Goal: Information Seeking & Learning: Compare options

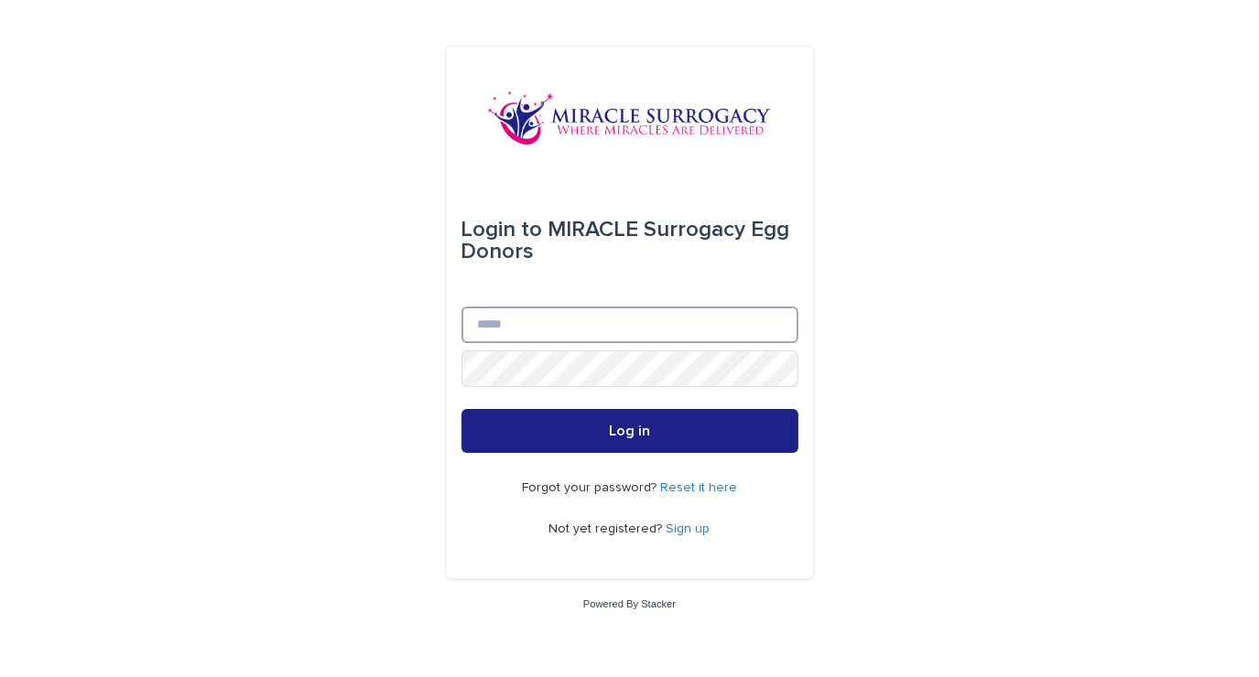
click at [500, 326] on input "Email" at bounding box center [629, 325] width 337 height 37
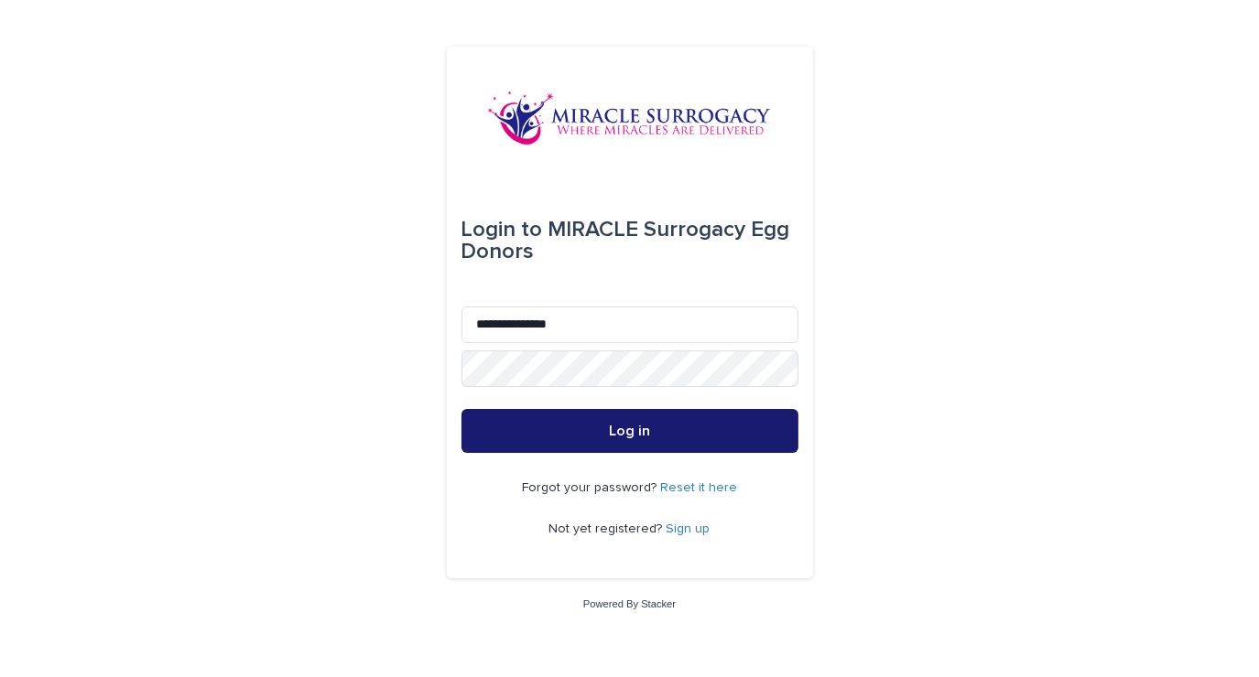
click at [745, 424] on button "Log in" at bounding box center [629, 431] width 337 height 44
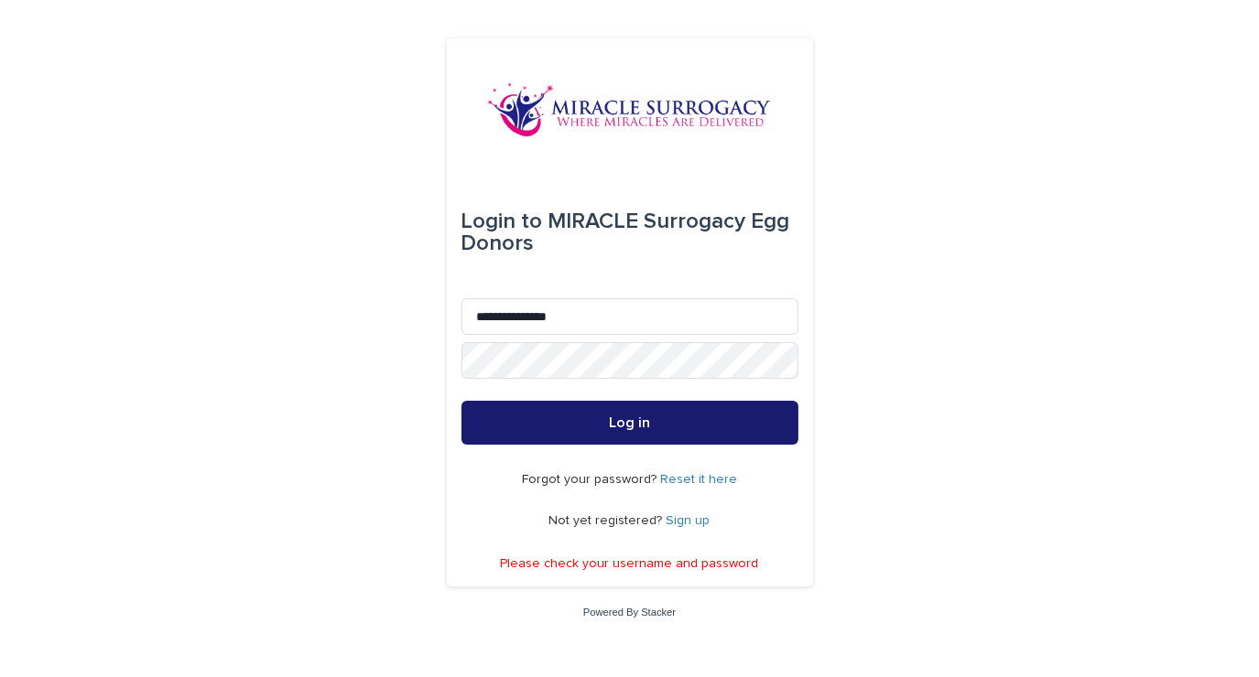
click at [745, 424] on button "Log in" at bounding box center [629, 423] width 337 height 44
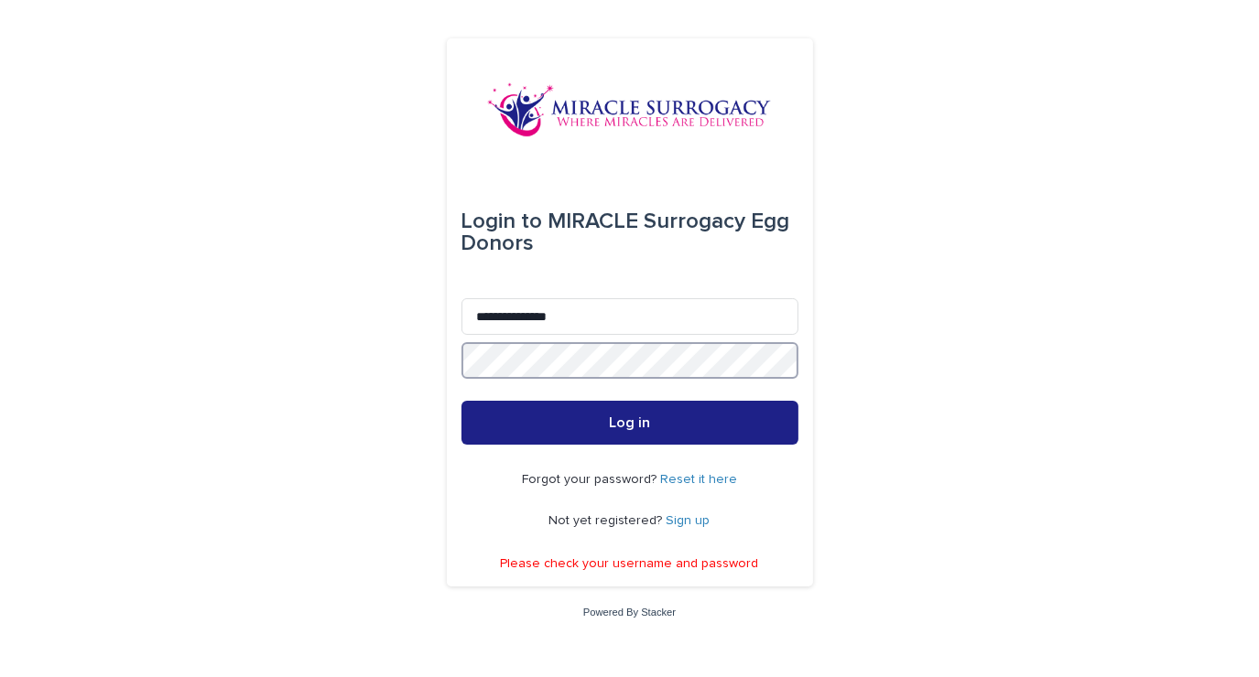
click at [461, 401] on button "Log in" at bounding box center [629, 423] width 337 height 44
click at [506, 319] on input "**********" at bounding box center [629, 316] width 337 height 37
type input "**********"
click at [461, 401] on button "Log in" at bounding box center [629, 423] width 337 height 44
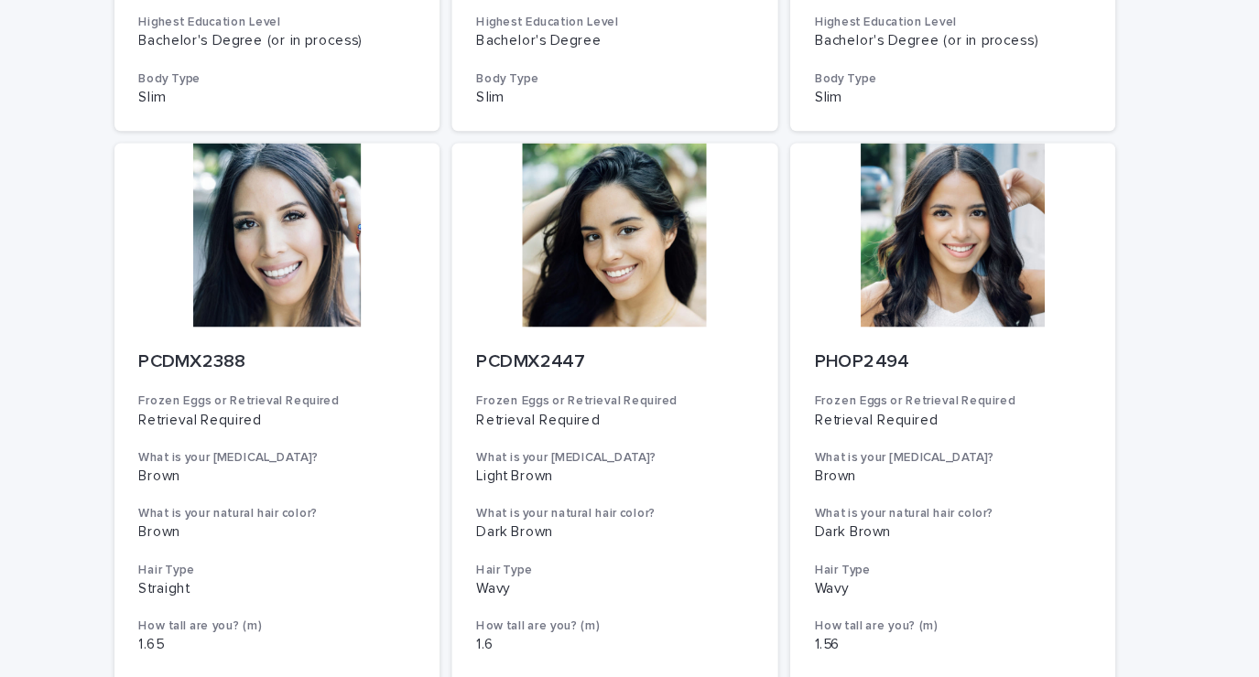
scroll to position [656, 0]
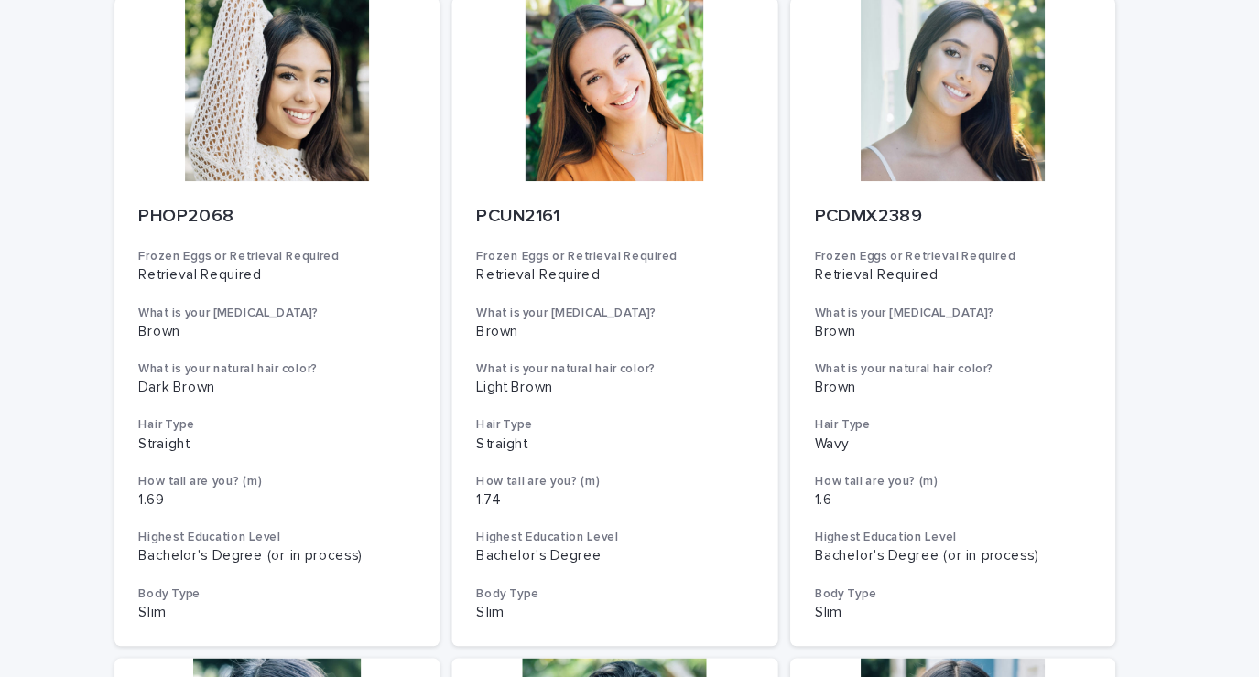
scroll to position [117, 0]
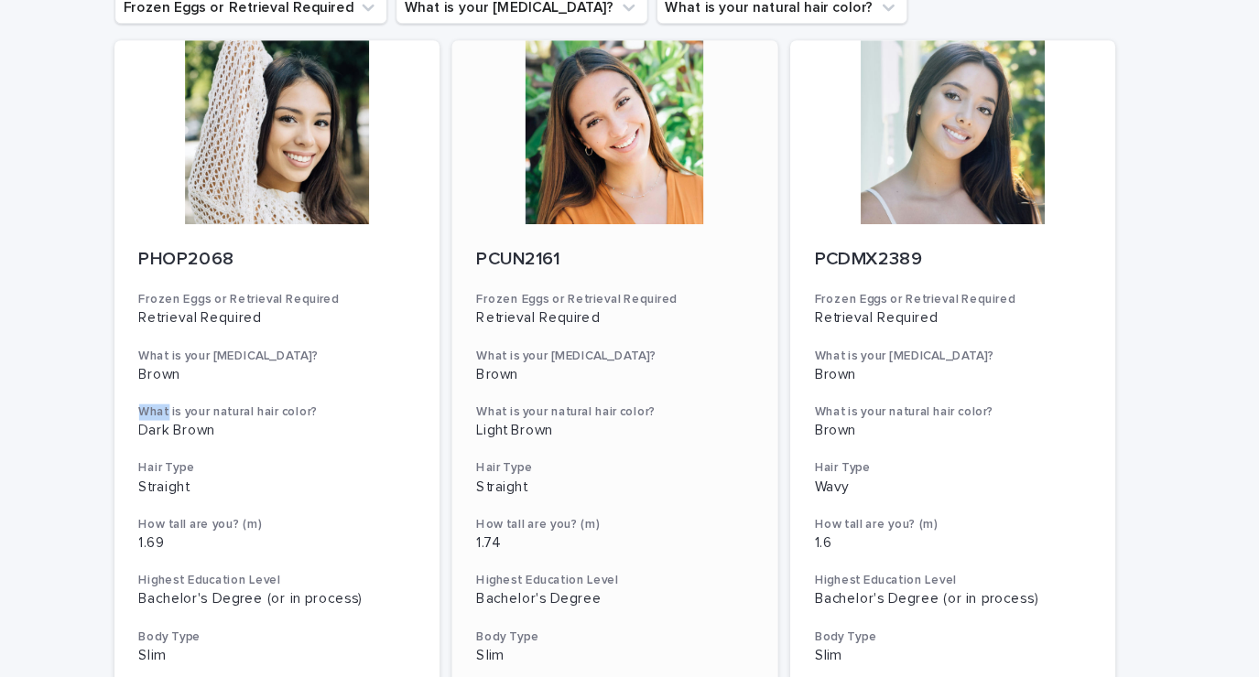
click at [637, 170] on div at bounding box center [629, 155] width 292 height 165
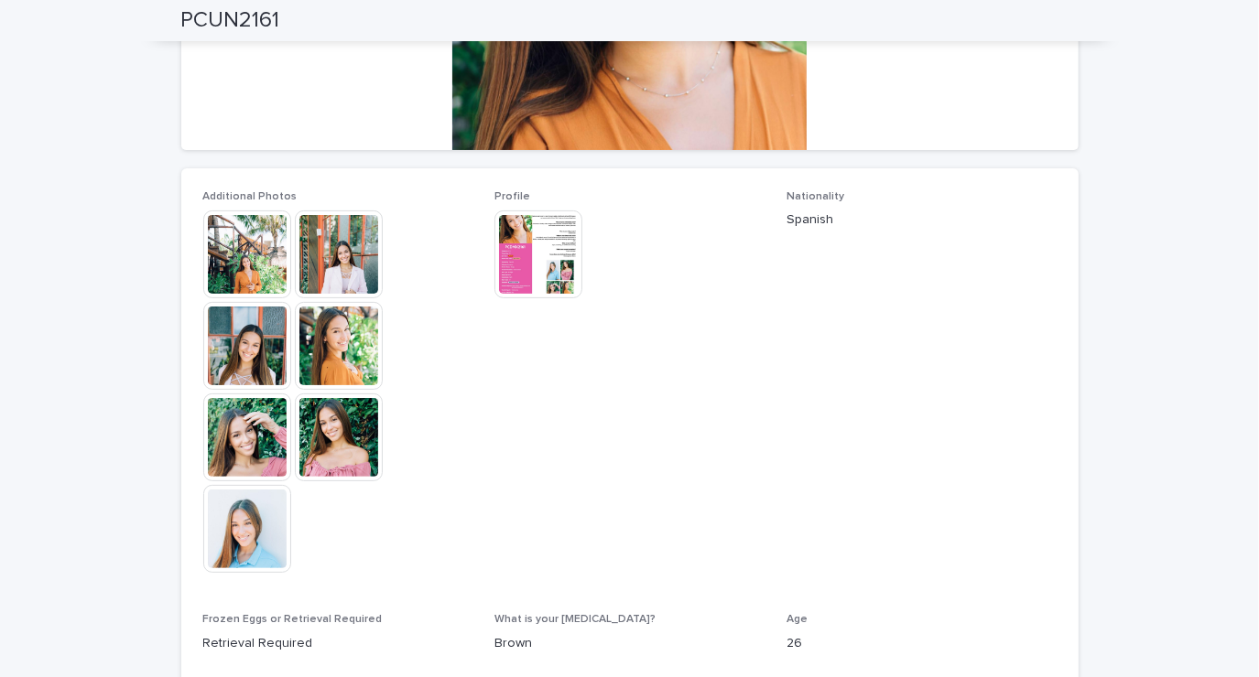
scroll to position [389, 0]
click at [352, 272] on img at bounding box center [339, 254] width 88 height 88
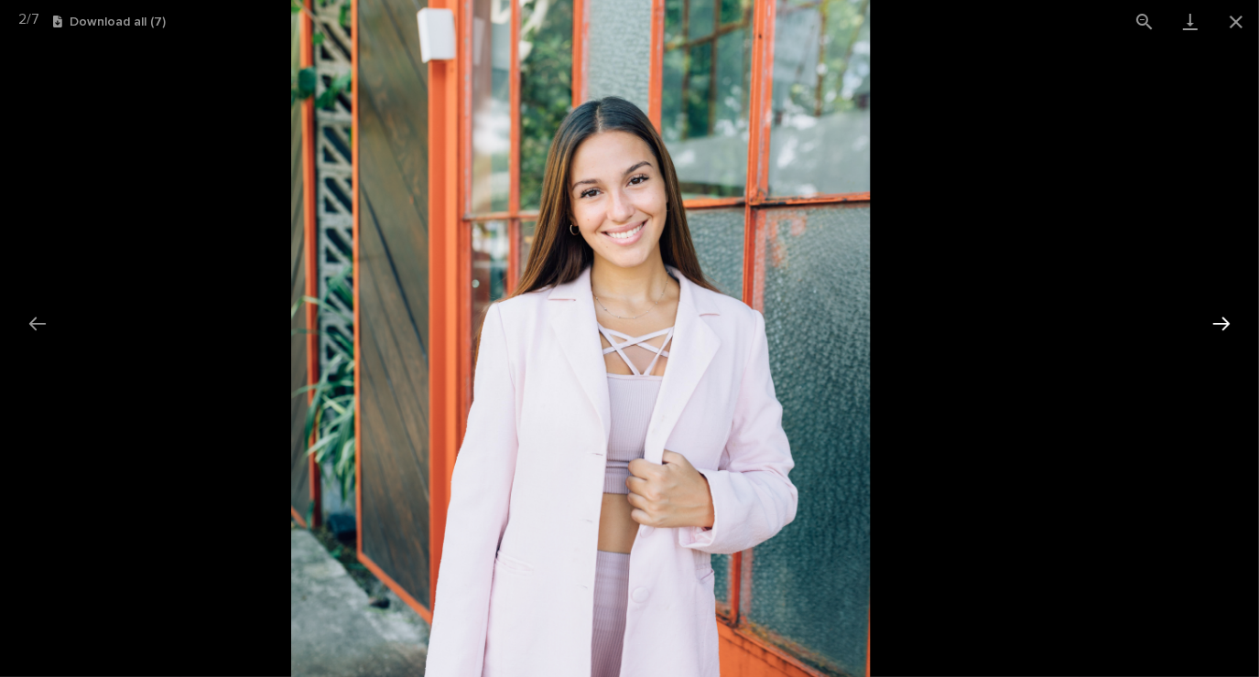
click at [1208, 333] on button "Next slide" at bounding box center [1221, 324] width 38 height 36
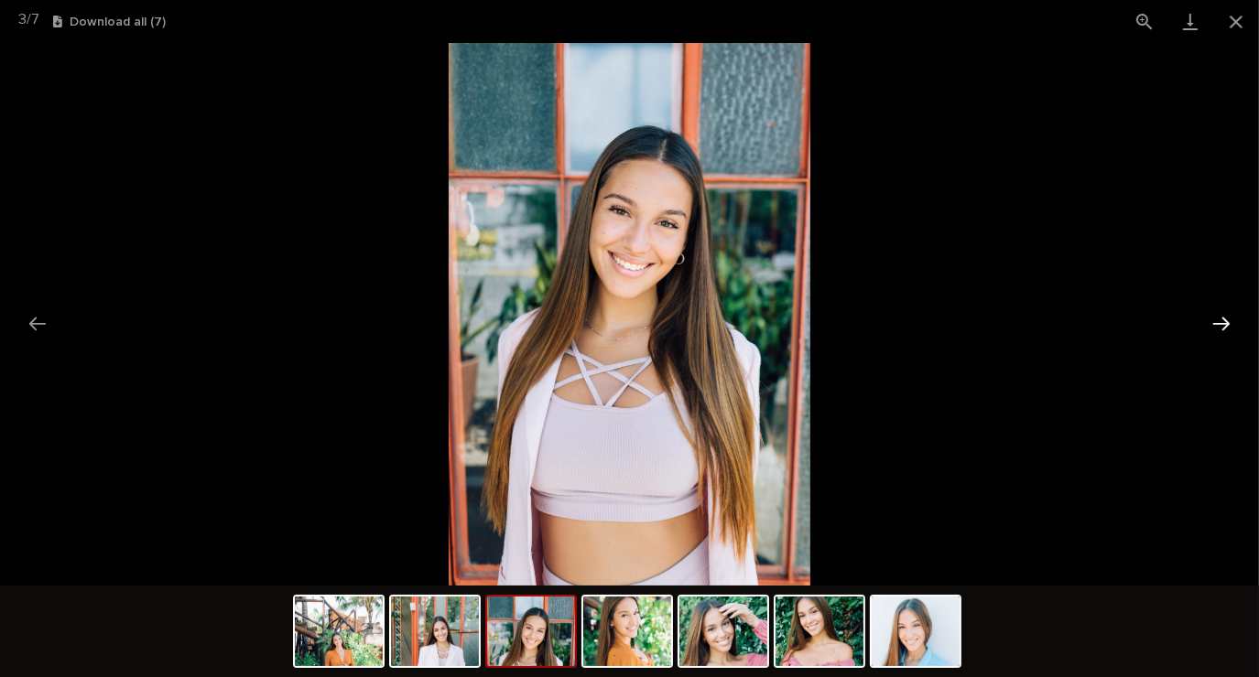
click at [1216, 338] on button "Next slide" at bounding box center [1221, 324] width 38 height 36
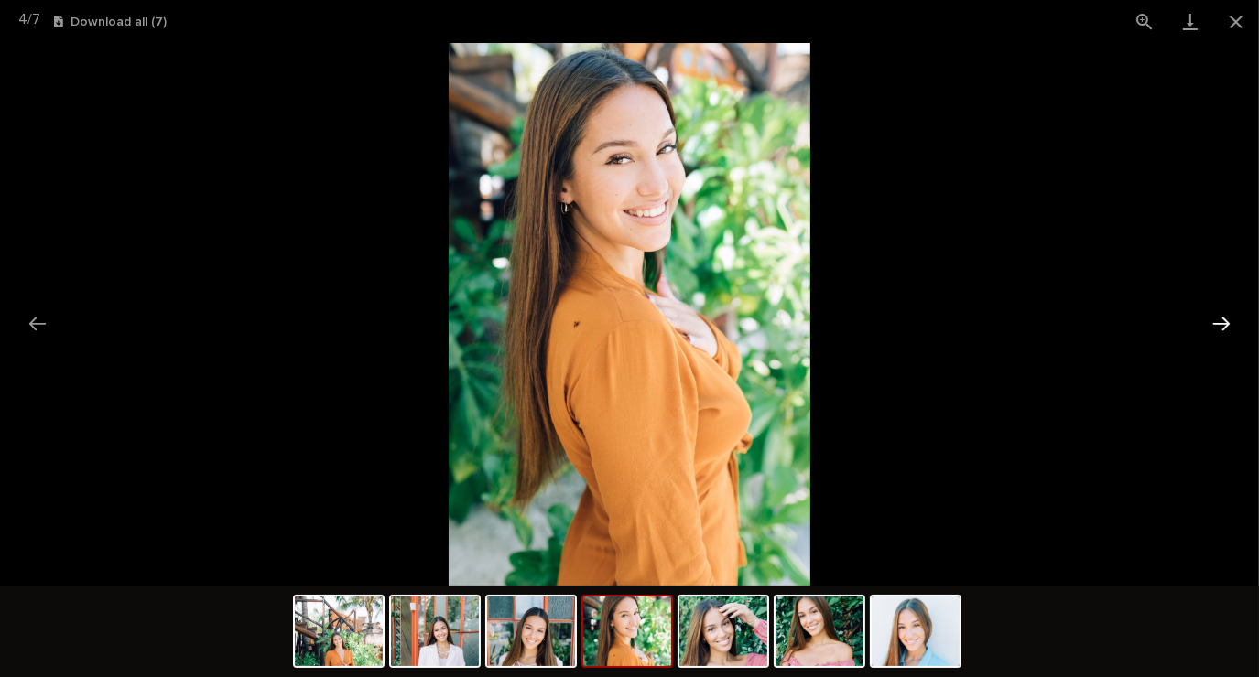
click at [1217, 330] on button "Next slide" at bounding box center [1221, 324] width 38 height 36
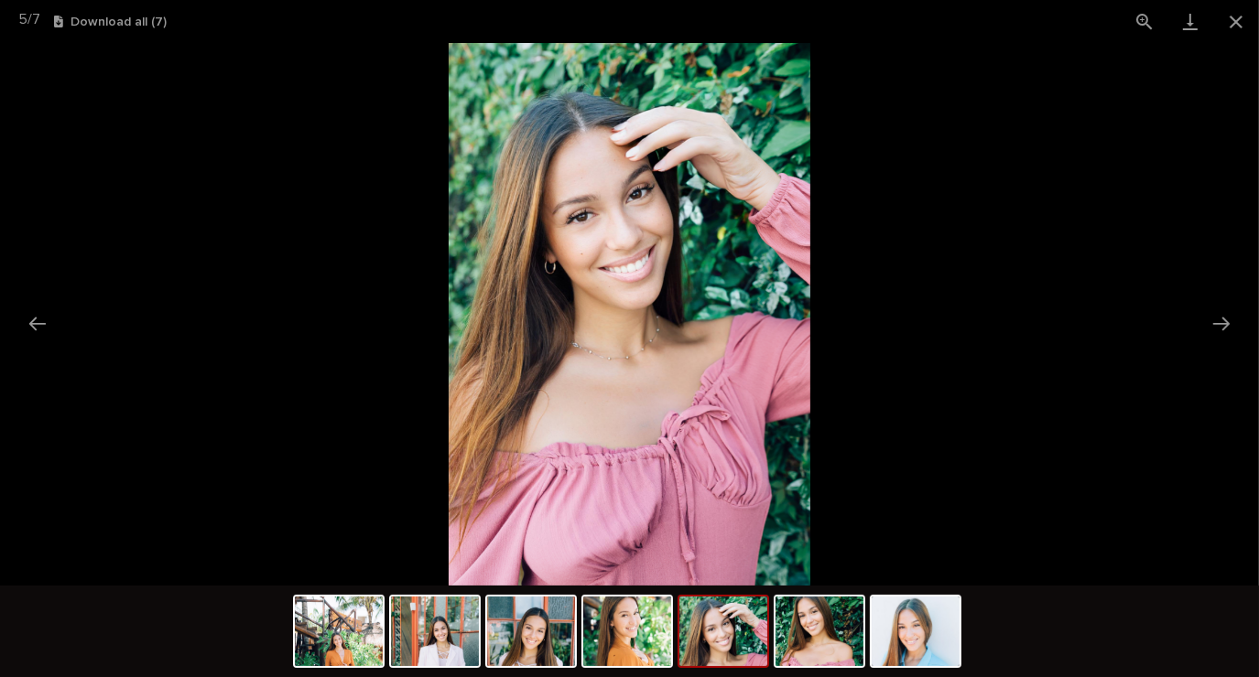
click at [1211, 343] on picture at bounding box center [629, 314] width 1259 height 543
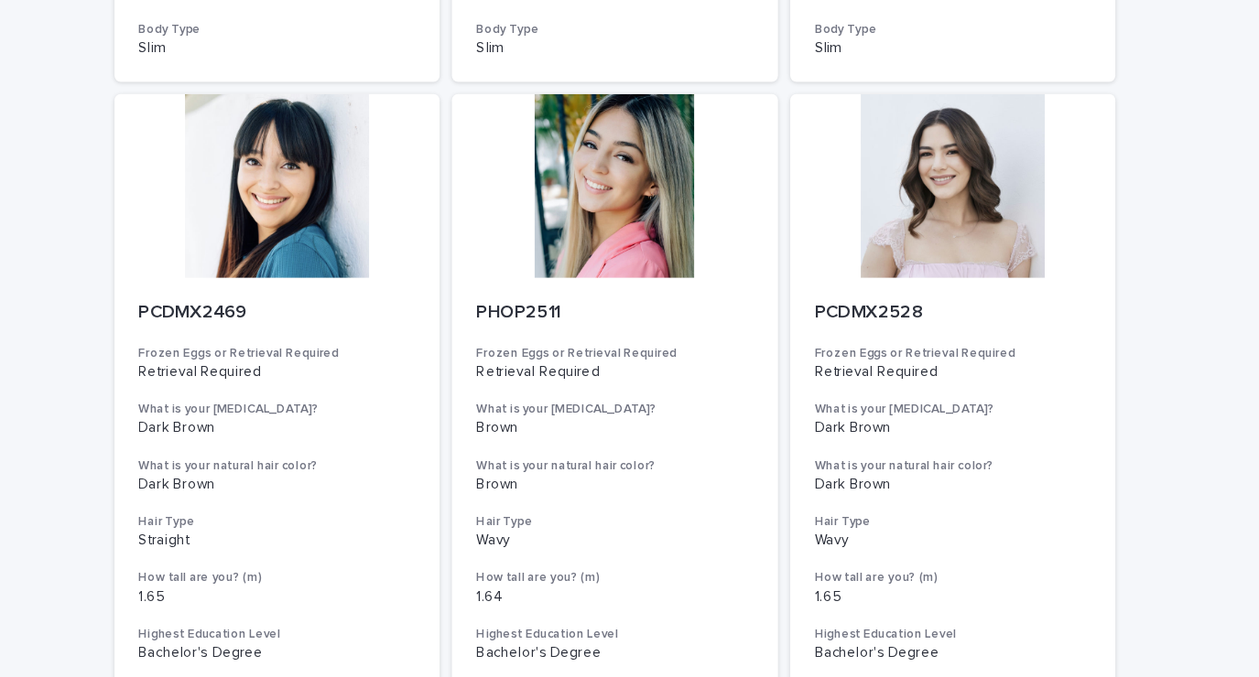
scroll to position [1247, 0]
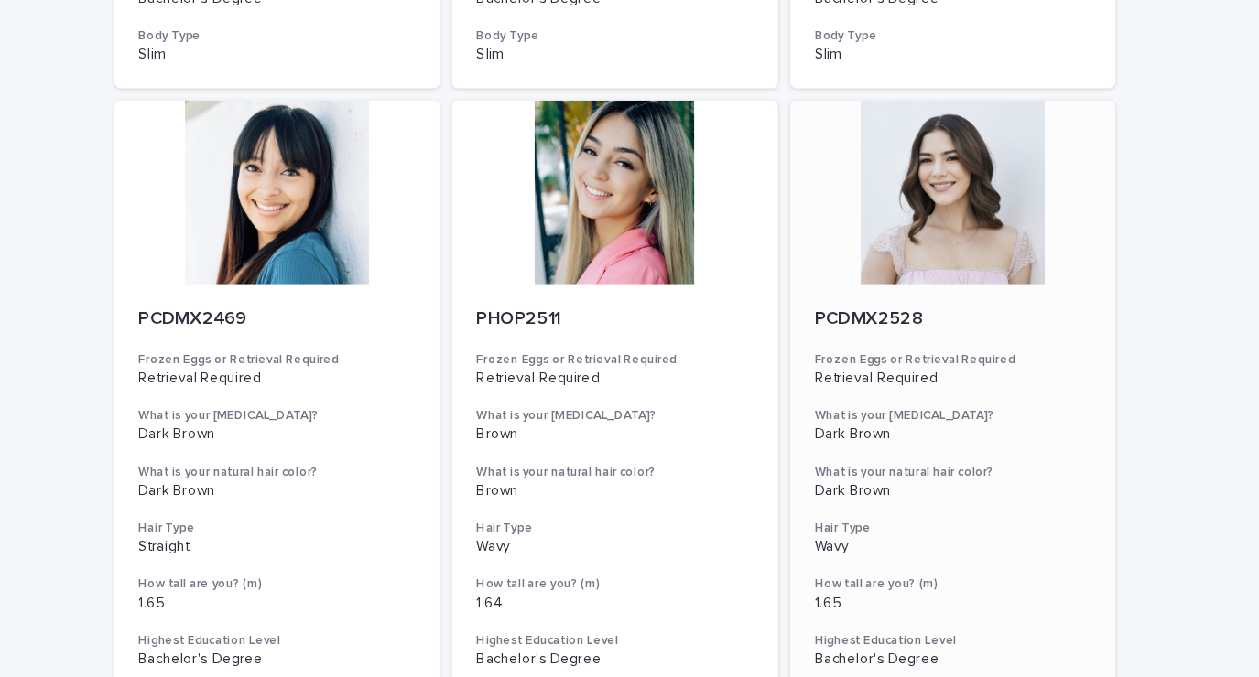
click at [948, 248] on div at bounding box center [932, 209] width 292 height 165
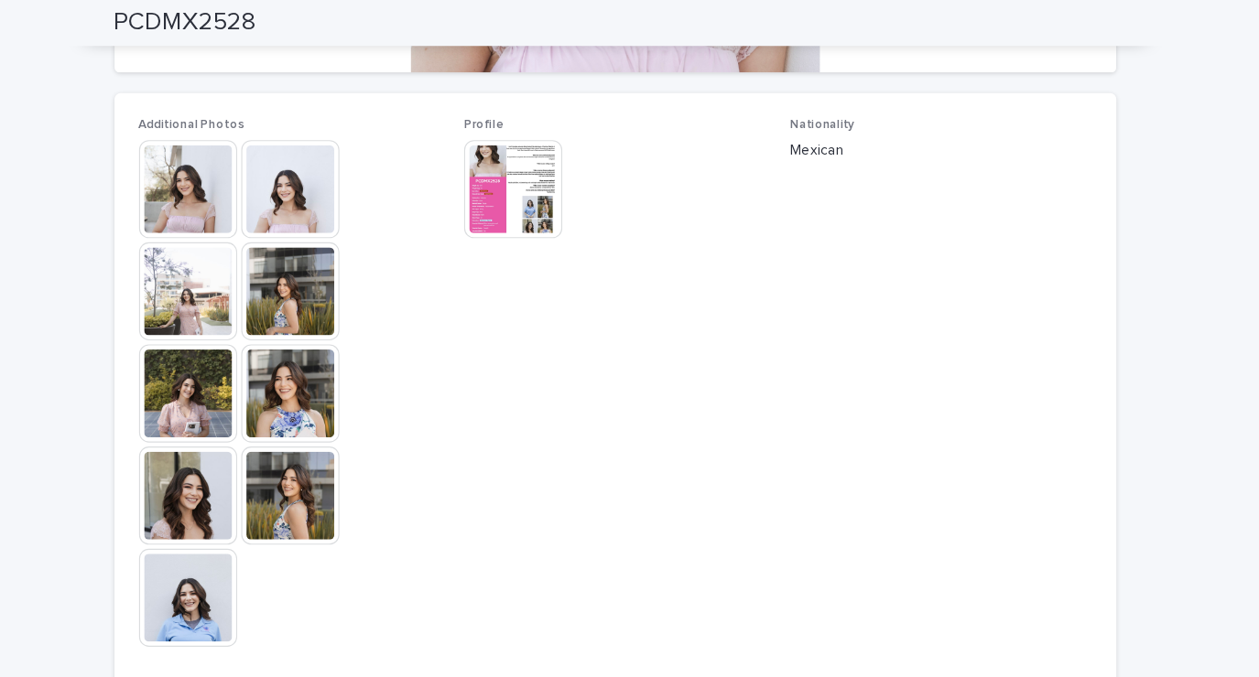
scroll to position [487, 0]
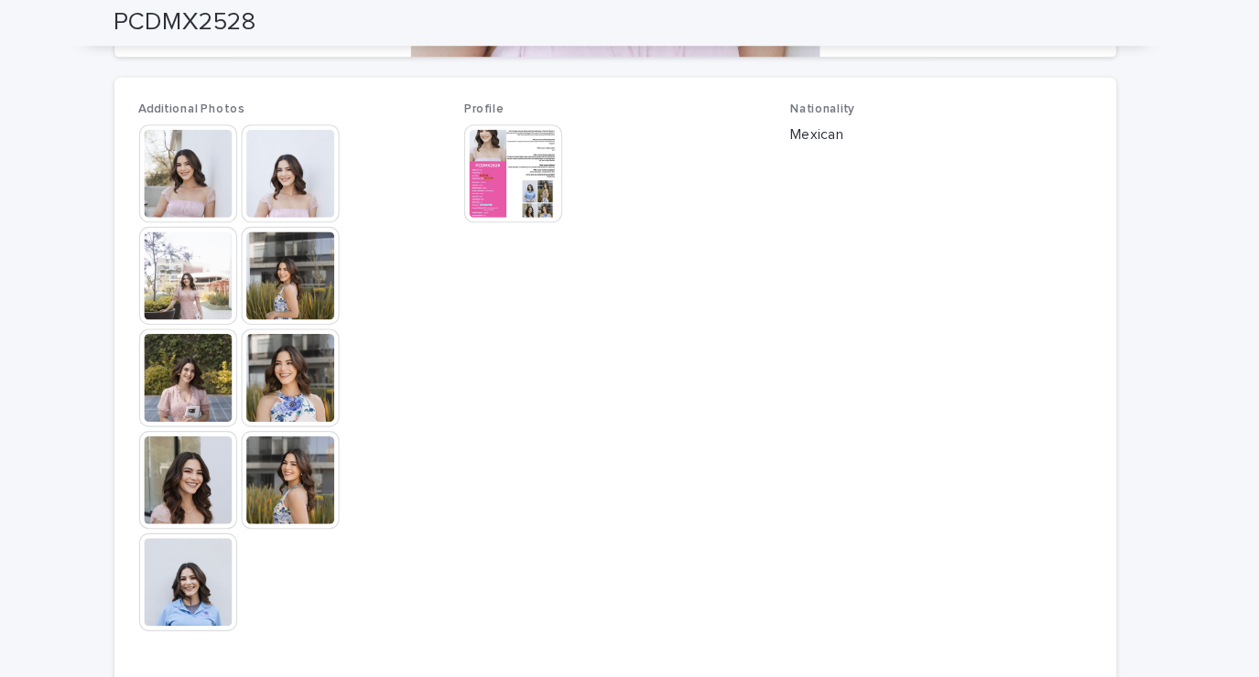
click at [242, 341] on img at bounding box center [247, 339] width 88 height 88
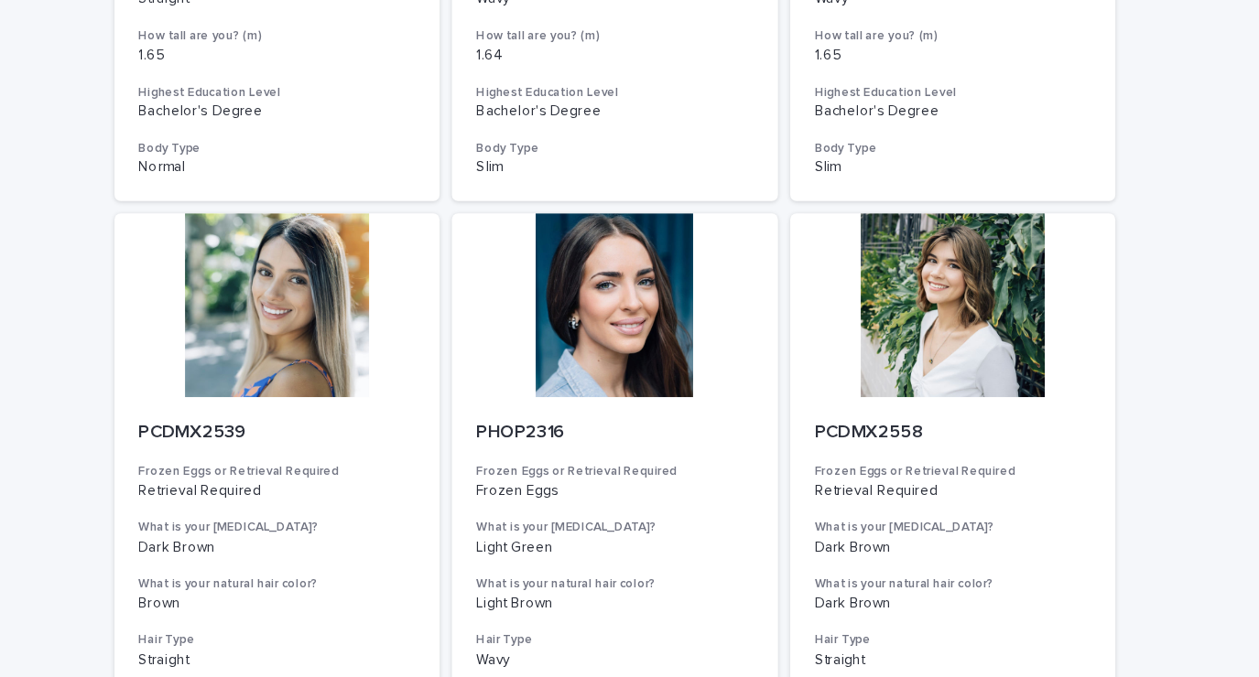
scroll to position [1737, 0]
click at [319, 319] on div at bounding box center [327, 311] width 292 height 165
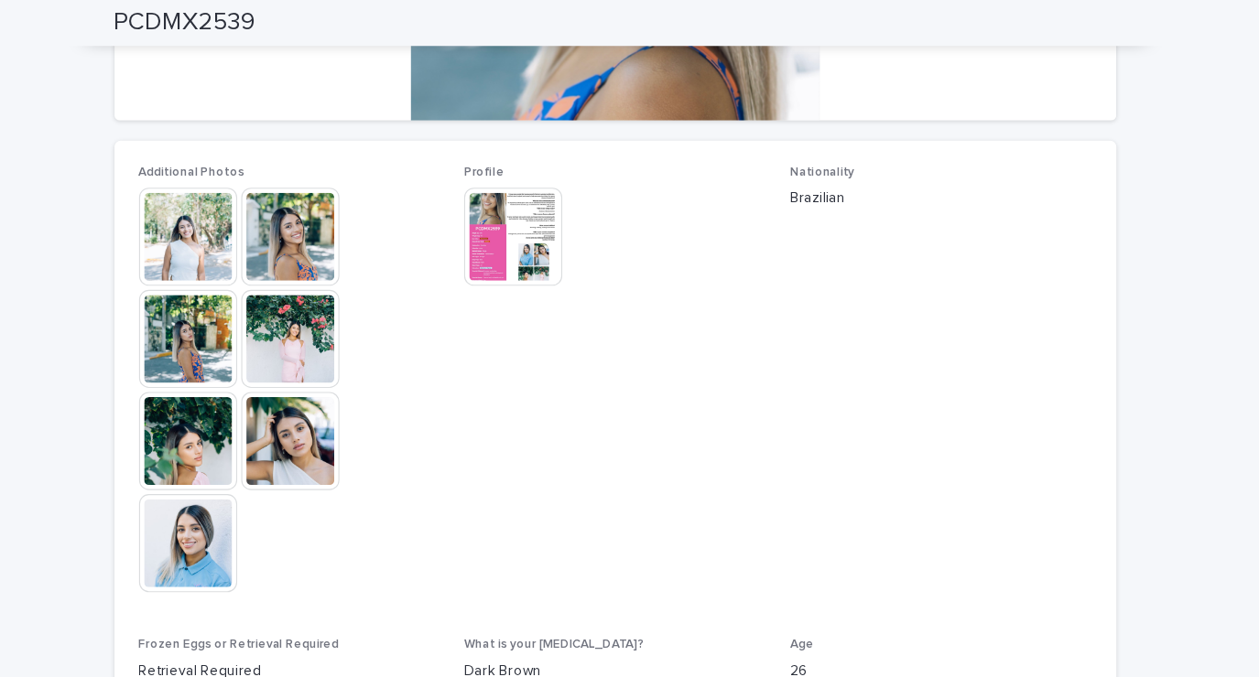
scroll to position [431, 0]
click at [324, 392] on img at bounding box center [339, 395] width 88 height 88
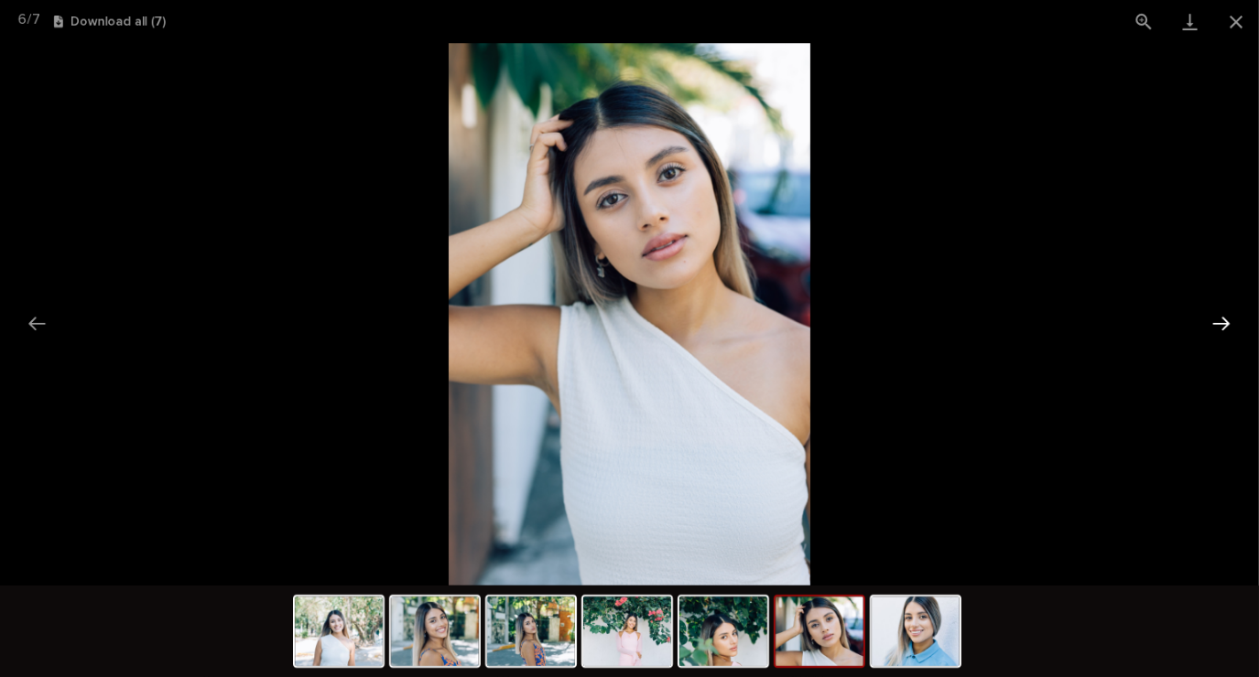
click at [1216, 329] on button "Next slide" at bounding box center [1221, 324] width 38 height 36
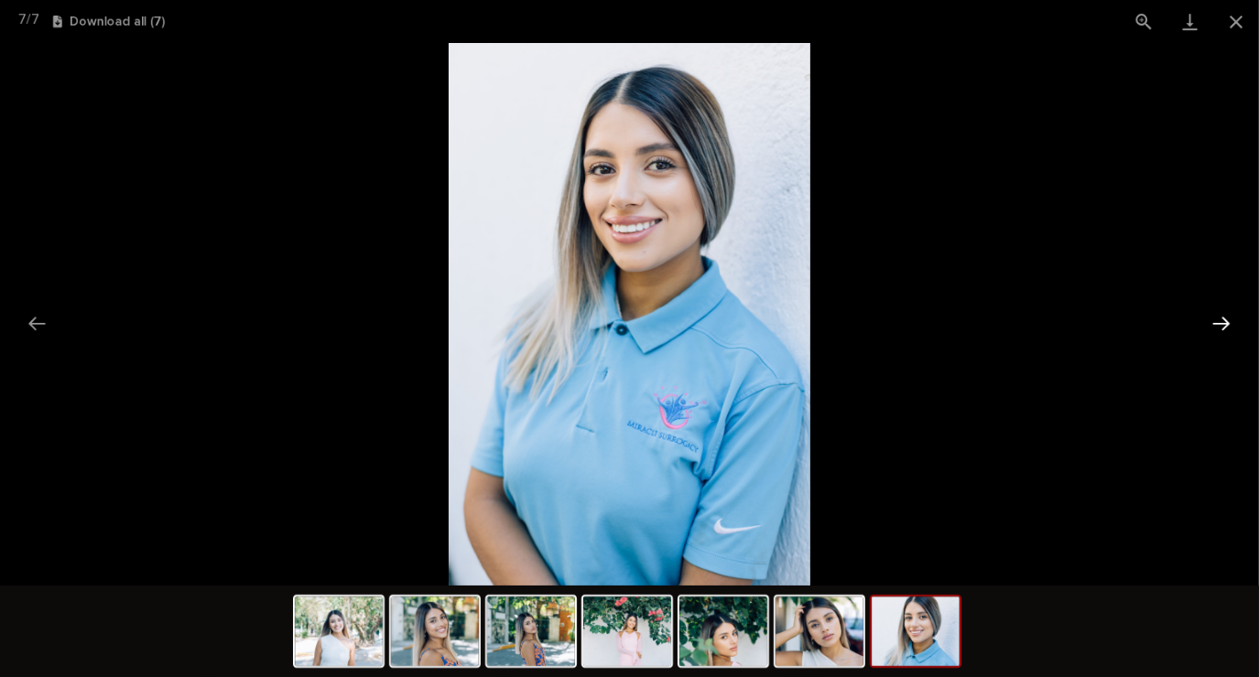
click at [1210, 334] on button "Next slide" at bounding box center [1221, 324] width 38 height 36
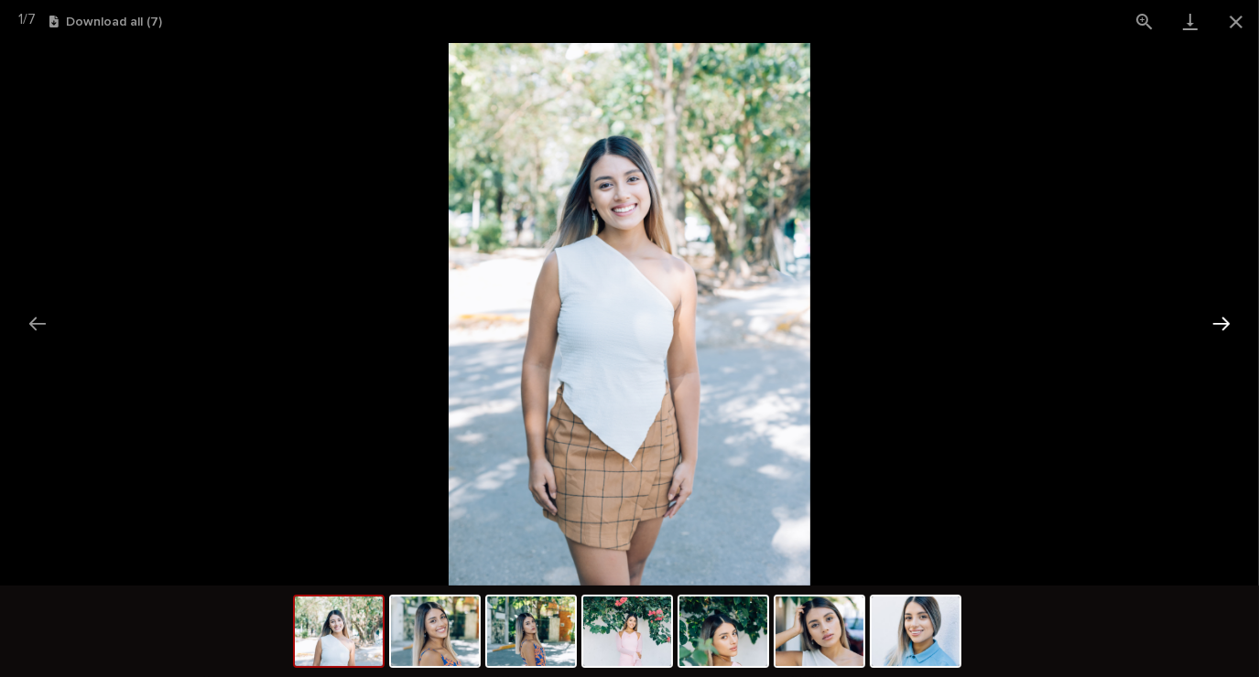
click at [1219, 328] on button "Next slide" at bounding box center [1221, 324] width 38 height 36
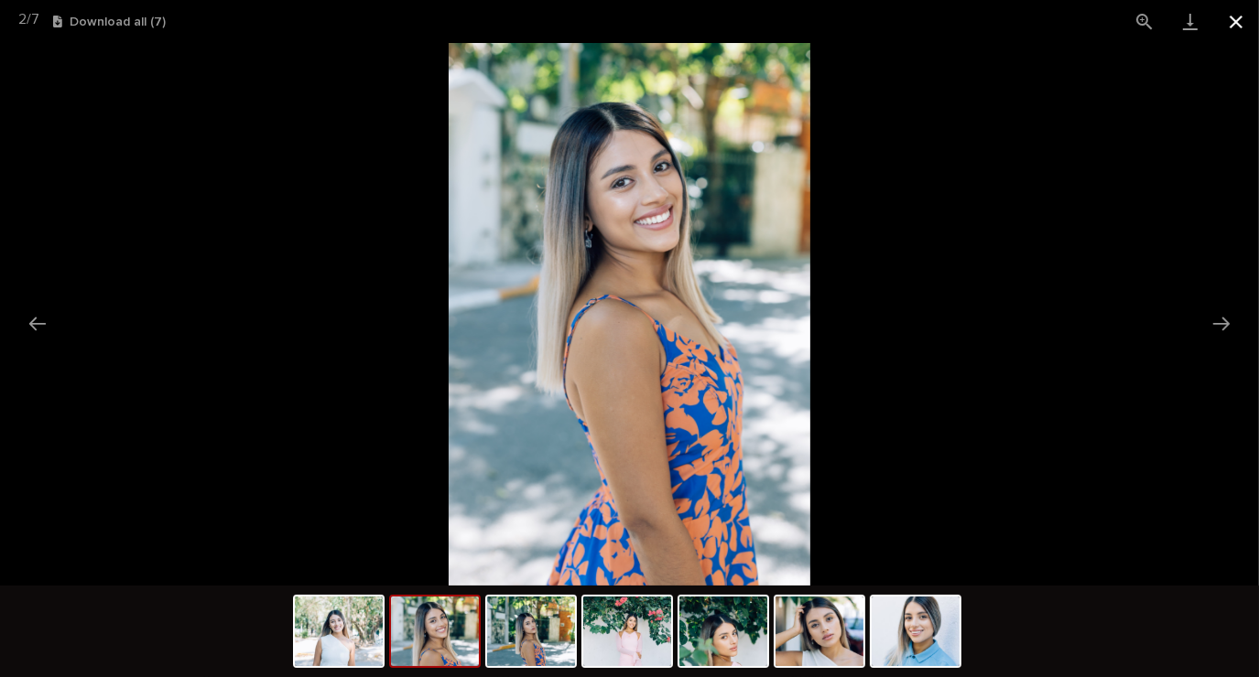
click at [1228, 21] on button "Close gallery" at bounding box center [1236, 21] width 46 height 43
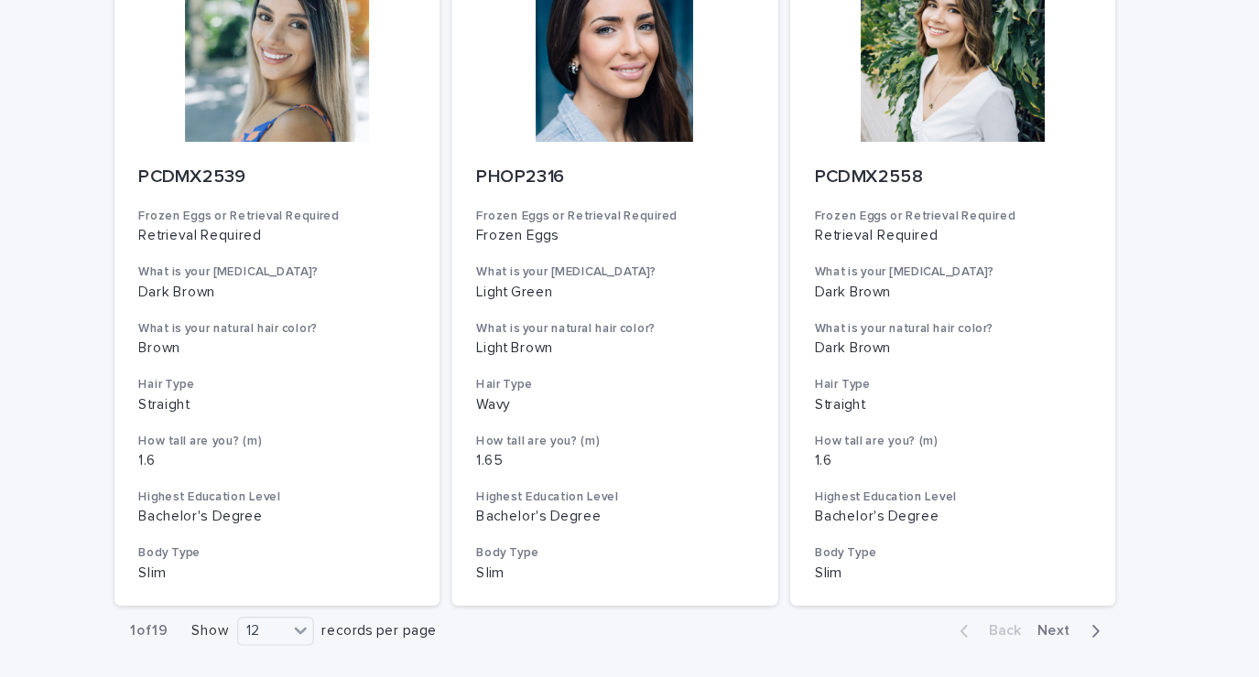
scroll to position [1857, 0]
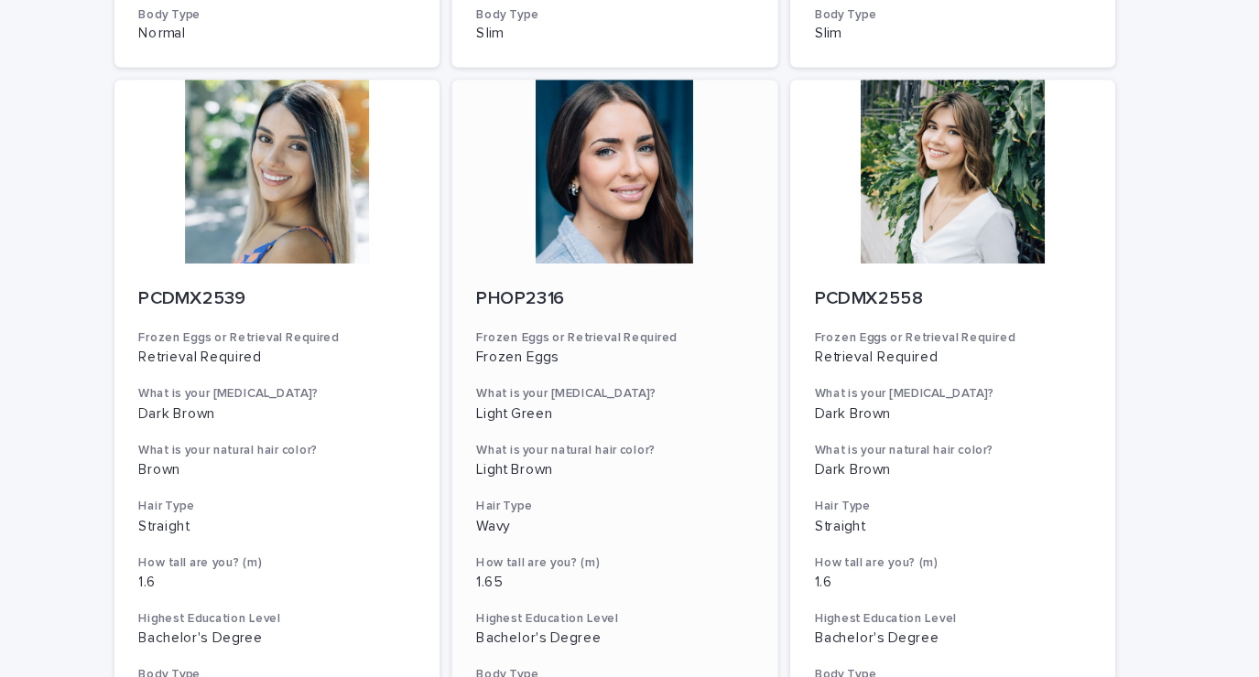
click at [662, 362] on p "Frozen Eggs" at bounding box center [629, 359] width 248 height 16
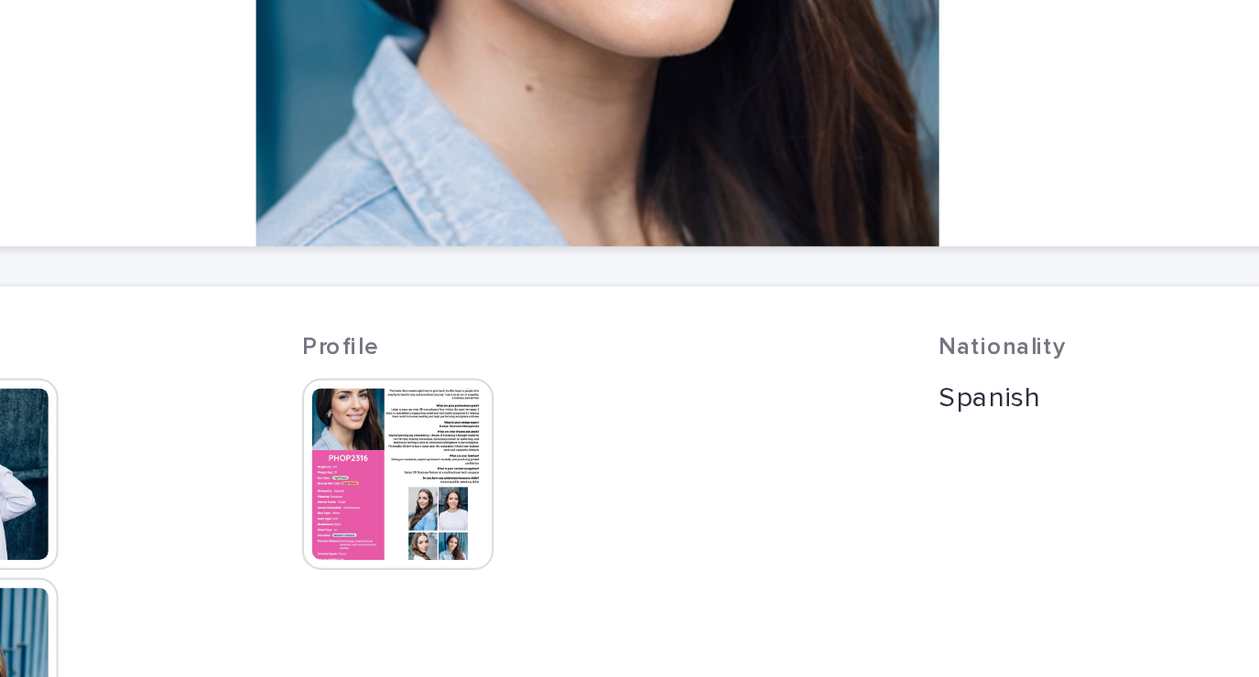
scroll to position [106, 0]
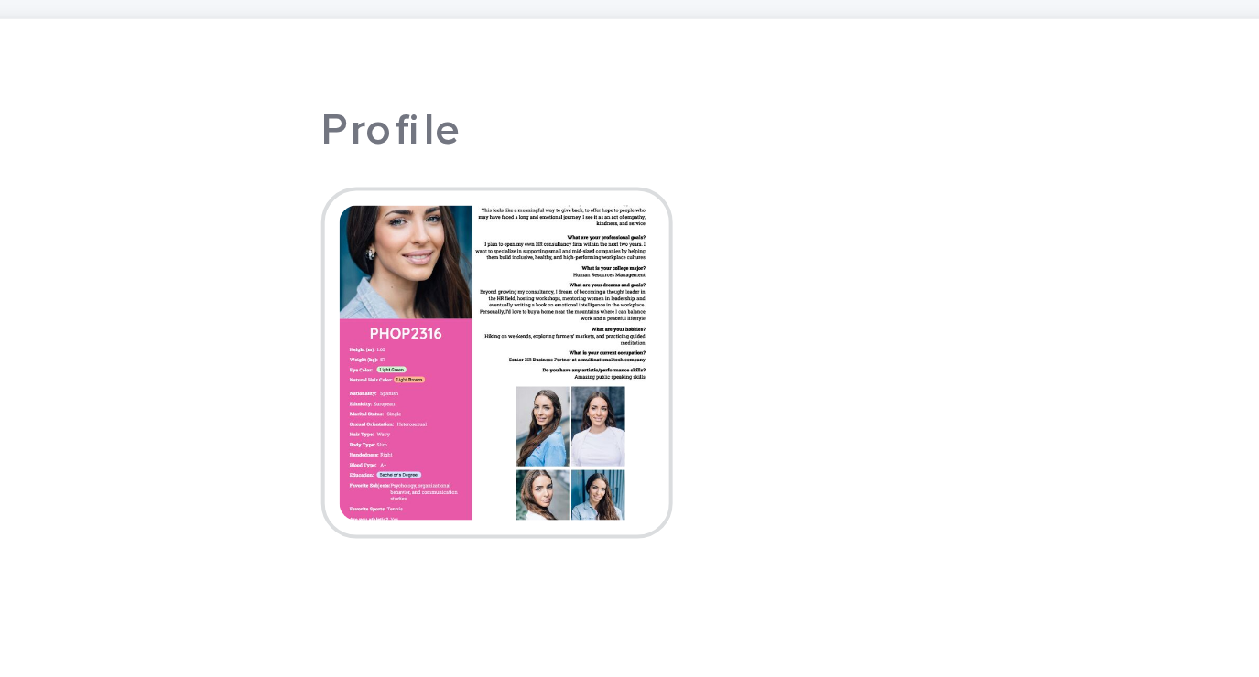
click at [553, 525] on img at bounding box center [538, 536] width 88 height 88
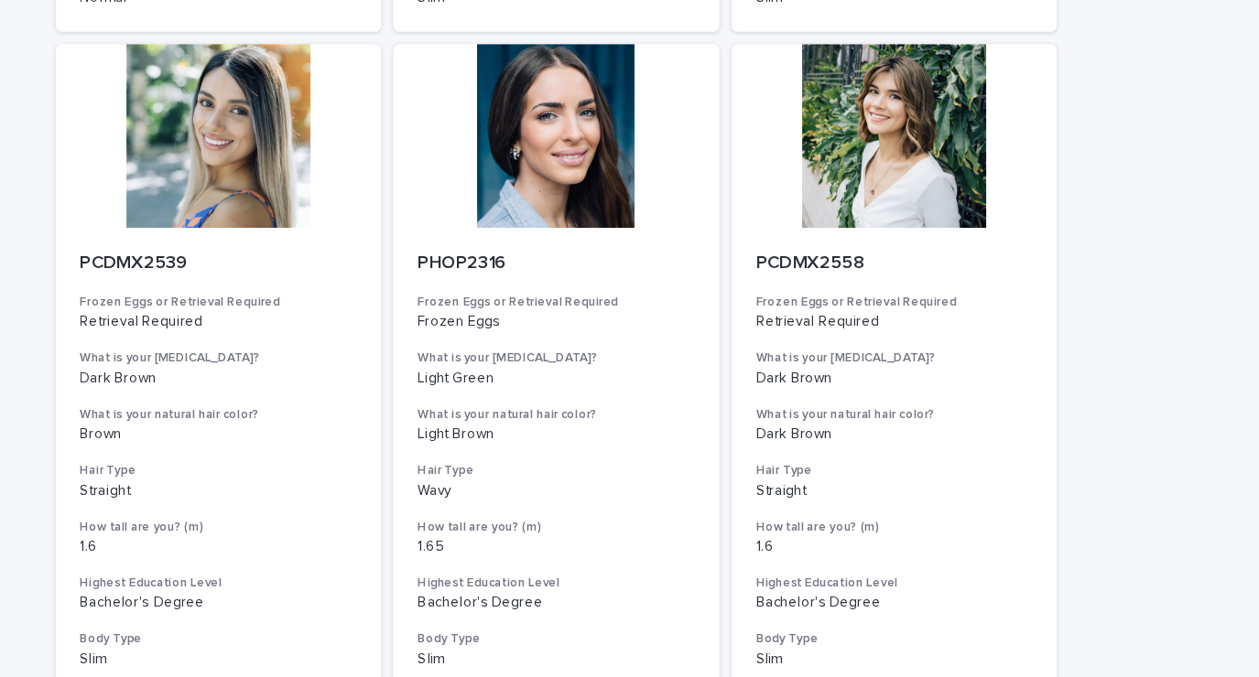
scroll to position [1853, 0]
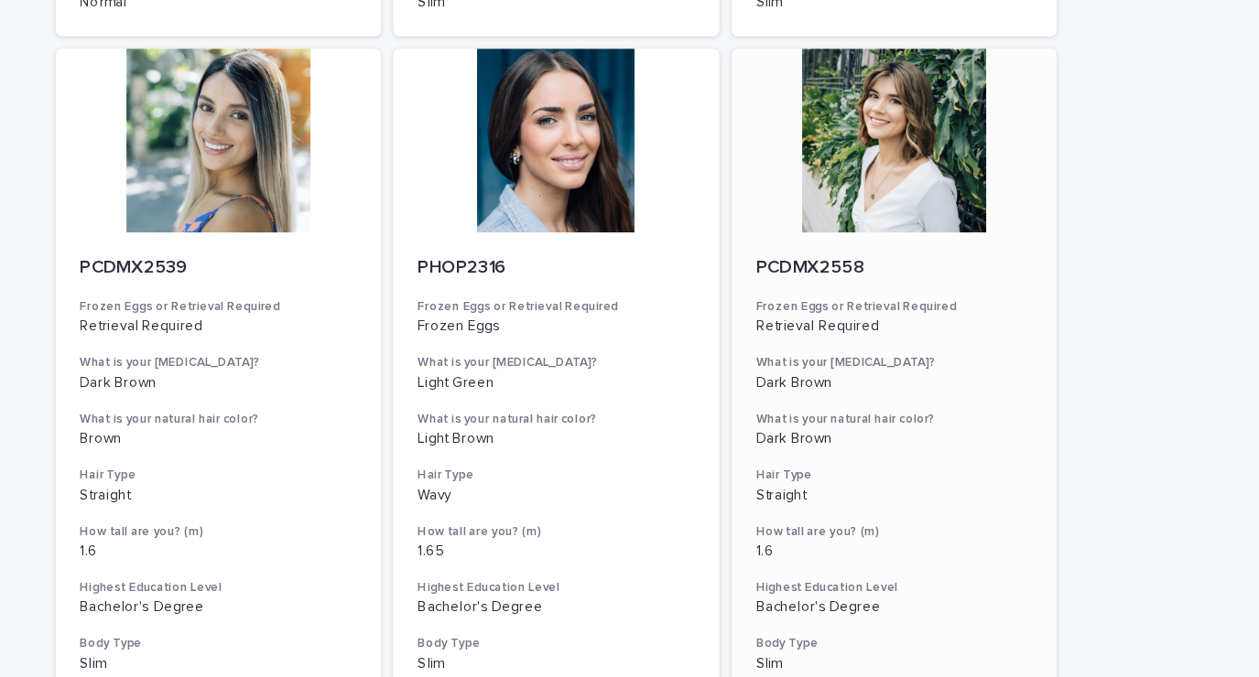
click at [946, 241] on div at bounding box center [932, 196] width 292 height 165
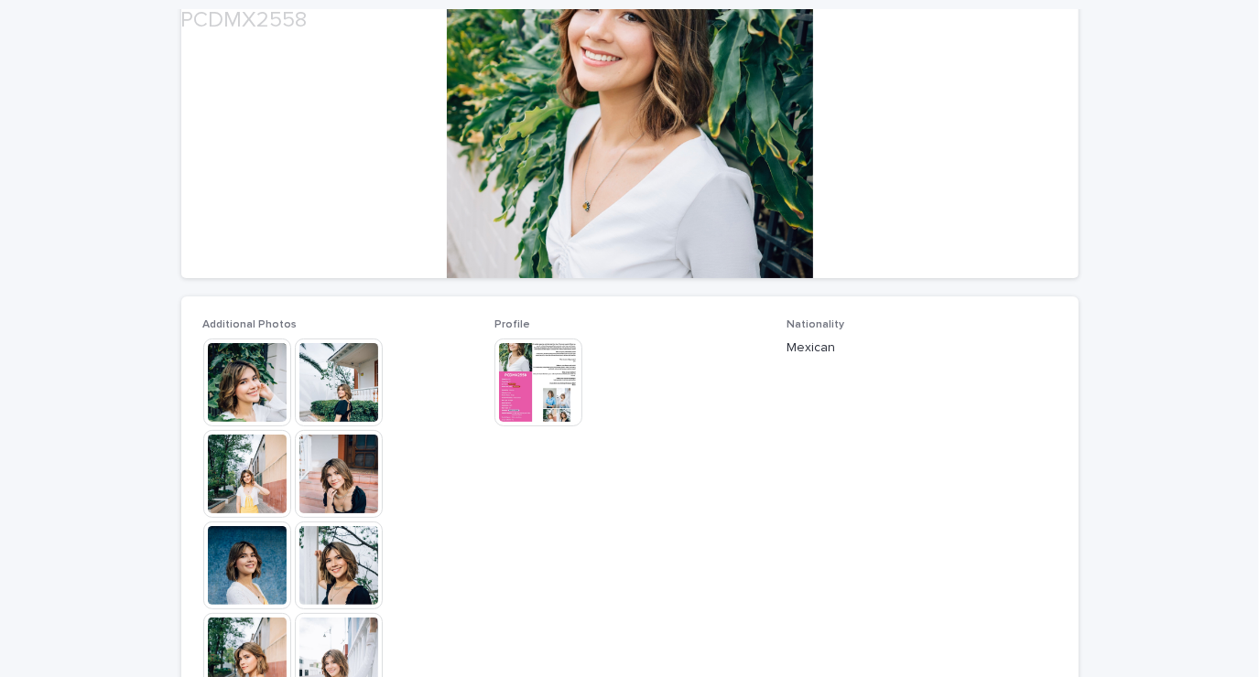
scroll to position [261, 0]
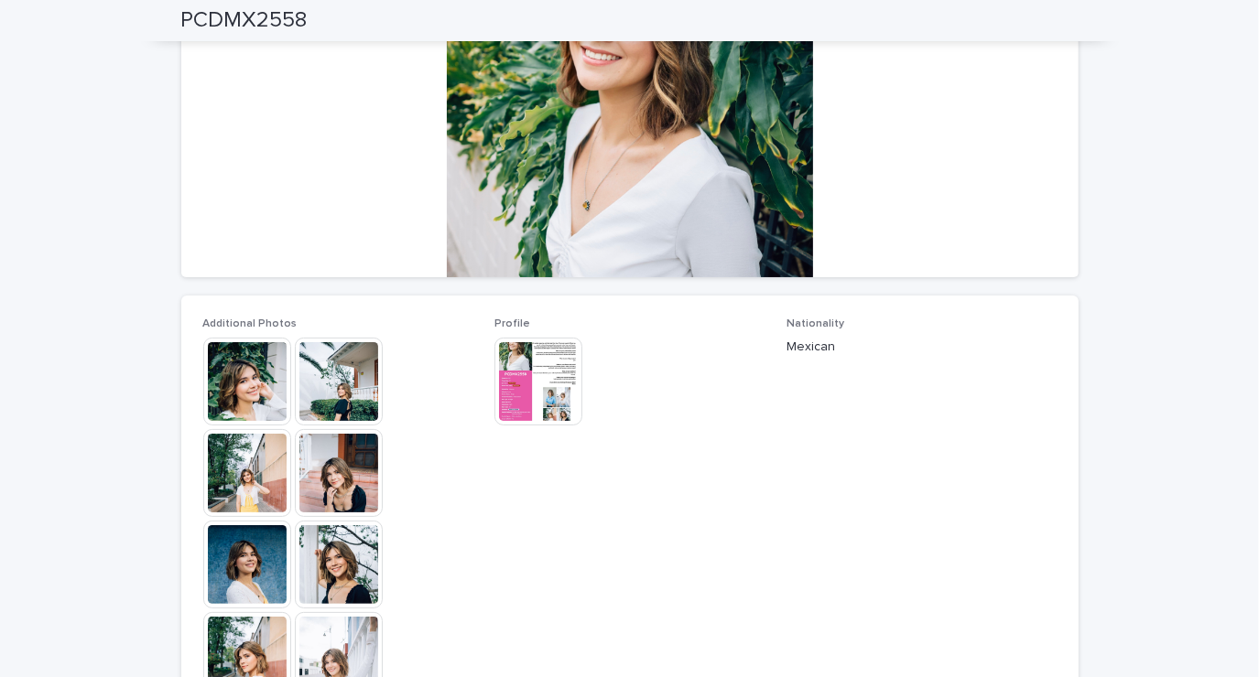
click at [317, 480] on img at bounding box center [339, 473] width 88 height 88
click at [341, 580] on img at bounding box center [339, 565] width 88 height 88
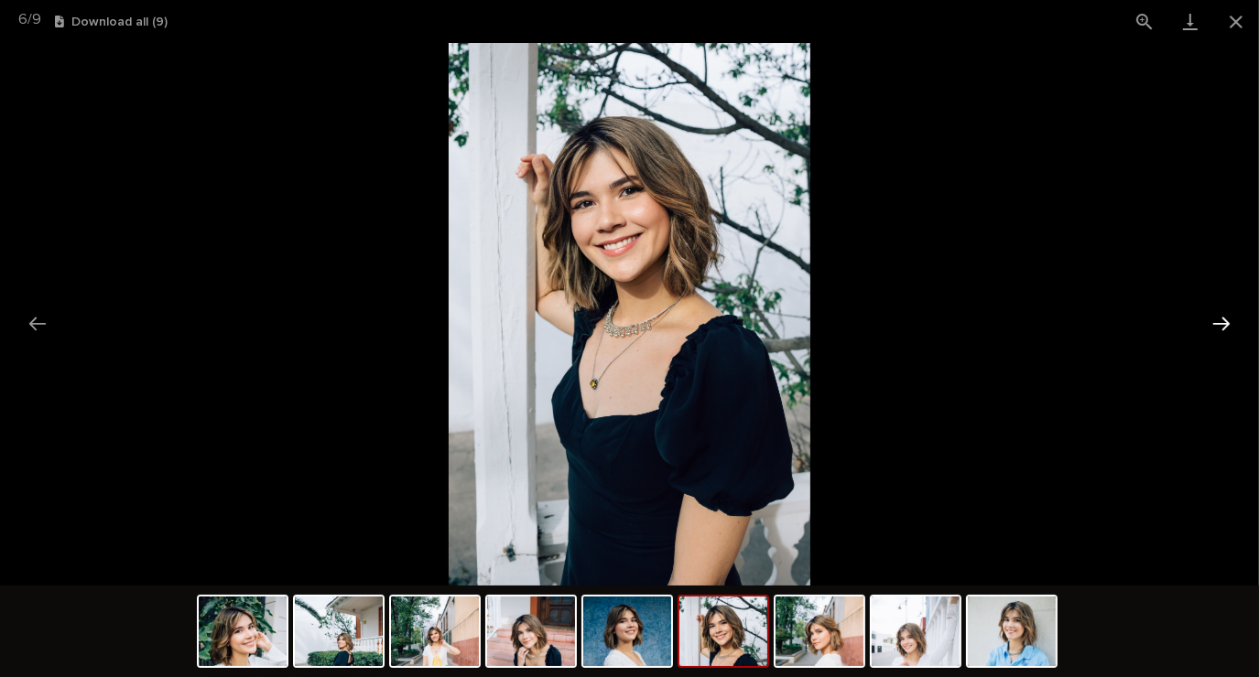
click at [1221, 326] on button "Next slide" at bounding box center [1221, 324] width 38 height 36
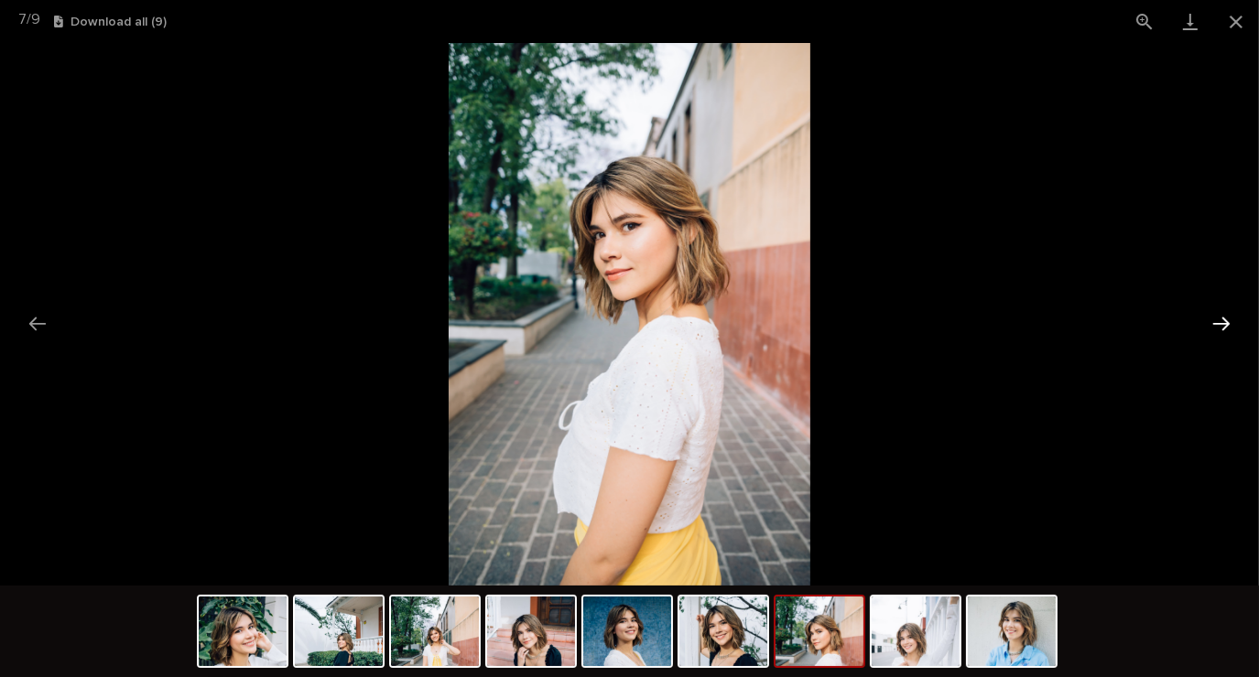
click at [1203, 338] on button "Next slide" at bounding box center [1221, 324] width 38 height 36
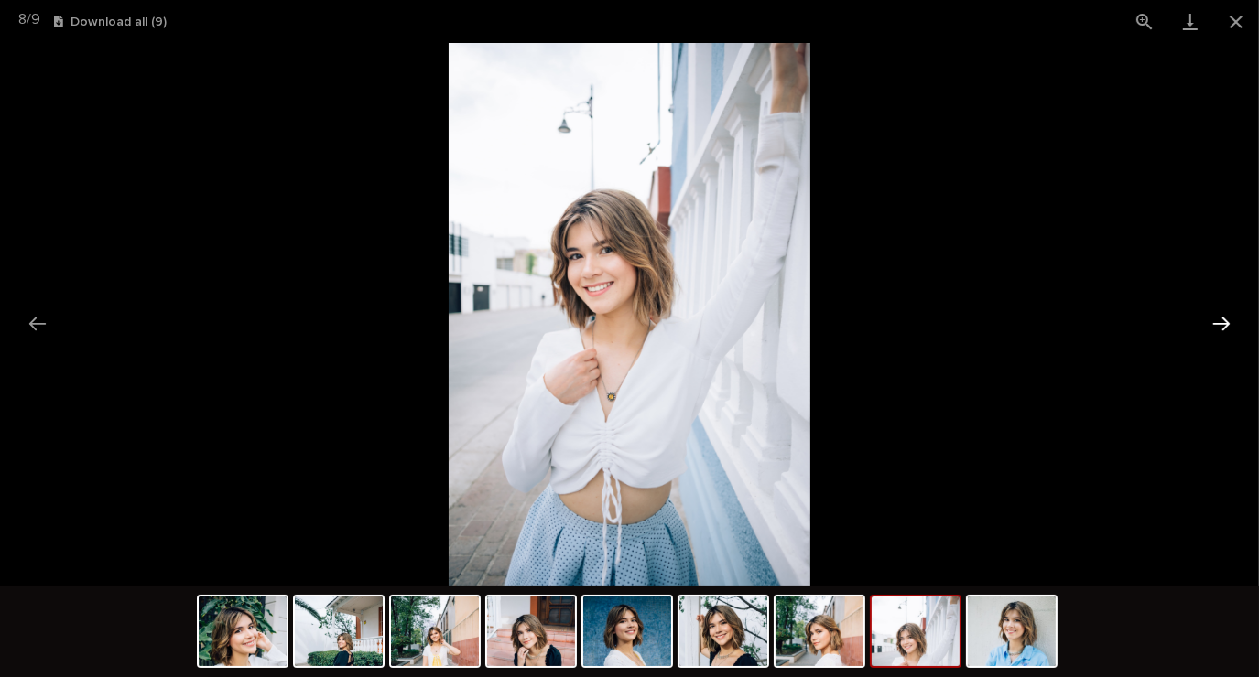
click at [1205, 332] on button "Next slide" at bounding box center [1221, 324] width 38 height 36
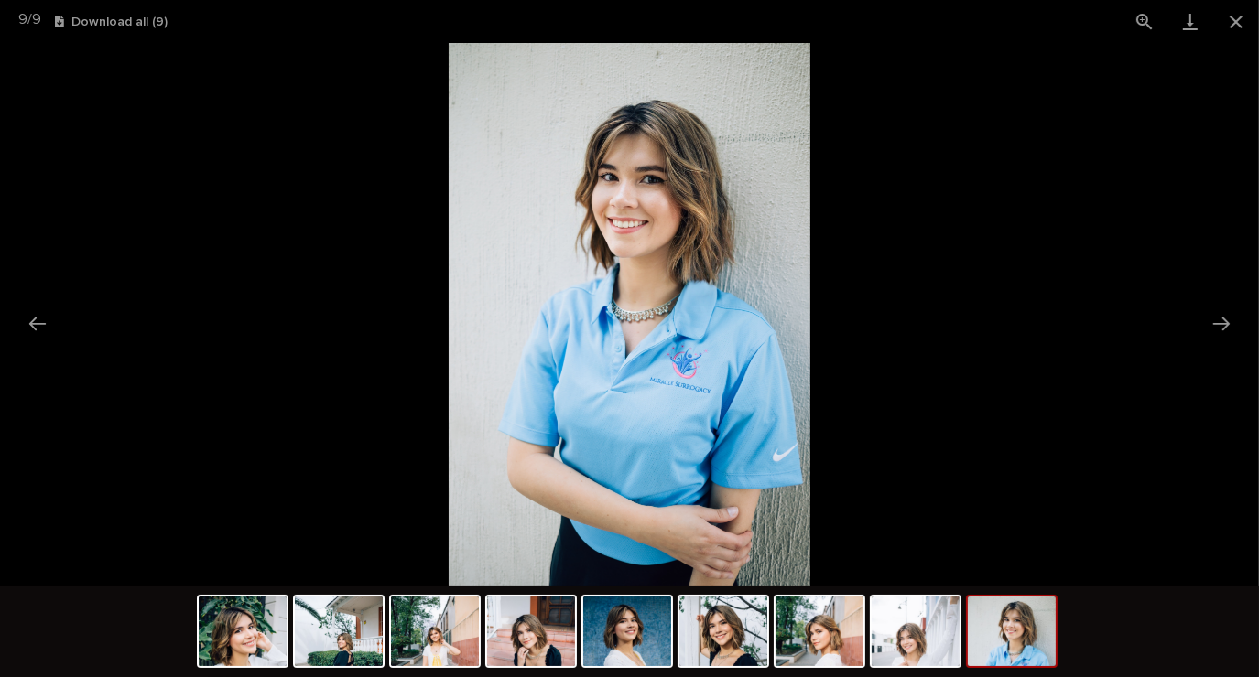
click at [1194, 345] on picture at bounding box center [629, 314] width 1259 height 543
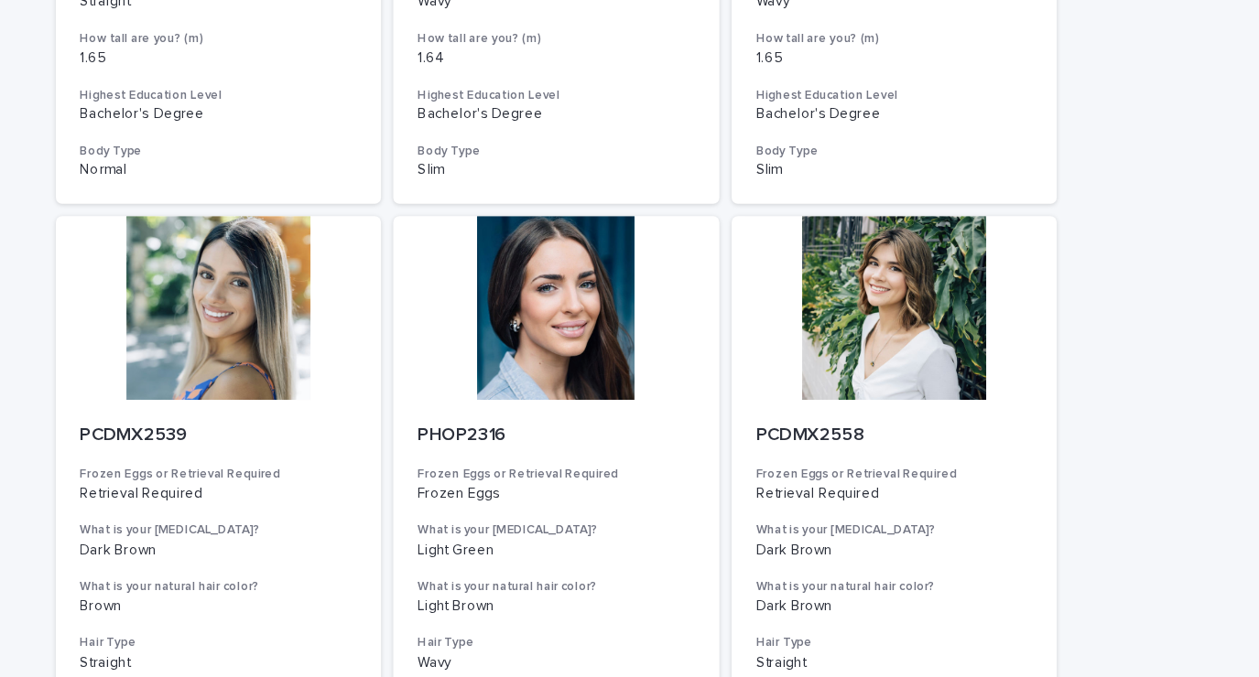
scroll to position [2059, 0]
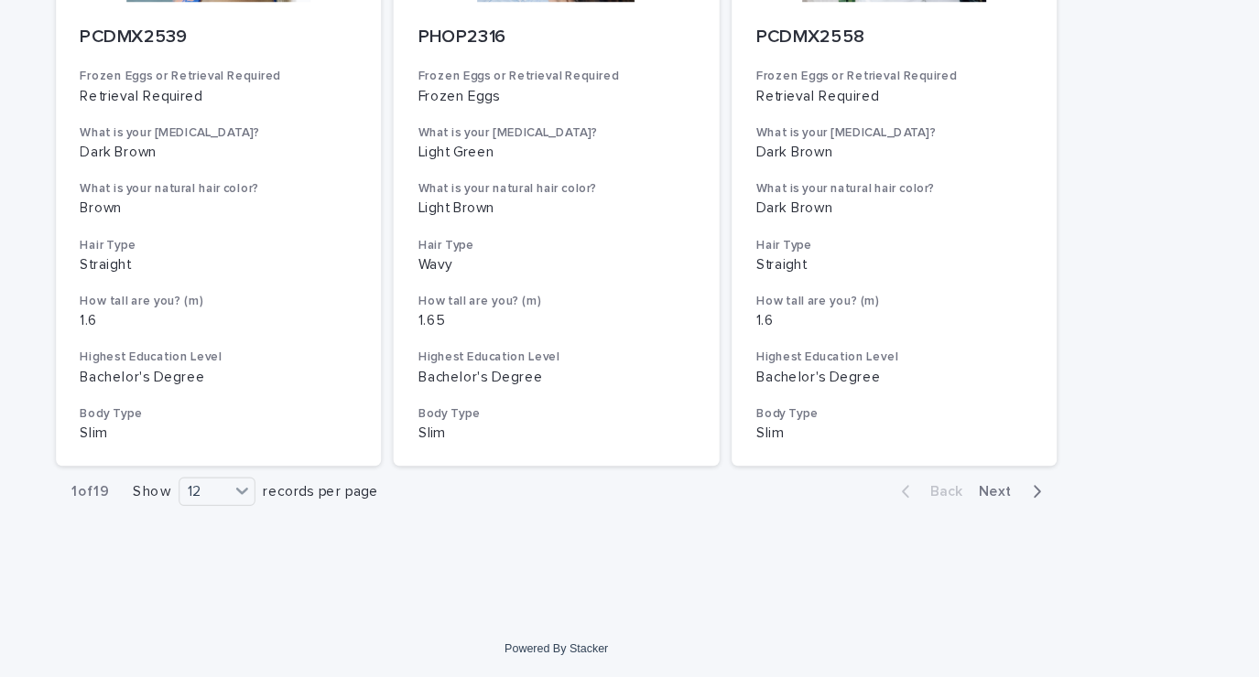
click at [1048, 514] on div "button" at bounding box center [1056, 511] width 16 height 16
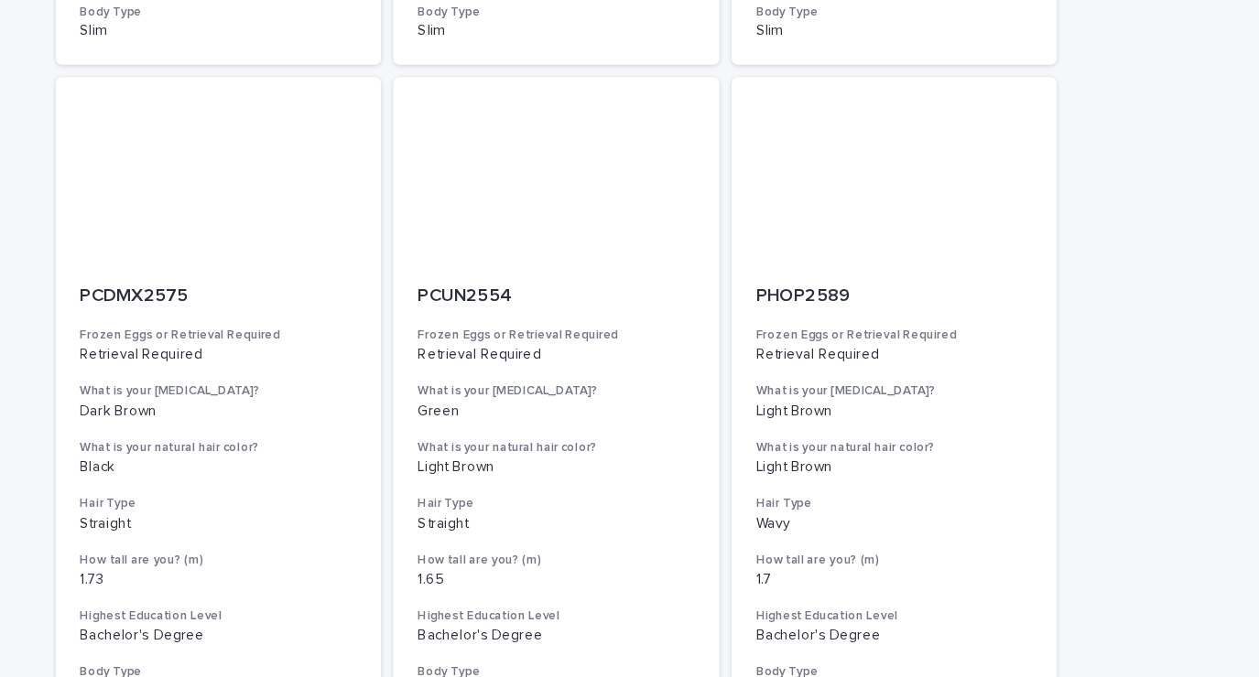
scroll to position [1826, 0]
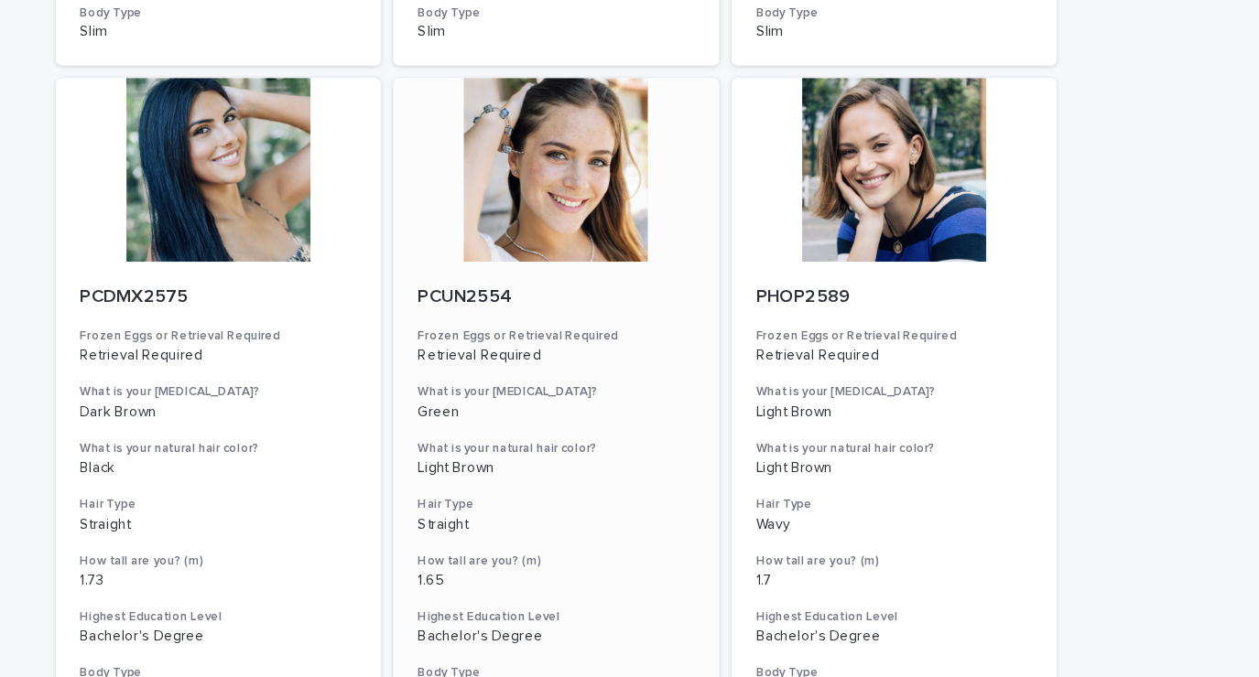
click at [605, 262] on div at bounding box center [629, 222] width 292 height 165
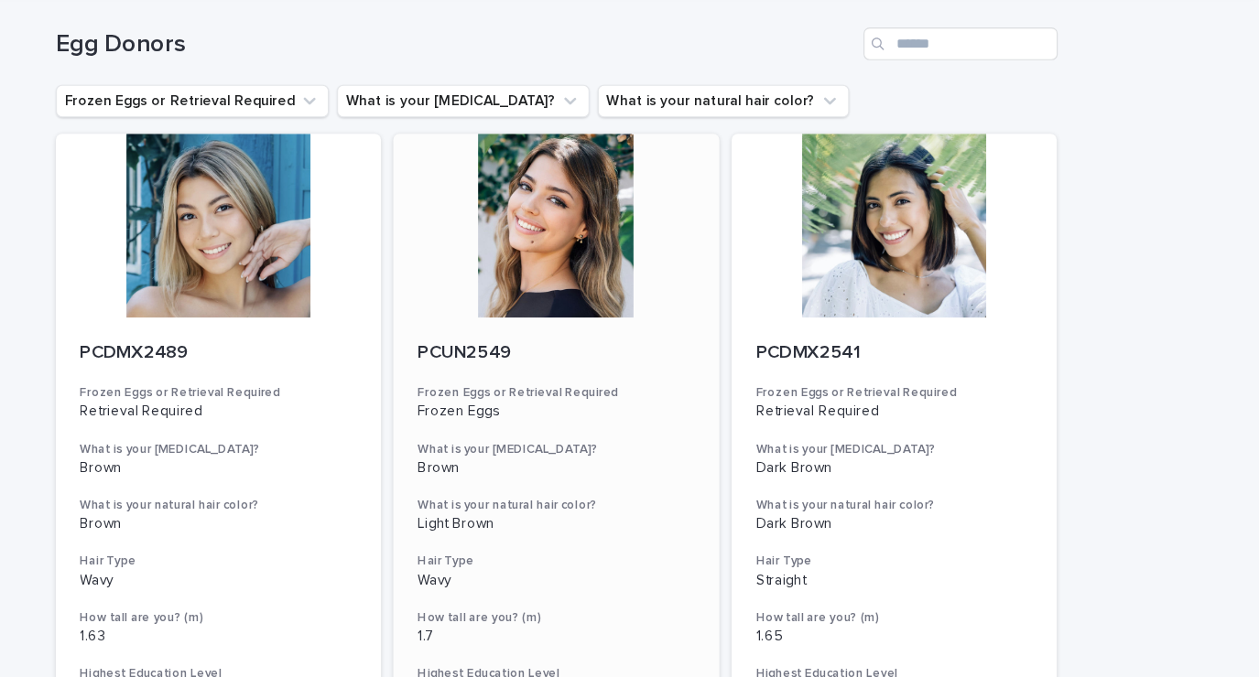
click at [633, 276] on div at bounding box center [629, 272] width 292 height 165
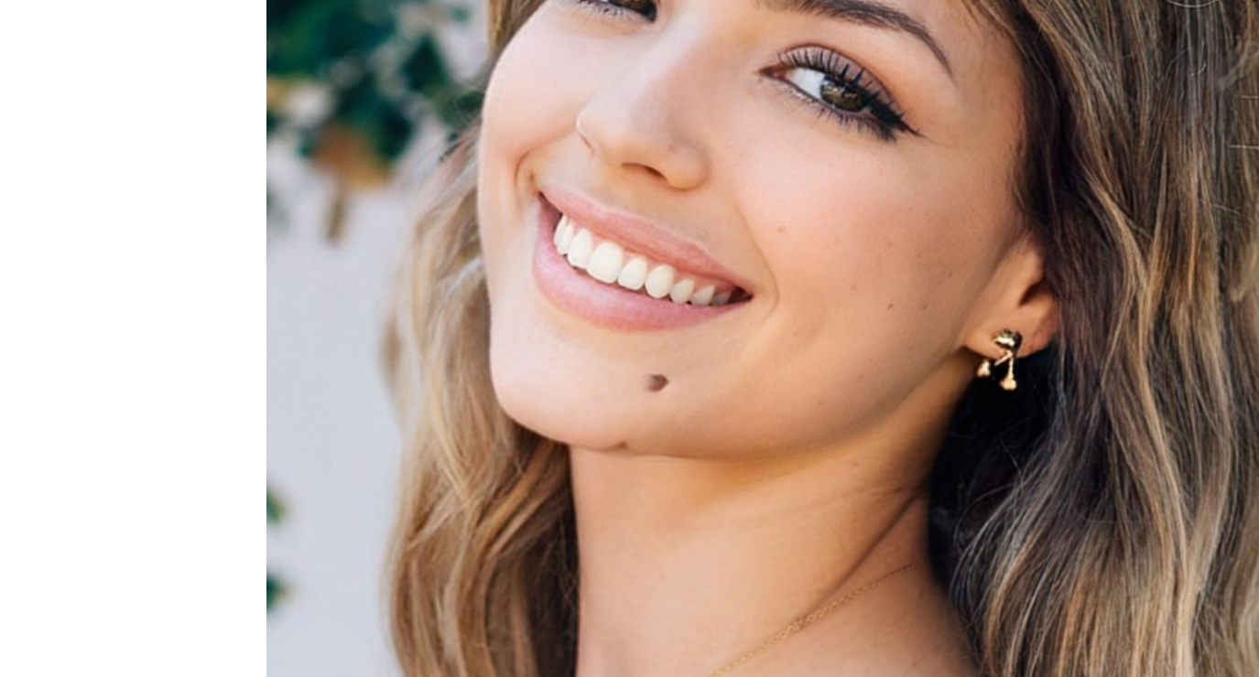
scroll to position [91, 0]
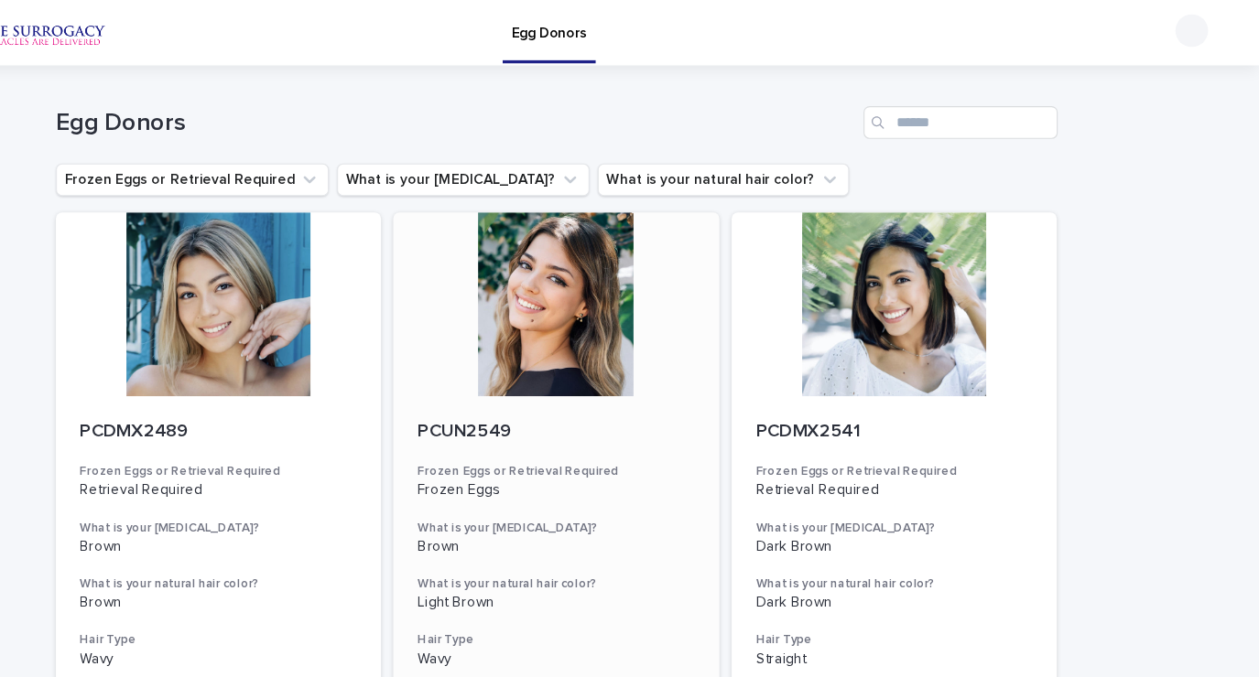
click at [563, 344] on div at bounding box center [629, 272] width 292 height 165
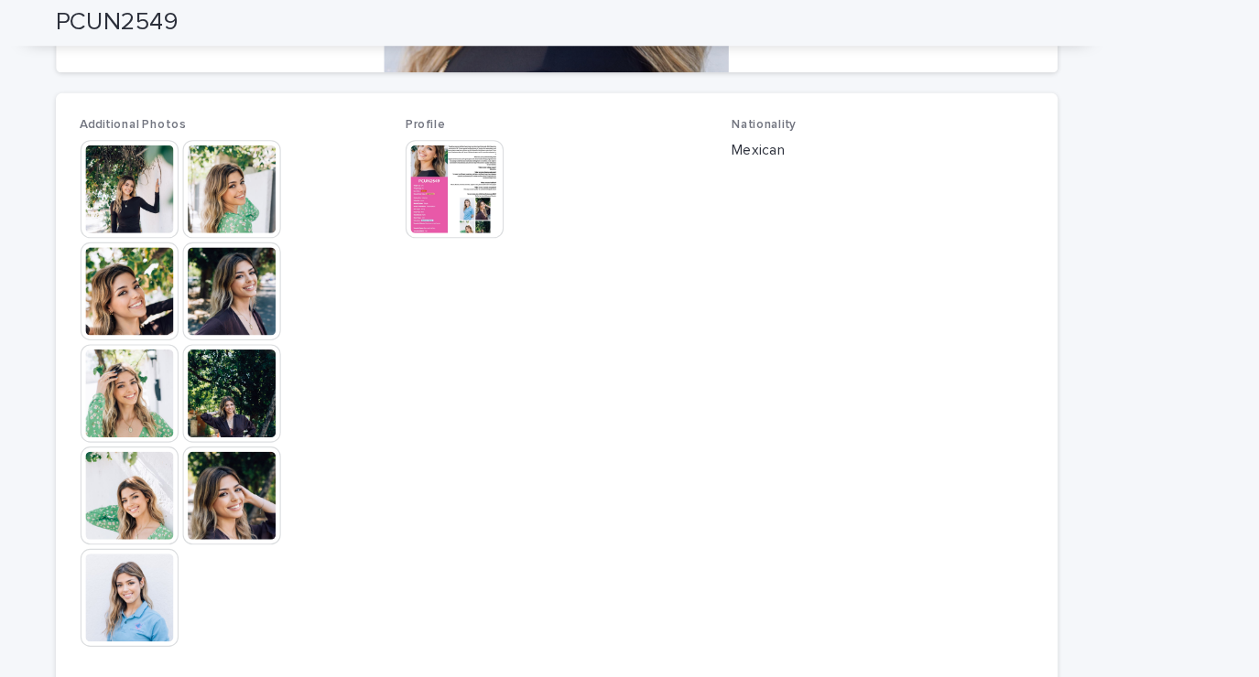
scroll to position [474, 0]
click at [242, 161] on img at bounding box center [247, 168] width 88 height 88
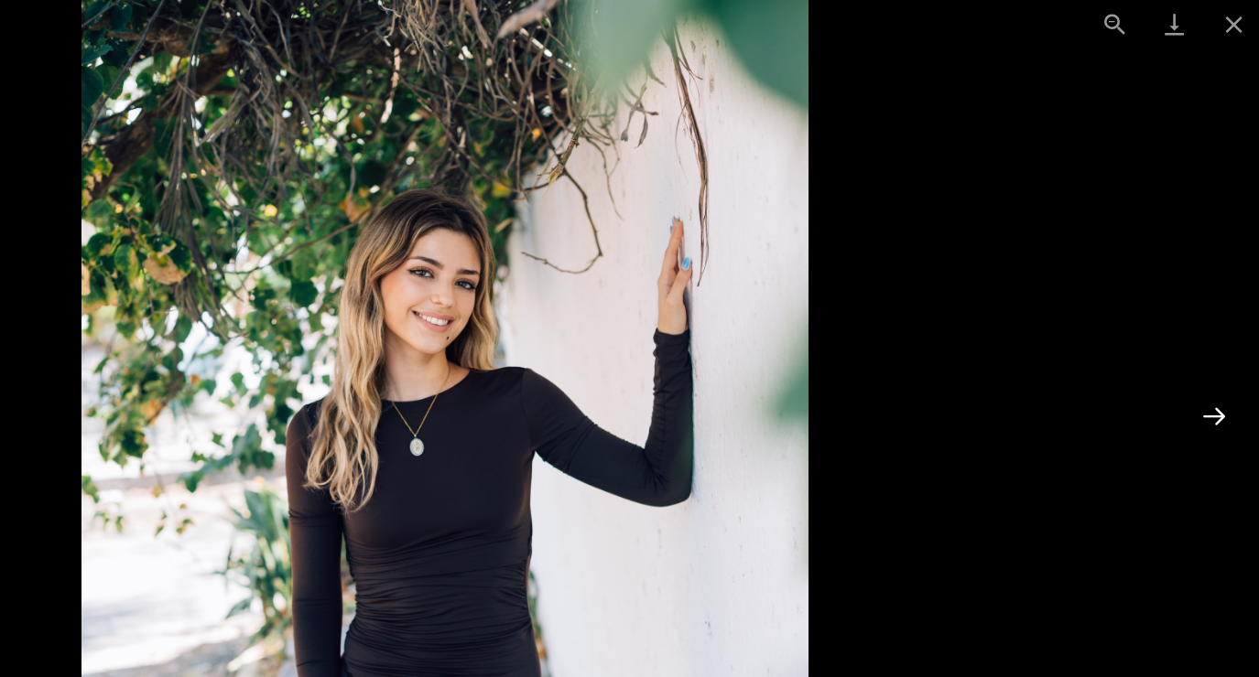
click at [1219, 320] on button "Next slide" at bounding box center [1221, 324] width 38 height 36
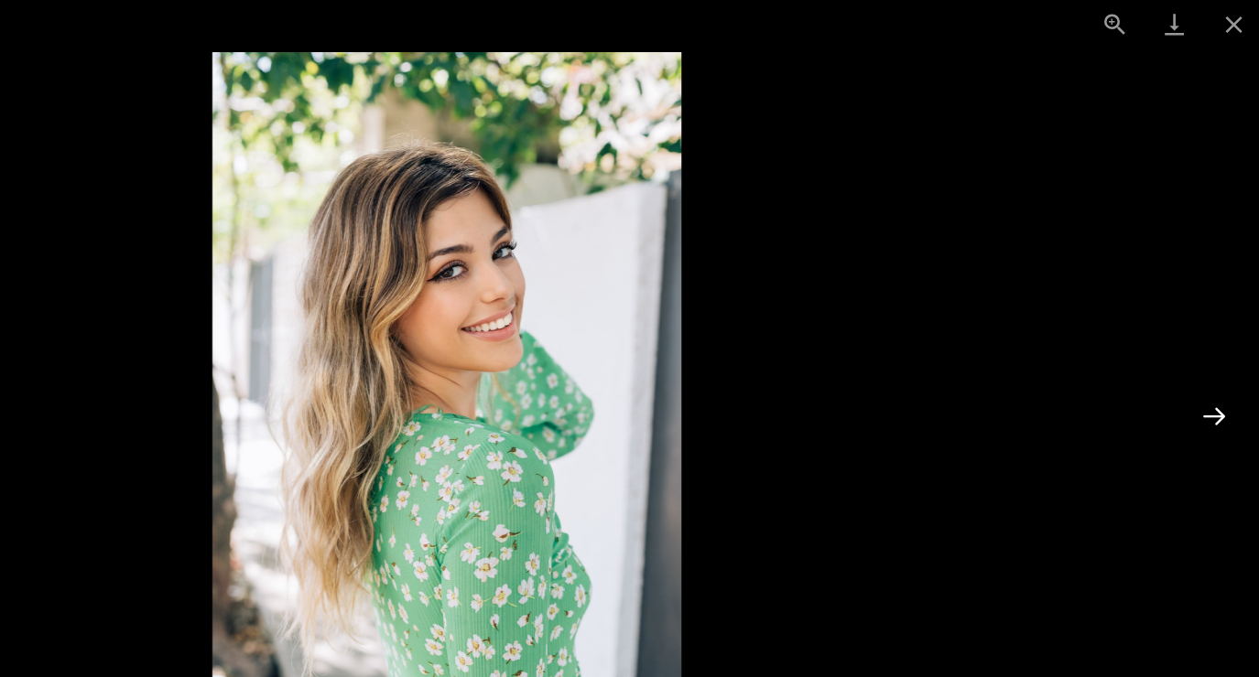
click at [1212, 322] on button "Next slide" at bounding box center [1221, 324] width 38 height 36
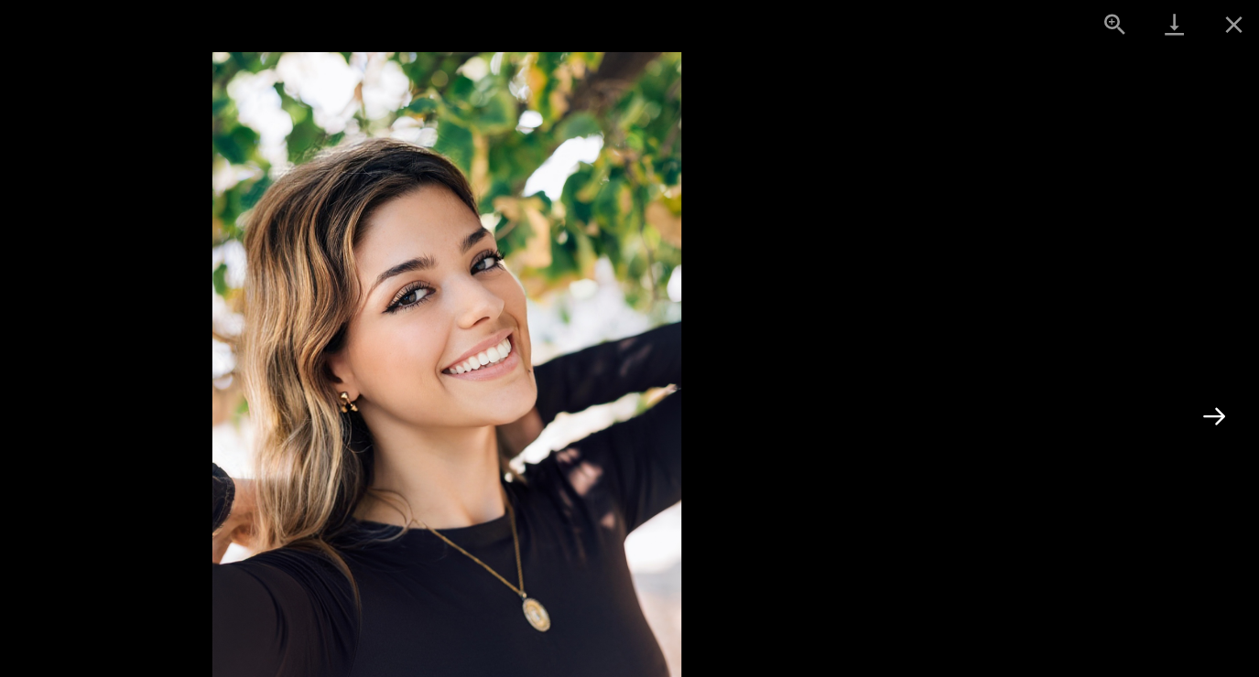
click at [1207, 333] on button "Next slide" at bounding box center [1221, 324] width 38 height 36
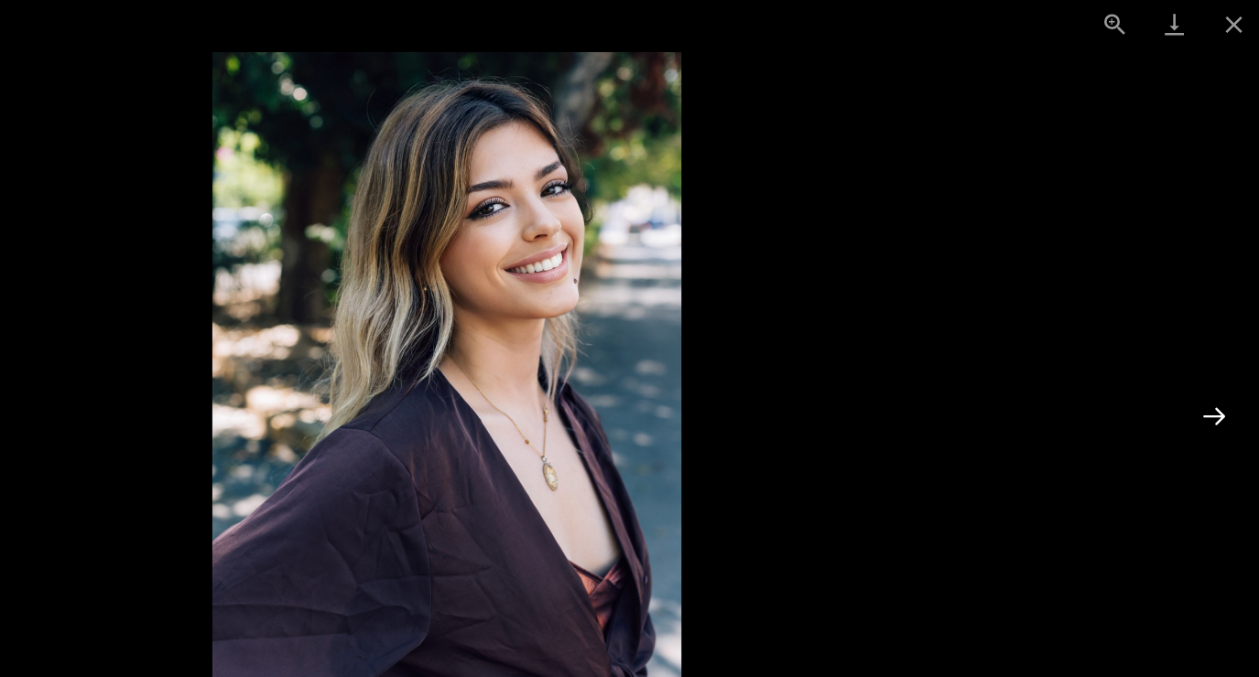
click at [1216, 331] on button "Next slide" at bounding box center [1221, 324] width 38 height 36
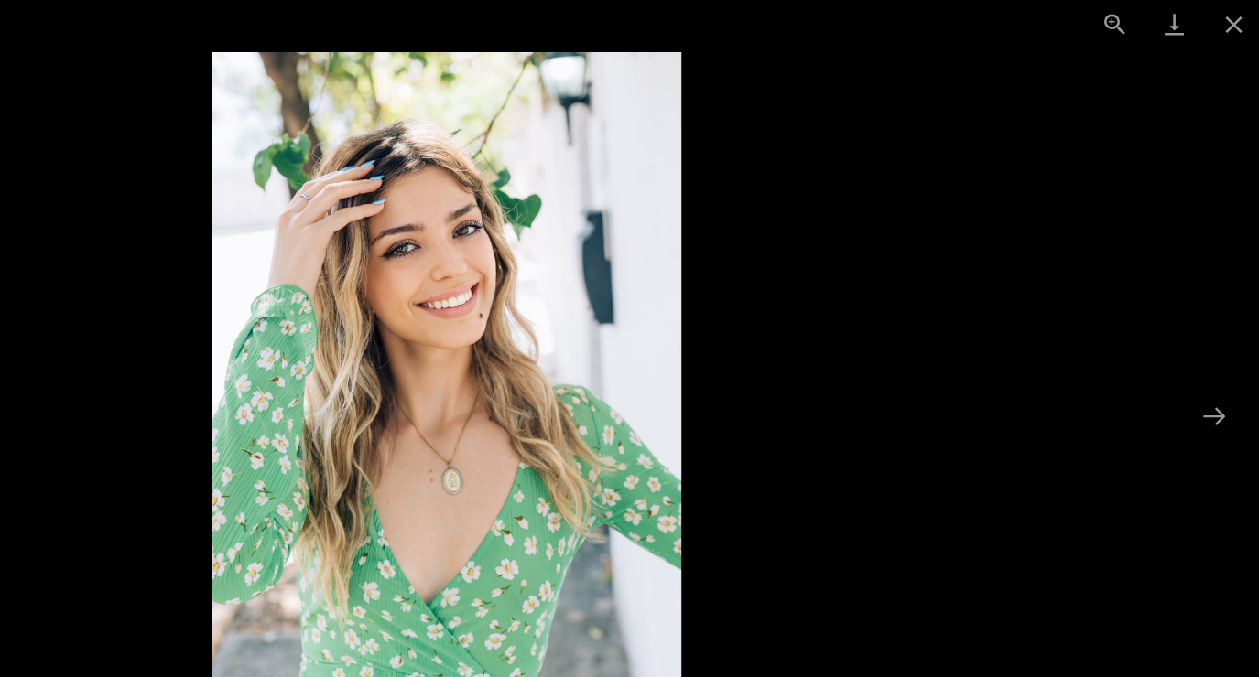
click at [1205, 342] on picture at bounding box center [629, 314] width 1259 height 543
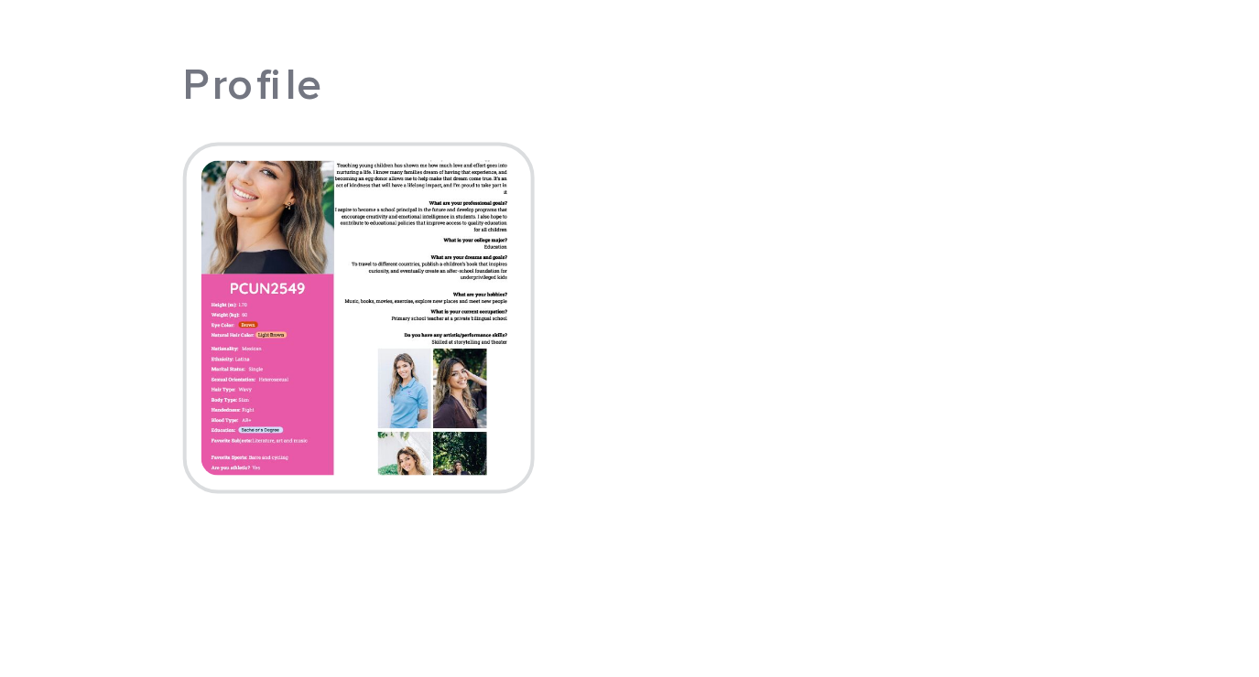
scroll to position [470, 0]
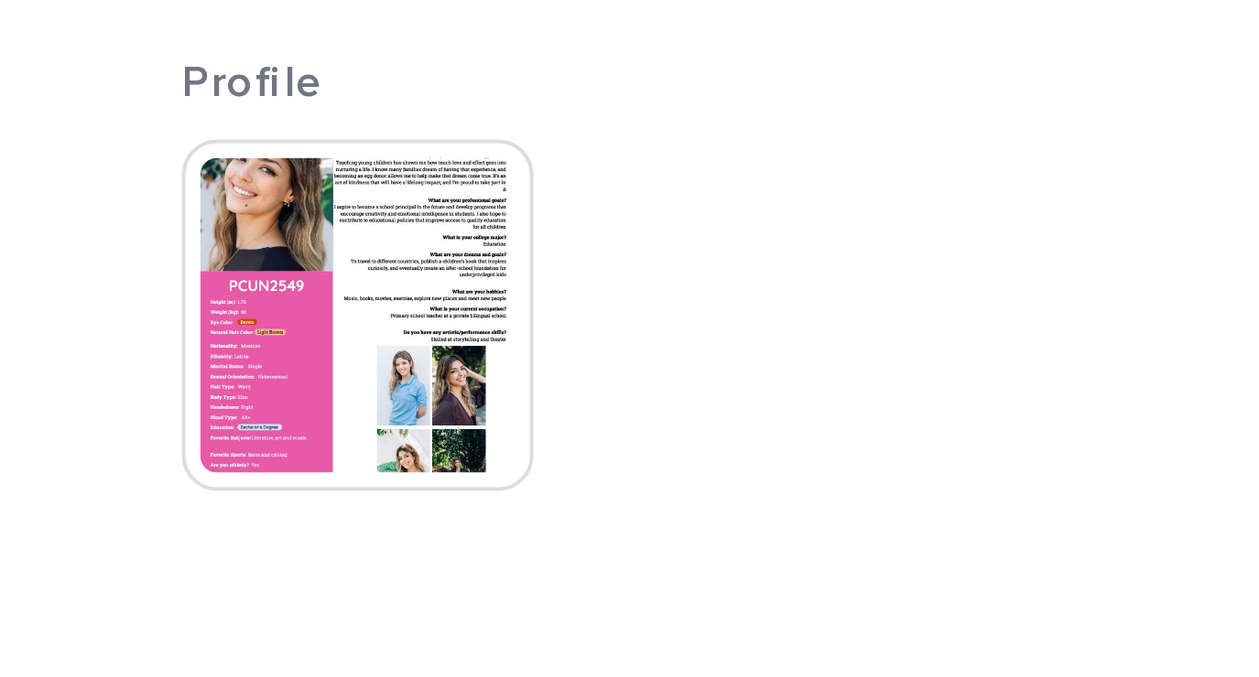
click at [527, 179] on img at bounding box center [538, 173] width 88 height 88
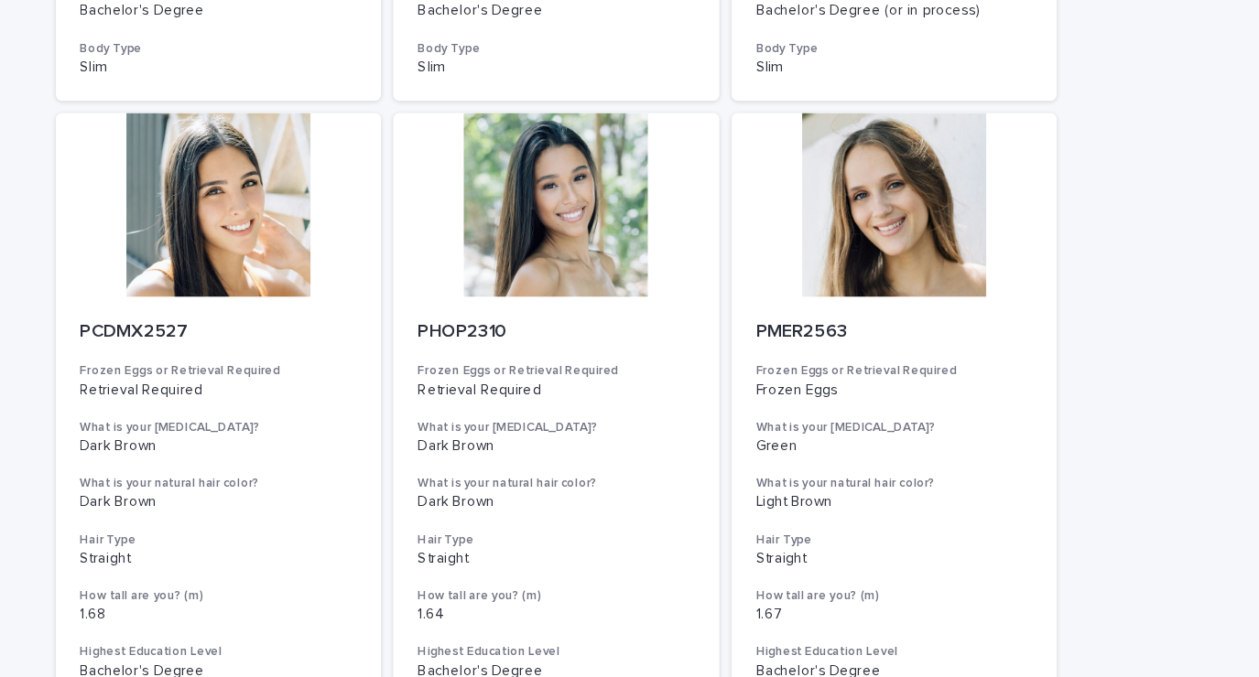
scroll to position [685, 0]
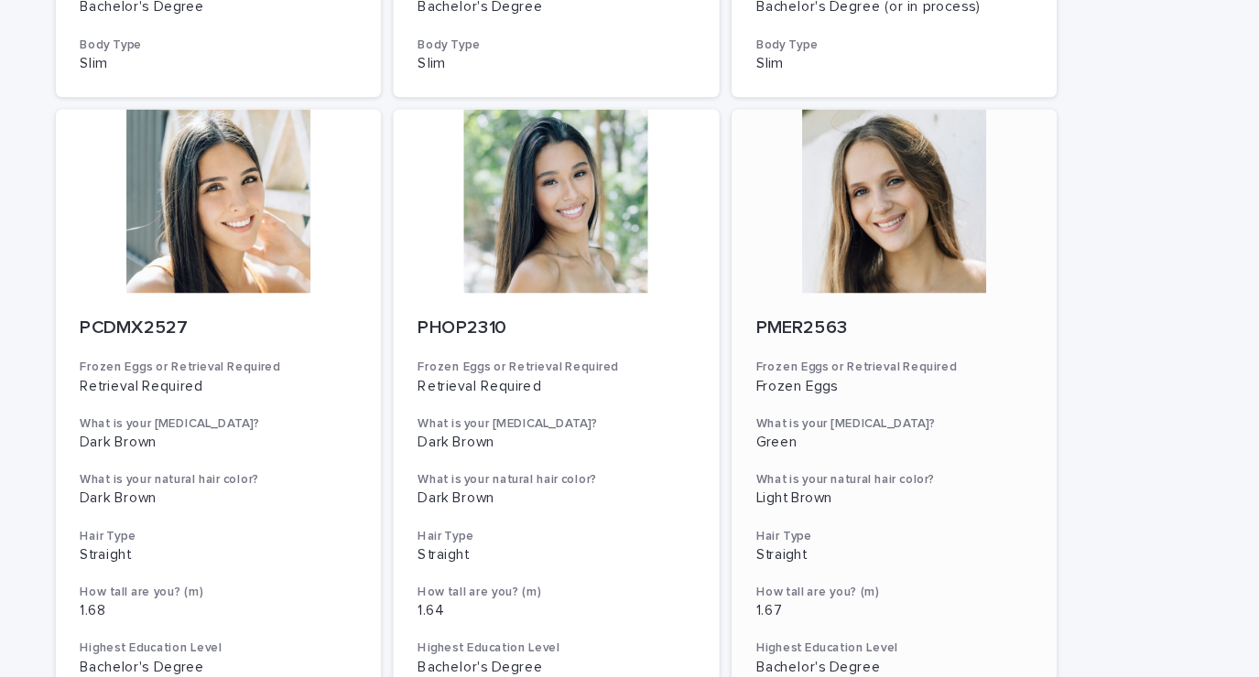
click at [936, 217] on div at bounding box center [932, 180] width 292 height 165
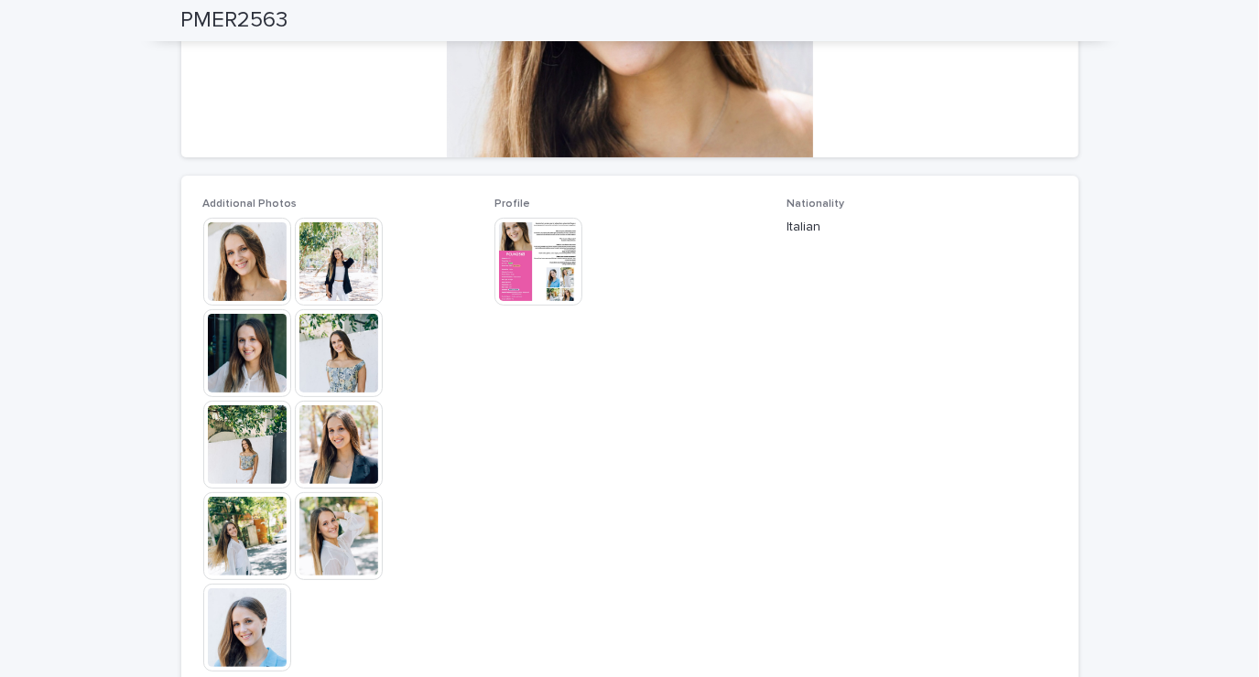
scroll to position [380, 0]
click at [229, 261] on img at bounding box center [247, 263] width 88 height 88
click at [317, 267] on img at bounding box center [339, 263] width 88 height 88
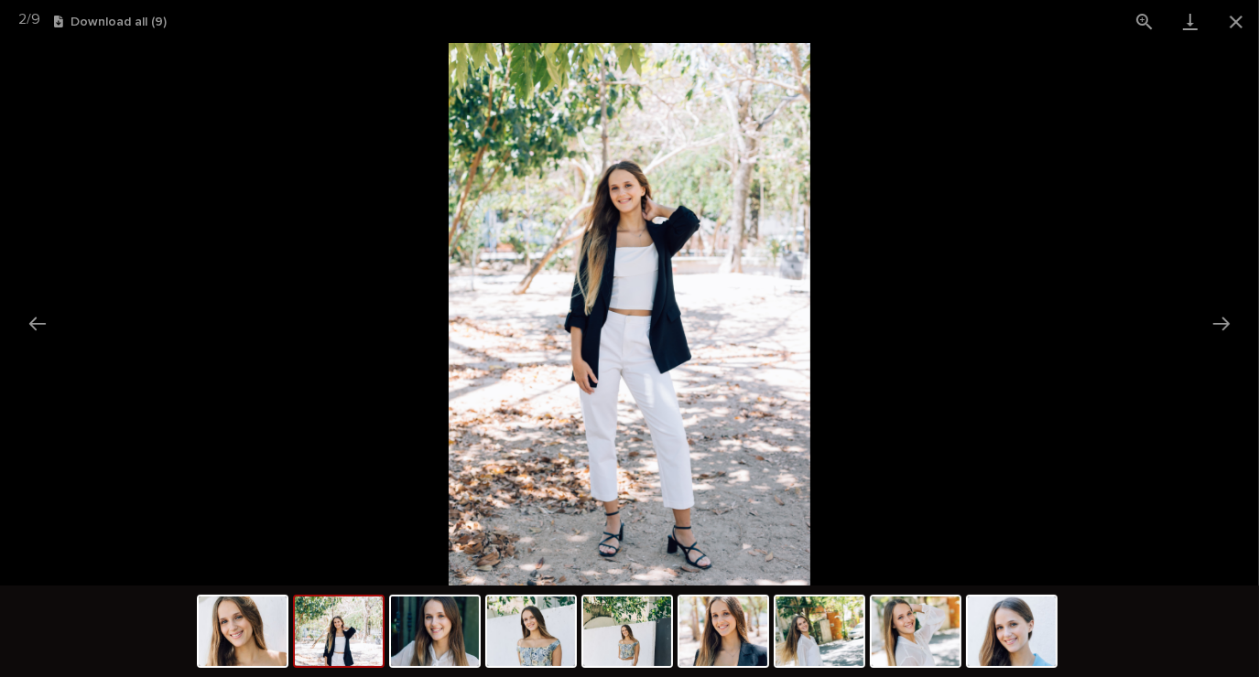
click at [968, 411] on picture at bounding box center [629, 314] width 1259 height 543
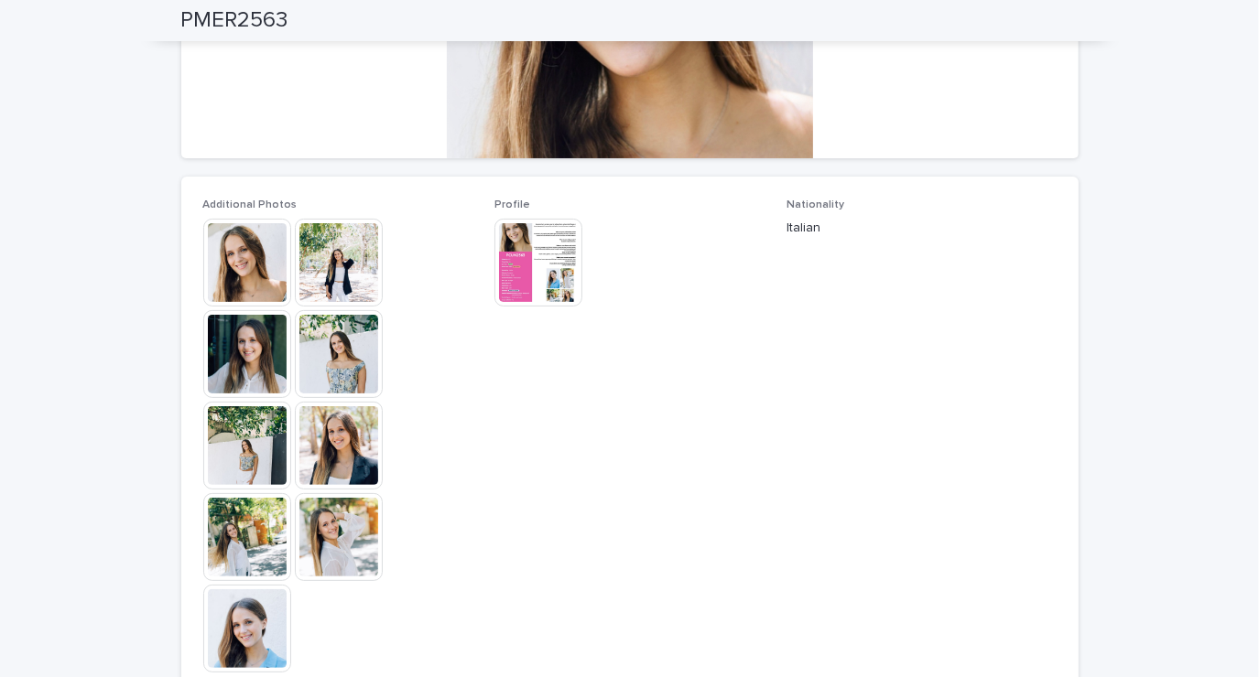
click at [325, 269] on img at bounding box center [339, 263] width 88 height 88
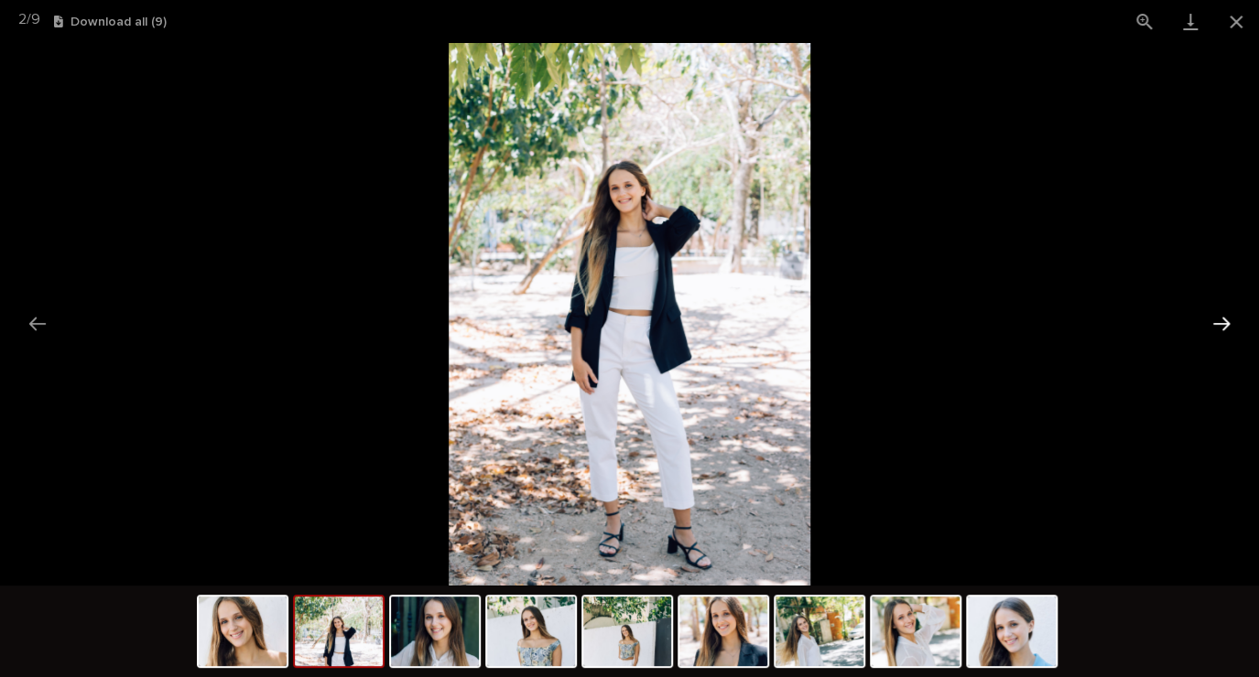
click at [1213, 322] on button "Next slide" at bounding box center [1221, 324] width 38 height 36
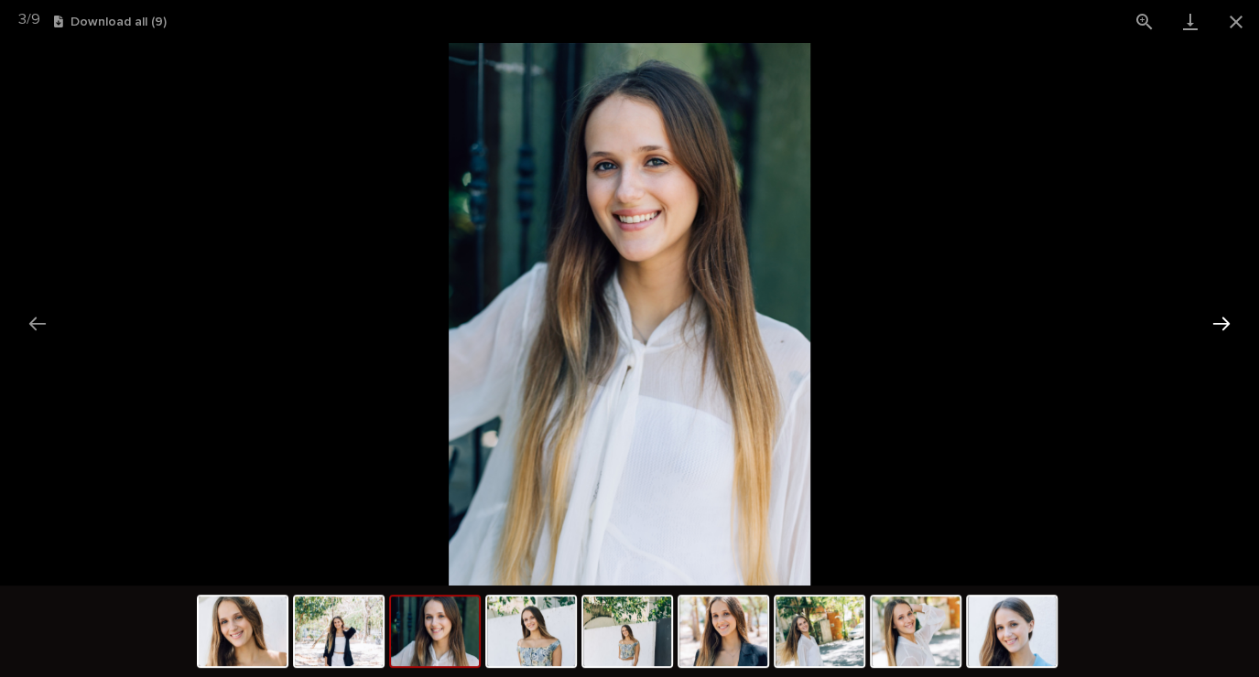
click at [1218, 324] on button "Next slide" at bounding box center [1221, 324] width 38 height 36
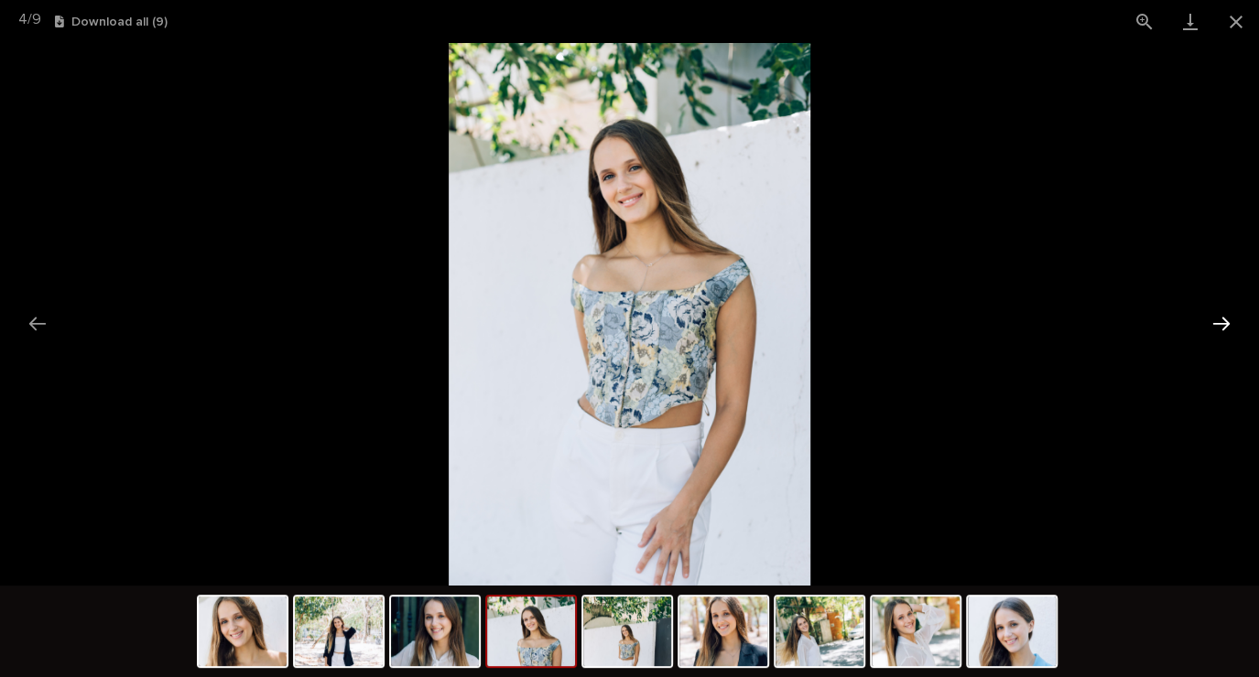
click at [1214, 324] on button "Next slide" at bounding box center [1221, 324] width 38 height 36
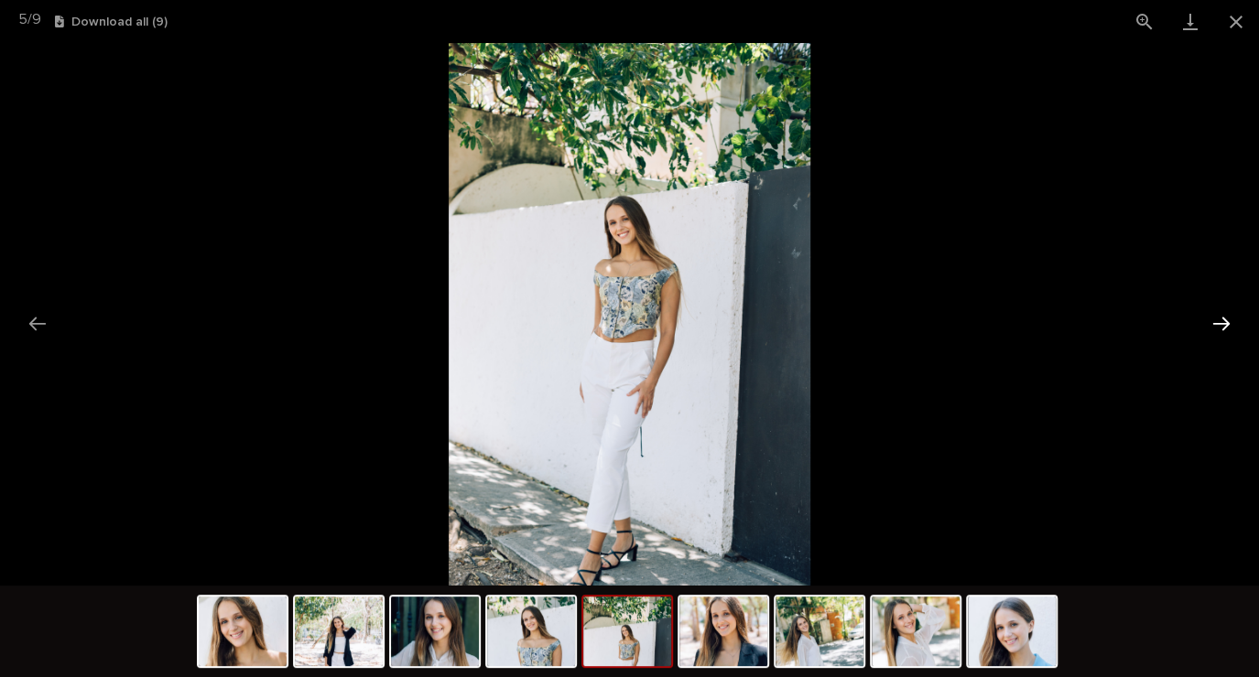
click at [1218, 333] on button "Next slide" at bounding box center [1221, 324] width 38 height 36
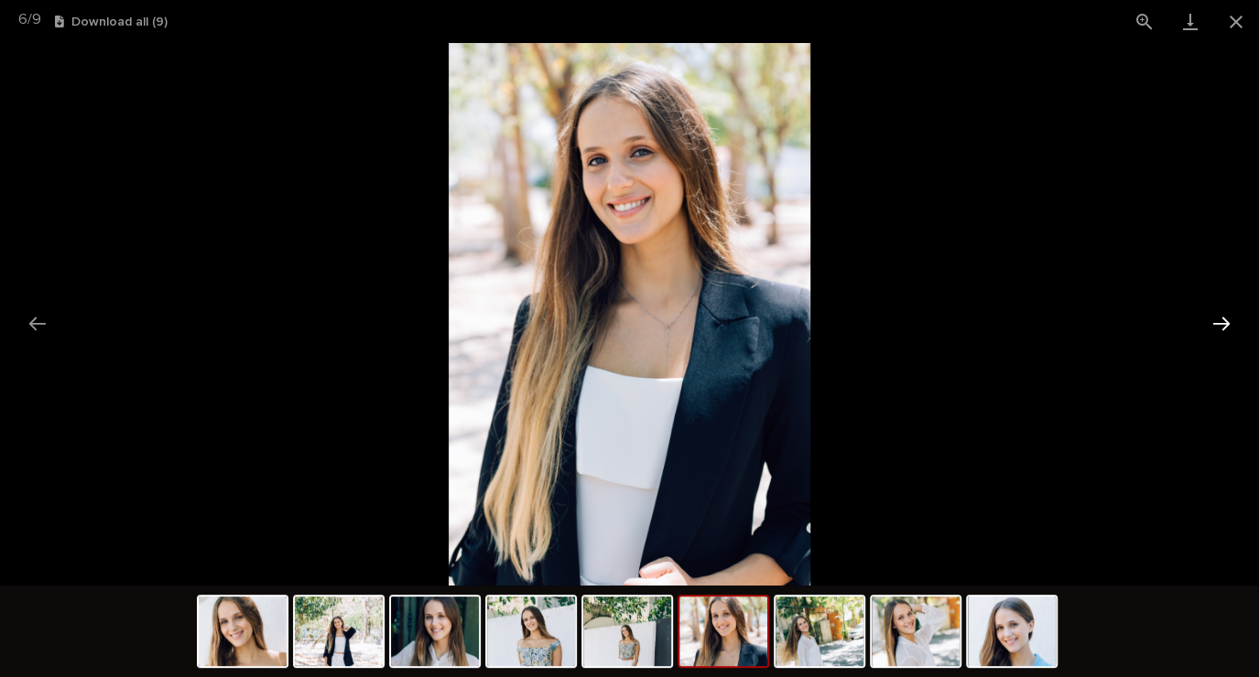
click at [1209, 331] on button "Next slide" at bounding box center [1221, 324] width 38 height 36
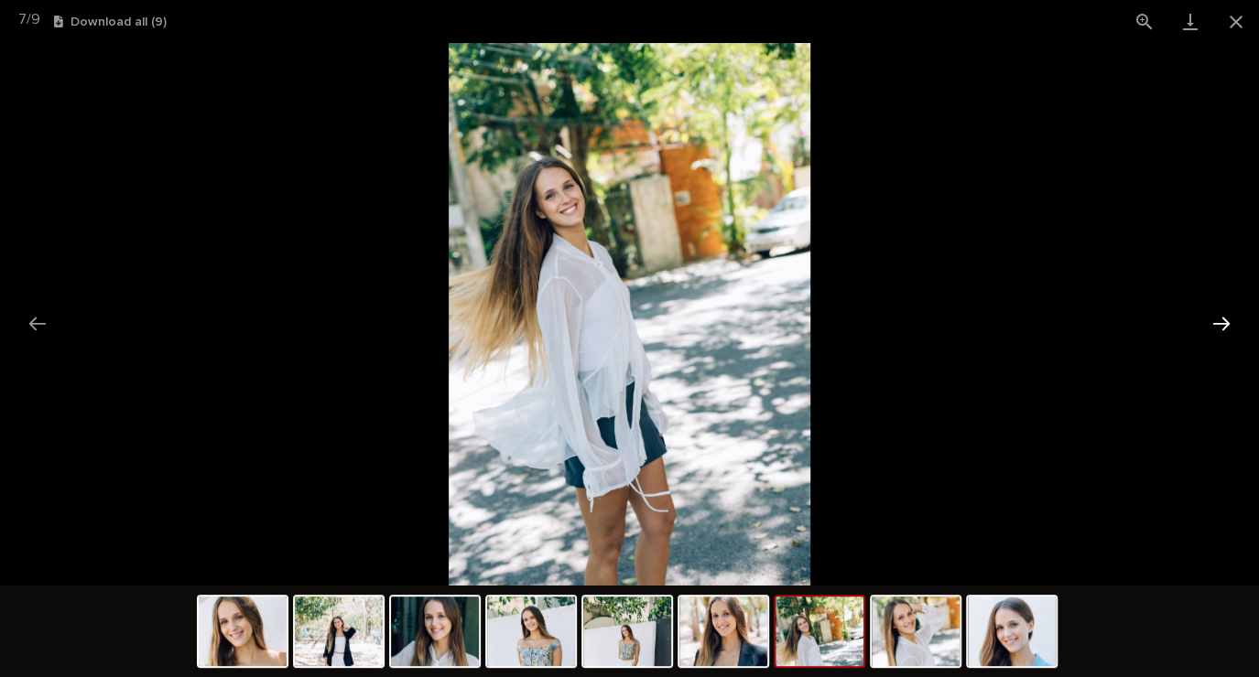
click at [1218, 328] on button "Next slide" at bounding box center [1221, 324] width 38 height 36
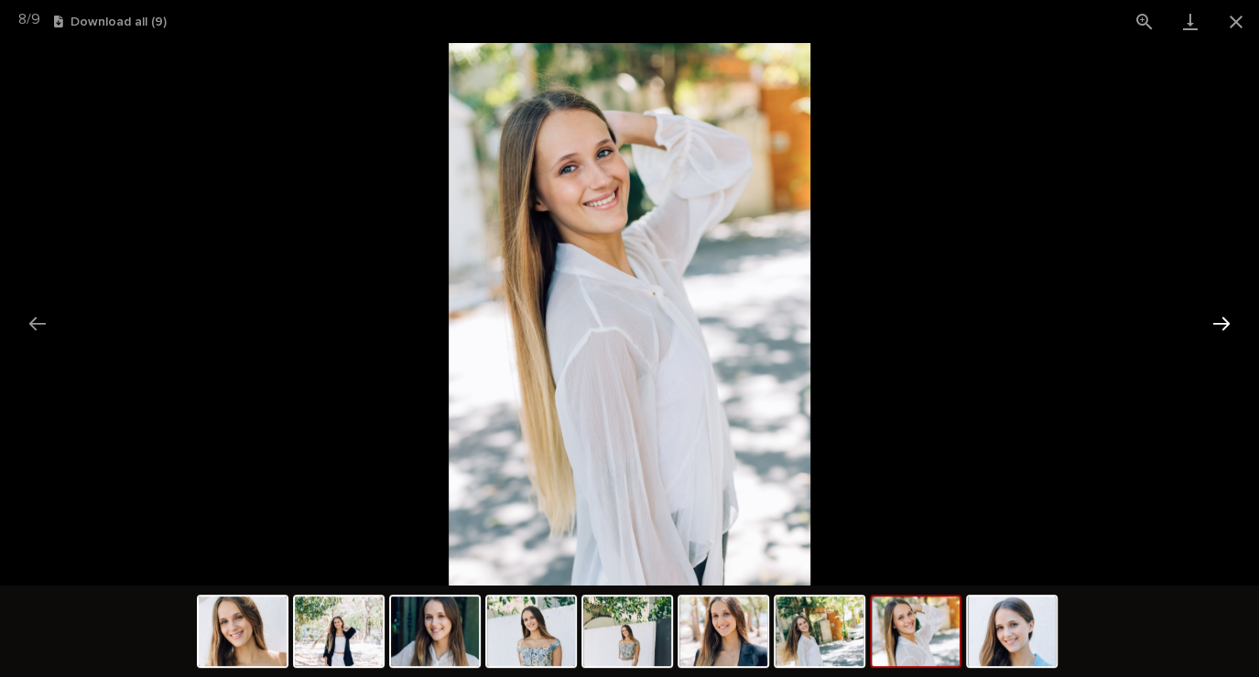
click at [1219, 331] on button "Next slide" at bounding box center [1221, 324] width 38 height 36
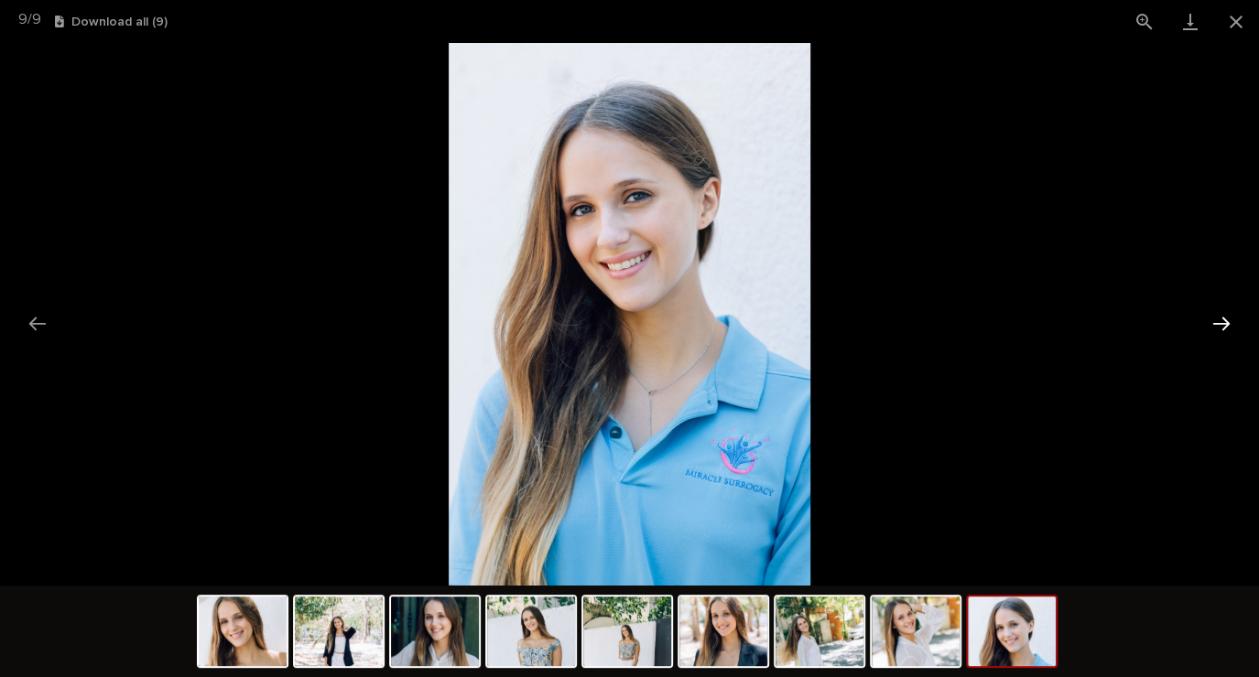
click at [1214, 330] on button "Next slide" at bounding box center [1221, 324] width 38 height 36
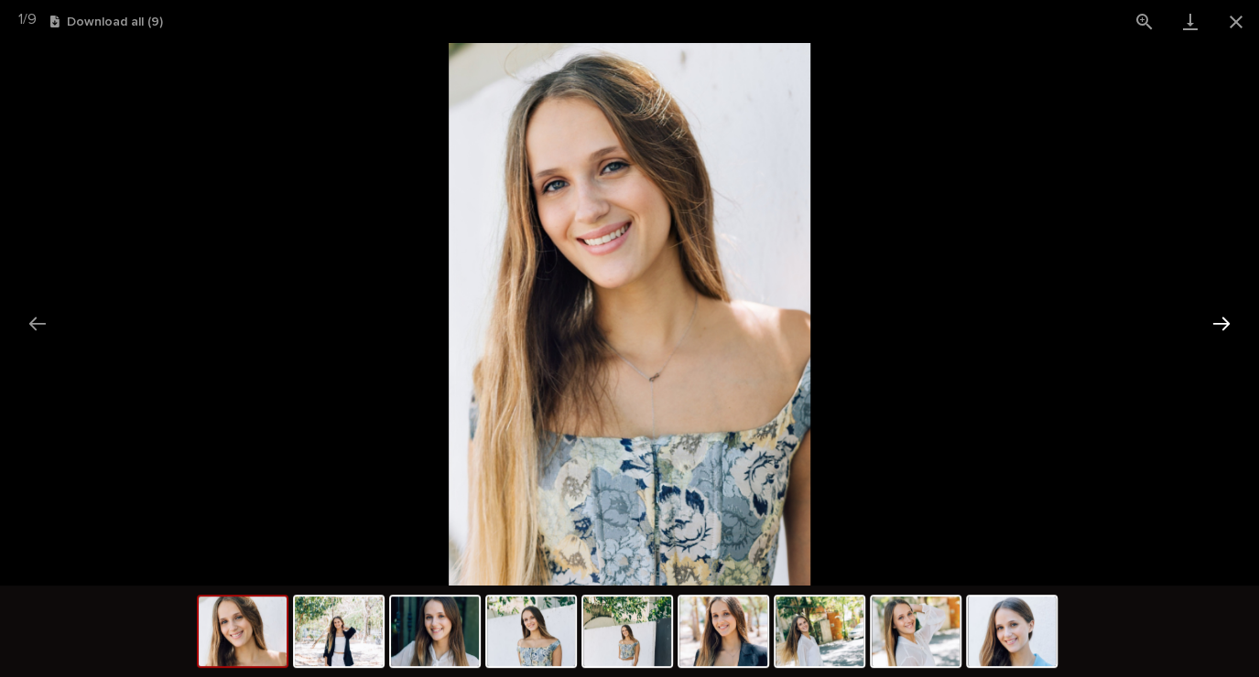
click at [1206, 329] on button "Next slide" at bounding box center [1221, 324] width 38 height 36
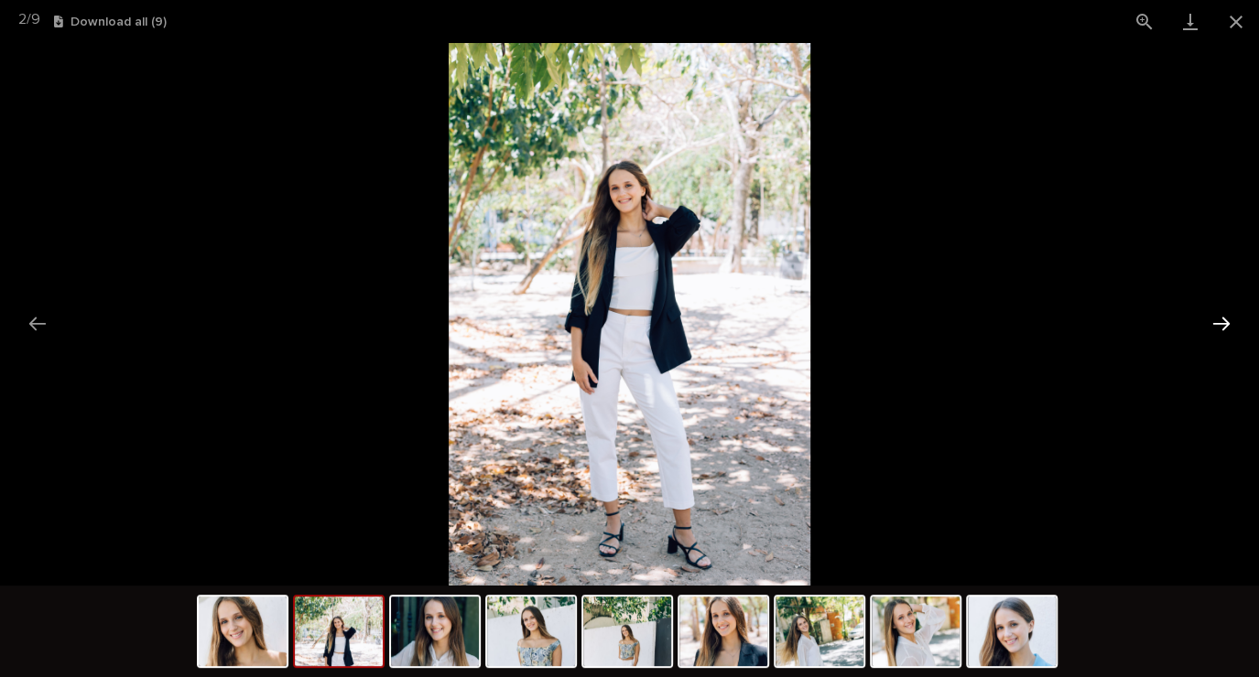
click at [1207, 328] on button "Next slide" at bounding box center [1221, 324] width 38 height 36
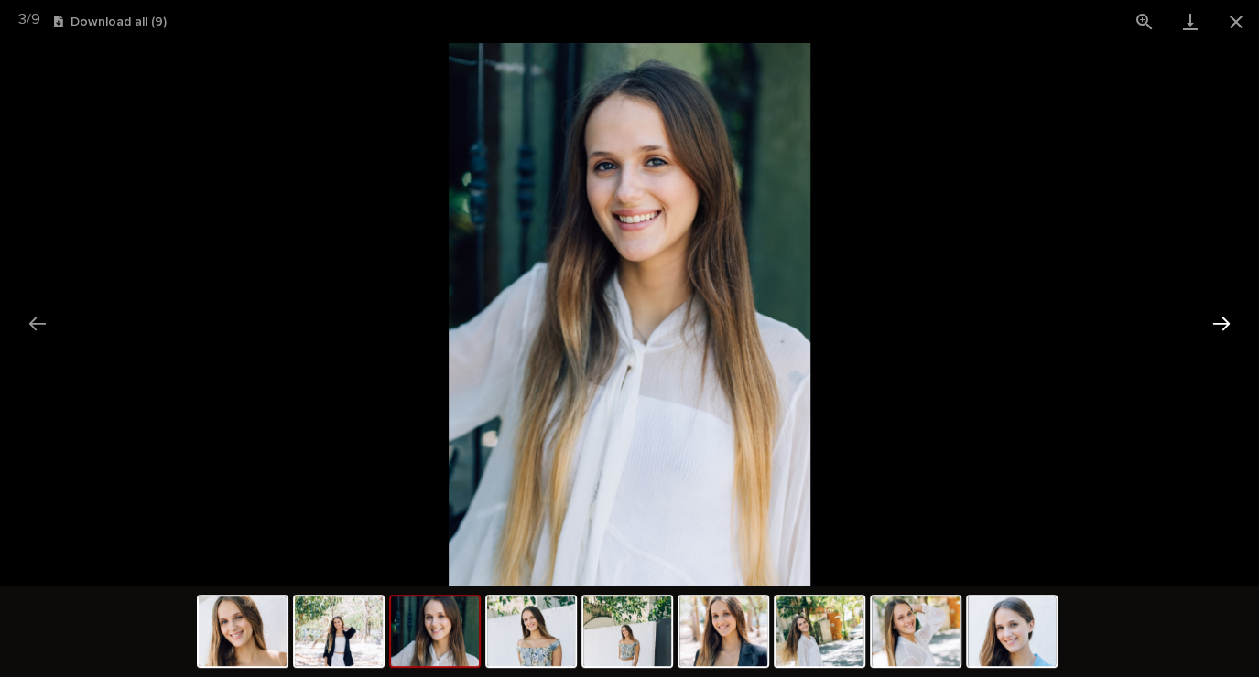
click at [1220, 317] on button "Next slide" at bounding box center [1221, 324] width 38 height 36
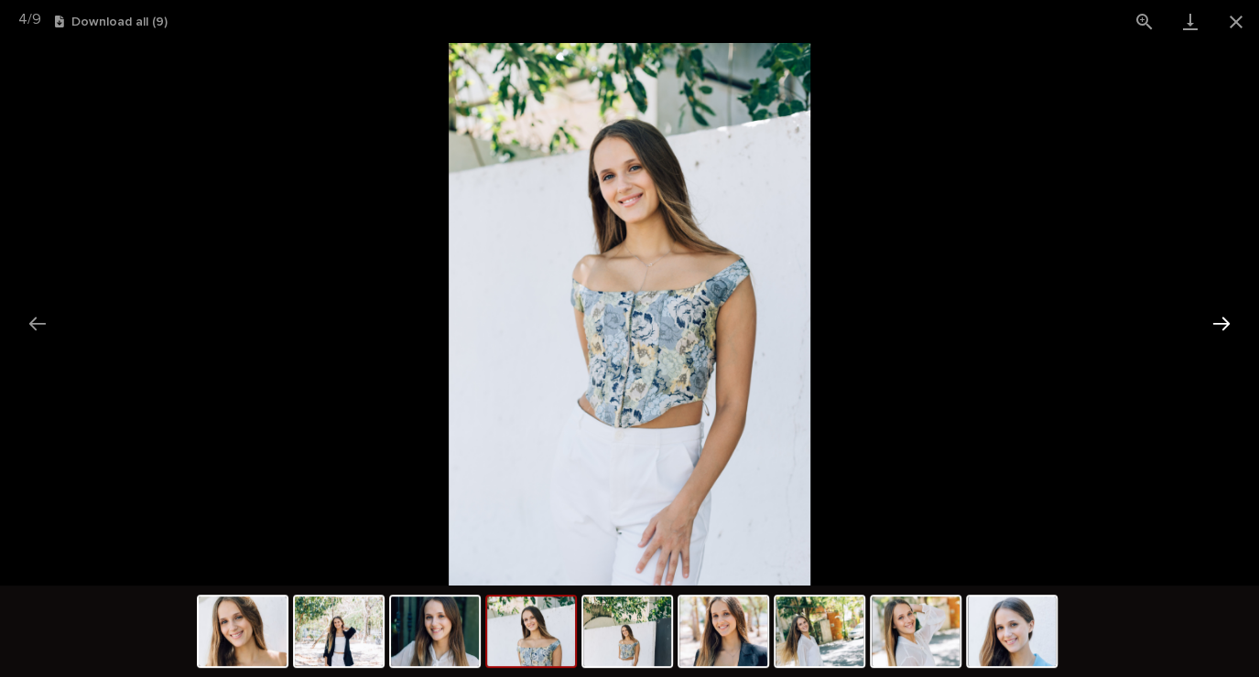
click at [1212, 327] on button "Next slide" at bounding box center [1221, 324] width 38 height 36
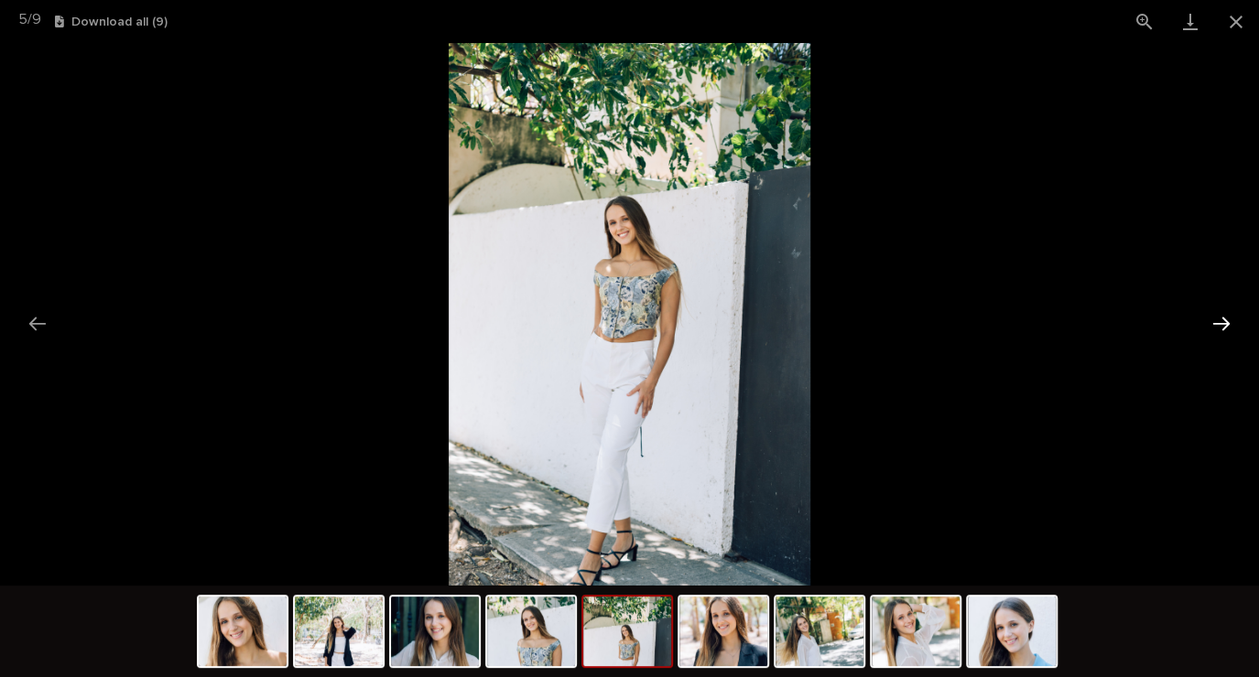
click at [1219, 326] on button "Next slide" at bounding box center [1221, 324] width 38 height 36
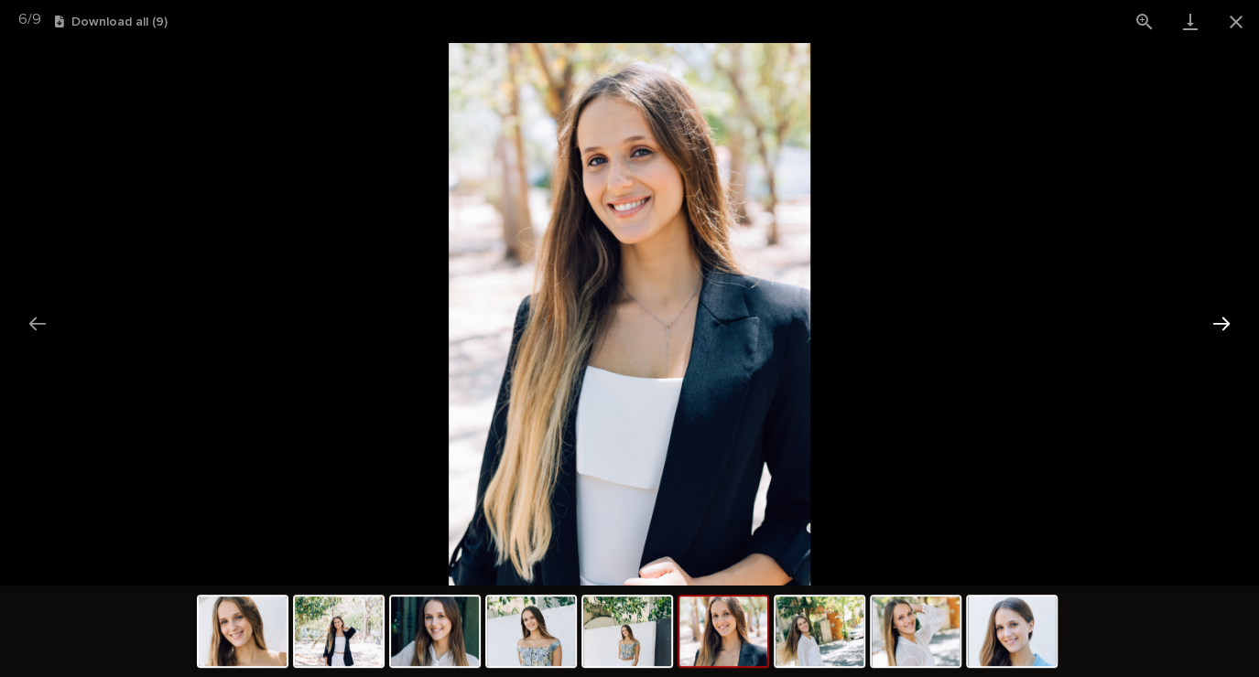
click at [1203, 332] on button "Next slide" at bounding box center [1221, 324] width 38 height 36
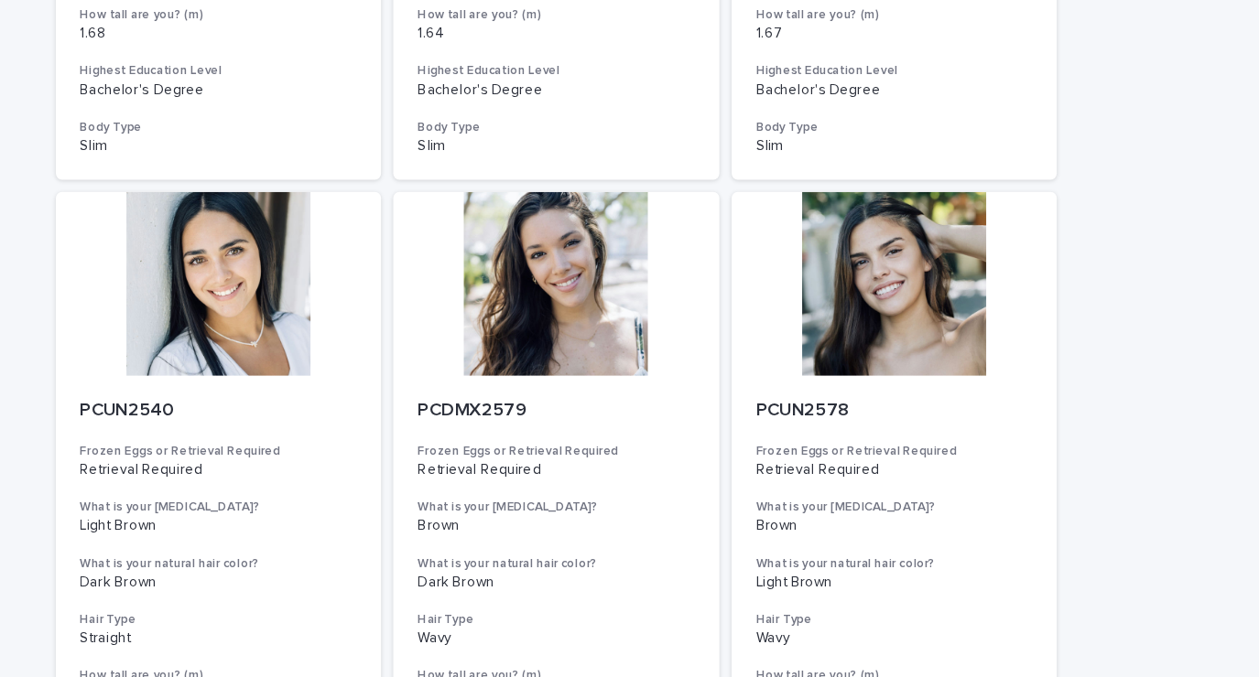
scroll to position [1218, 0]
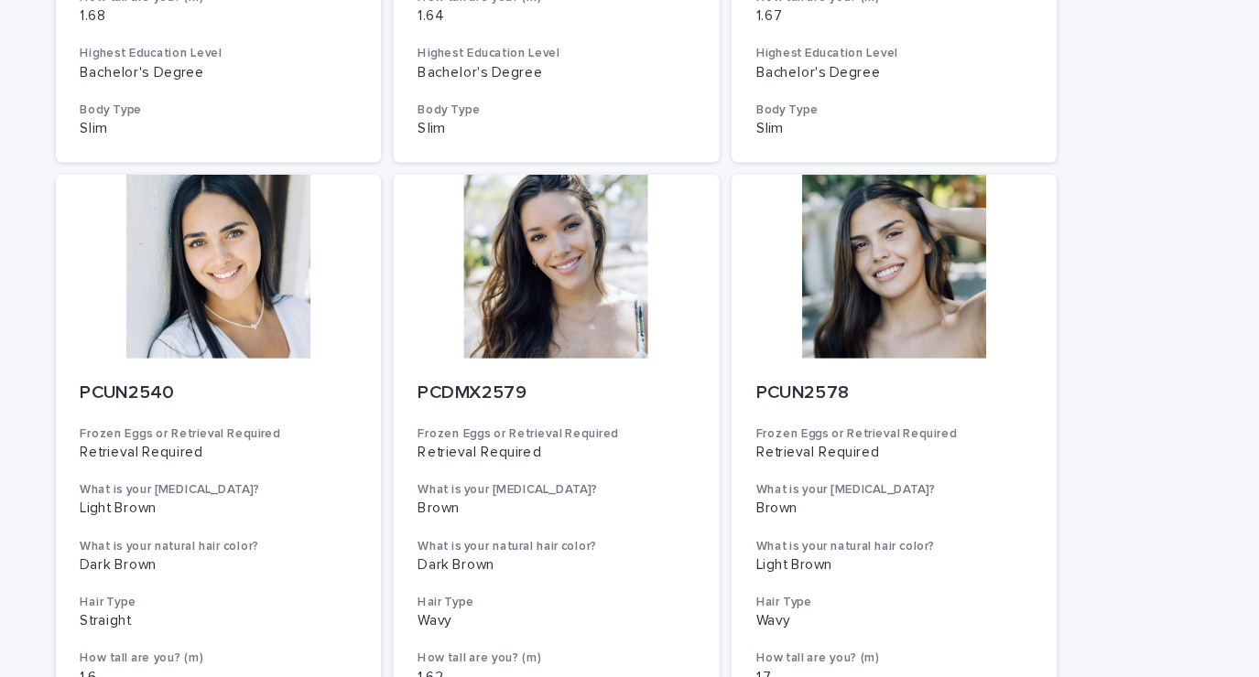
click at [1188, 470] on div "Loading... Saving… Loading... Saving… Egg Donors Frozen Eggs or Retrieval Requi…" at bounding box center [629, 153] width 1259 height 2625
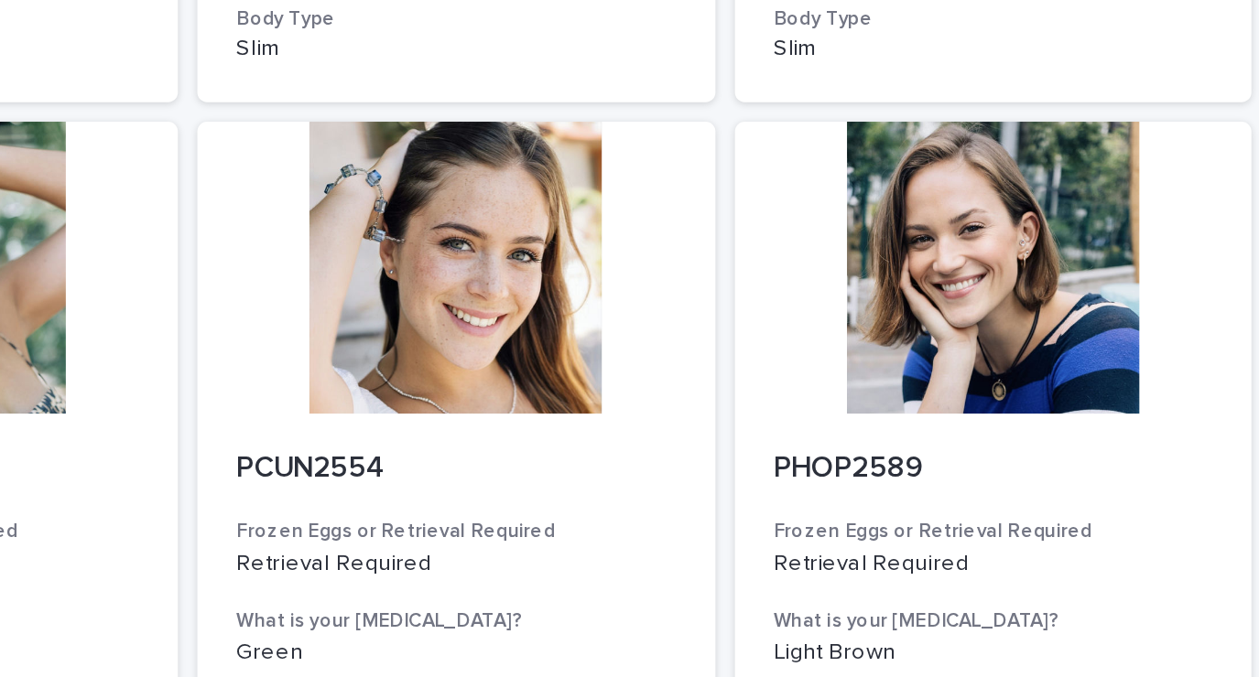
scroll to position [1869, 0]
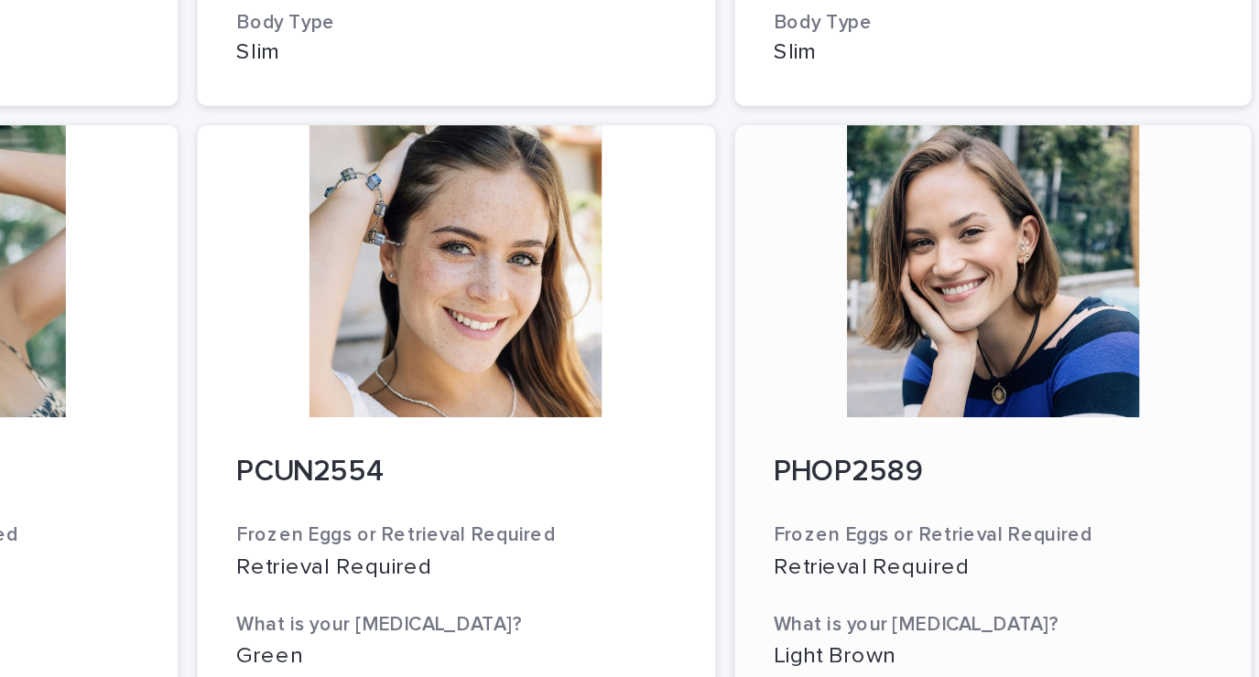
click at [972, 218] on div at bounding box center [932, 179] width 292 height 165
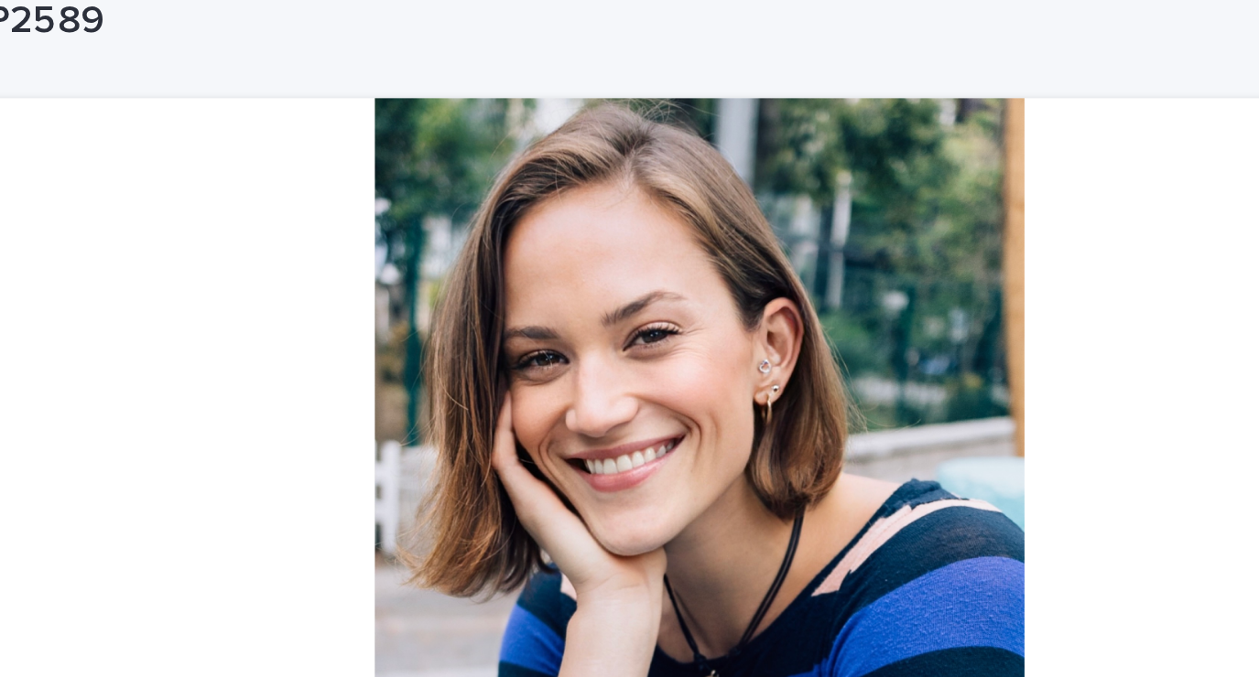
click at [863, 422] on div at bounding box center [629, 355] width 897 height 366
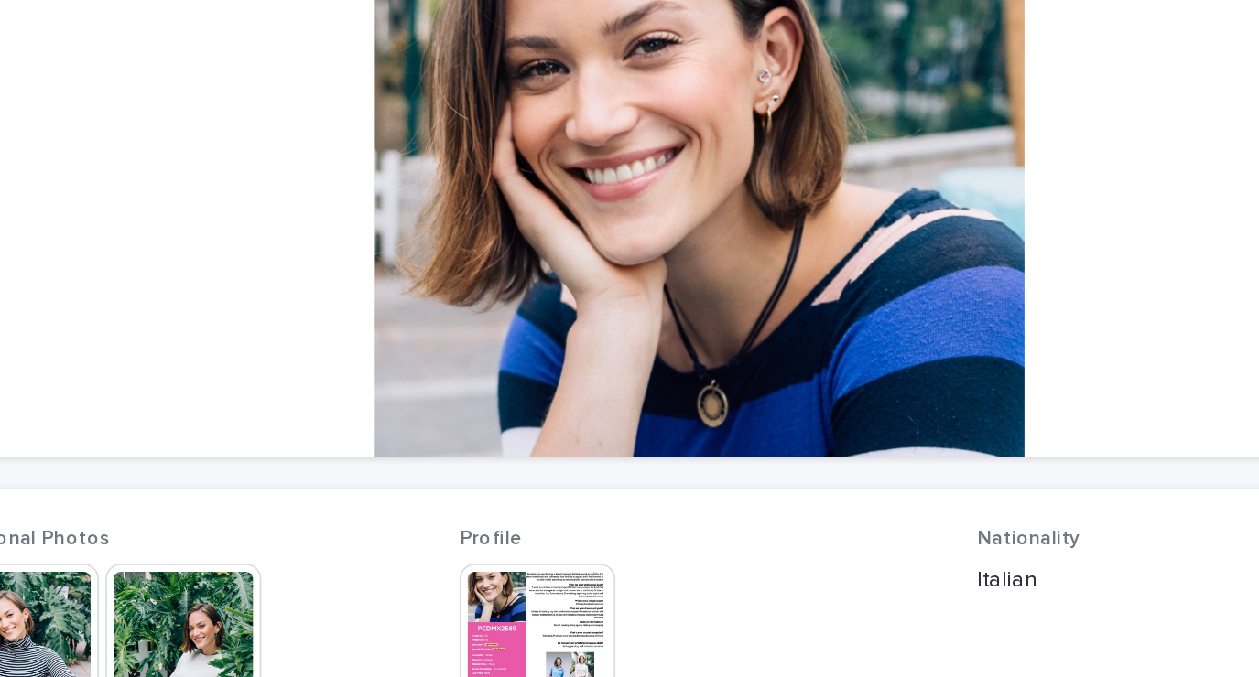
scroll to position [244, 0]
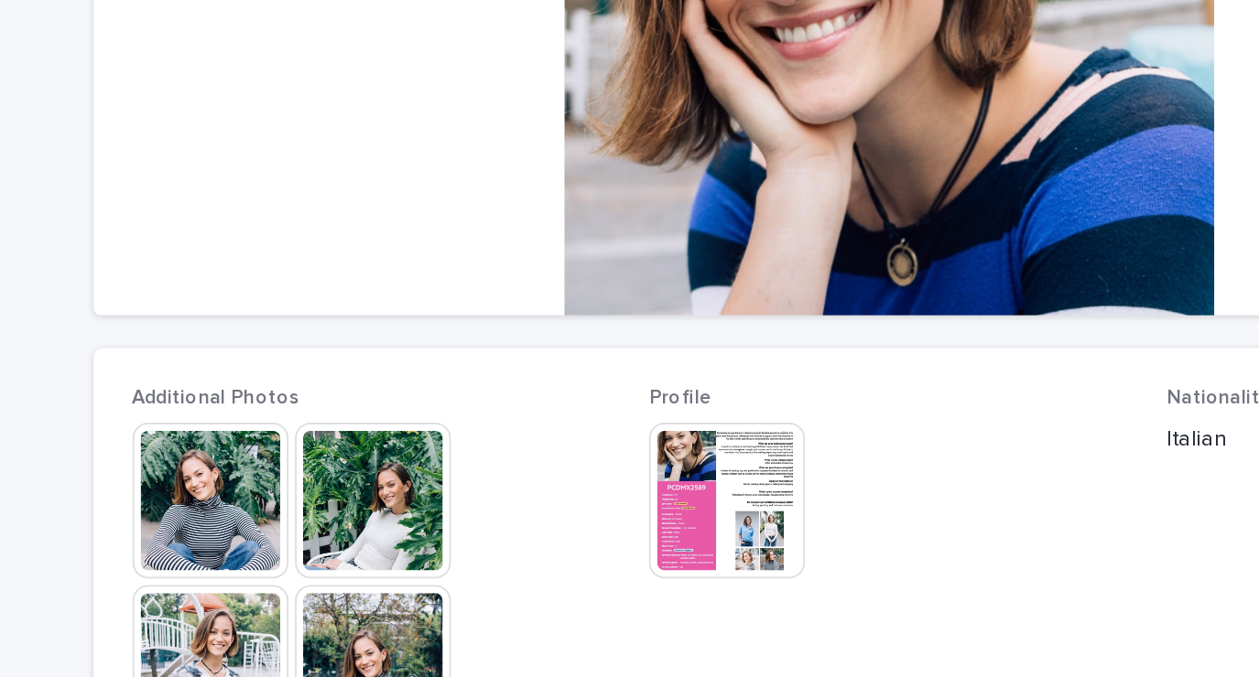
click at [234, 399] on img at bounding box center [247, 399] width 88 height 88
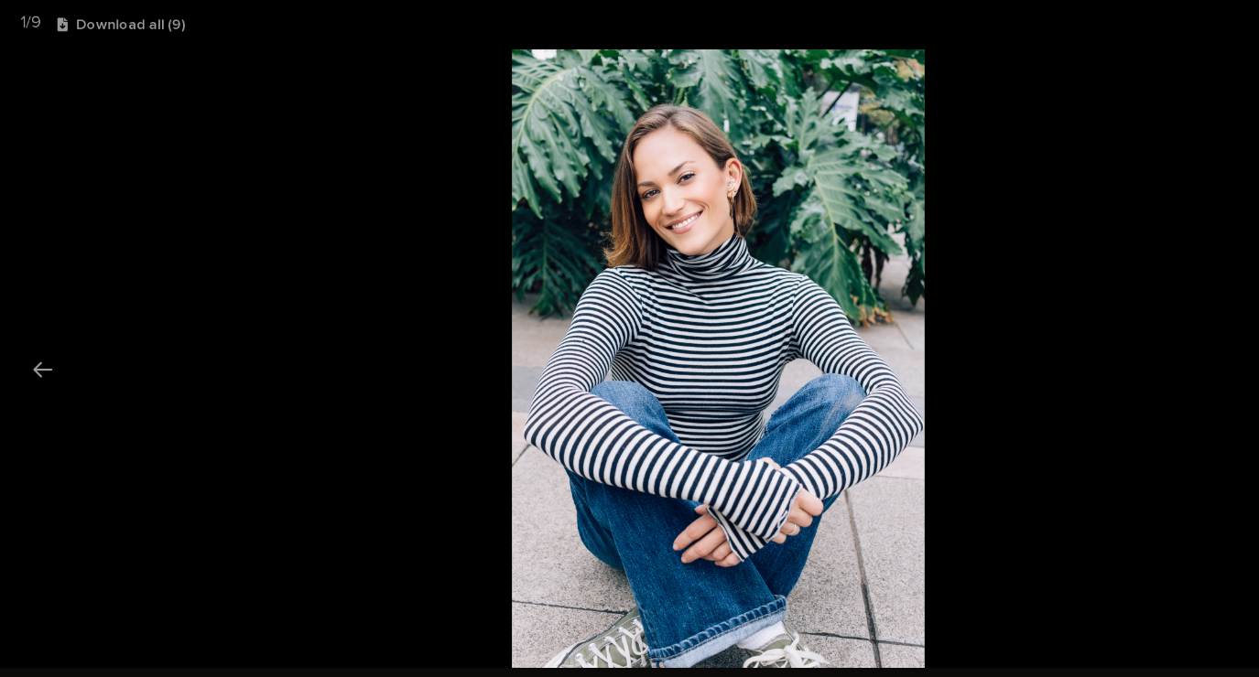
click at [1060, 302] on picture at bounding box center [629, 314] width 1259 height 543
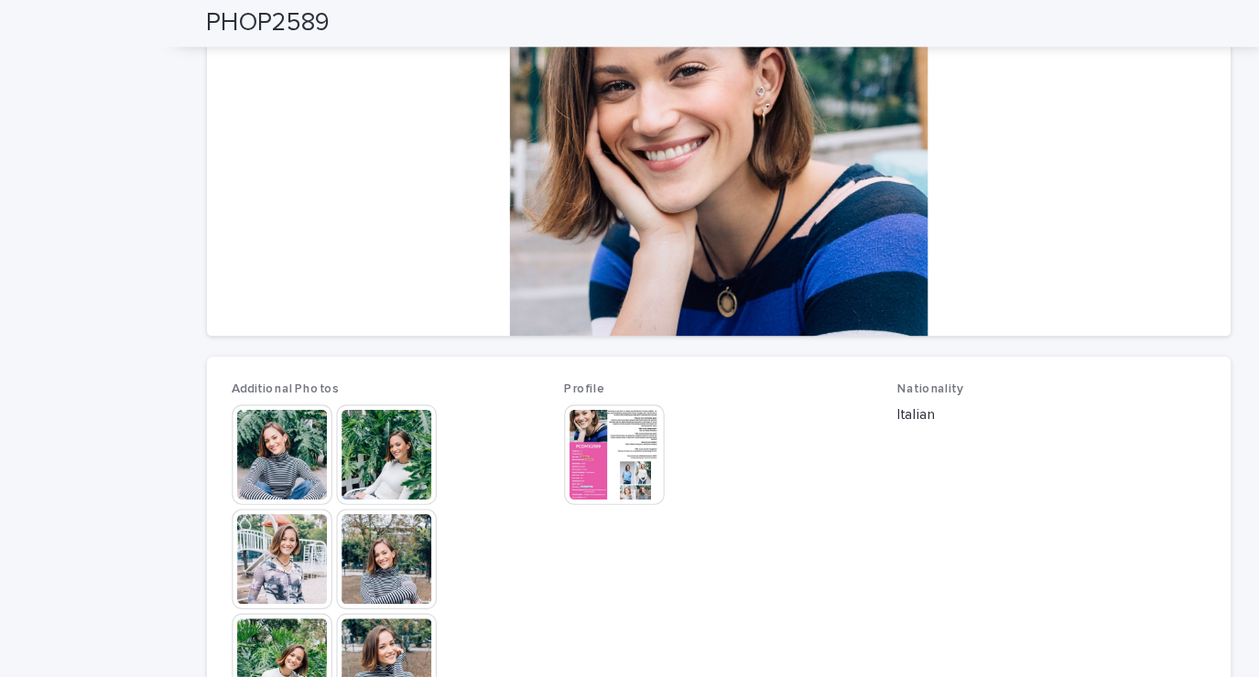
click at [353, 430] on img at bounding box center [339, 399] width 88 height 88
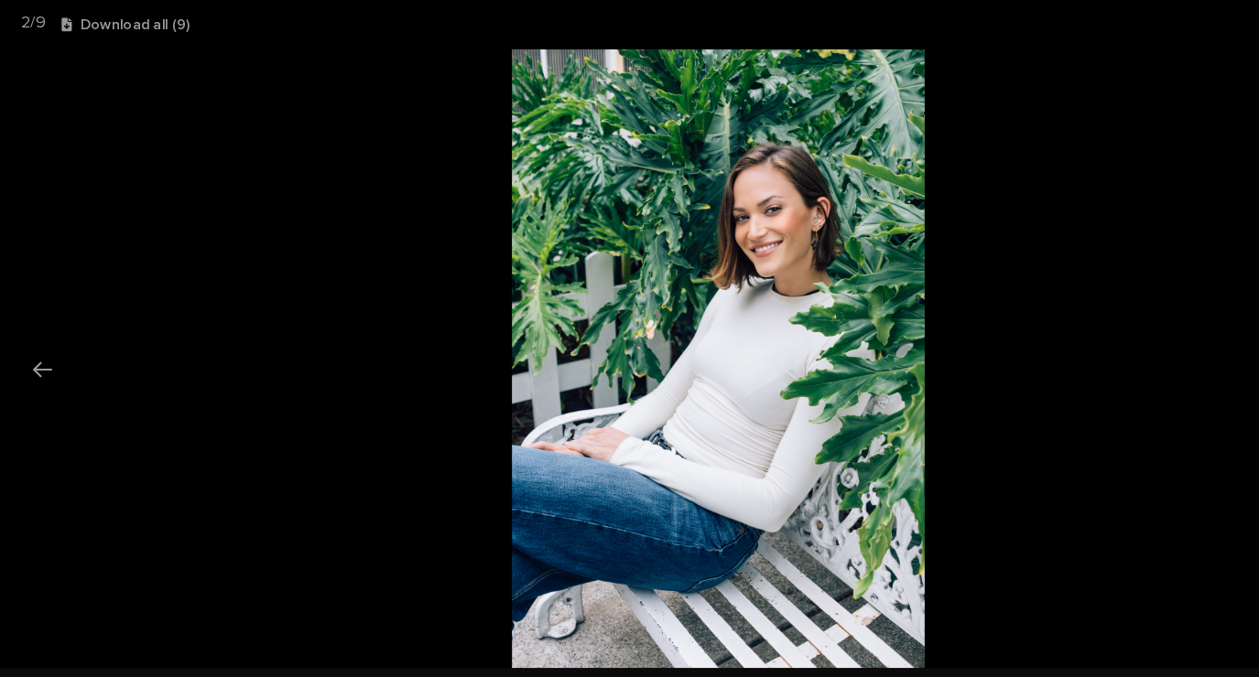
click at [1004, 294] on picture at bounding box center [629, 314] width 1259 height 543
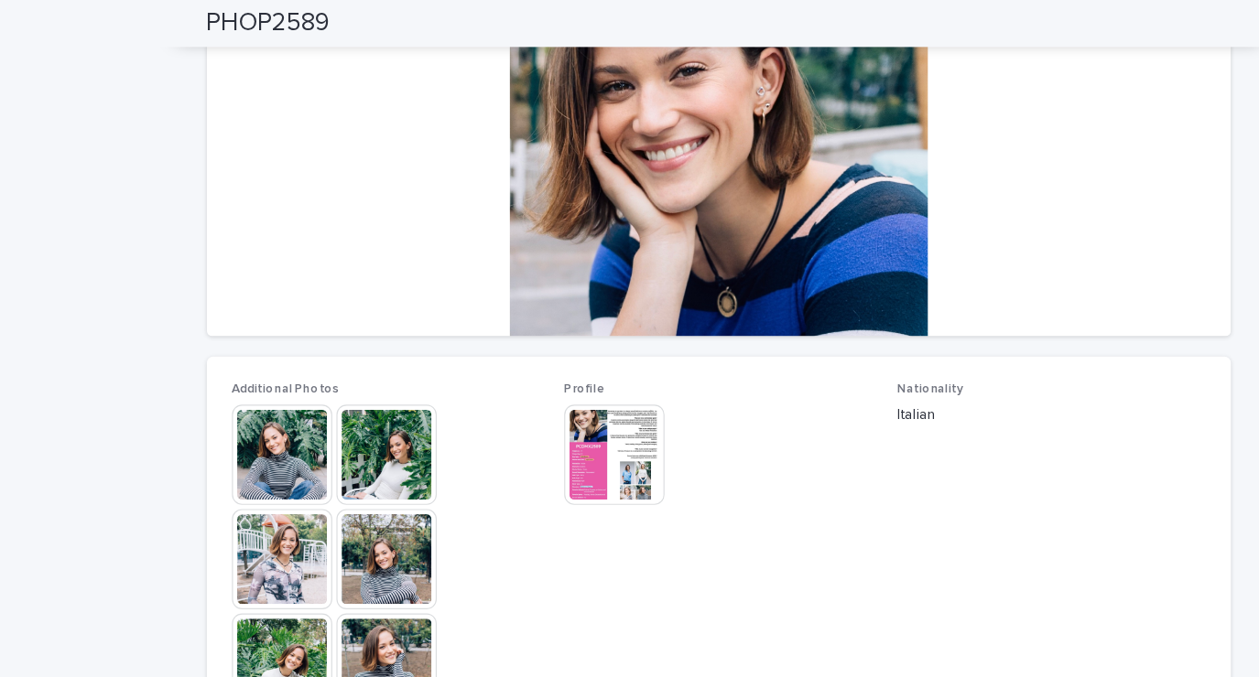
click at [230, 490] on img at bounding box center [247, 491] width 88 height 88
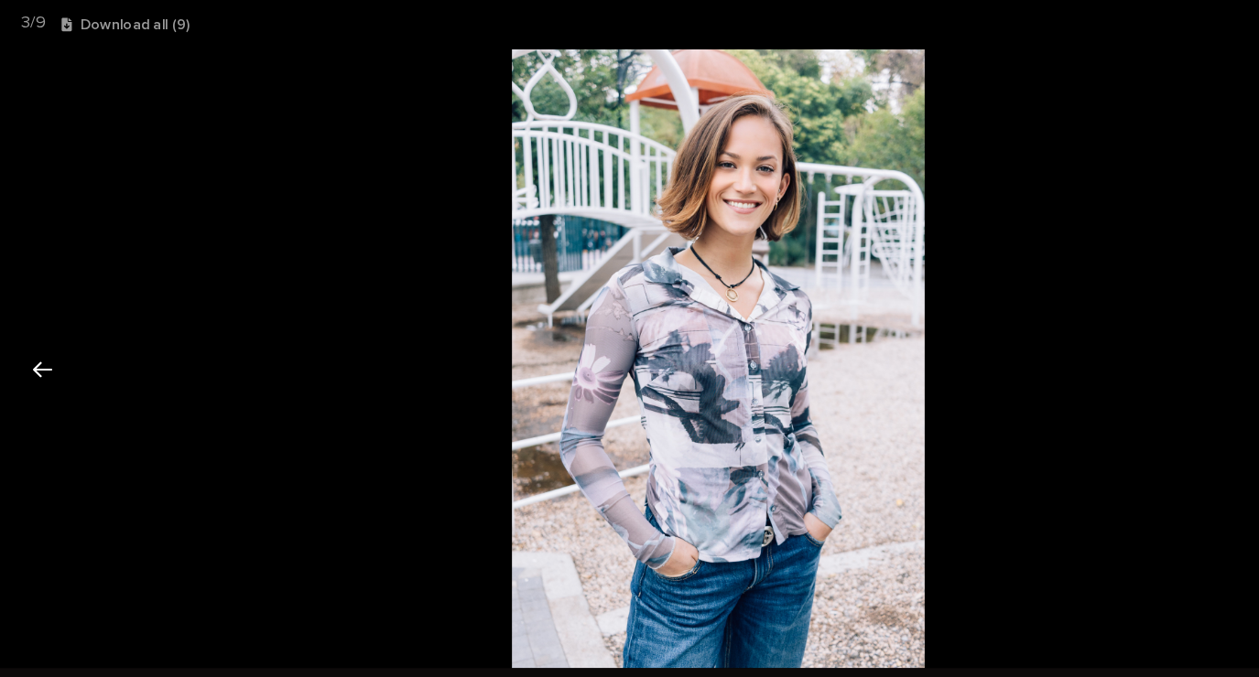
click at [42, 331] on button "Previous slide" at bounding box center [37, 324] width 38 height 36
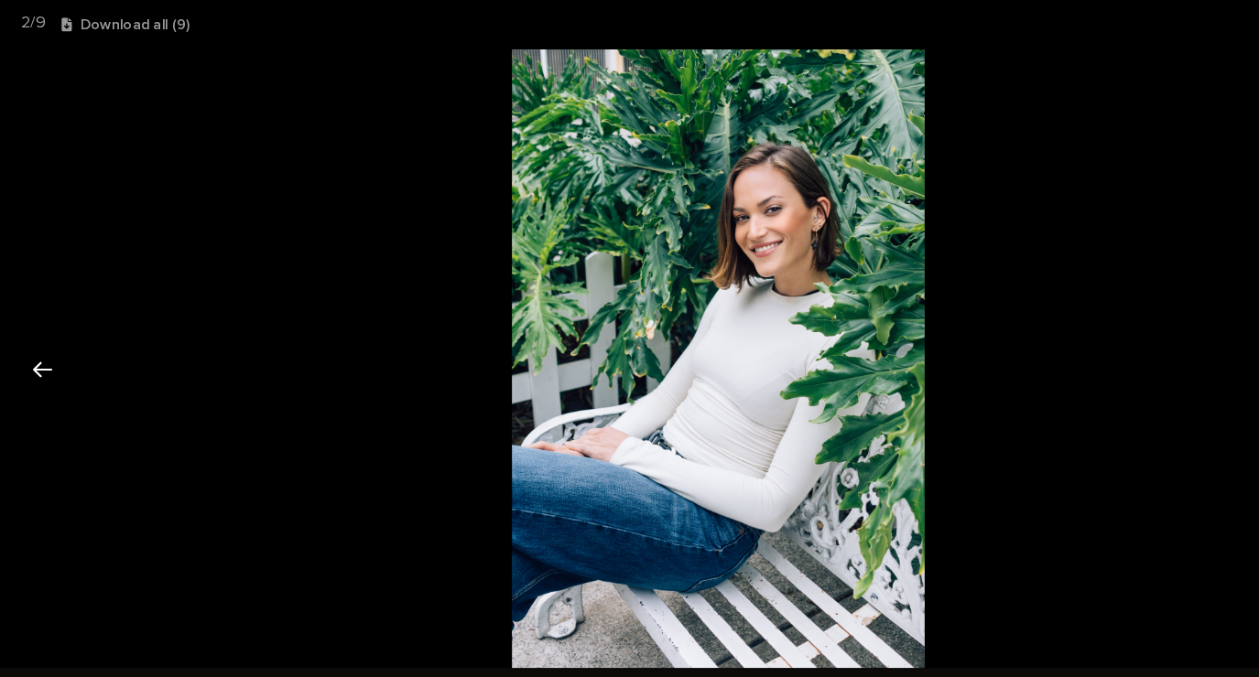
click at [37, 329] on button "Previous slide" at bounding box center [37, 324] width 38 height 36
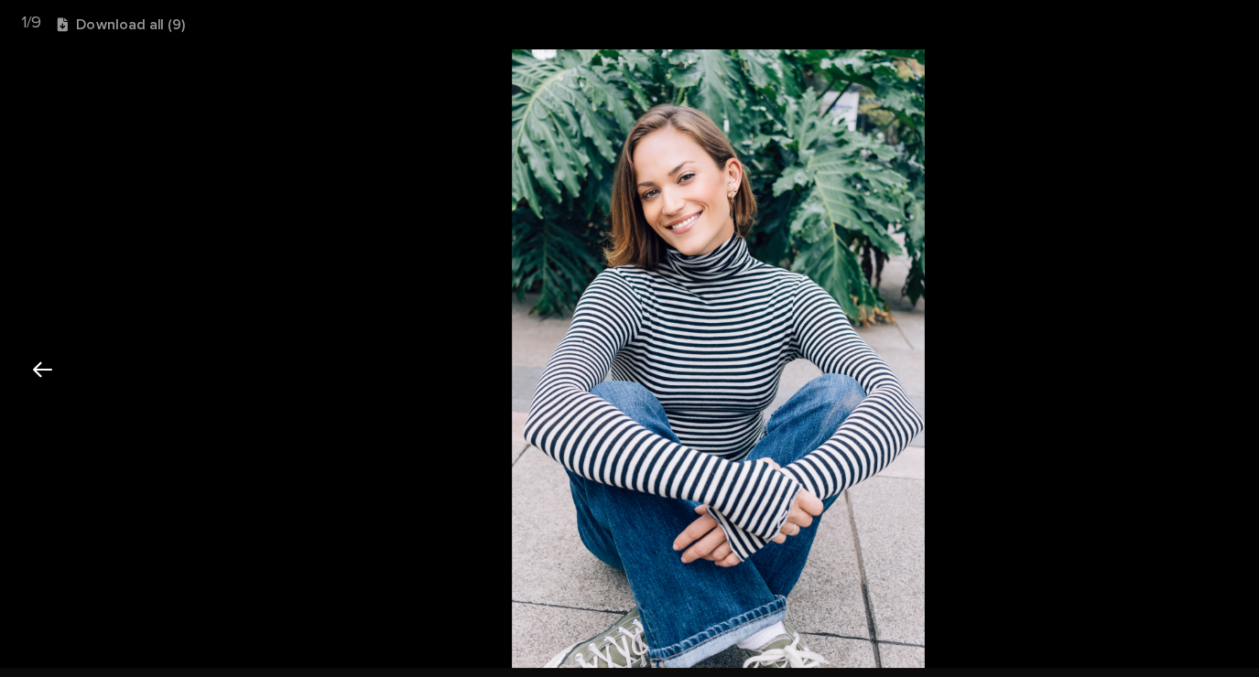
click at [44, 326] on button "Previous slide" at bounding box center [37, 324] width 38 height 36
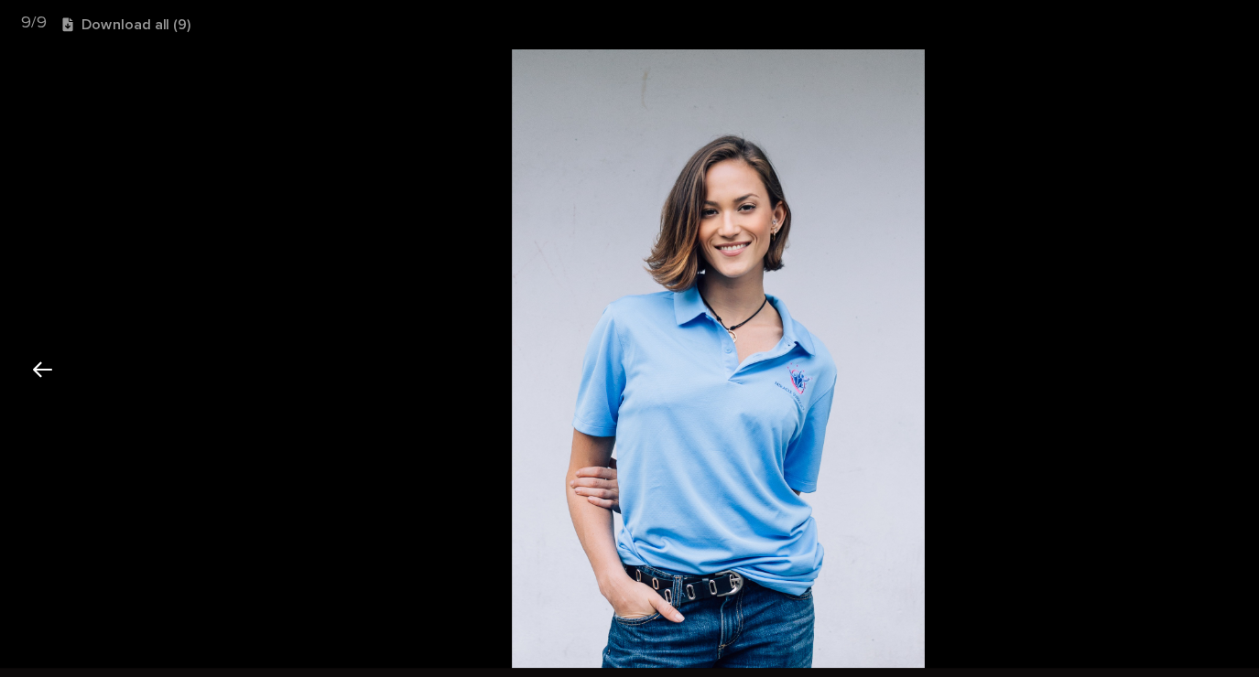
click at [49, 330] on button "Previous slide" at bounding box center [37, 324] width 38 height 36
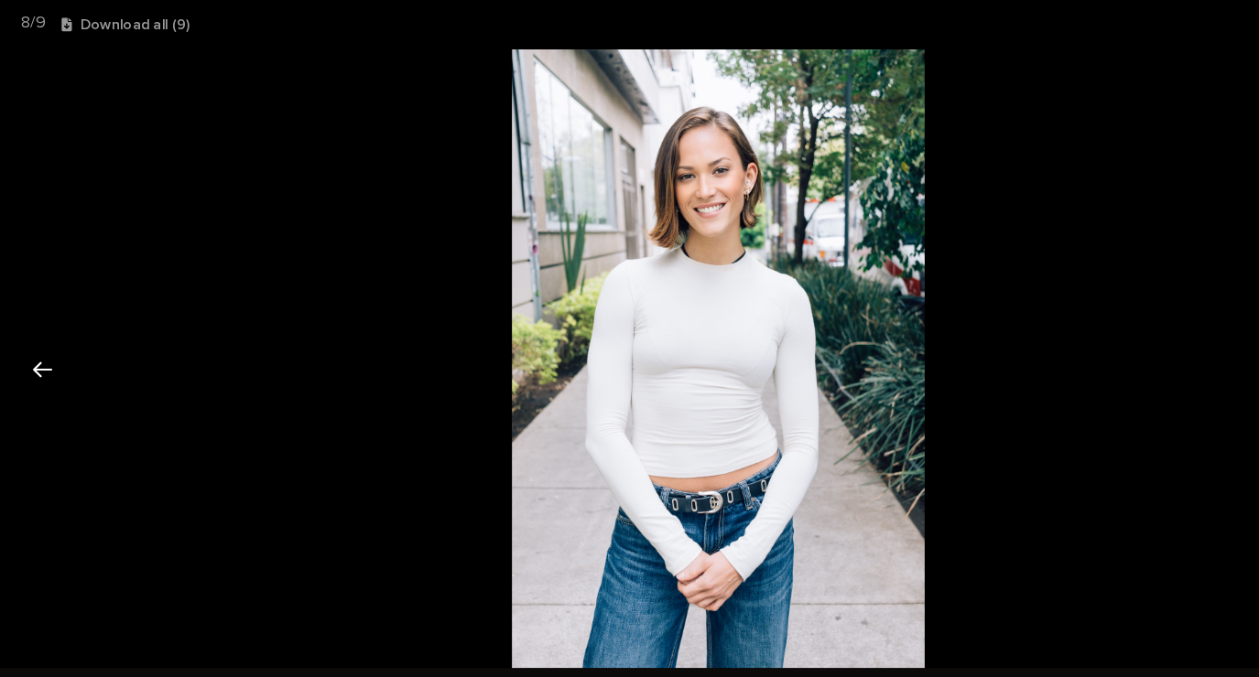
click at [42, 328] on button "Previous slide" at bounding box center [37, 324] width 38 height 36
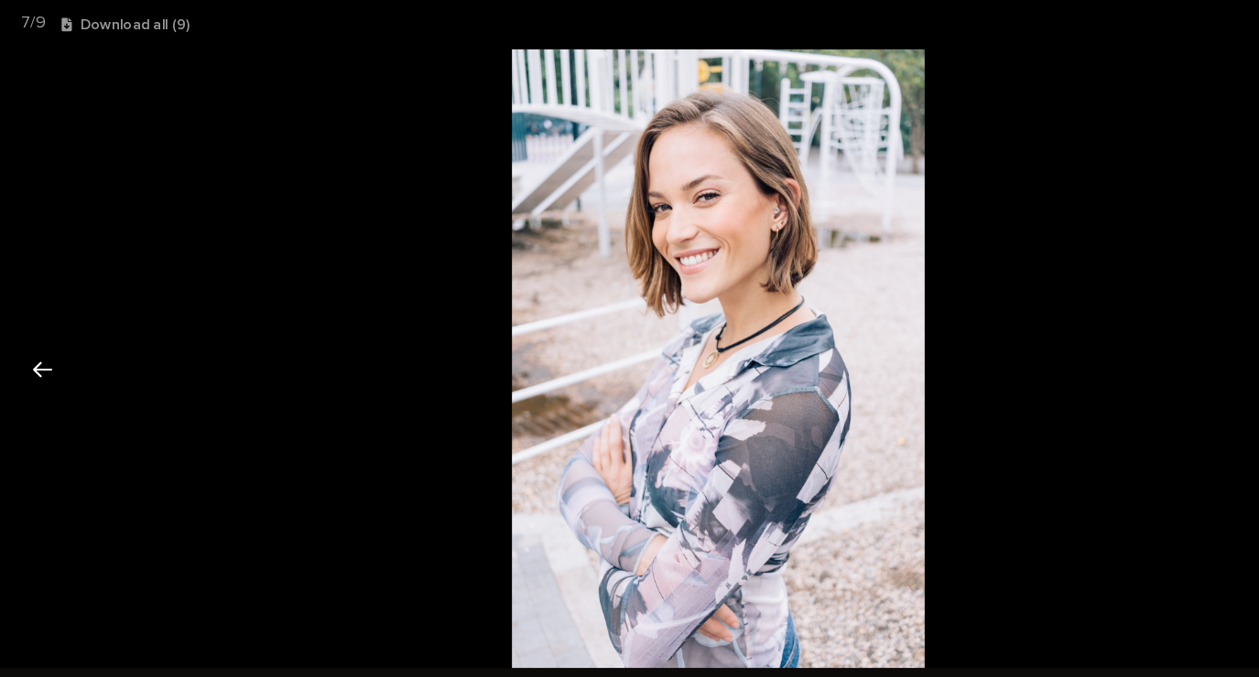
click at [37, 327] on button "Previous slide" at bounding box center [37, 324] width 38 height 36
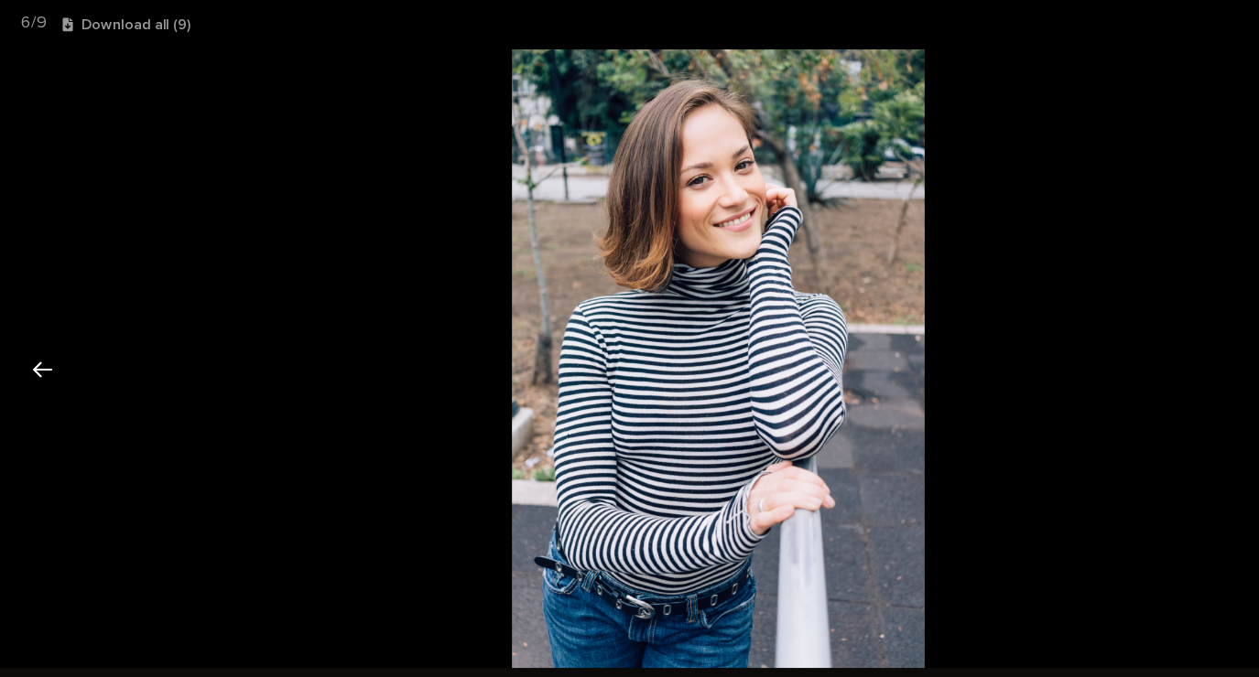
click at [42, 319] on button "Previous slide" at bounding box center [37, 324] width 38 height 36
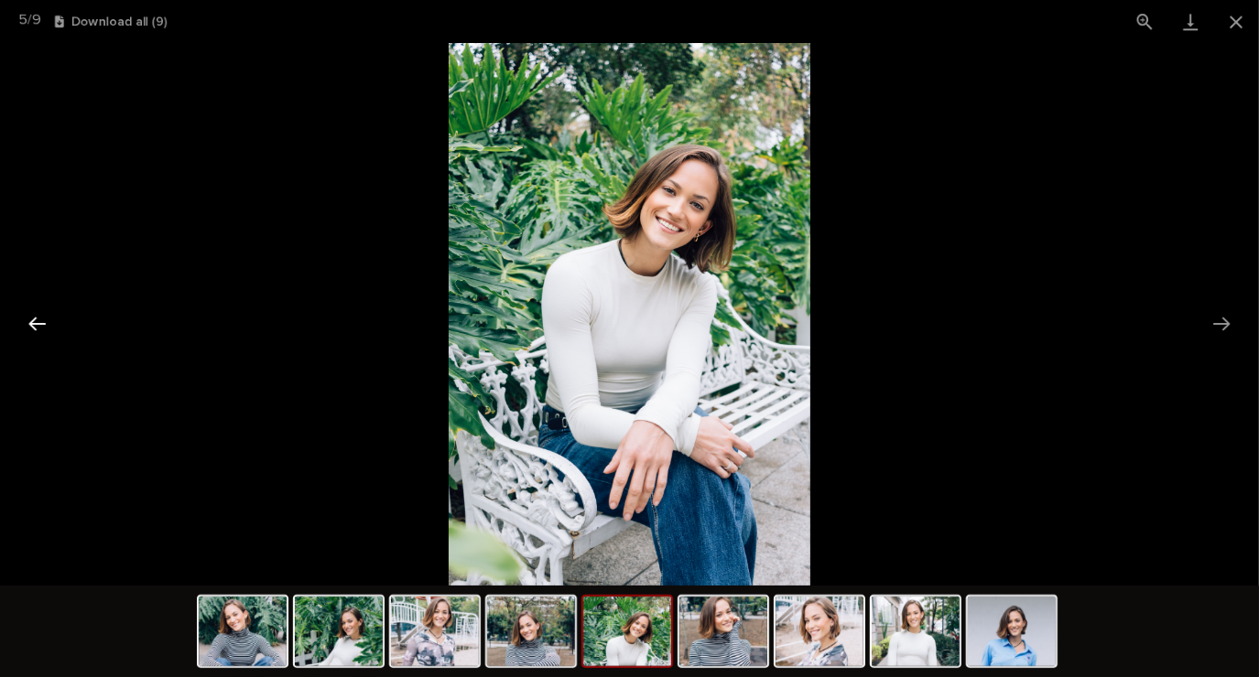
click at [46, 328] on button "Previous slide" at bounding box center [37, 324] width 38 height 36
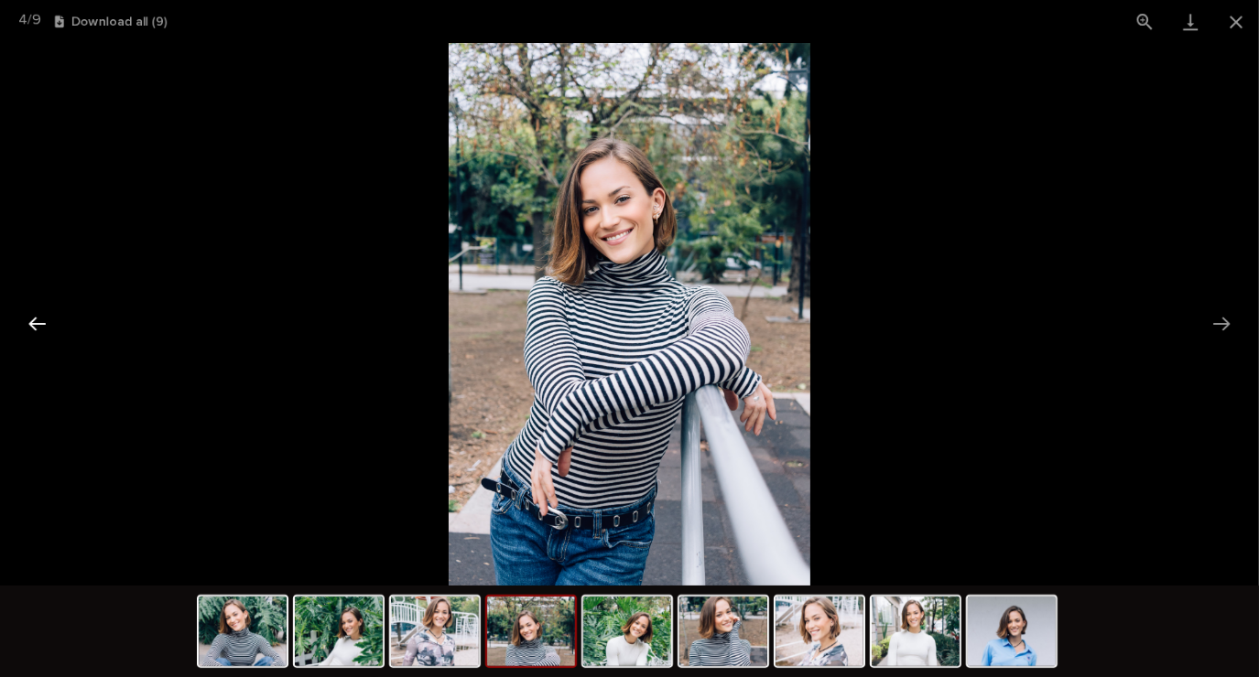
click at [47, 335] on button "Previous slide" at bounding box center [37, 324] width 38 height 36
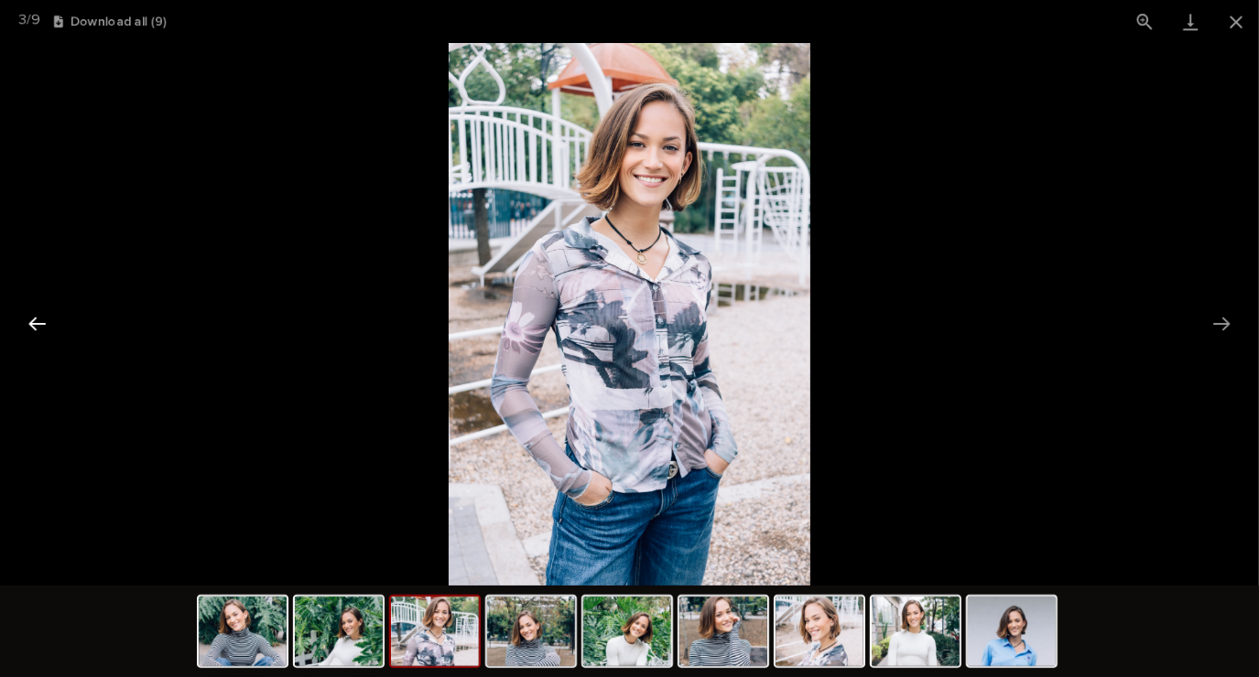
click at [43, 329] on button "Previous slide" at bounding box center [37, 324] width 38 height 36
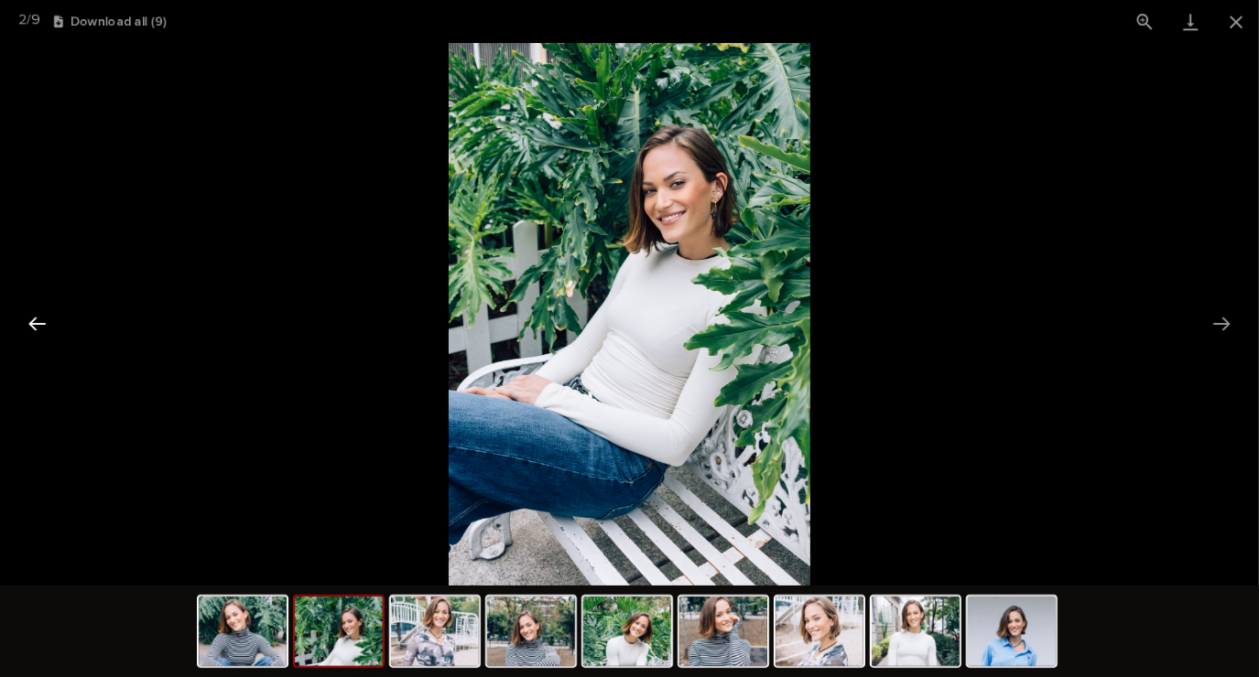
click at [50, 328] on button "Previous slide" at bounding box center [37, 324] width 38 height 36
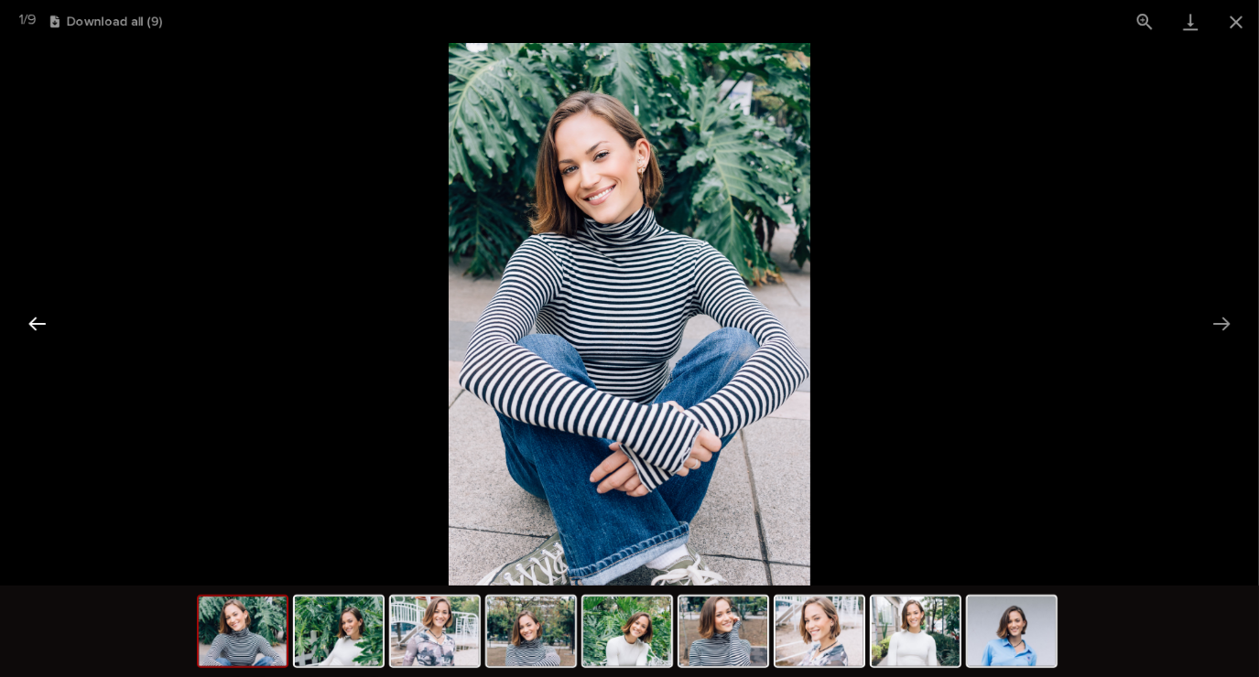
click at [51, 326] on button "Previous slide" at bounding box center [37, 324] width 38 height 36
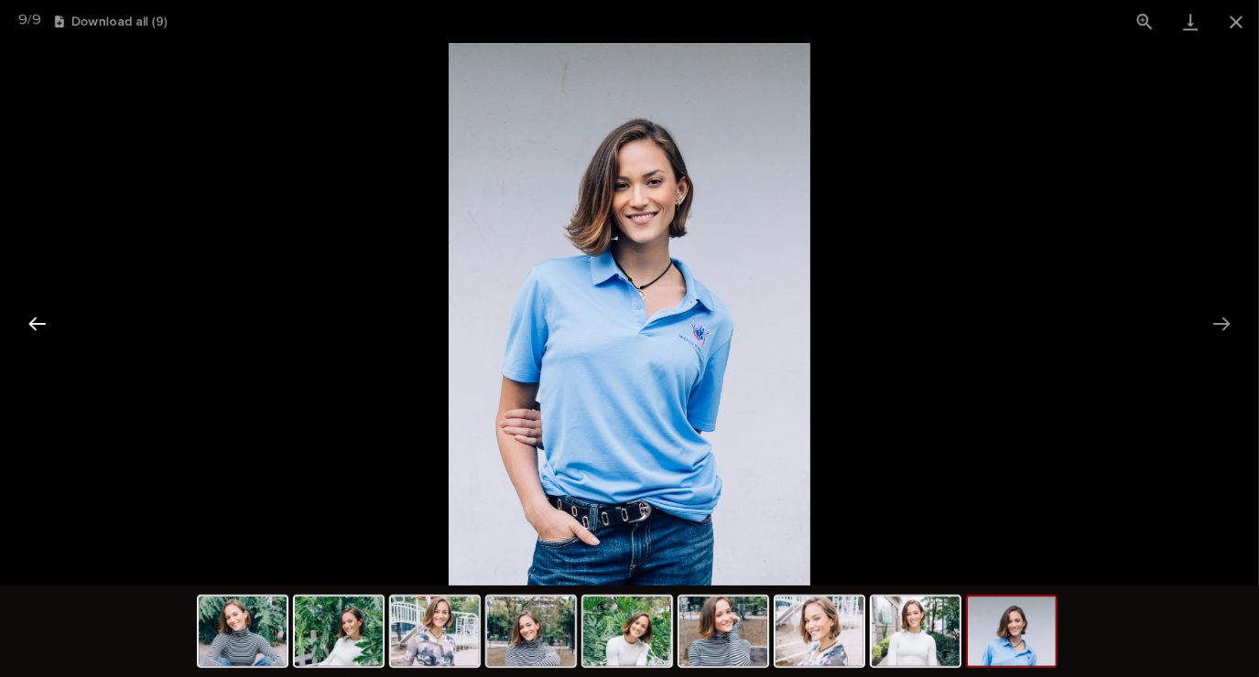
click at [34, 323] on button "Previous slide" at bounding box center [37, 324] width 38 height 36
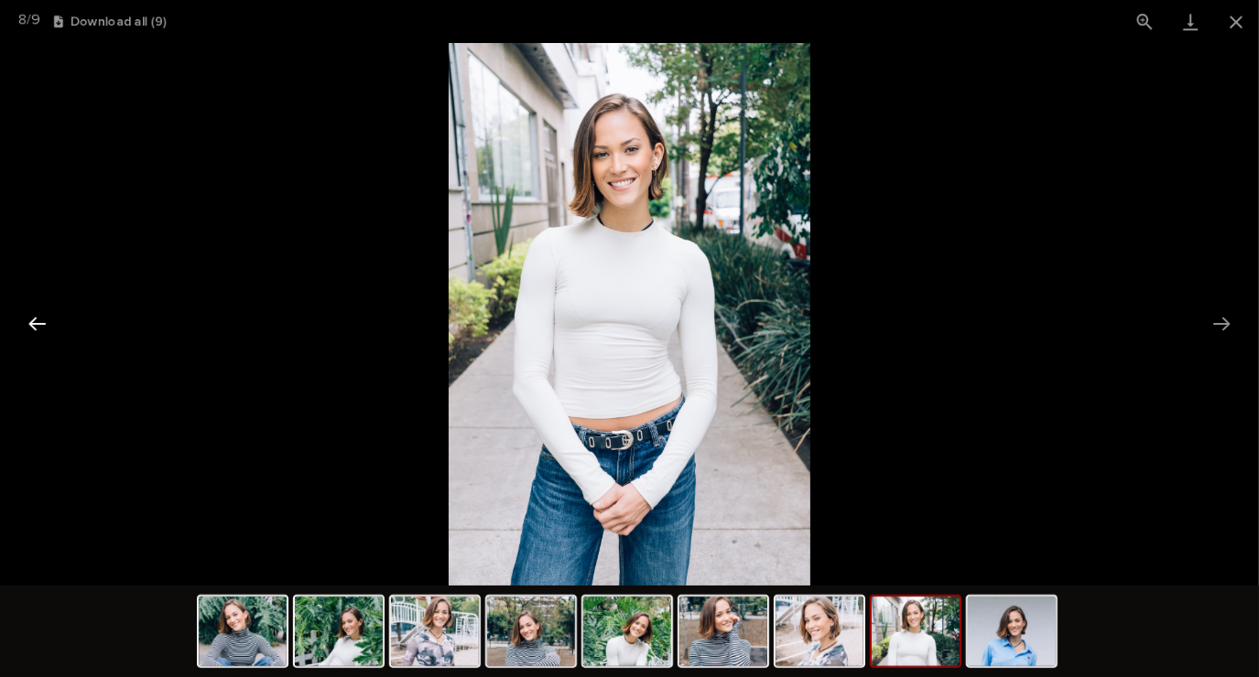
click at [31, 330] on button "Previous slide" at bounding box center [37, 324] width 38 height 36
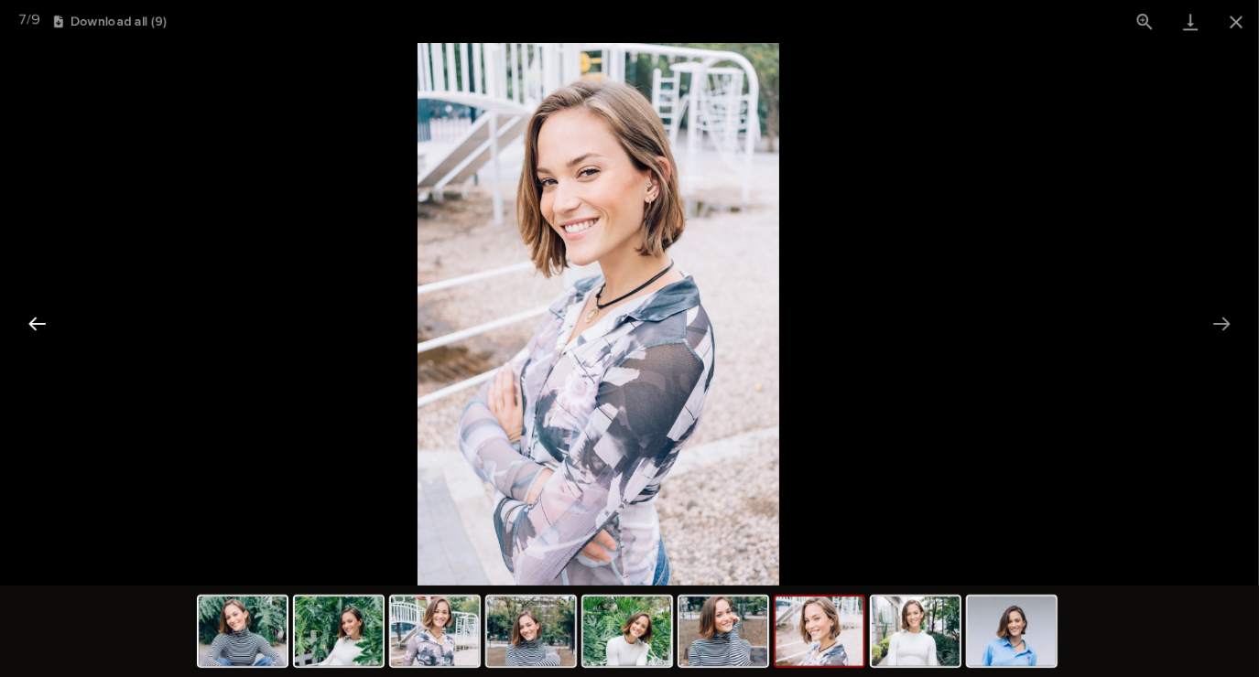
click at [250, 632] on img at bounding box center [243, 632] width 88 height 70
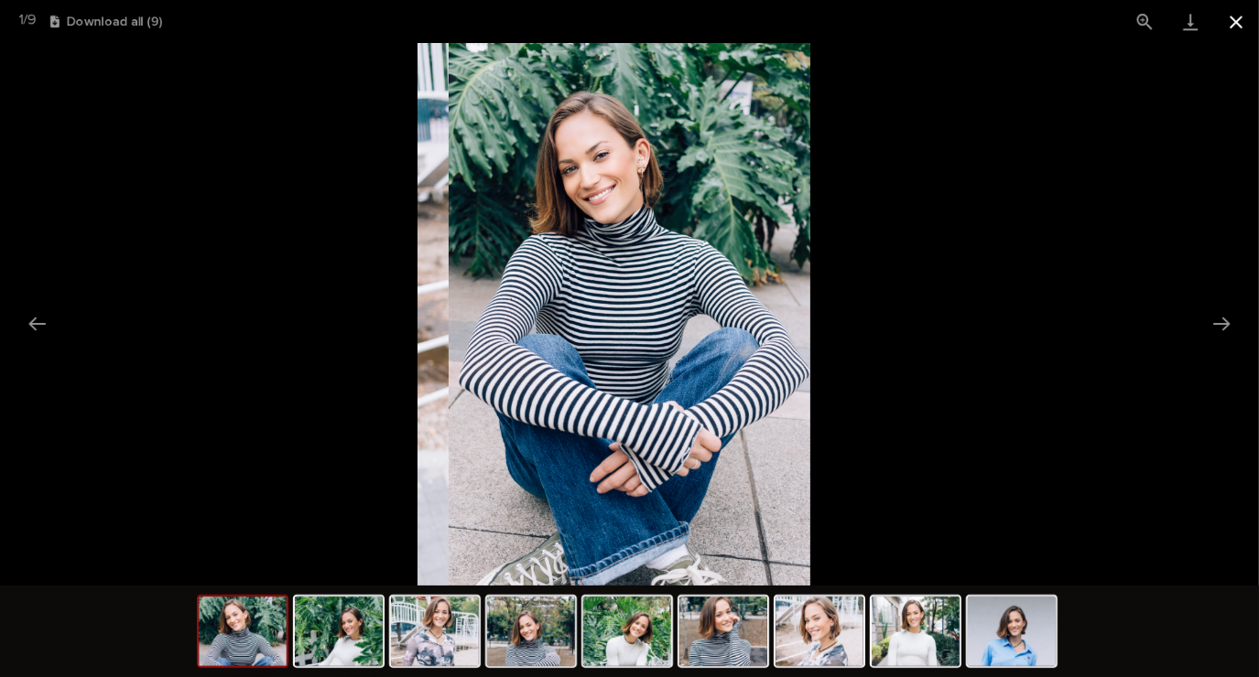
click at [1237, 13] on button "Close gallery" at bounding box center [1236, 21] width 46 height 43
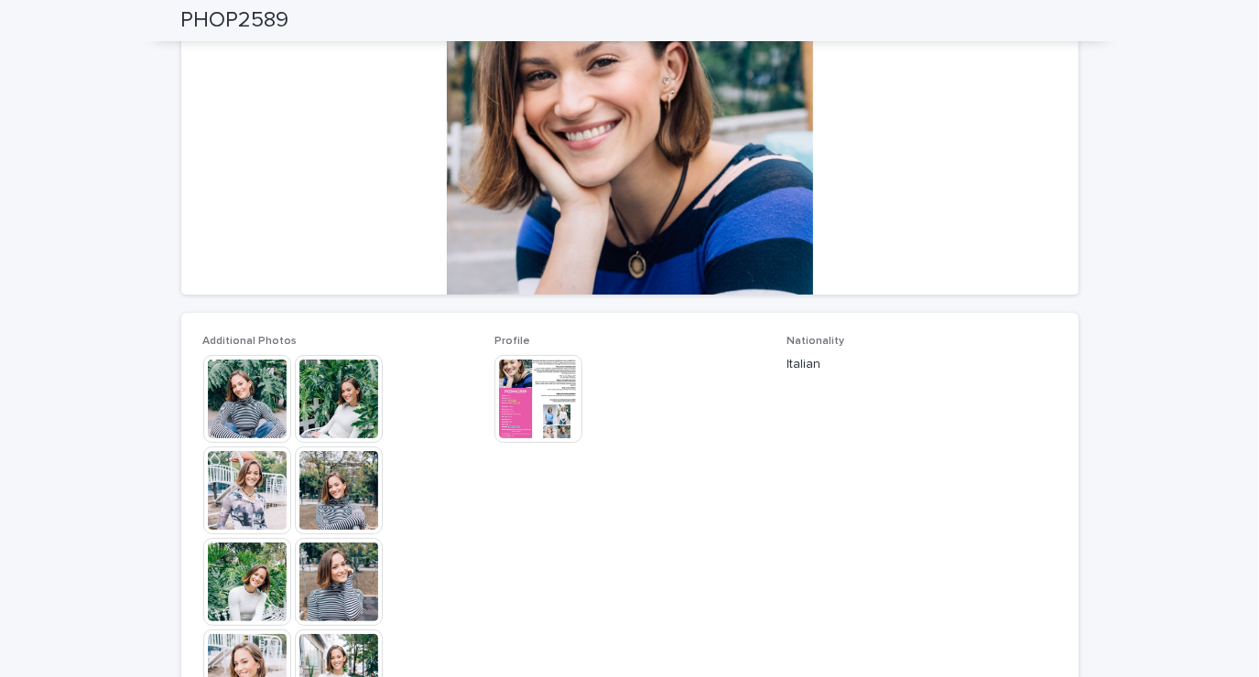
click at [526, 400] on img at bounding box center [538, 399] width 88 height 88
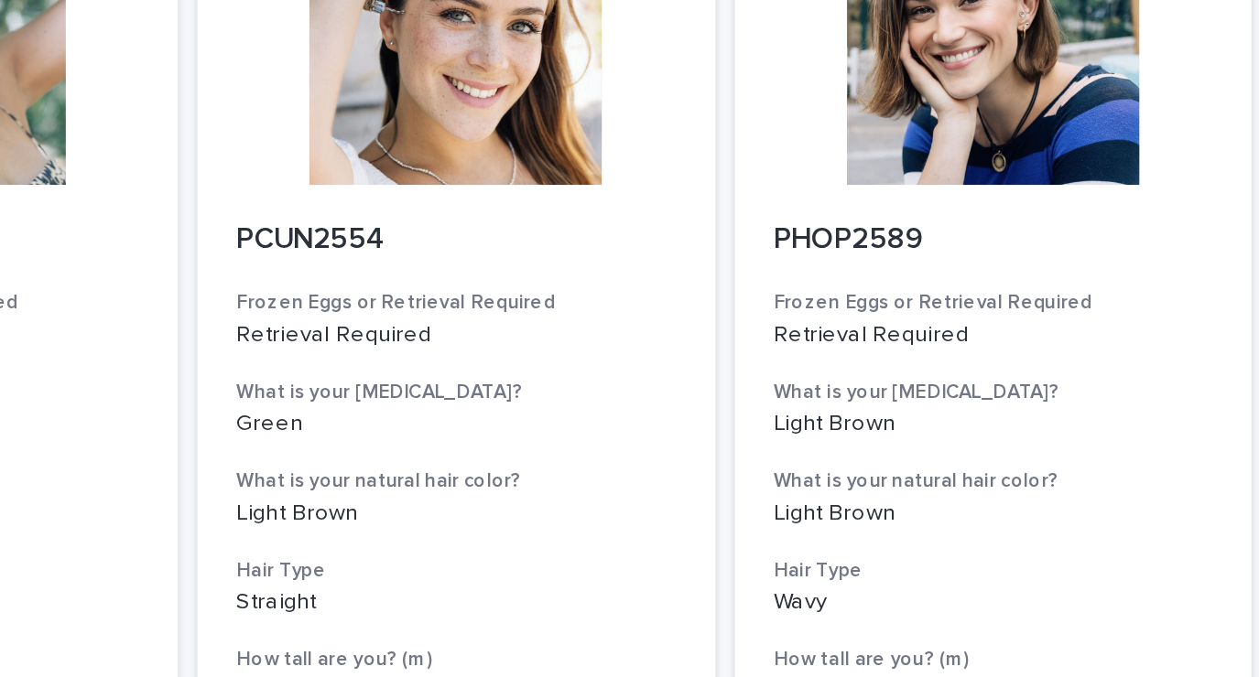
scroll to position [2059, 0]
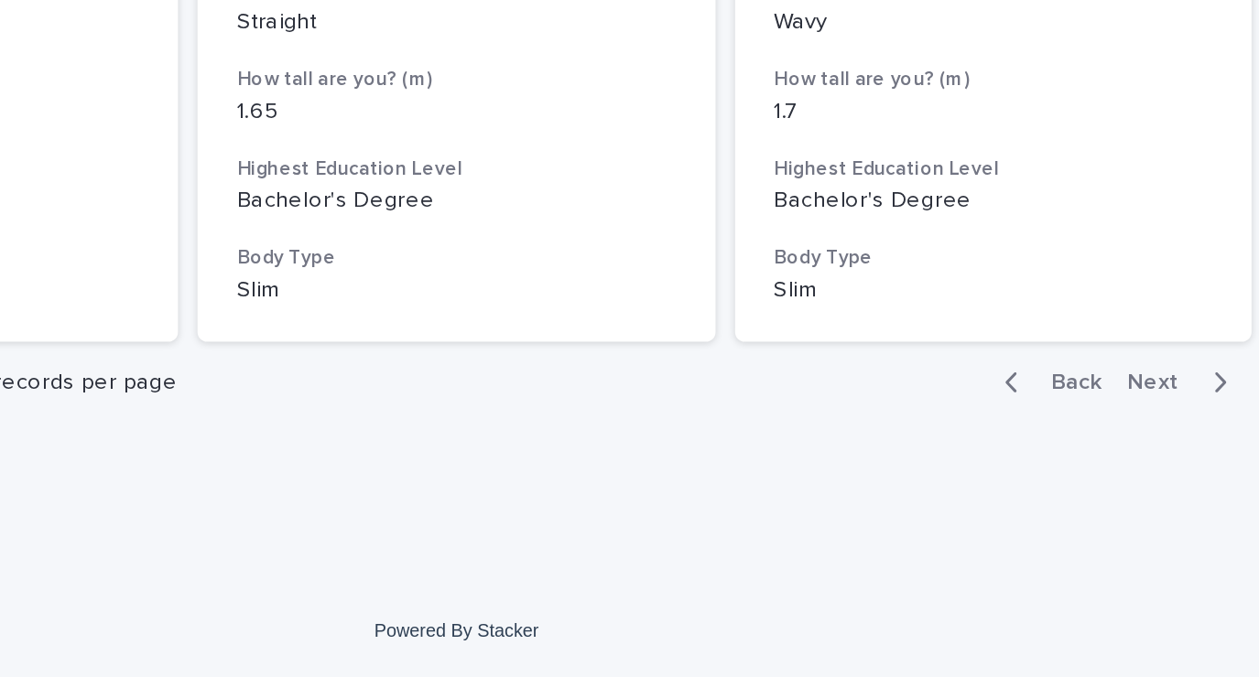
click at [1048, 512] on div "button" at bounding box center [1056, 511] width 16 height 16
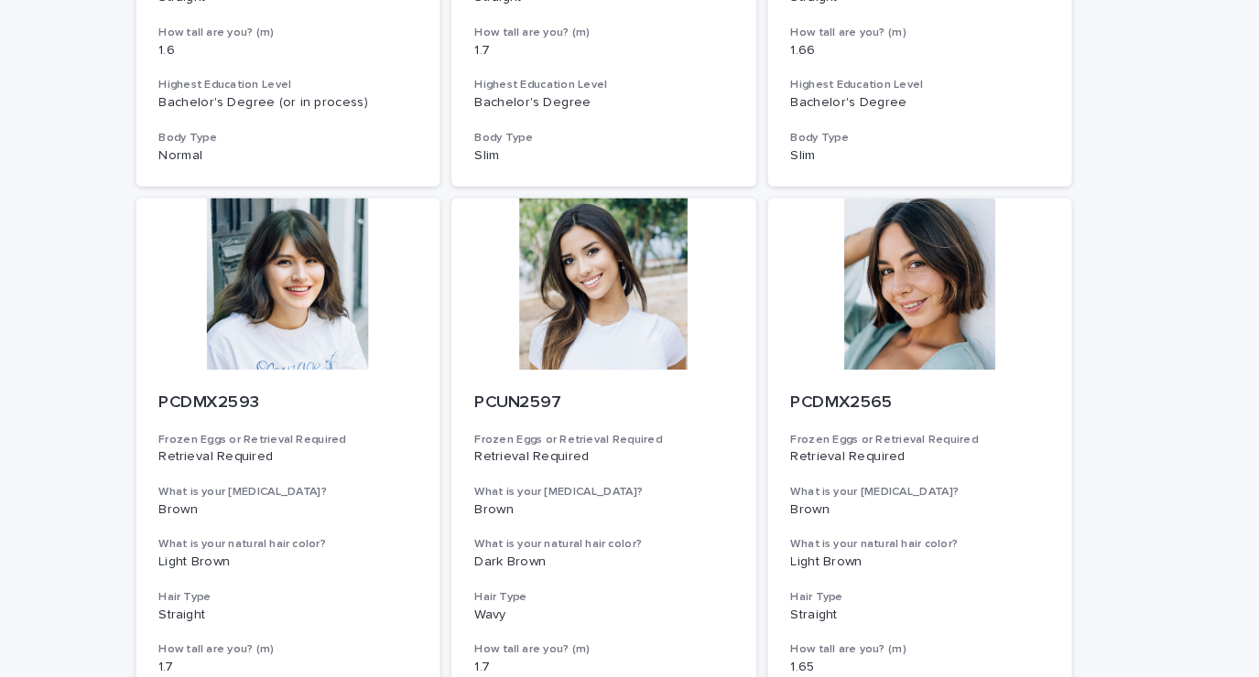
scroll to position [573, 0]
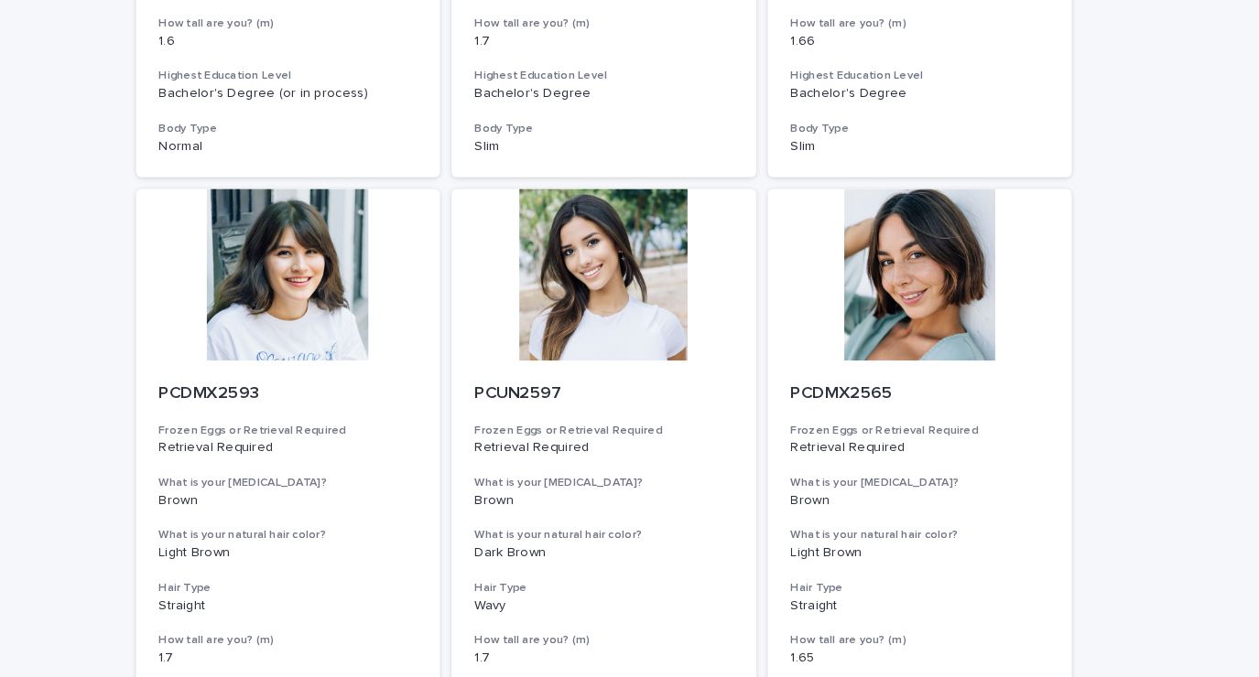
click at [626, 341] on div at bounding box center [629, 292] width 292 height 165
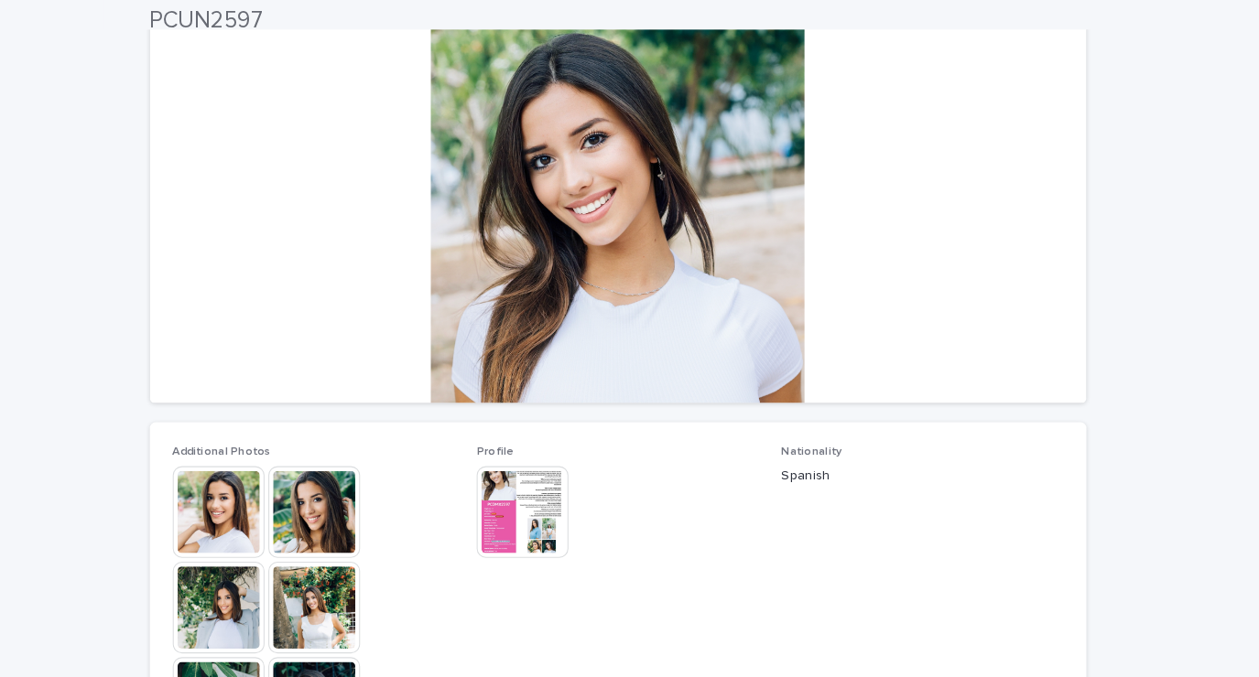
scroll to position [130, 0]
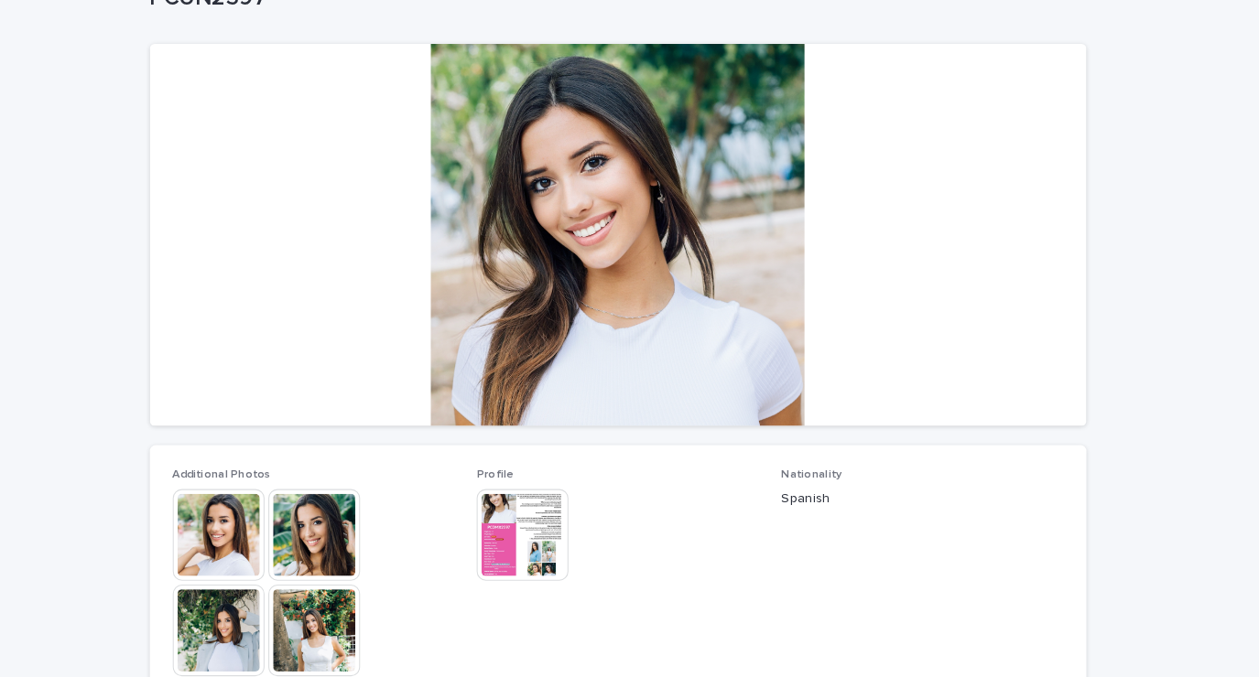
click at [335, 509] on img at bounding box center [339, 513] width 88 height 88
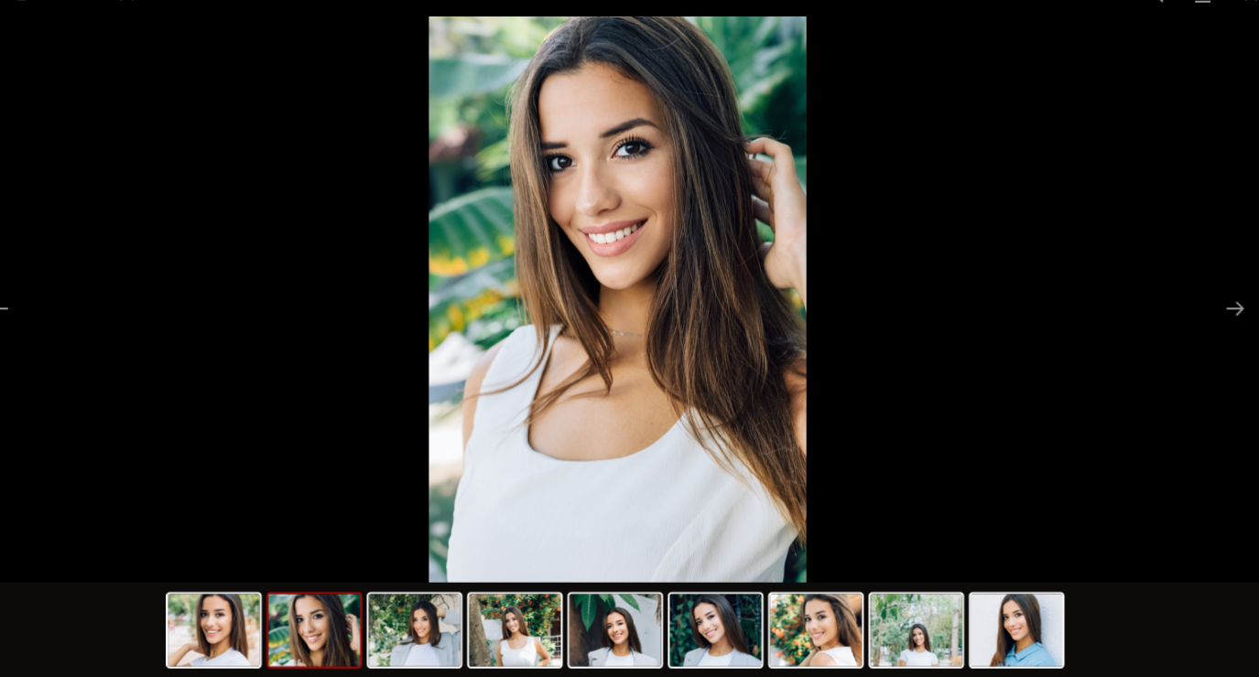
click at [1219, 332] on button "Next slide" at bounding box center [1221, 324] width 38 height 36
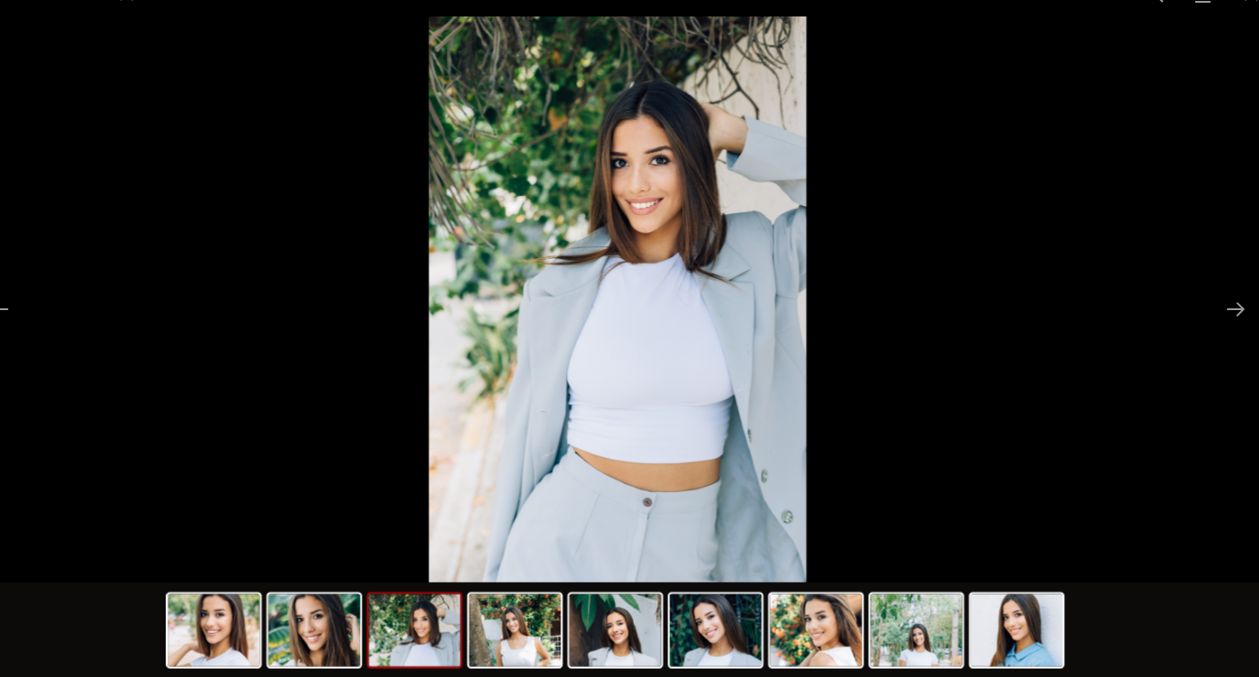
click at [1201, 326] on picture at bounding box center [629, 314] width 1259 height 543
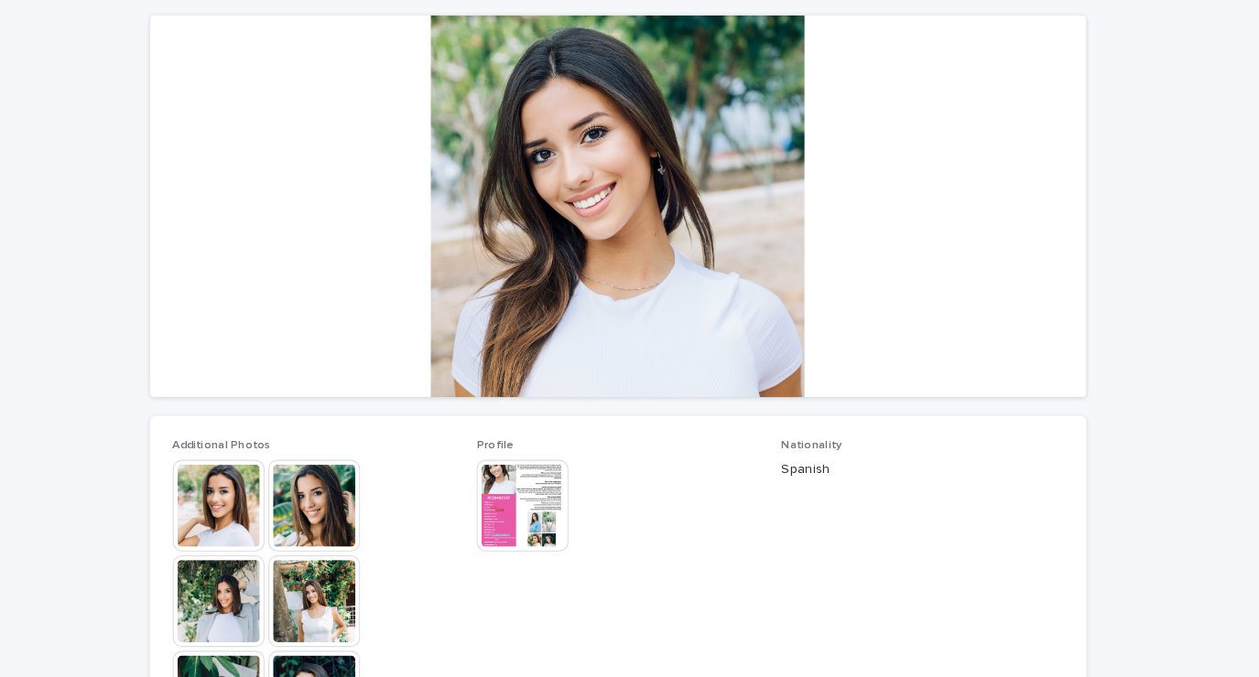
scroll to position [174, 0]
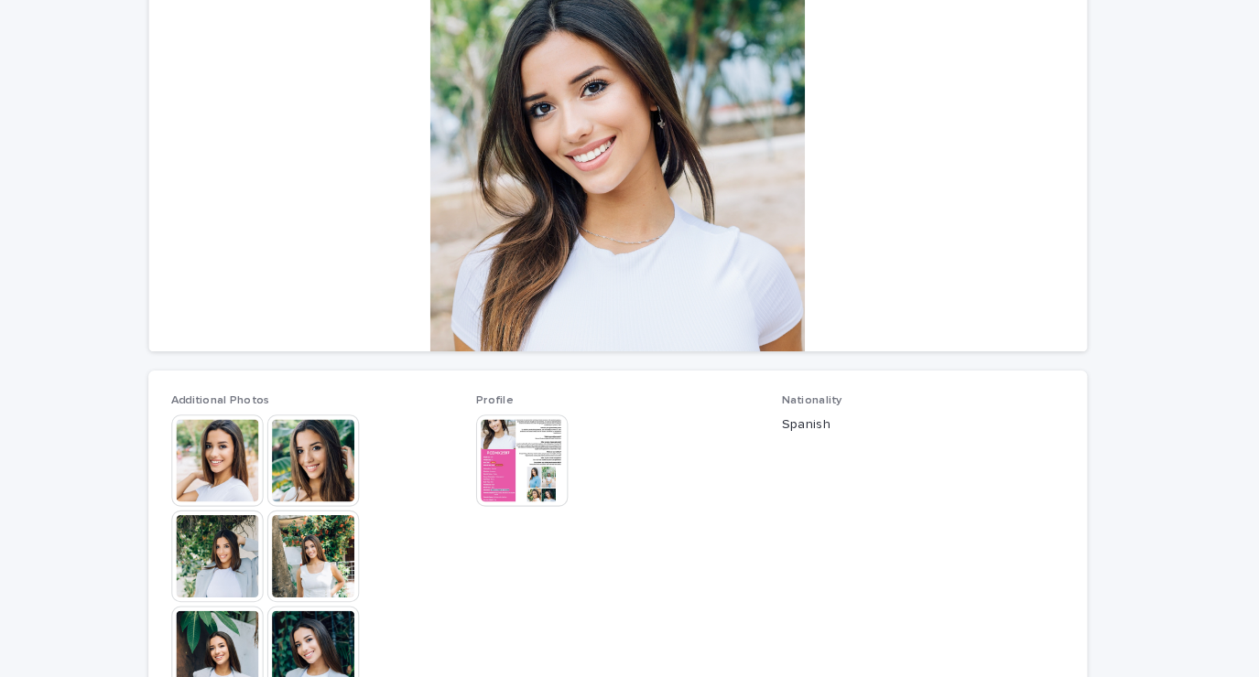
click at [1240, 351] on div "Loading... Saving… Loading... Saving… PCUN2597 PCUN2597 Sorry, there was an err…" at bounding box center [629, 607] width 1259 height 1445
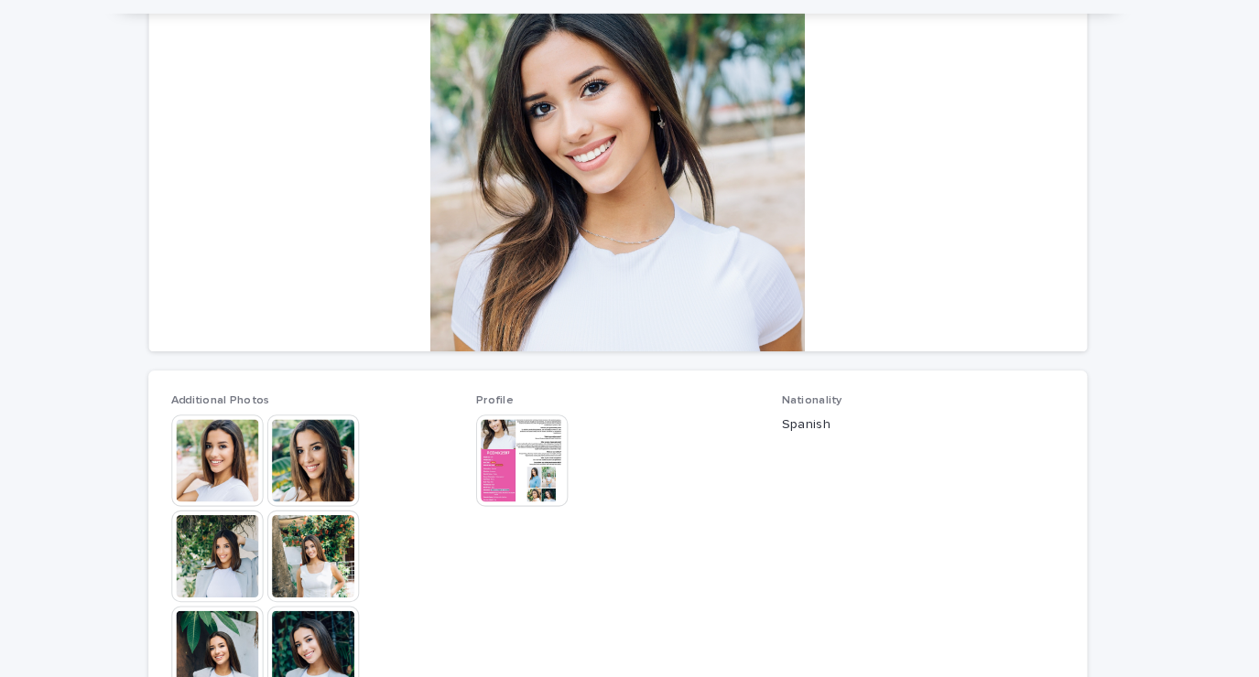
click at [317, 646] on img at bounding box center [339, 652] width 88 height 88
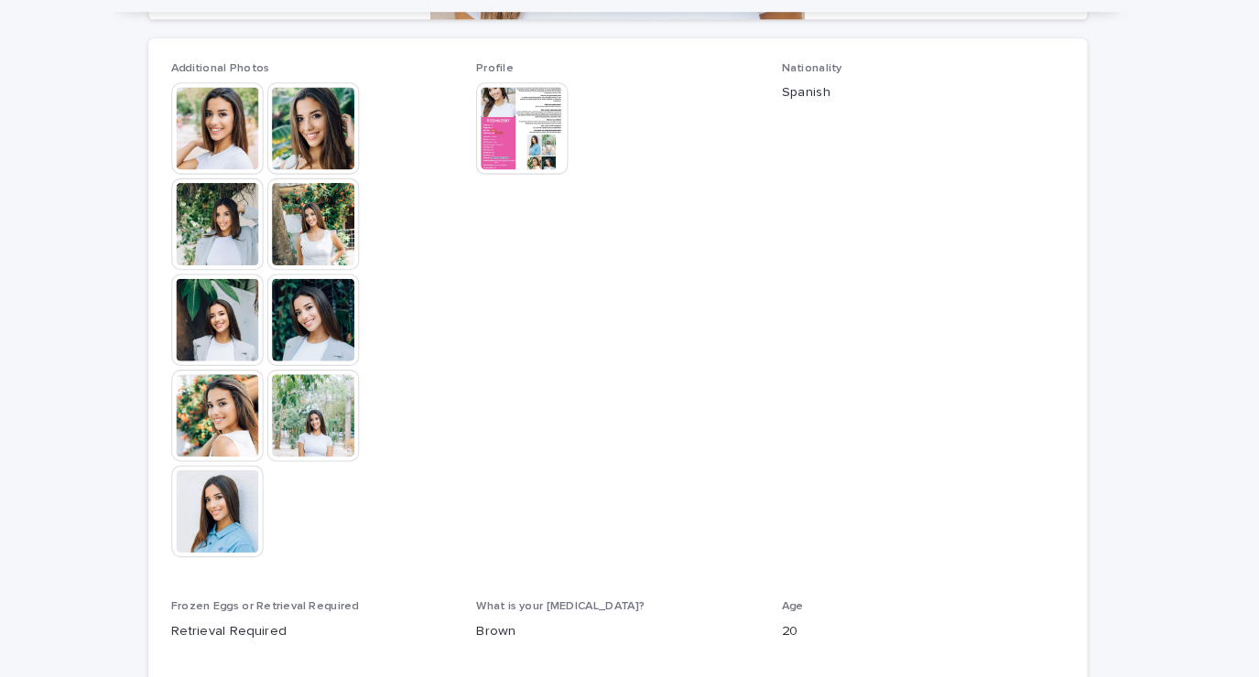
scroll to position [489, 0]
click at [244, 523] on img at bounding box center [247, 520] width 88 height 88
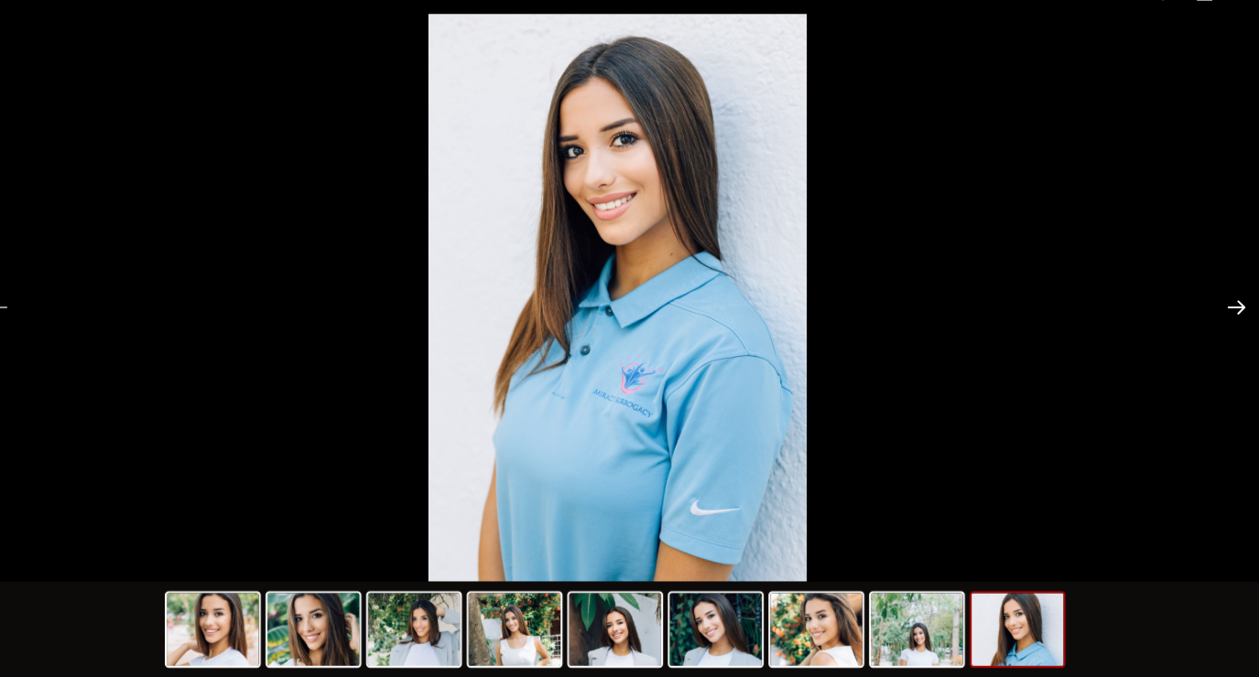
click at [1216, 317] on button "Next slide" at bounding box center [1221, 324] width 38 height 36
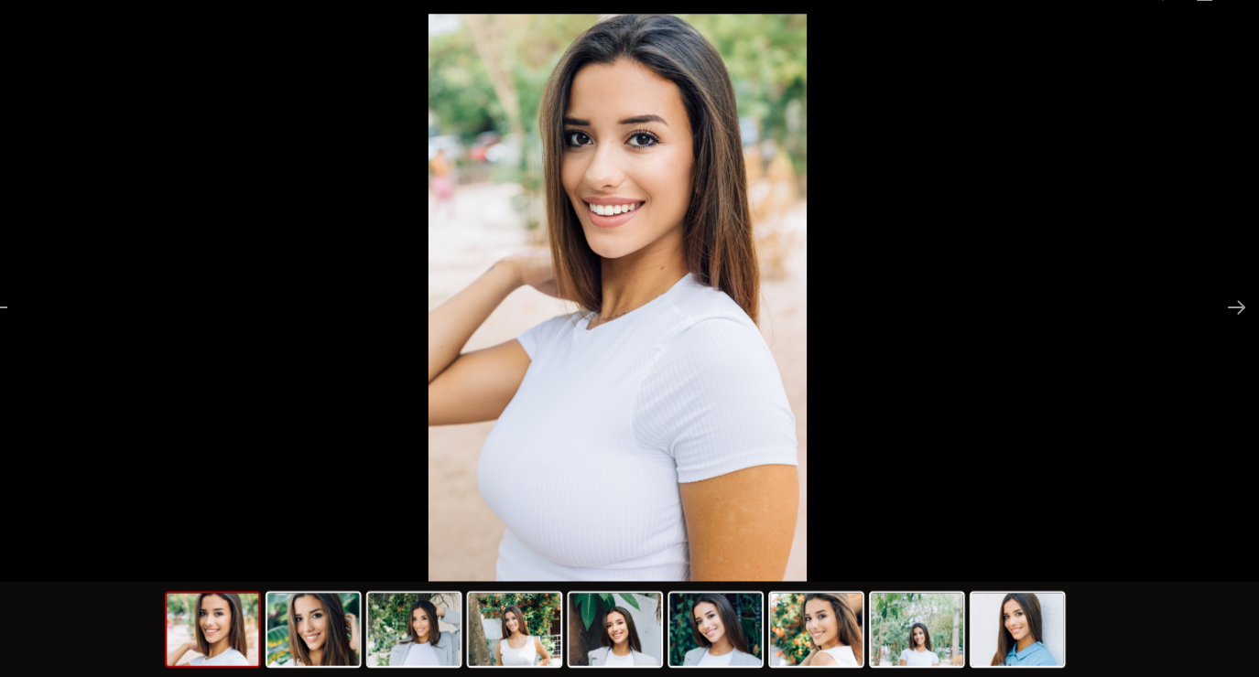
click at [1198, 326] on picture at bounding box center [629, 314] width 1259 height 543
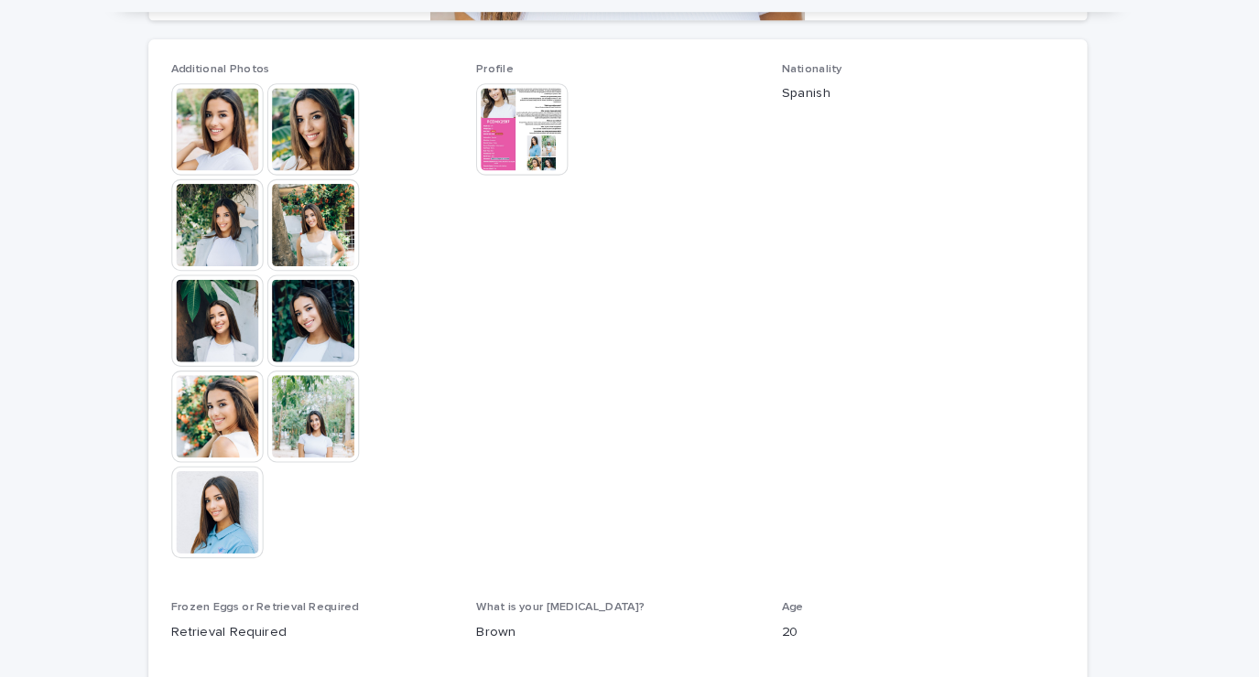
scroll to position [0, 0]
click at [245, 450] on img at bounding box center [247, 428] width 88 height 88
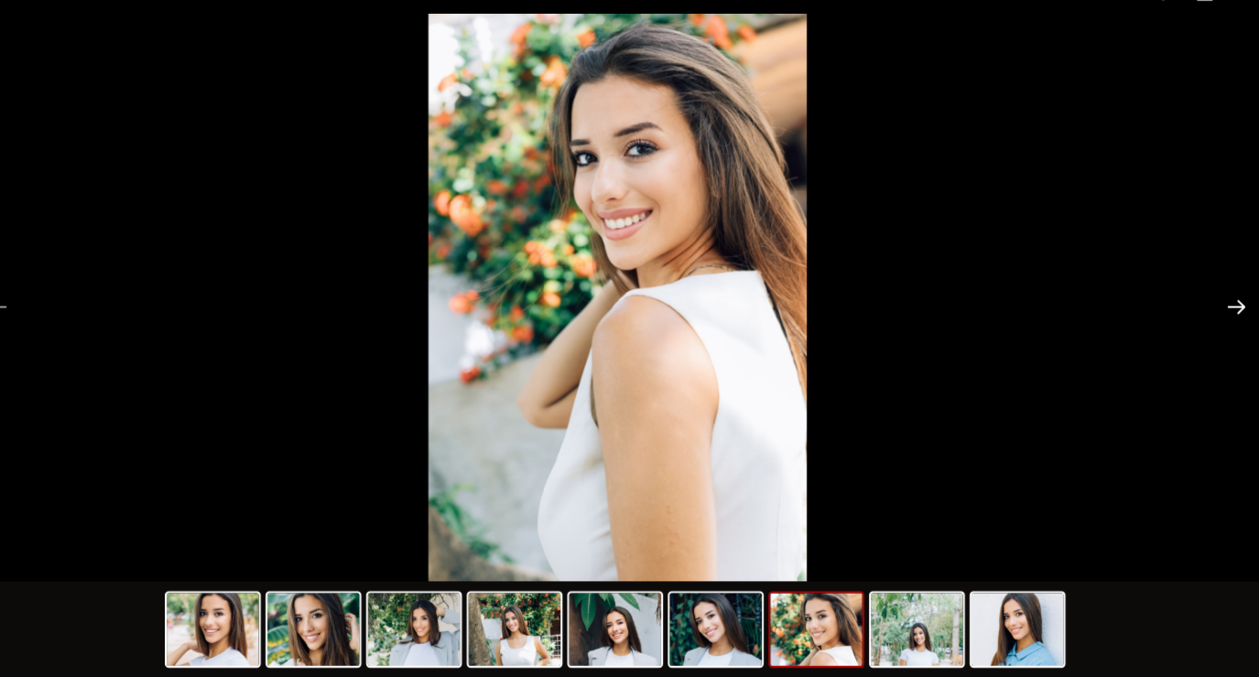
click at [1212, 330] on button "Next slide" at bounding box center [1221, 324] width 38 height 36
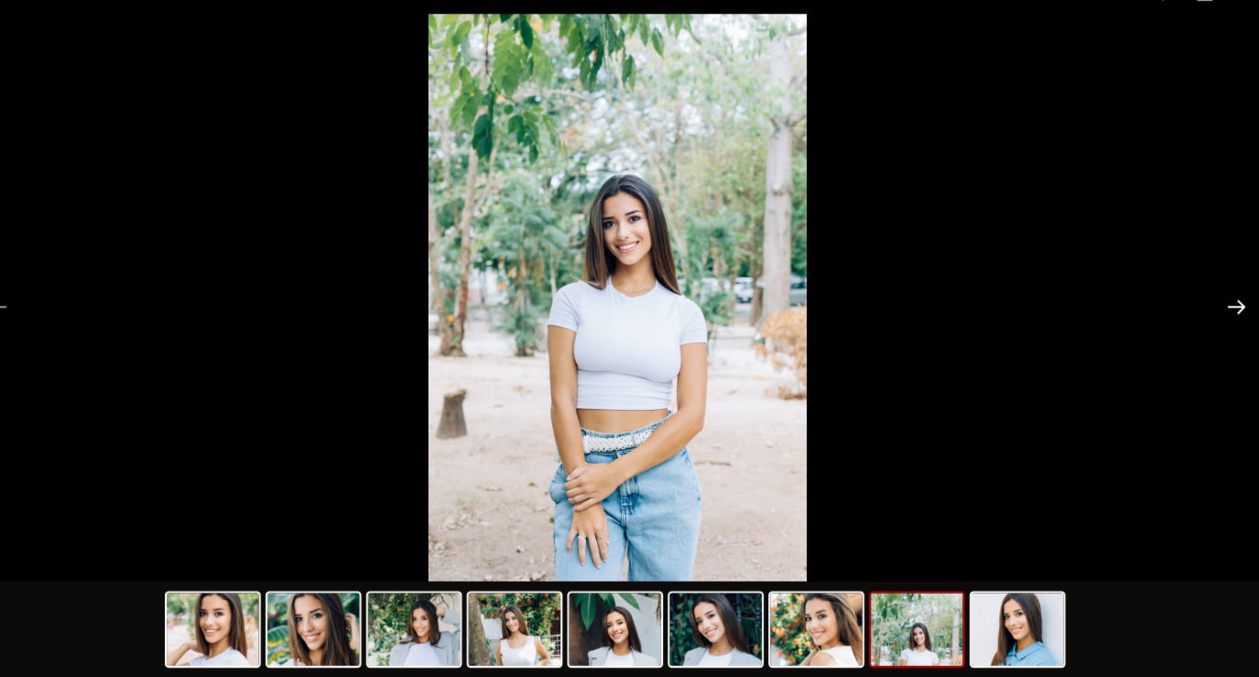
click at [1217, 328] on button "Next slide" at bounding box center [1221, 324] width 38 height 36
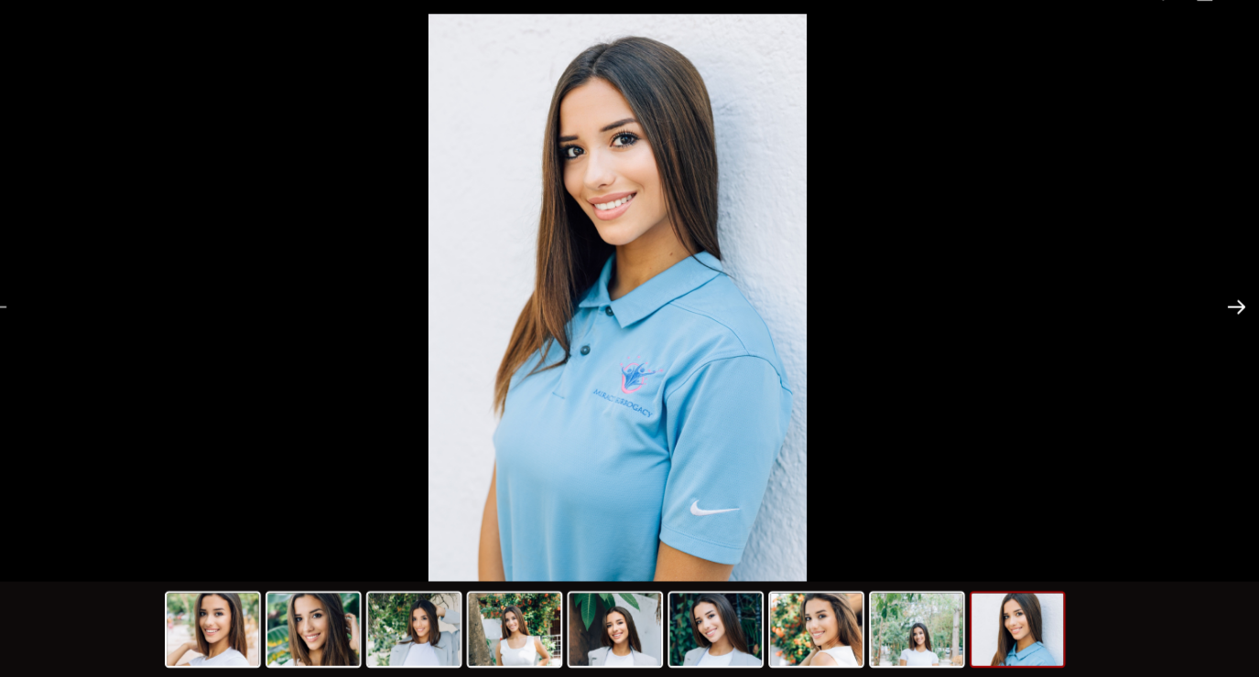
click at [1203, 323] on button "Next slide" at bounding box center [1221, 324] width 38 height 36
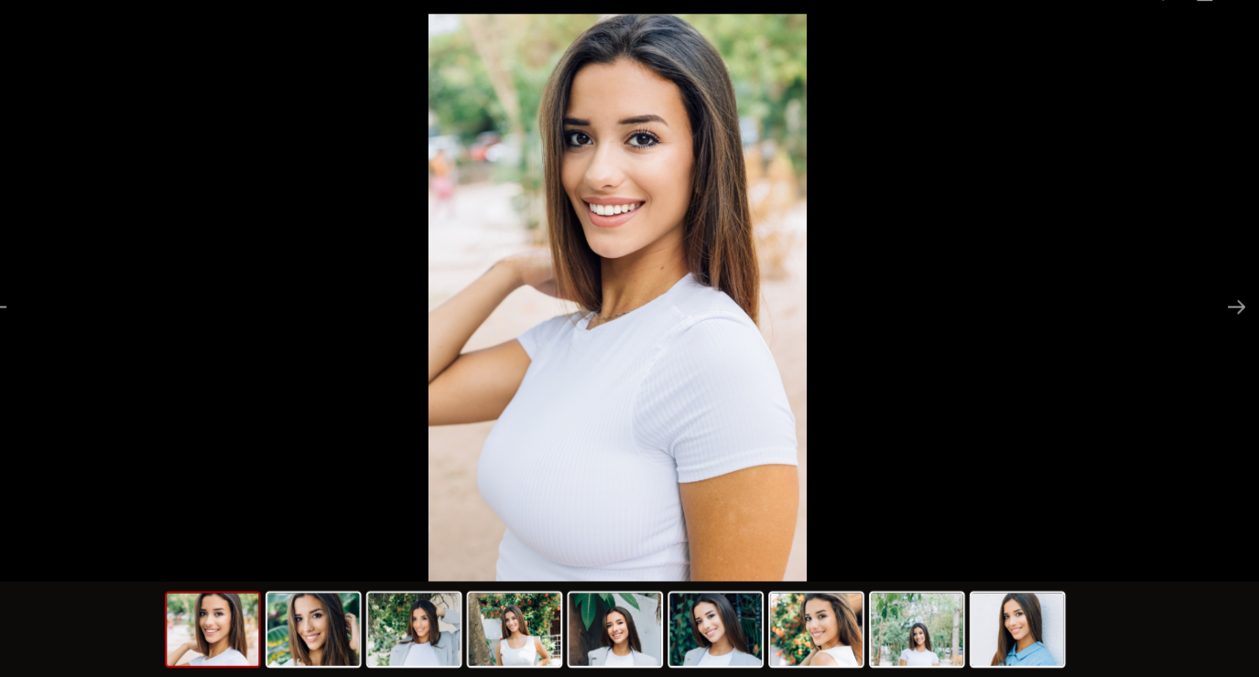
click at [1195, 326] on picture at bounding box center [629, 314] width 1259 height 543
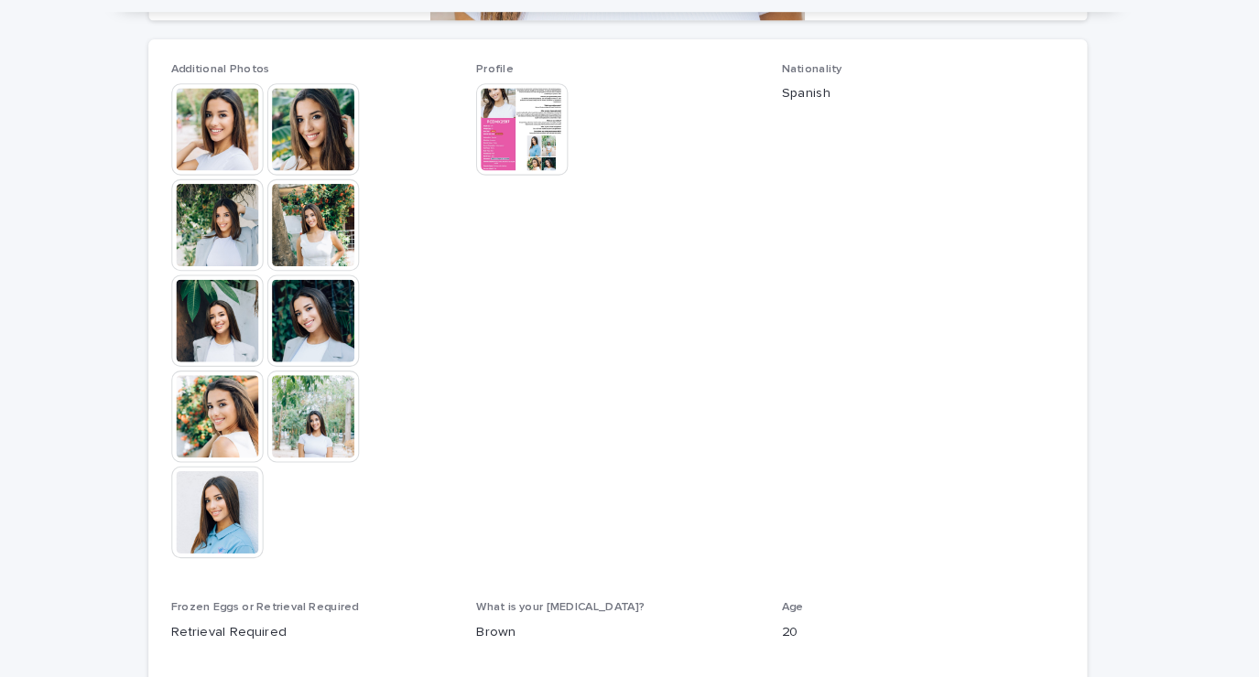
click at [525, 179] on img at bounding box center [538, 154] width 88 height 88
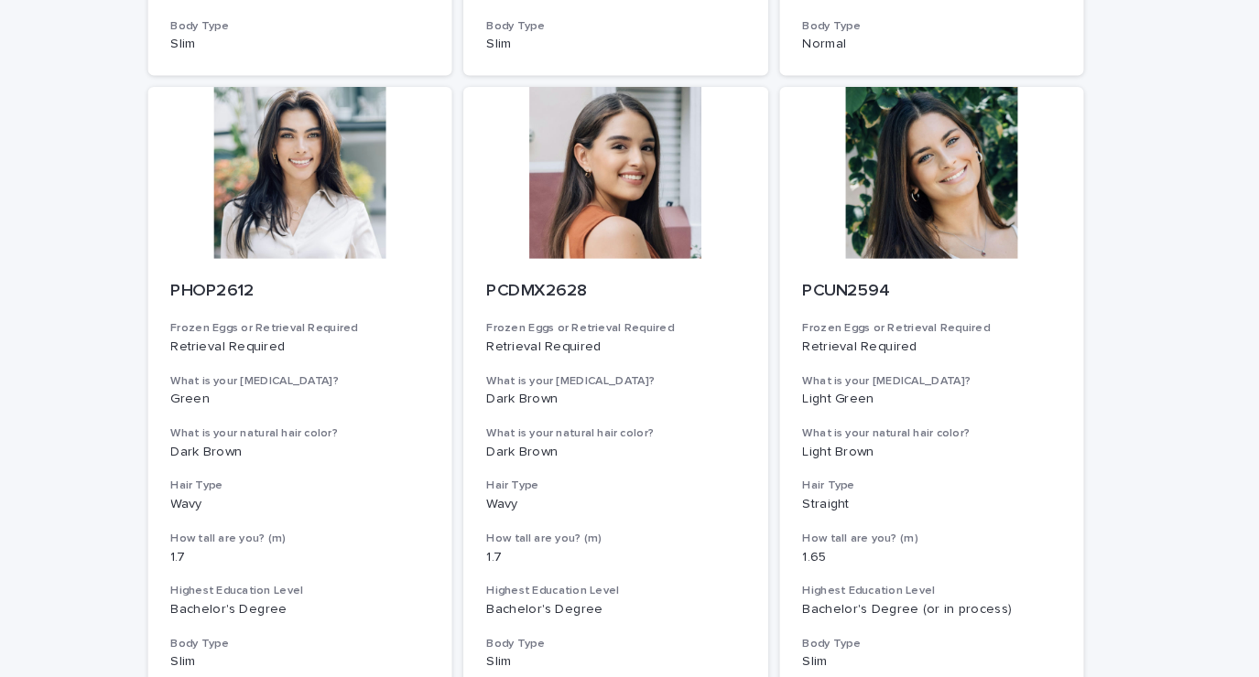
scroll to position [1888, 0]
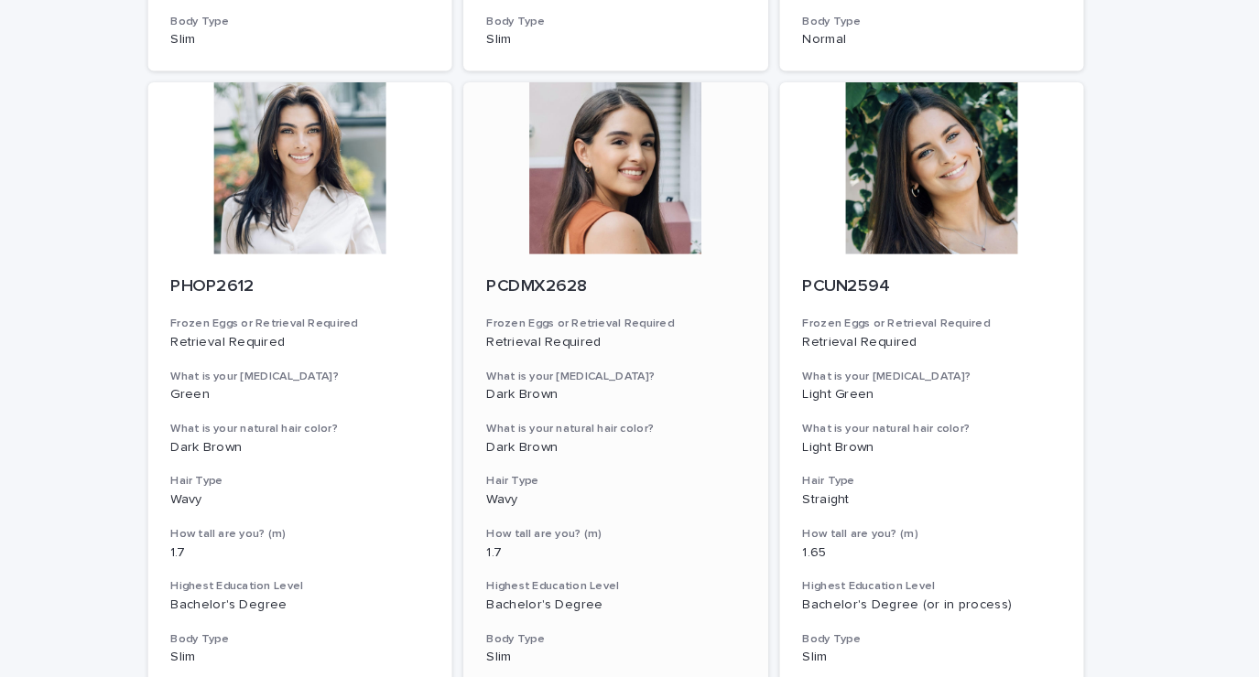
click at [646, 179] on div at bounding box center [629, 161] width 292 height 165
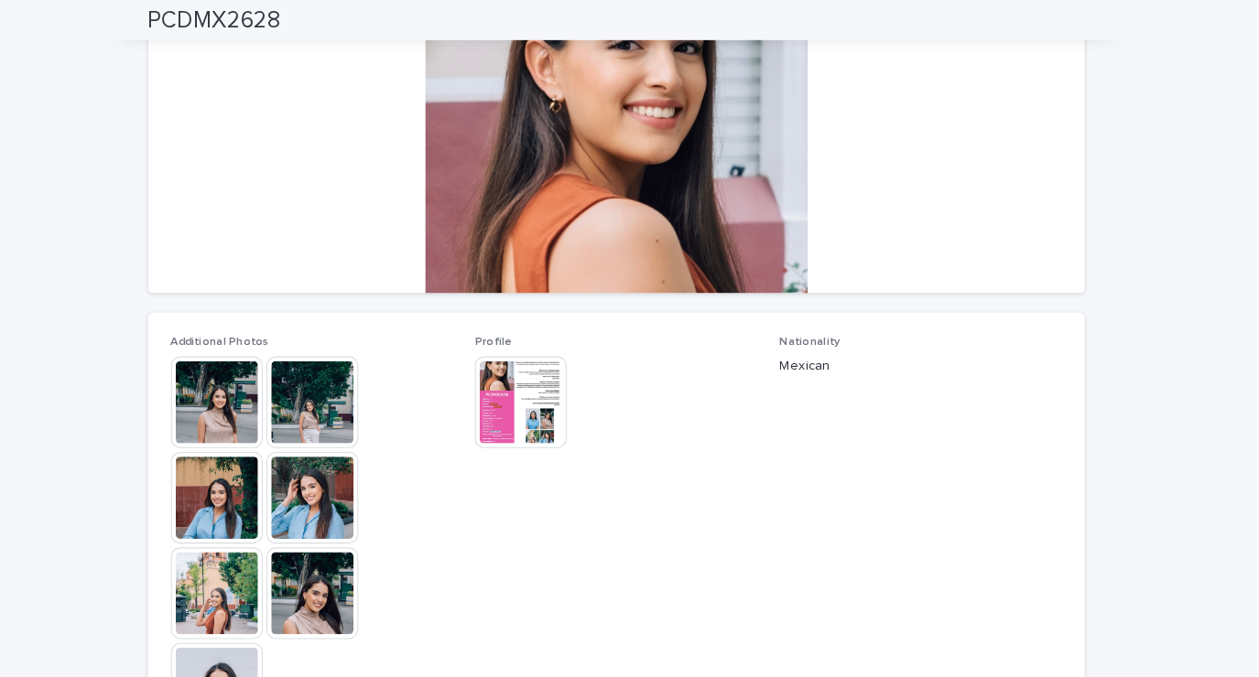
scroll to position [263, 0]
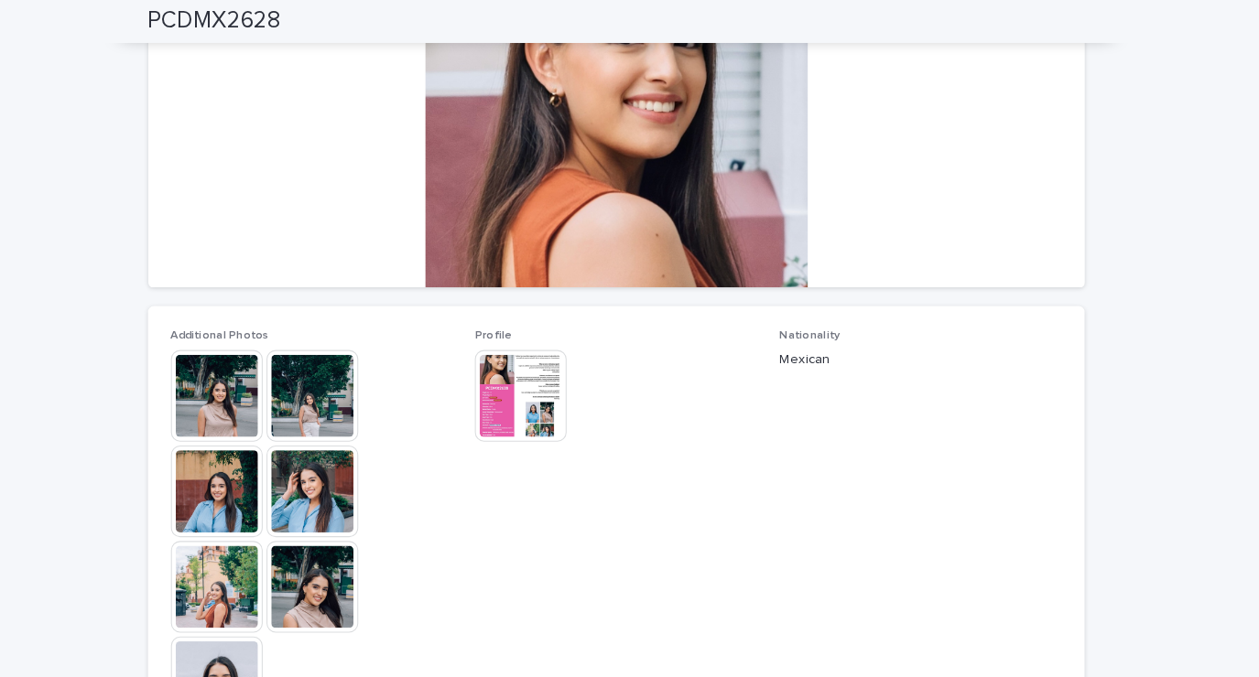
click at [327, 470] on img at bounding box center [339, 472] width 88 height 88
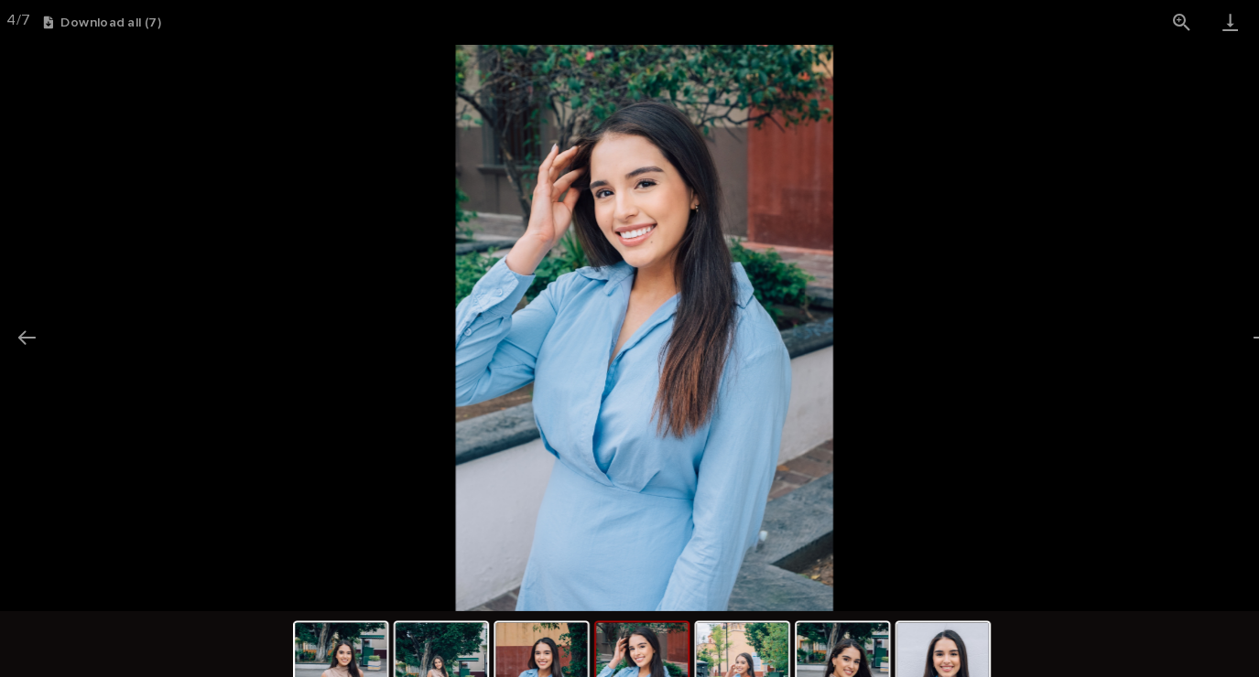
click at [1186, 288] on picture at bounding box center [629, 314] width 1259 height 543
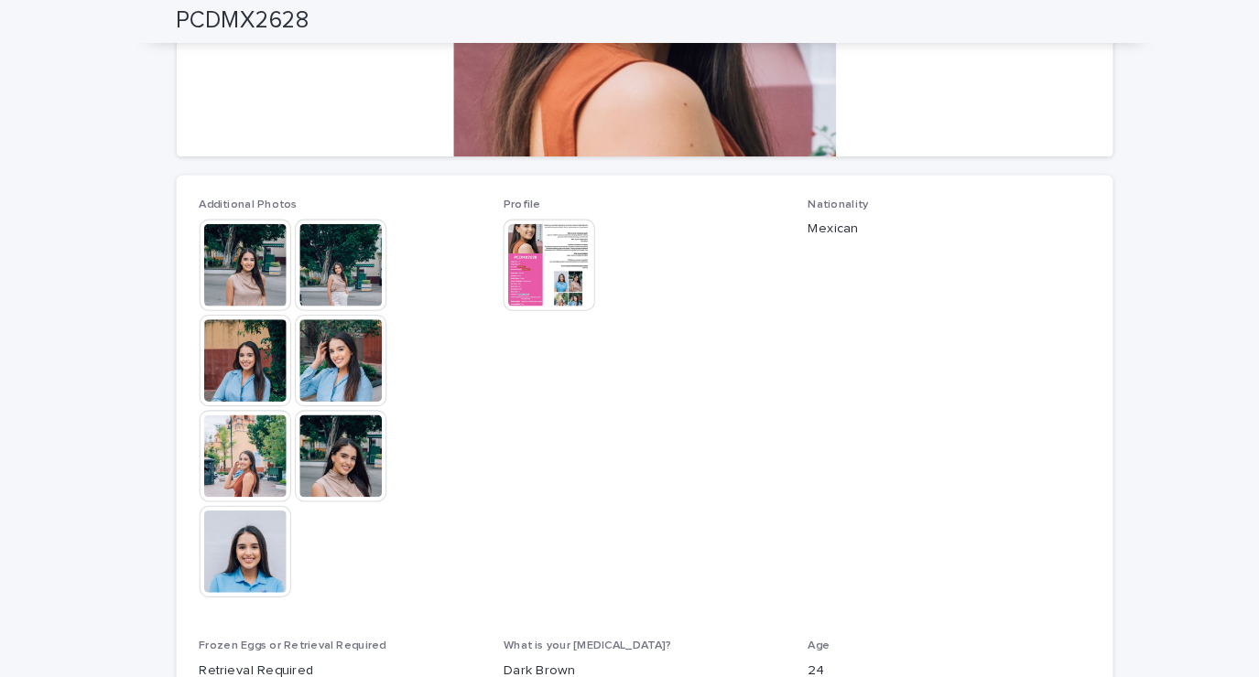
scroll to position [0, 0]
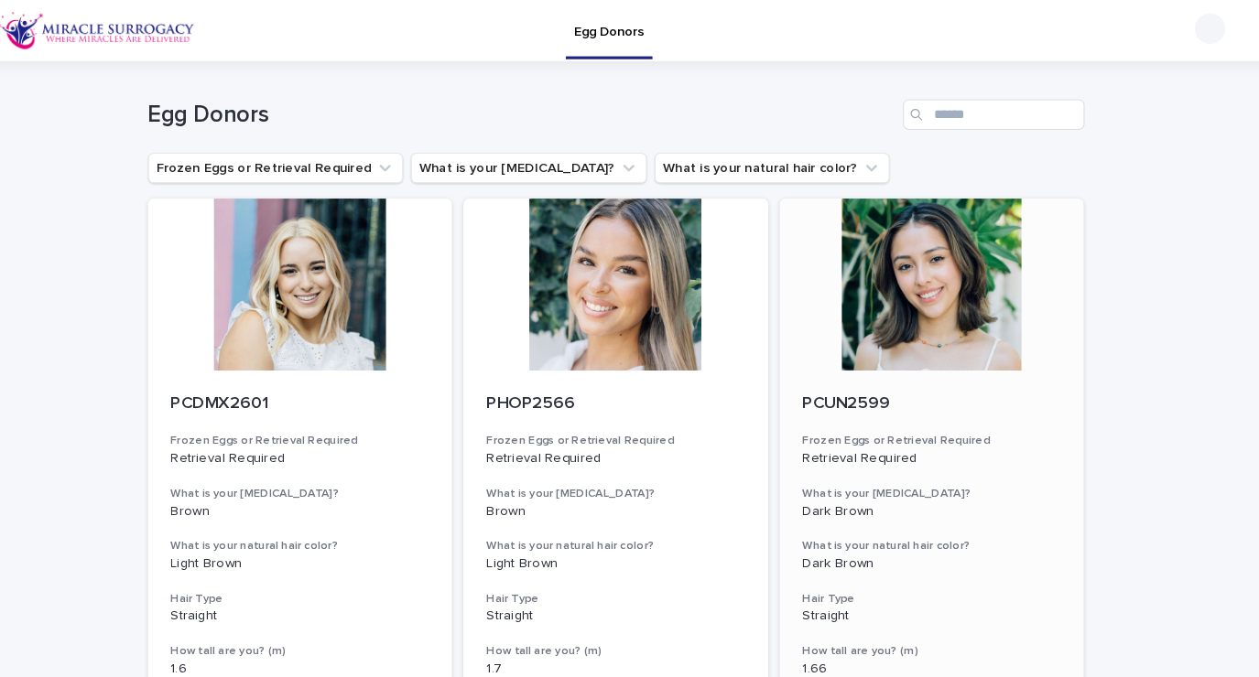
click at [1000, 339] on div at bounding box center [932, 272] width 292 height 165
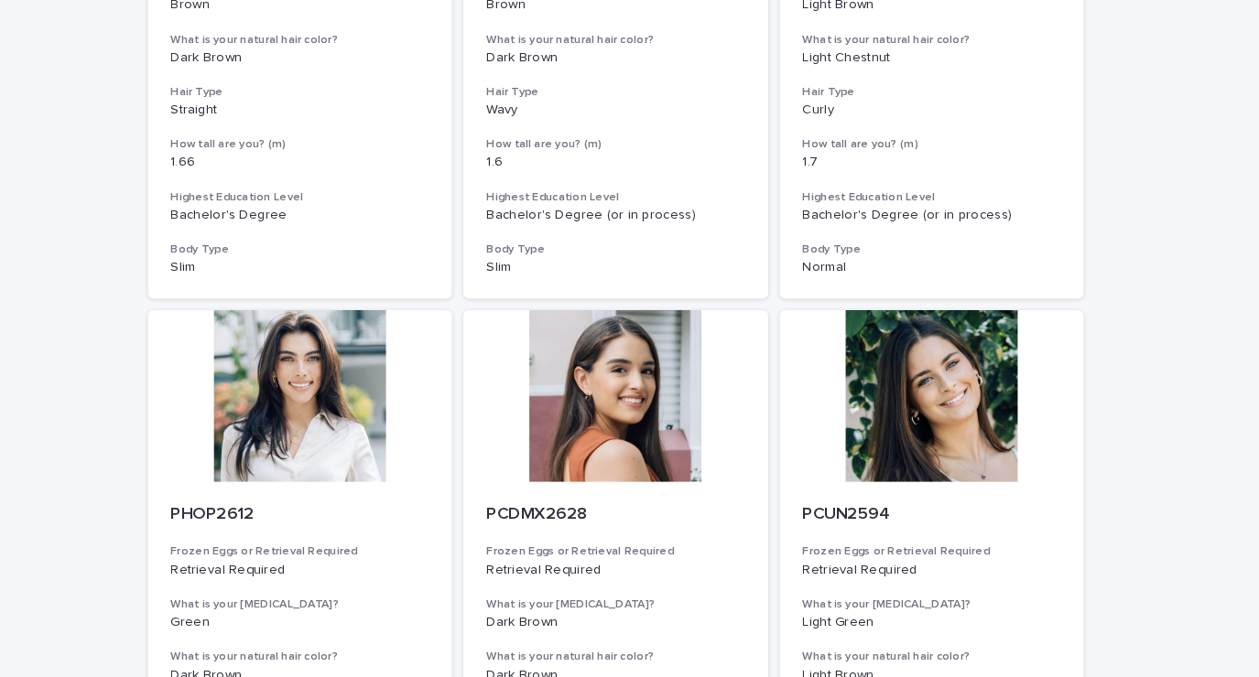
scroll to position [1727, 0]
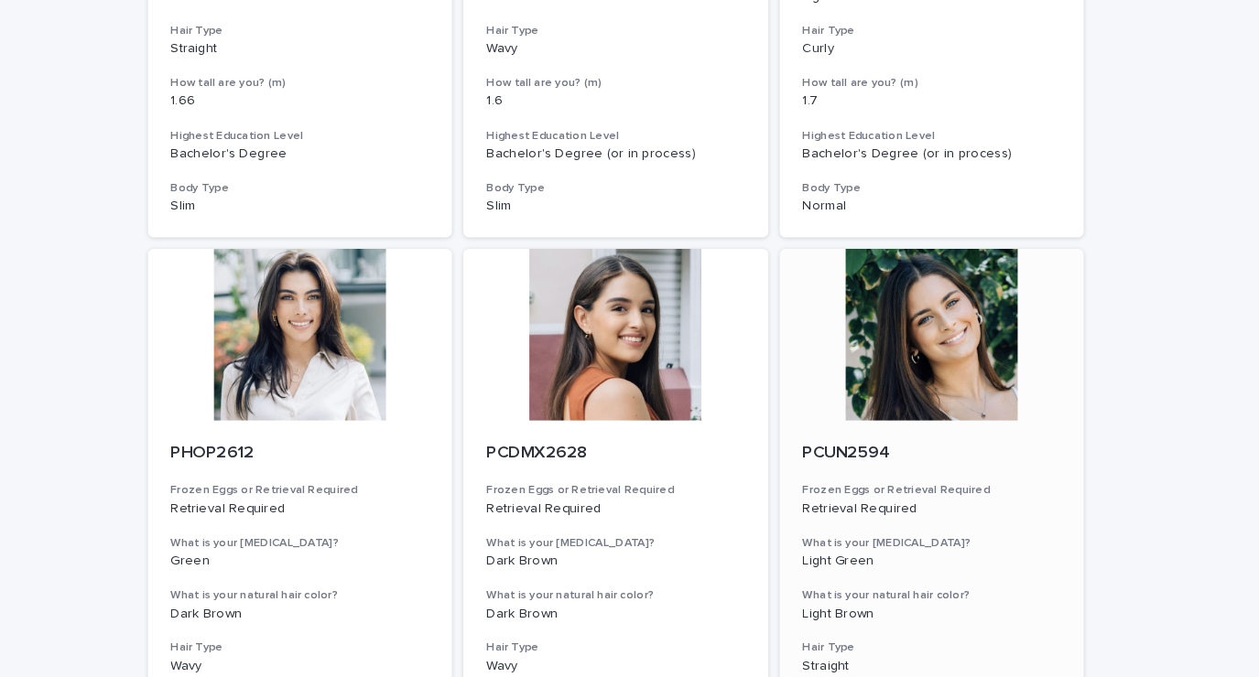
click at [949, 349] on div at bounding box center [932, 321] width 292 height 165
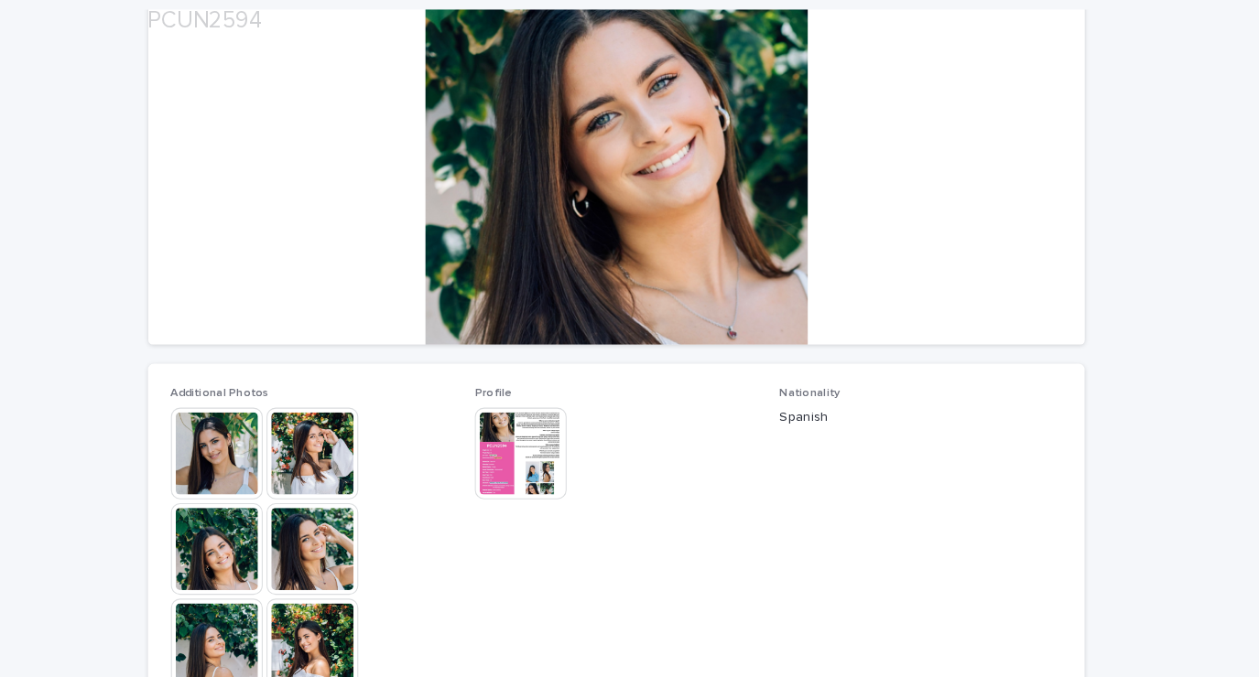
scroll to position [211, 0]
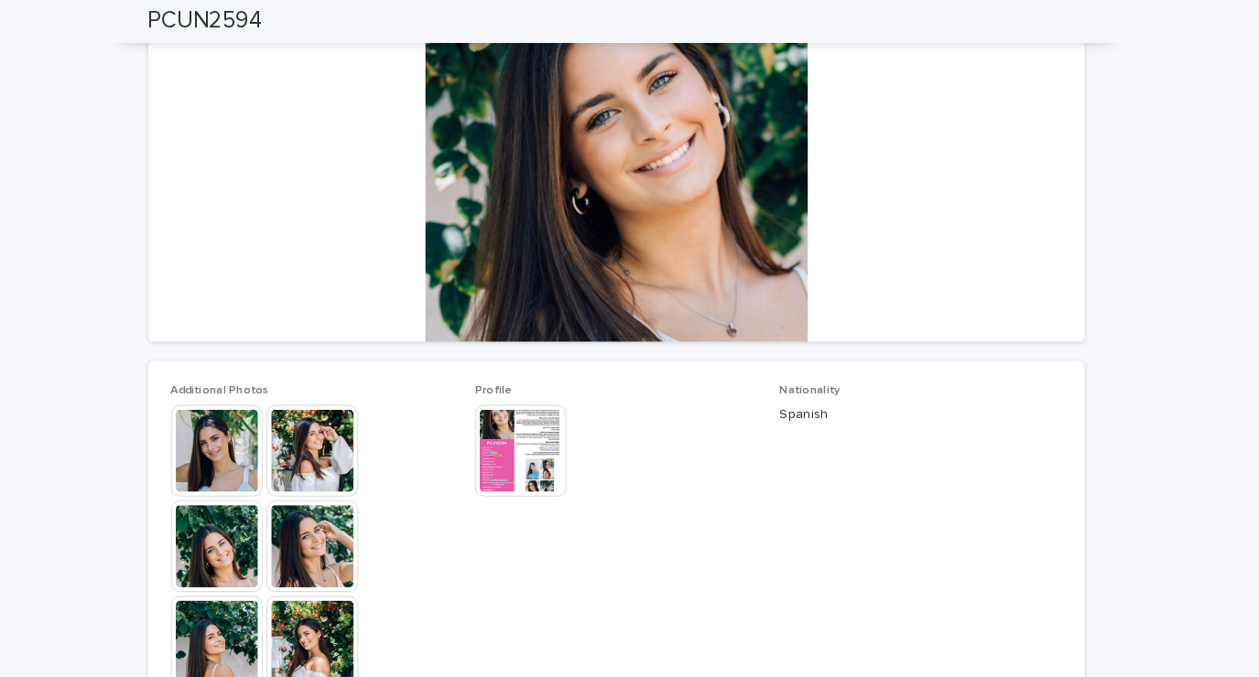
click at [238, 443] on img at bounding box center [247, 432] width 88 height 88
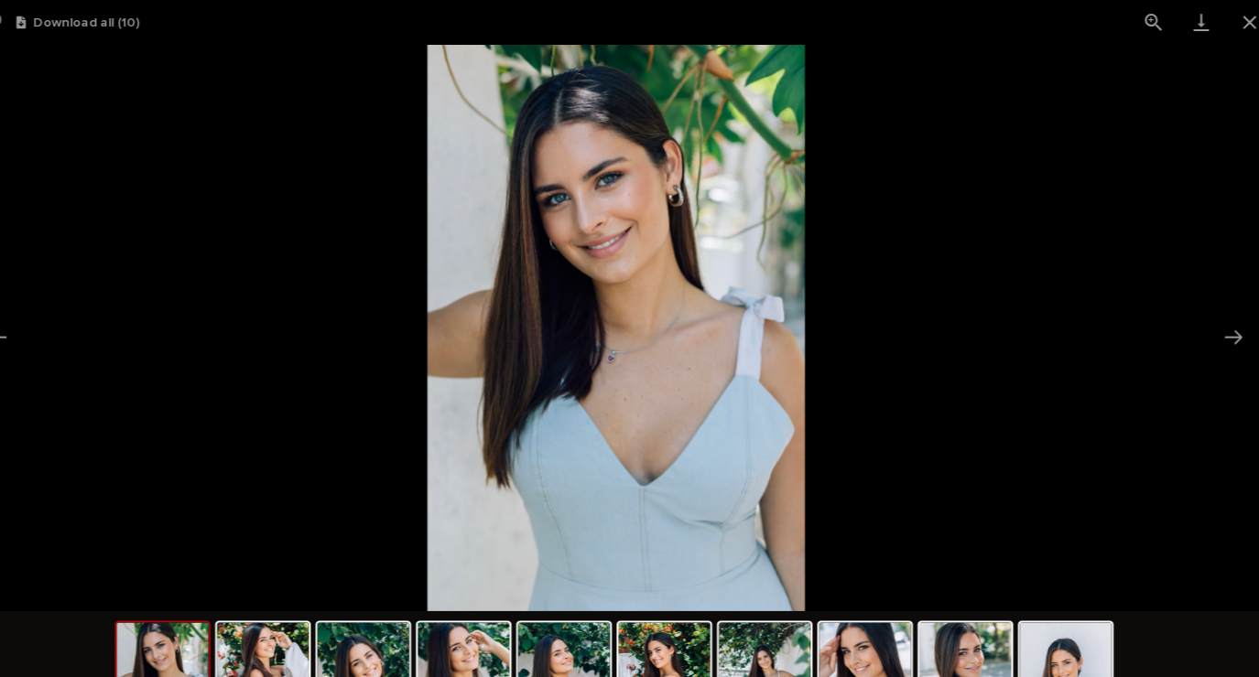
click at [1131, 329] on picture at bounding box center [629, 314] width 1259 height 543
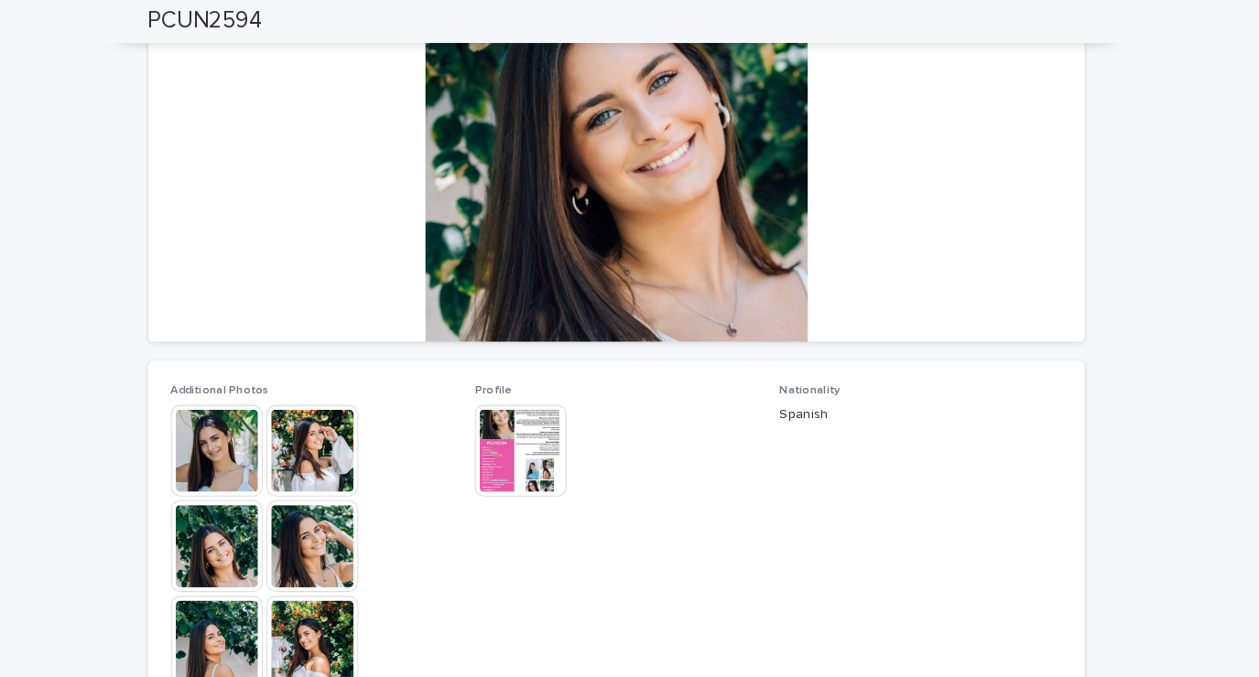
click at [243, 445] on img at bounding box center [247, 432] width 88 height 88
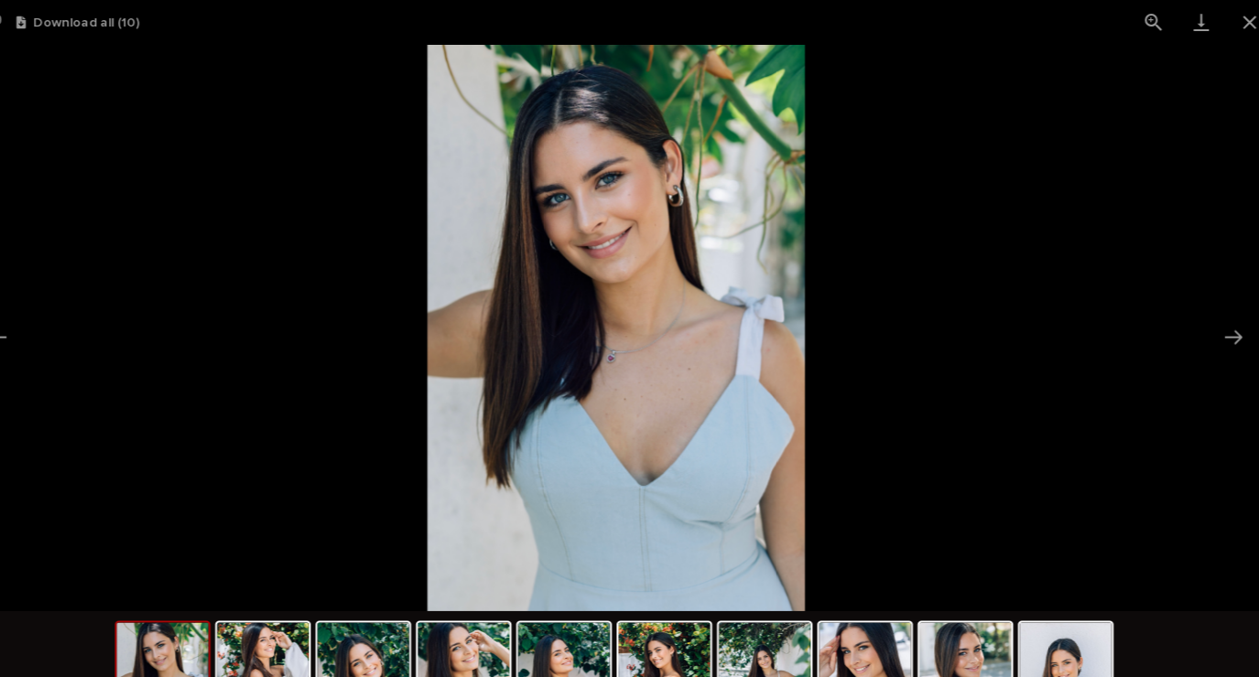
click at [1218, 319] on button "Next slide" at bounding box center [1221, 324] width 38 height 36
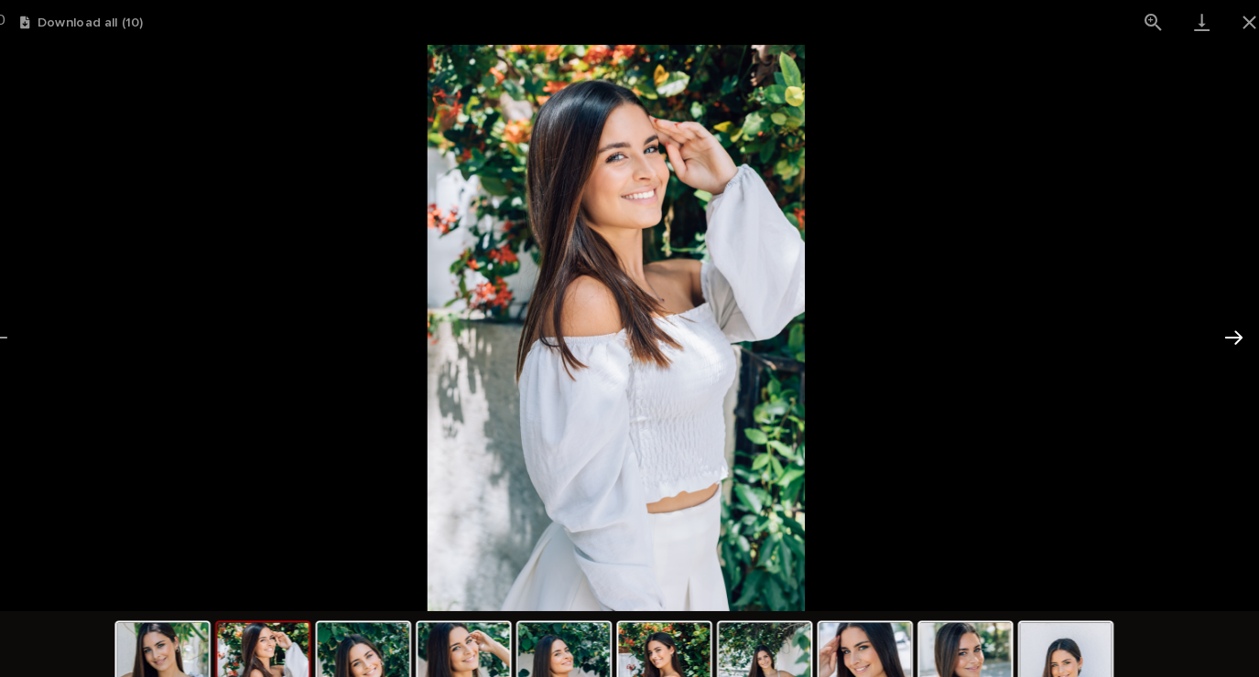
click at [1216, 335] on button "Next slide" at bounding box center [1221, 324] width 38 height 36
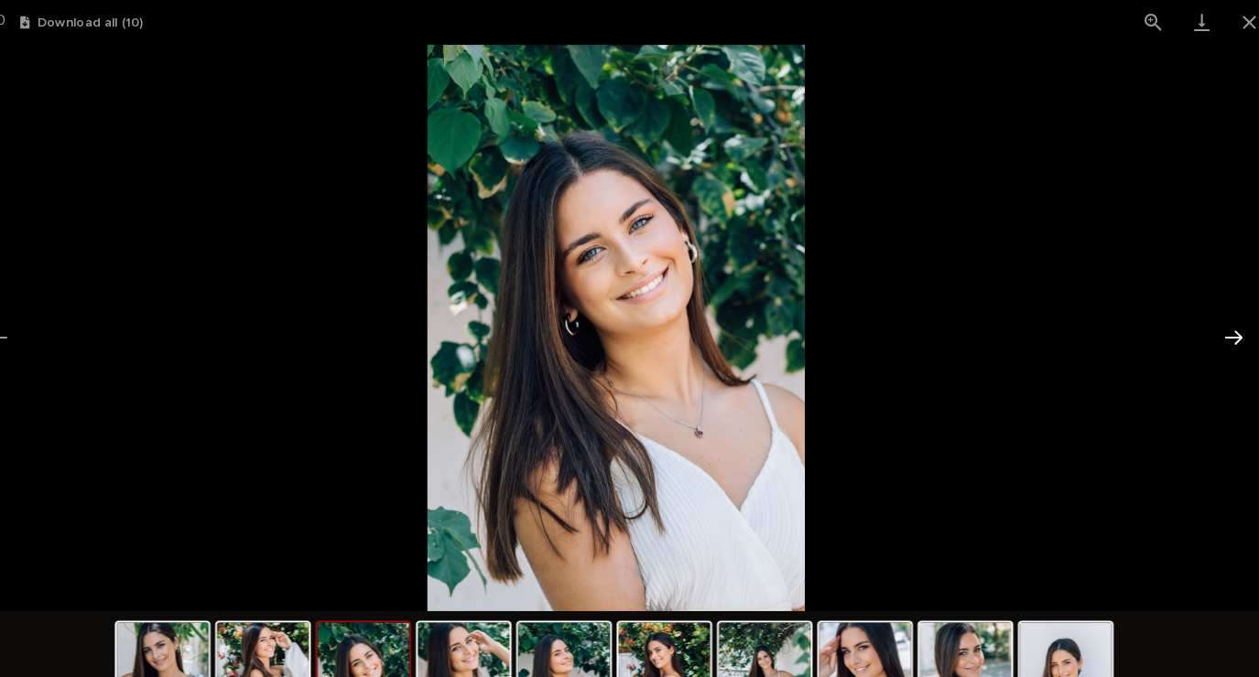
click at [1215, 321] on button "Next slide" at bounding box center [1221, 324] width 38 height 36
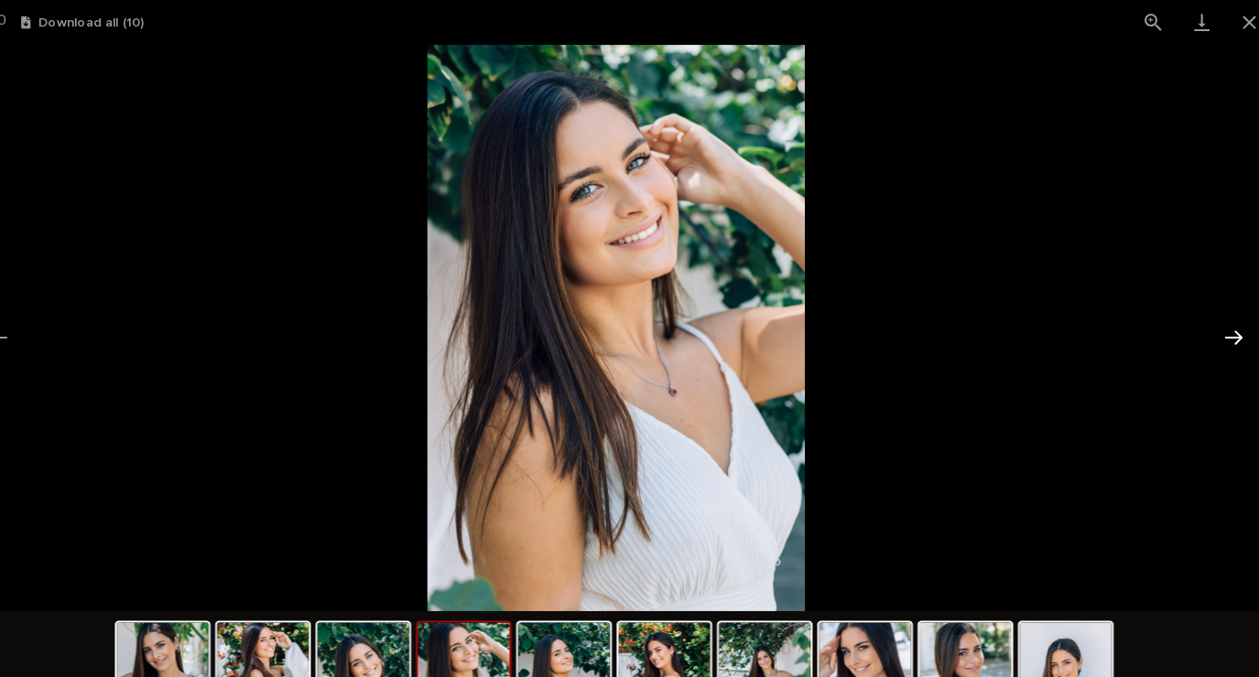
click at [1211, 334] on button "Next slide" at bounding box center [1221, 324] width 38 height 36
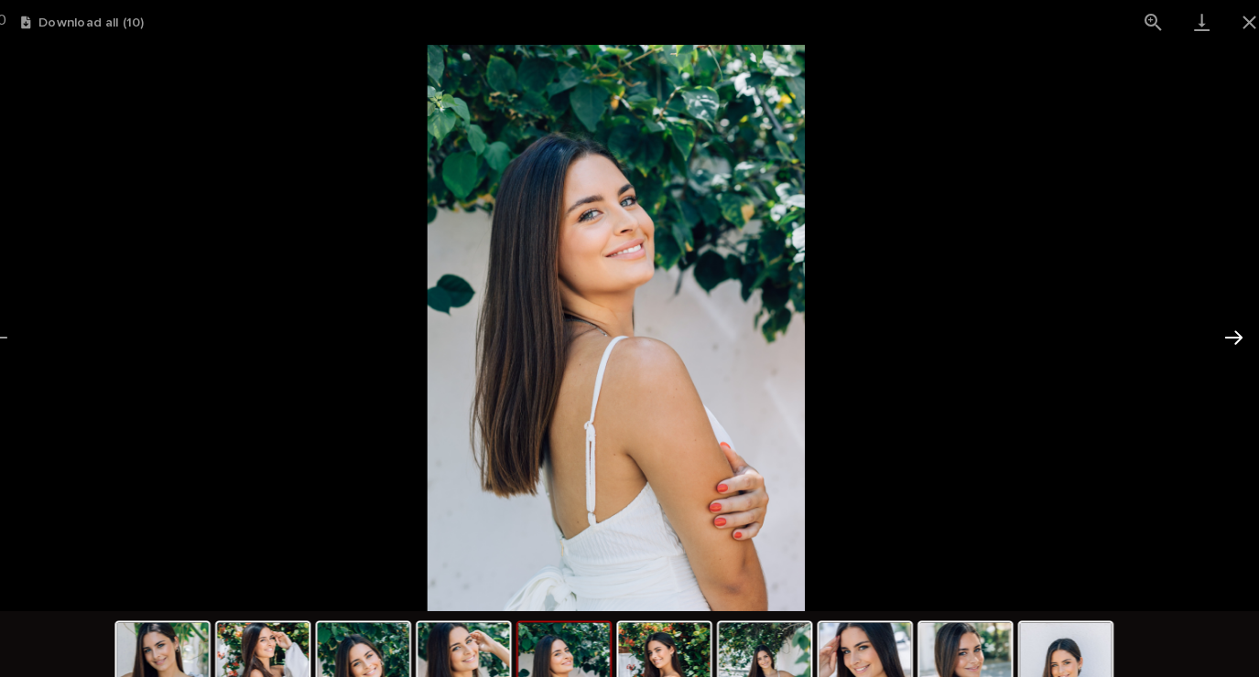
click at [1209, 339] on button "Next slide" at bounding box center [1221, 324] width 38 height 36
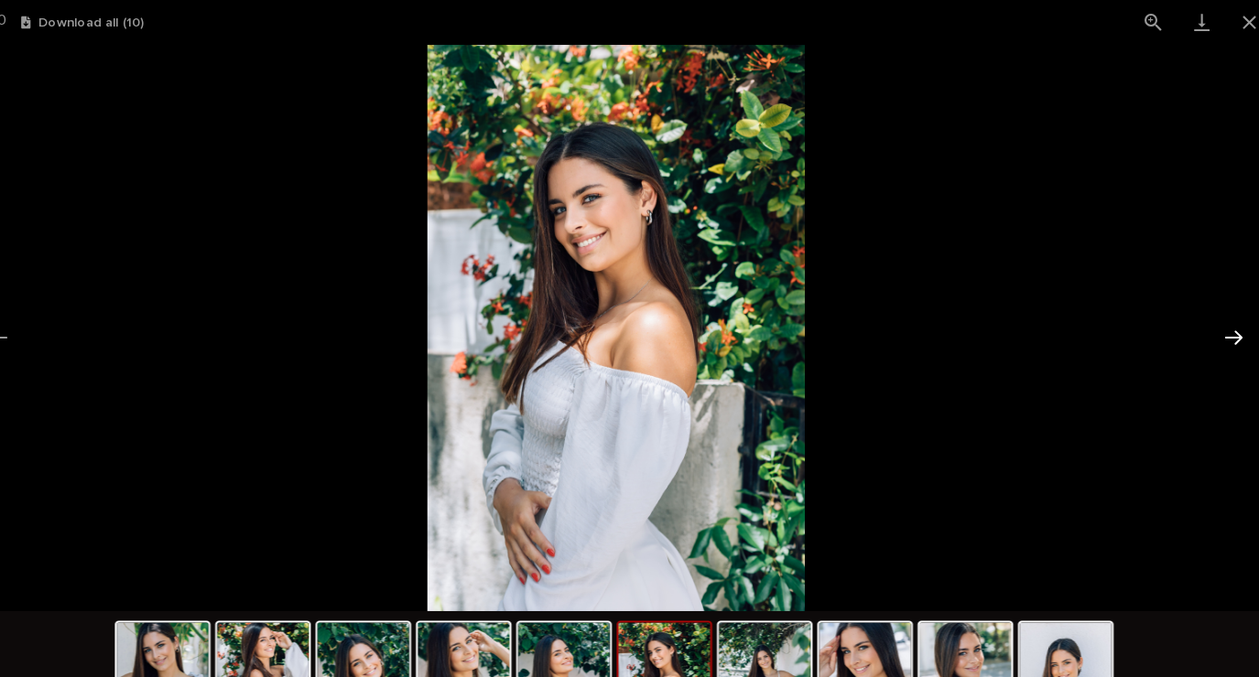
click at [1218, 326] on button "Next slide" at bounding box center [1221, 324] width 38 height 36
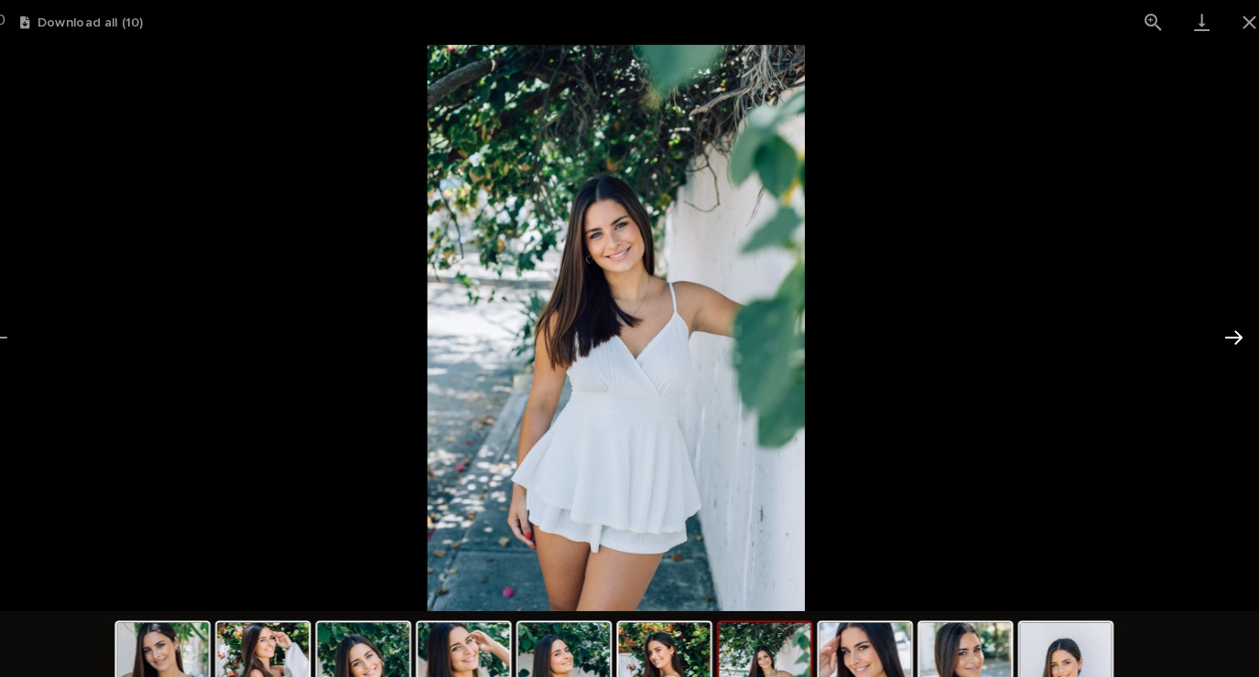
click at [1219, 330] on button "Next slide" at bounding box center [1221, 324] width 38 height 36
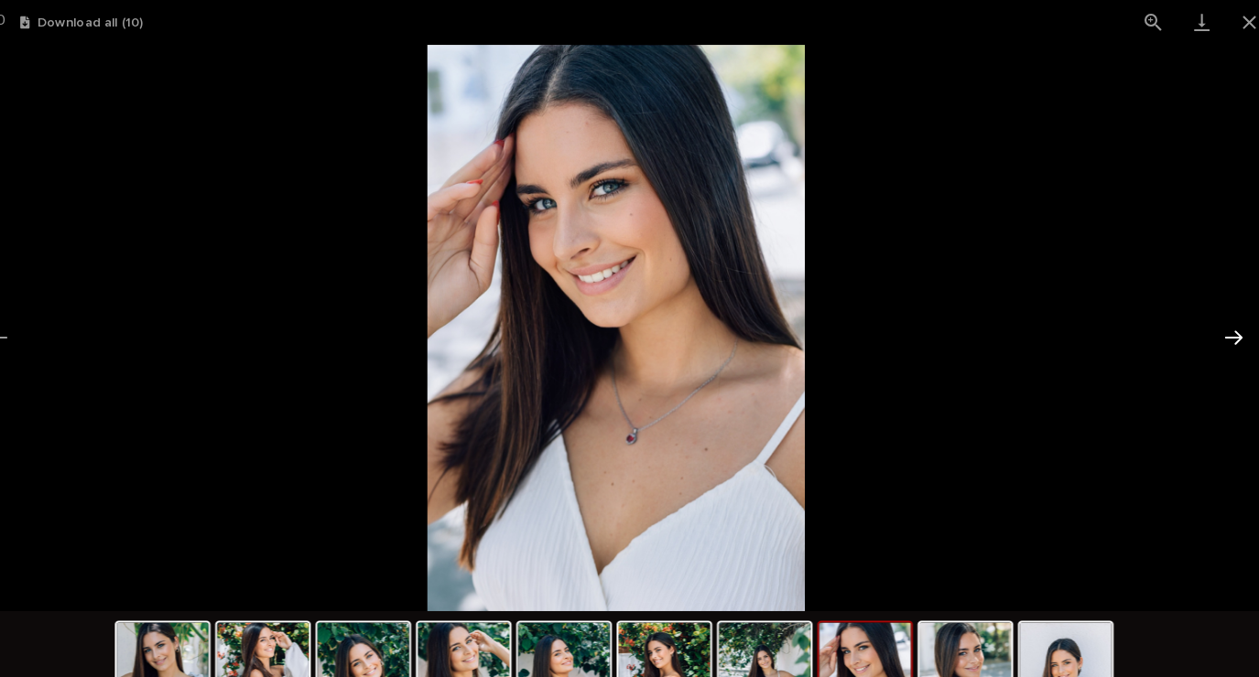
click at [1213, 320] on button "Next slide" at bounding box center [1221, 324] width 38 height 36
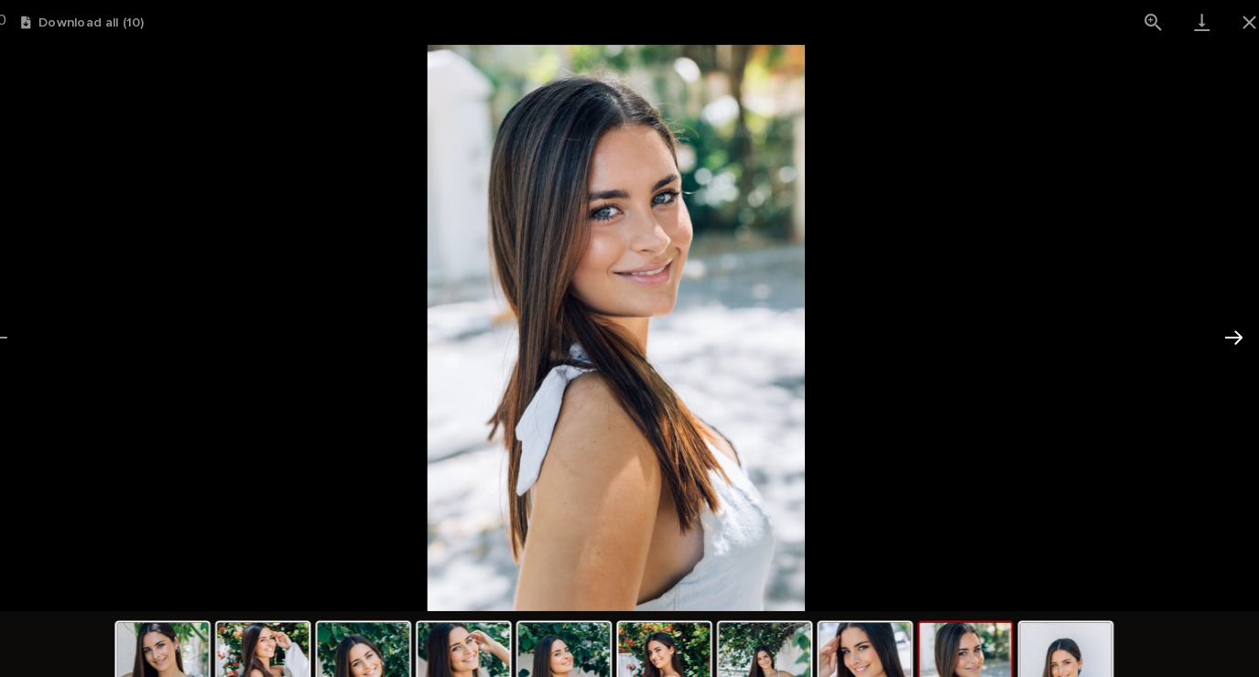
click at [1218, 330] on button "Next slide" at bounding box center [1221, 324] width 38 height 36
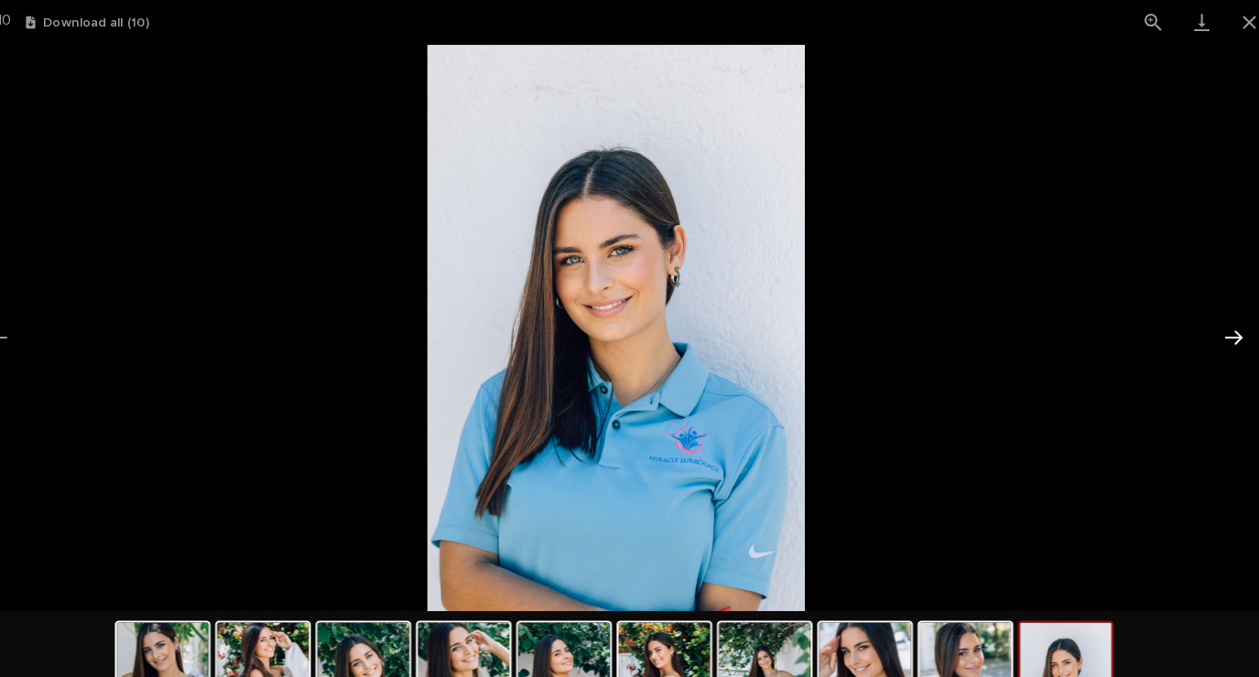
click at [1217, 329] on button "Next slide" at bounding box center [1221, 324] width 38 height 36
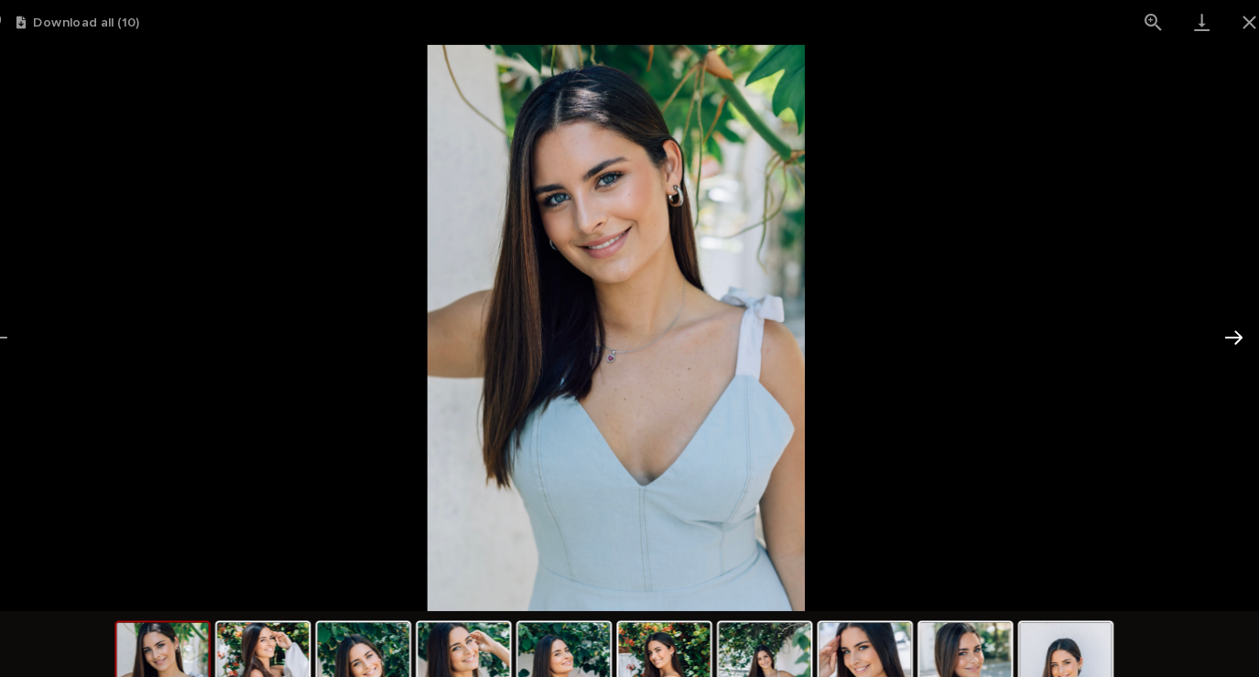
click at [1212, 335] on button "Next slide" at bounding box center [1221, 324] width 38 height 36
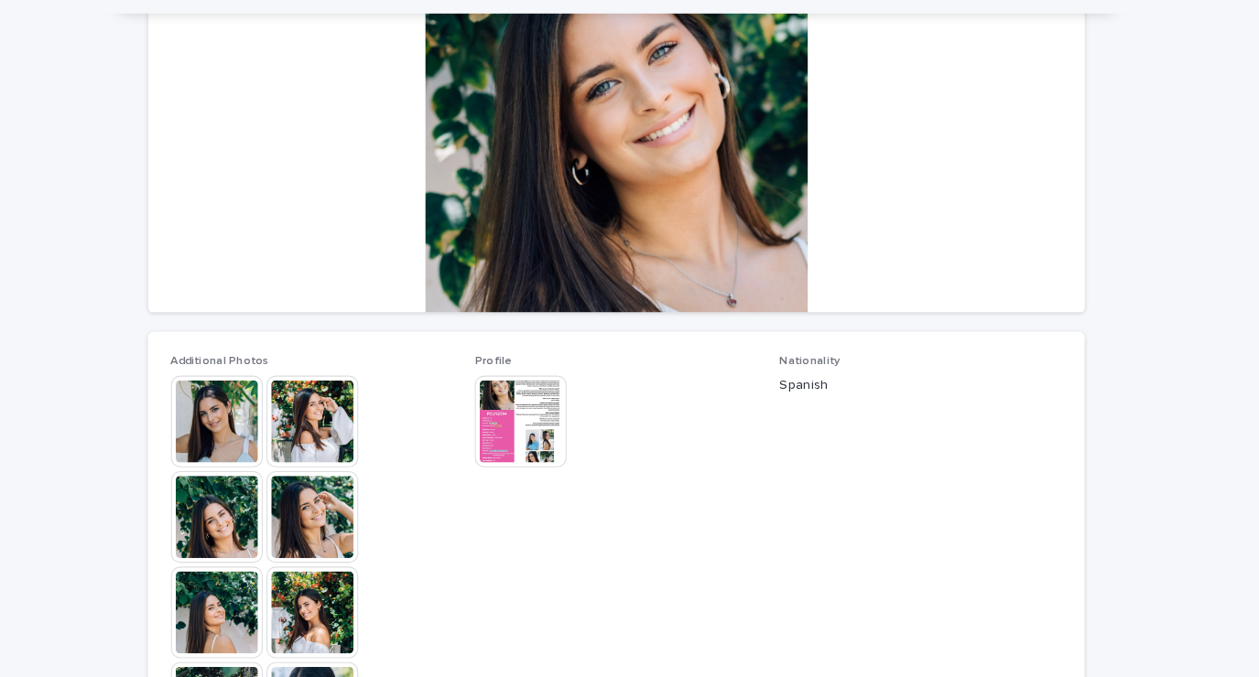
scroll to position [221, 0]
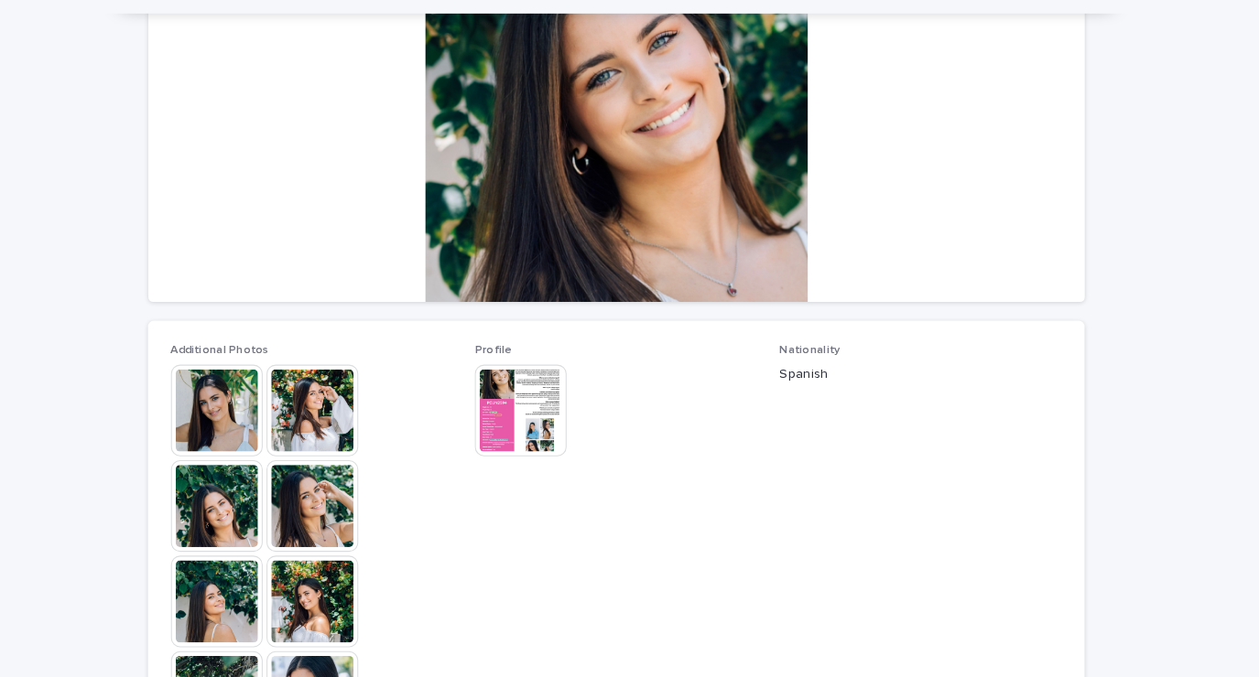
click at [533, 425] on img at bounding box center [538, 422] width 88 height 88
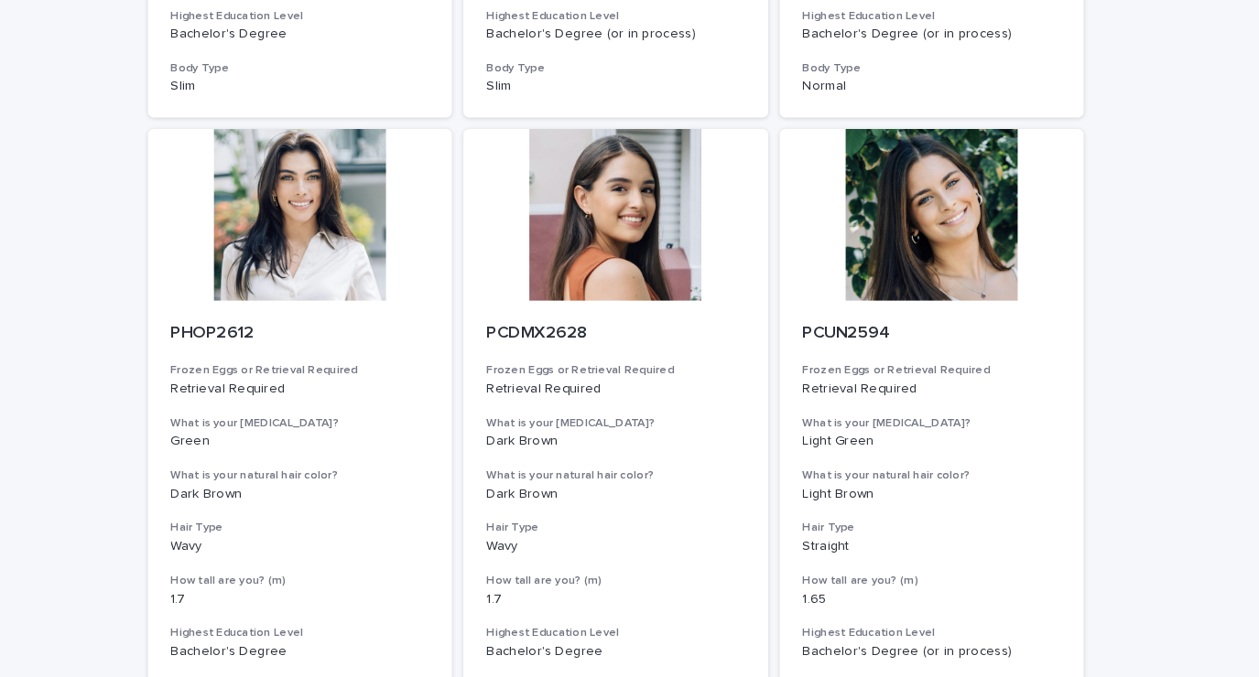
scroll to position [1833, 0]
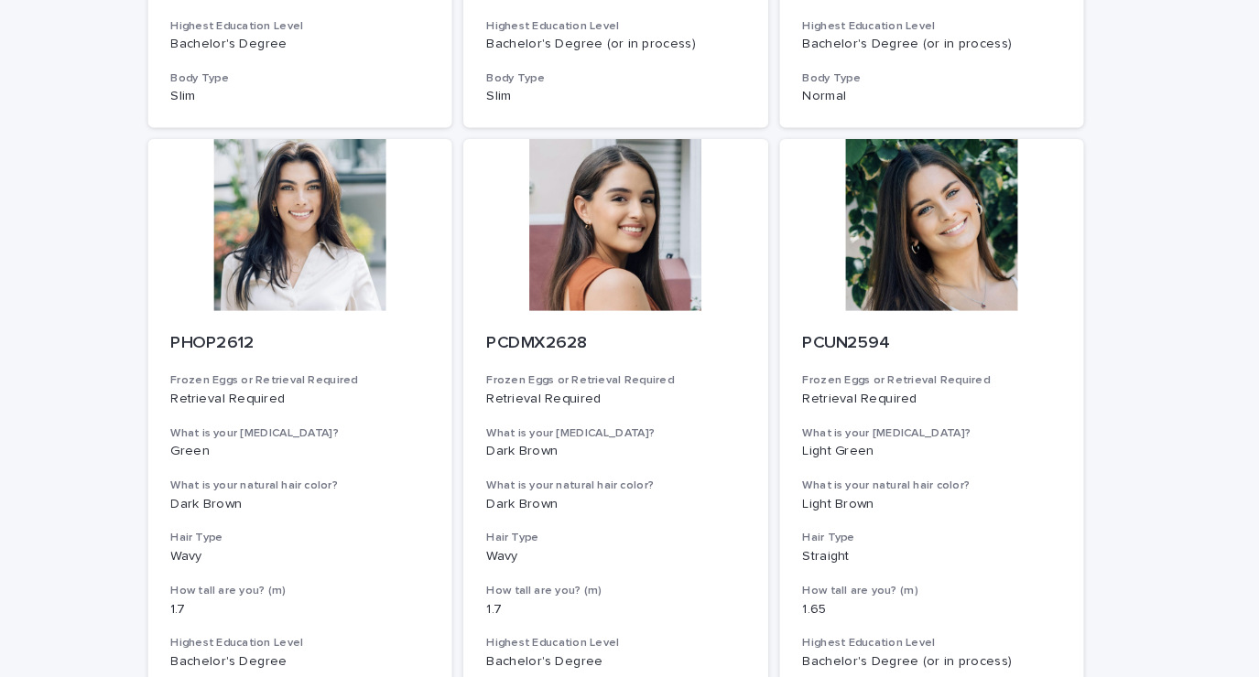
click at [293, 267] on div at bounding box center [327, 216] width 292 height 165
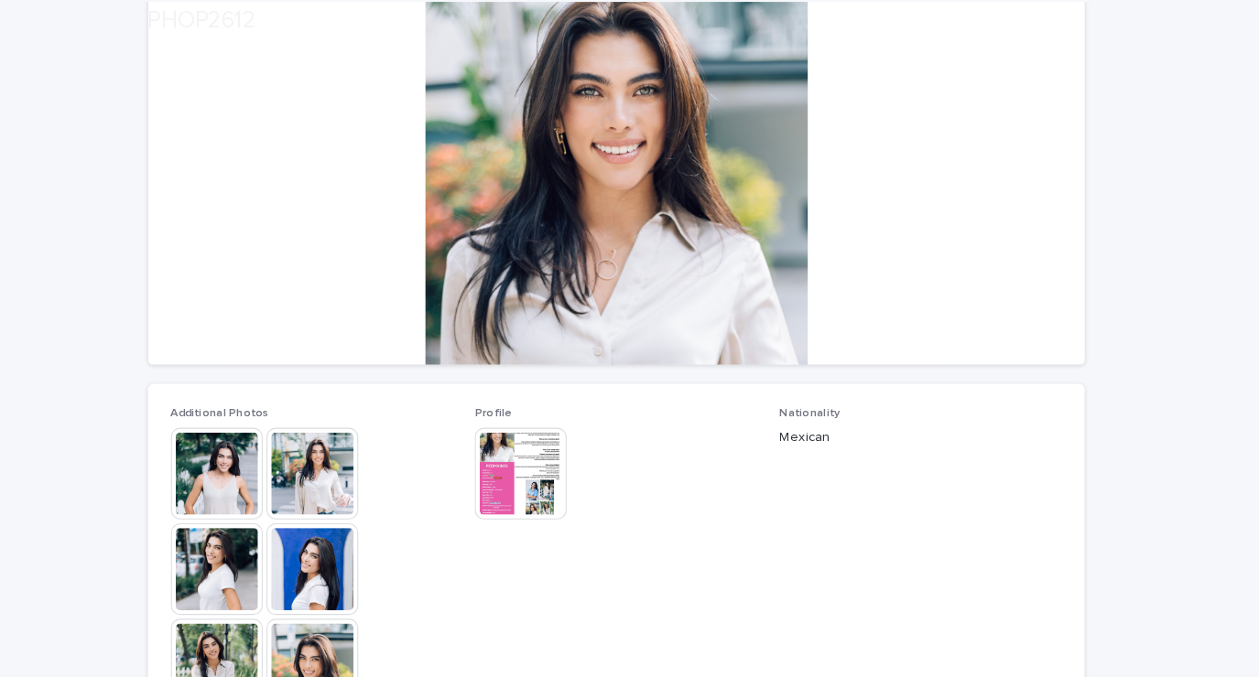
scroll to position [193, 0]
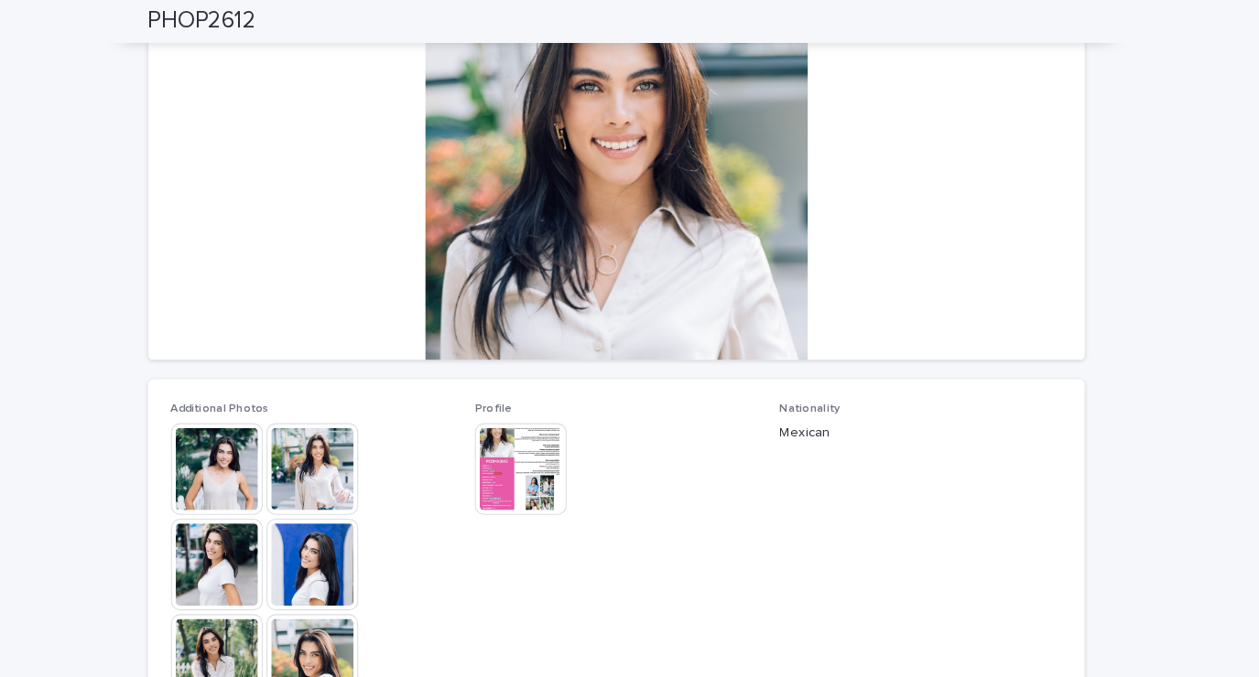
click at [255, 454] on img at bounding box center [247, 450] width 88 height 88
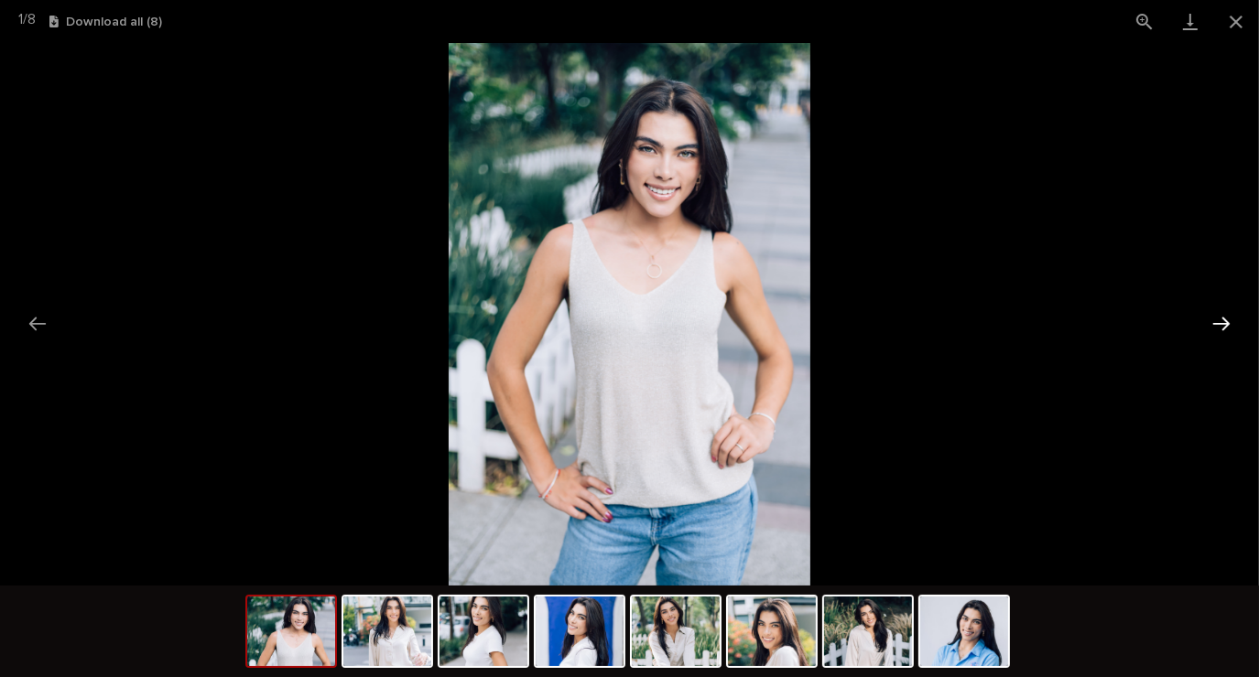
click at [1216, 331] on button "Next slide" at bounding box center [1221, 324] width 38 height 36
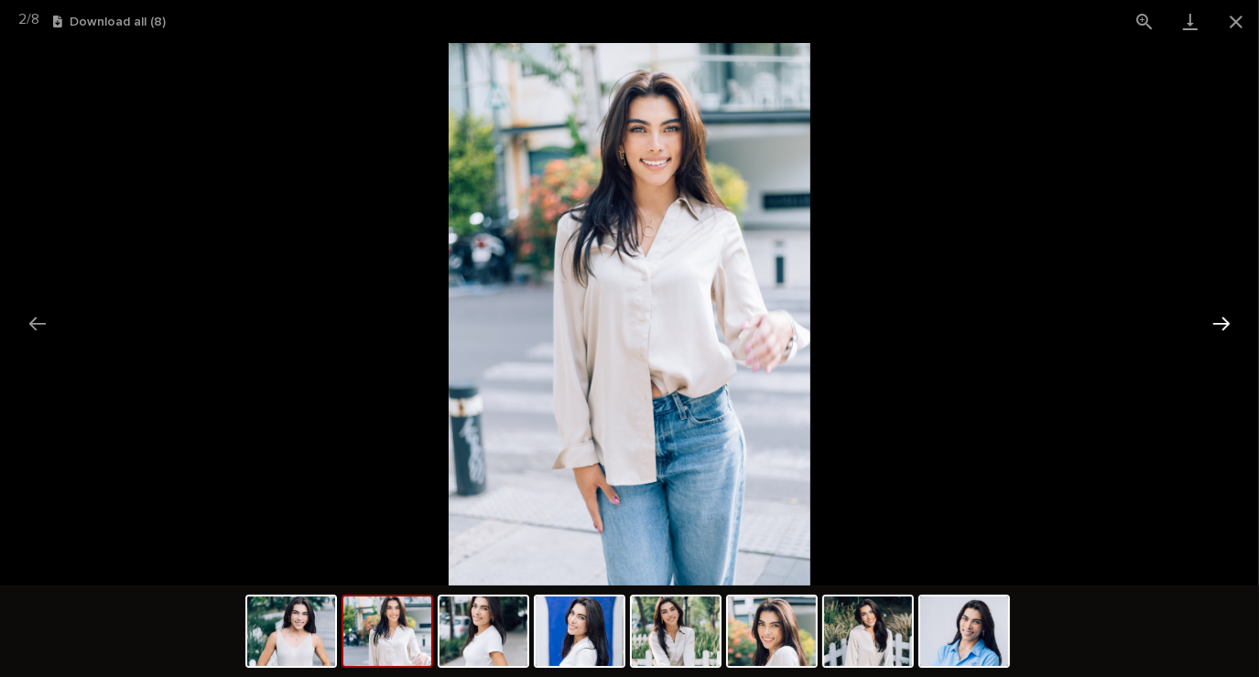
click at [1217, 324] on button "Next slide" at bounding box center [1221, 324] width 38 height 36
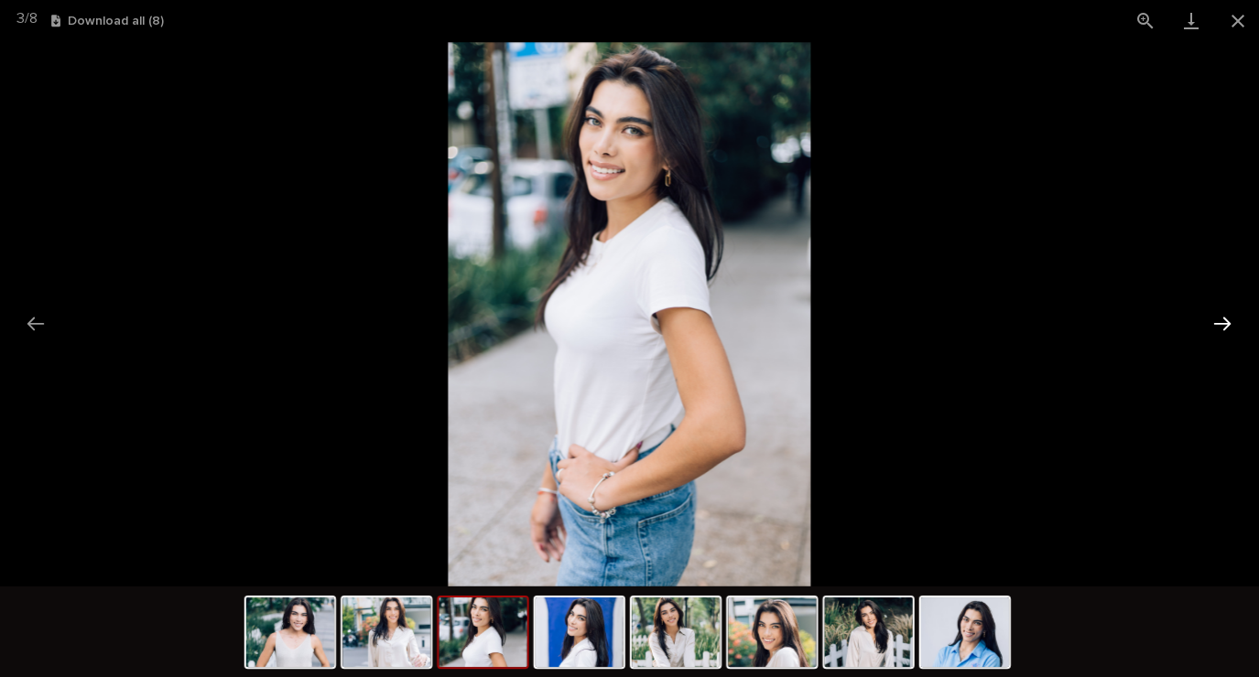
click at [1221, 326] on button "Next slide" at bounding box center [1221, 324] width 38 height 36
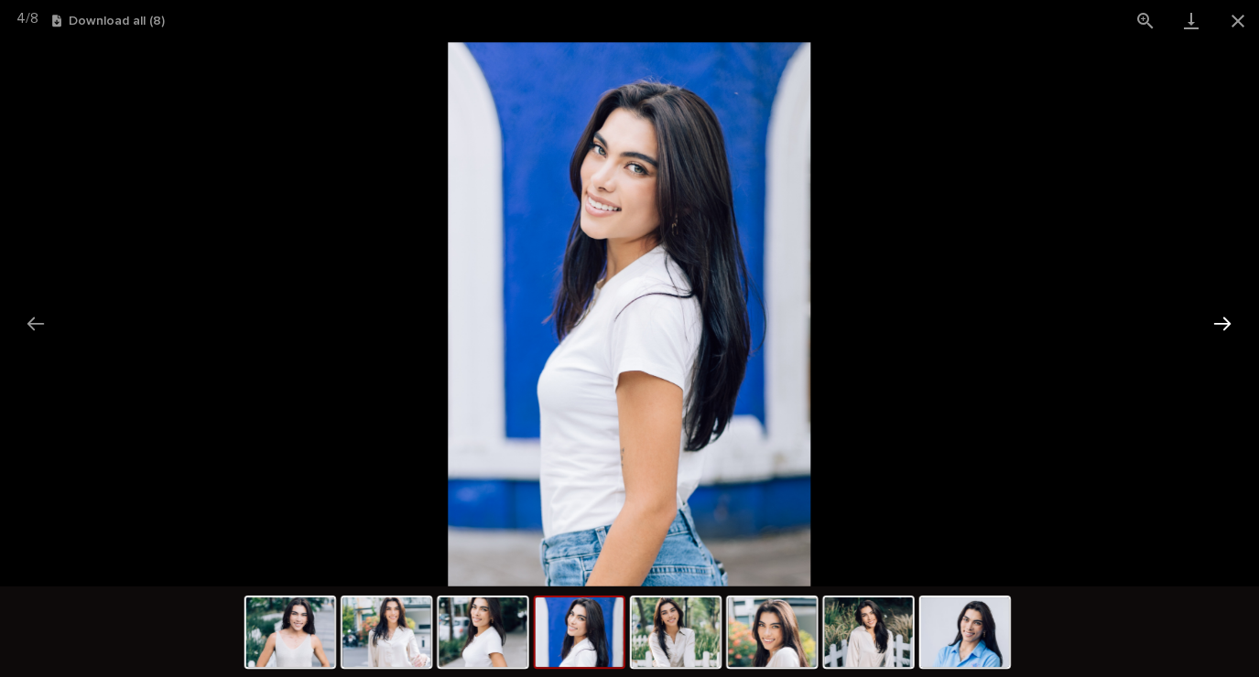
click at [1226, 326] on button "Next slide" at bounding box center [1221, 324] width 38 height 36
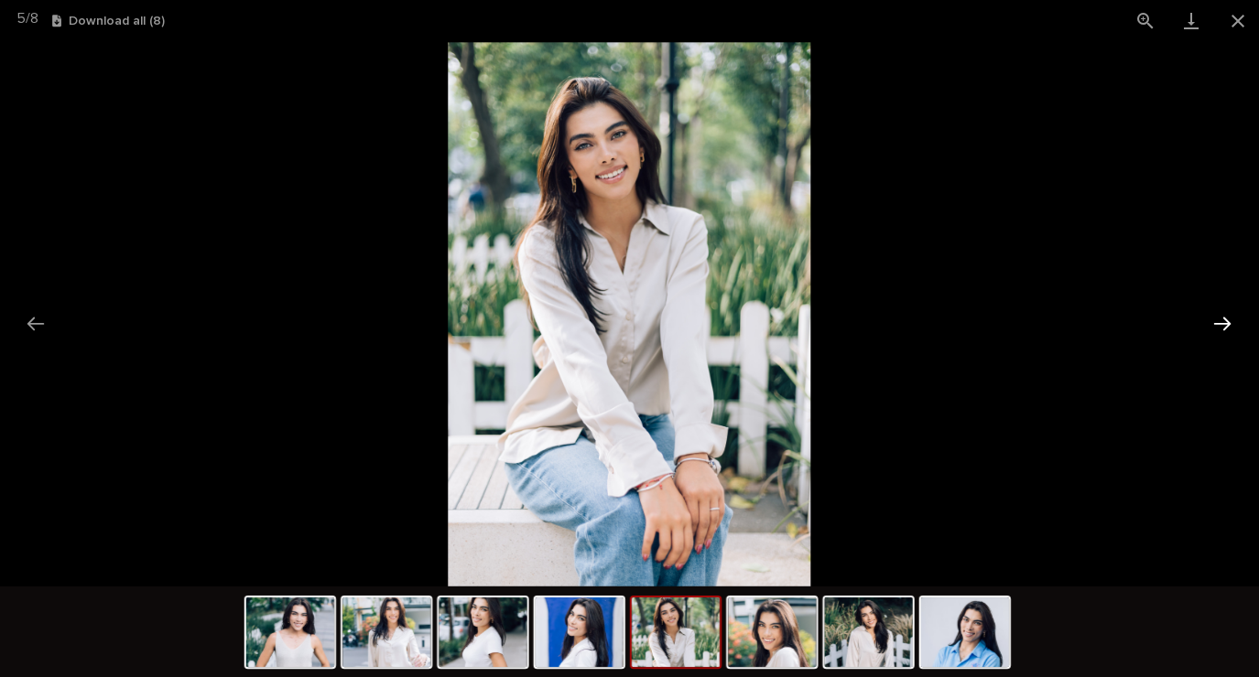
click at [1223, 328] on button "Next slide" at bounding box center [1221, 324] width 38 height 36
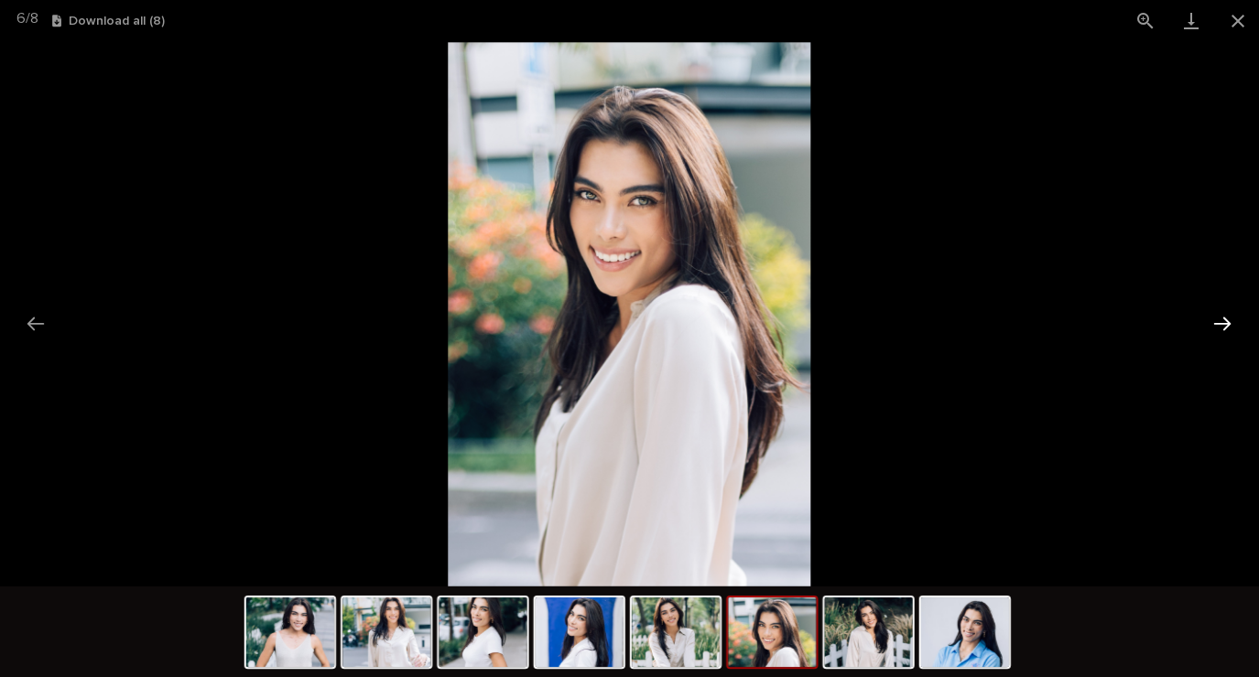
click at [1205, 339] on button "Next slide" at bounding box center [1221, 324] width 38 height 36
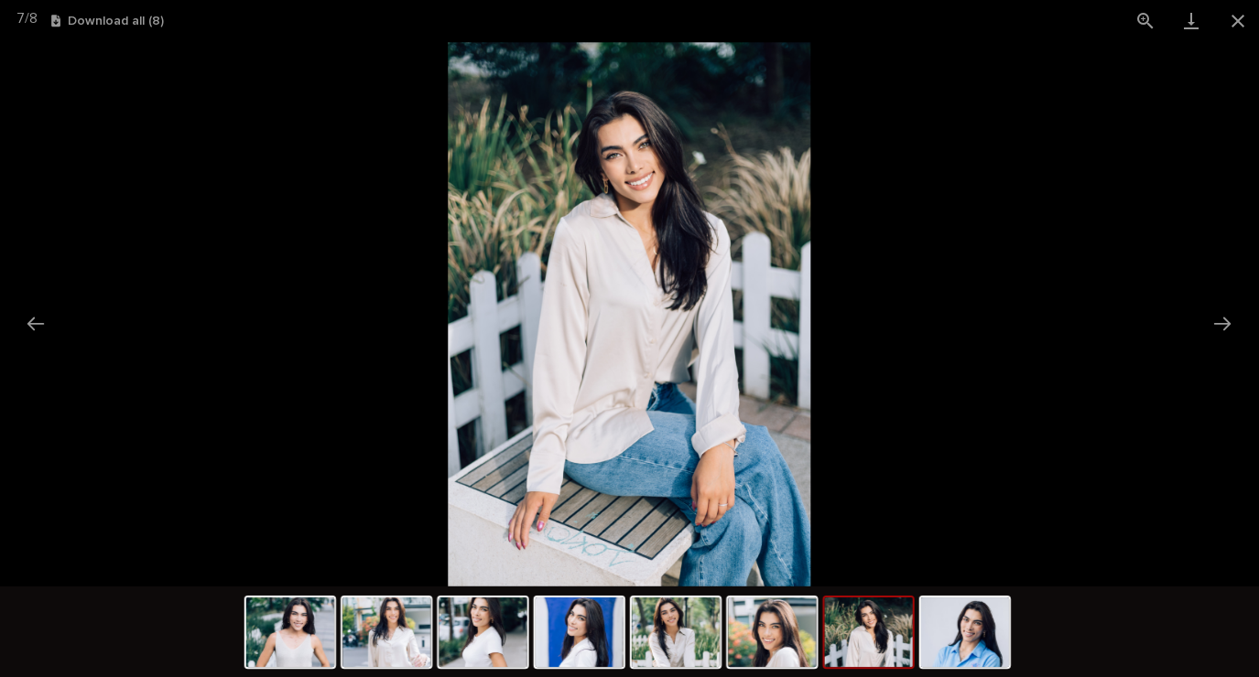
click at [1210, 341] on picture at bounding box center [629, 314] width 1259 height 543
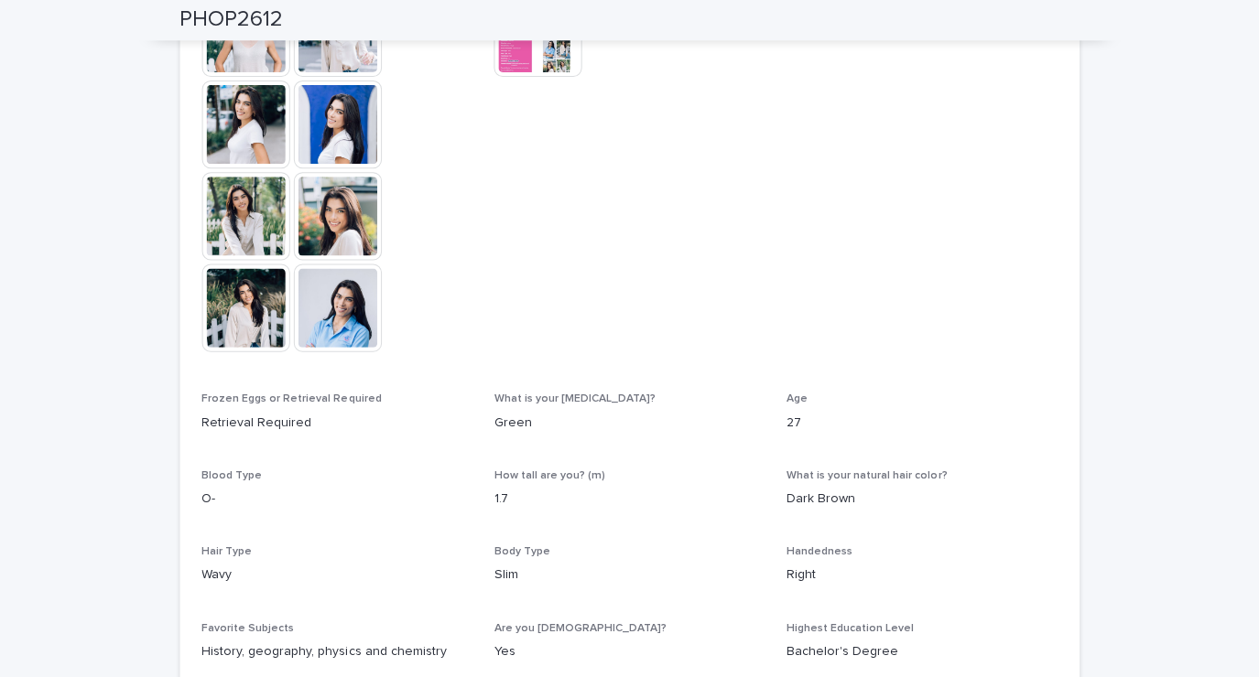
scroll to position [626, 0]
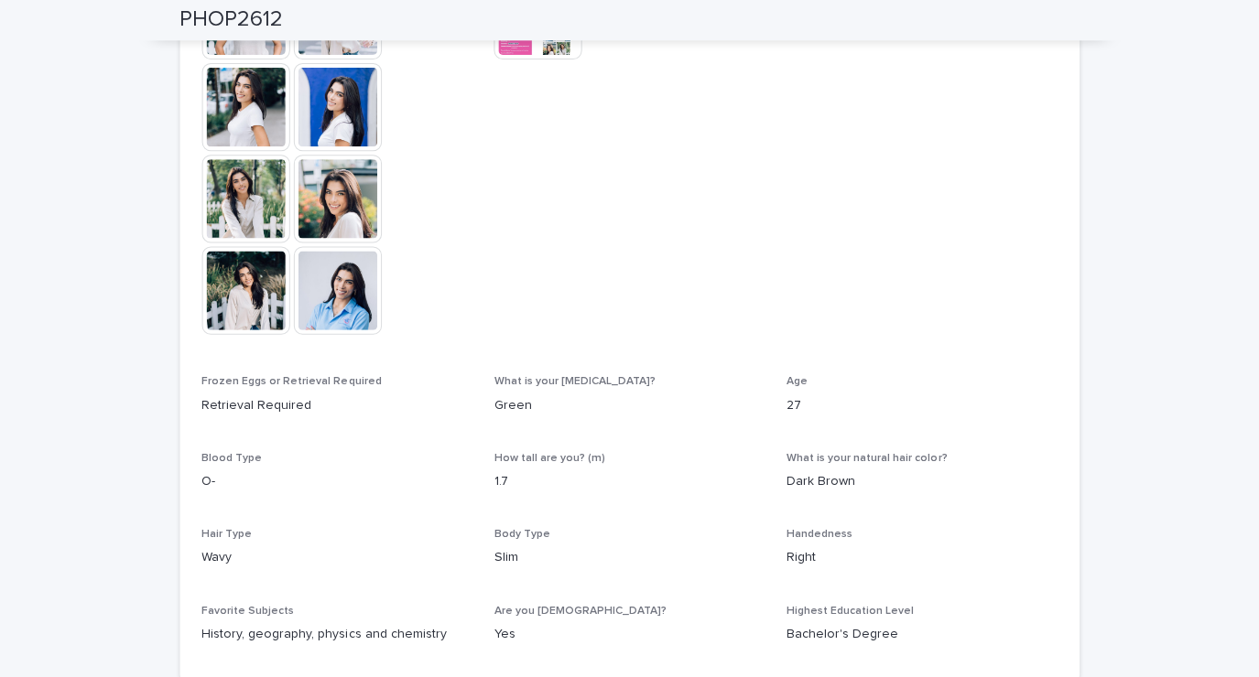
click at [316, 281] on img at bounding box center [339, 291] width 88 height 88
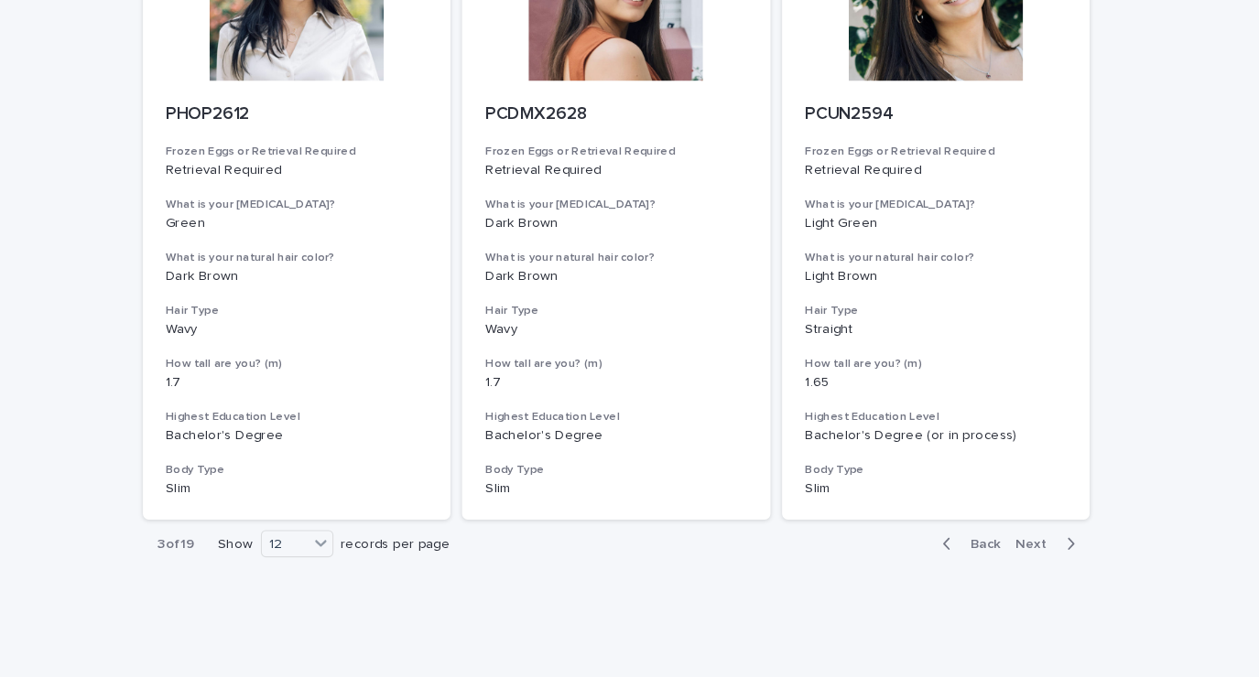
scroll to position [2059, 0]
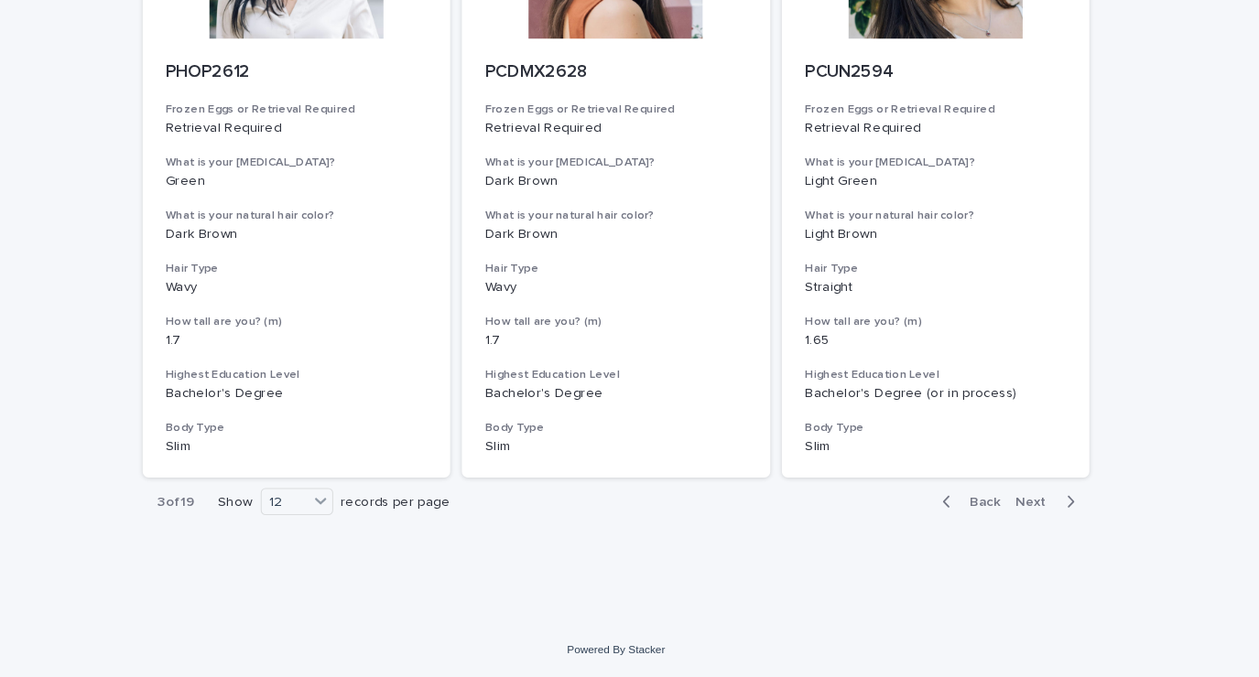
click at [1048, 514] on div "button" at bounding box center [1056, 511] width 16 height 16
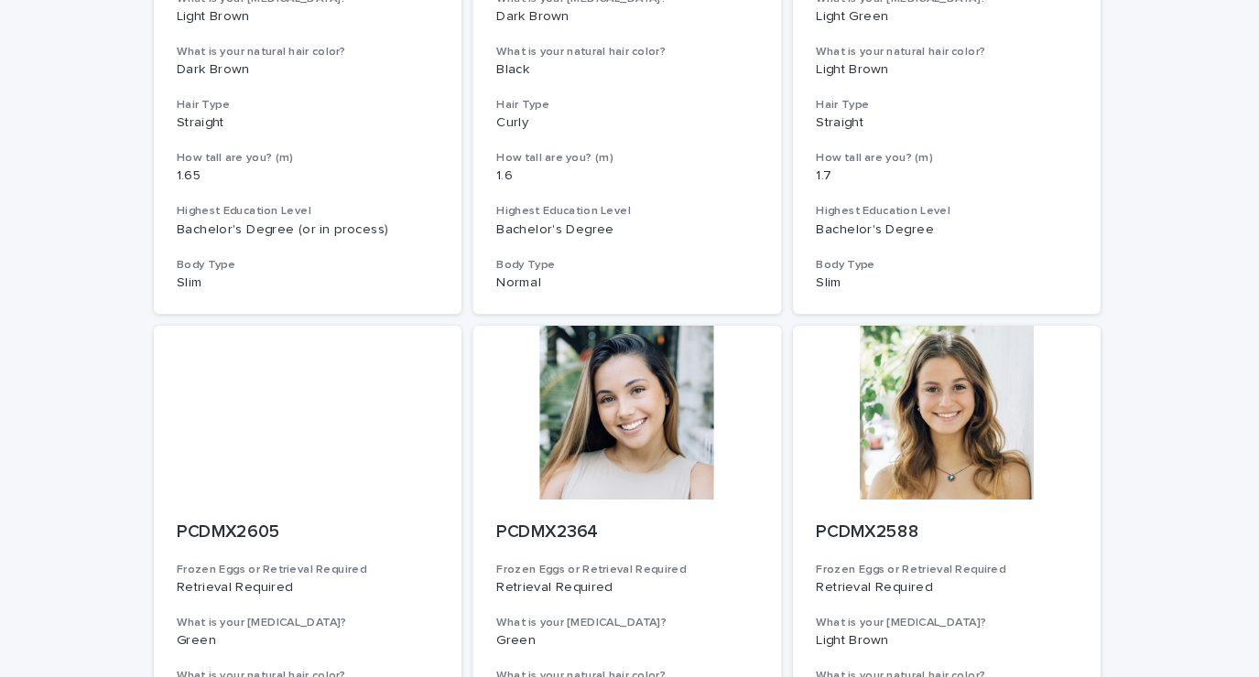
scroll to position [499, 0]
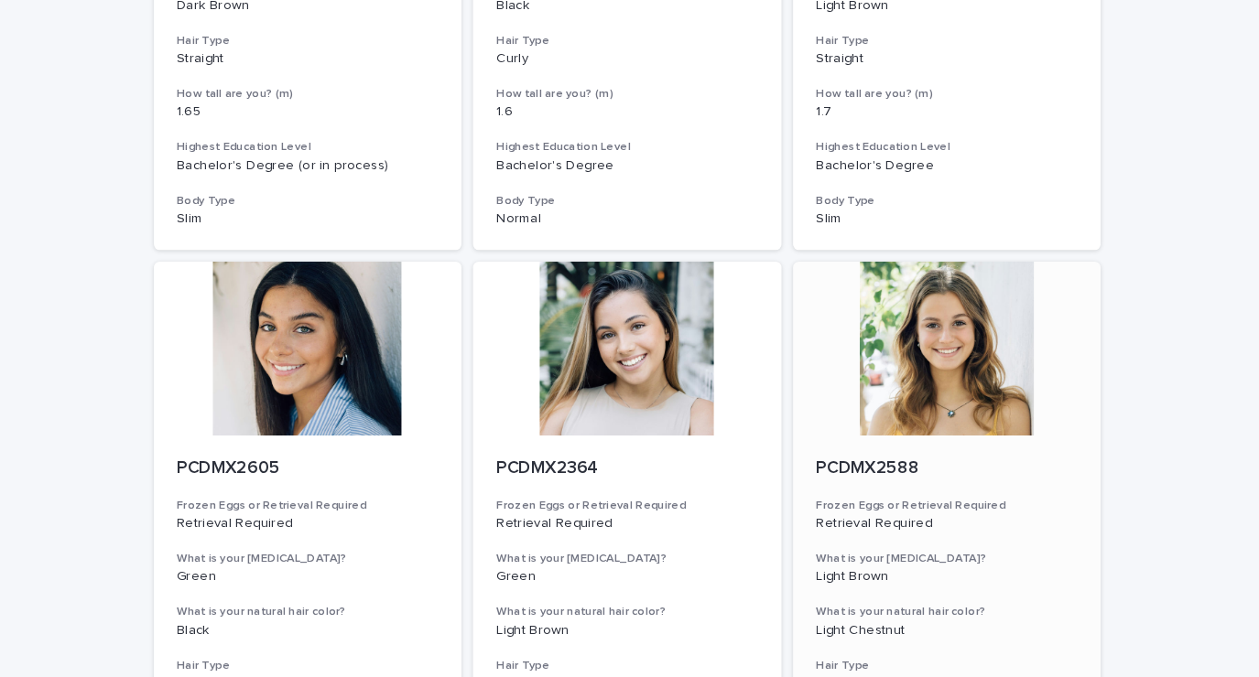
click at [966, 387] on div at bounding box center [932, 366] width 292 height 165
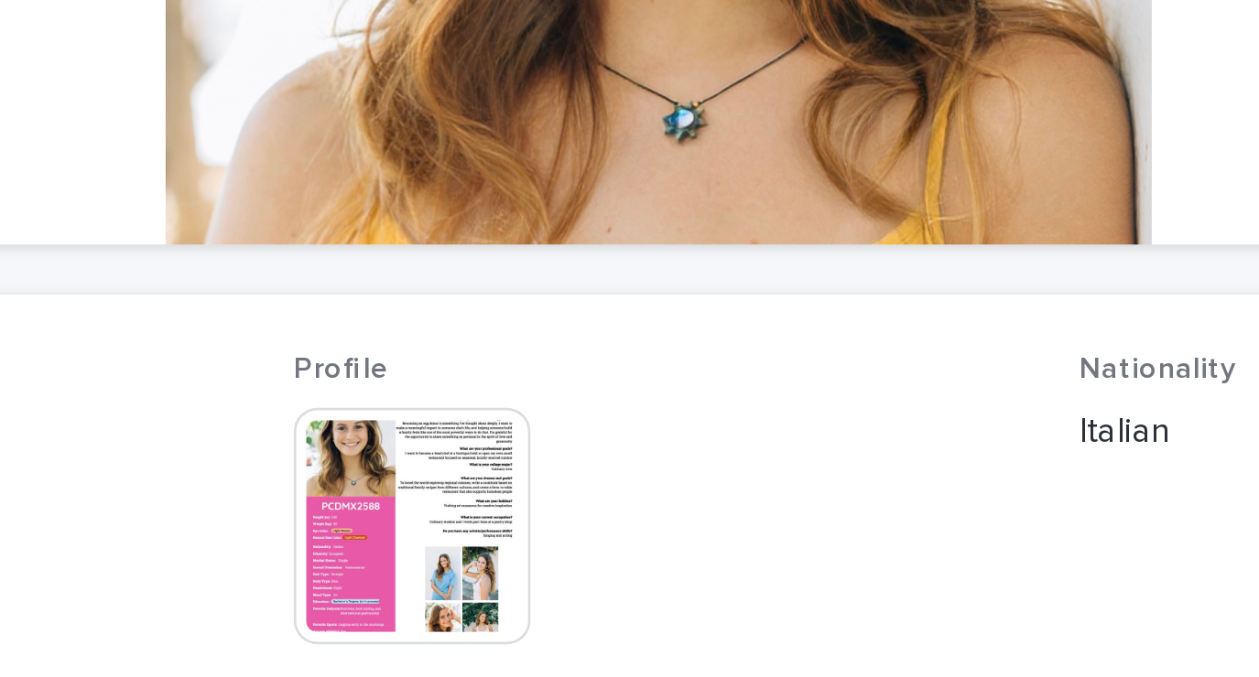
scroll to position [207, 0]
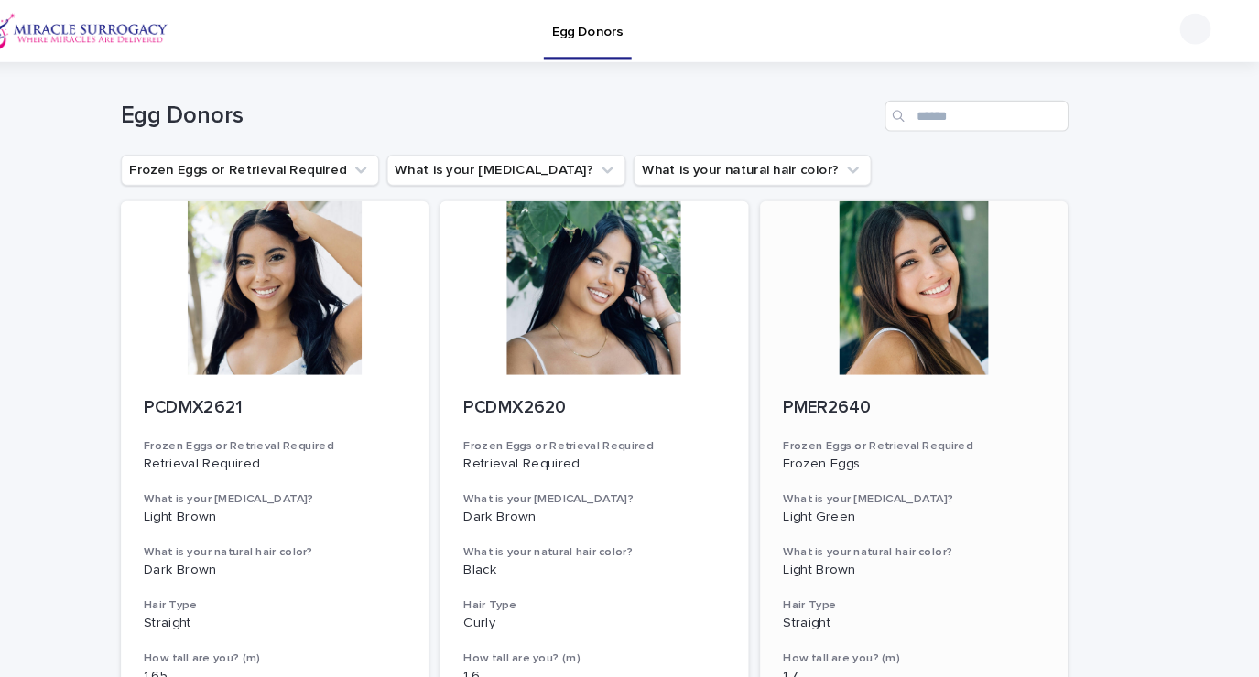
click at [953, 311] on div at bounding box center [932, 272] width 292 height 165
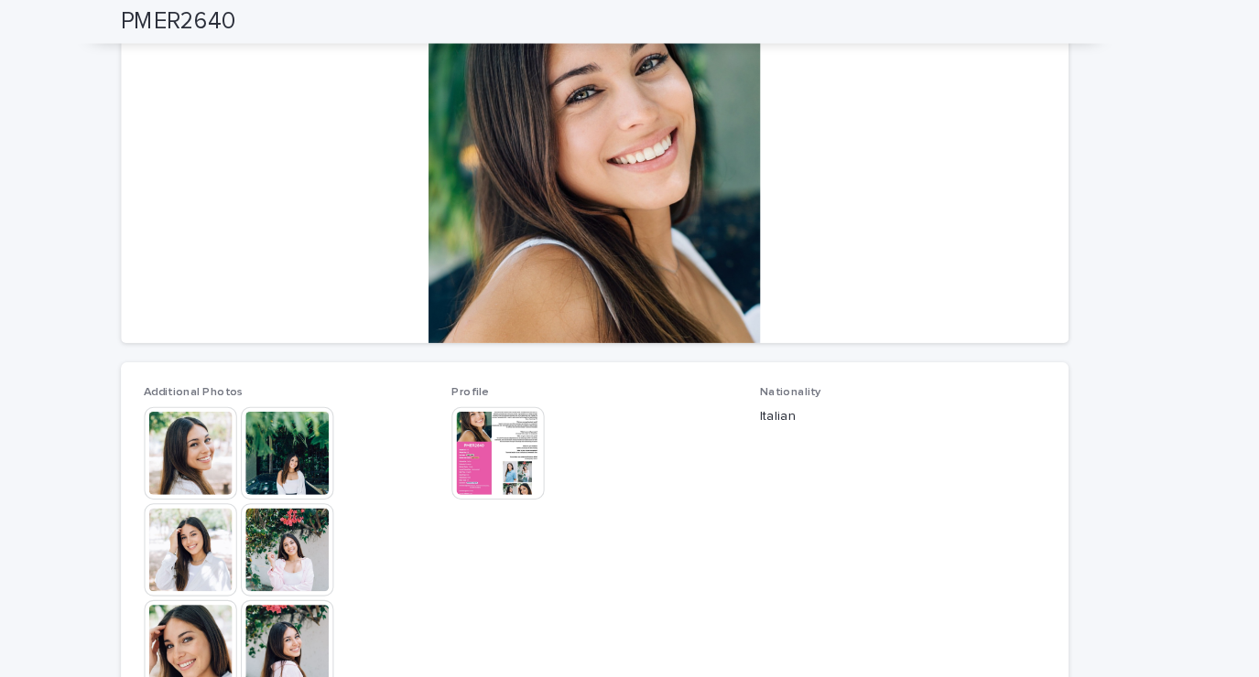
scroll to position [214, 0]
click at [263, 514] on img at bounding box center [247, 520] width 88 height 88
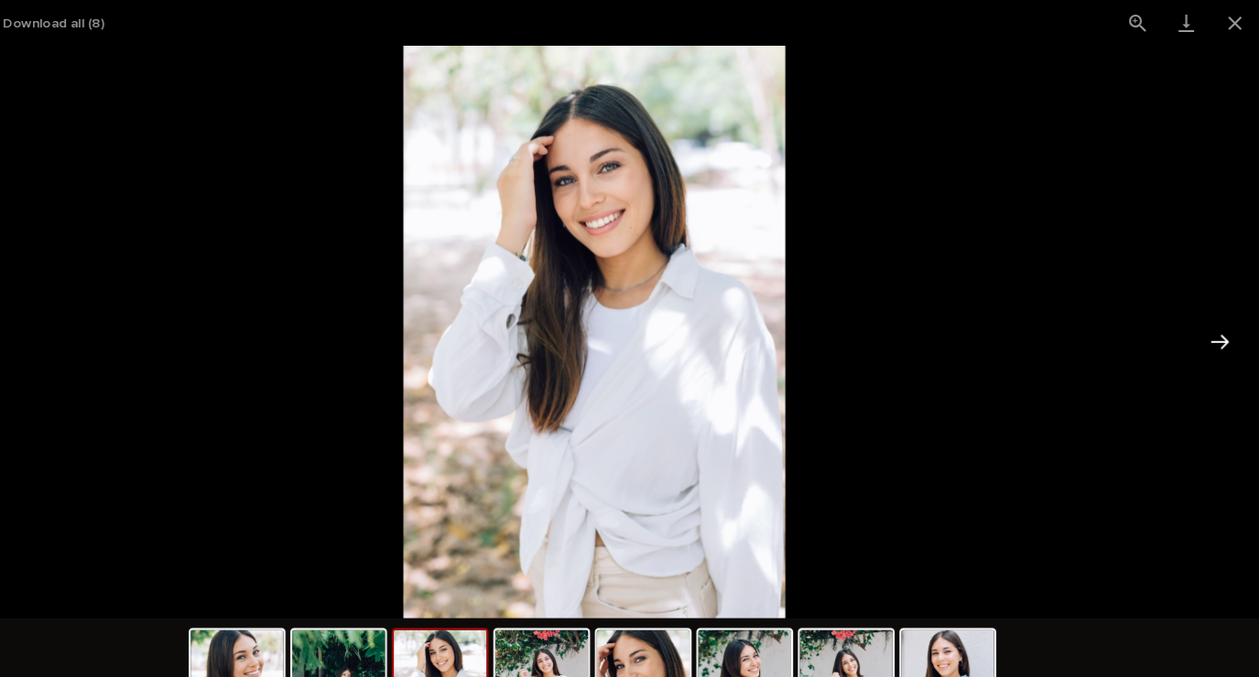
click at [1224, 322] on button "Next slide" at bounding box center [1221, 324] width 38 height 36
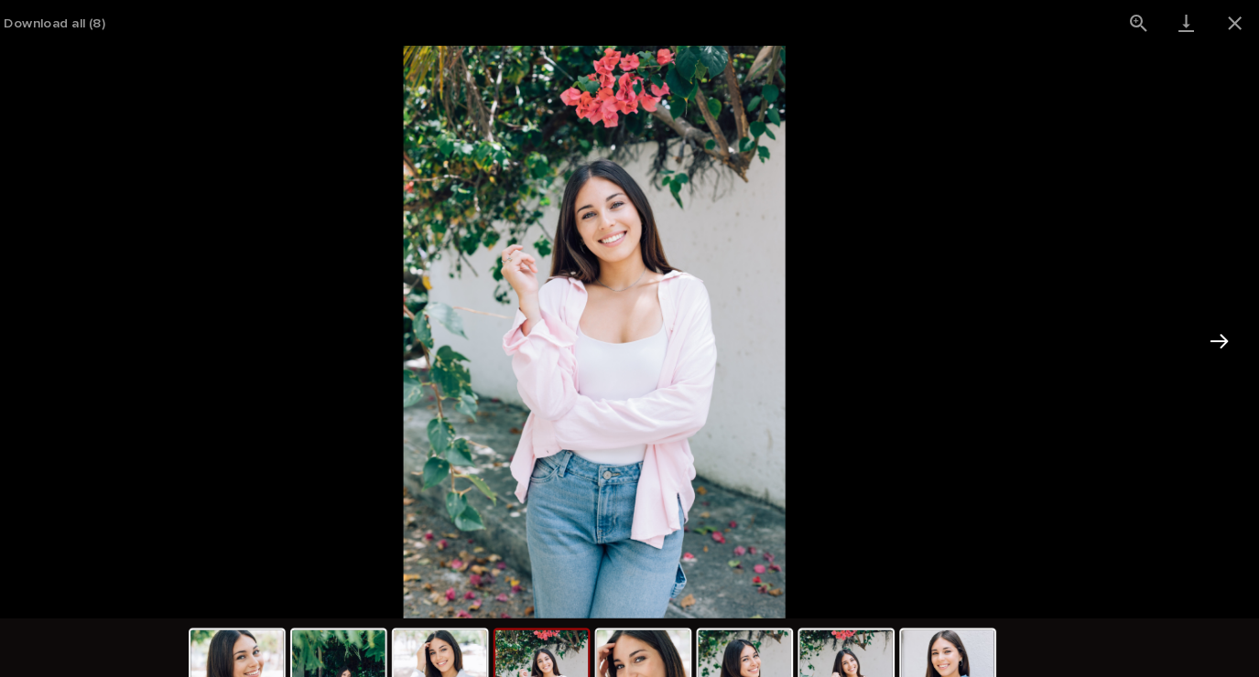
click at [1203, 327] on button "Next slide" at bounding box center [1221, 324] width 38 height 36
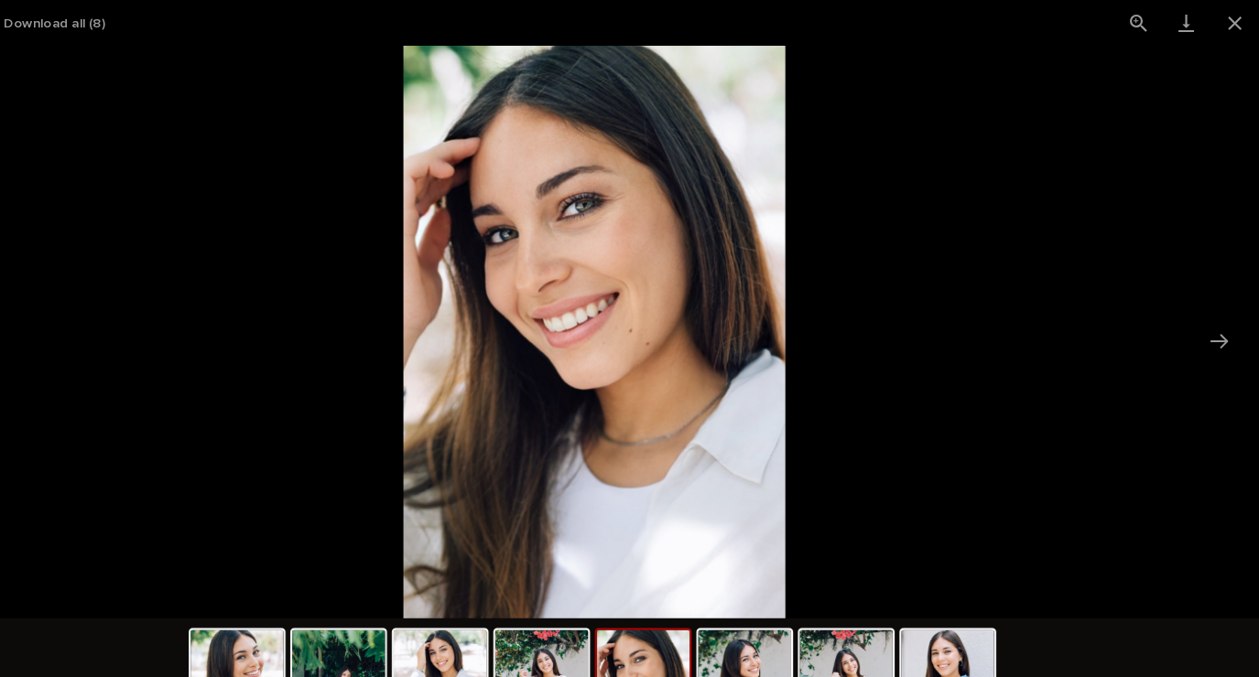
click at [1196, 330] on picture at bounding box center [629, 314] width 1259 height 543
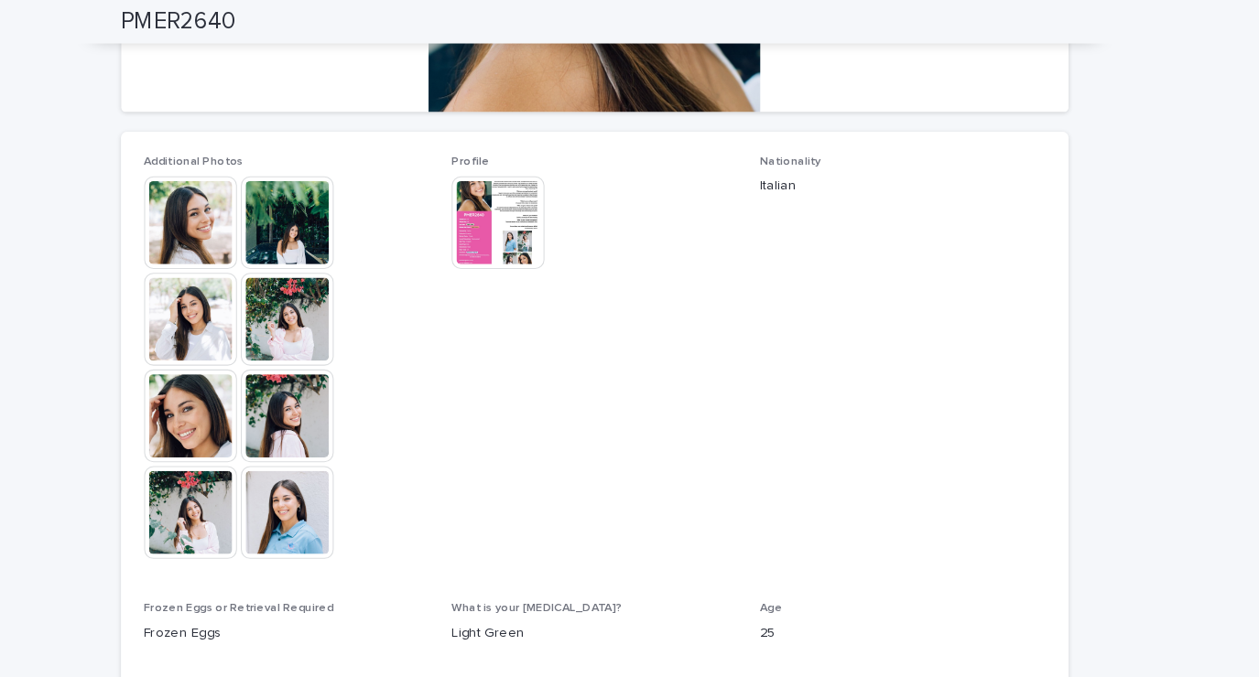
scroll to position [433, 0]
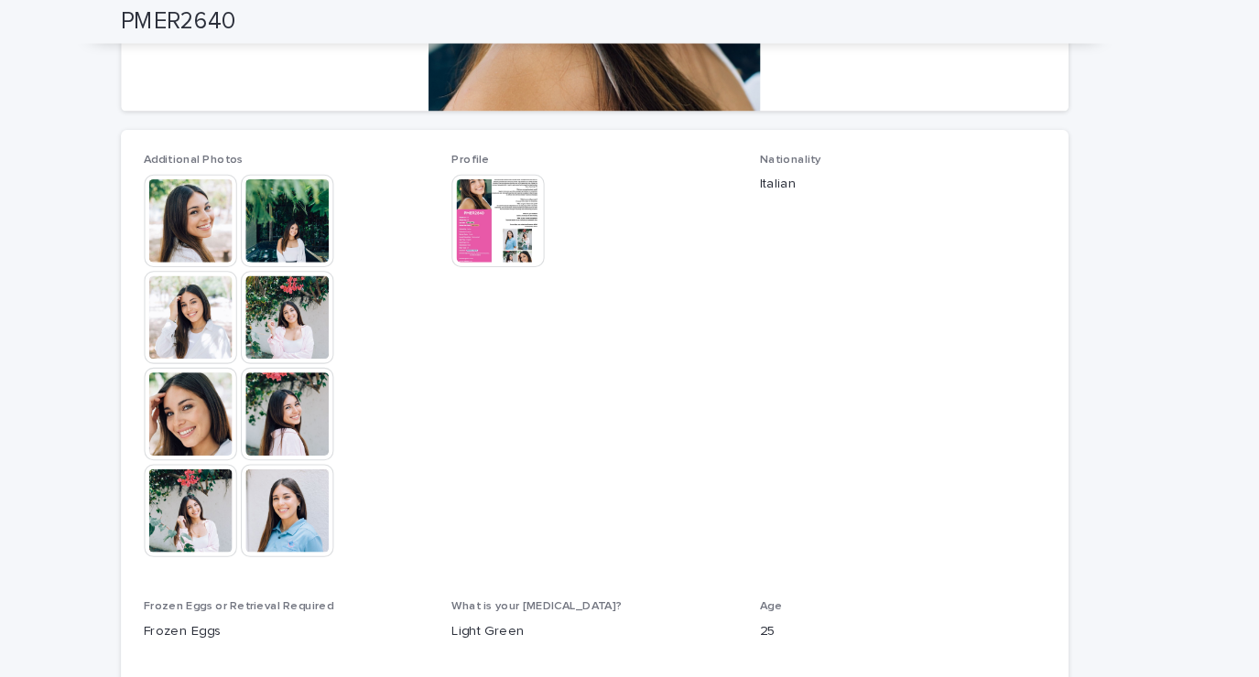
click at [331, 404] on img at bounding box center [339, 393] width 88 height 88
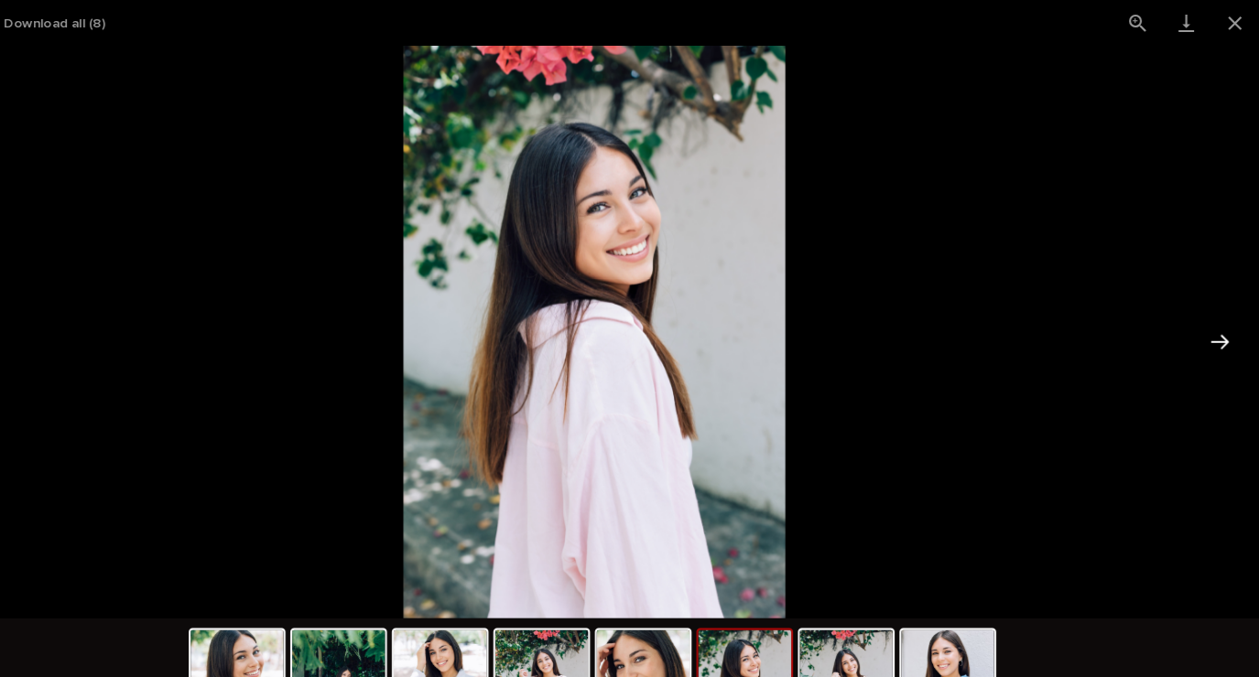
click at [1217, 319] on button "Next slide" at bounding box center [1221, 324] width 38 height 36
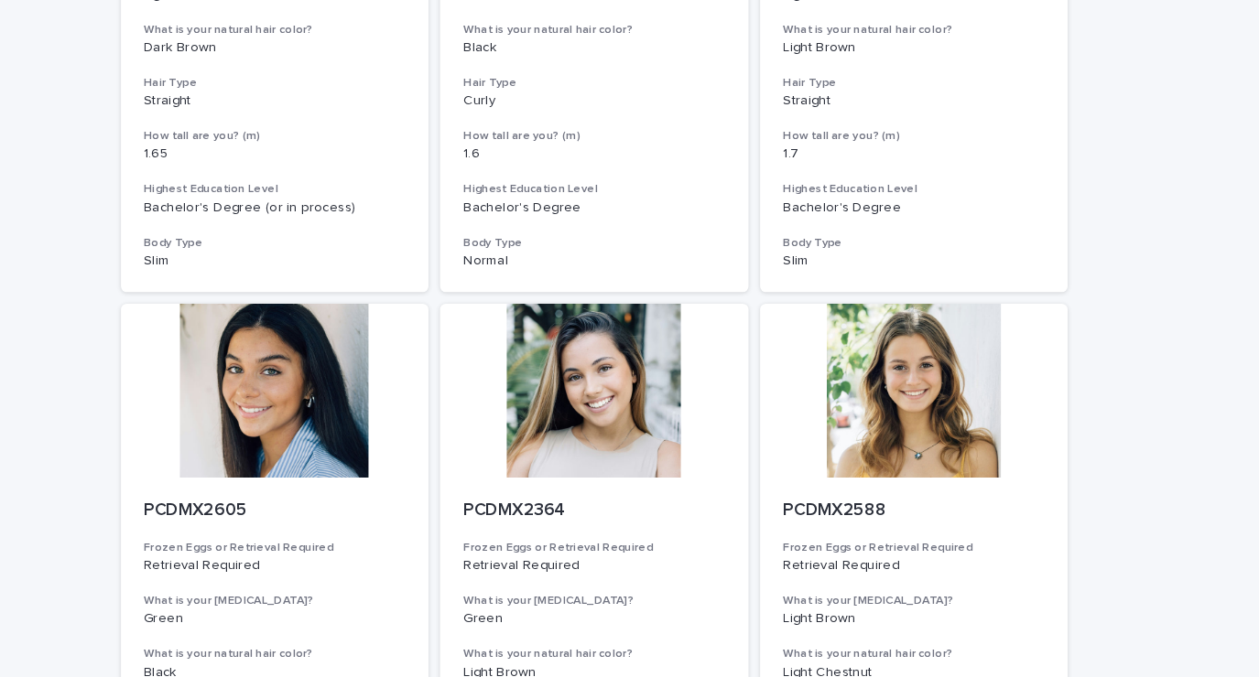
scroll to position [504, 0]
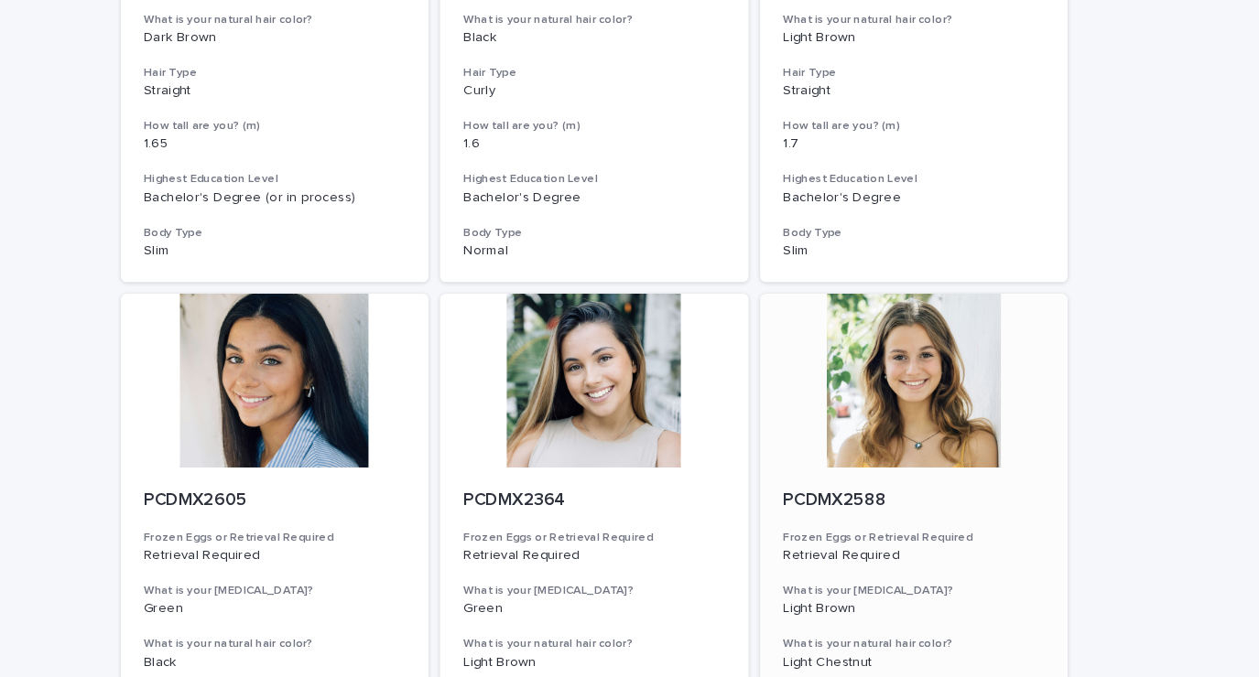
click at [986, 451] on div "PCDMX2588 Frozen Eggs or Retrieval Required Retrieval Required What is your eye…" at bounding box center [932, 651] width 292 height 417
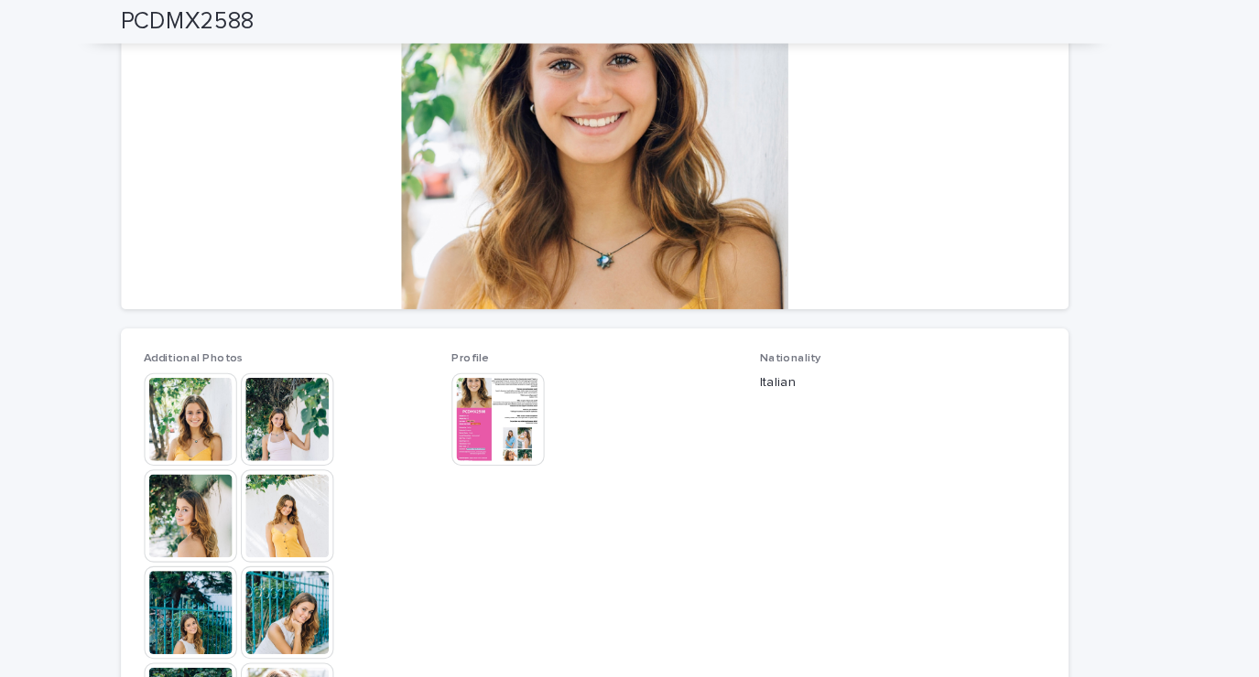
scroll to position [254, 0]
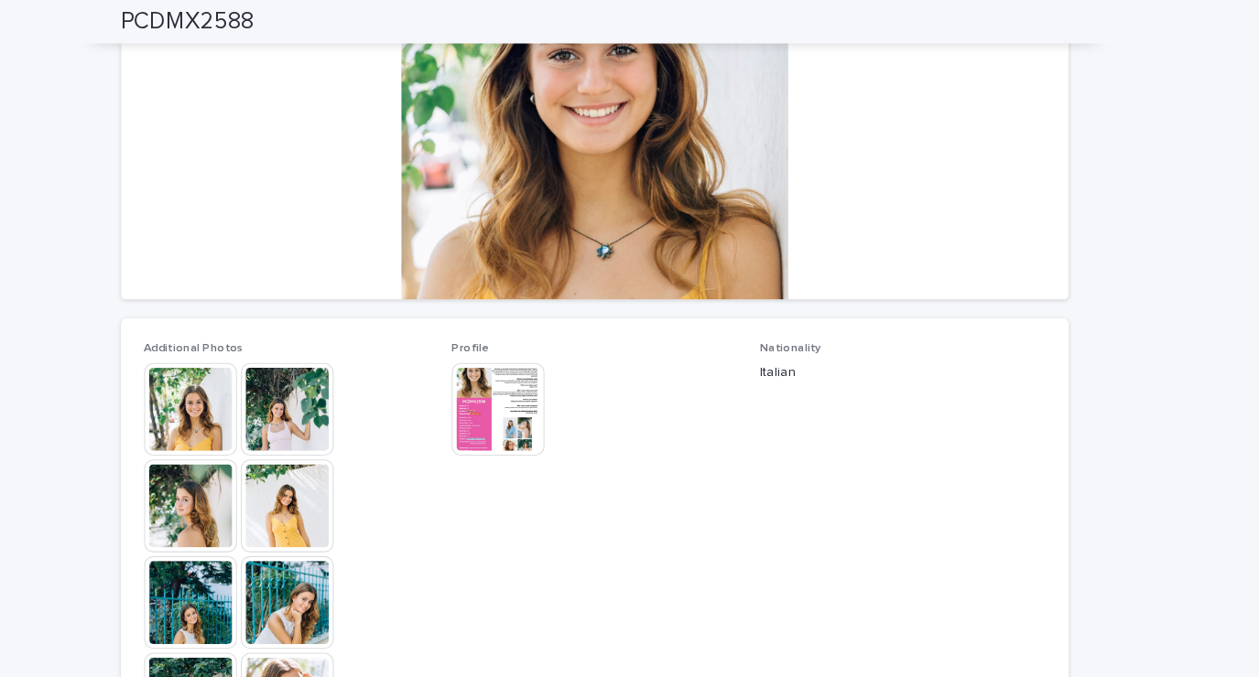
click at [228, 382] on img at bounding box center [247, 388] width 88 height 88
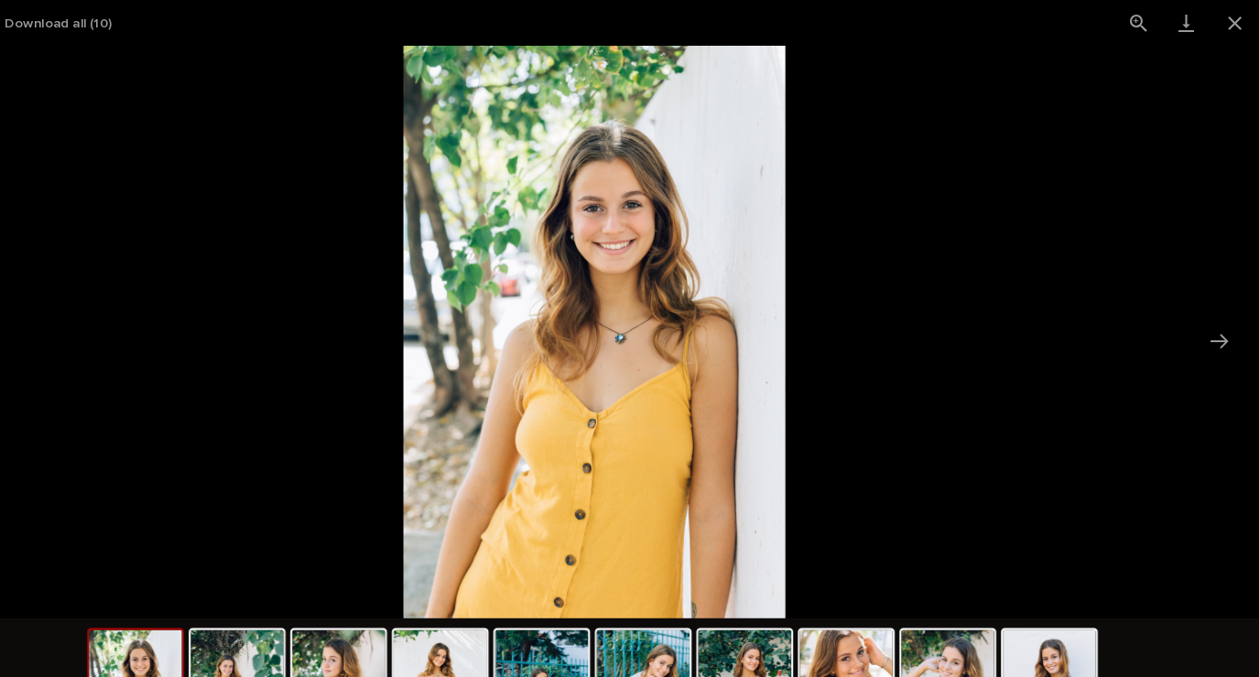
click at [1218, 325] on button "Next slide" at bounding box center [1221, 324] width 38 height 36
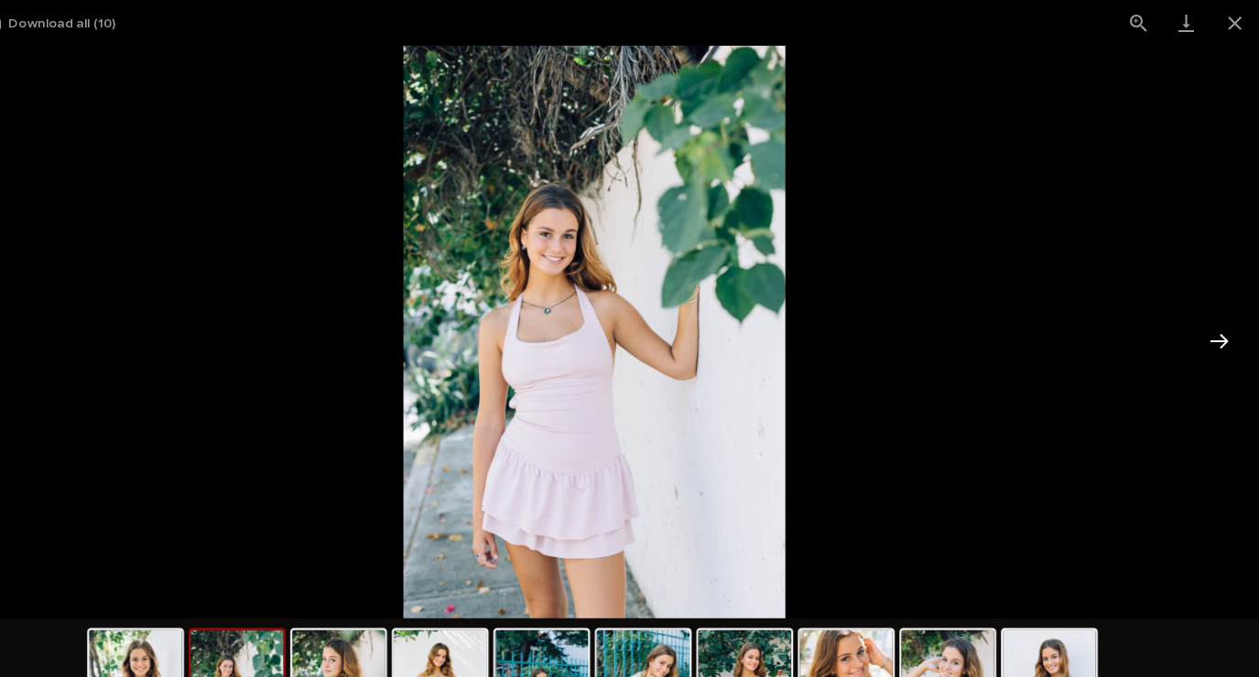
click at [1219, 327] on button "Next slide" at bounding box center [1221, 324] width 38 height 36
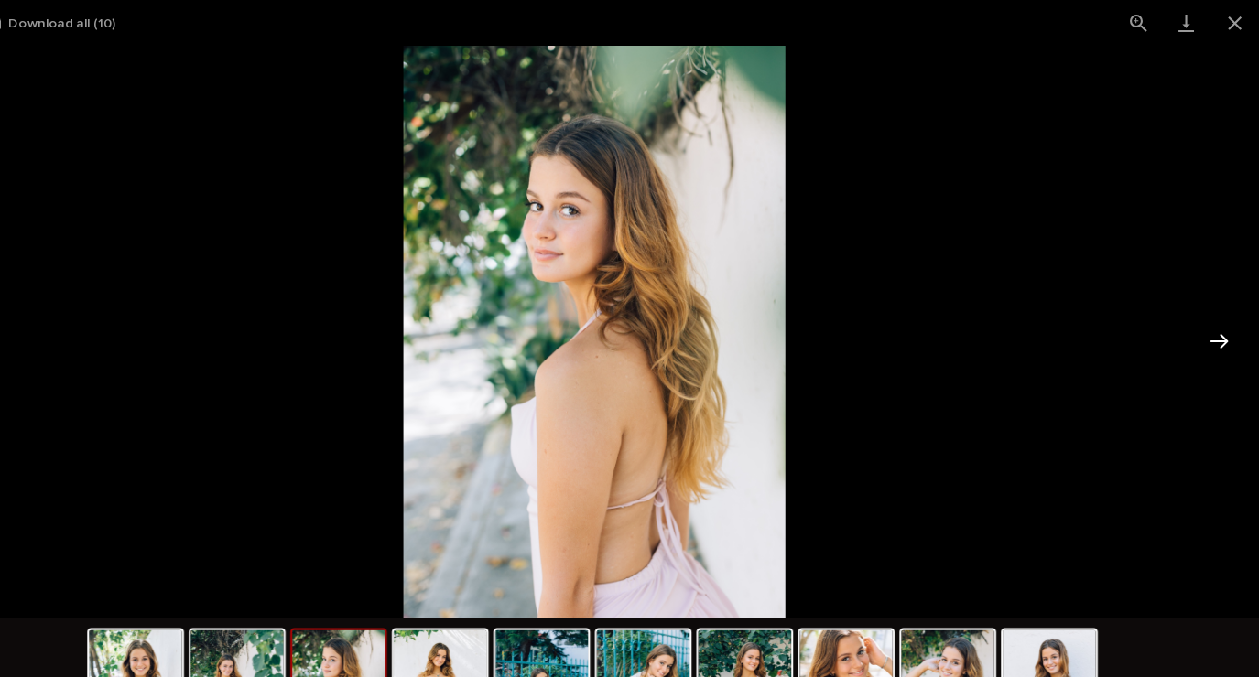
click at [1217, 330] on button "Next slide" at bounding box center [1221, 324] width 38 height 36
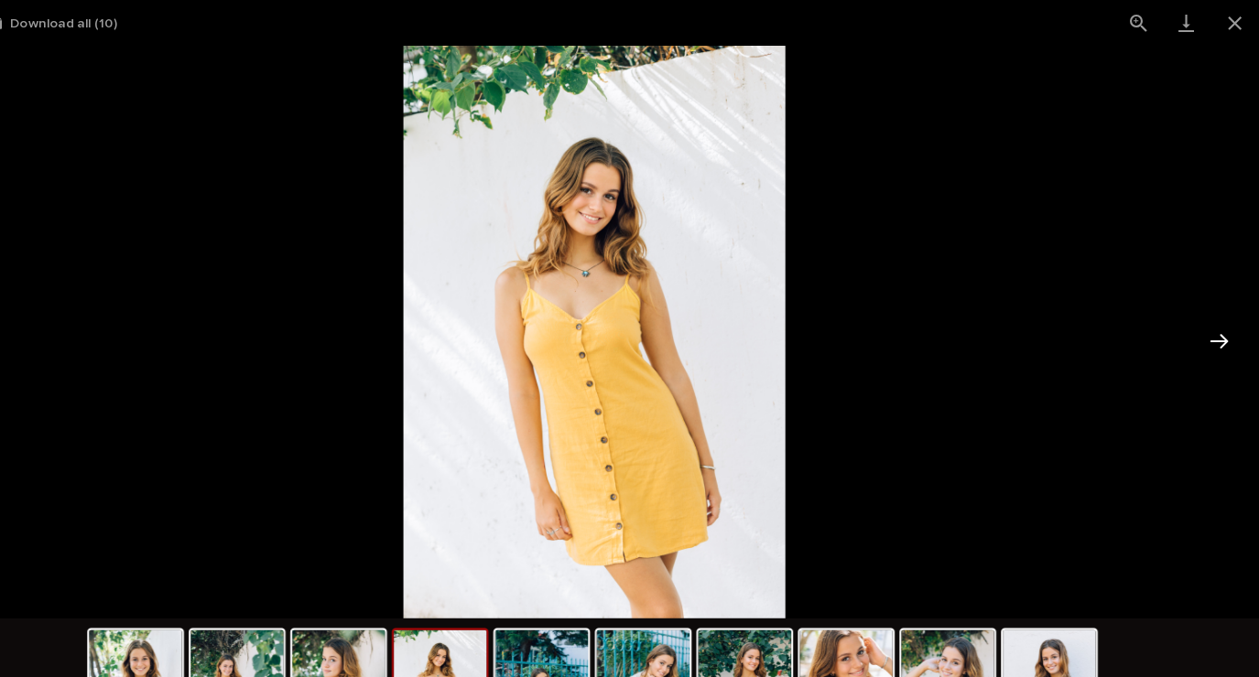
click at [1210, 336] on button "Next slide" at bounding box center [1221, 324] width 38 height 36
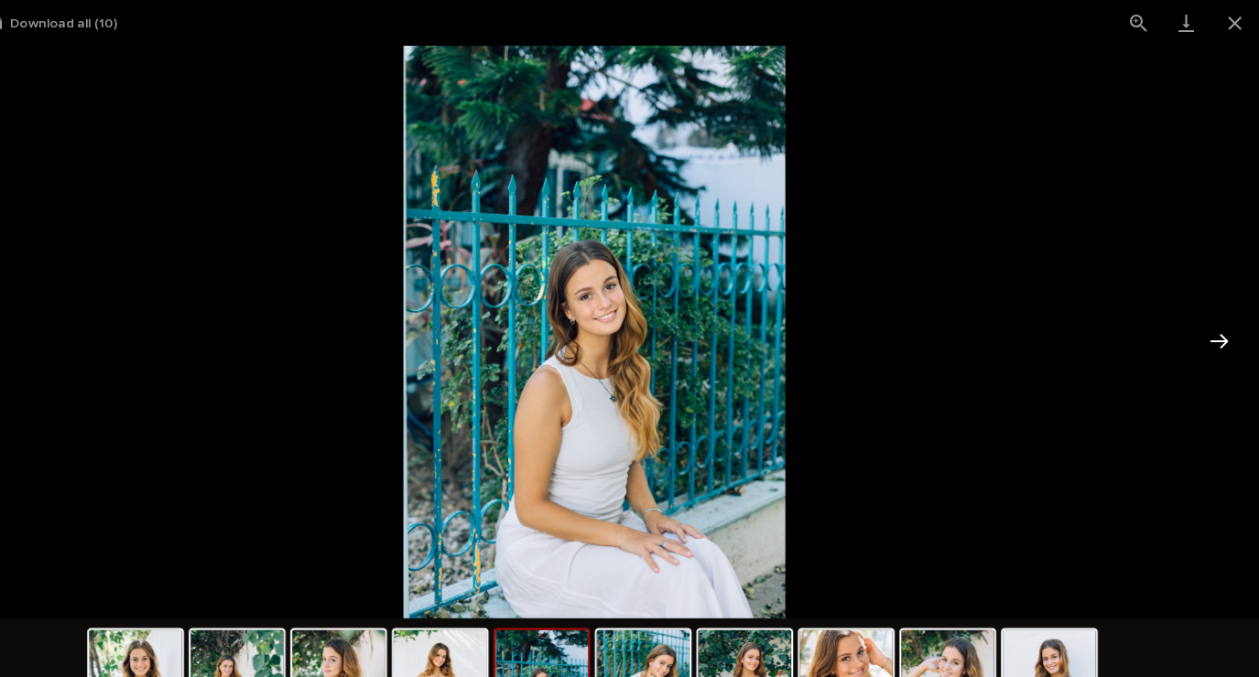
click at [1222, 331] on button "Next slide" at bounding box center [1221, 324] width 38 height 36
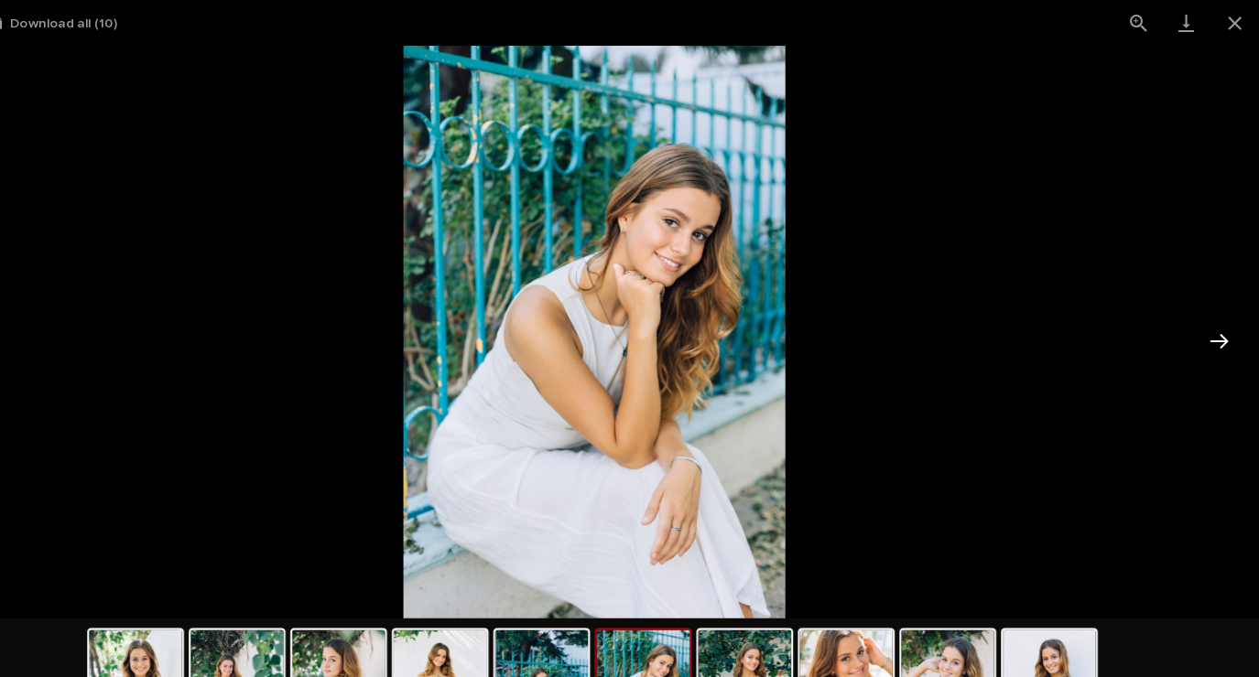
click at [1215, 325] on button "Next slide" at bounding box center [1221, 324] width 38 height 36
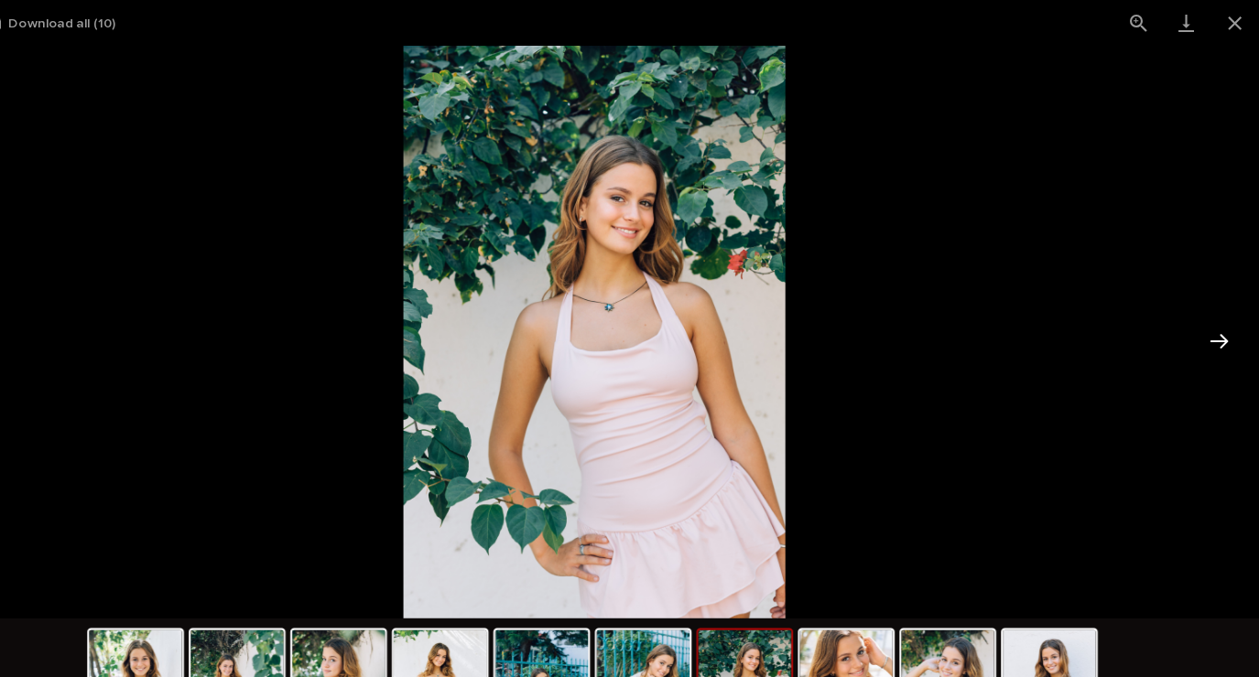
click at [1214, 330] on button "Next slide" at bounding box center [1221, 324] width 38 height 36
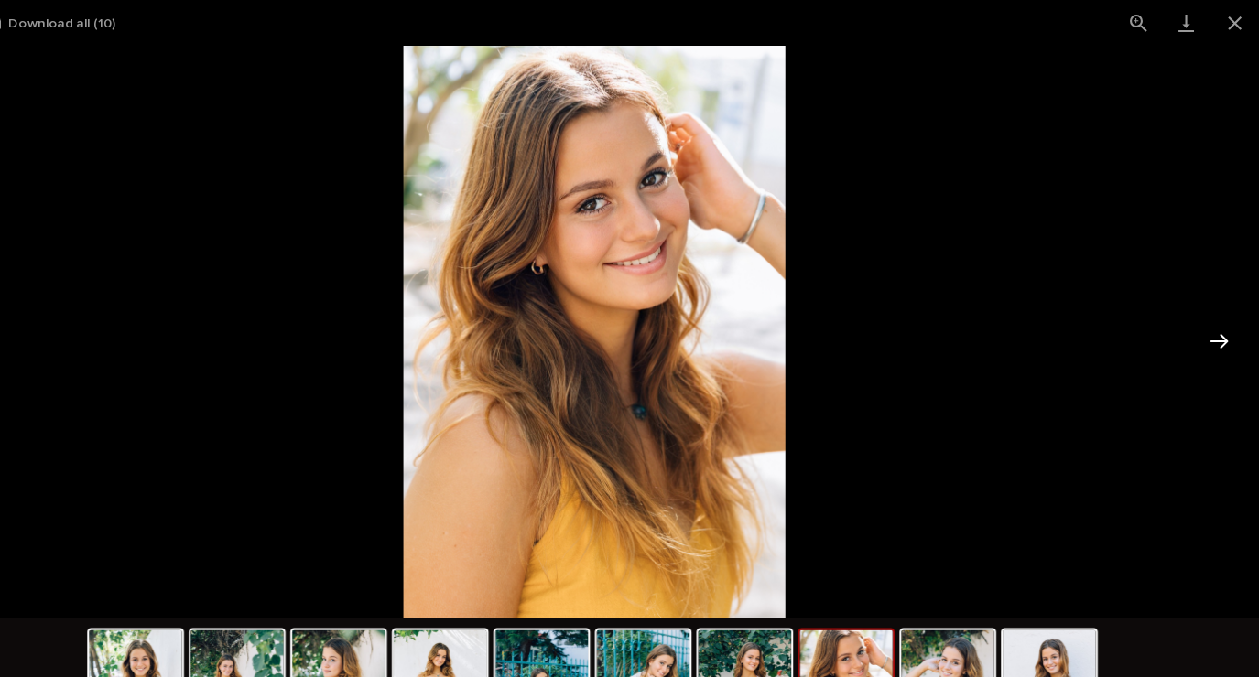
click at [1222, 326] on button "Next slide" at bounding box center [1221, 324] width 38 height 36
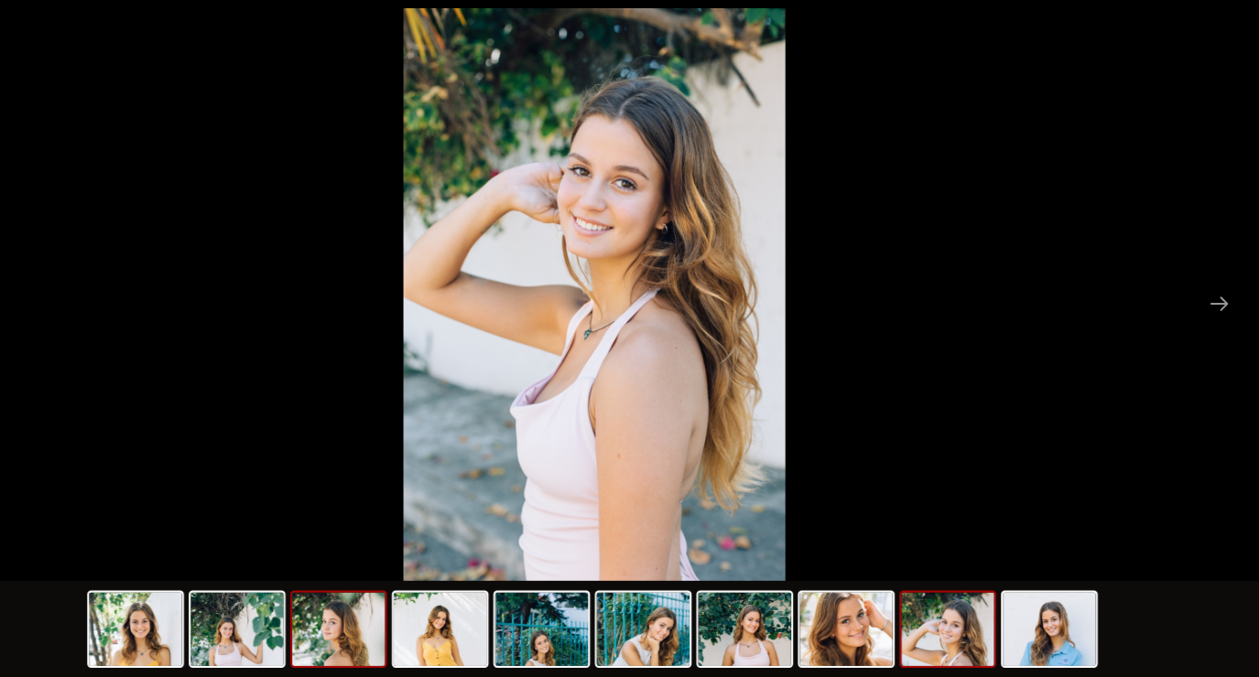
click at [410, 612] on img at bounding box center [387, 632] width 88 height 70
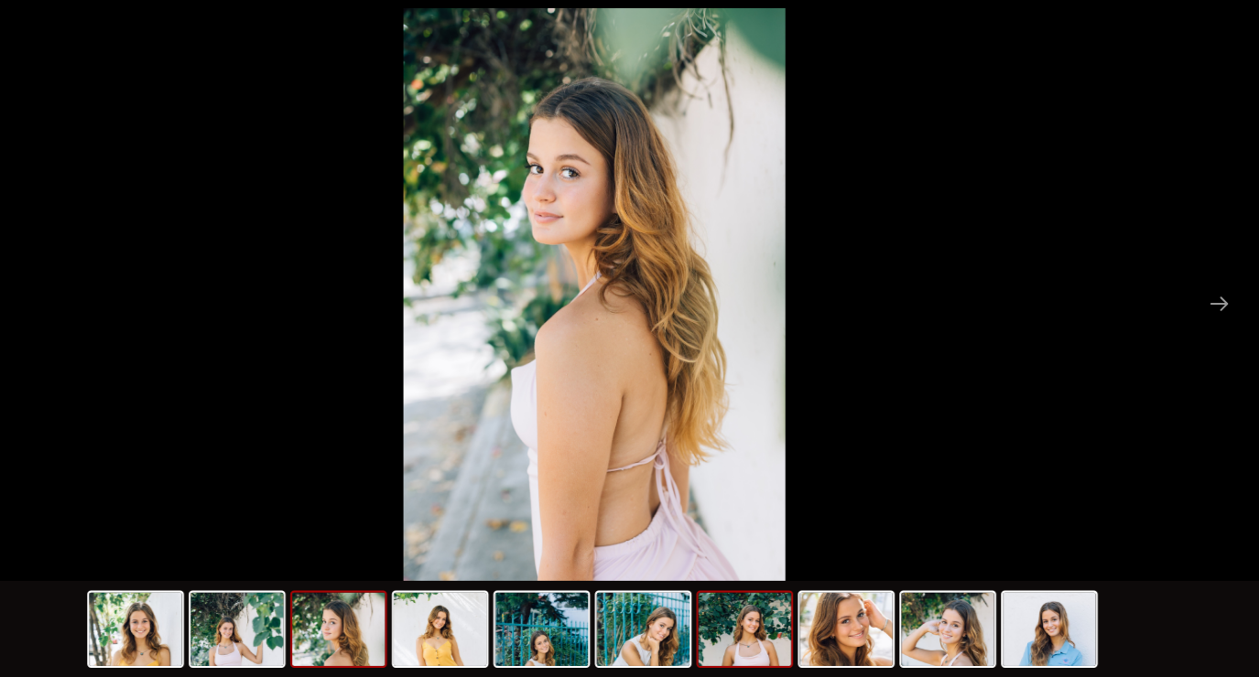
click at [770, 641] on img at bounding box center [772, 632] width 88 height 70
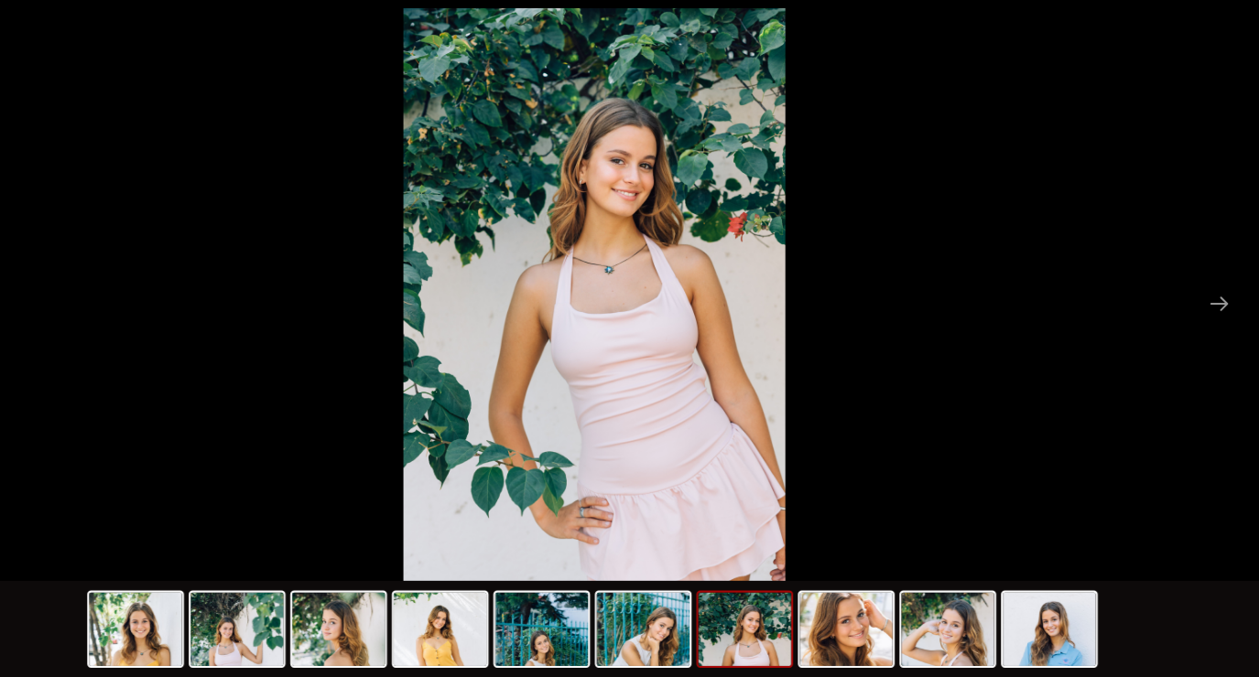
click at [870, 635] on img at bounding box center [868, 632] width 88 height 70
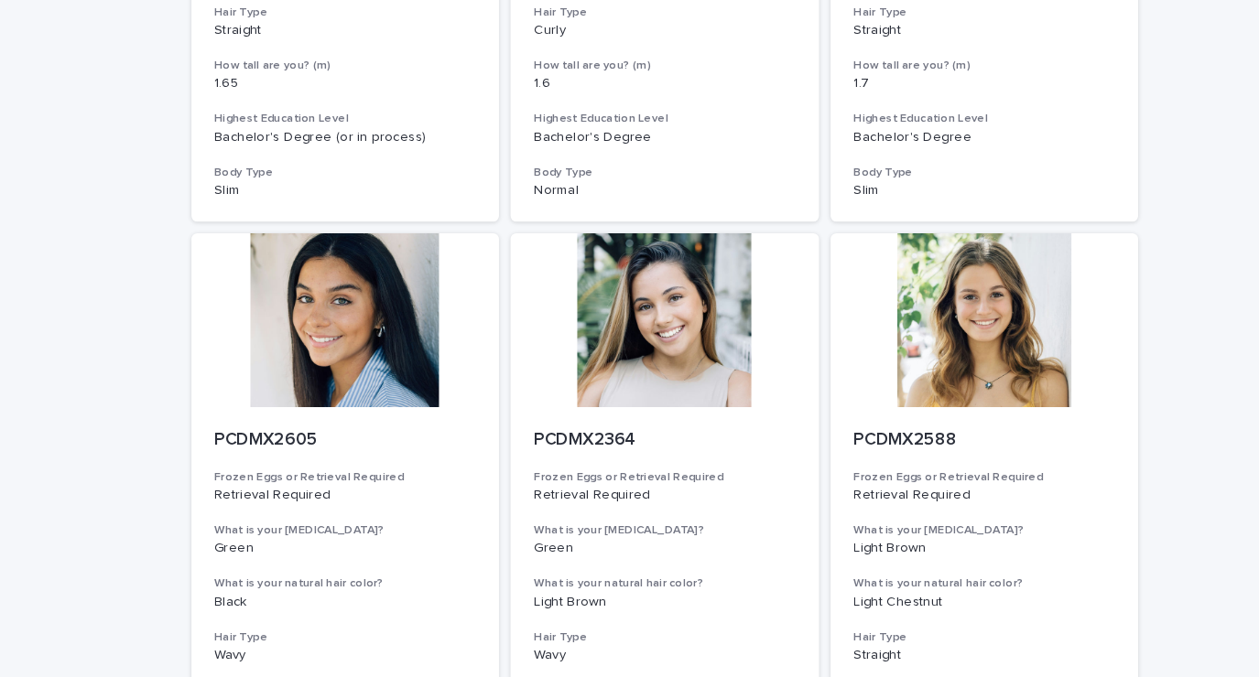
scroll to position [525, 0]
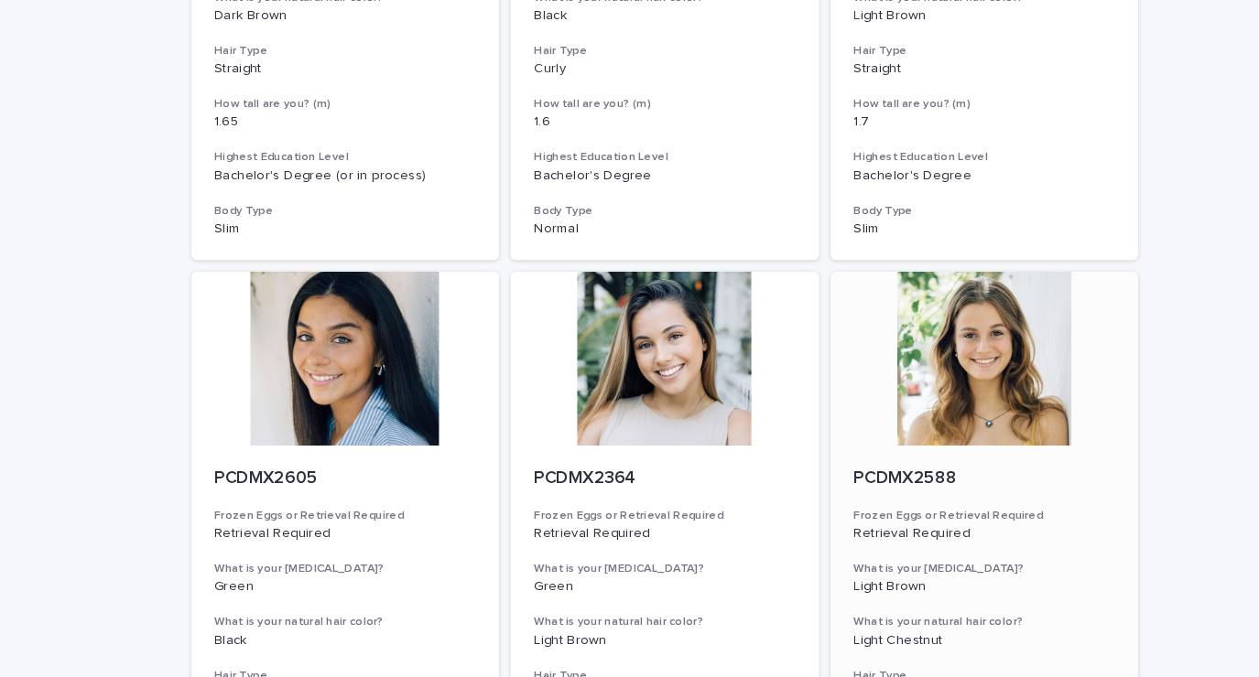
click at [961, 360] on div at bounding box center [932, 339] width 292 height 165
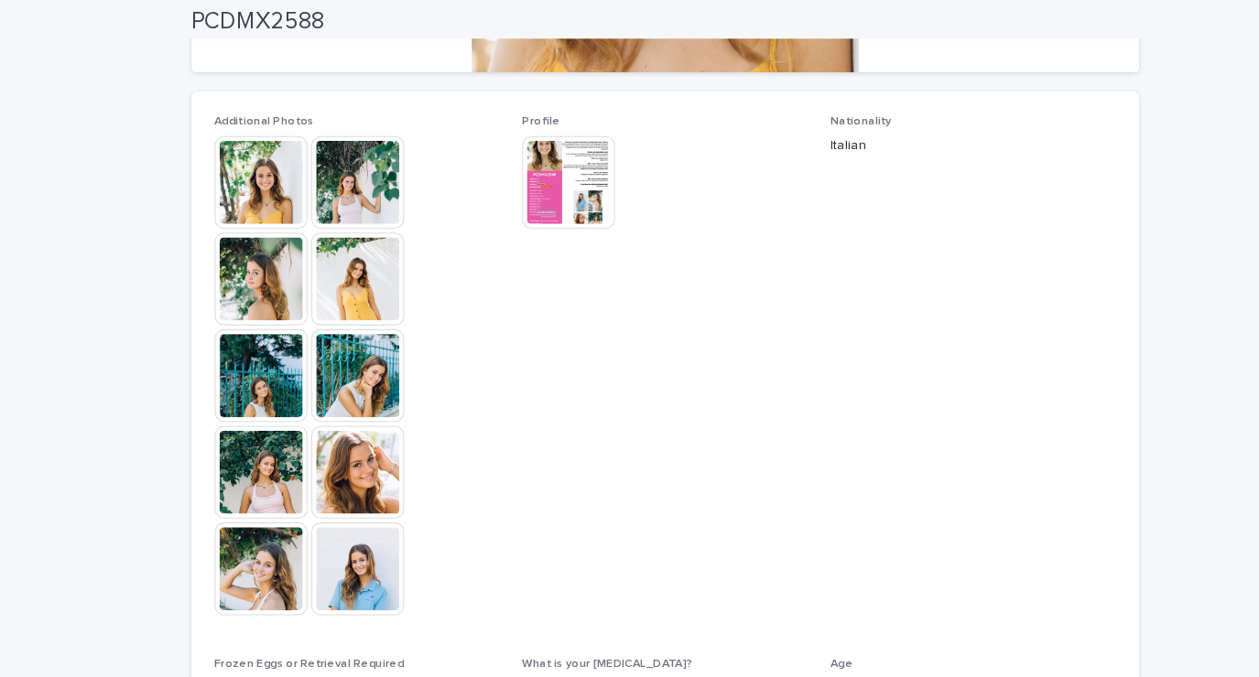
scroll to position [494, 0]
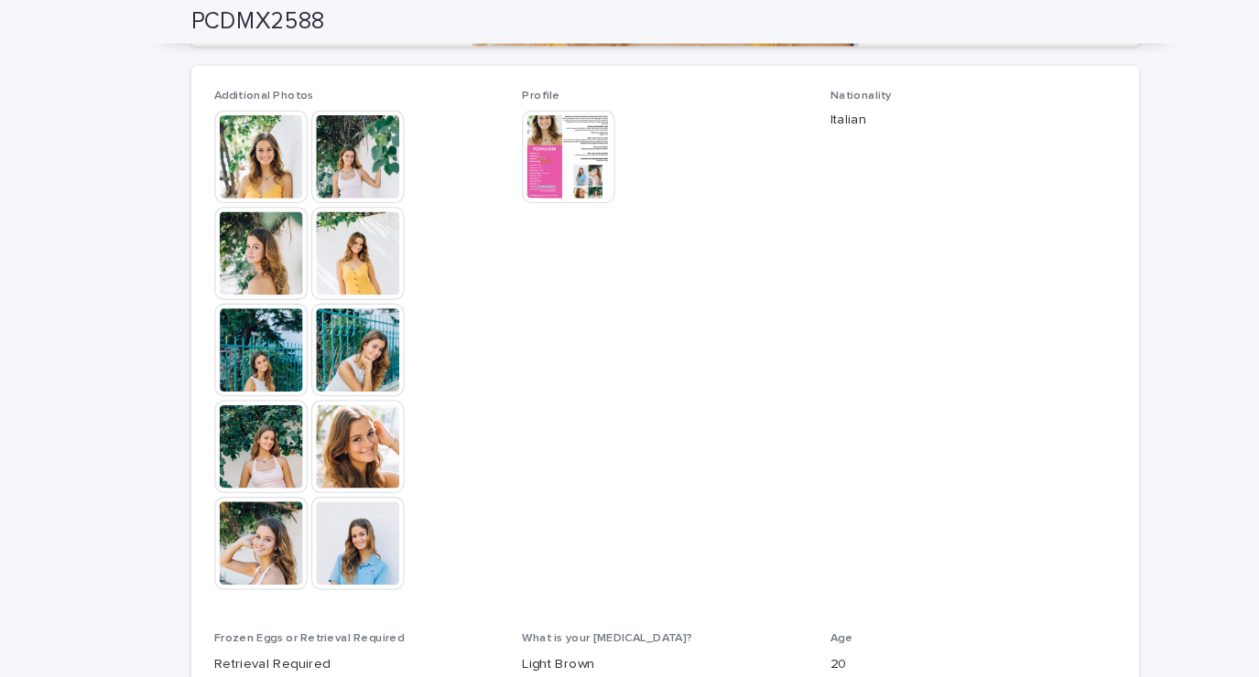
click at [528, 146] on img at bounding box center [538, 148] width 88 height 88
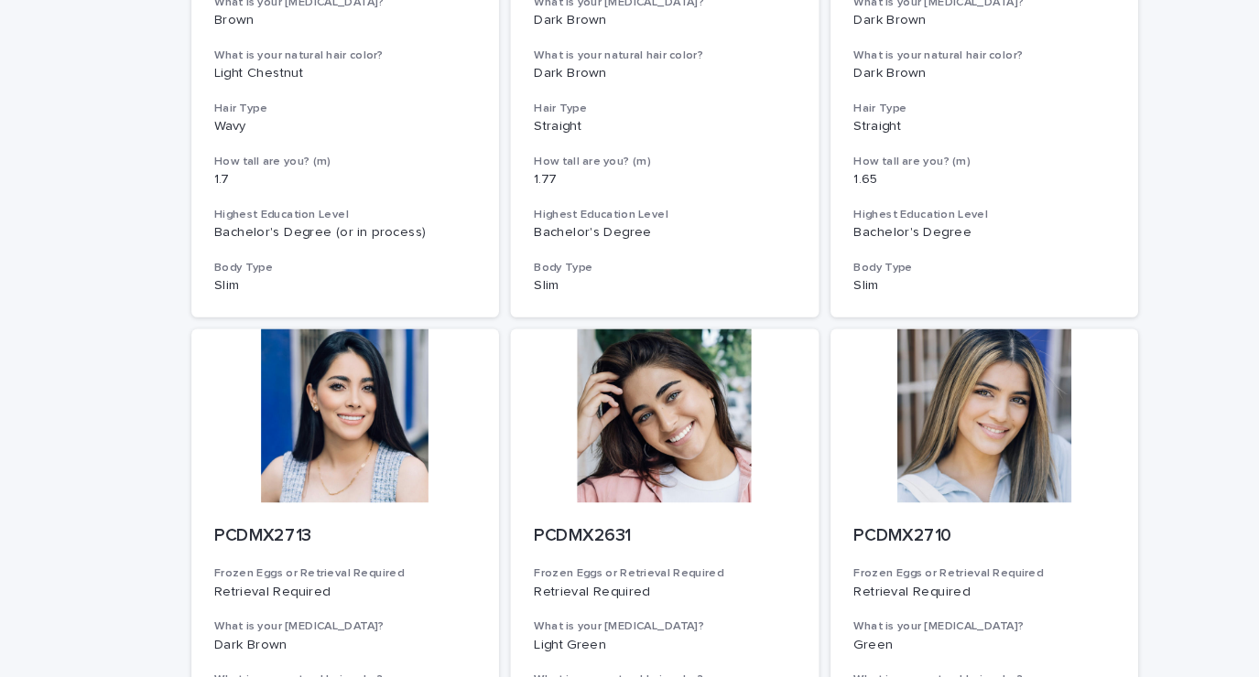
scroll to position [1666, 0]
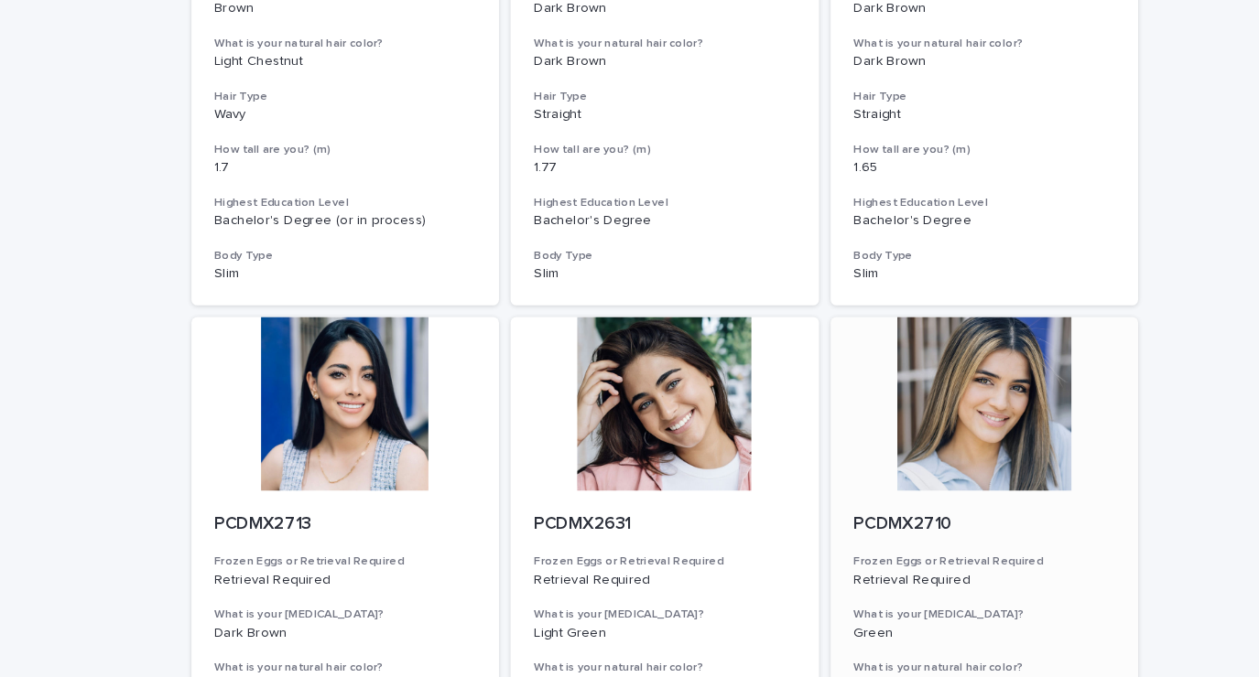
click at [1055, 534] on div "PCDMX2710 Frozen Eggs or Retrieval Required Retrieval Required What is your eye…" at bounding box center [932, 673] width 292 height 417
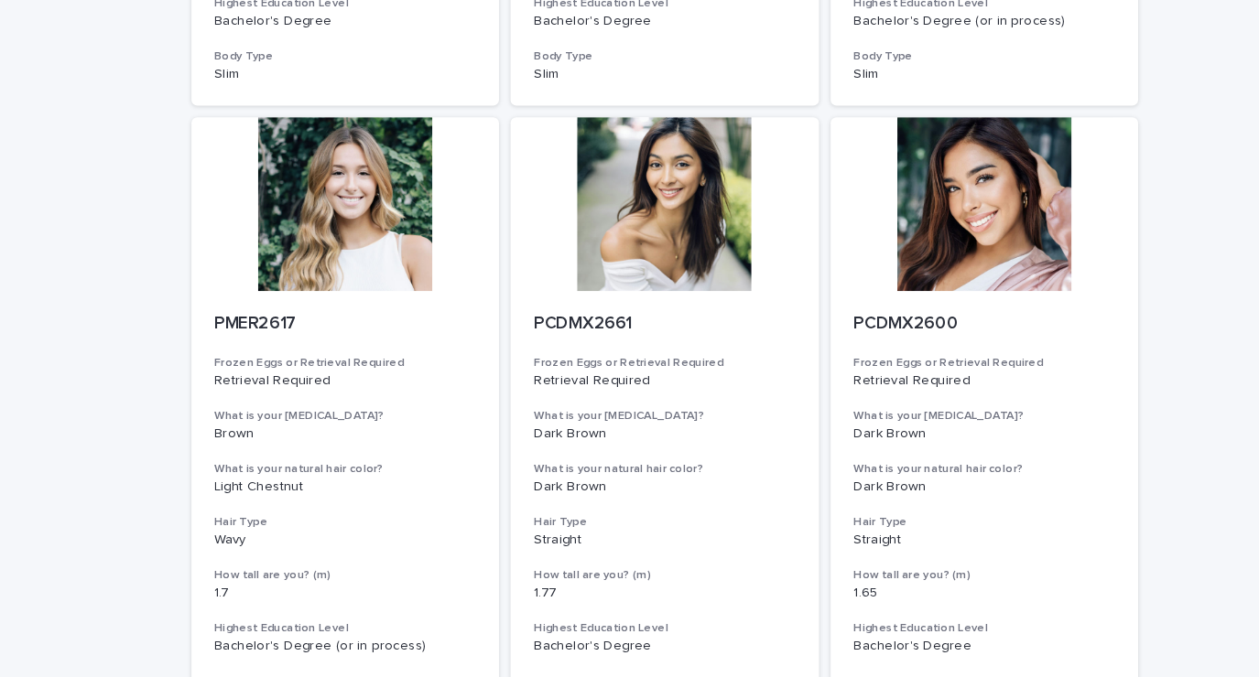
scroll to position [1263, 0]
click at [294, 216] on div at bounding box center [327, 193] width 292 height 165
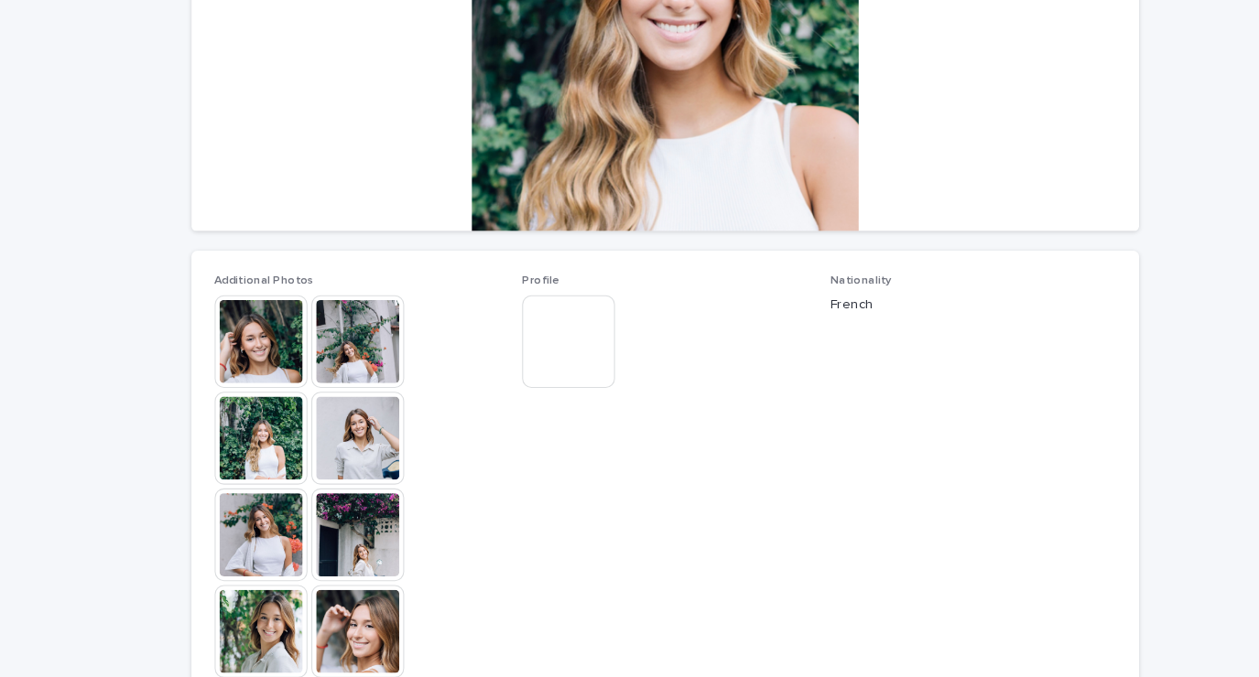
scroll to position [290, 0]
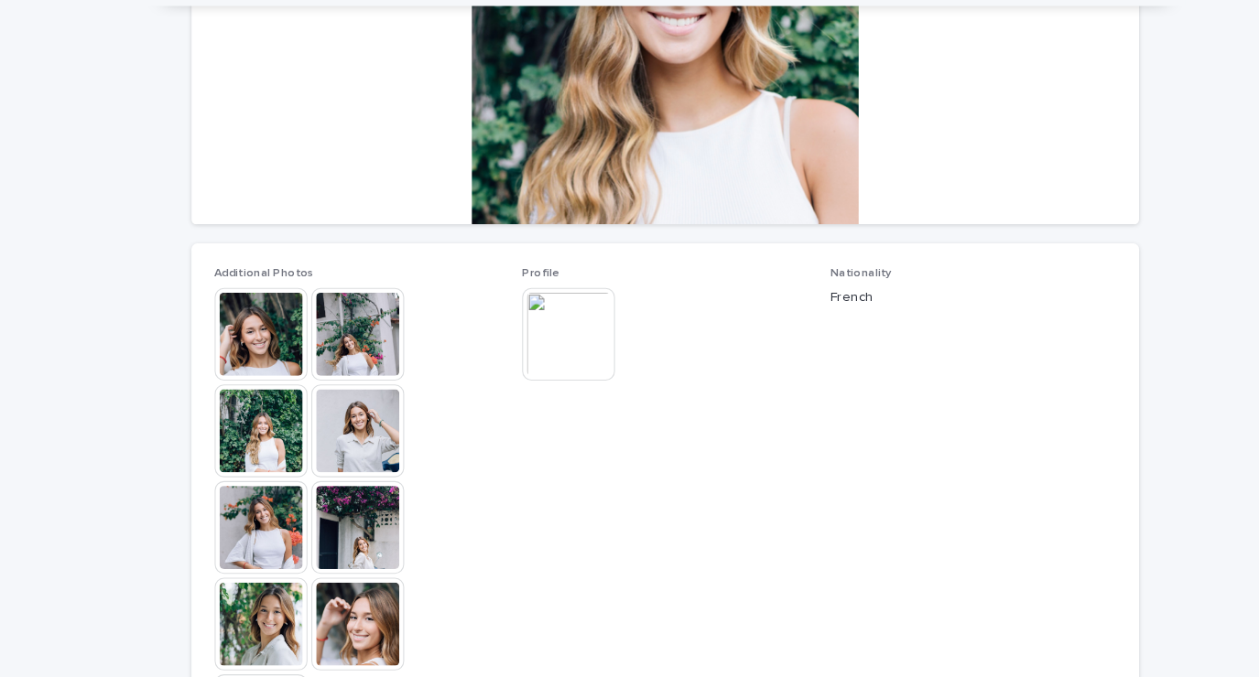
click at [258, 365] on img at bounding box center [247, 352] width 88 height 88
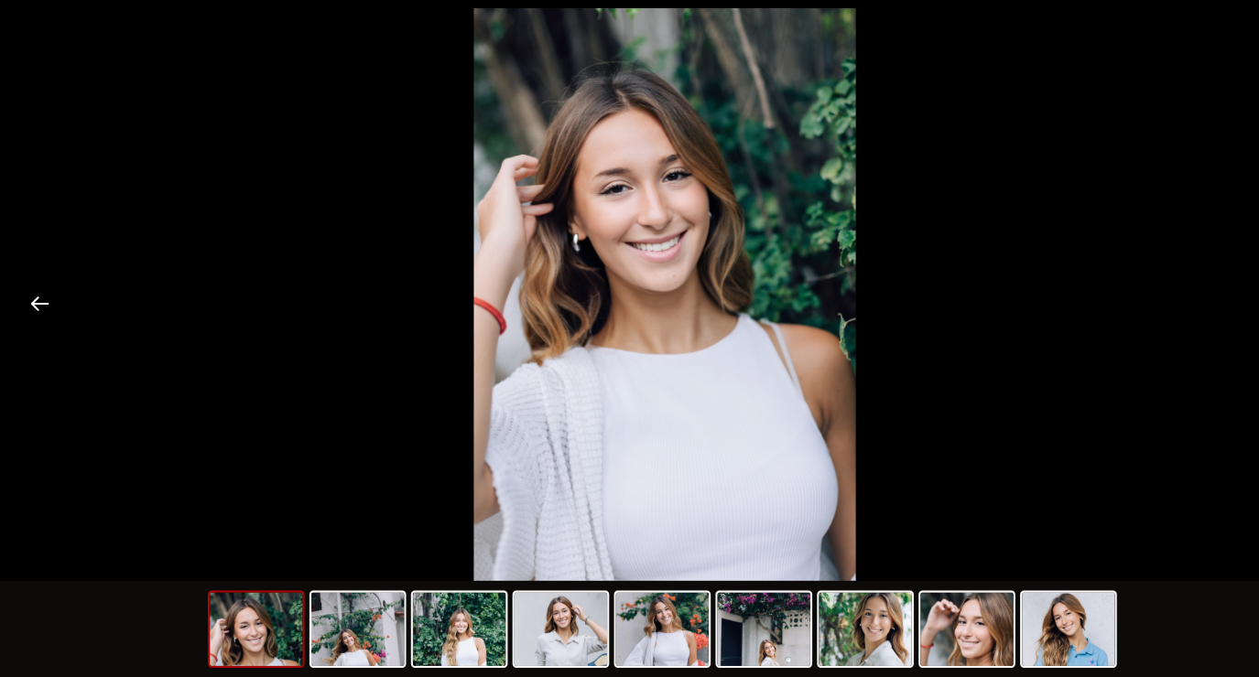
click at [43, 325] on button "Previous slide" at bounding box center [37, 324] width 38 height 36
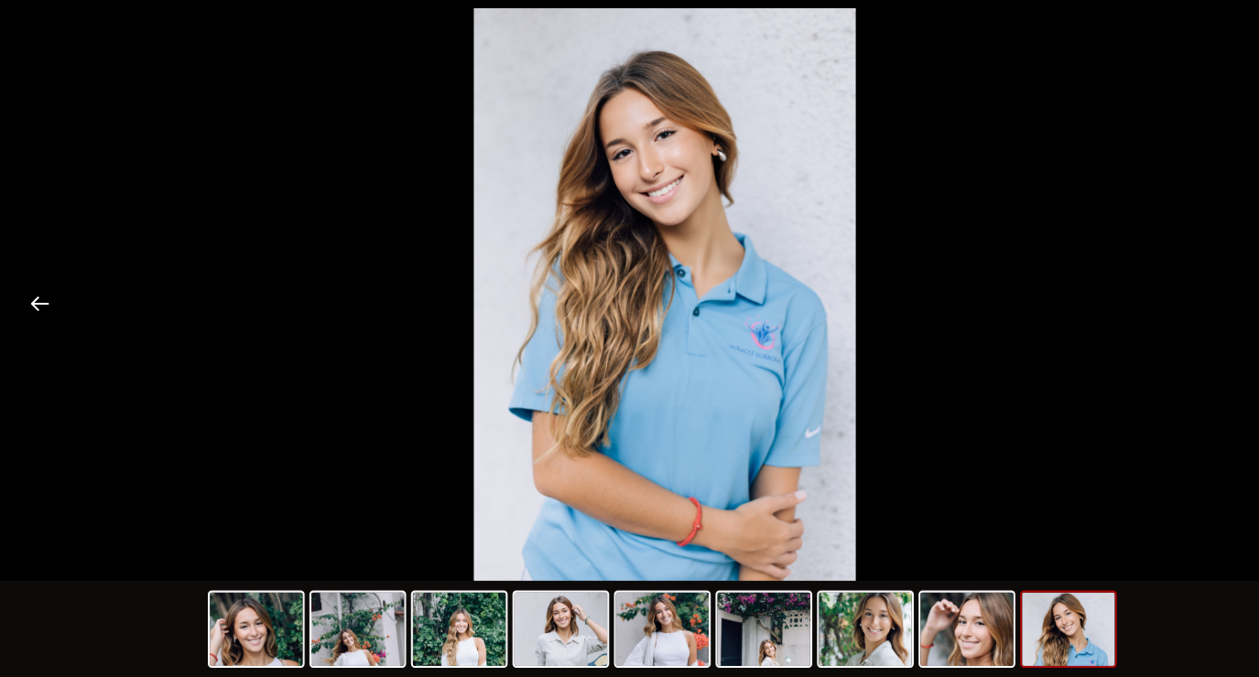
click at [48, 332] on button "Previous slide" at bounding box center [37, 324] width 38 height 36
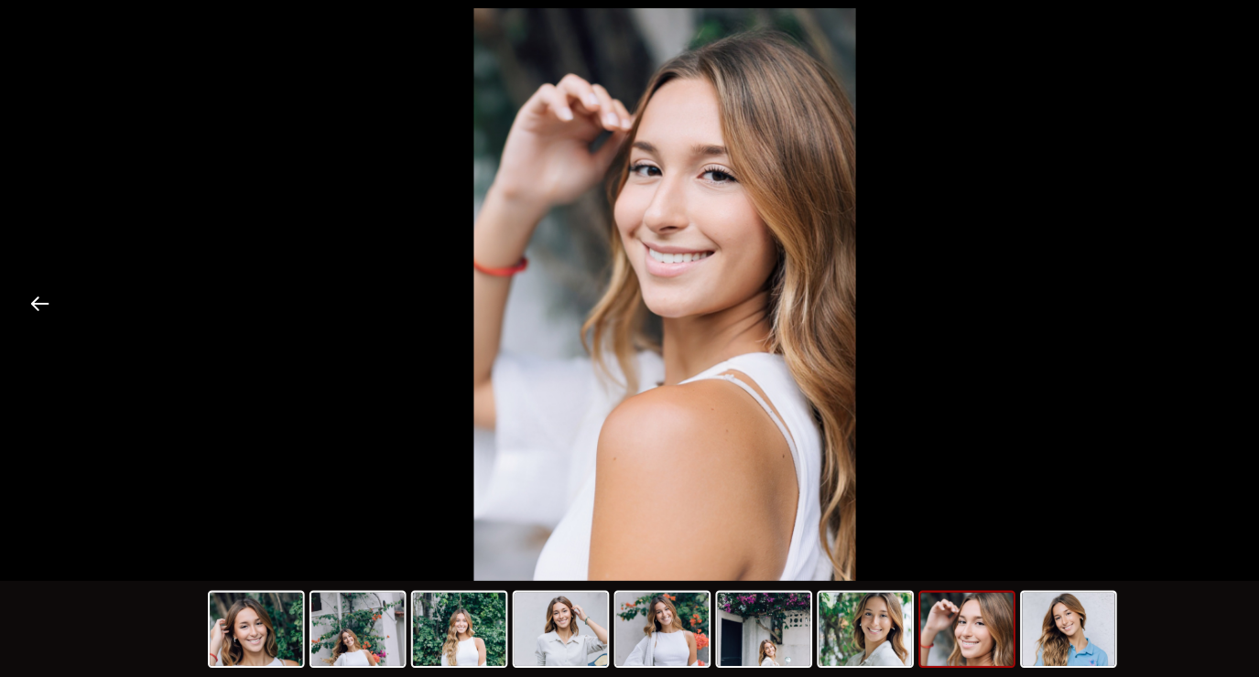
click at [44, 322] on button "Previous slide" at bounding box center [37, 324] width 38 height 36
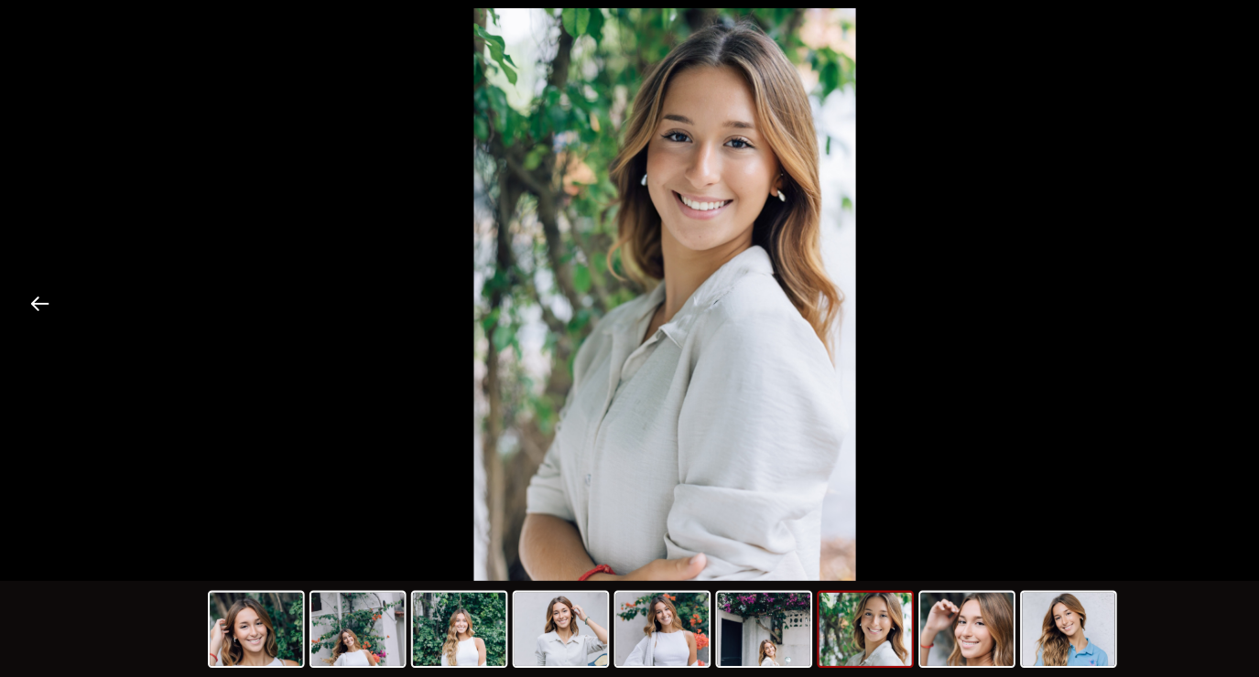
click at [52, 331] on button "Previous slide" at bounding box center [37, 324] width 38 height 36
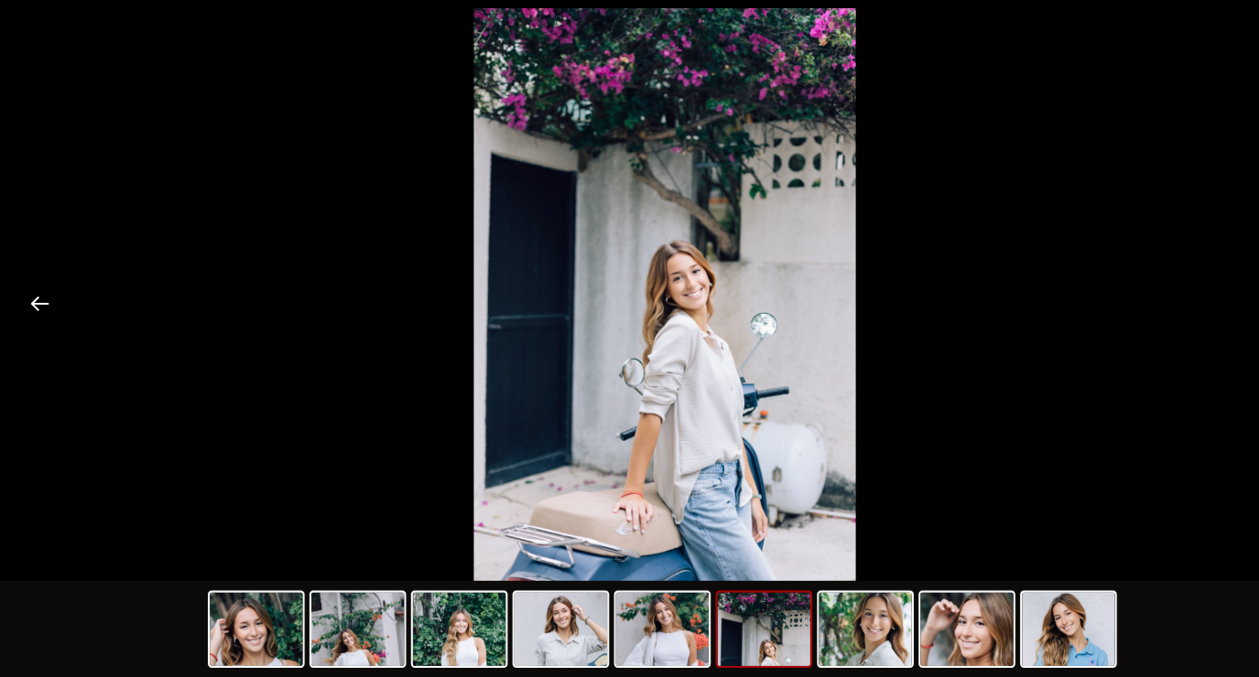
click at [54, 317] on button "Previous slide" at bounding box center [37, 324] width 38 height 36
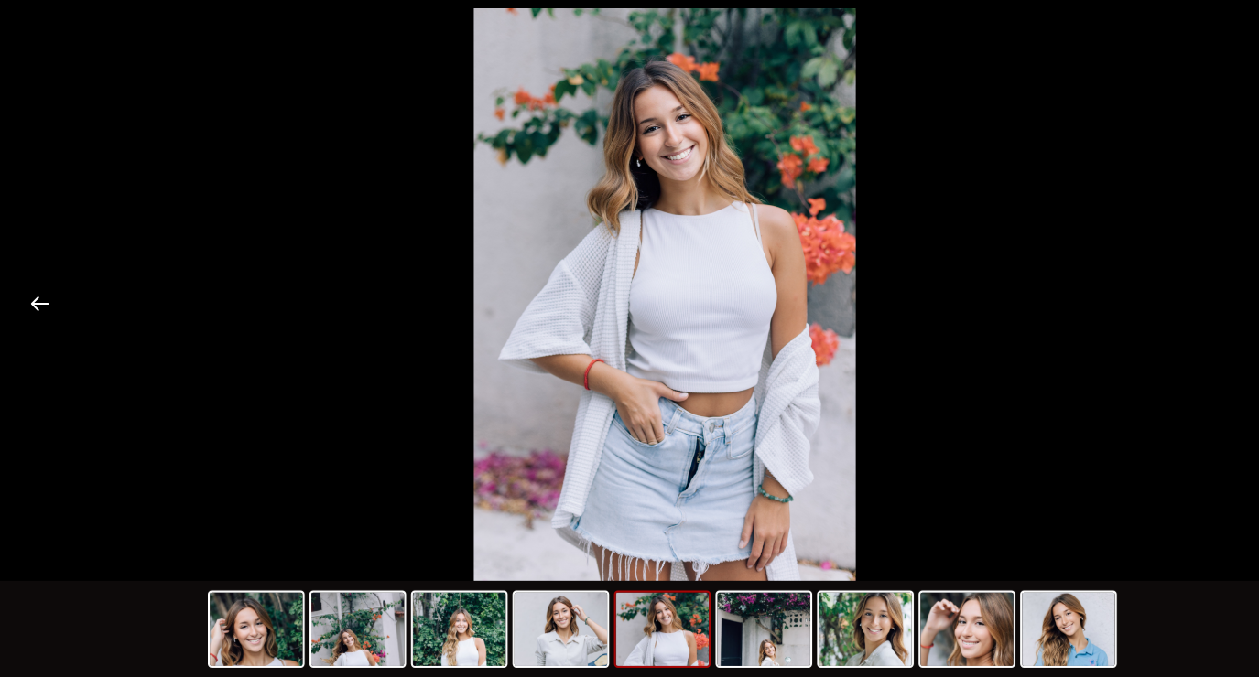
click at [54, 329] on button "Previous slide" at bounding box center [37, 324] width 38 height 36
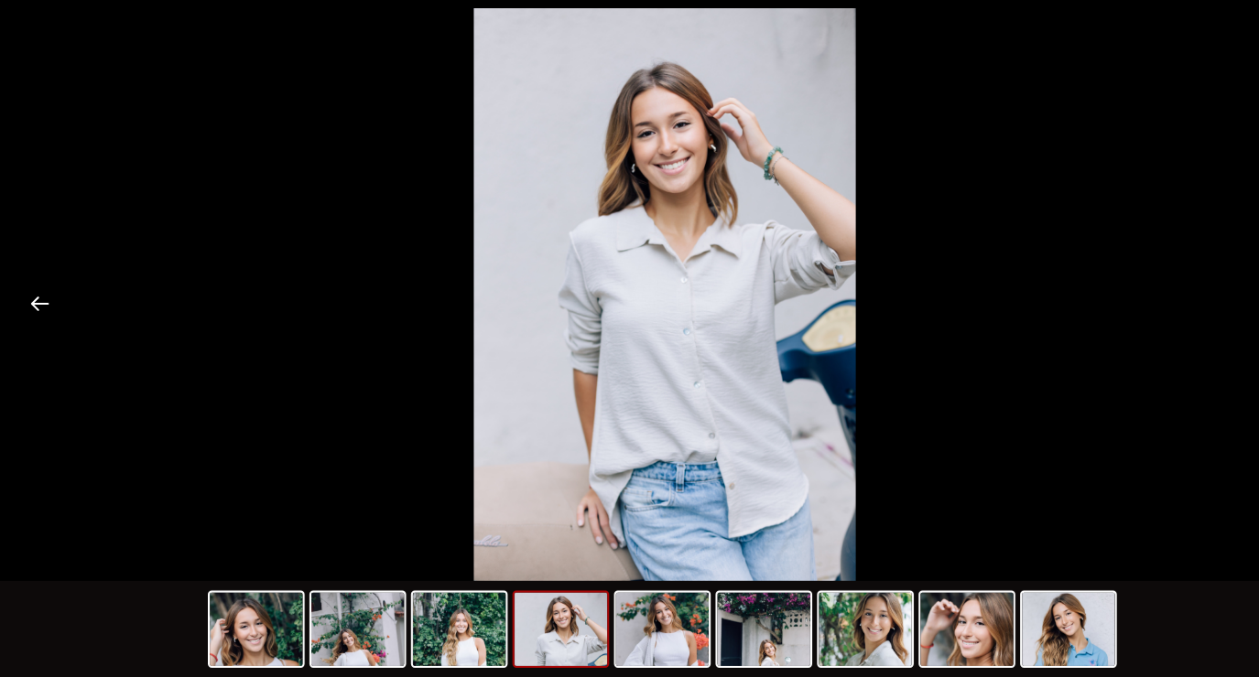
click at [46, 319] on button "Previous slide" at bounding box center [37, 324] width 38 height 36
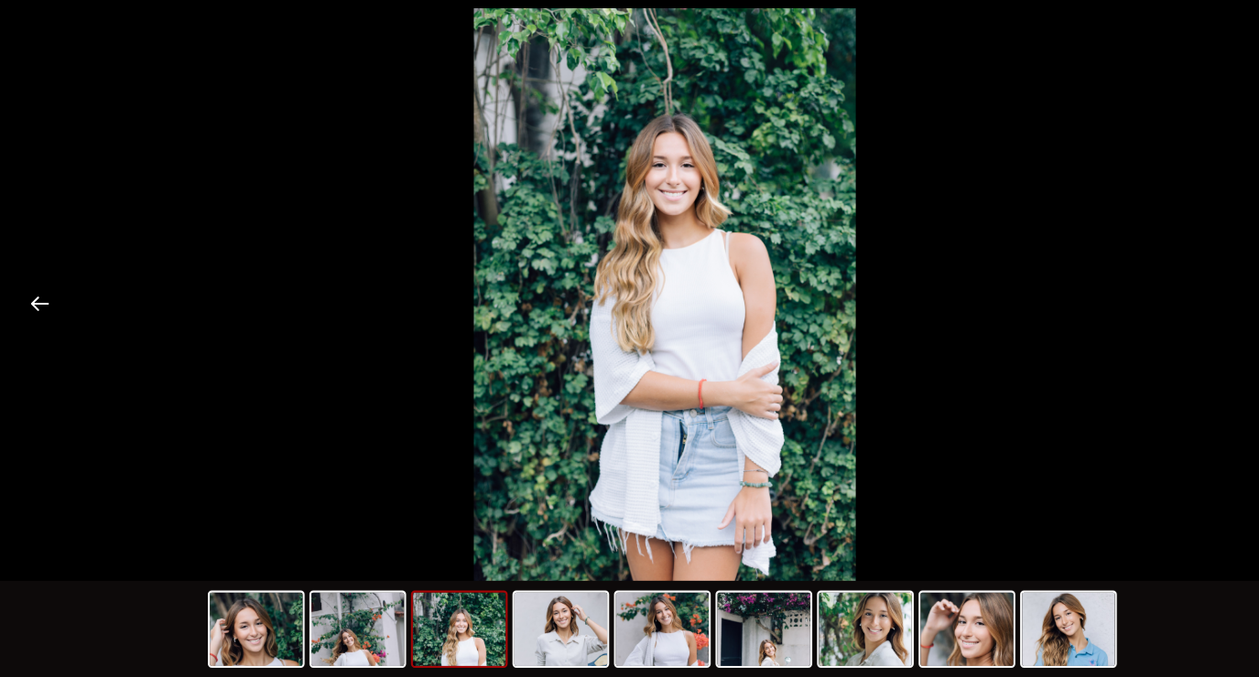
click at [44, 323] on button "Previous slide" at bounding box center [37, 324] width 38 height 36
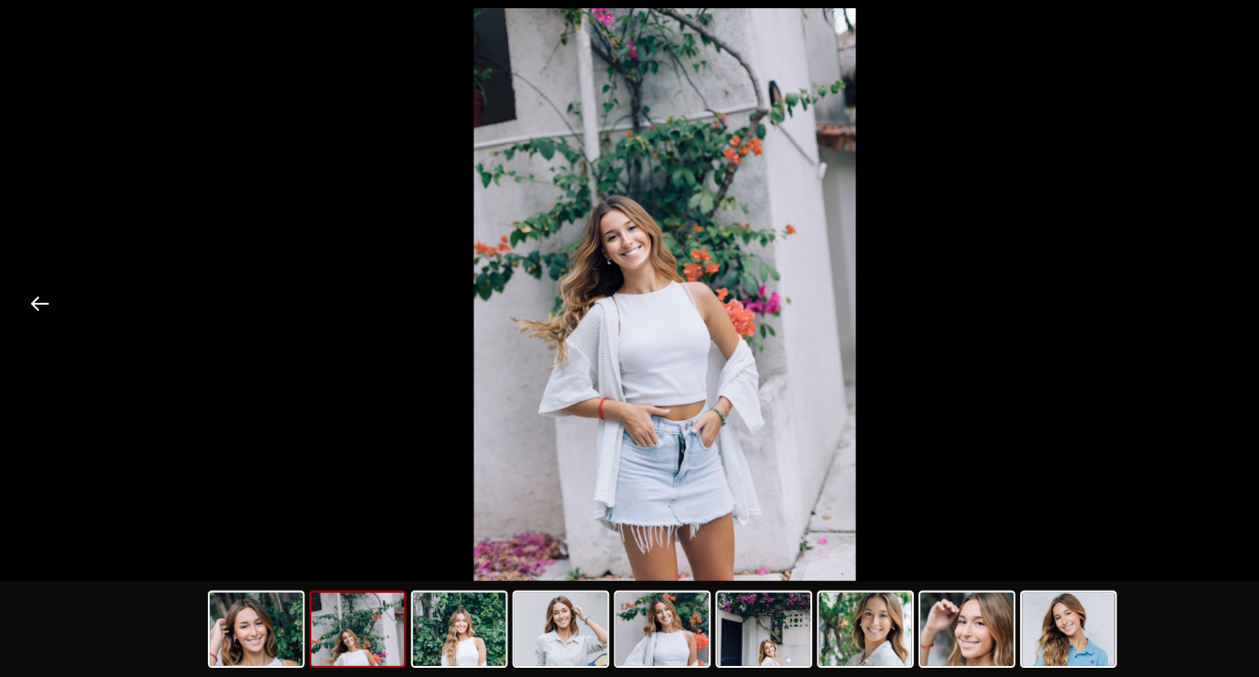
click at [46, 325] on button "Previous slide" at bounding box center [37, 324] width 38 height 36
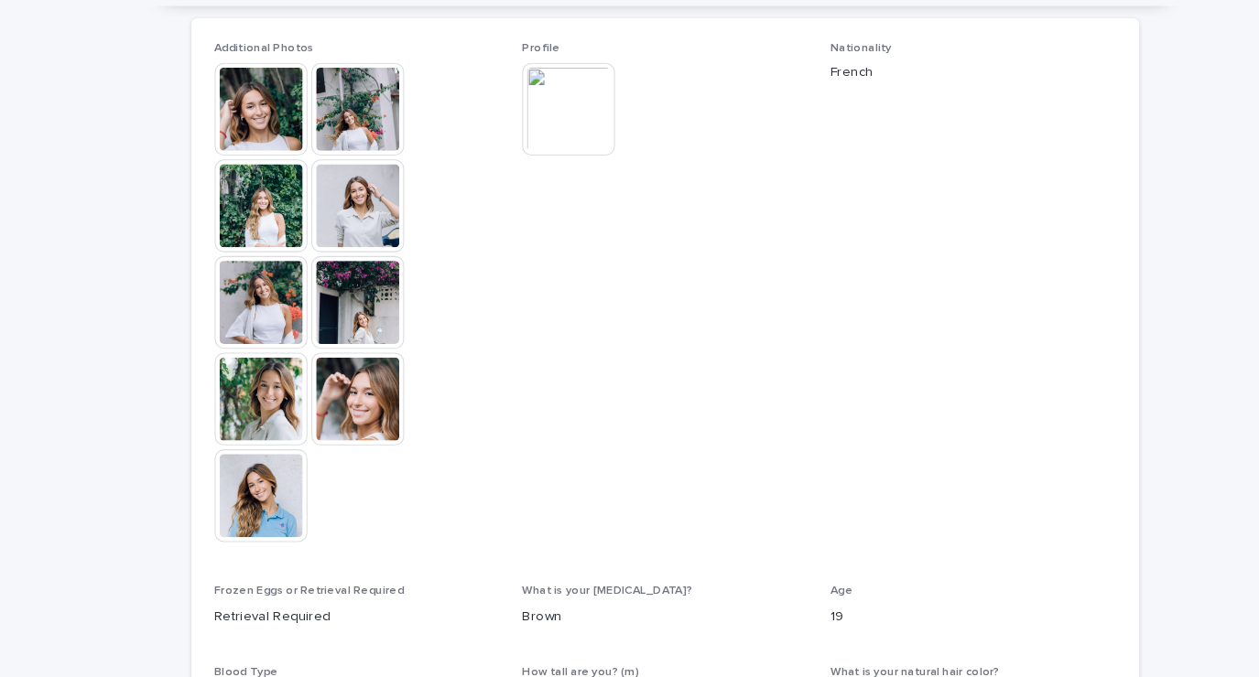
scroll to position [506, 0]
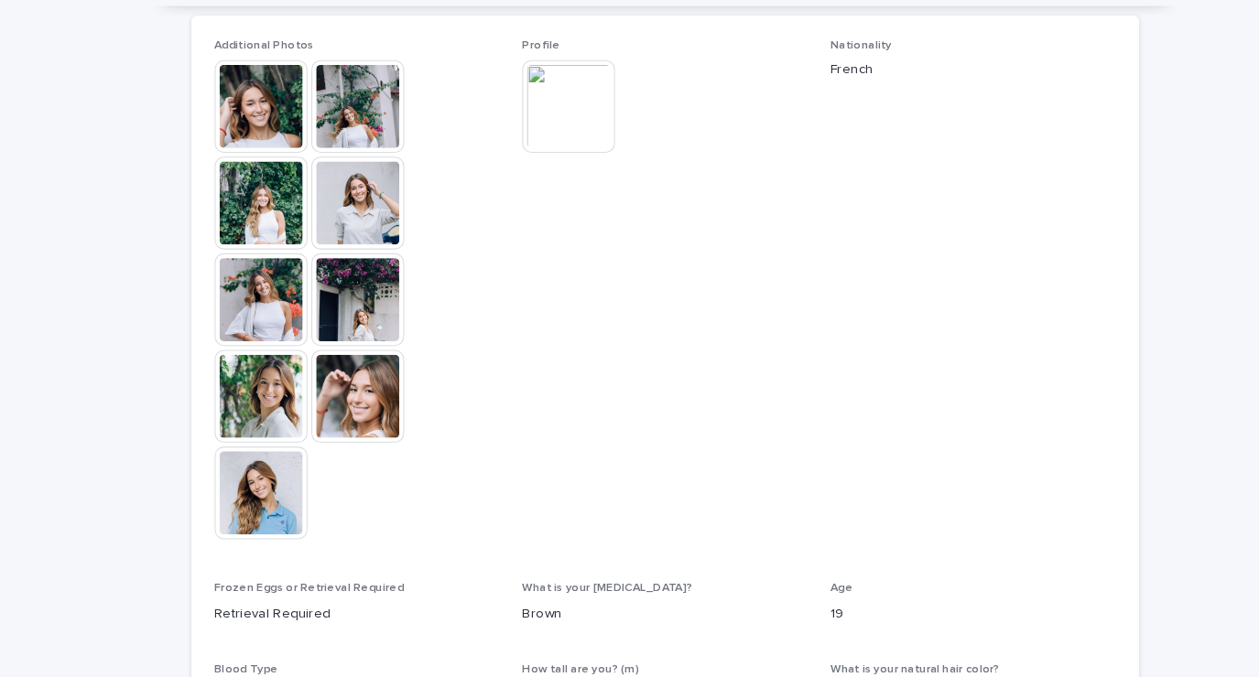
click at [231, 500] on img at bounding box center [247, 503] width 88 height 88
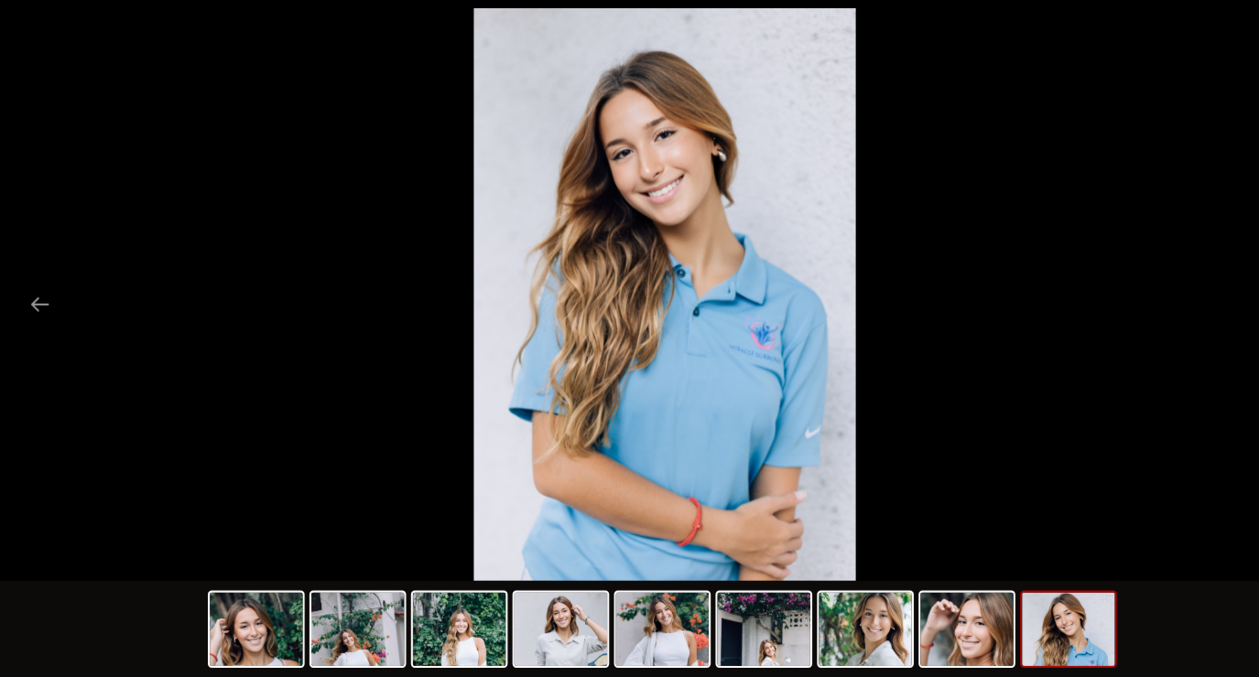
click at [39, 319] on button "Previous slide" at bounding box center [37, 324] width 38 height 36
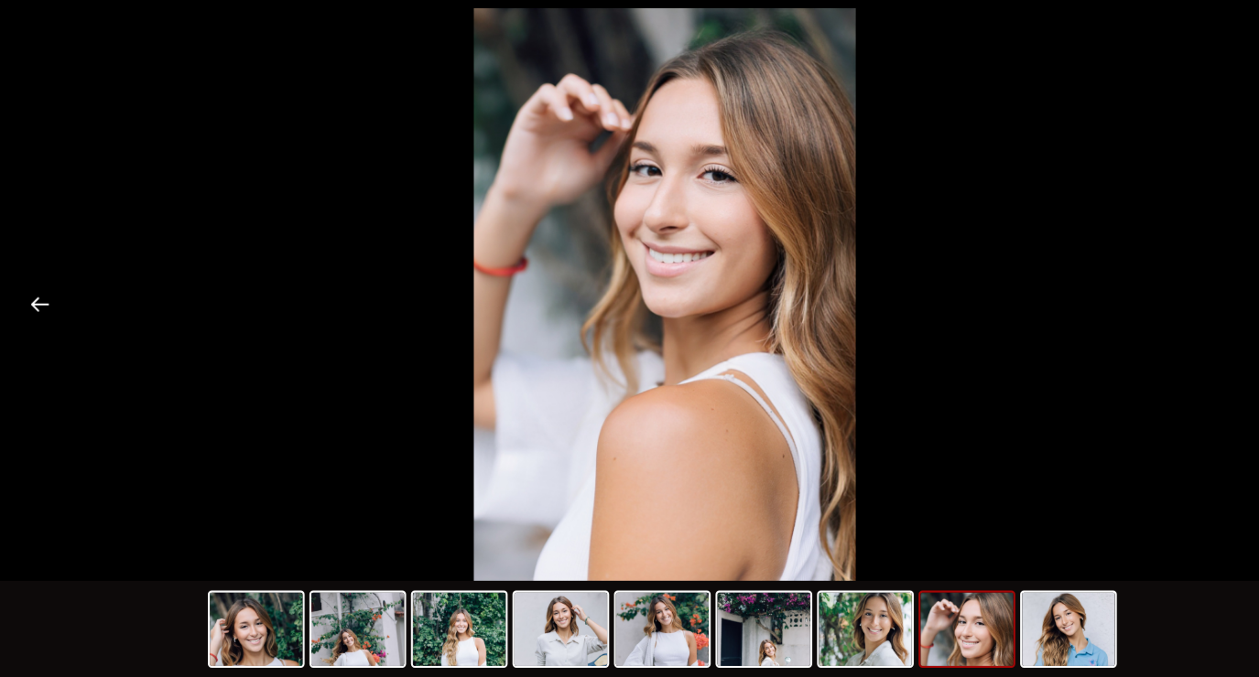
click at [42, 335] on button "Previous slide" at bounding box center [37, 324] width 38 height 36
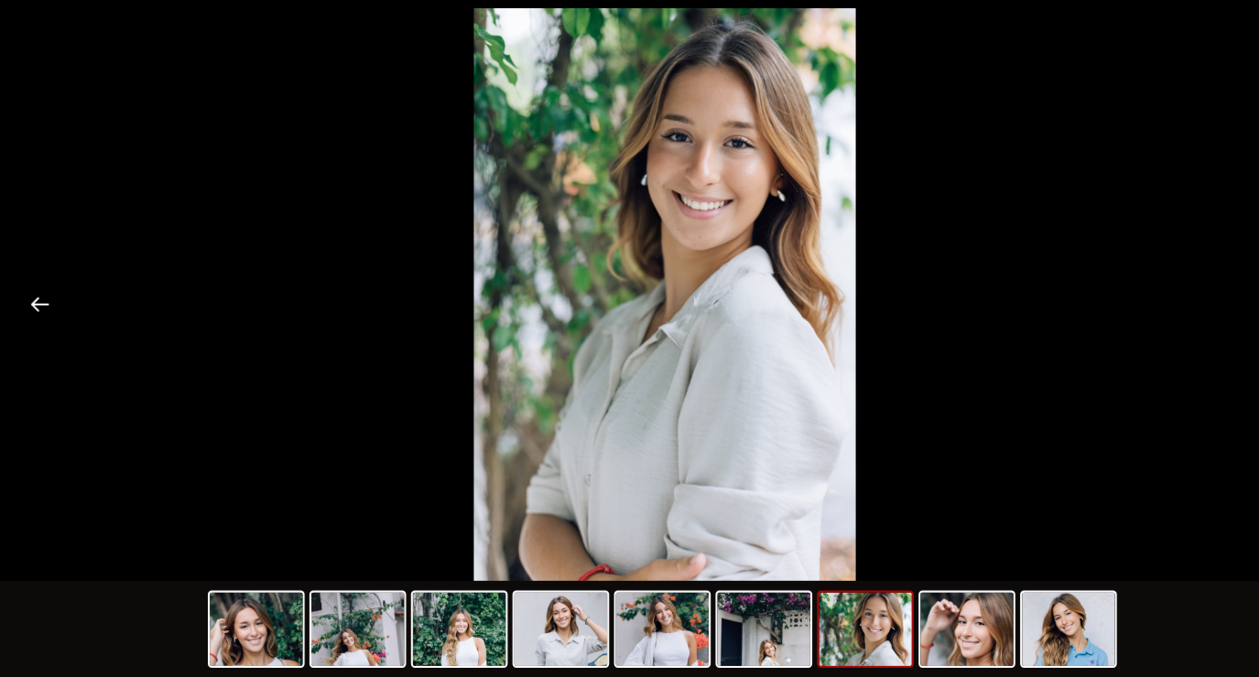
click at [46, 336] on button "Previous slide" at bounding box center [37, 324] width 38 height 36
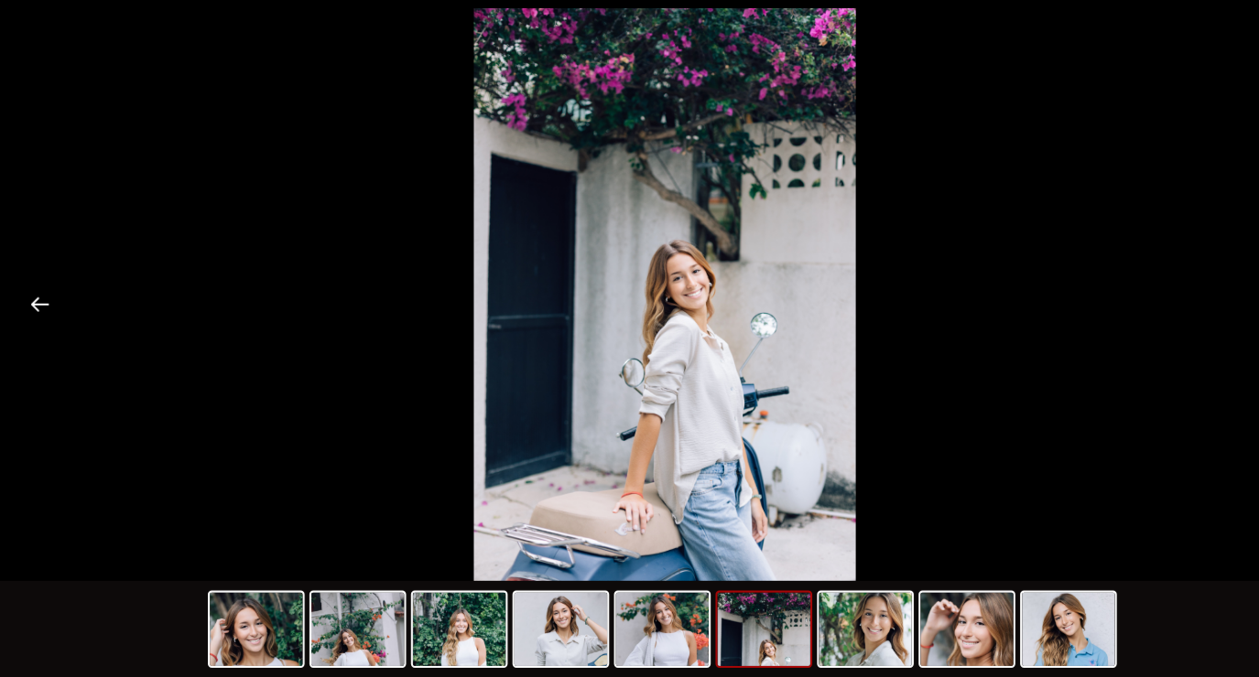
click at [50, 328] on button "Previous slide" at bounding box center [37, 324] width 38 height 36
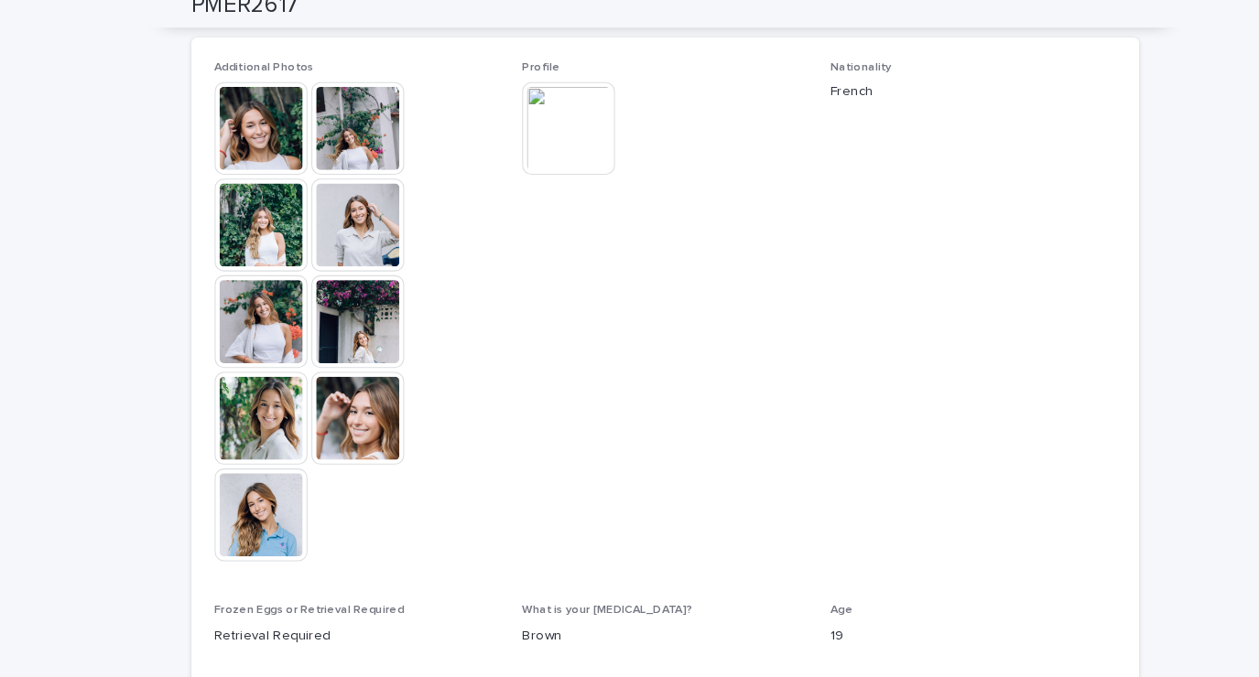
click at [544, 119] on img at bounding box center [538, 136] width 88 height 88
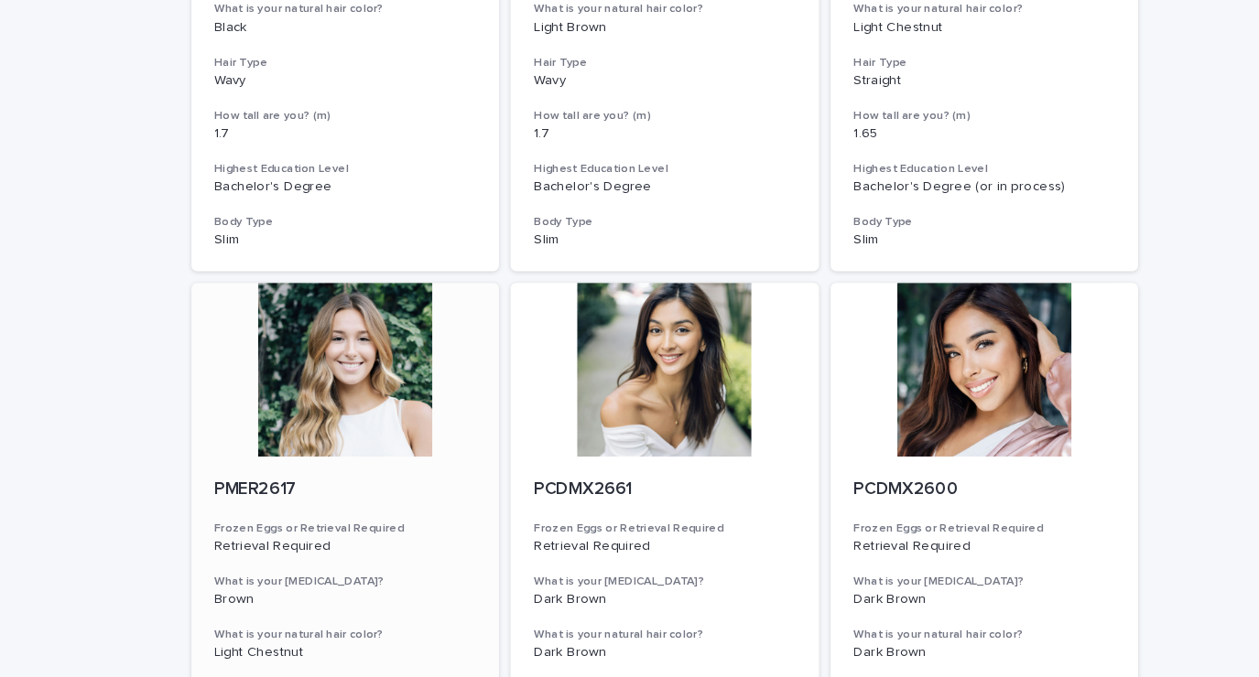
click at [317, 351] on div at bounding box center [327, 350] width 292 height 165
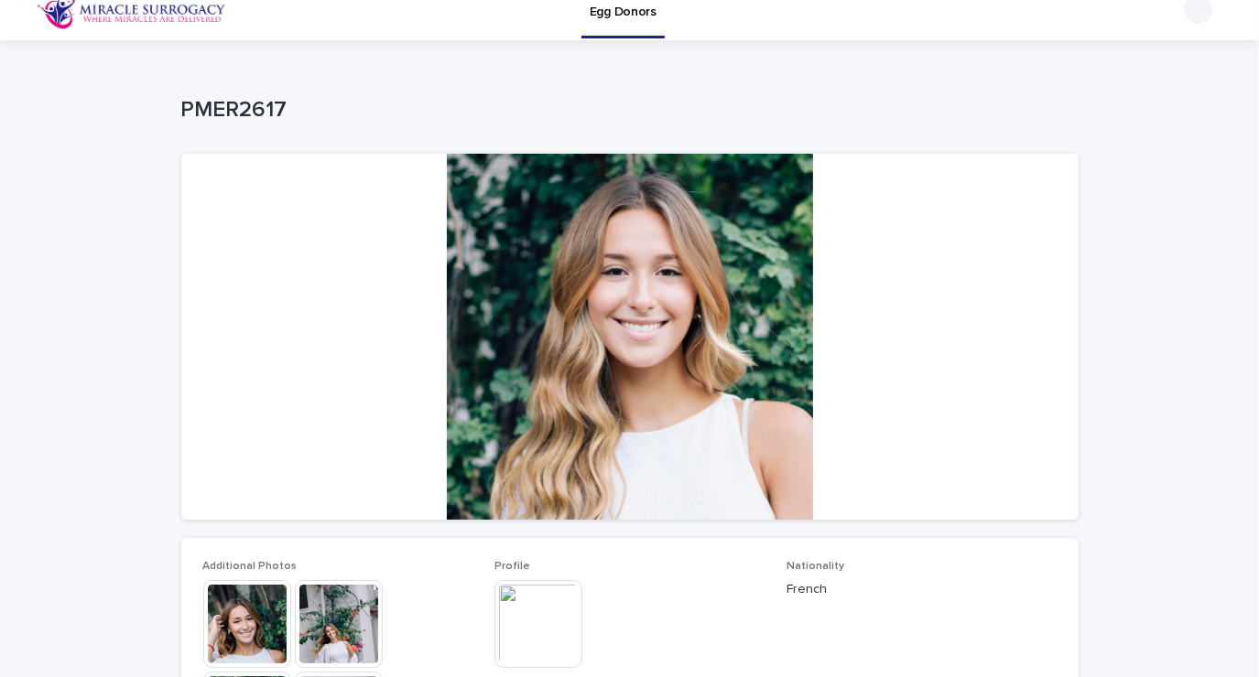
scroll to position [18, 0]
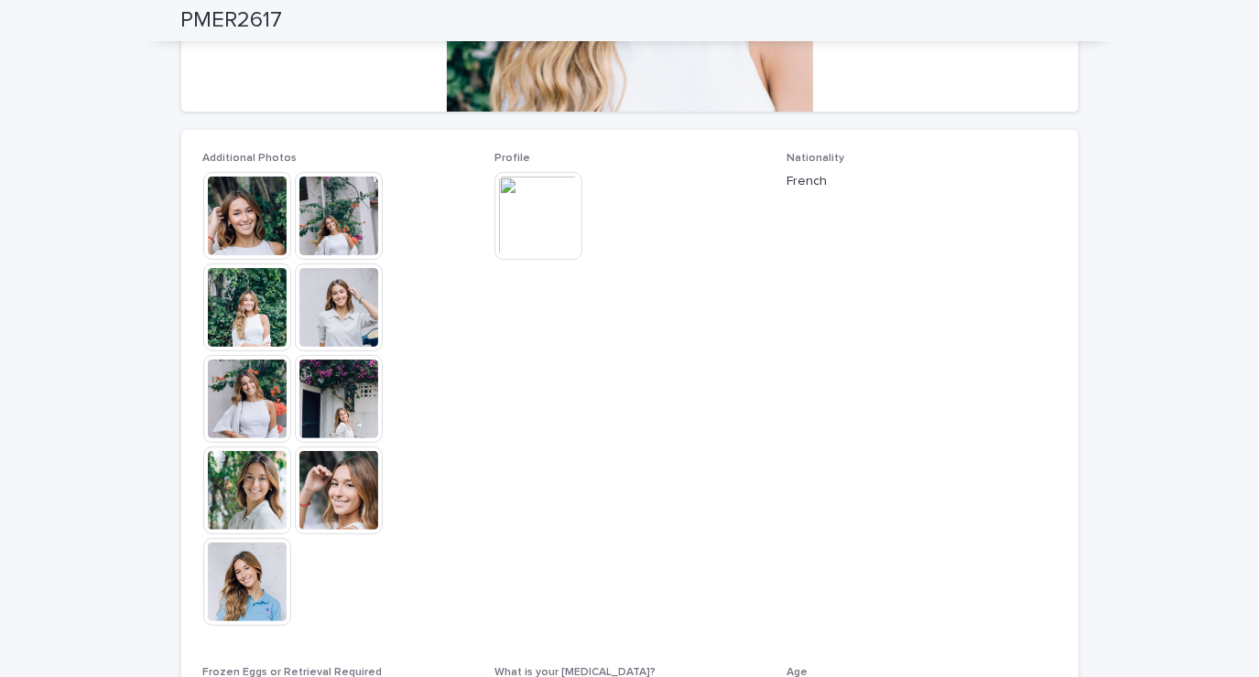
scroll to position [427, 0]
click at [532, 201] on img at bounding box center [538, 216] width 88 height 88
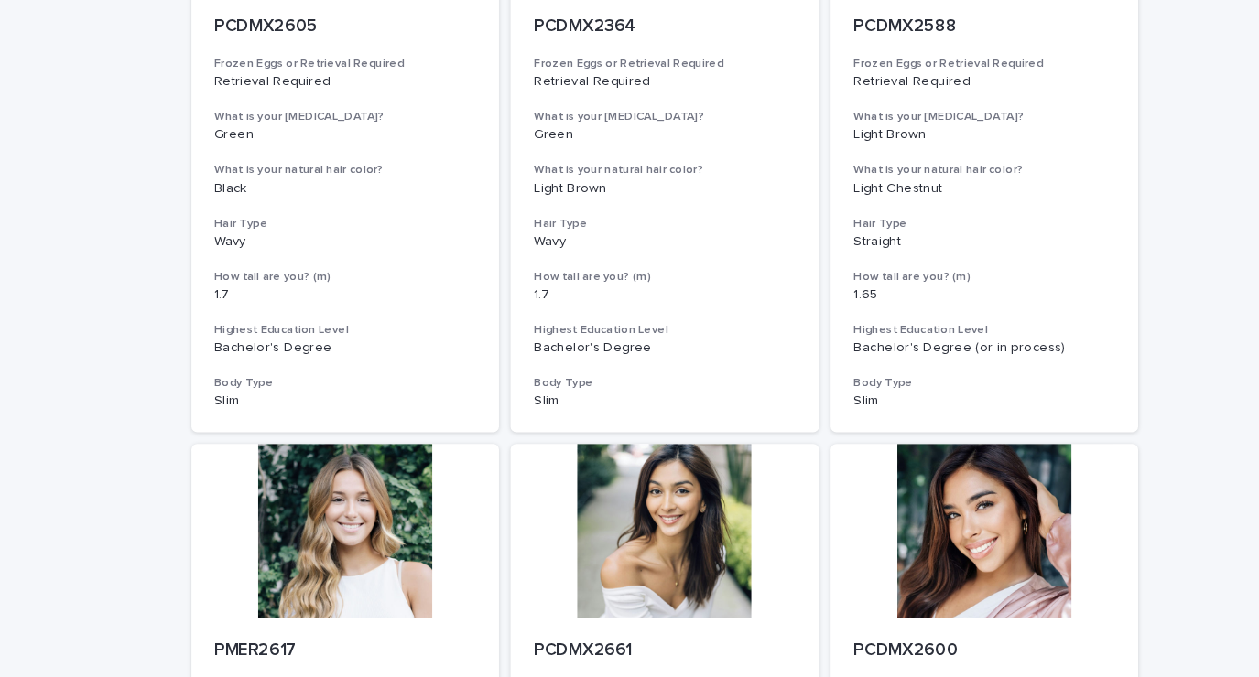
scroll to position [1075, 0]
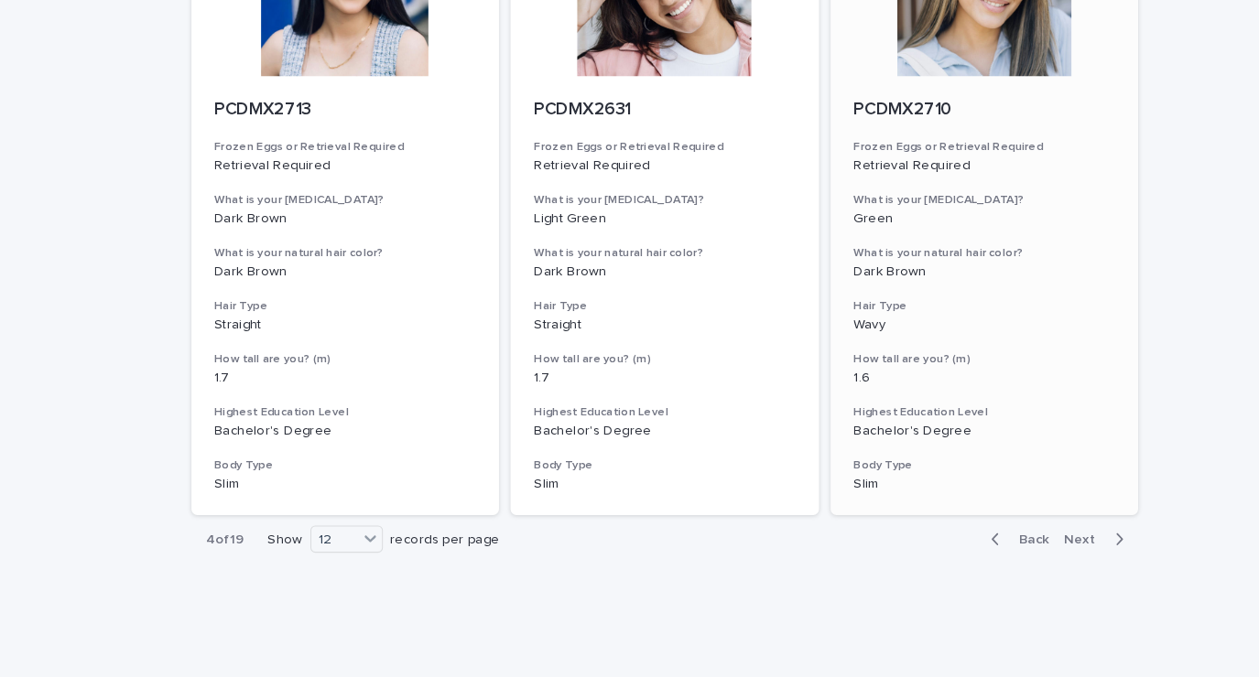
click at [1032, 316] on div "PCDMX2710 Frozen Eggs or Retrieval Required Retrieval Required What is your eye…" at bounding box center [932, 280] width 292 height 417
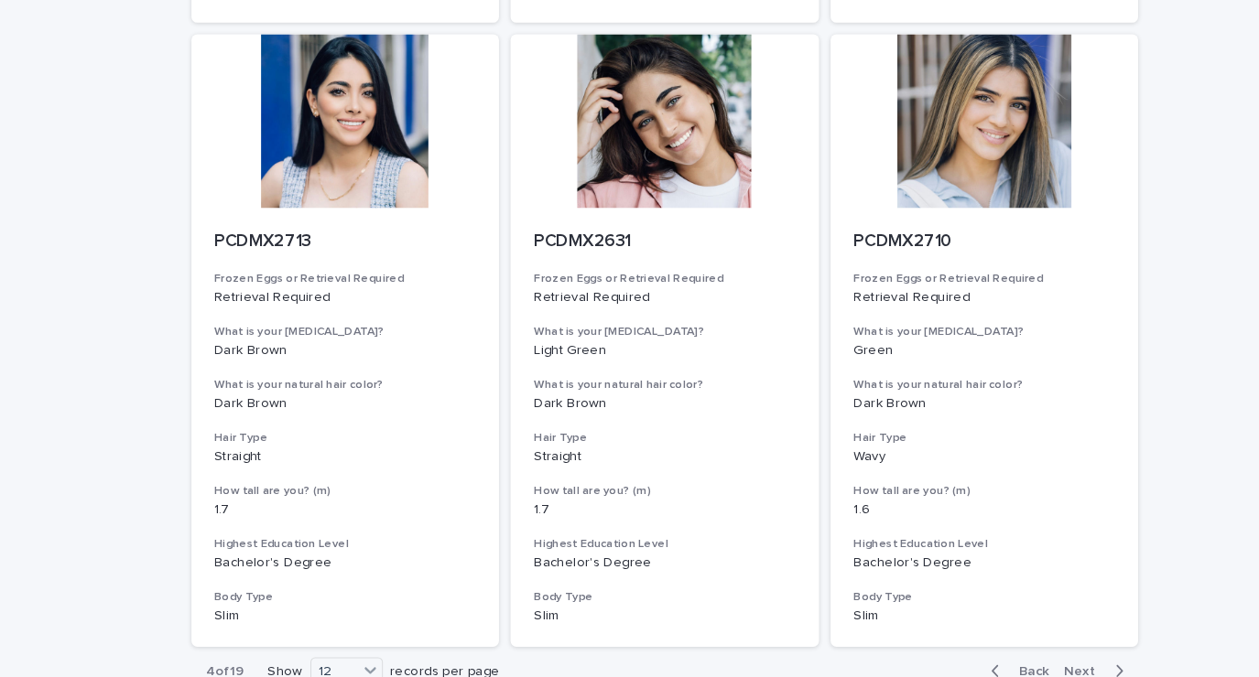
scroll to position [2059, 0]
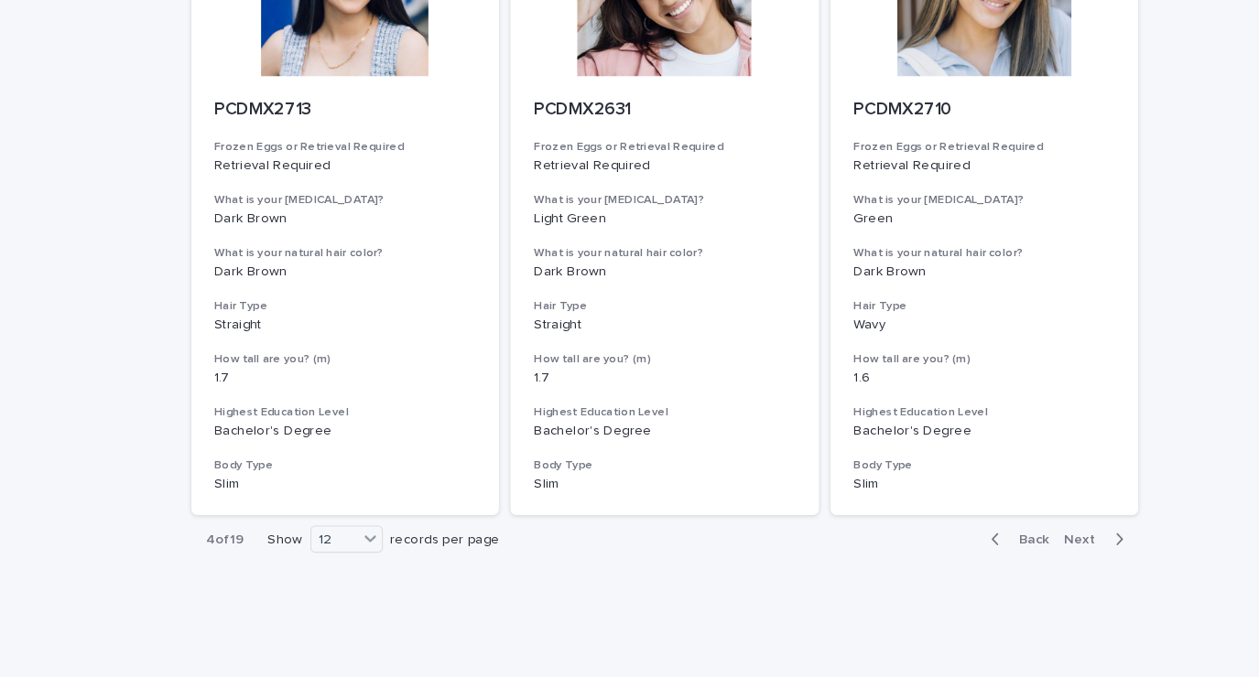
click at [1055, 512] on icon "button" at bounding box center [1059, 511] width 8 height 16
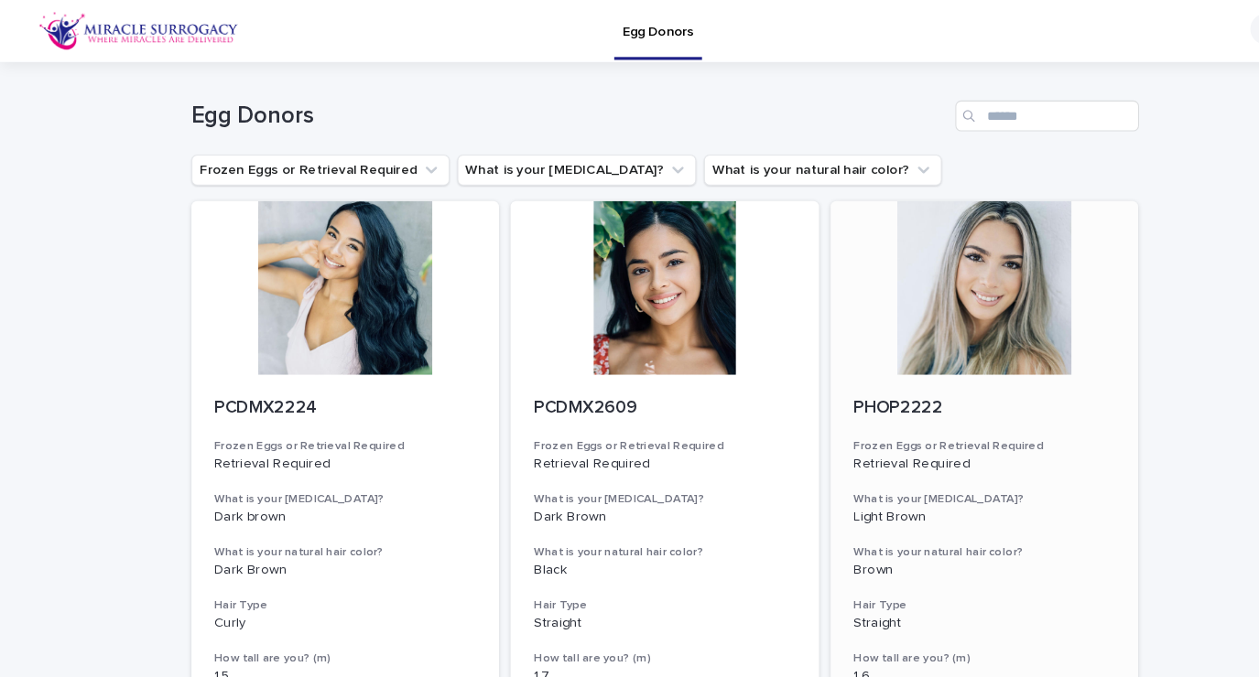
click at [969, 297] on div at bounding box center [932, 272] width 292 height 165
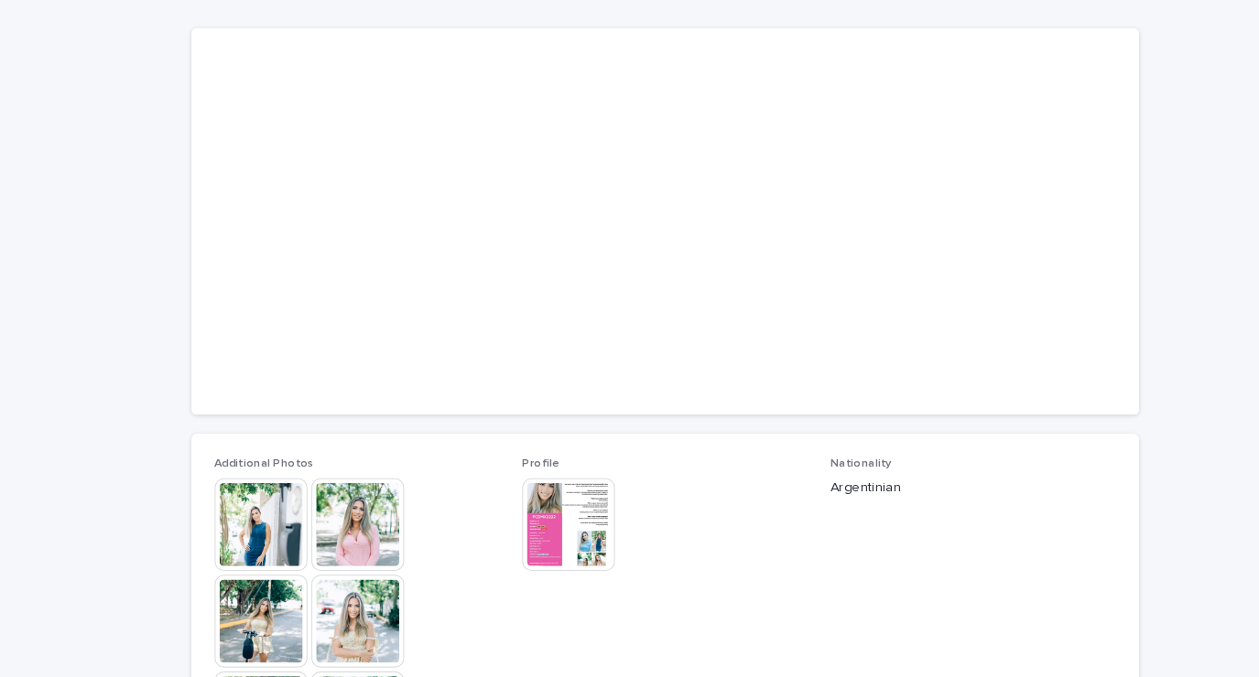
scroll to position [121, 0]
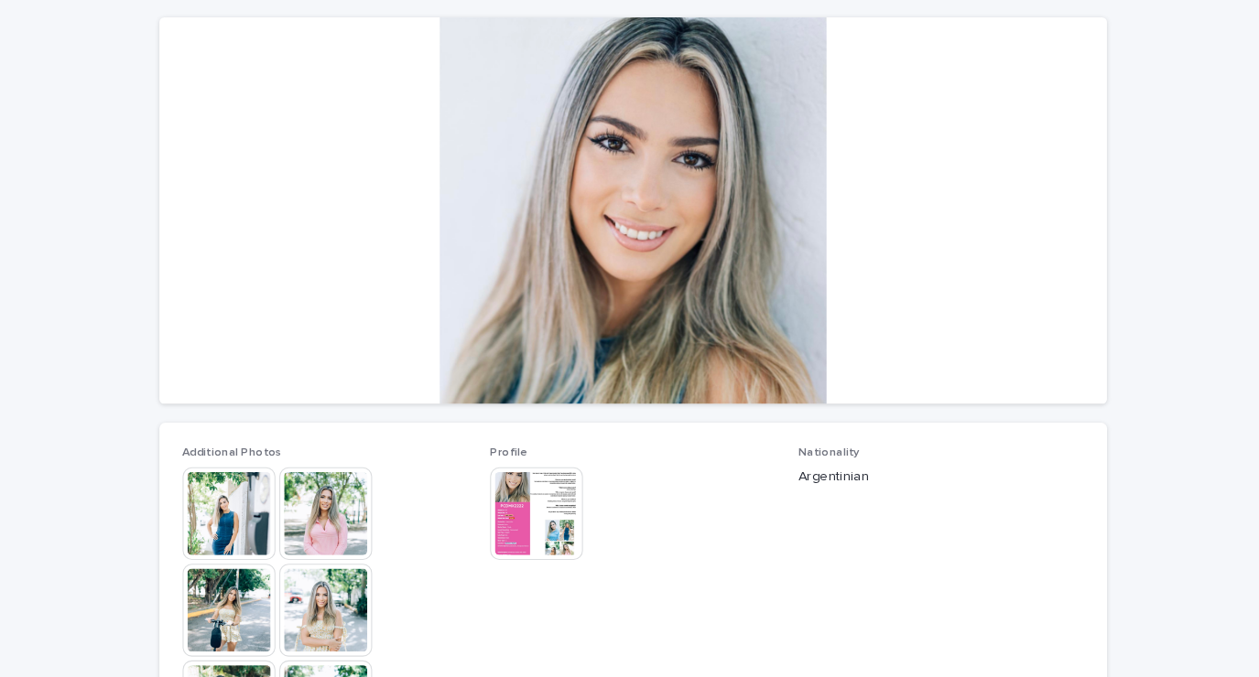
click at [230, 546] on img at bounding box center [247, 522] width 88 height 88
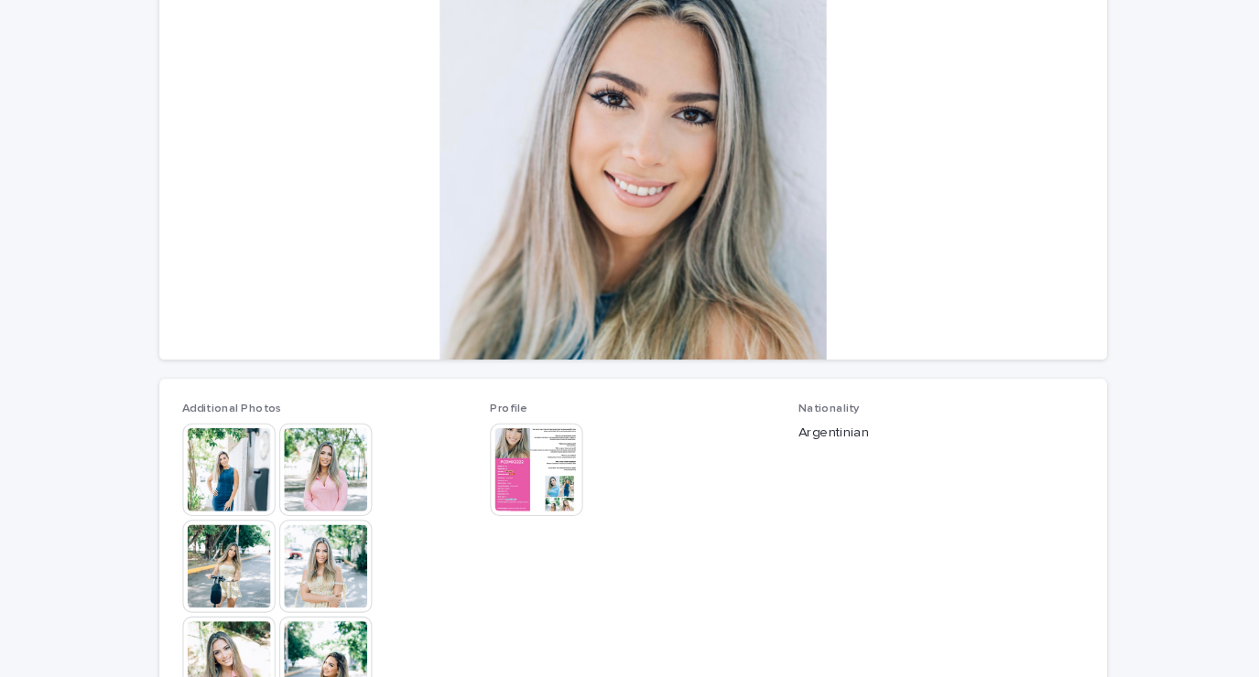
scroll to position [229, 0]
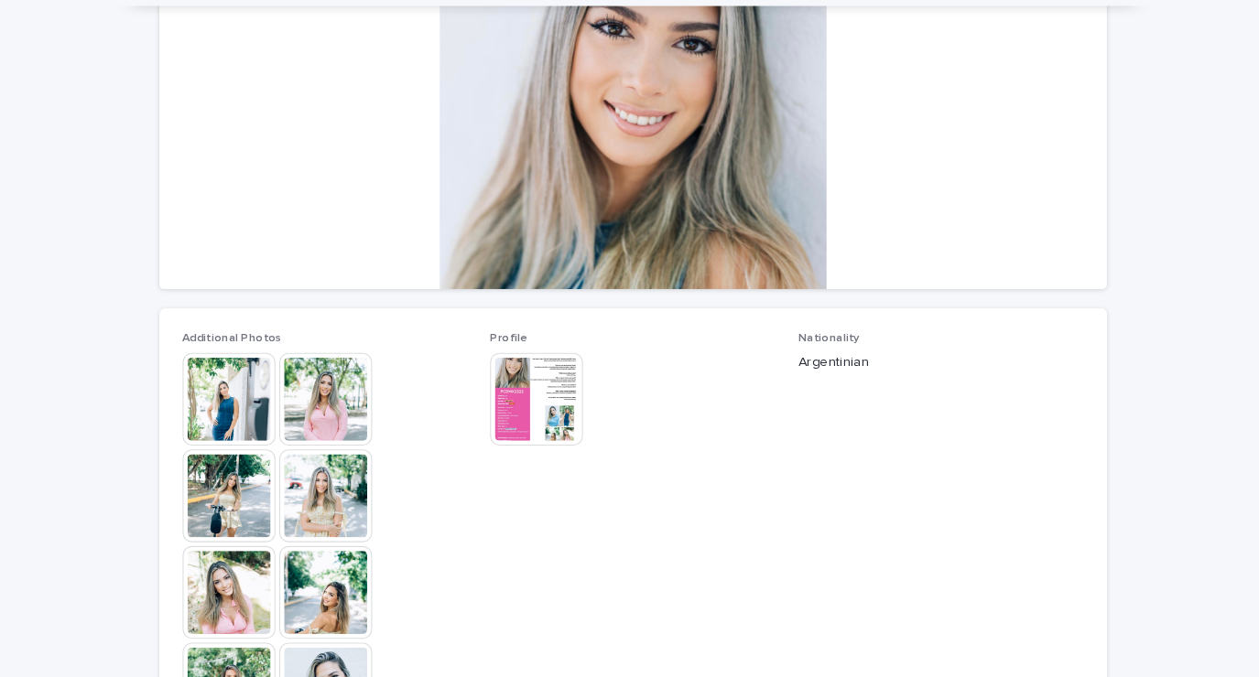
click at [331, 427] on img at bounding box center [339, 414] width 88 height 88
click at [236, 514] on img at bounding box center [247, 505] width 88 height 88
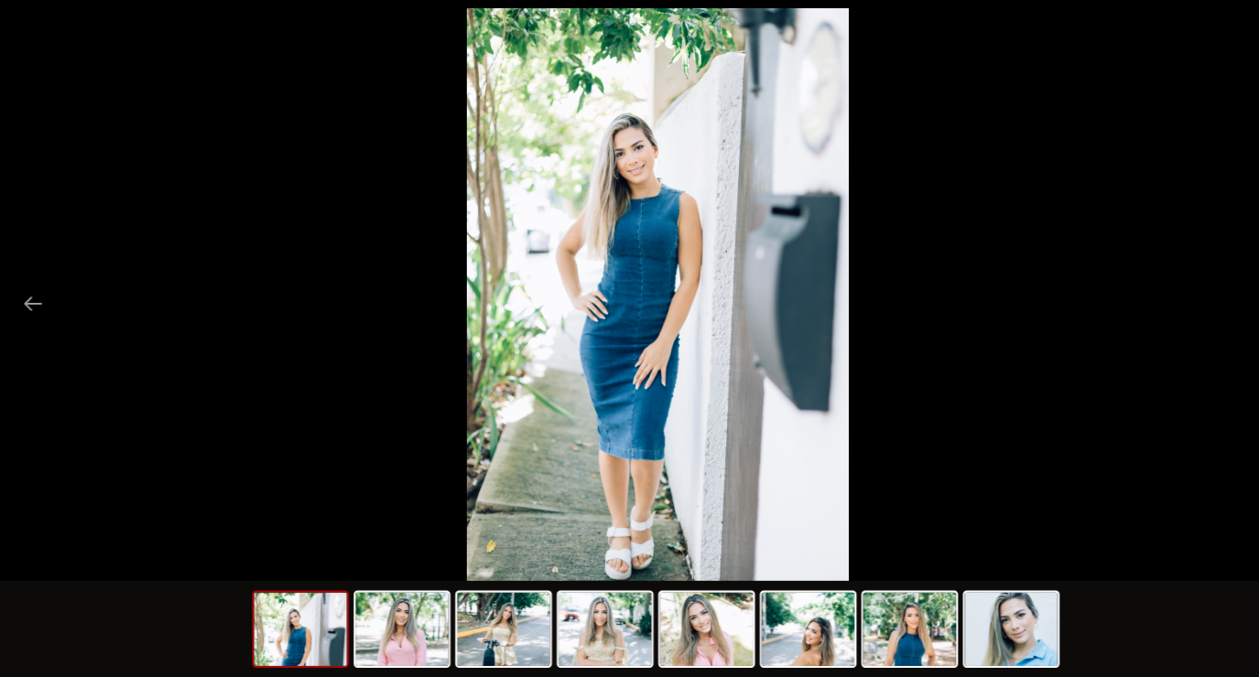
click at [572, 642] on img at bounding box center [580, 632] width 88 height 70
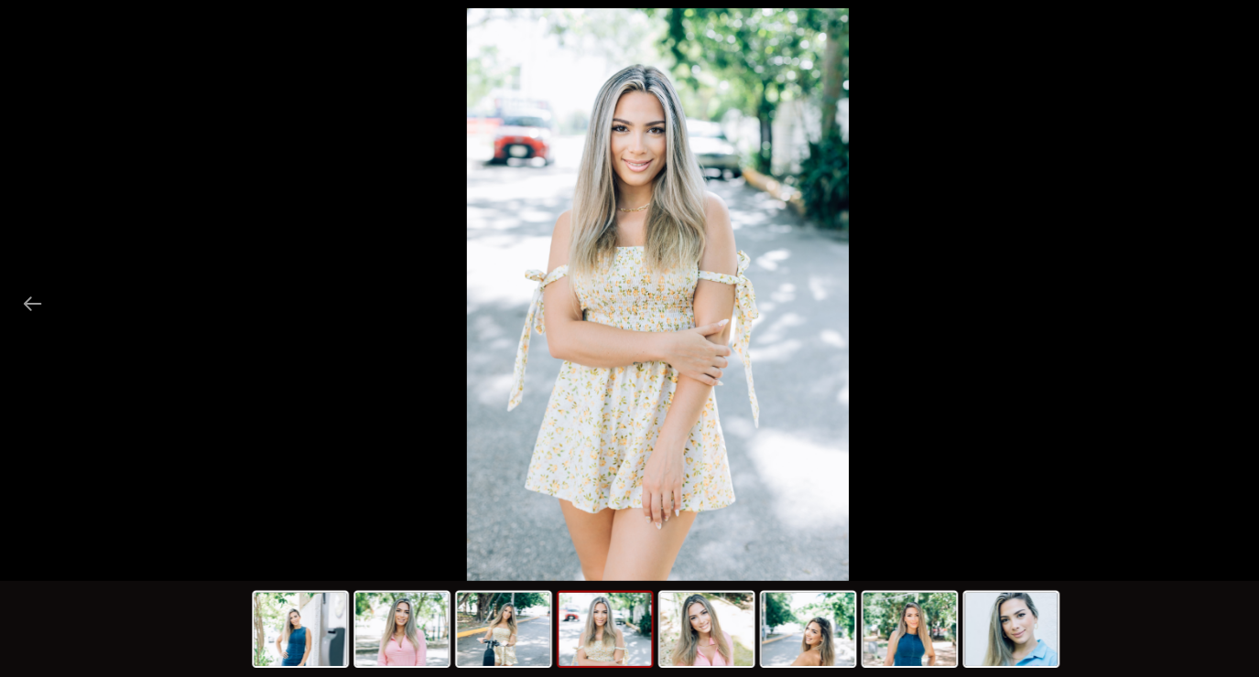
click at [686, 644] on img at bounding box center [676, 632] width 88 height 70
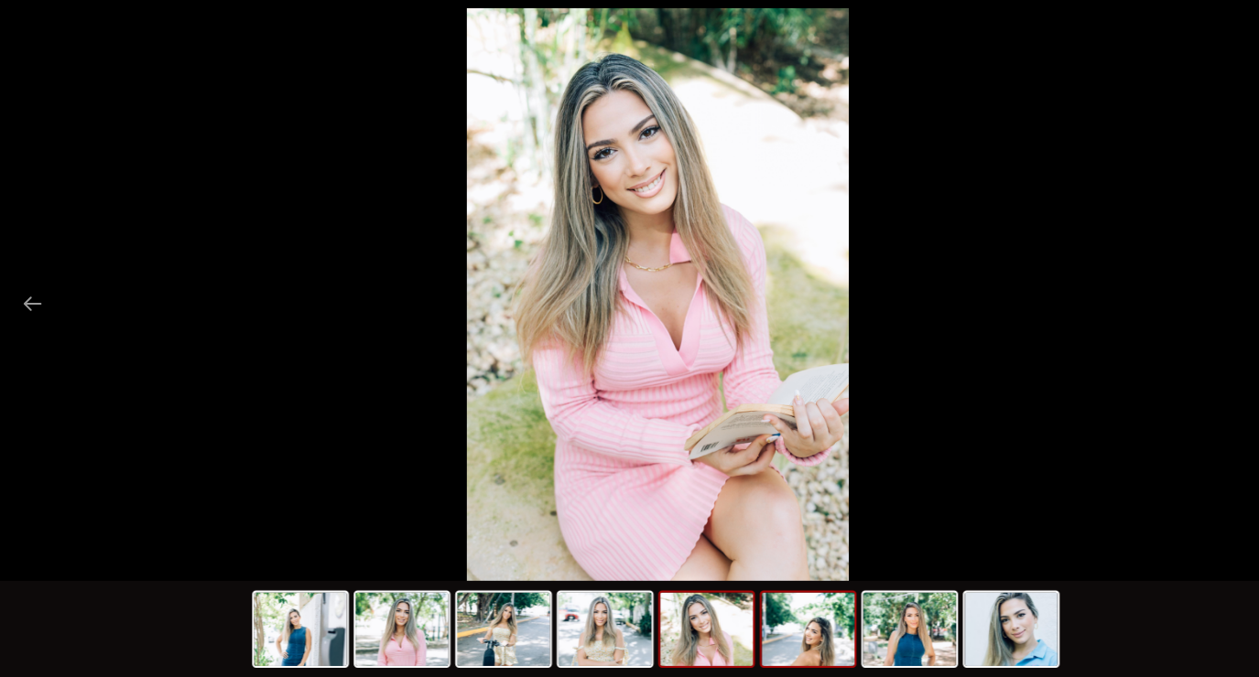
click at [765, 636] on img at bounding box center [772, 632] width 88 height 70
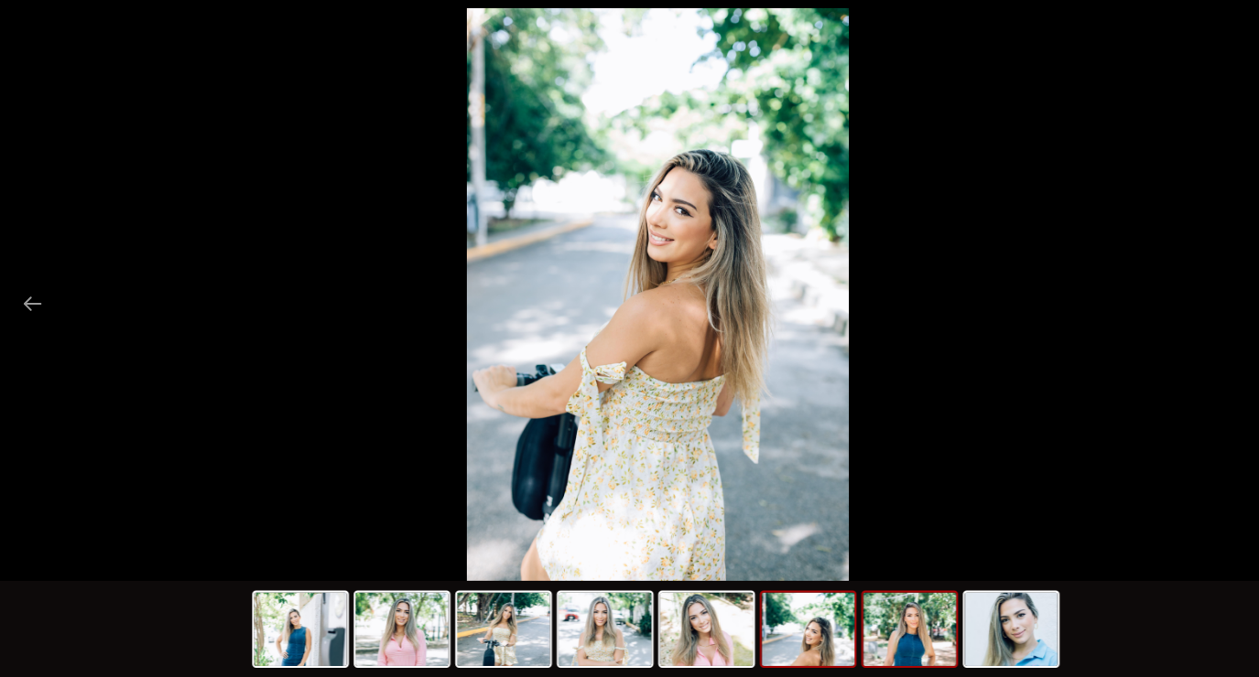
click at [878, 614] on img at bounding box center [868, 632] width 88 height 70
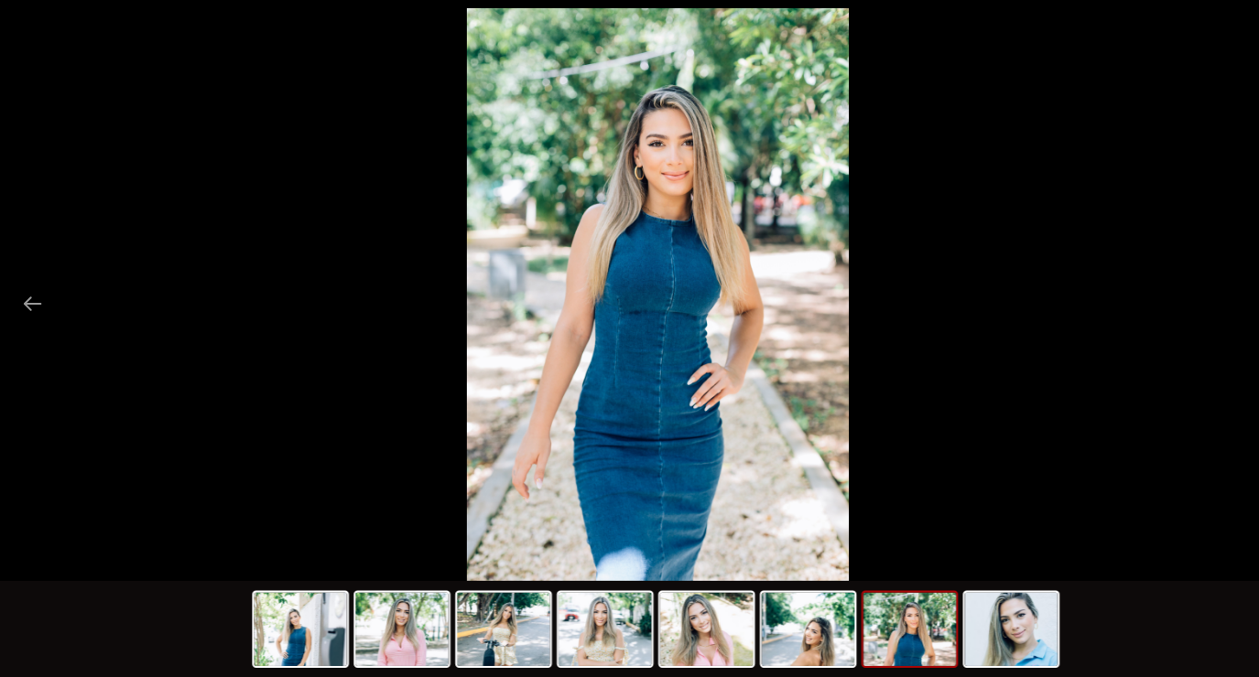
click at [964, 628] on img at bounding box center [964, 632] width 88 height 70
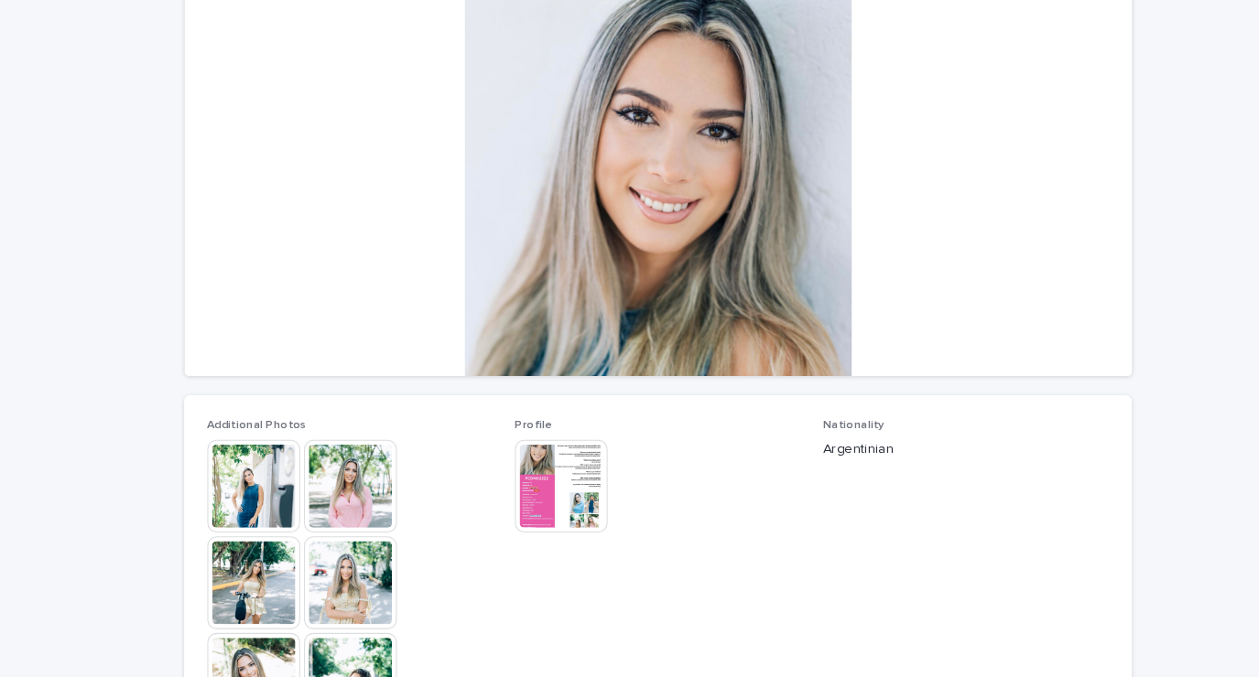
scroll to position [0, 0]
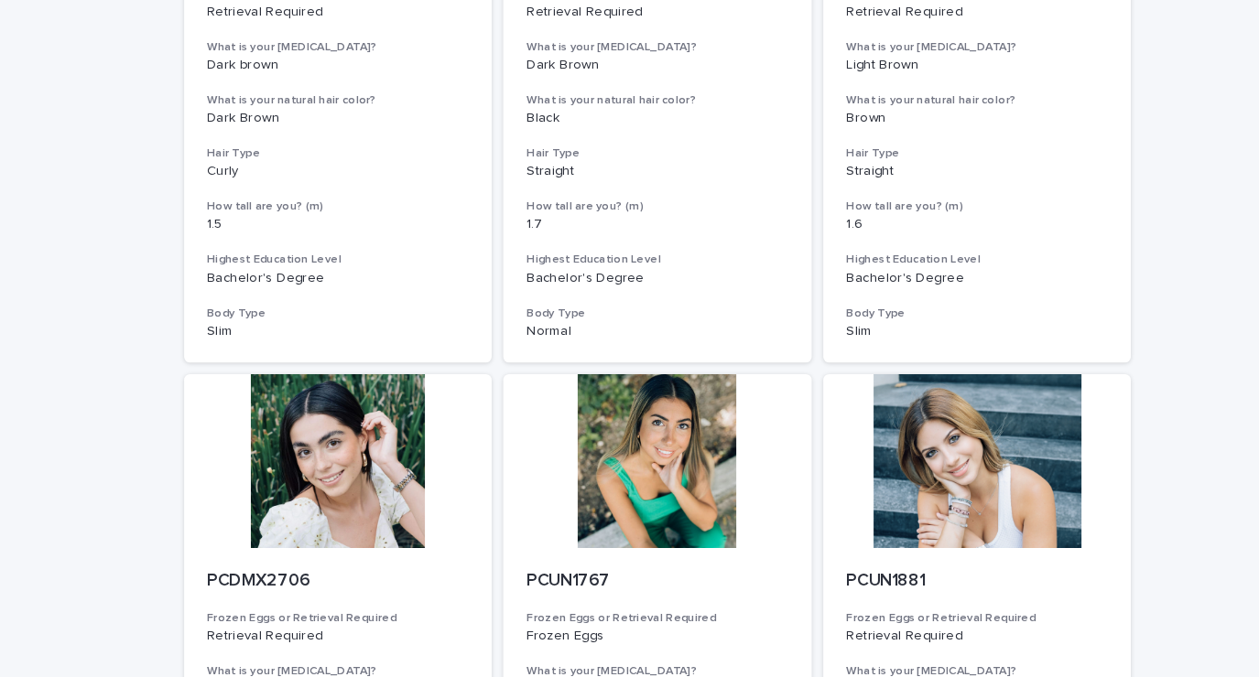
scroll to position [558, 0]
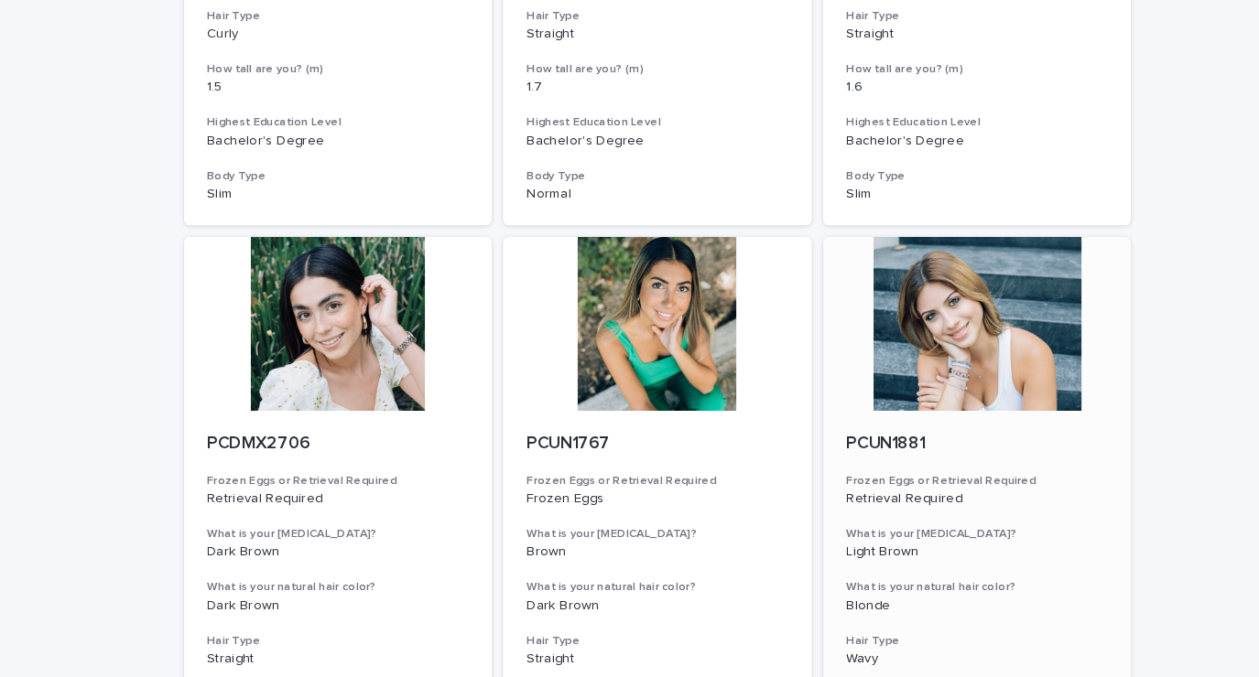
click at [969, 348] on div at bounding box center [932, 306] width 292 height 165
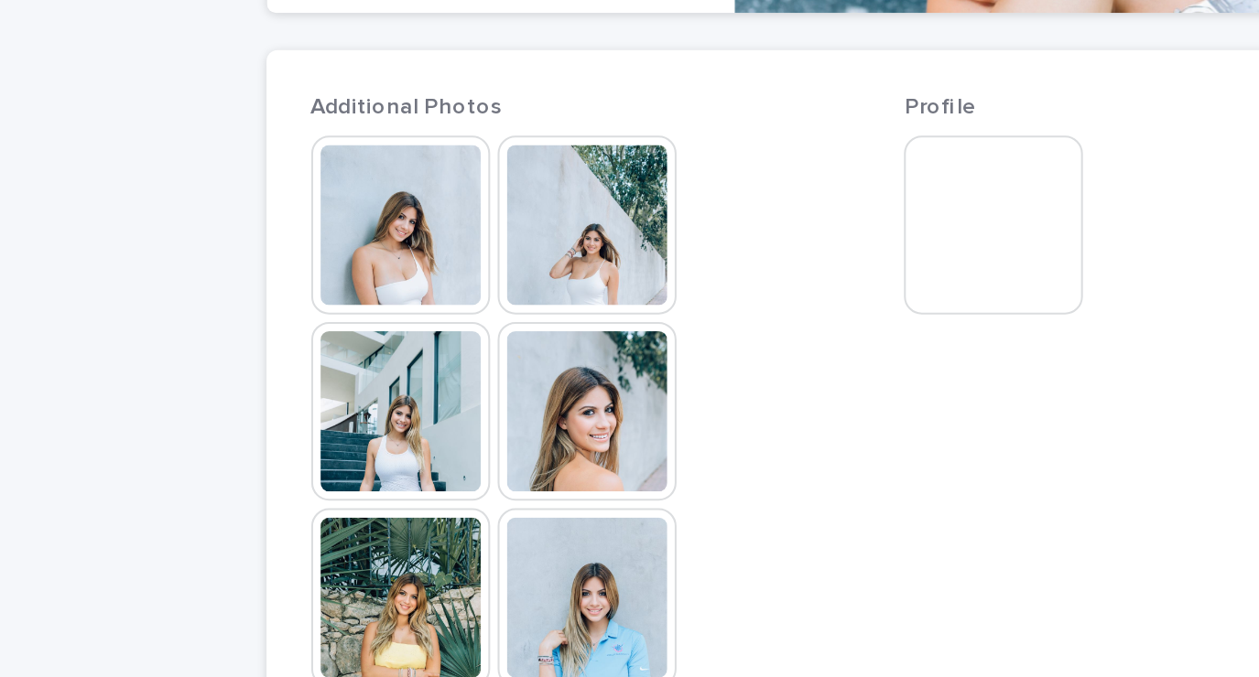
scroll to position [442, 0]
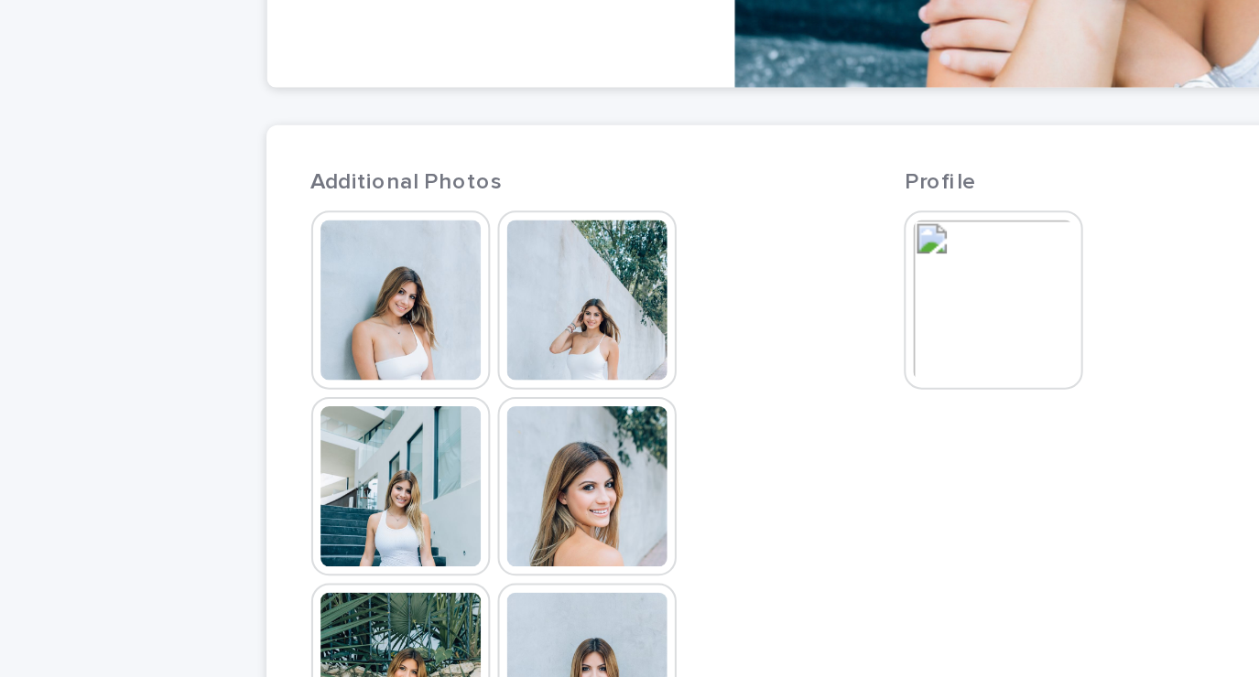
click at [547, 204] on img at bounding box center [538, 201] width 88 height 88
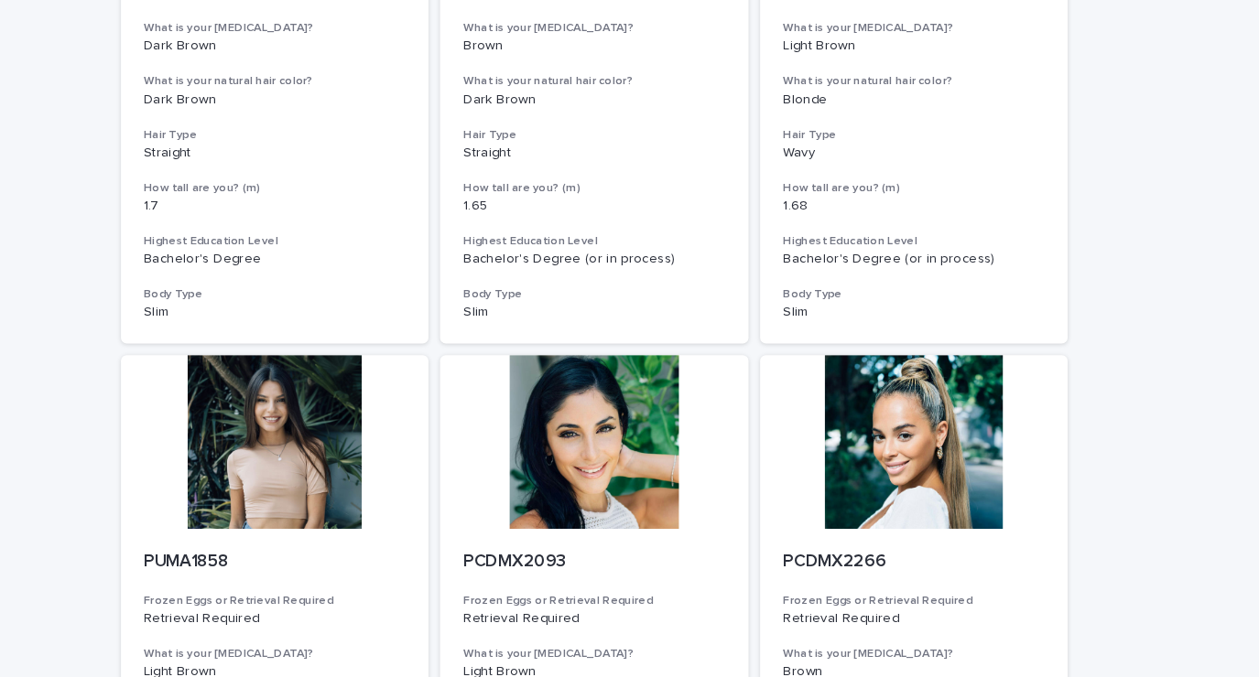
scroll to position [1128, 0]
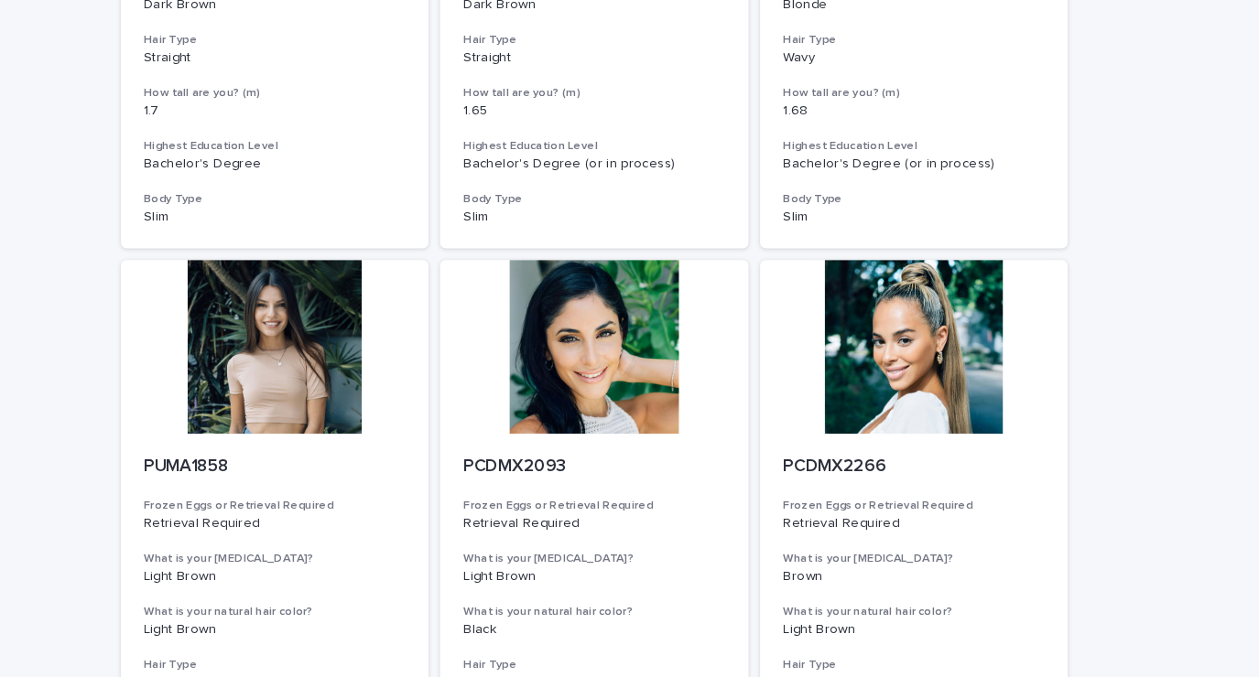
click at [1143, 434] on div "Loading... Saving… Loading... Saving… Egg Donors Frozen Eggs or Retrieval Requi…" at bounding box center [629, 243] width 1259 height 2625
click at [295, 358] on div at bounding box center [327, 328] width 292 height 165
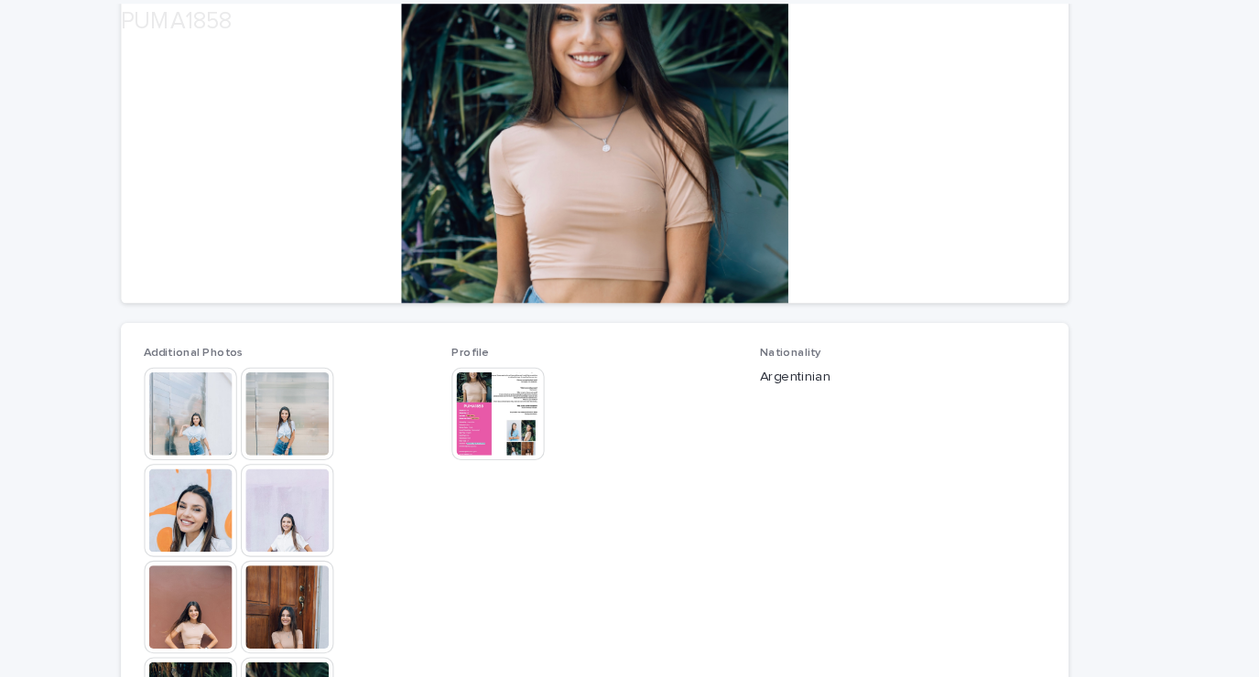
scroll to position [278, 0]
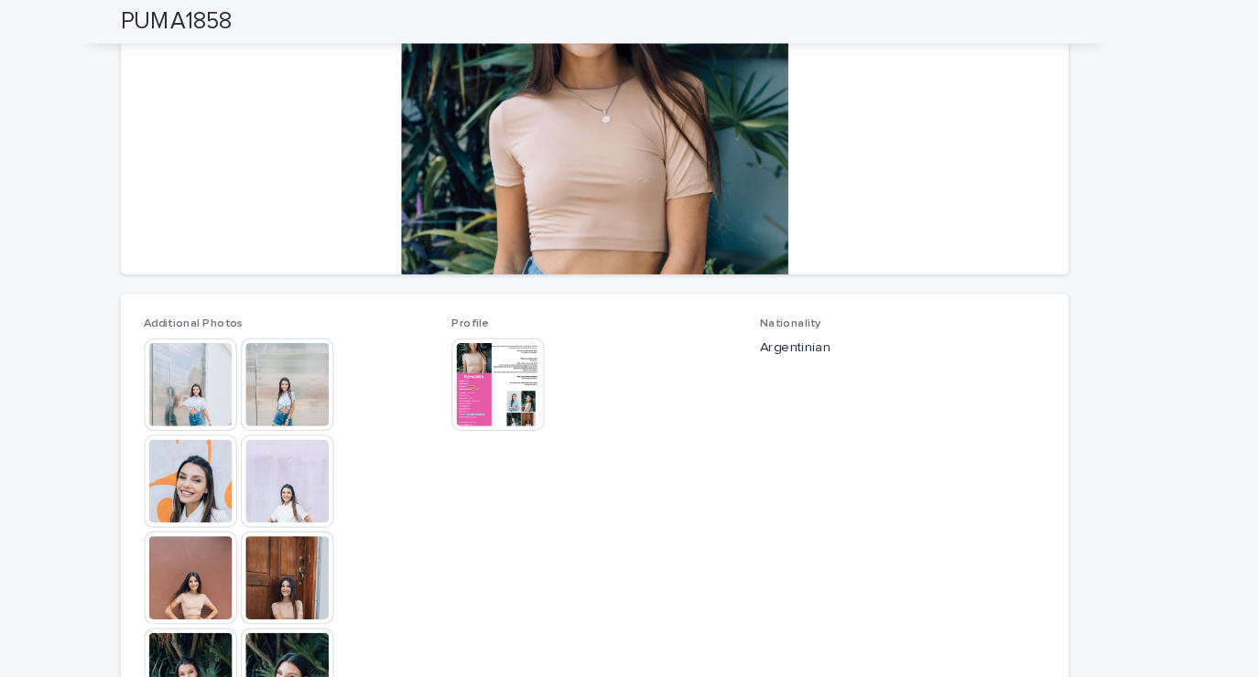
click at [234, 448] on img at bounding box center [247, 456] width 88 height 88
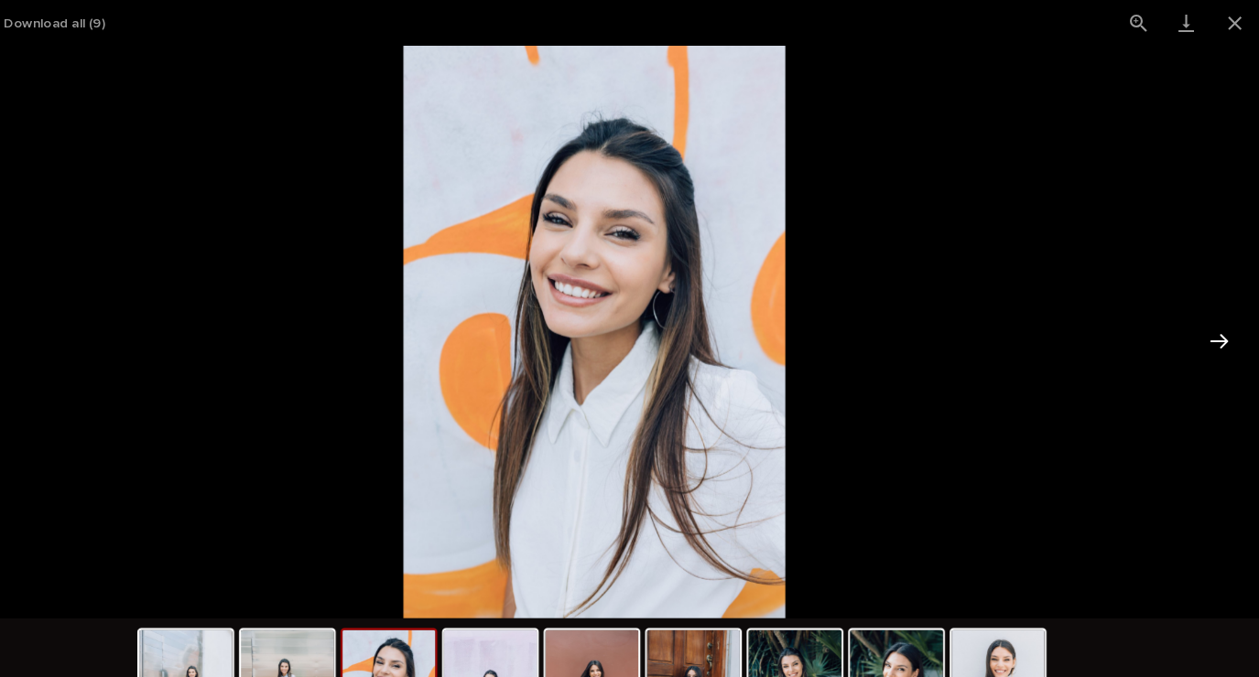
click at [1217, 327] on button "Next slide" at bounding box center [1221, 324] width 38 height 36
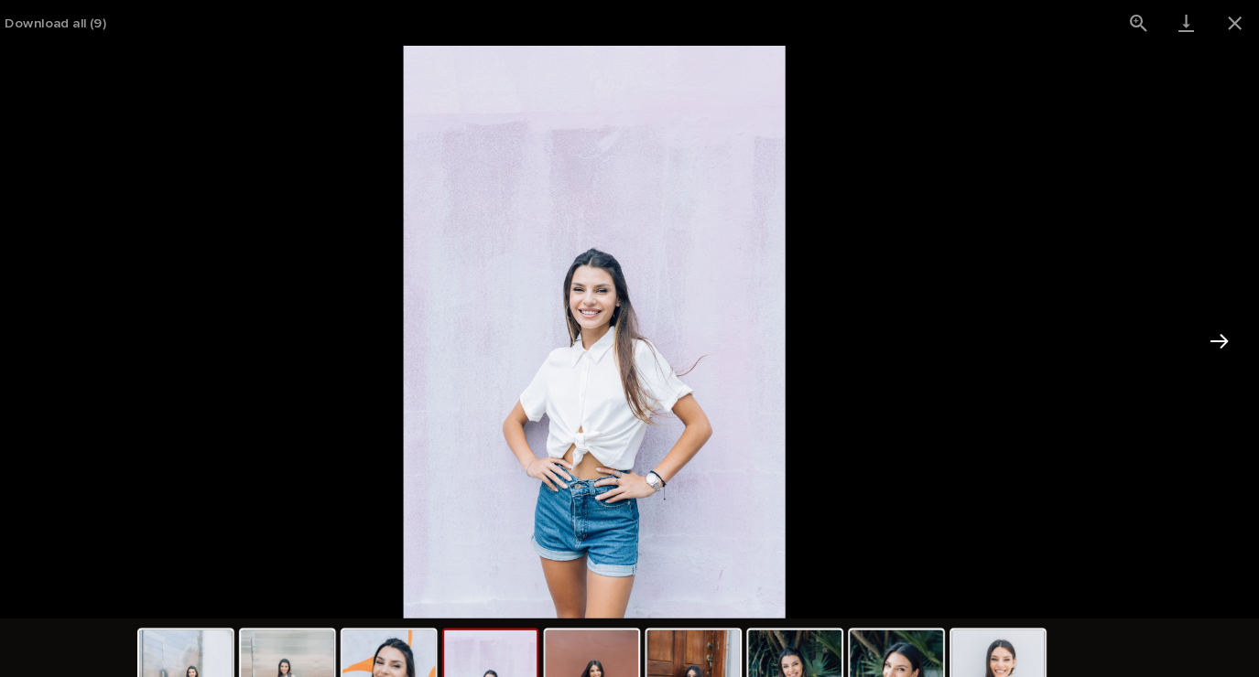
click at [1208, 335] on button "Next slide" at bounding box center [1221, 324] width 38 height 36
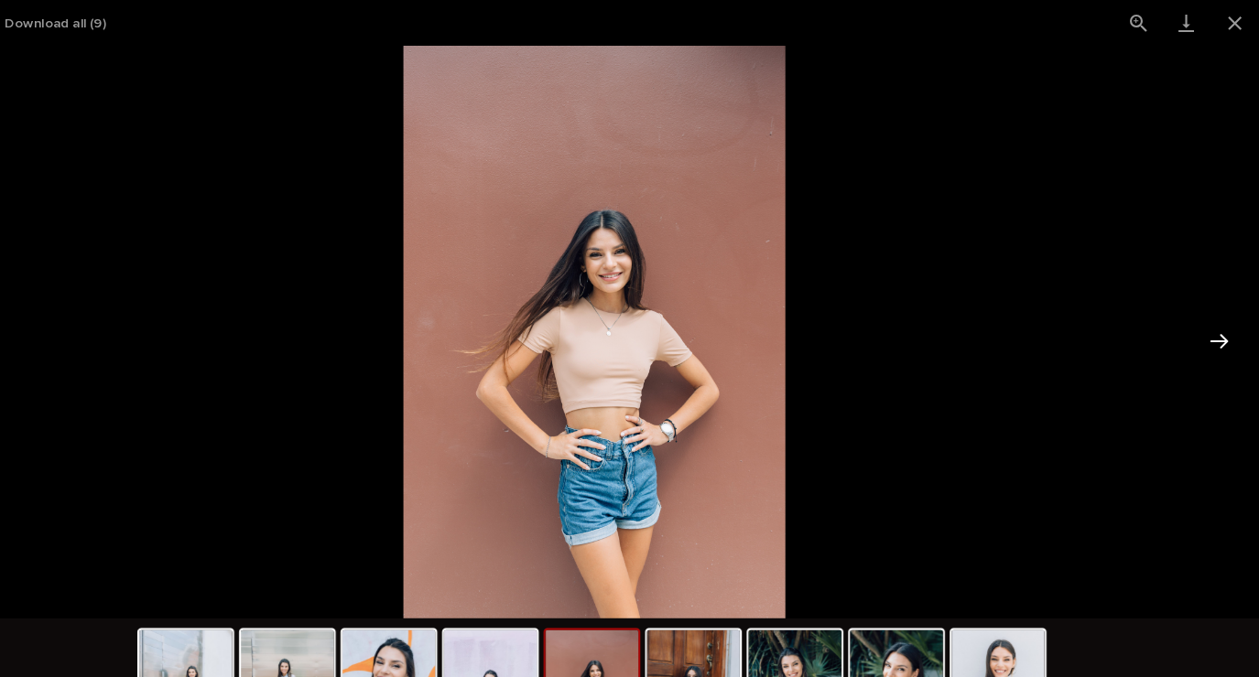
click at [1210, 341] on button "Next slide" at bounding box center [1221, 324] width 38 height 36
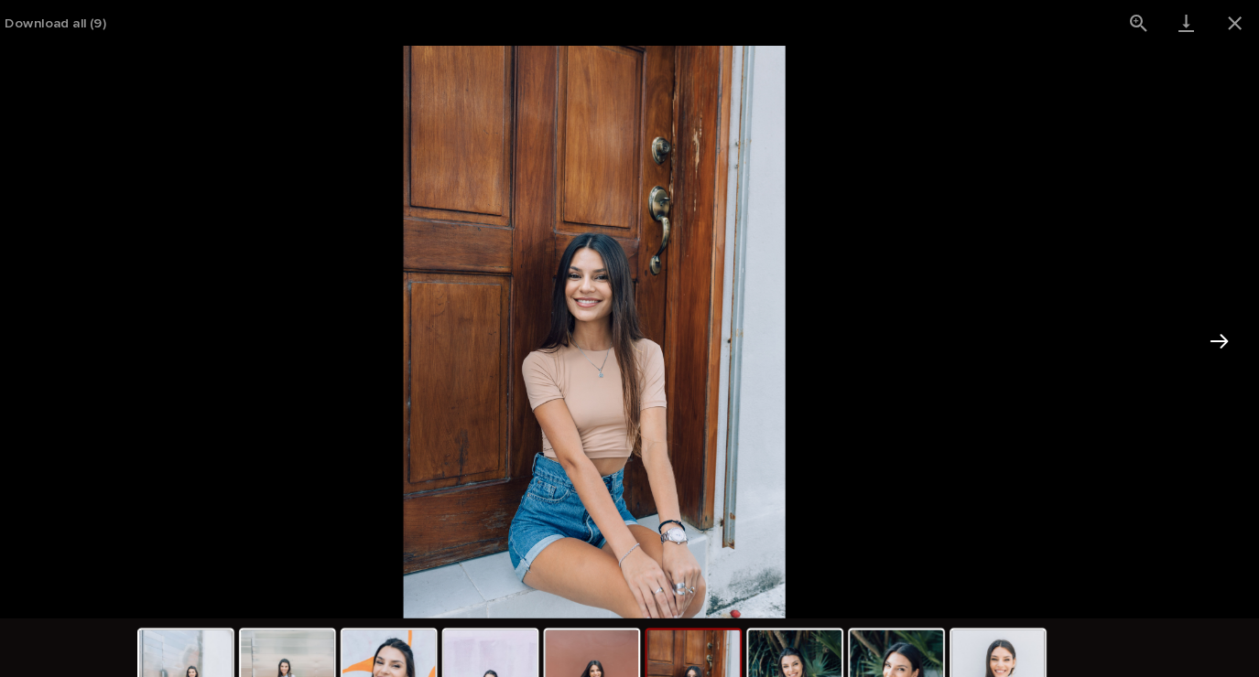
click at [1208, 335] on button "Next slide" at bounding box center [1221, 324] width 38 height 36
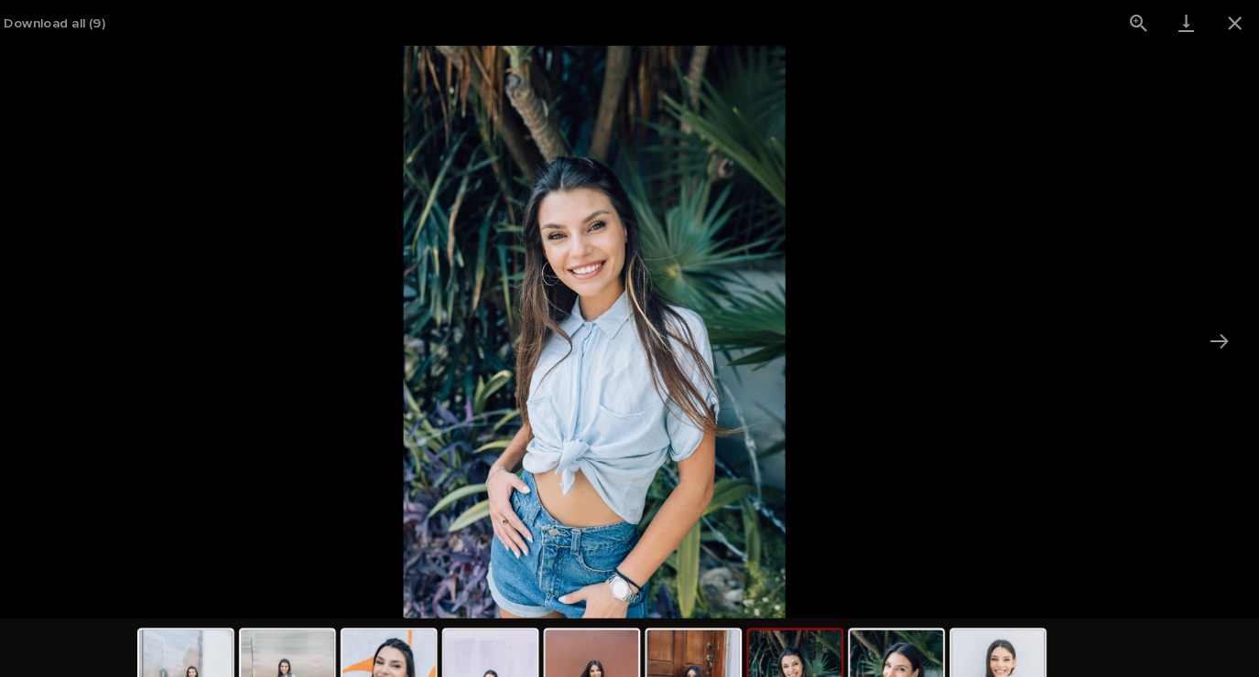
click at [1207, 343] on picture at bounding box center [629, 314] width 1259 height 543
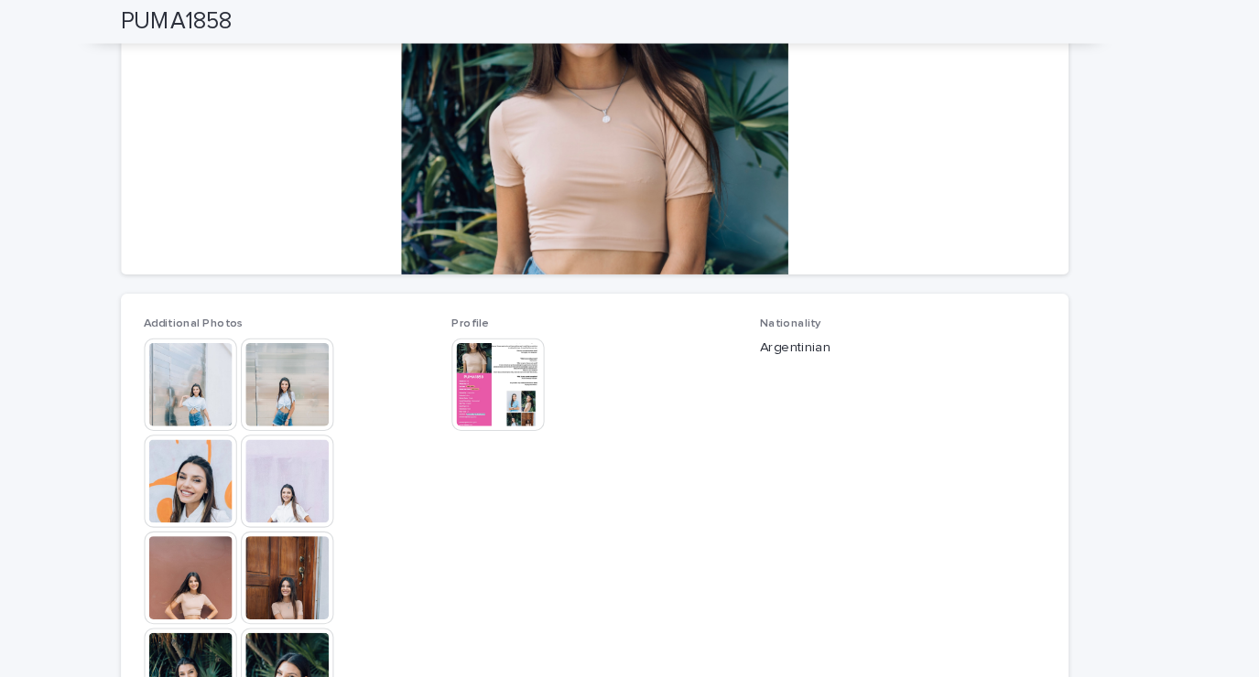
scroll to position [0, 0]
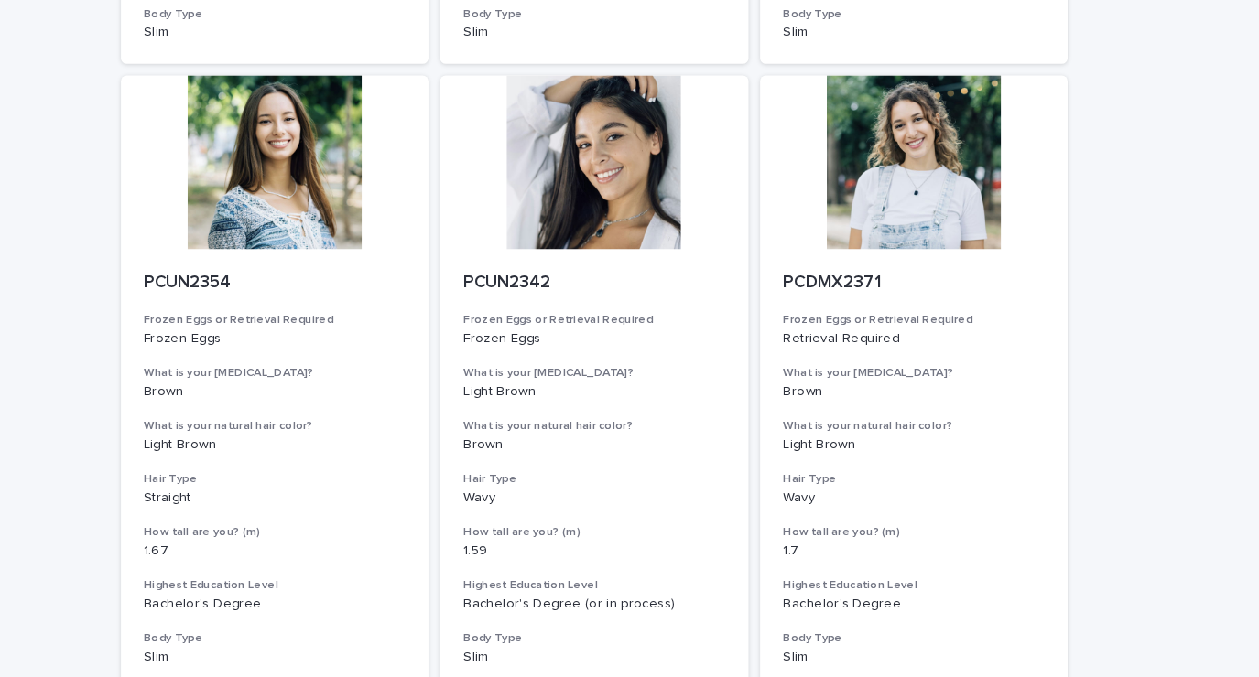
scroll to position [1892, 0]
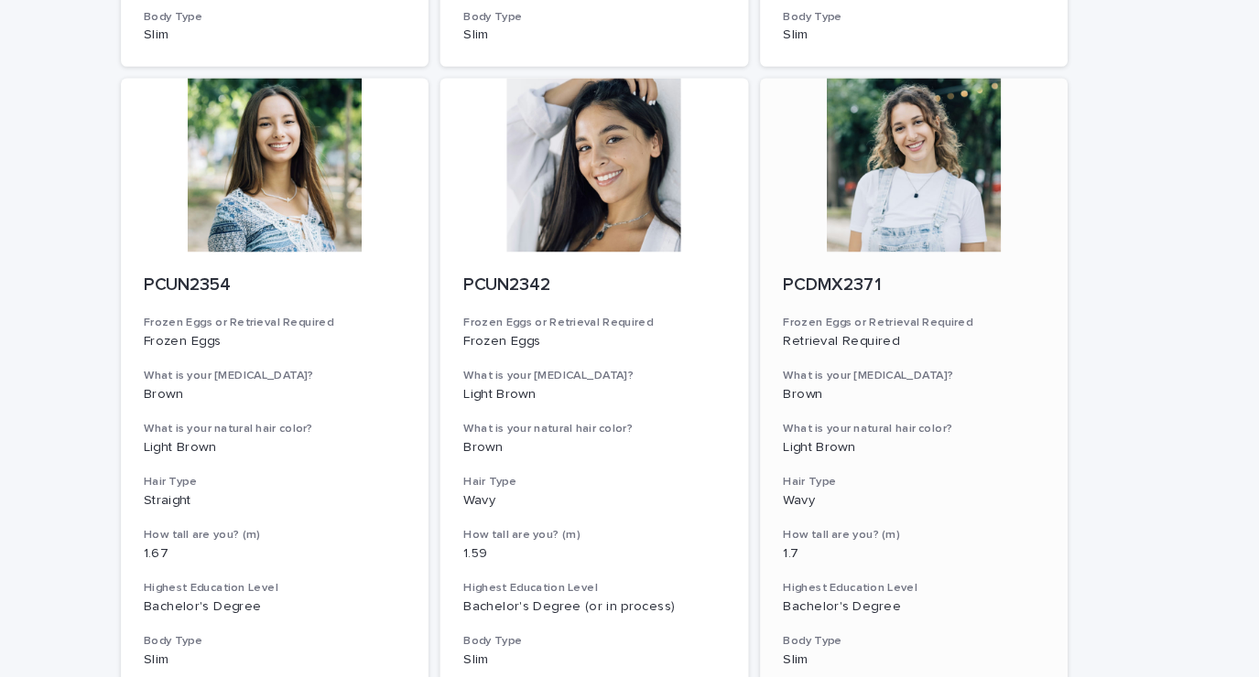
click at [935, 201] on div at bounding box center [932, 156] width 292 height 165
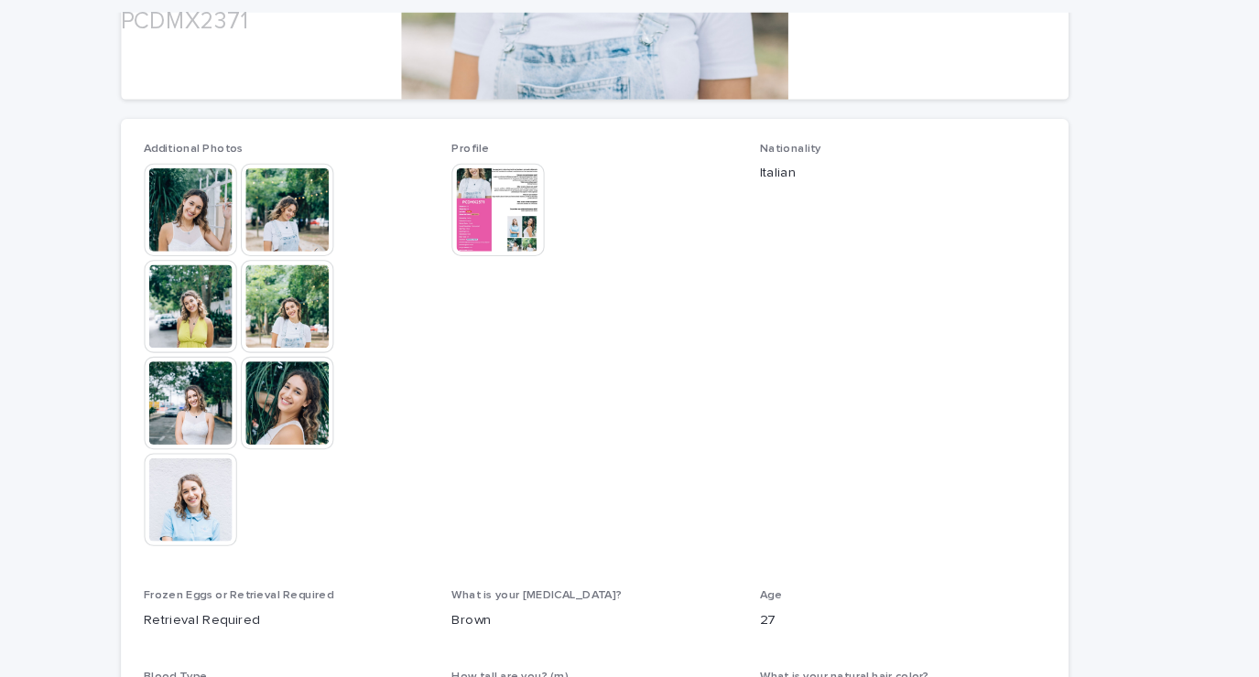
scroll to position [482, 0]
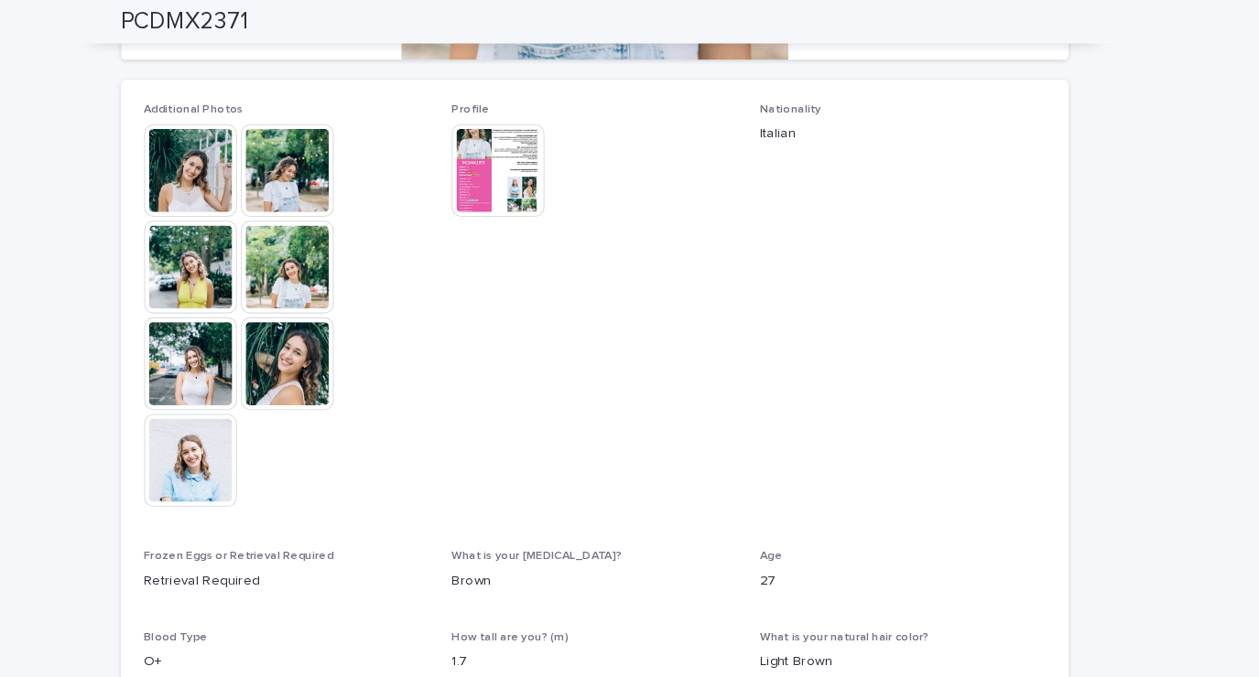
click at [228, 151] on img at bounding box center [247, 161] width 88 height 88
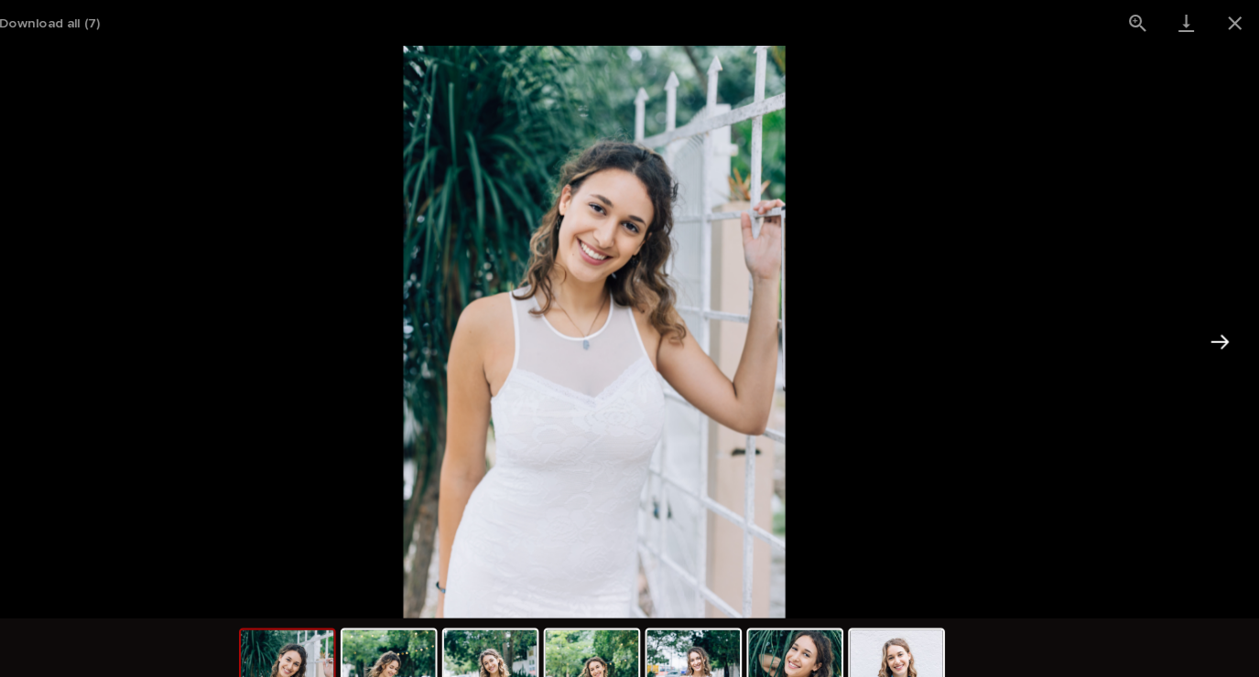
click at [1221, 320] on button "Next slide" at bounding box center [1221, 324] width 38 height 36
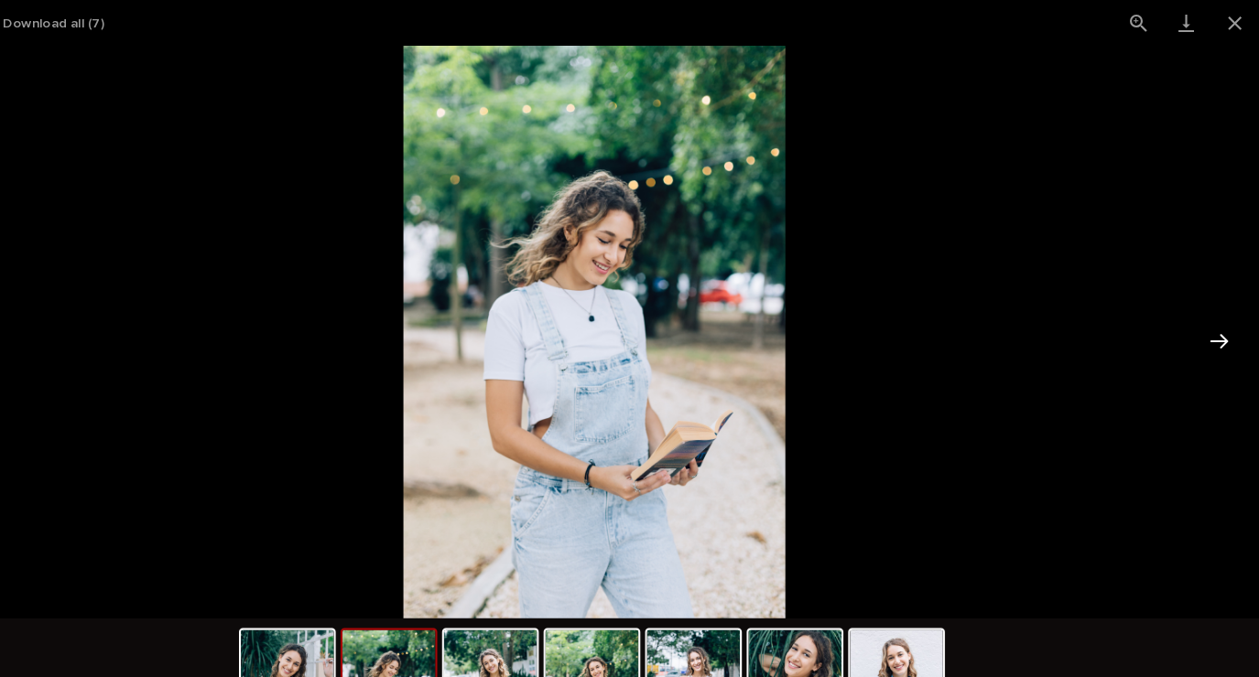
click at [1213, 333] on button "Next slide" at bounding box center [1221, 324] width 38 height 36
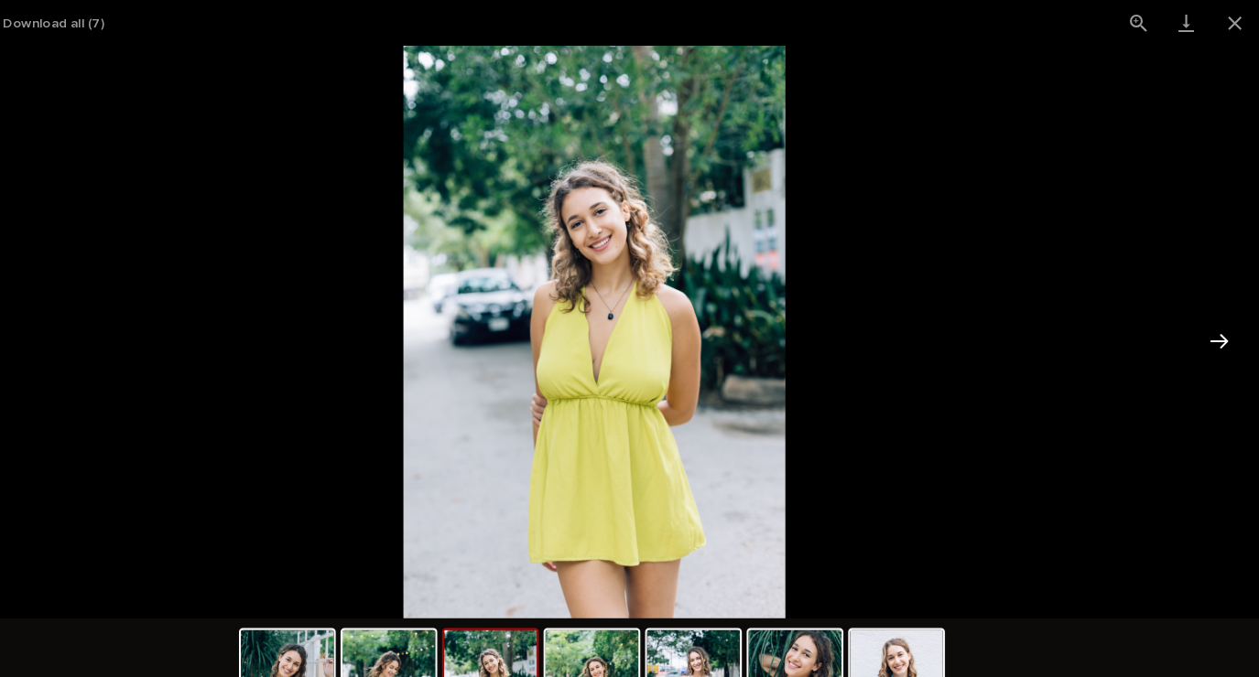
click at [1223, 322] on button "Next slide" at bounding box center [1221, 324] width 38 height 36
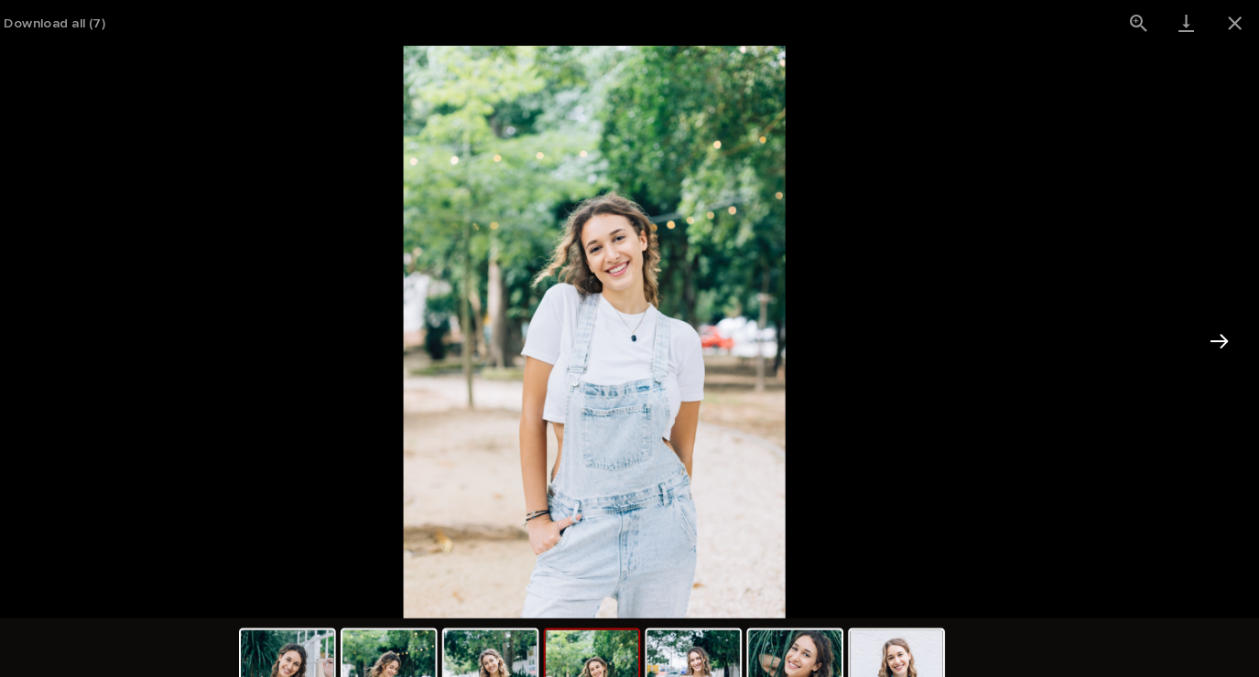
click at [1214, 333] on button "Next slide" at bounding box center [1221, 324] width 38 height 36
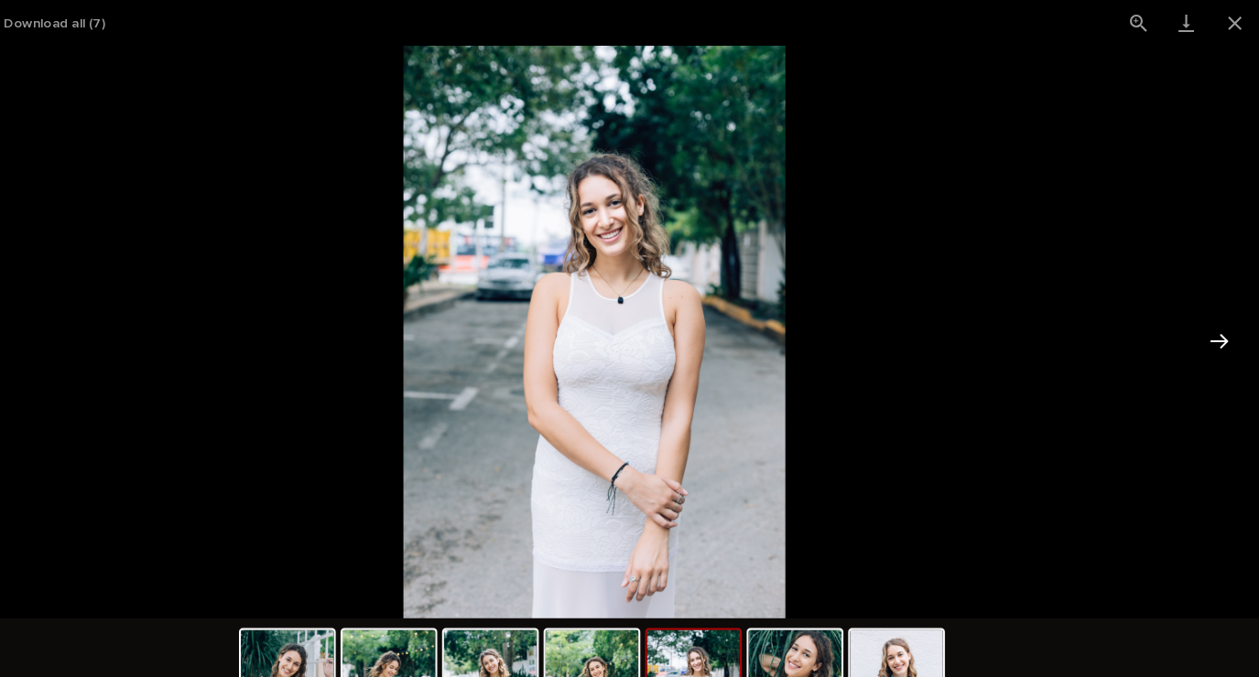
click at [1224, 335] on button "Next slide" at bounding box center [1221, 324] width 38 height 36
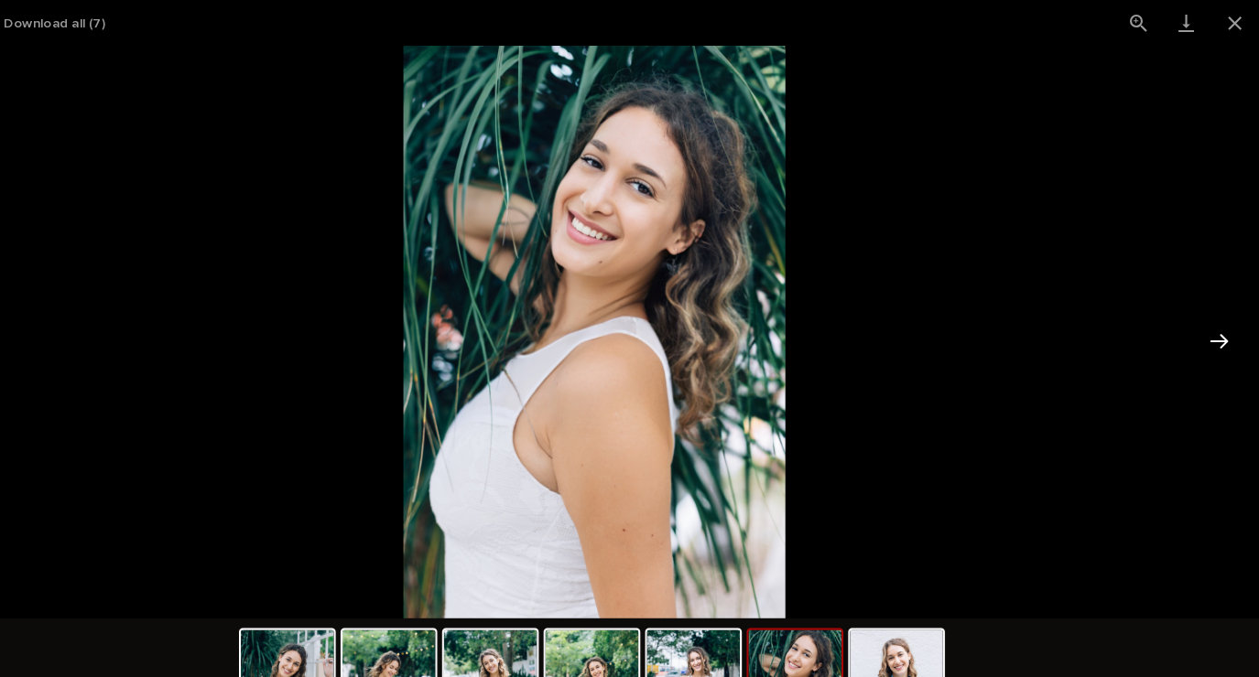
click at [1212, 330] on button "Next slide" at bounding box center [1221, 324] width 38 height 36
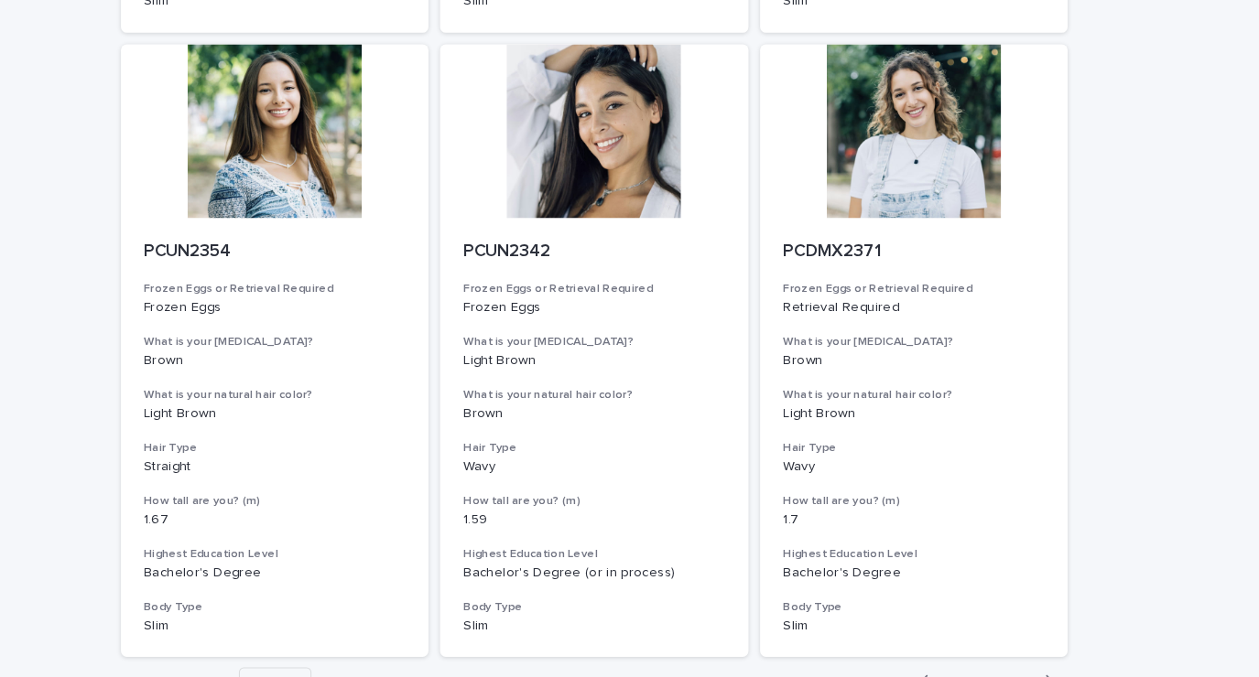
scroll to position [1925, 0]
click at [330, 170] on div at bounding box center [327, 123] width 292 height 165
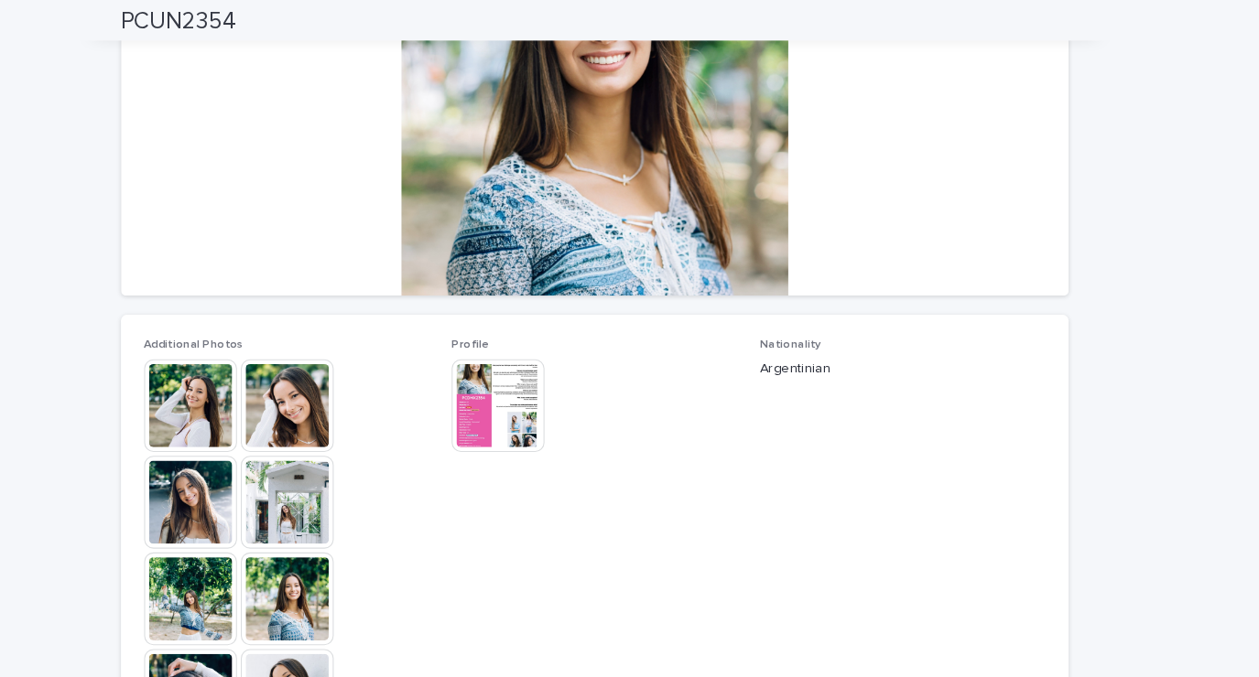
scroll to position [276, 0]
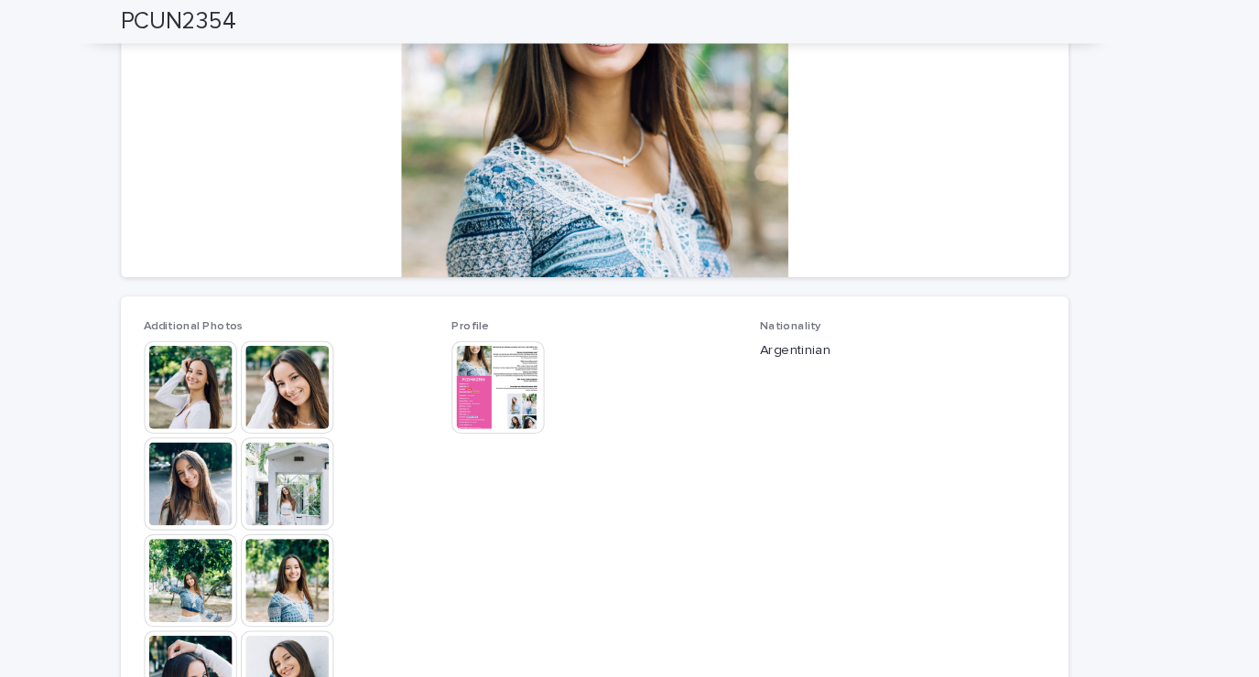
click at [244, 362] on img at bounding box center [247, 367] width 88 height 88
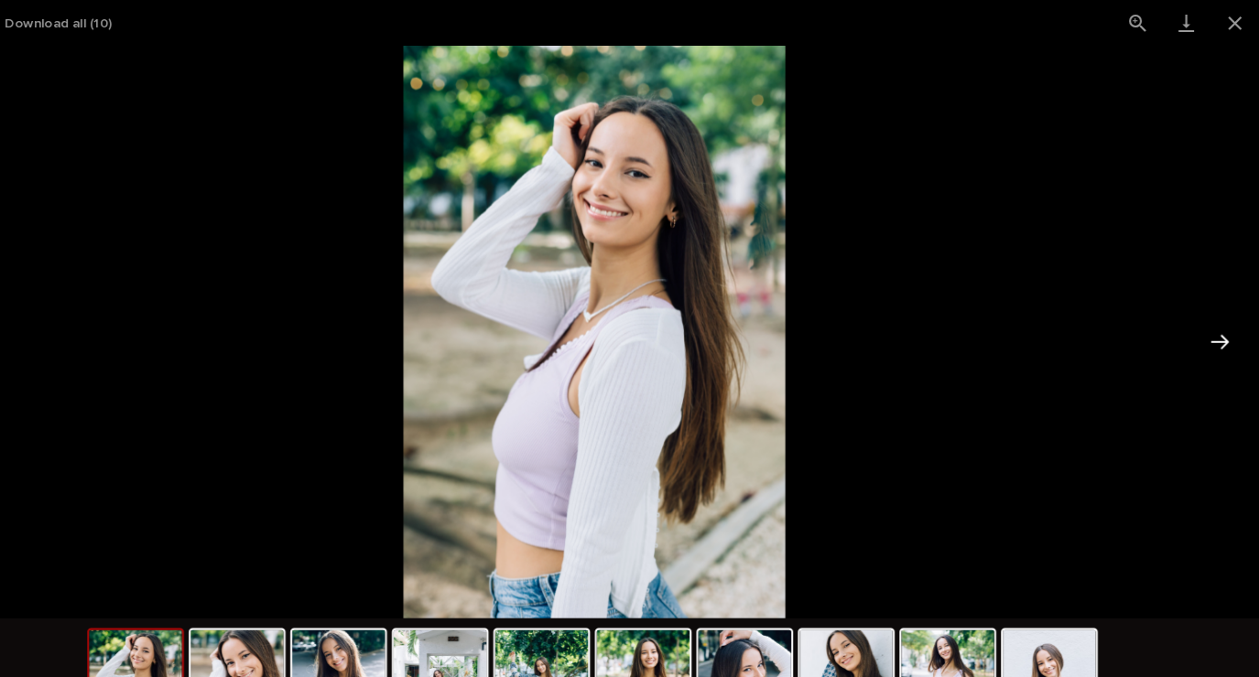
click at [1211, 332] on button "Next slide" at bounding box center [1221, 324] width 38 height 36
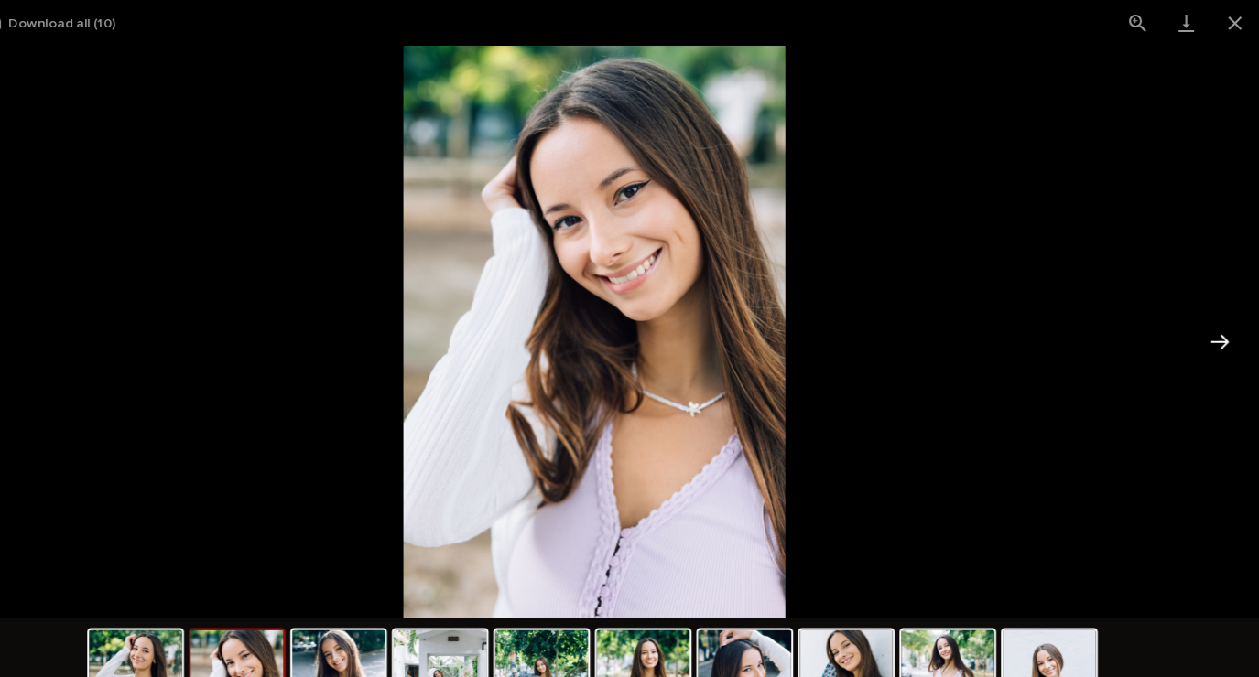
click at [1217, 324] on button "Next slide" at bounding box center [1221, 324] width 38 height 36
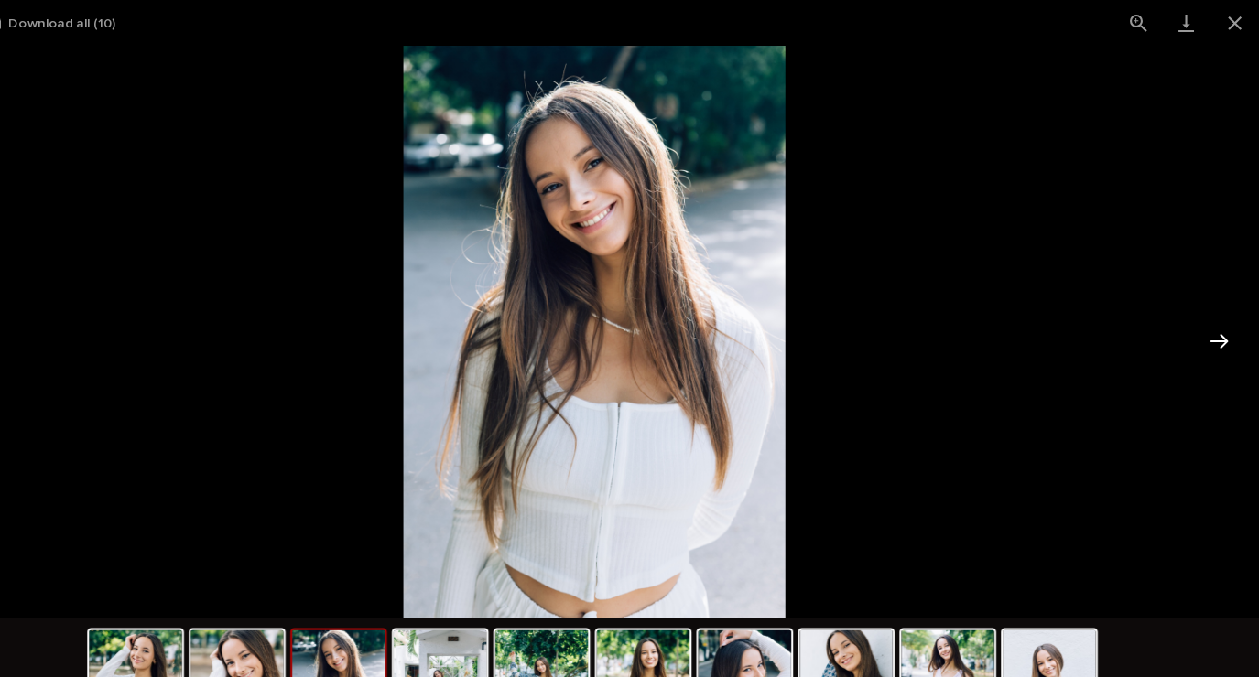
click at [1219, 311] on button "Next slide" at bounding box center [1221, 324] width 38 height 36
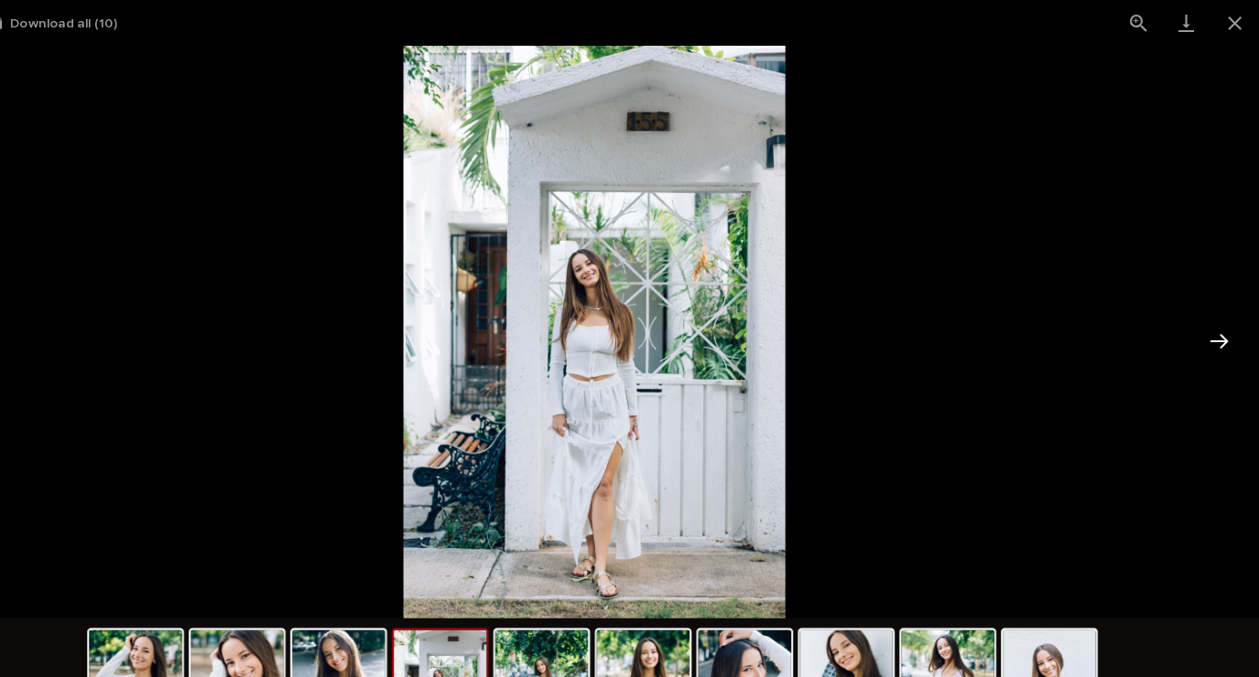
click at [1221, 331] on button "Next slide" at bounding box center [1221, 324] width 38 height 36
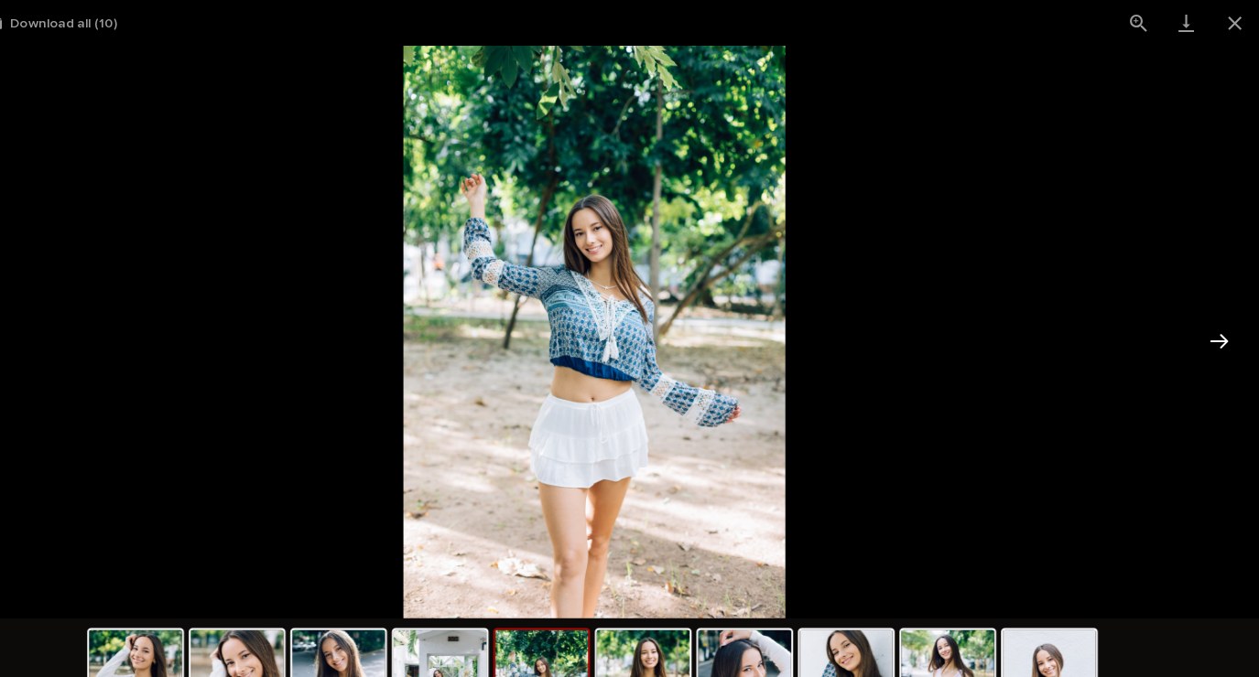
click at [1214, 335] on button "Next slide" at bounding box center [1221, 324] width 38 height 36
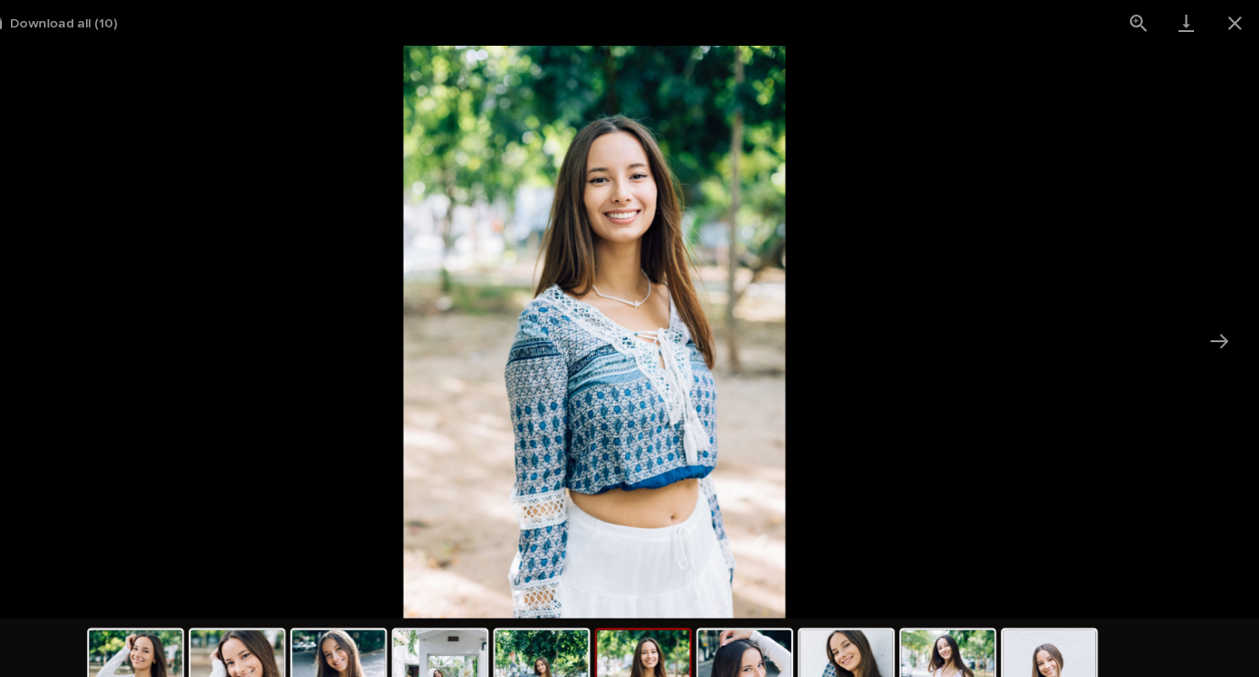
click at [1258, 341] on picture at bounding box center [629, 314] width 1259 height 543
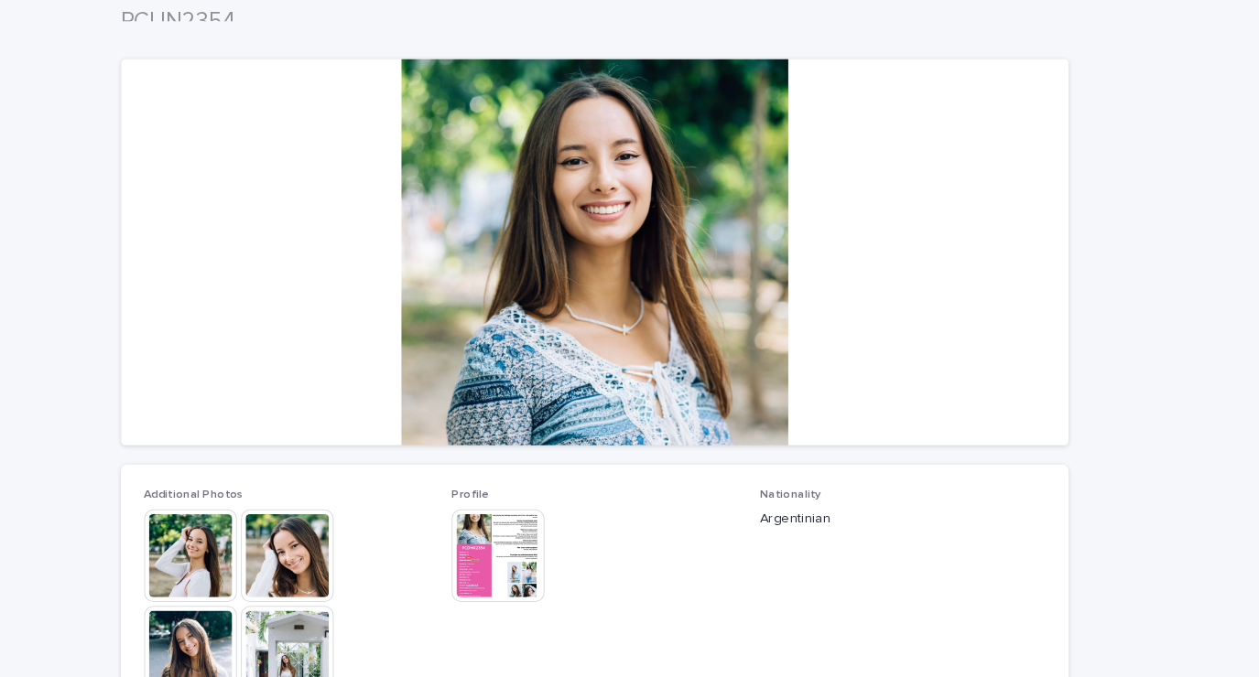
scroll to position [114, 0]
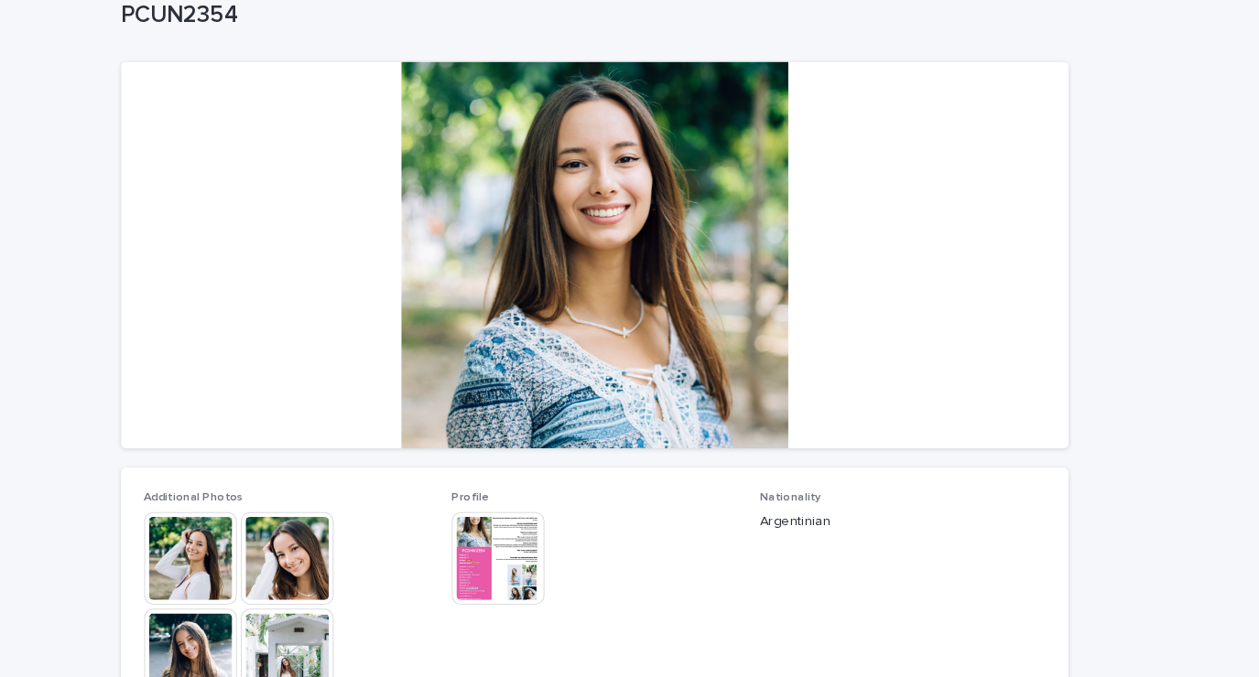
click at [533, 517] on img at bounding box center [538, 529] width 88 height 88
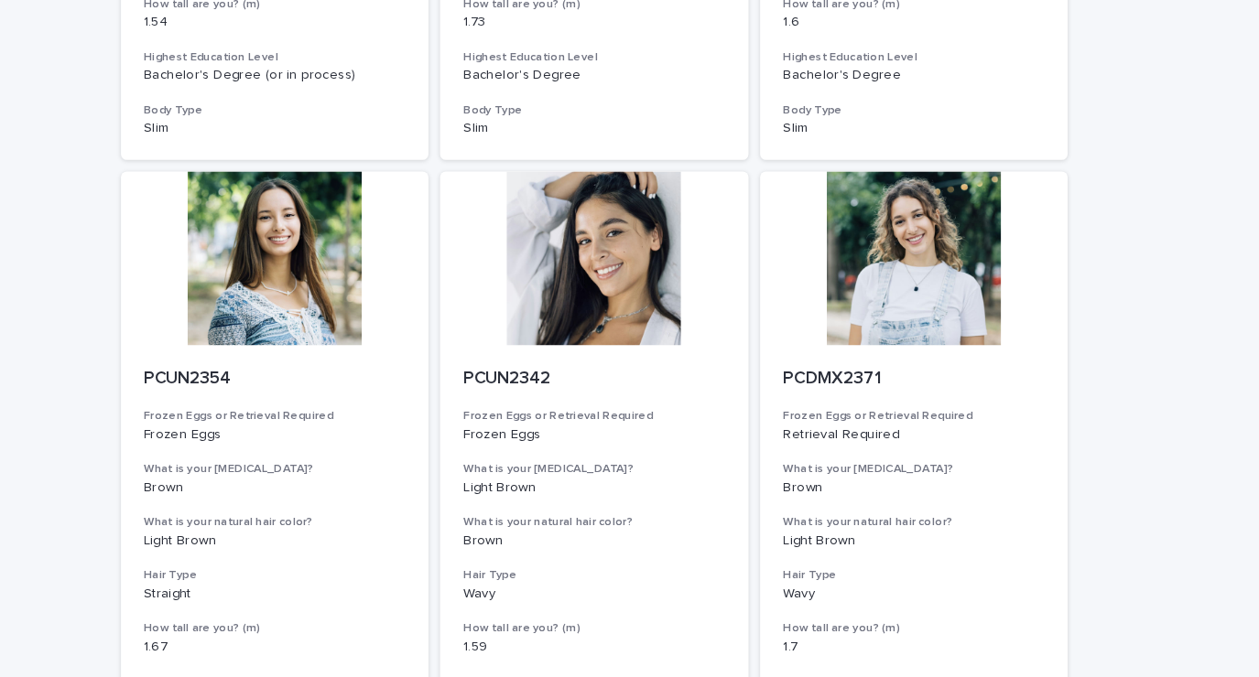
scroll to position [1796, 0]
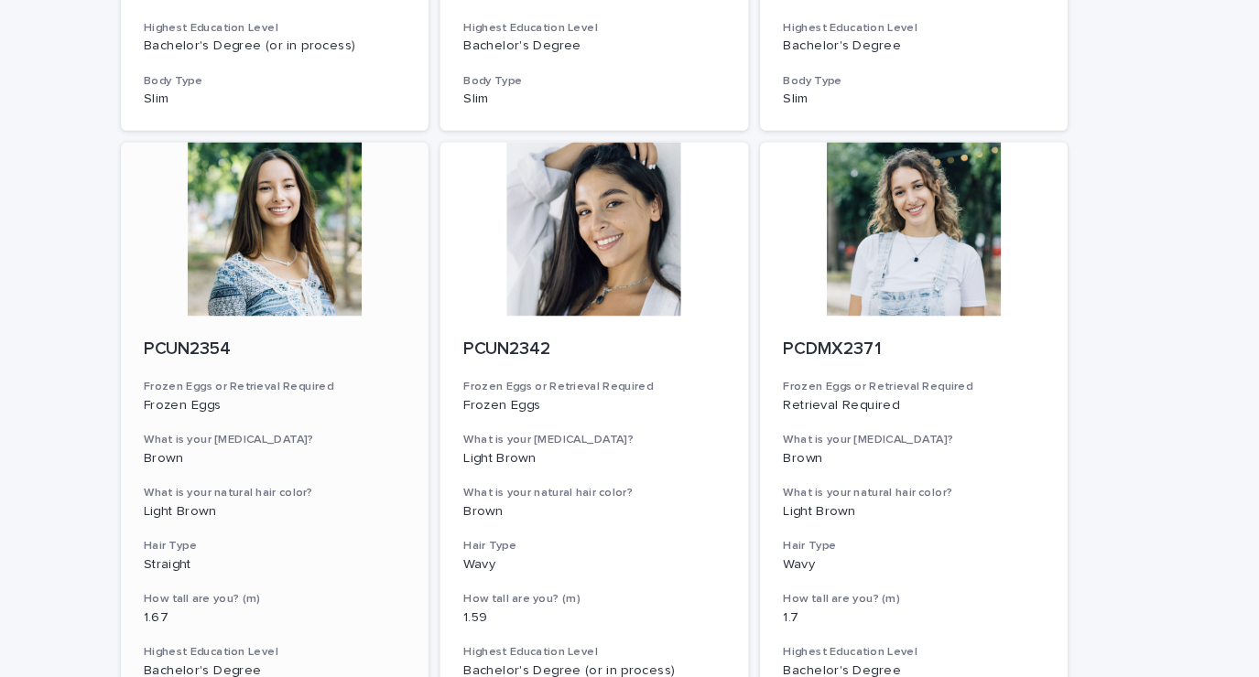
click at [296, 265] on div at bounding box center [327, 252] width 292 height 165
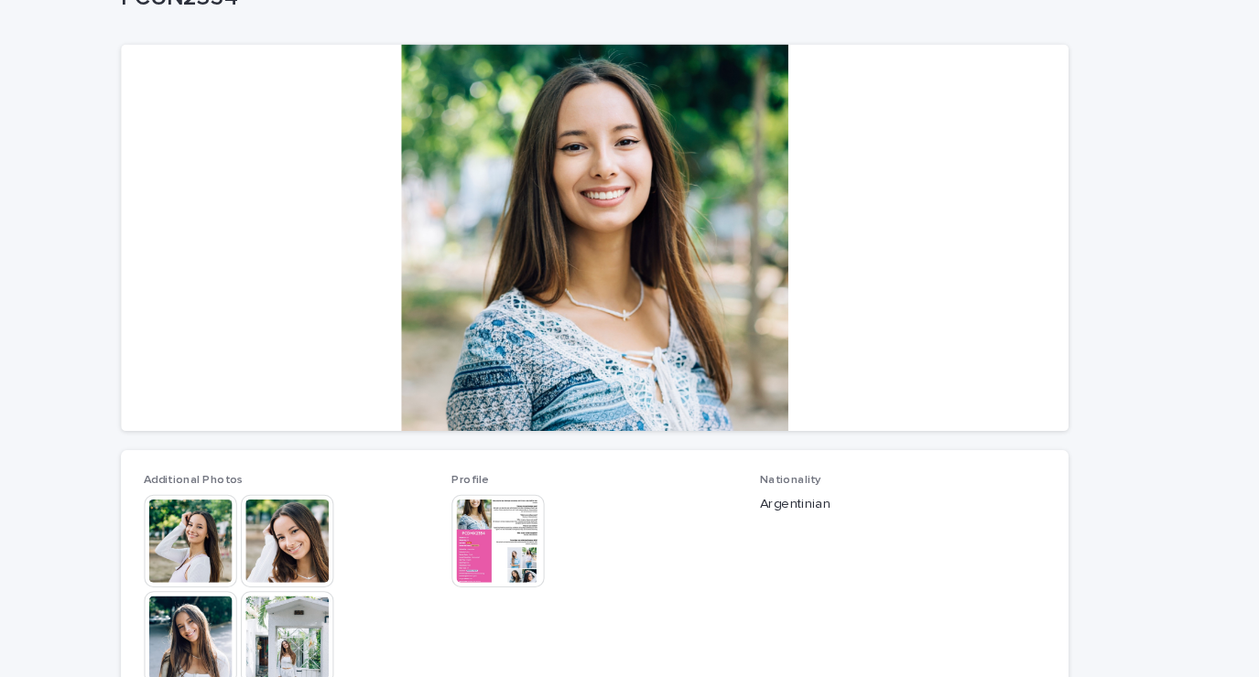
scroll to position [134, 0]
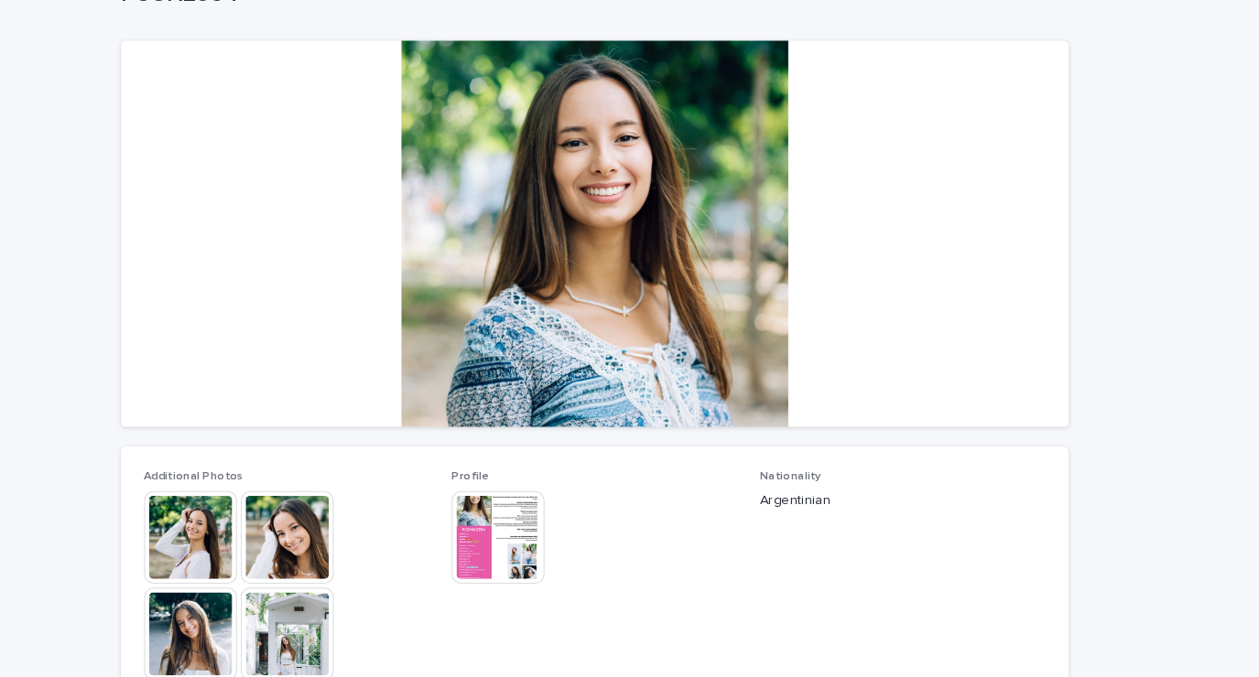
click at [502, 529] on img at bounding box center [538, 509] width 88 height 88
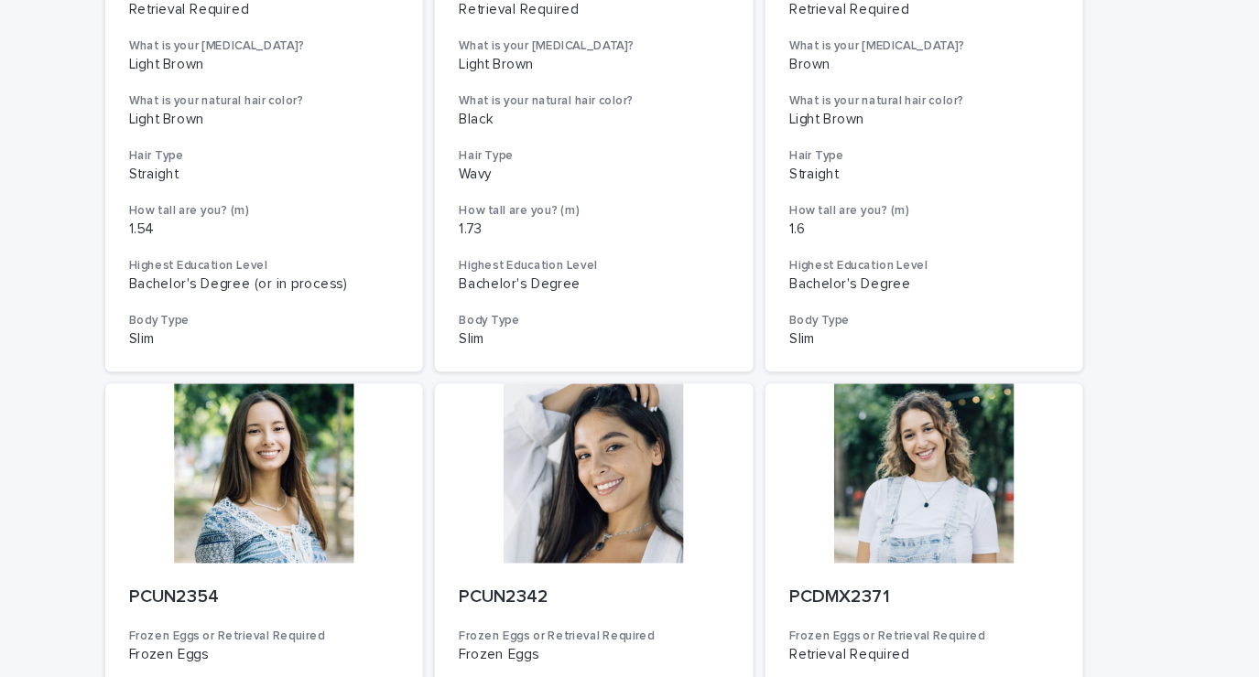
scroll to position [1644, 0]
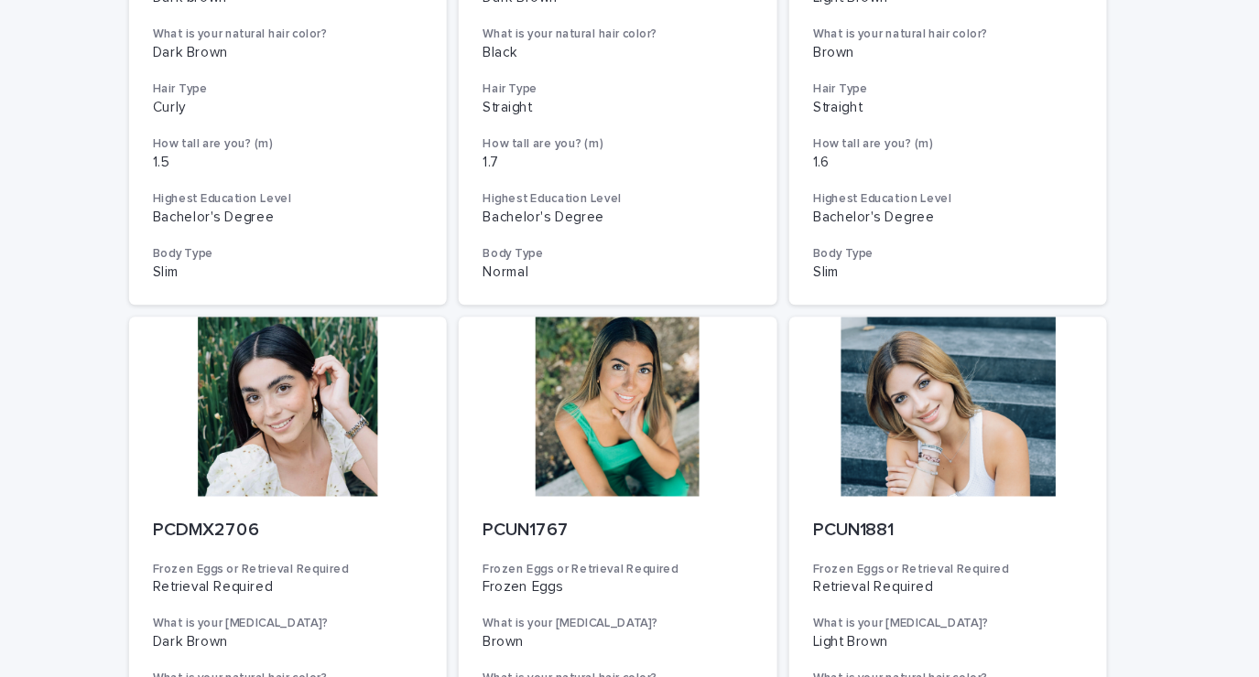
click at [986, 447] on div at bounding box center [932, 429] width 292 height 165
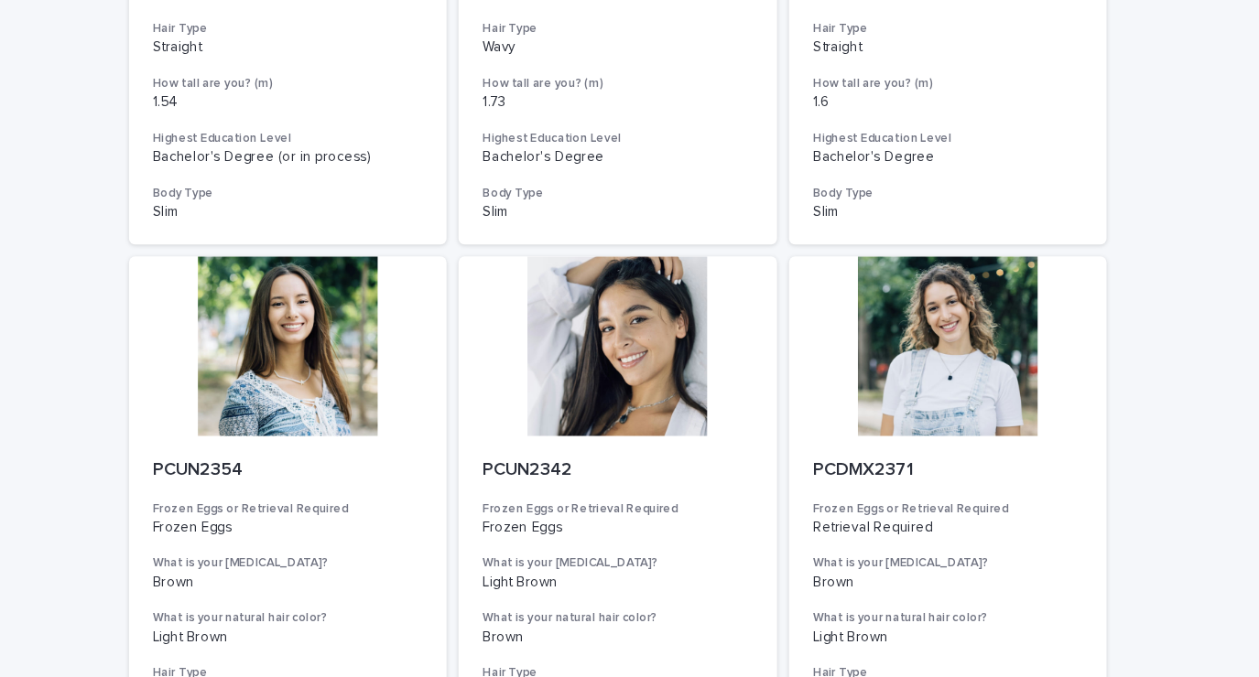
scroll to position [2059, 0]
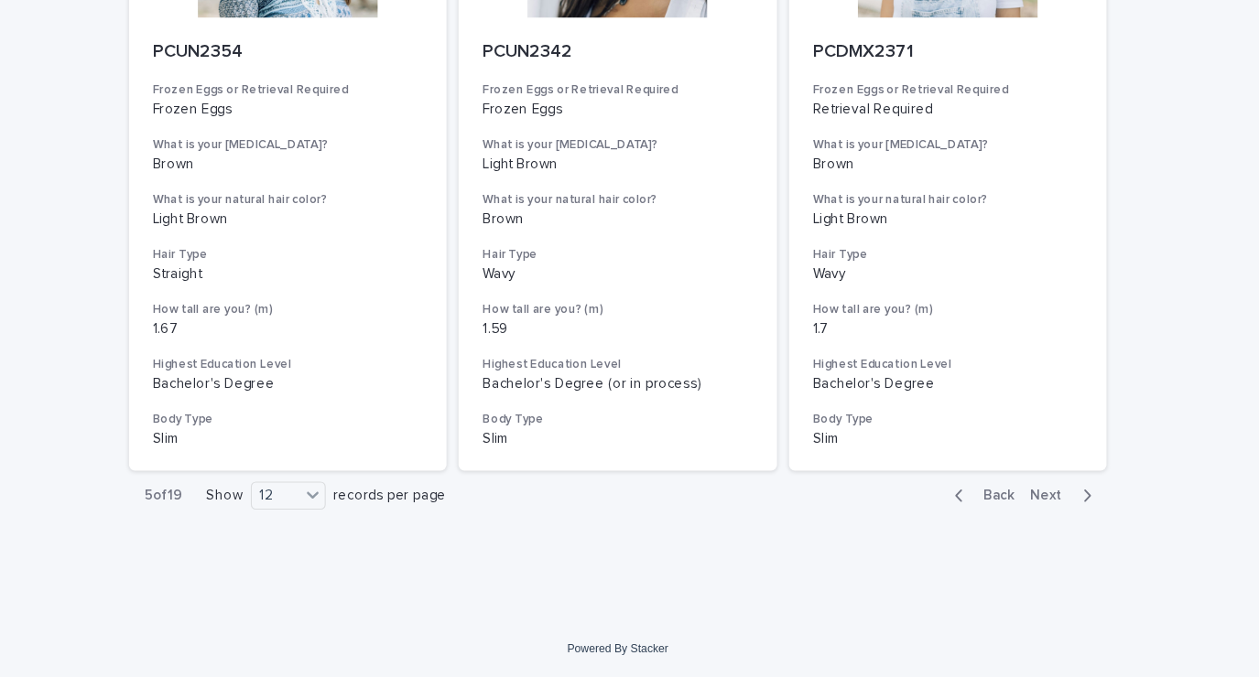
click at [1043, 518] on button "Next" at bounding box center [1040, 511] width 78 height 16
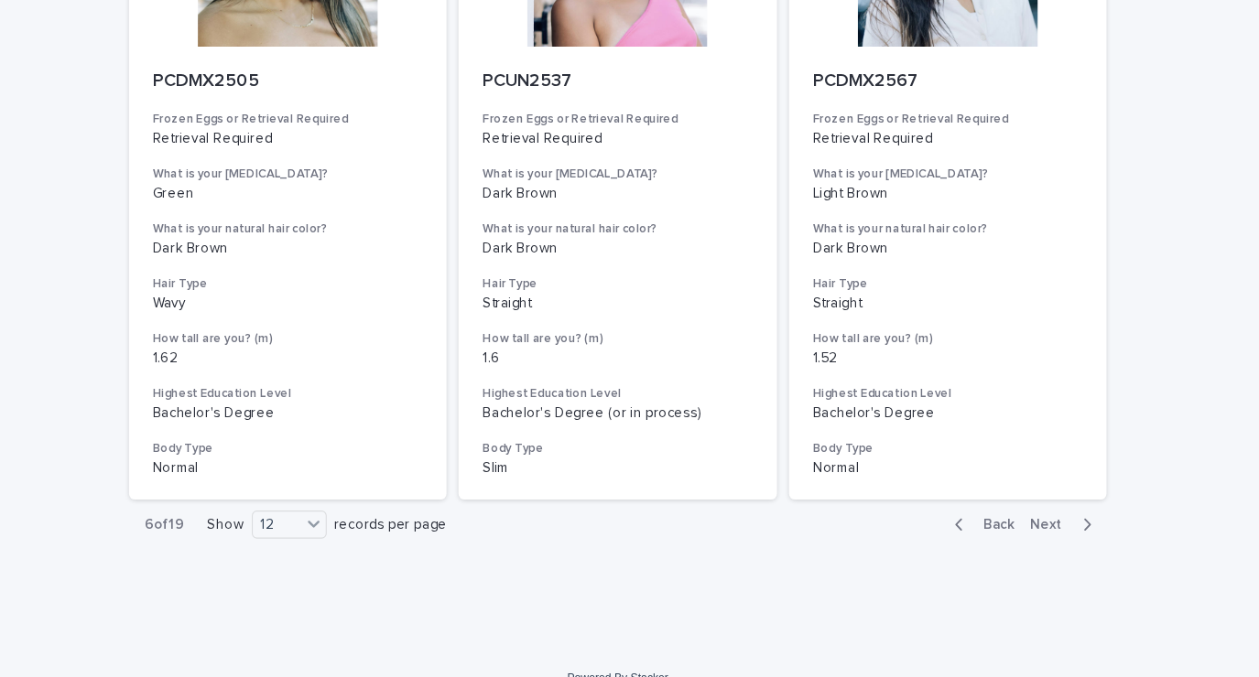
scroll to position [2047, 0]
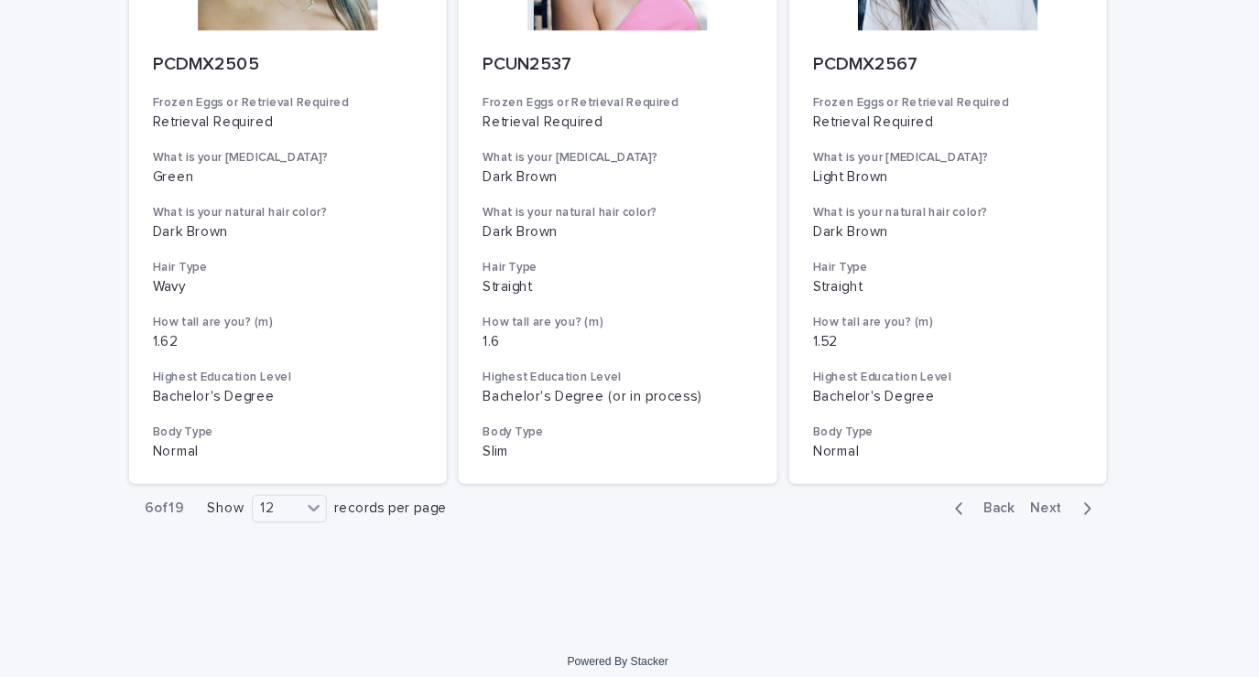
click at [1056, 526] on icon "button" at bounding box center [1059, 522] width 6 height 11
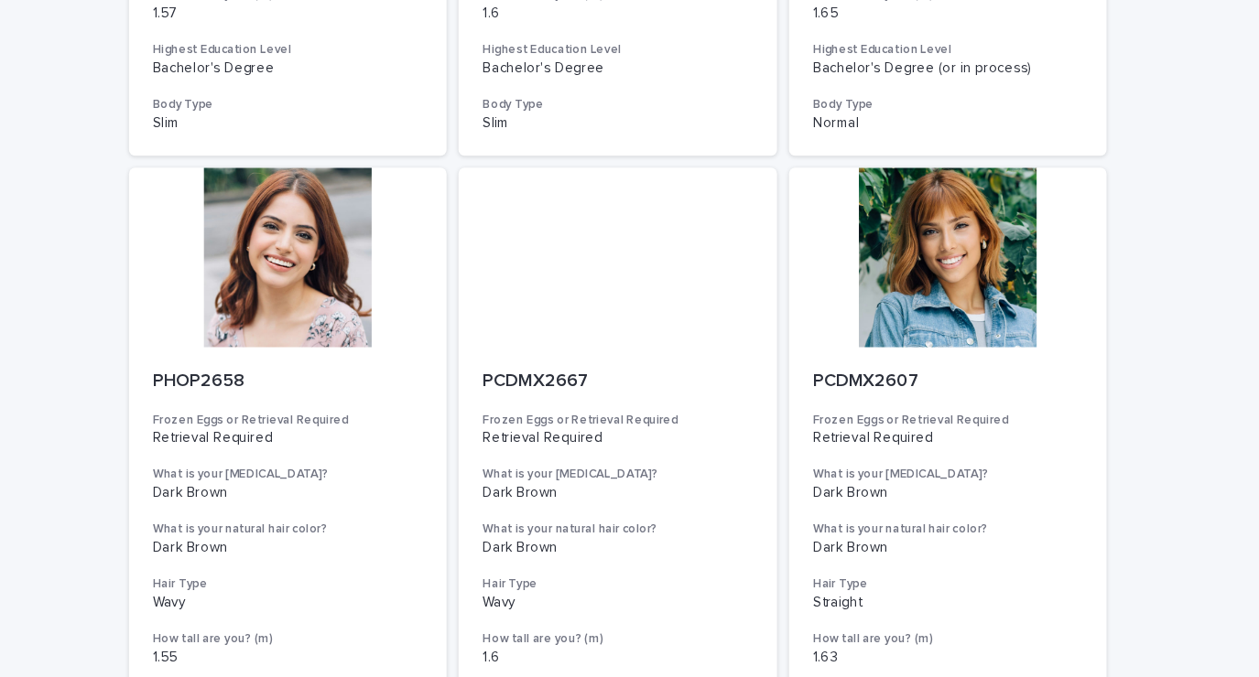
scroll to position [503, 0]
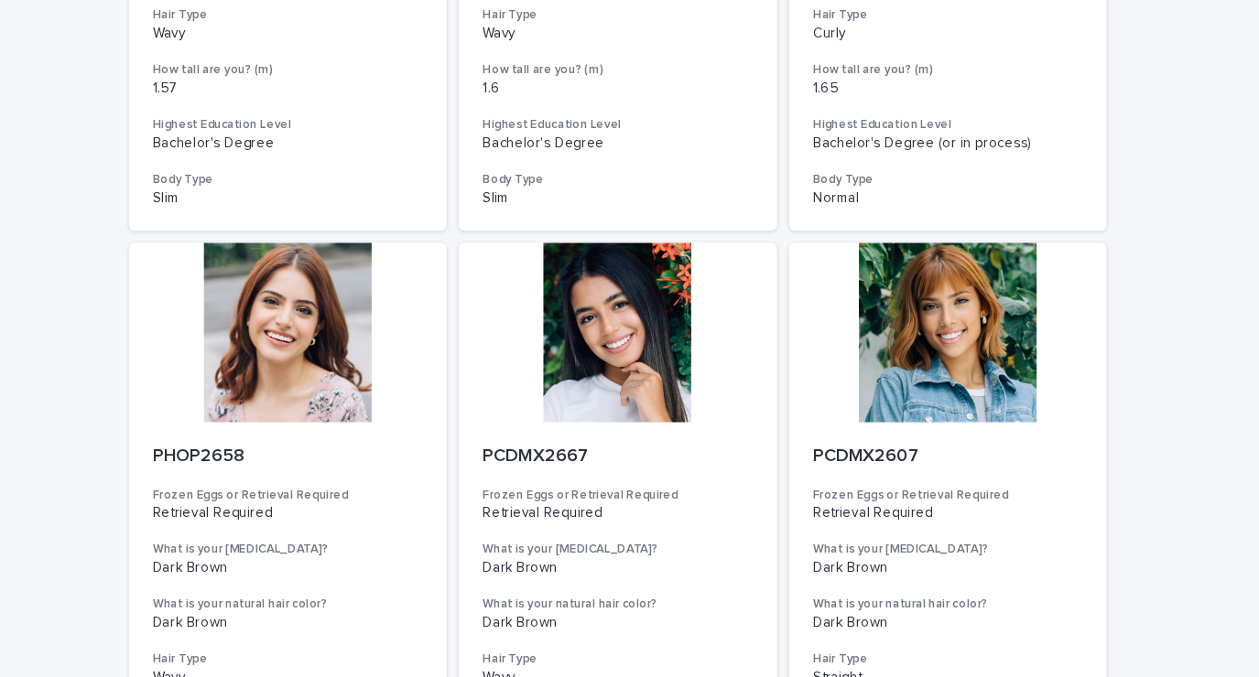
click at [287, 373] on div at bounding box center [327, 361] width 292 height 165
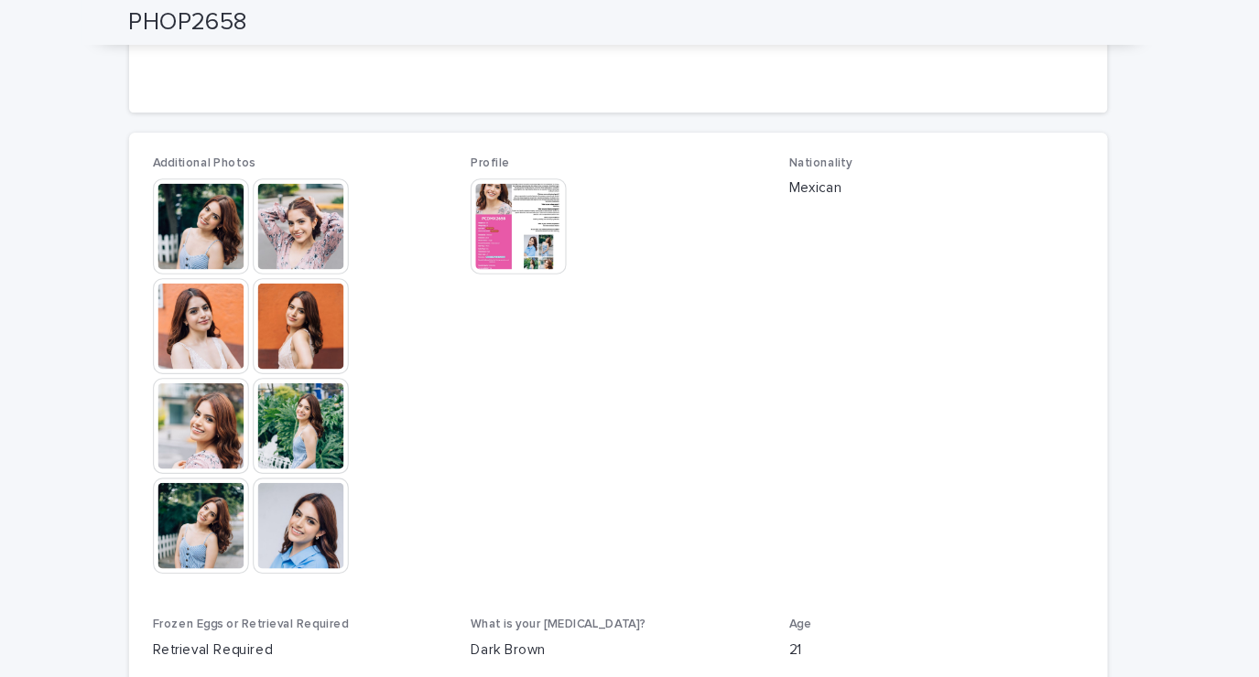
scroll to position [463, 0]
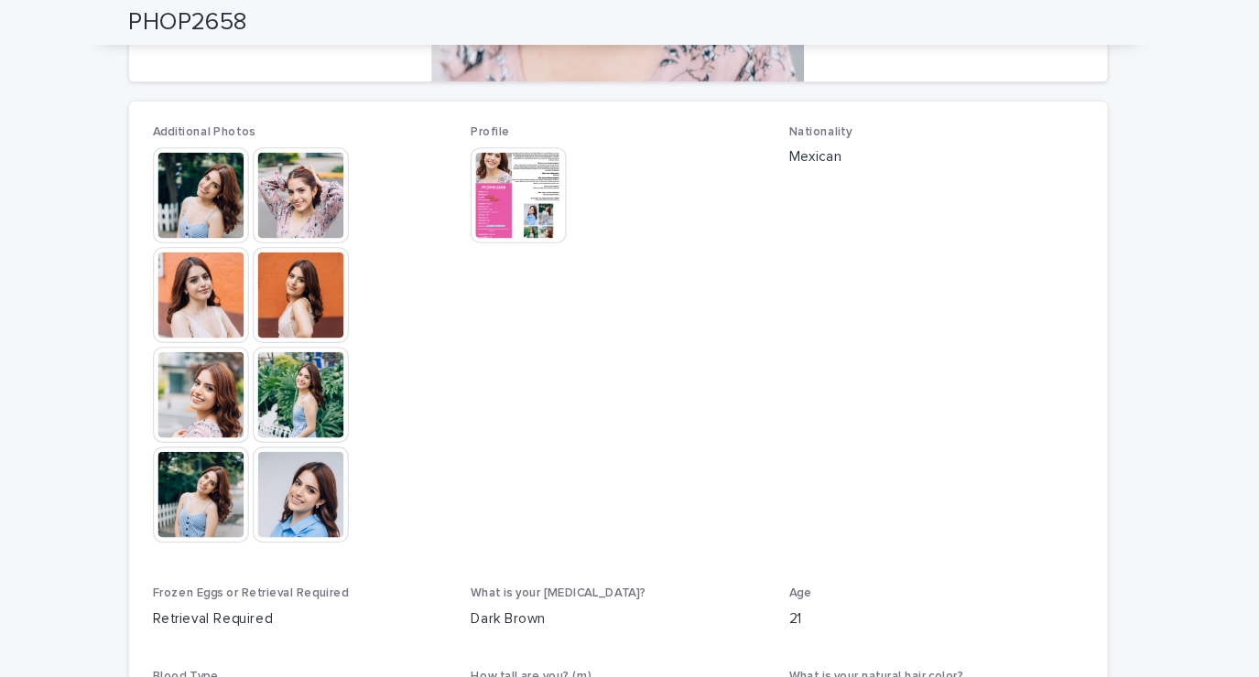
click at [181, 361] on div "Additional Photos This file cannot be opened Download File Profile This file ca…" at bounding box center [629, 468] width 897 height 750
click at [337, 266] on img at bounding box center [339, 271] width 88 height 88
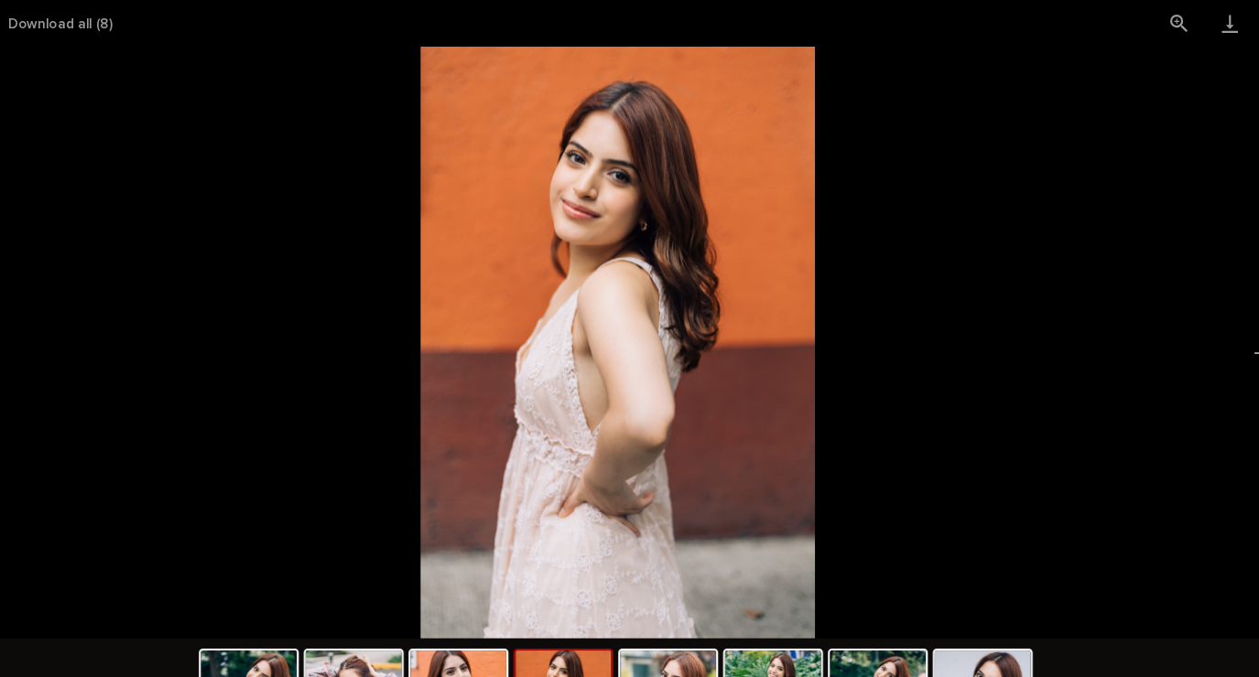
click at [146, 233] on picture at bounding box center [629, 314] width 1259 height 543
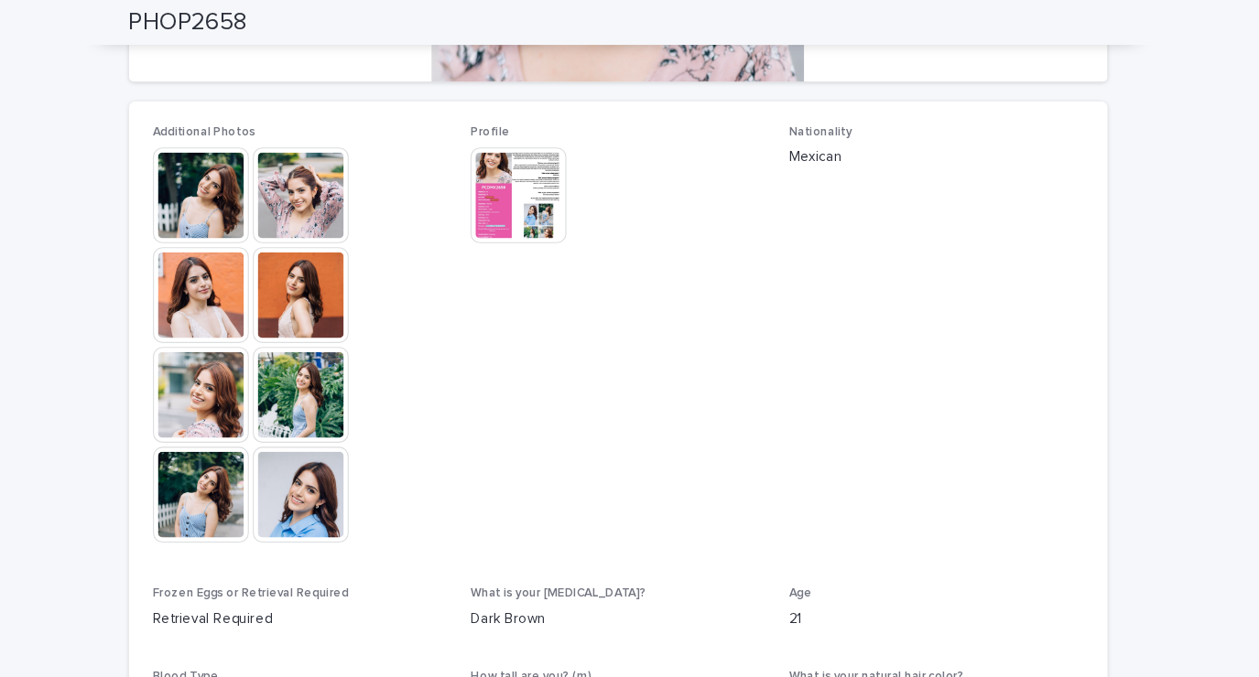
click at [238, 380] on img at bounding box center [247, 363] width 88 height 88
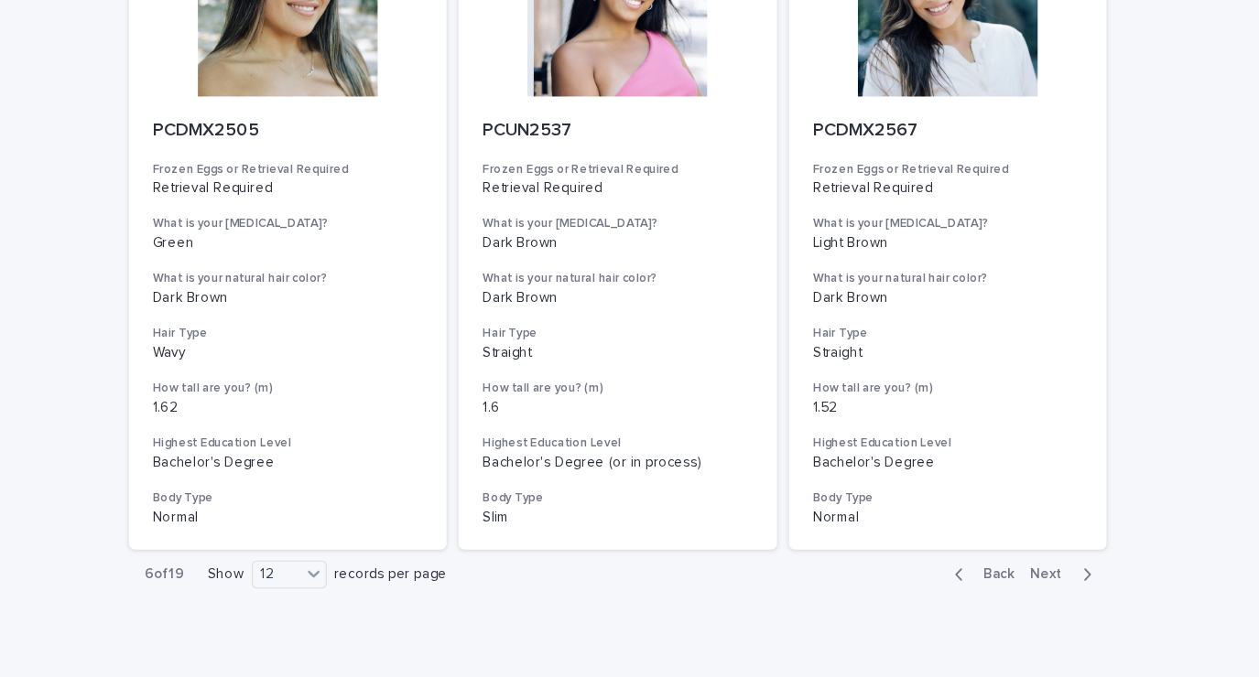
scroll to position [2059, 0]
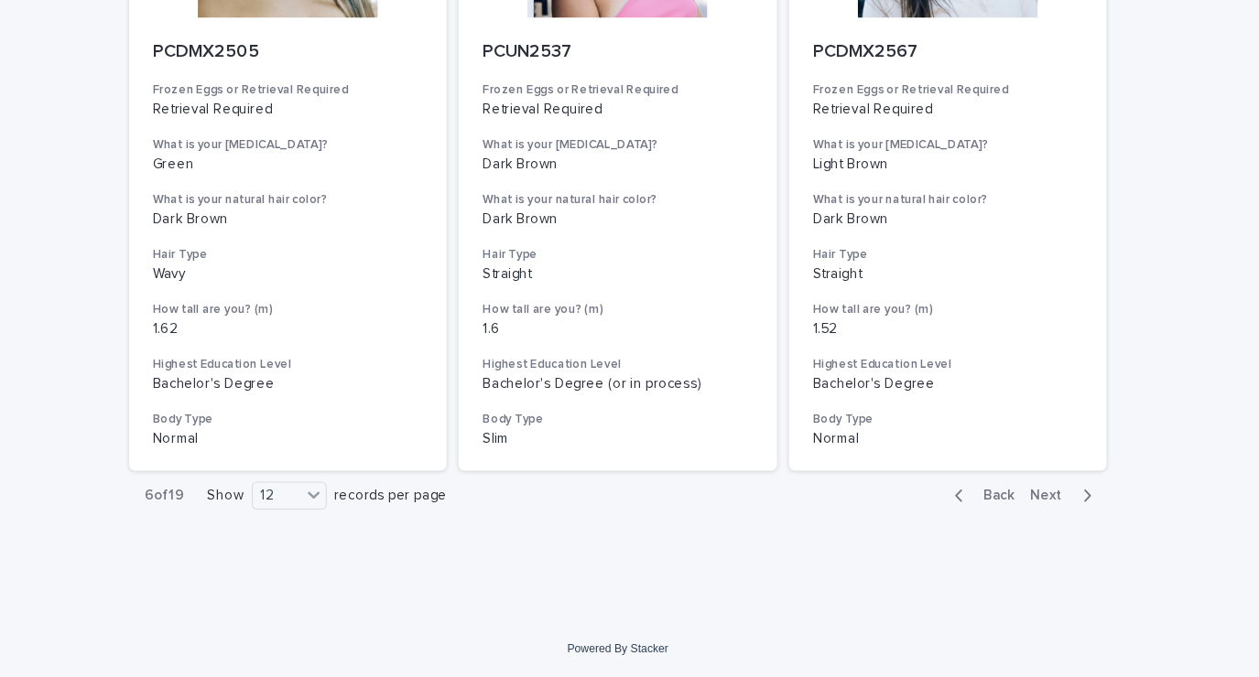
click at [1048, 515] on div "button" at bounding box center [1056, 511] width 16 height 16
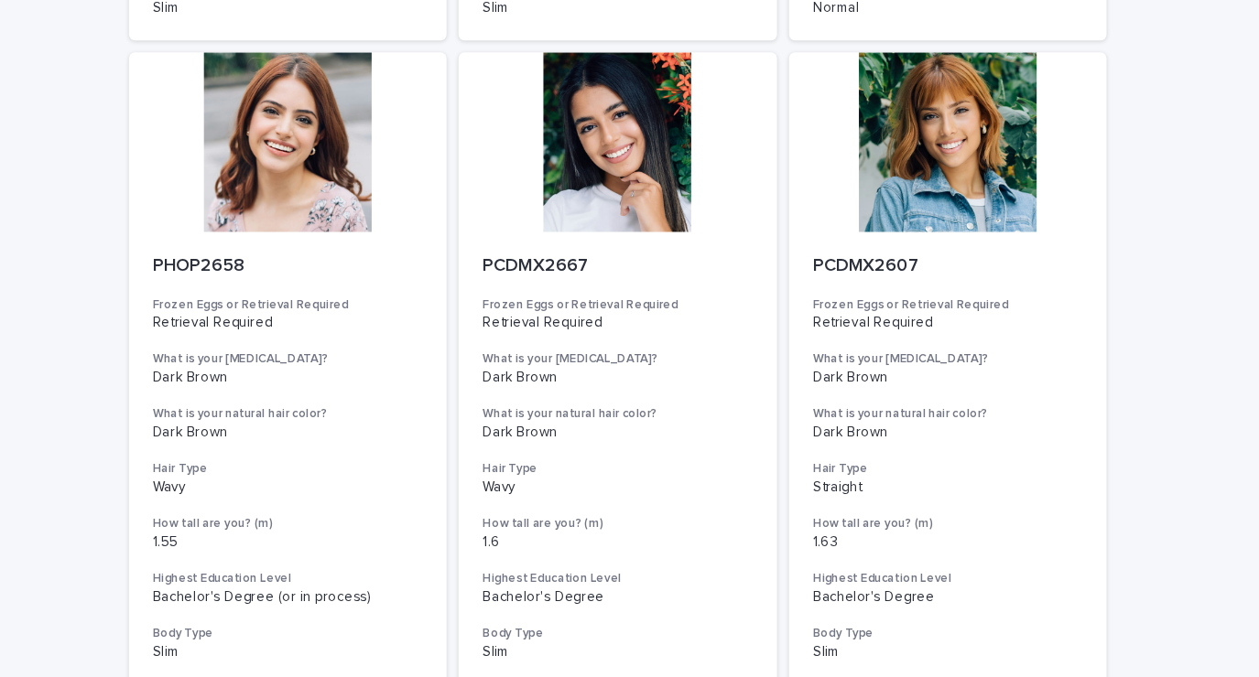
scroll to position [653, 0]
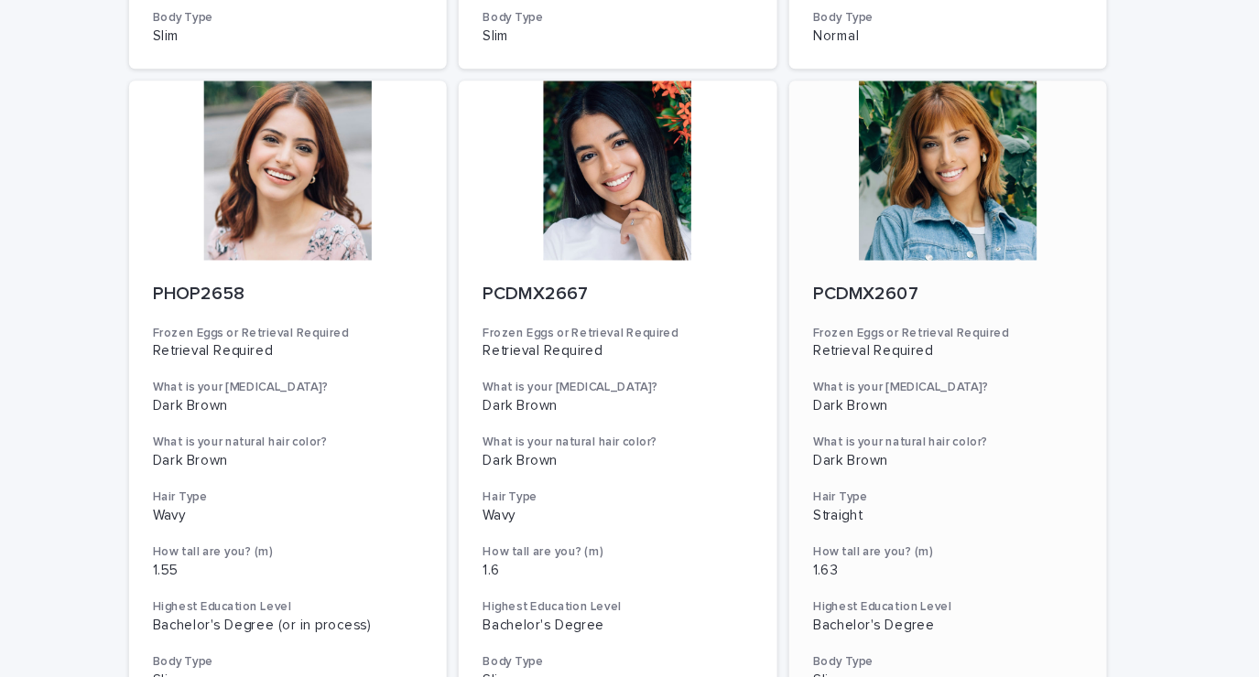
click at [980, 213] on div at bounding box center [932, 212] width 292 height 165
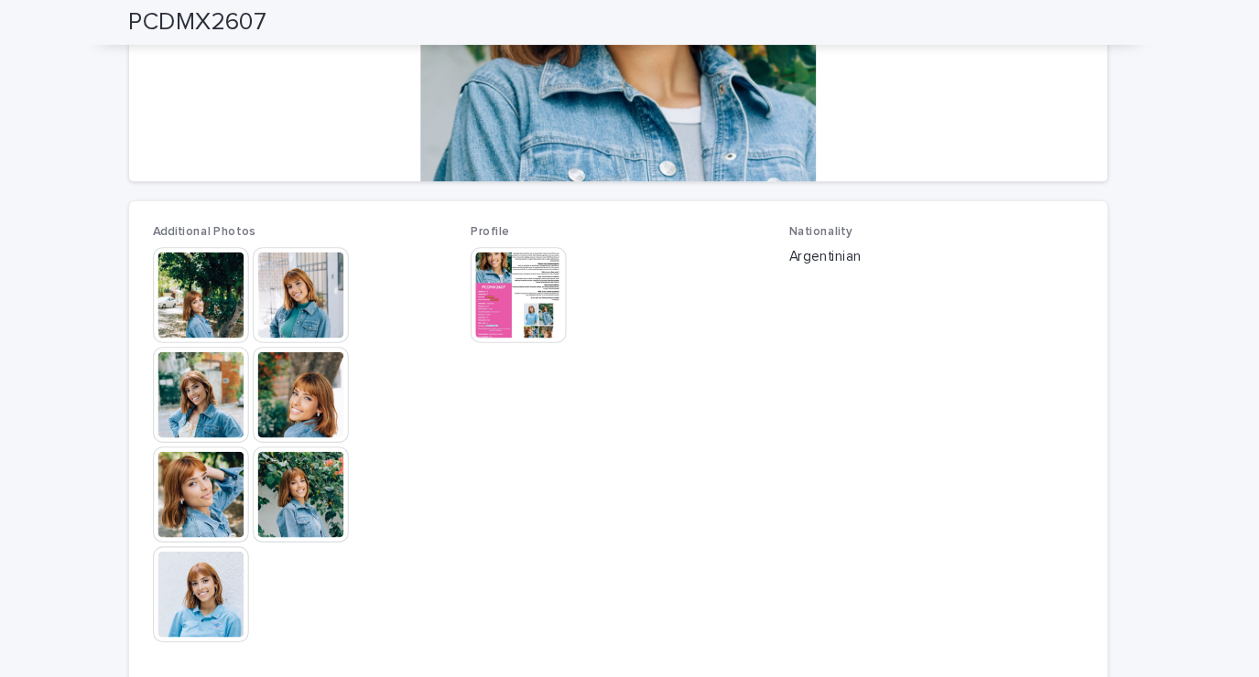
scroll to position [384, 0]
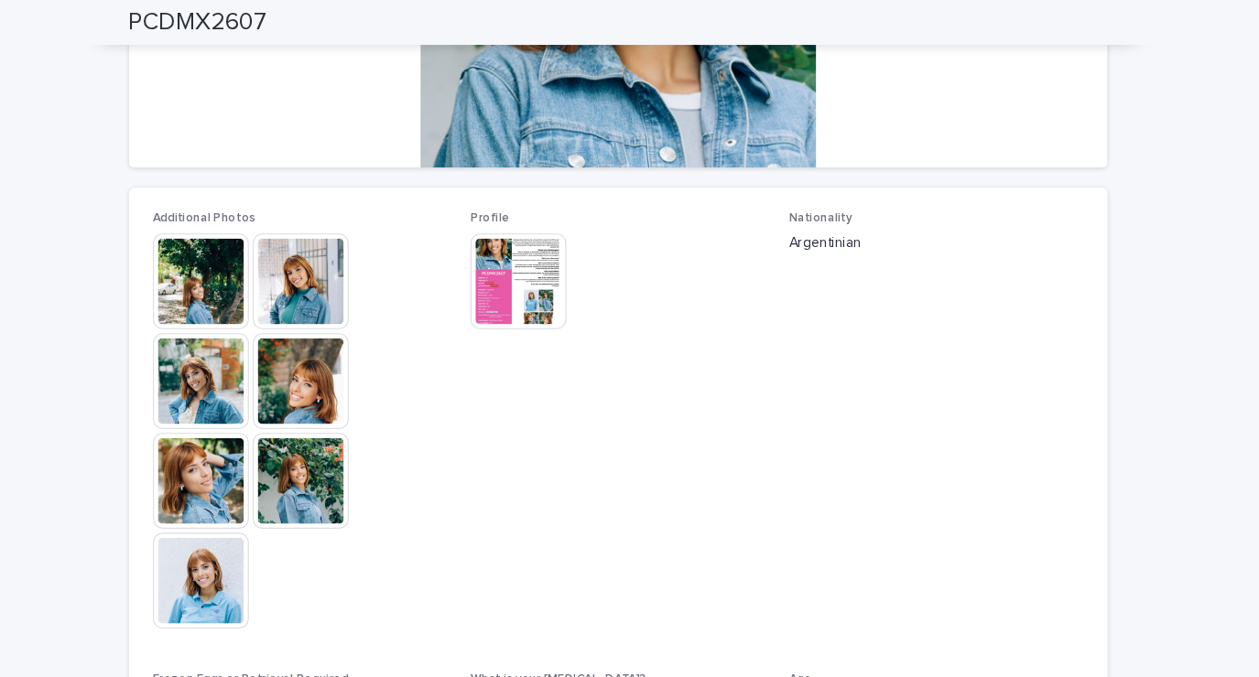
click at [238, 271] on img at bounding box center [247, 258] width 88 height 88
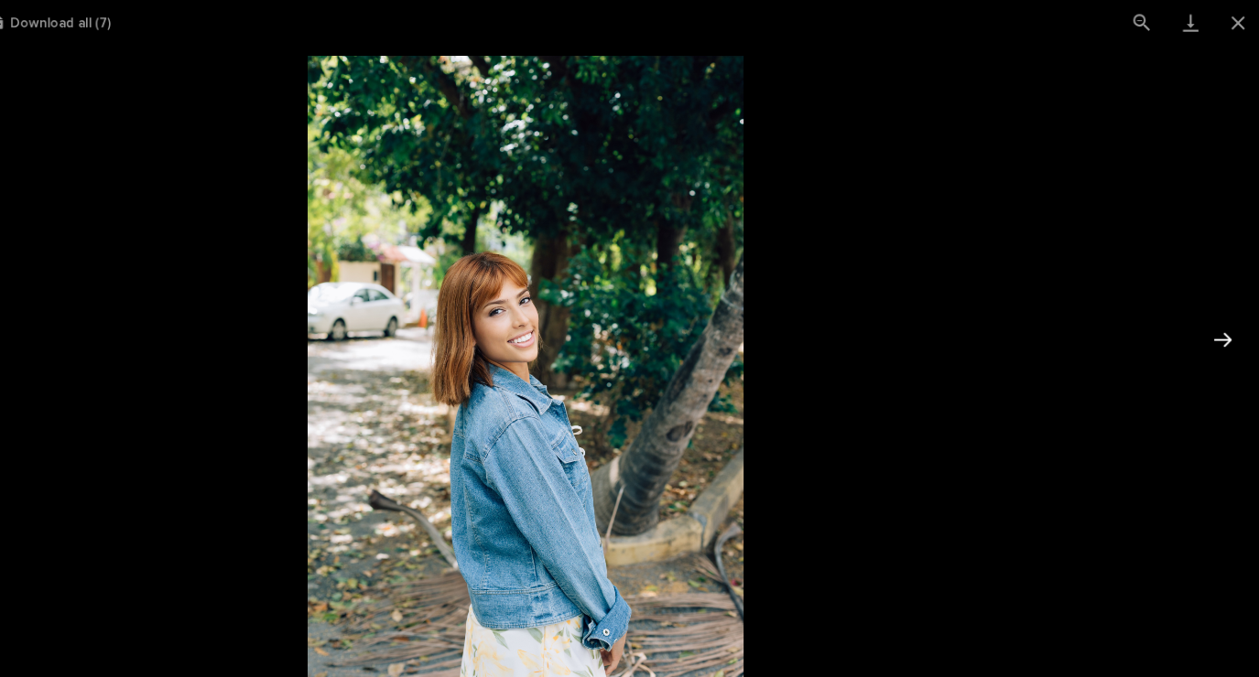
click at [1224, 324] on button "Next slide" at bounding box center [1221, 324] width 38 height 36
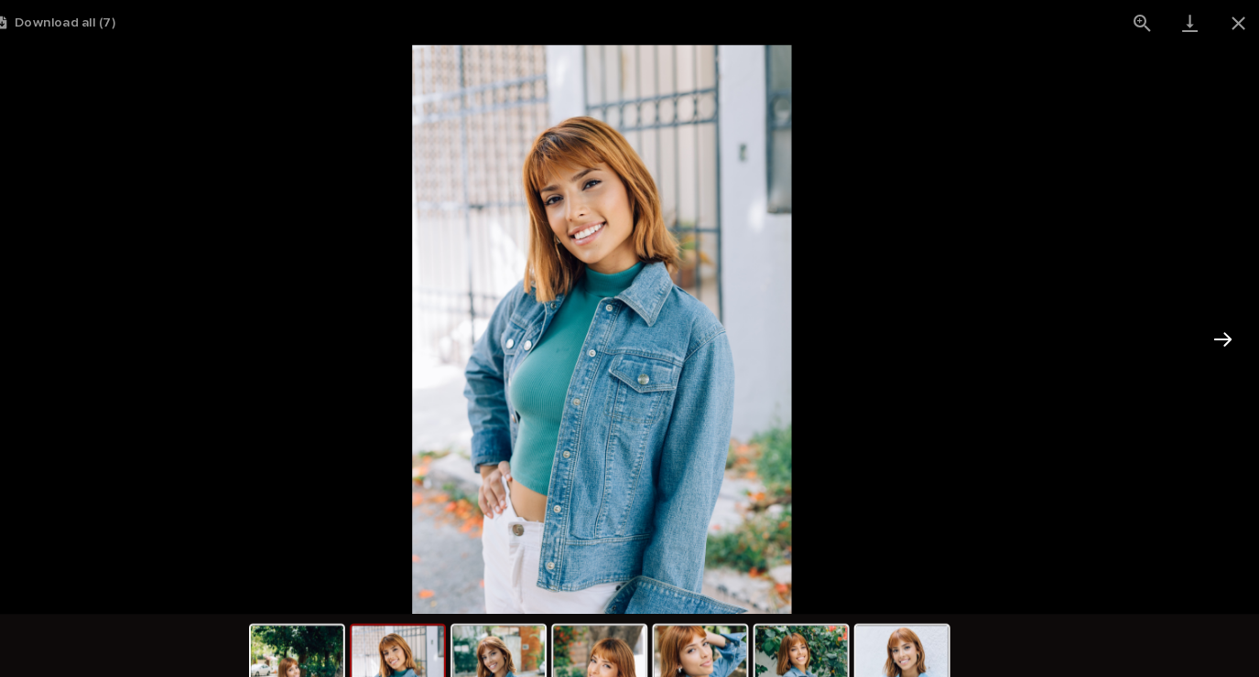
click at [1227, 324] on button "Next slide" at bounding box center [1221, 324] width 38 height 36
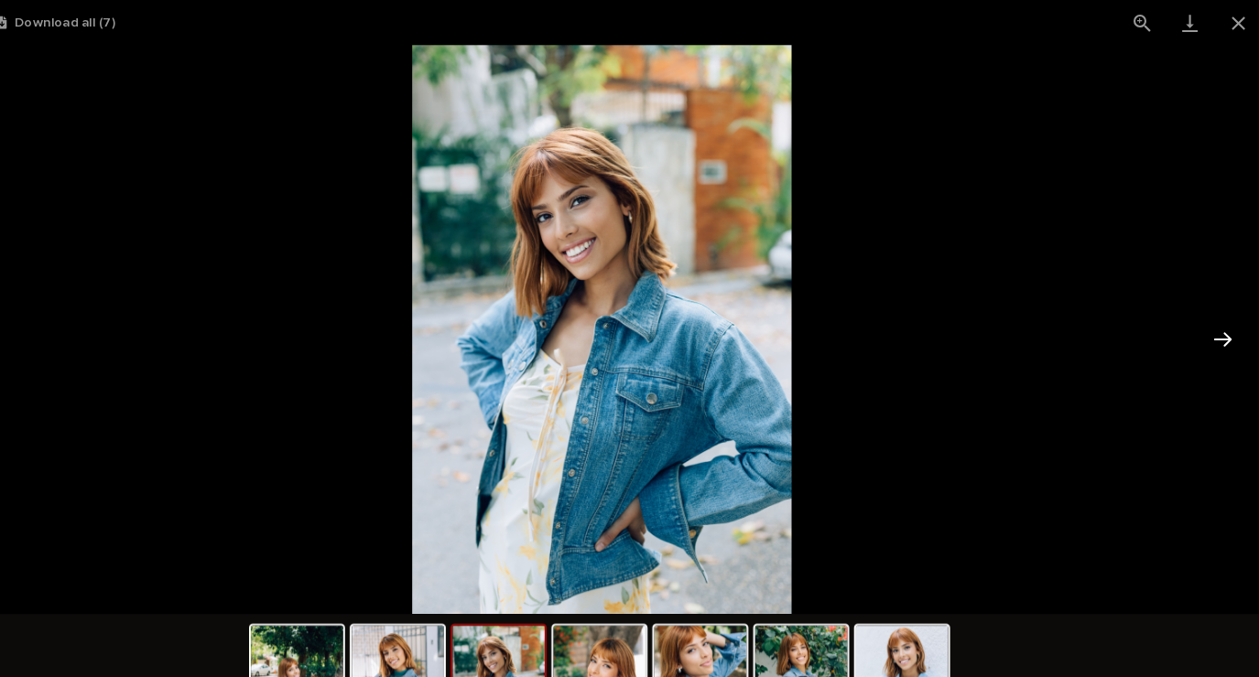
click at [1218, 340] on button "Next slide" at bounding box center [1221, 324] width 38 height 36
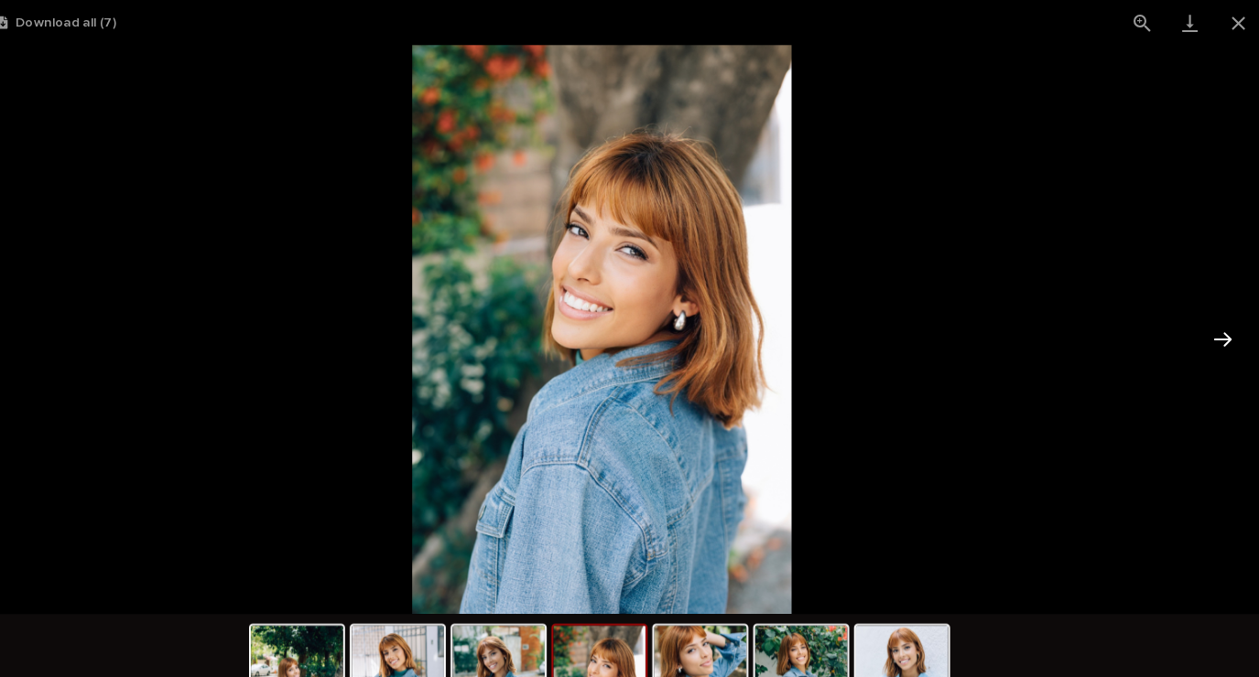
click at [1217, 333] on button "Next slide" at bounding box center [1221, 324] width 38 height 36
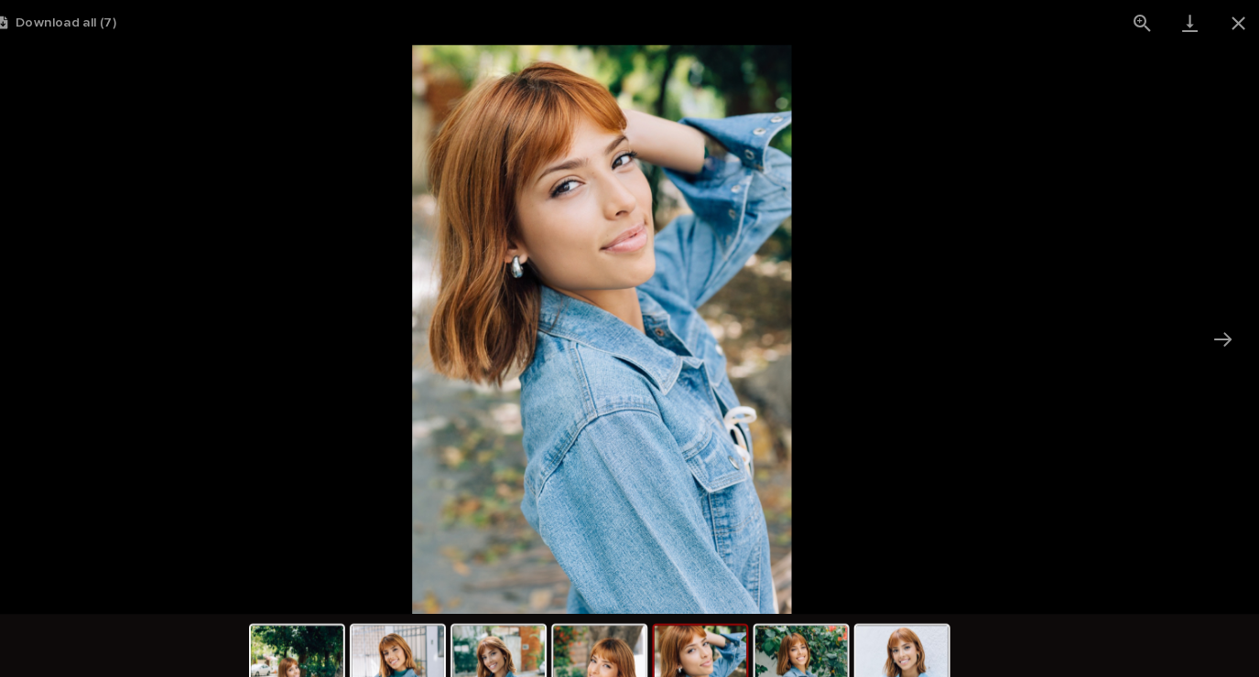
click at [1198, 348] on picture at bounding box center [629, 314] width 1259 height 543
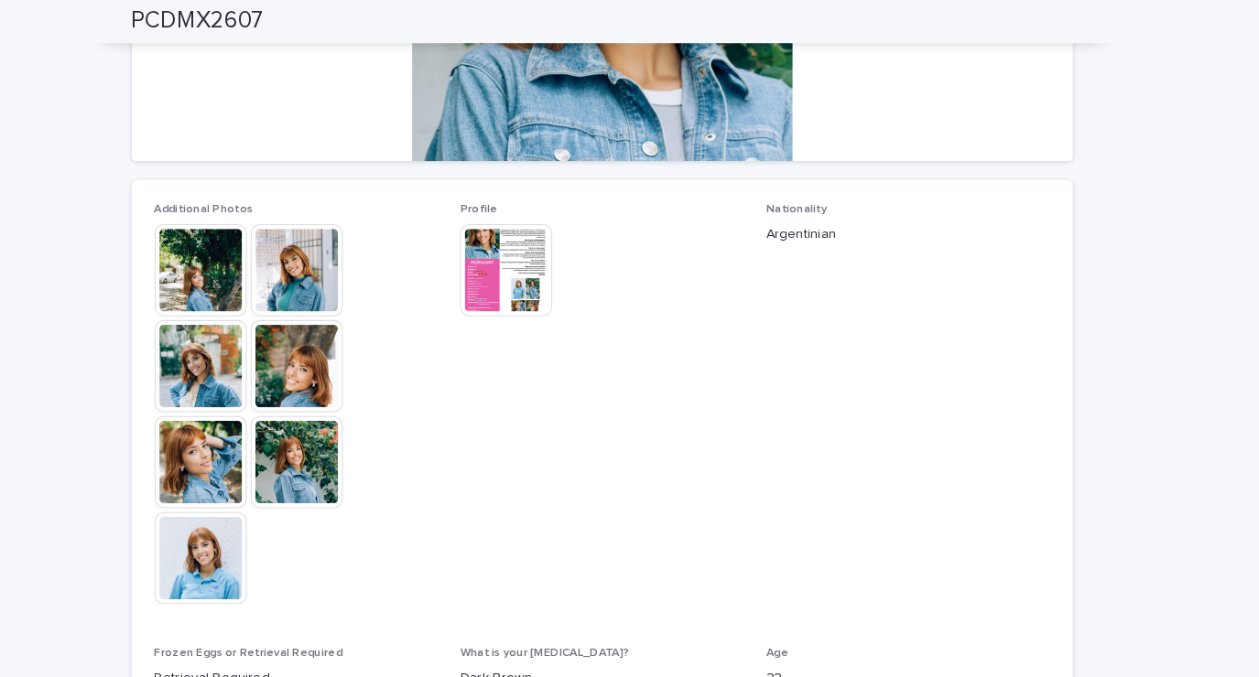
scroll to position [0, 0]
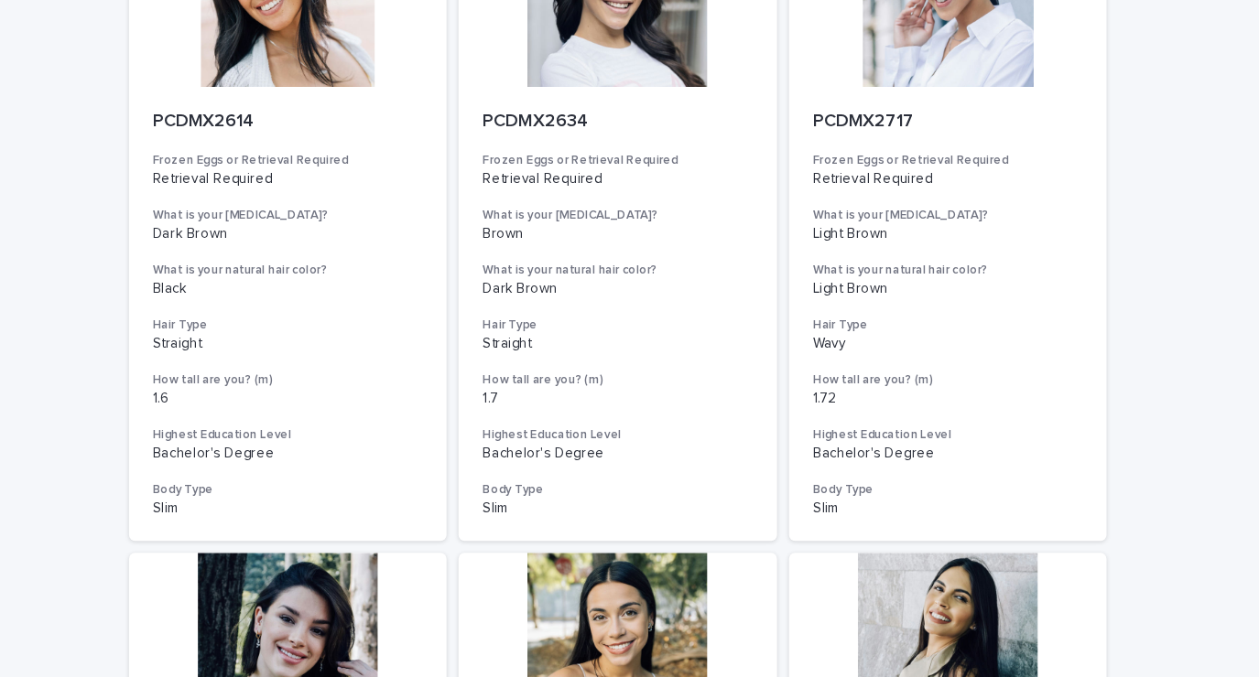
scroll to position [2059, 0]
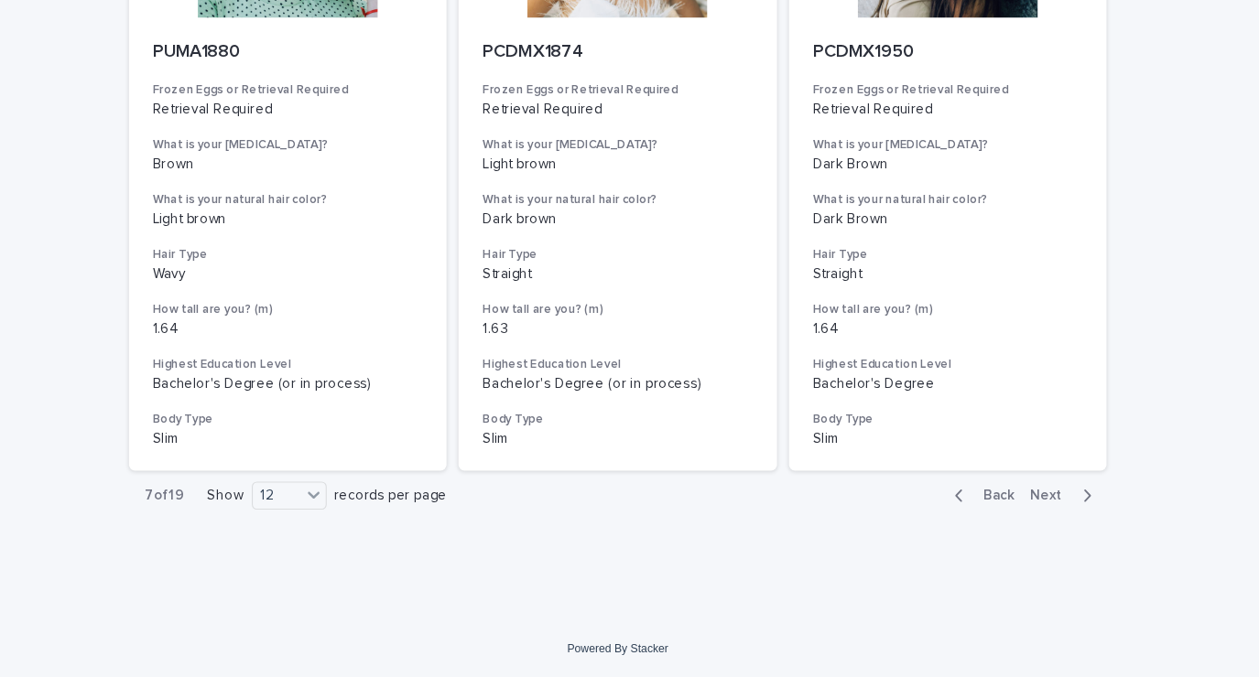
click at [1056, 506] on button "Next" at bounding box center [1040, 511] width 78 height 16
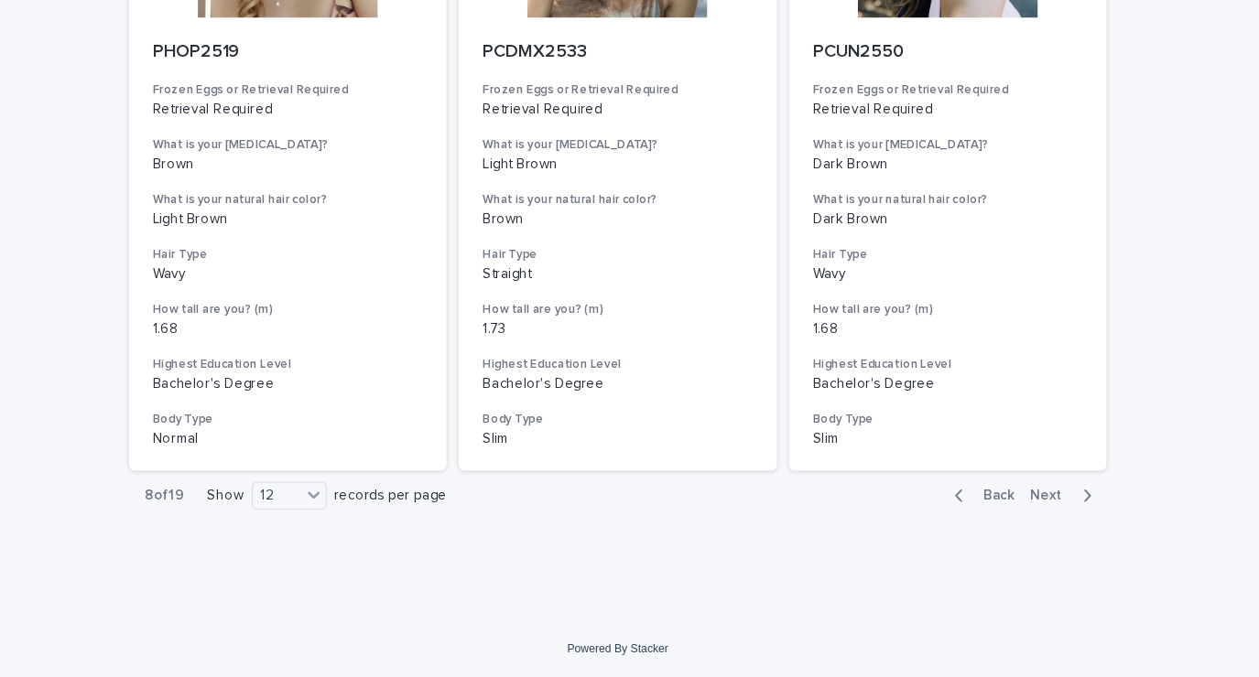
click at [1048, 517] on div "button" at bounding box center [1056, 511] width 16 height 16
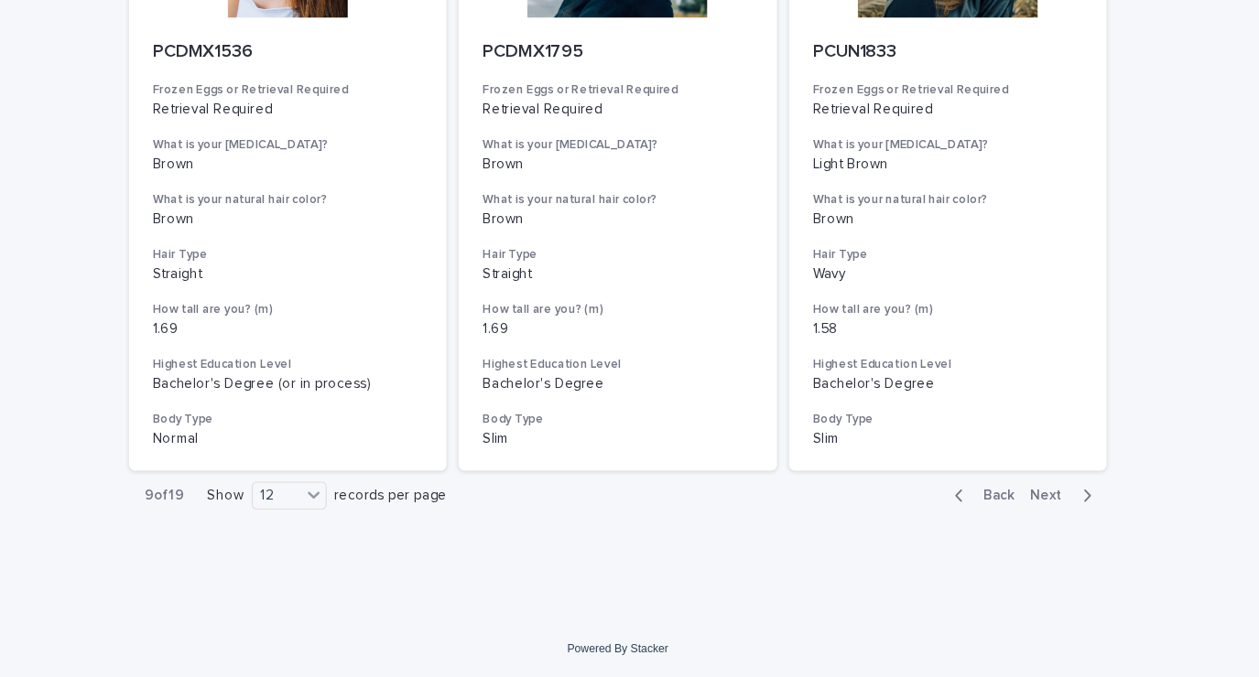
click at [944, 513] on div "button" at bounding box center [946, 511] width 16 height 16
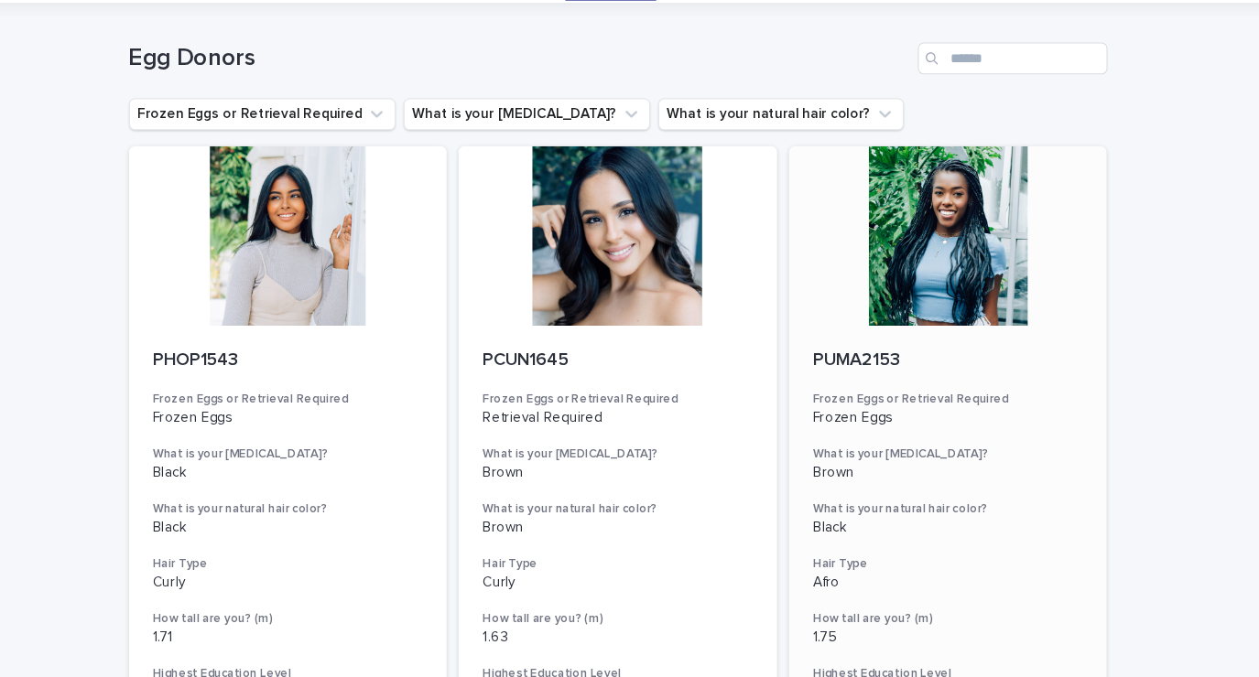
click at [958, 304] on div at bounding box center [932, 272] width 292 height 165
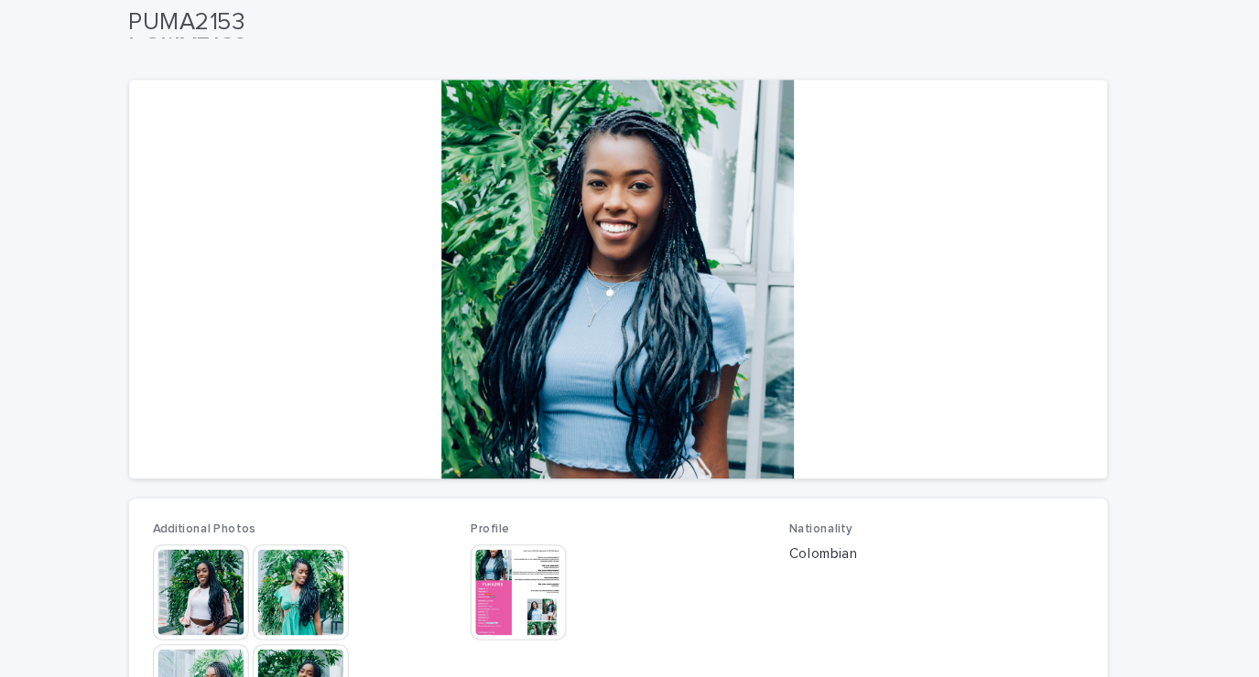
scroll to position [92, 0]
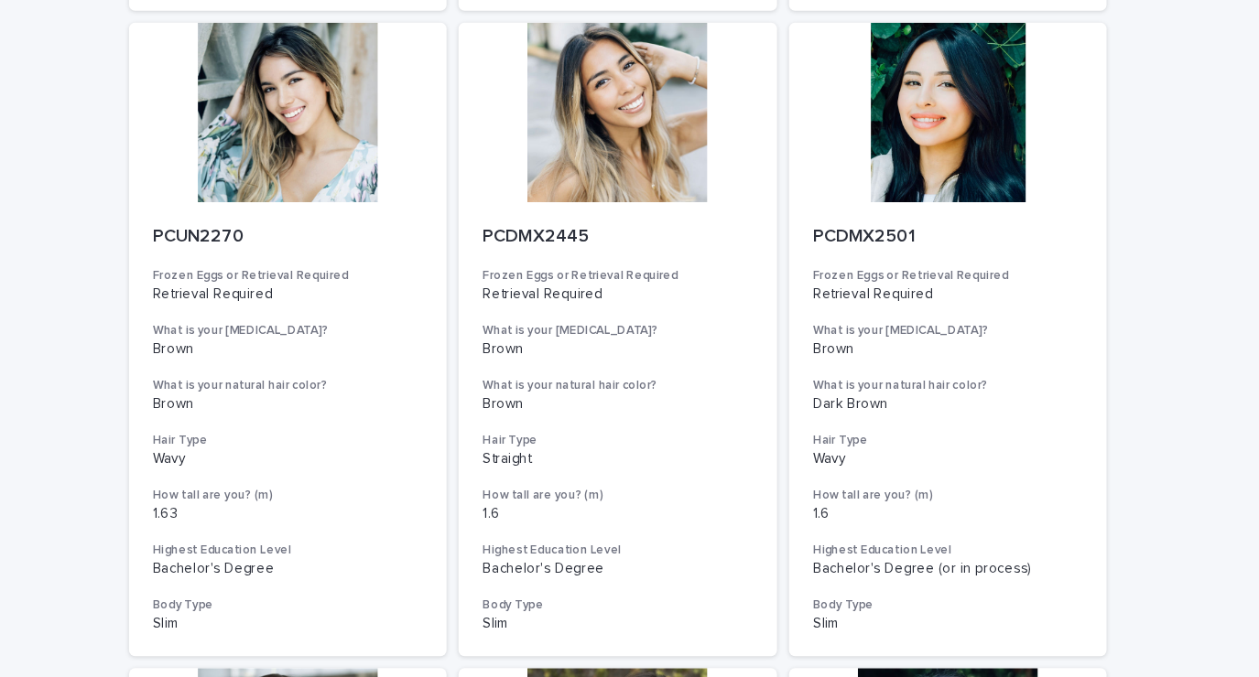
scroll to position [1296, 0]
click at [1115, 542] on div "Loading... Saving… Loading... Saving… Egg Donors Frozen Eggs or Retrieval Requi…" at bounding box center [629, 74] width 1259 height 2625
click at [329, 178] on div at bounding box center [327, 160] width 292 height 165
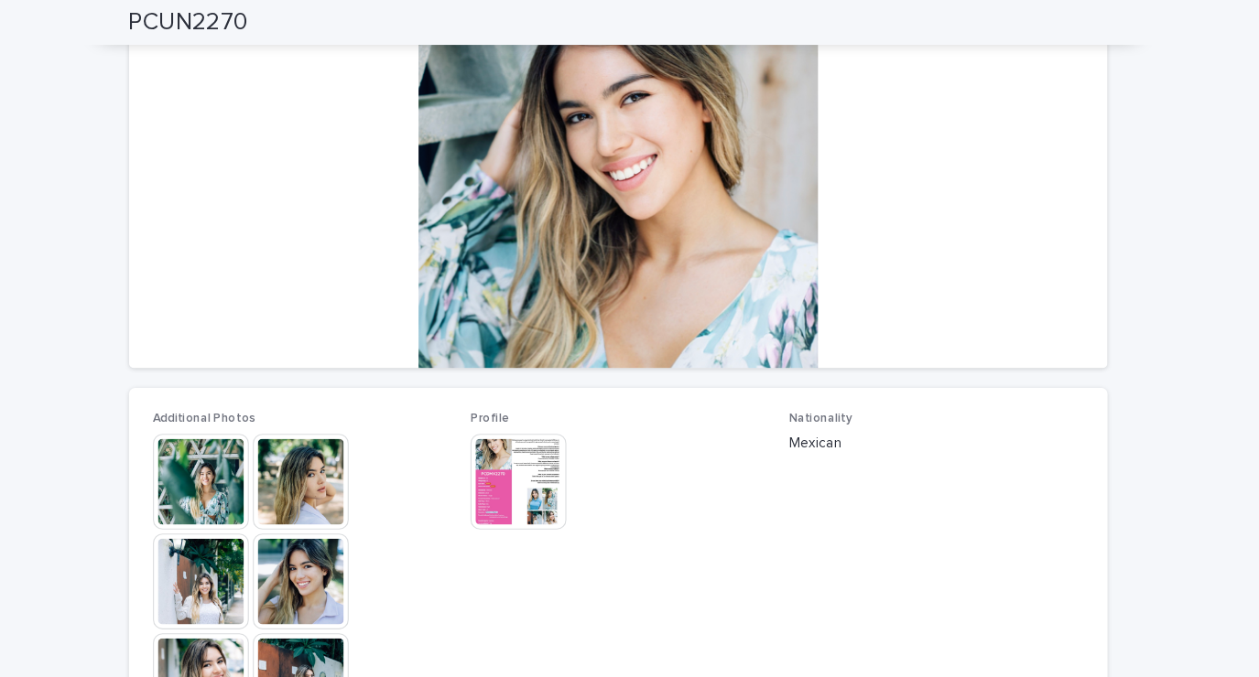
scroll to position [196, 0]
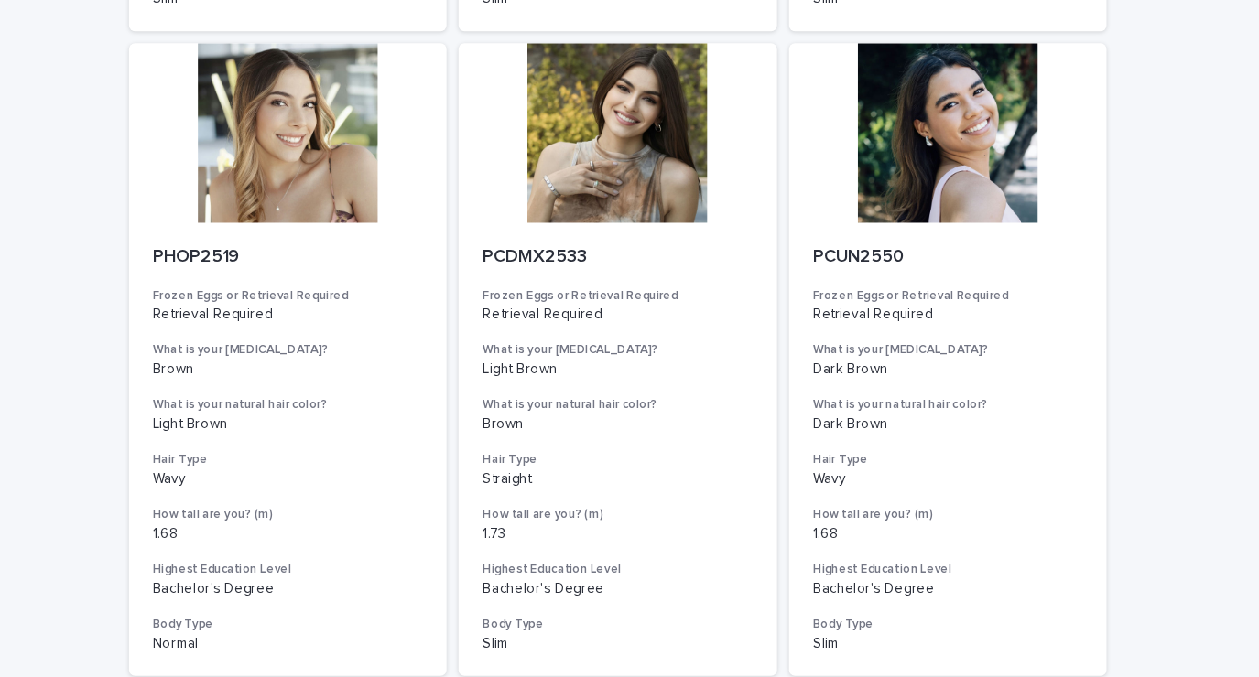
scroll to position [1866, 0]
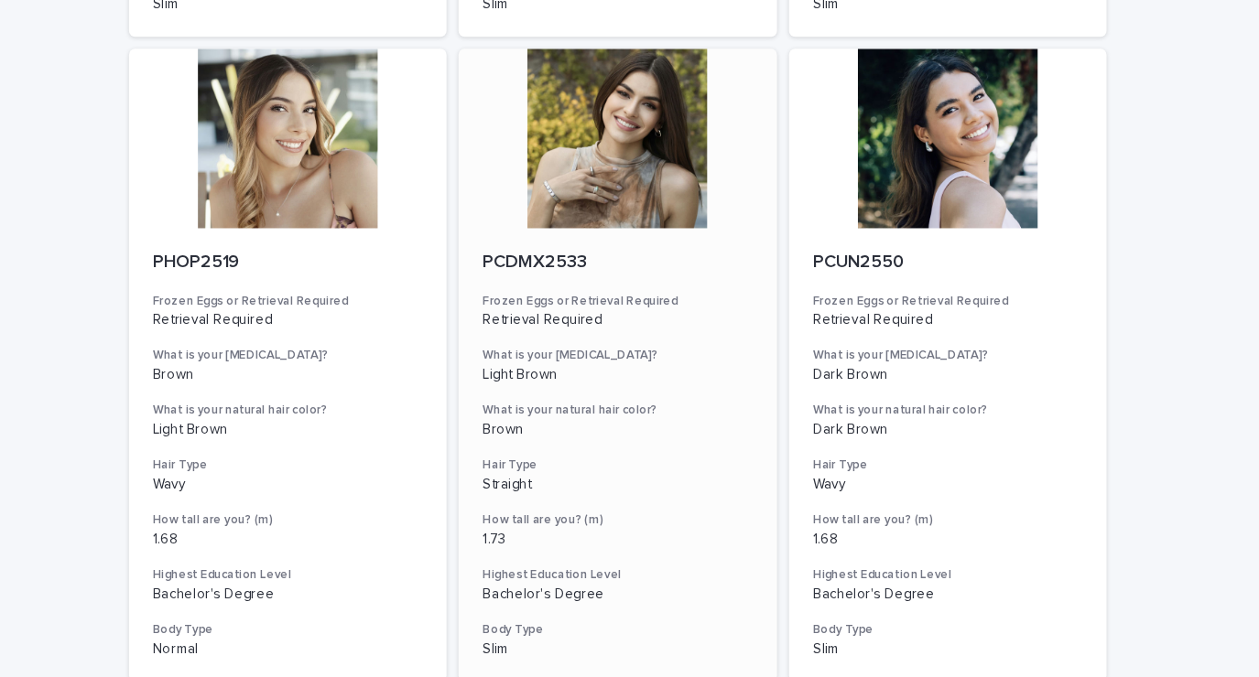
click at [658, 212] on div at bounding box center [629, 183] width 292 height 165
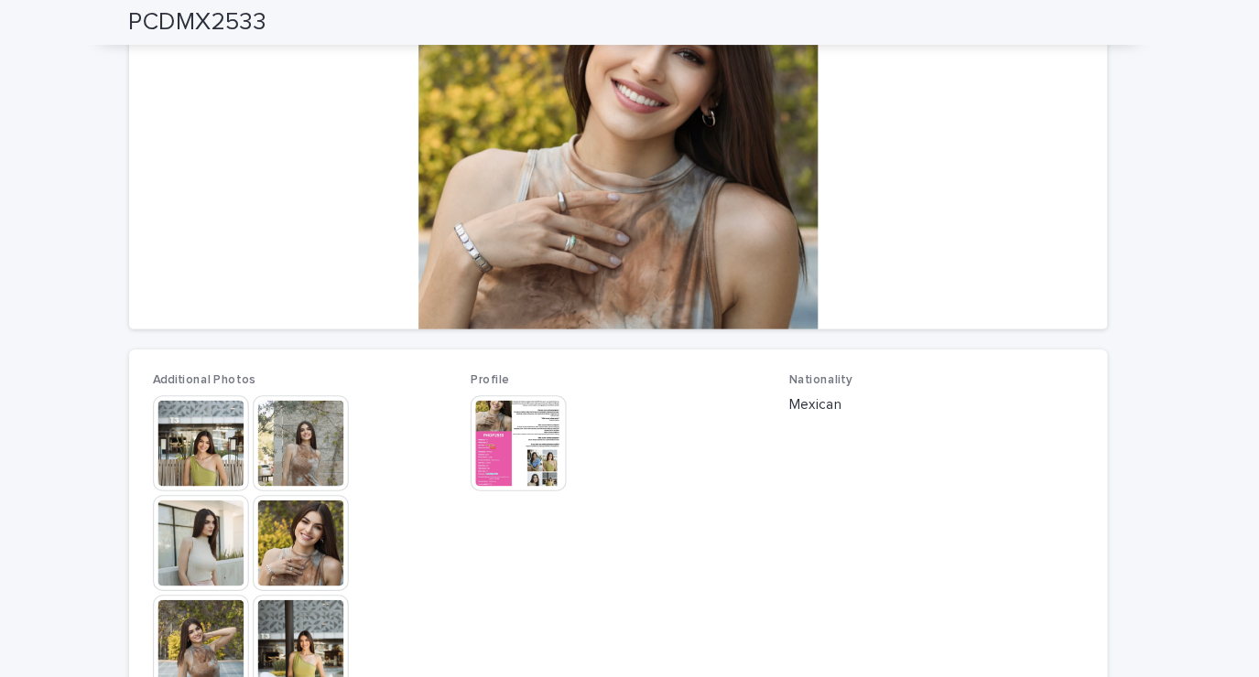
scroll to position [237, 0]
click at [333, 405] on img at bounding box center [339, 406] width 88 height 88
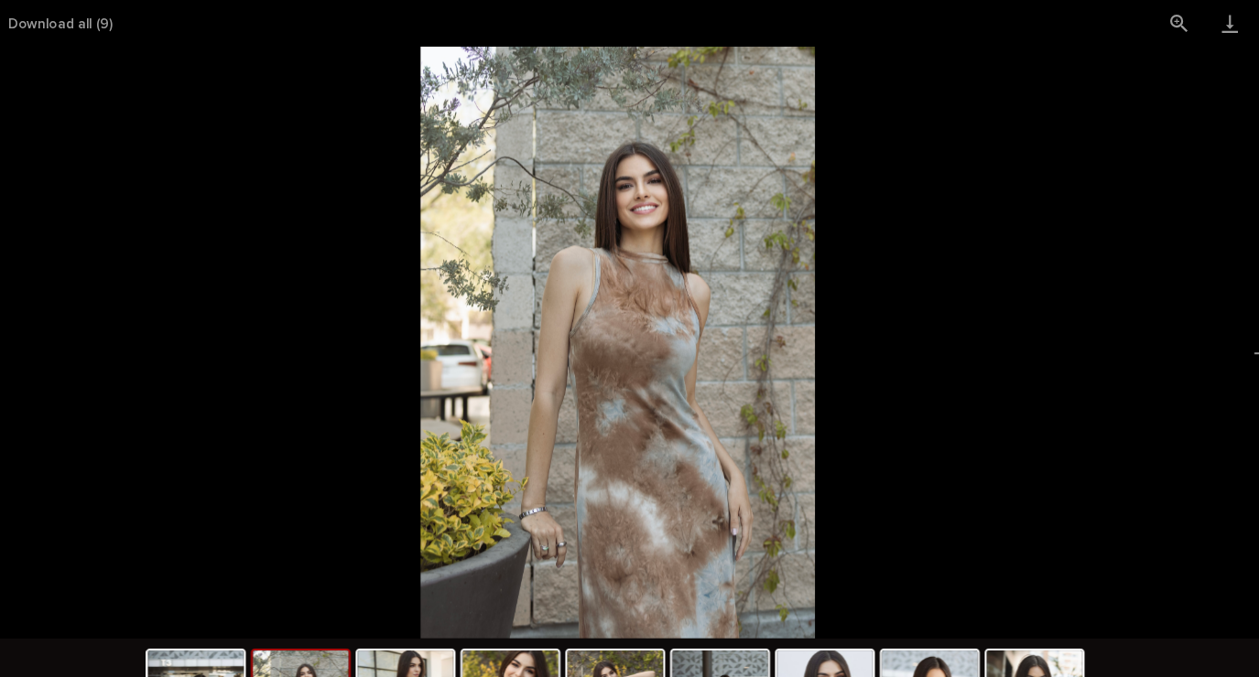
click at [1175, 328] on picture at bounding box center [629, 314] width 1259 height 543
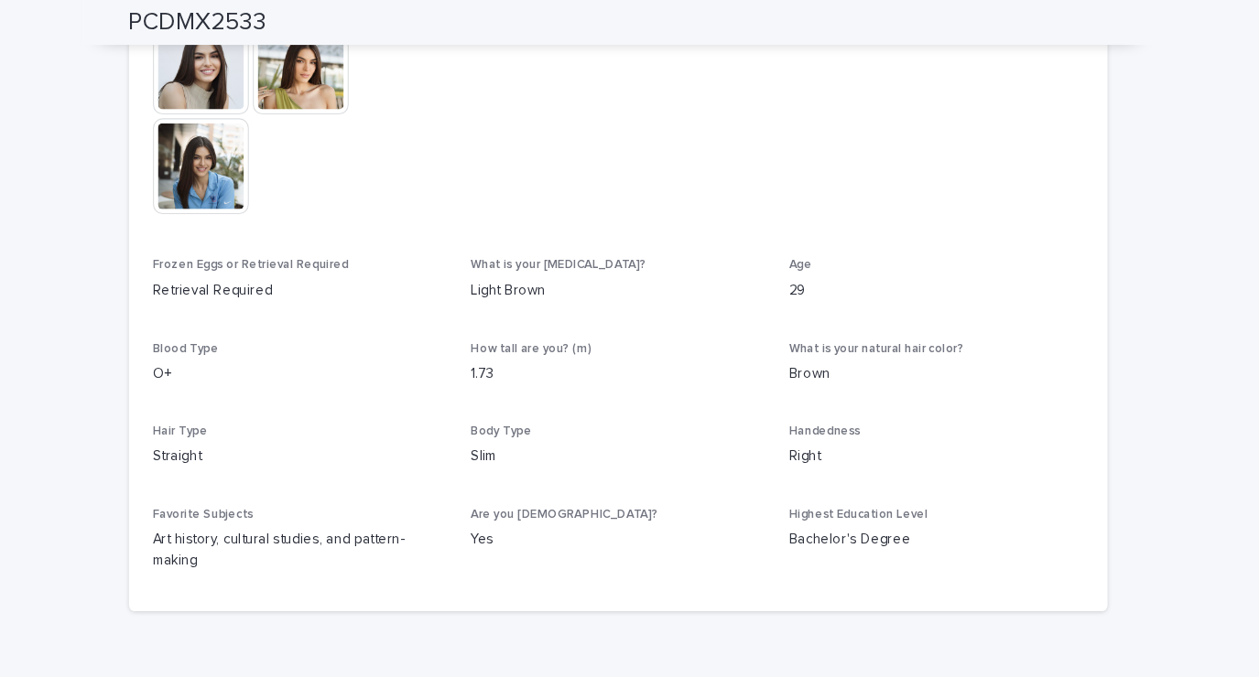
scroll to position [859, 0]
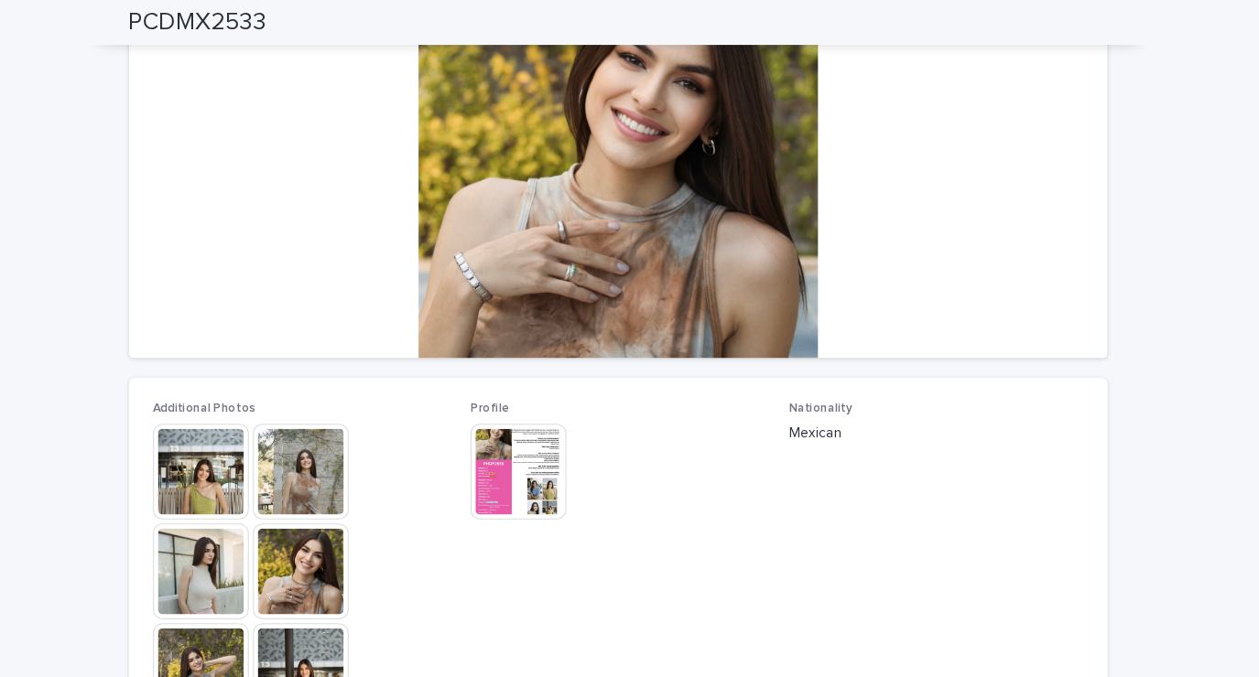
scroll to position [81, 0]
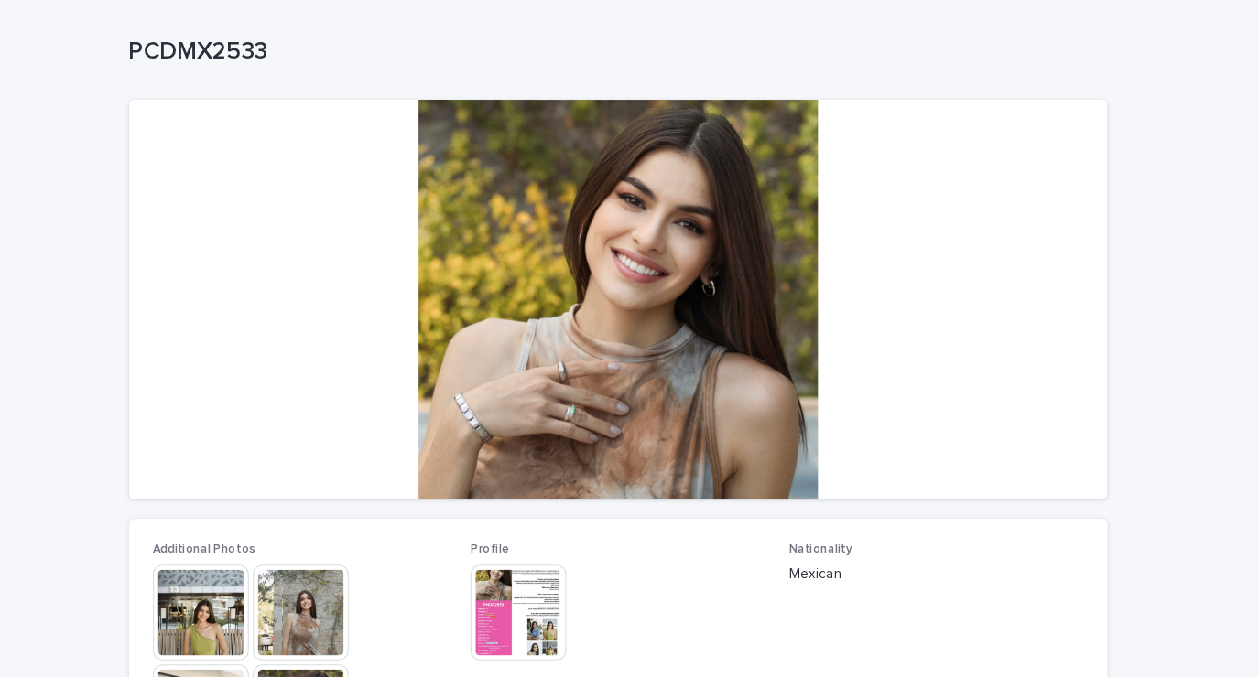
click at [521, 566] on img at bounding box center [538, 562] width 88 height 88
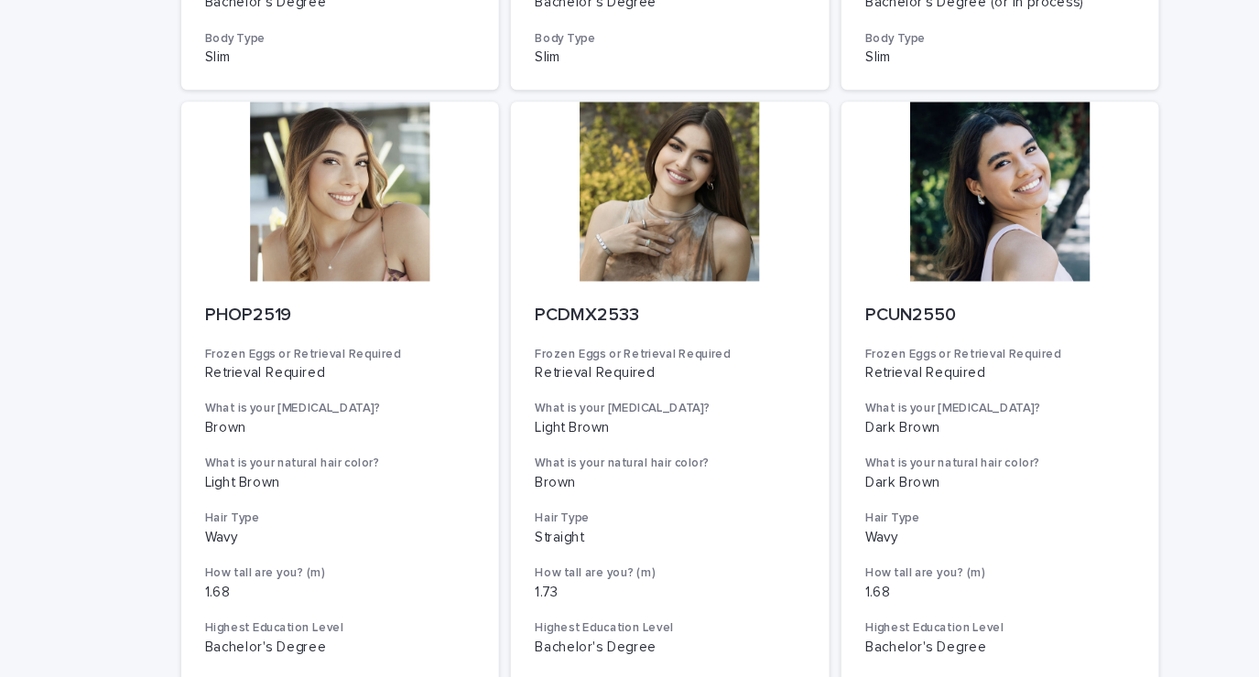
click at [645, 216] on div at bounding box center [629, 175] width 292 height 165
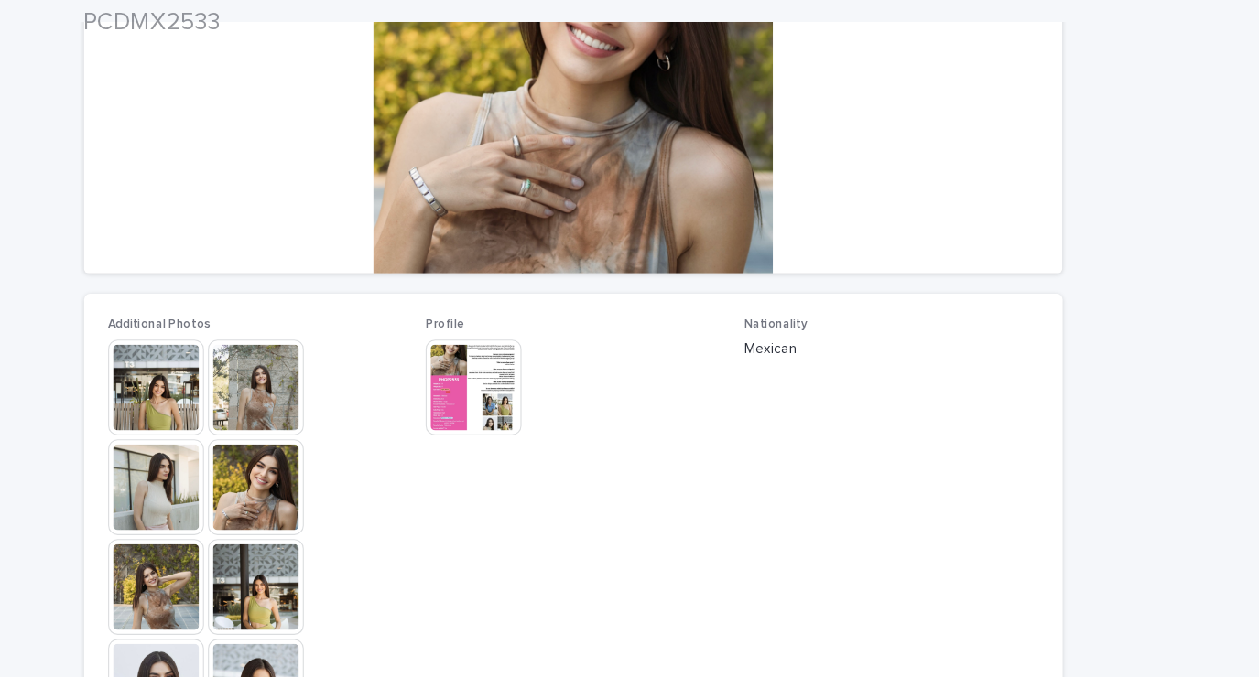
scroll to position [424, 0]
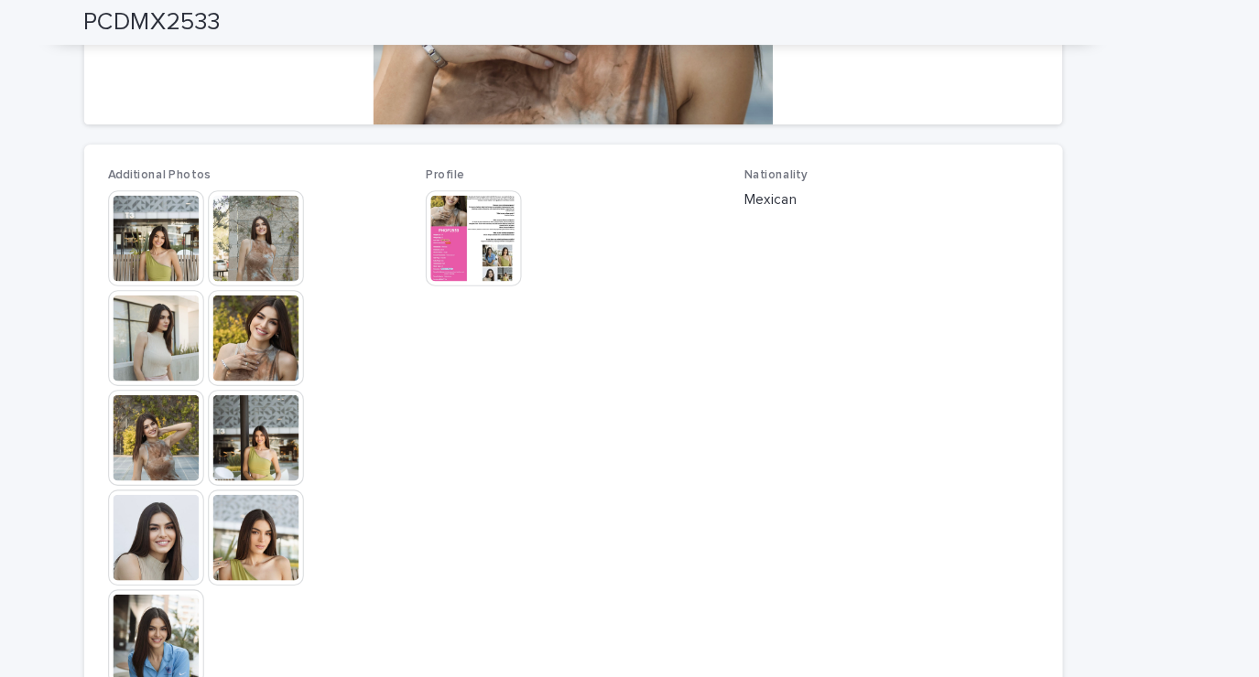
click at [1088, 300] on div "Loading... Saving… Loading... Saving… PCDMX2533 PCDMX2533 Sorry, there was an e…" at bounding box center [629, 367] width 1259 height 1465
click at [512, 233] on img at bounding box center [538, 219] width 88 height 88
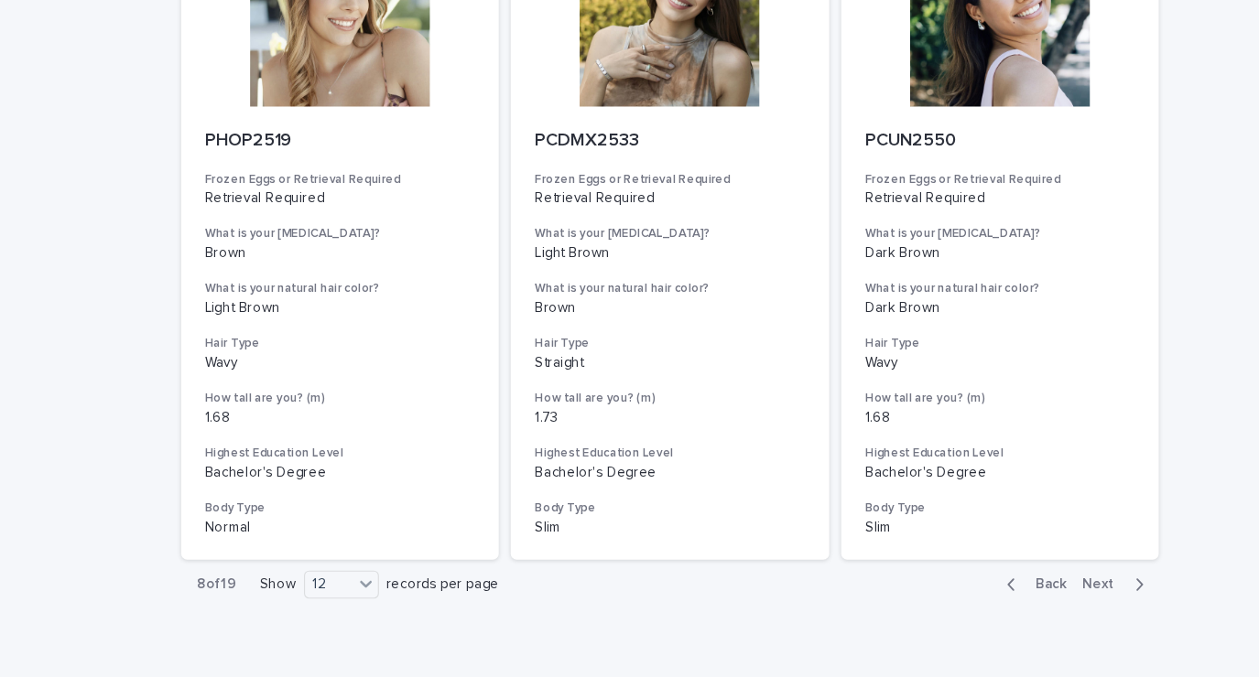
scroll to position [2059, 0]
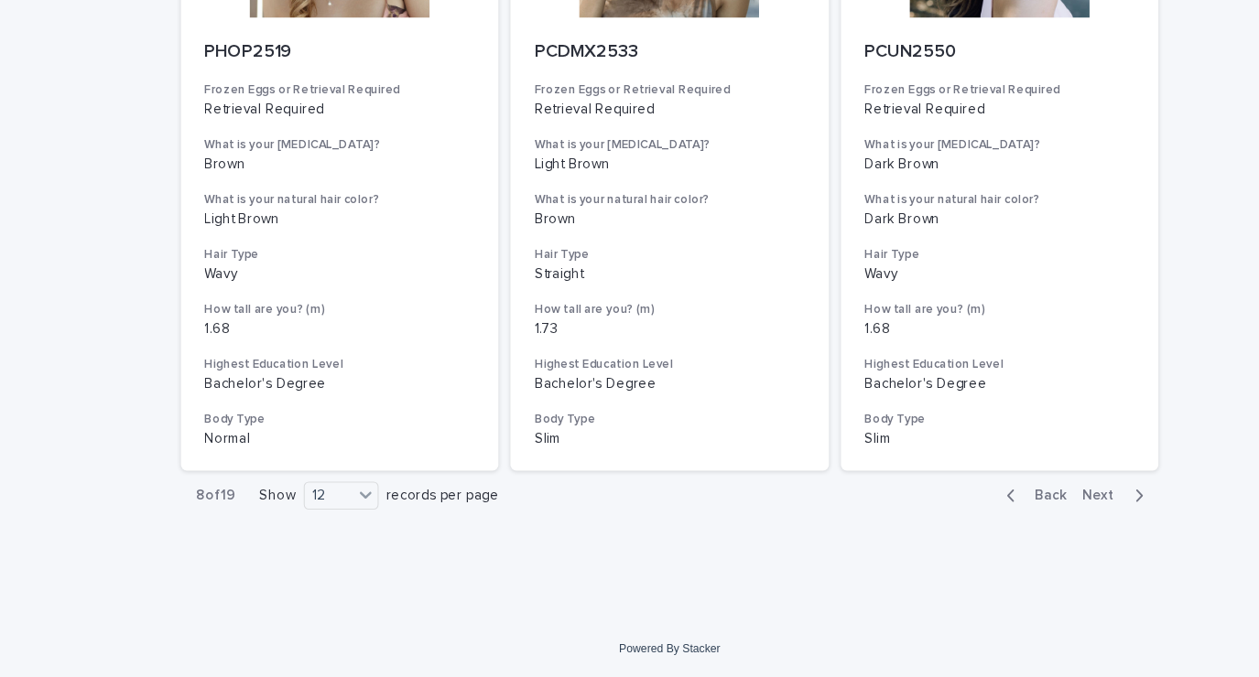
click at [1041, 518] on button "Next" at bounding box center [1040, 511] width 78 height 16
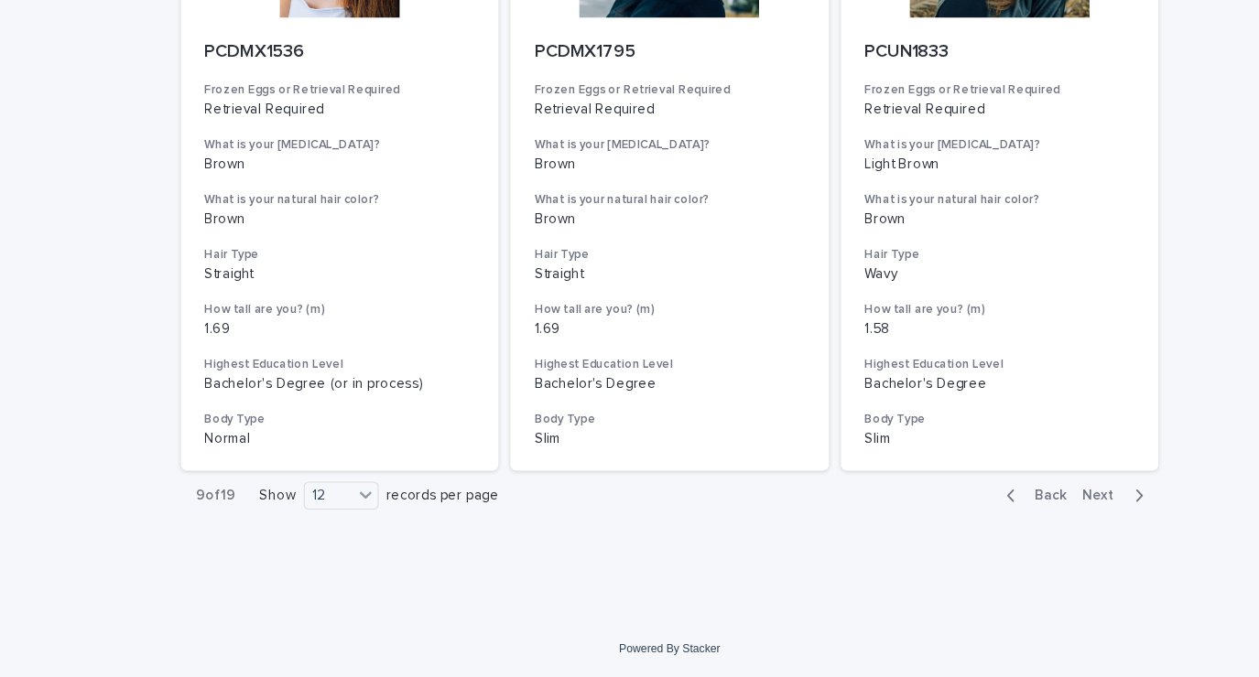
click at [1055, 511] on icon "button" at bounding box center [1059, 511] width 8 height 16
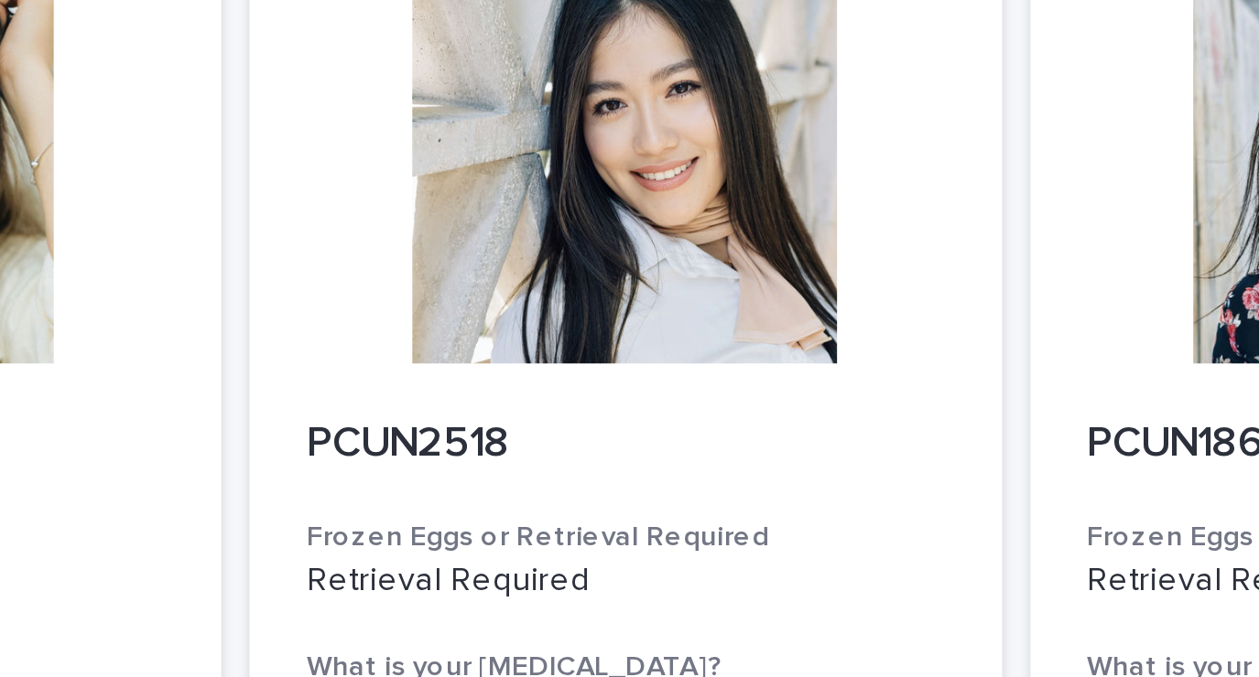
scroll to position [1306, 0]
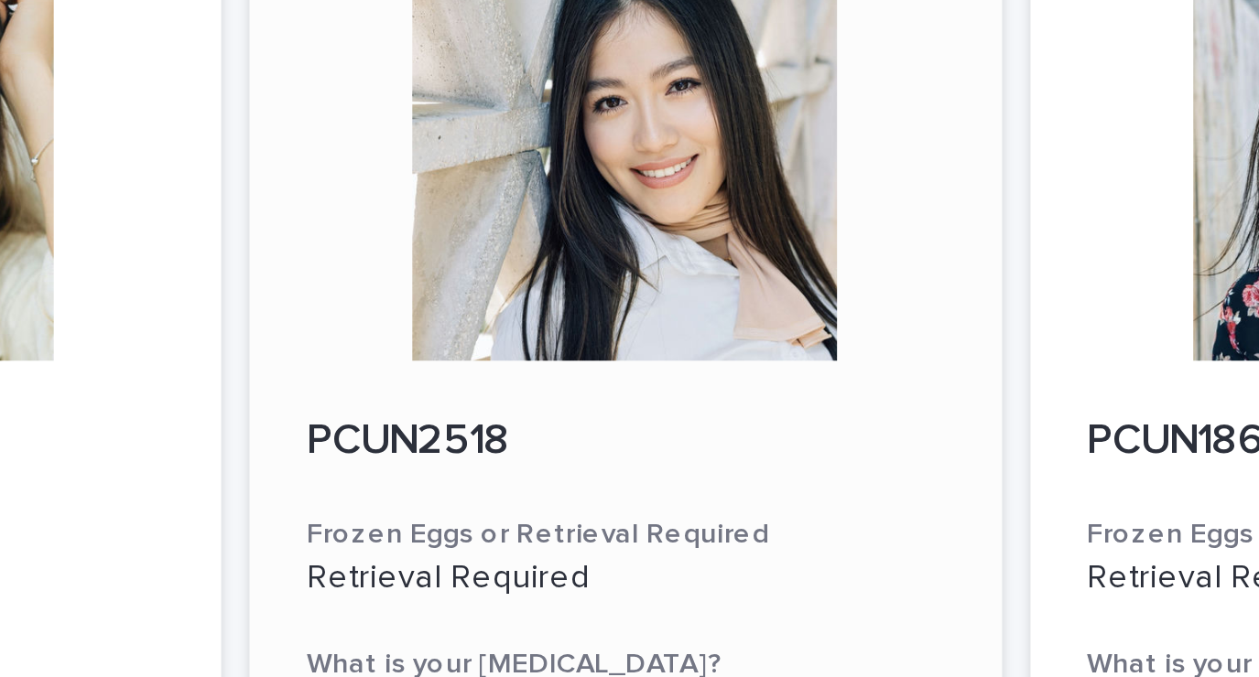
click at [608, 186] on div at bounding box center [629, 150] width 292 height 165
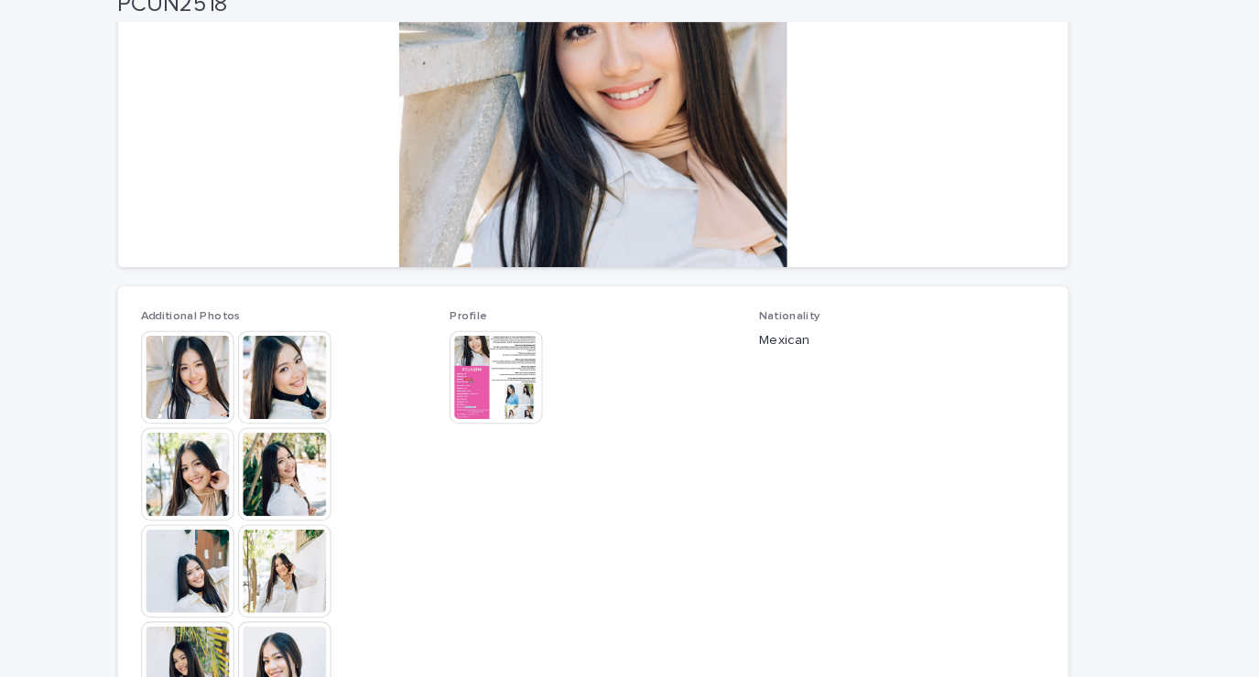
scroll to position [278, 0]
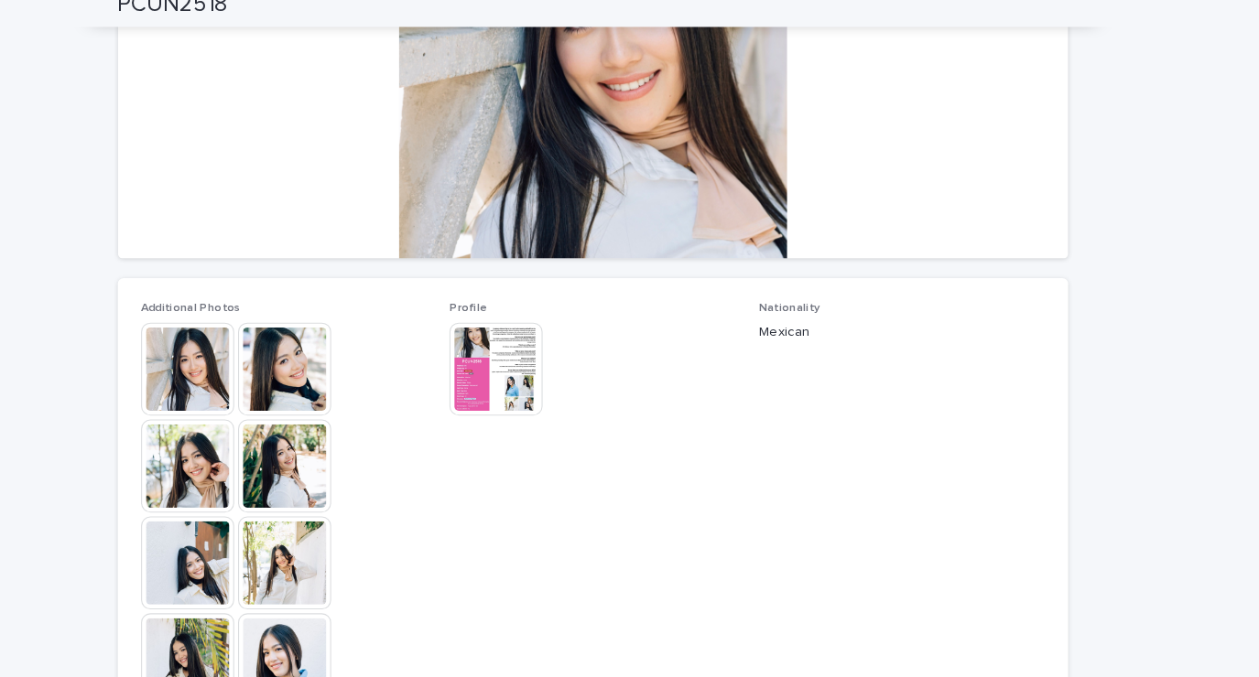
click at [339, 370] on img at bounding box center [339, 364] width 88 height 88
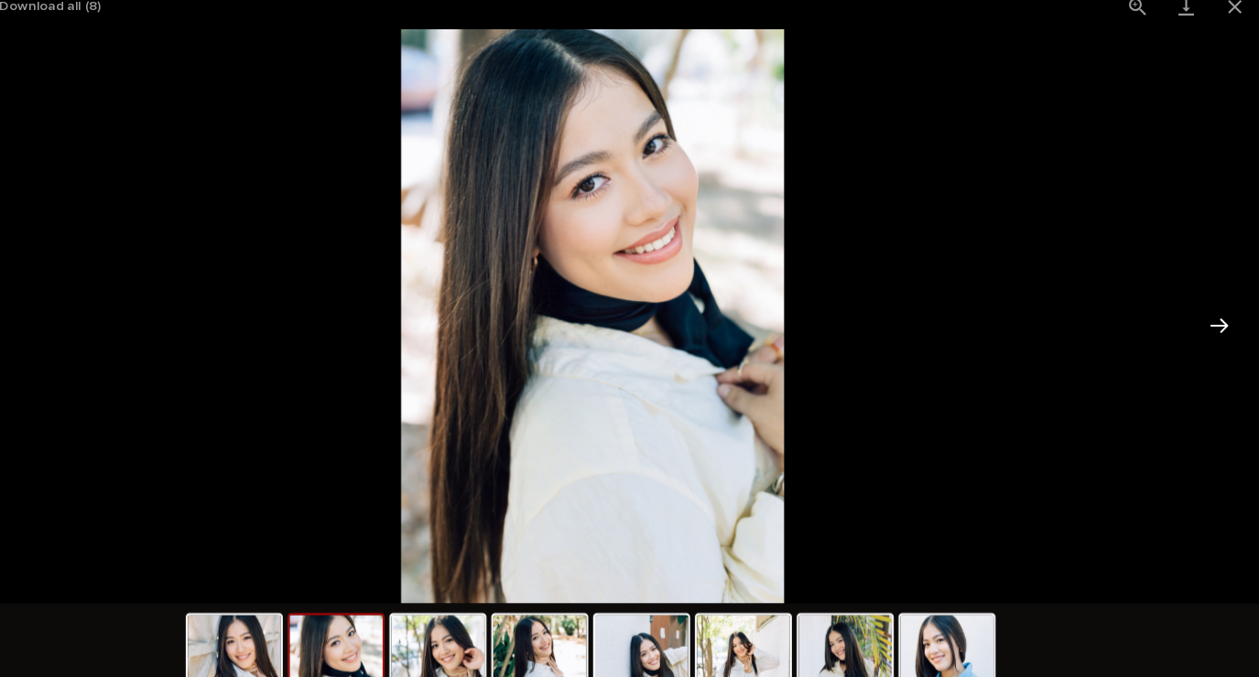
click at [1212, 332] on button "Next slide" at bounding box center [1221, 324] width 38 height 36
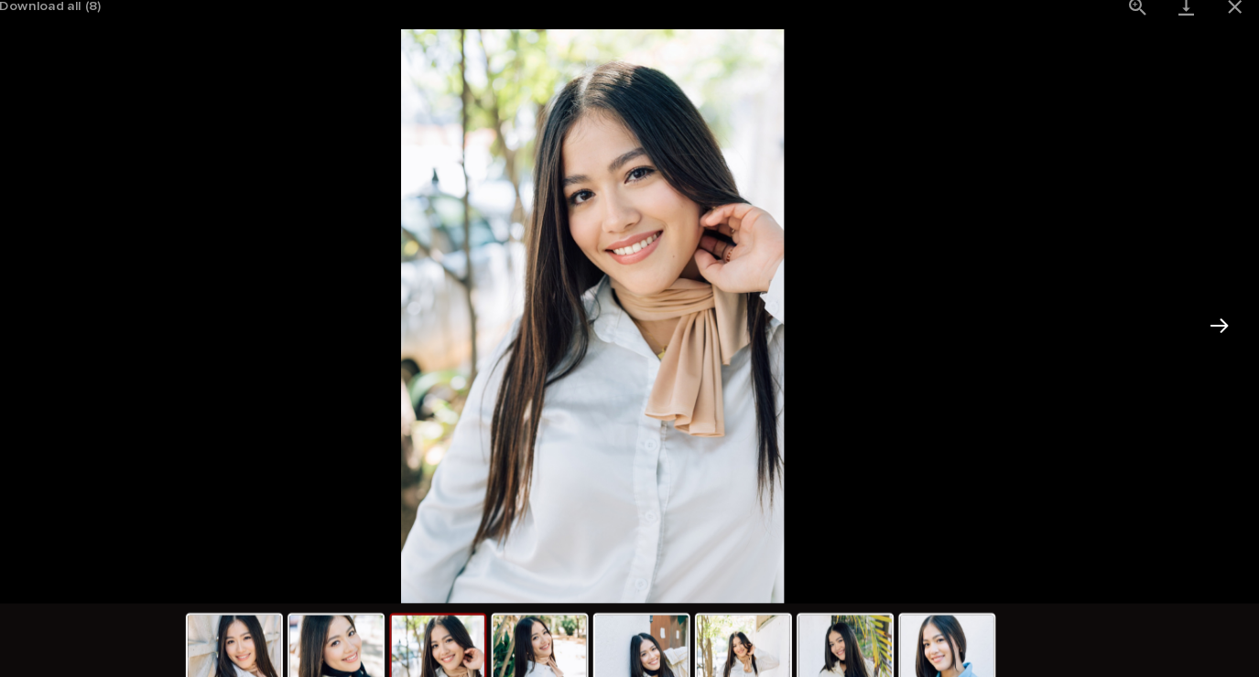
click at [1203, 333] on button "Next slide" at bounding box center [1221, 324] width 38 height 36
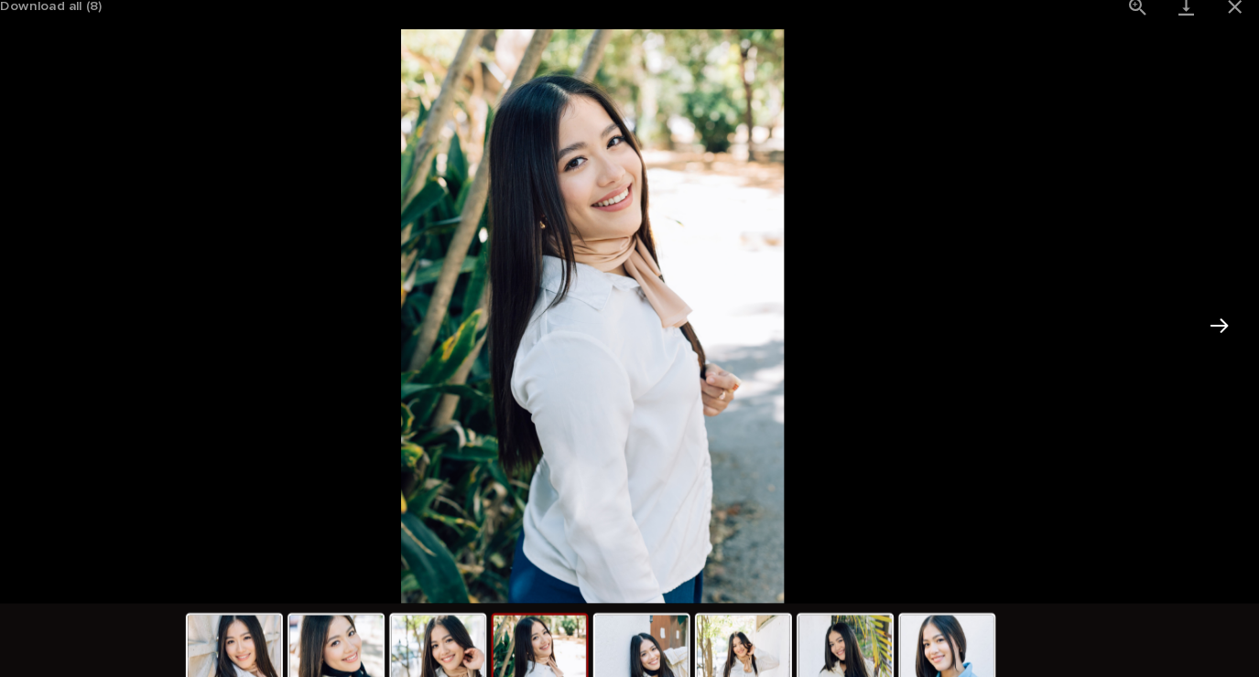
click at [1202, 327] on button "Next slide" at bounding box center [1221, 324] width 38 height 36
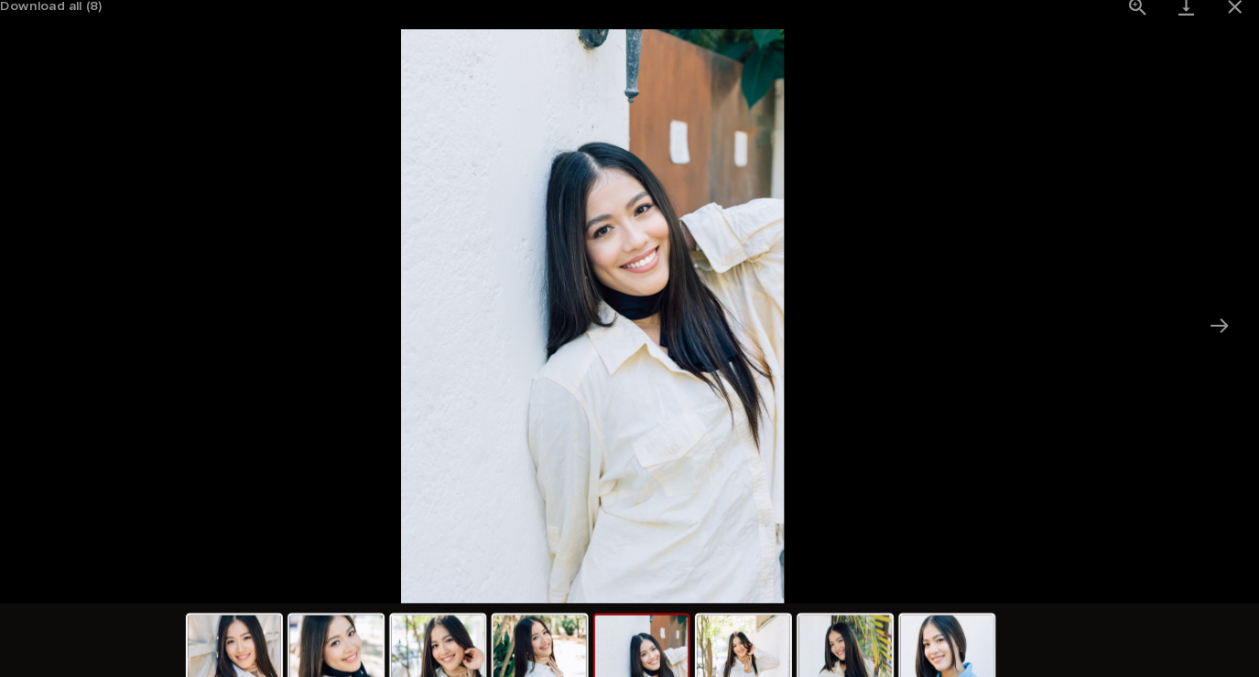
click at [1199, 316] on picture at bounding box center [629, 314] width 1259 height 543
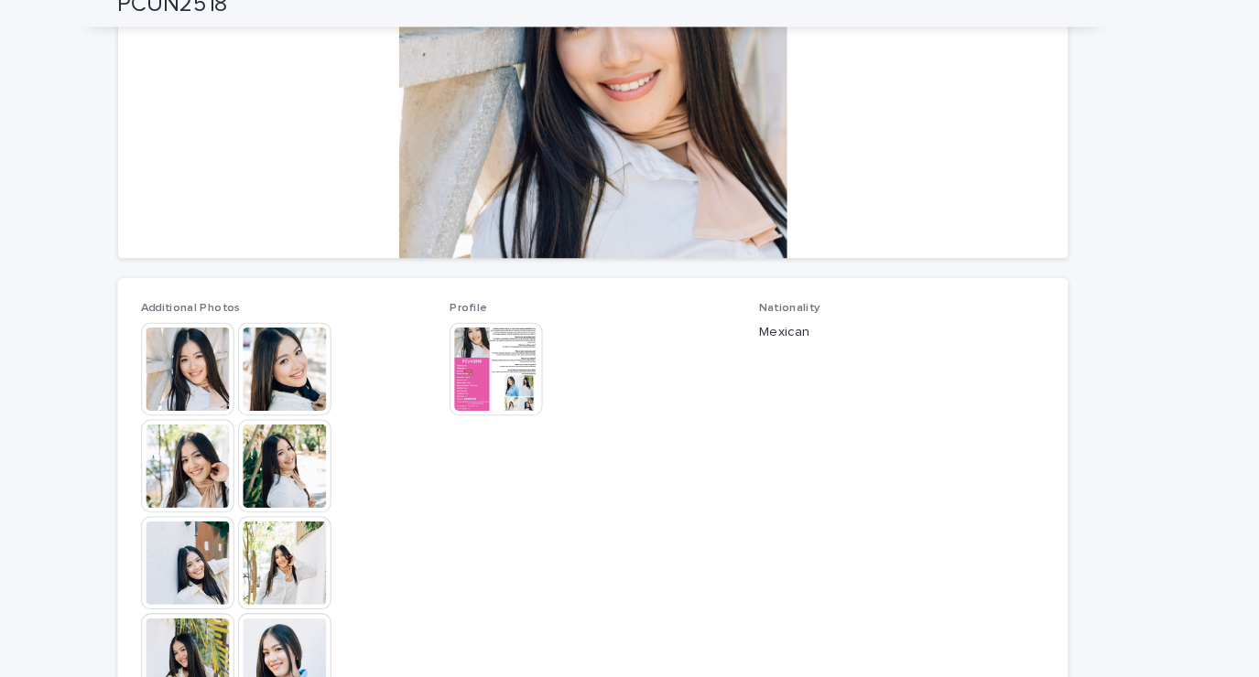
click at [1208, 348] on div "Loading... Saving… Loading... Saving… PCUN2518 PCUN2518 Sorry, there was an err…" at bounding box center [629, 466] width 1259 height 1373
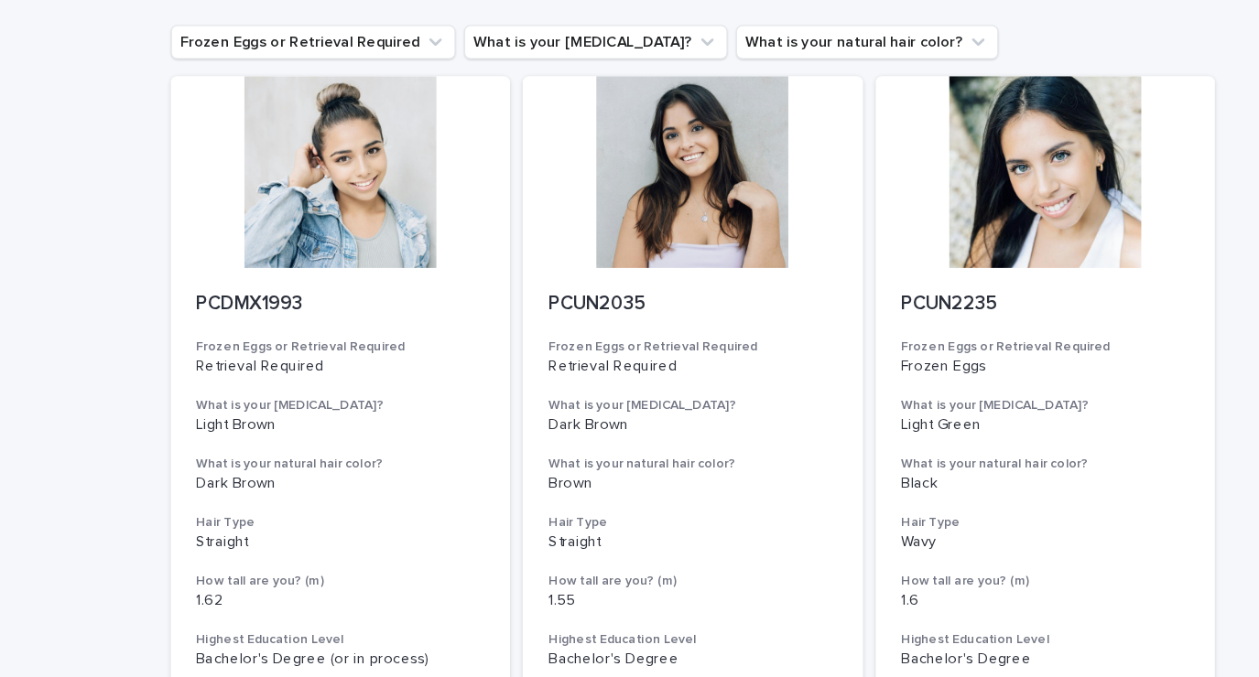
scroll to position [62, 0]
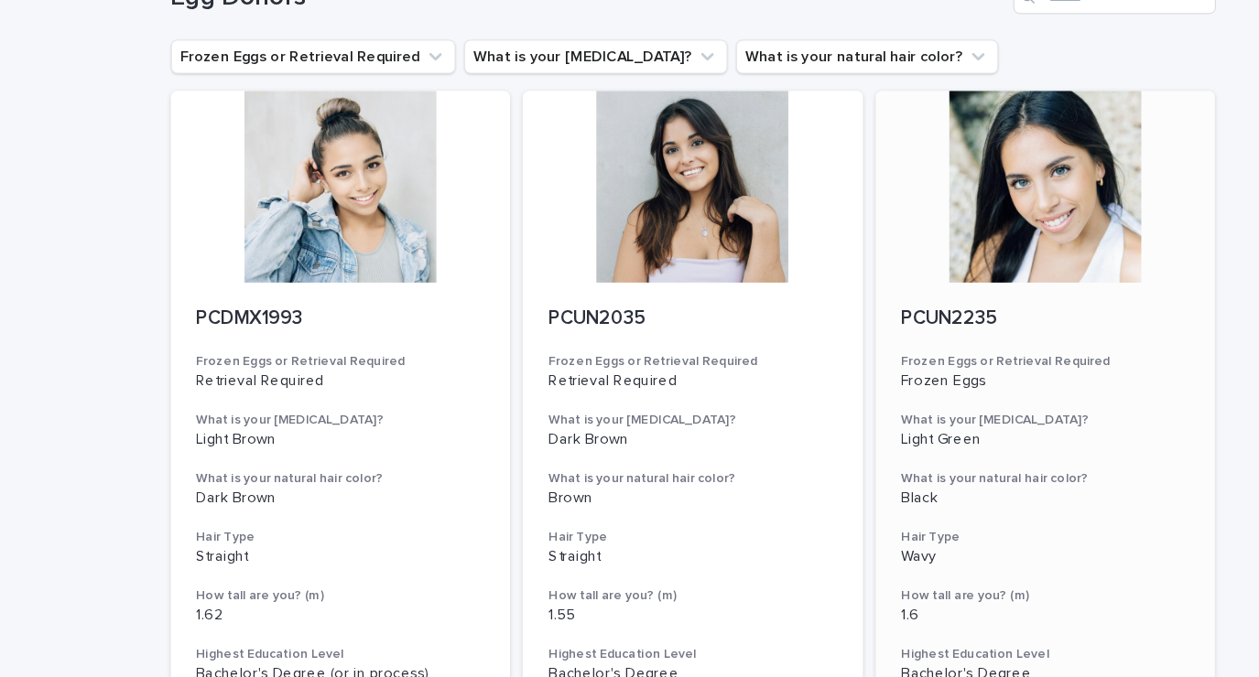
click at [949, 422] on p "Light Green" at bounding box center [932, 428] width 248 height 16
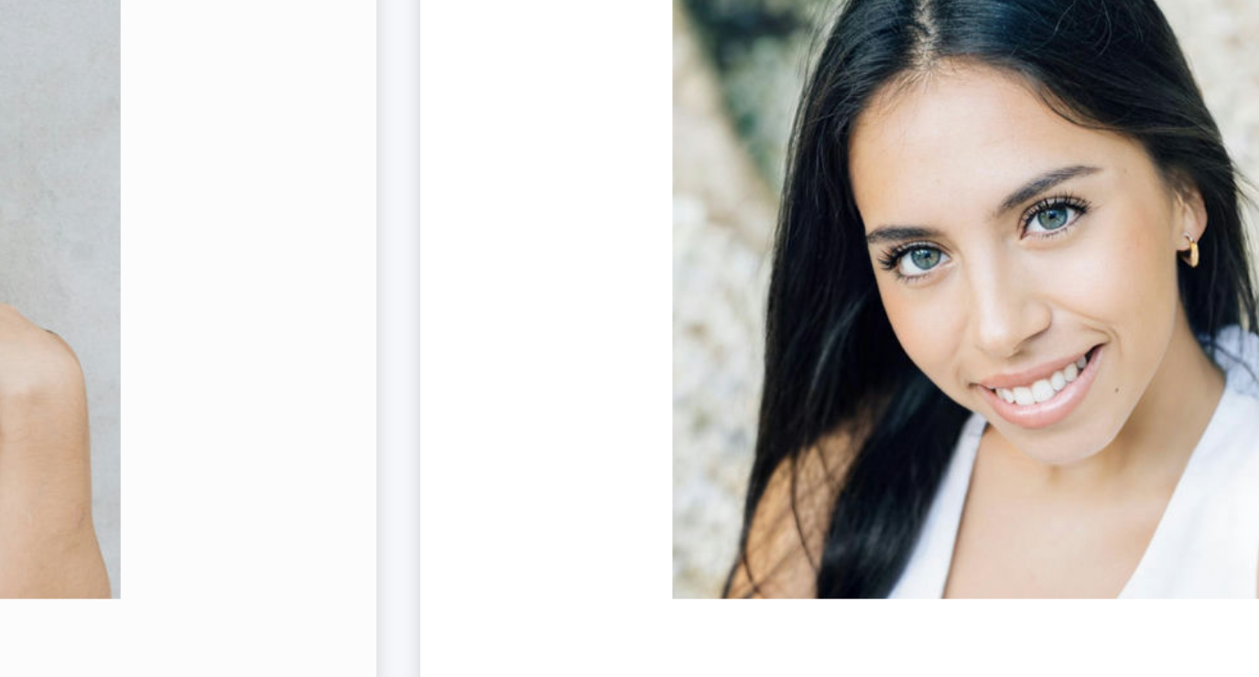
click at [687, 205] on div at bounding box center [629, 272] width 292 height 165
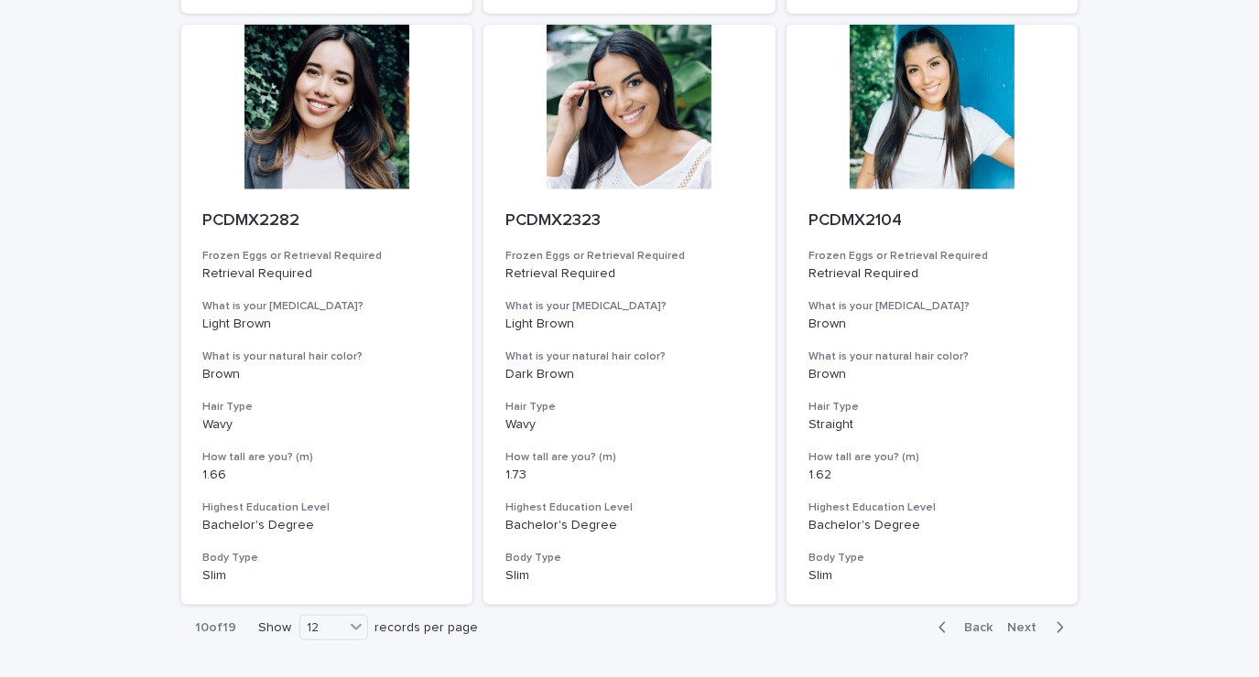
scroll to position [2059, 0]
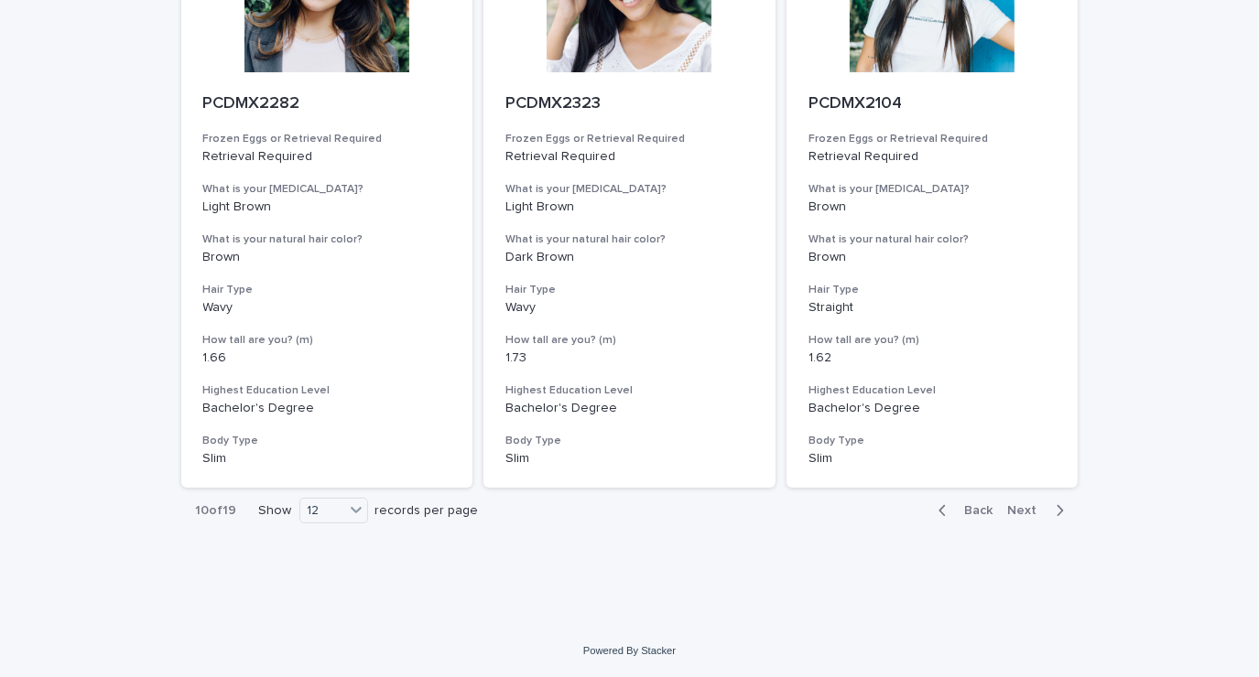
click at [1056, 509] on icon "button" at bounding box center [1059, 510] width 6 height 11
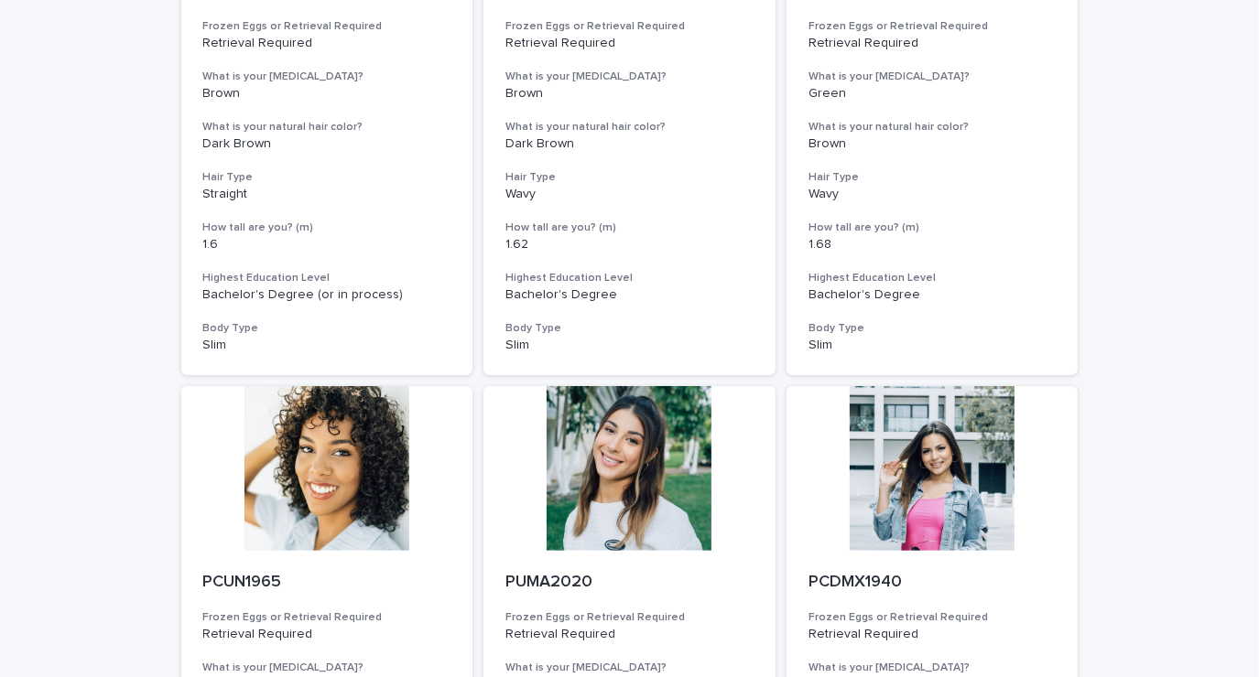
scroll to position [397, 0]
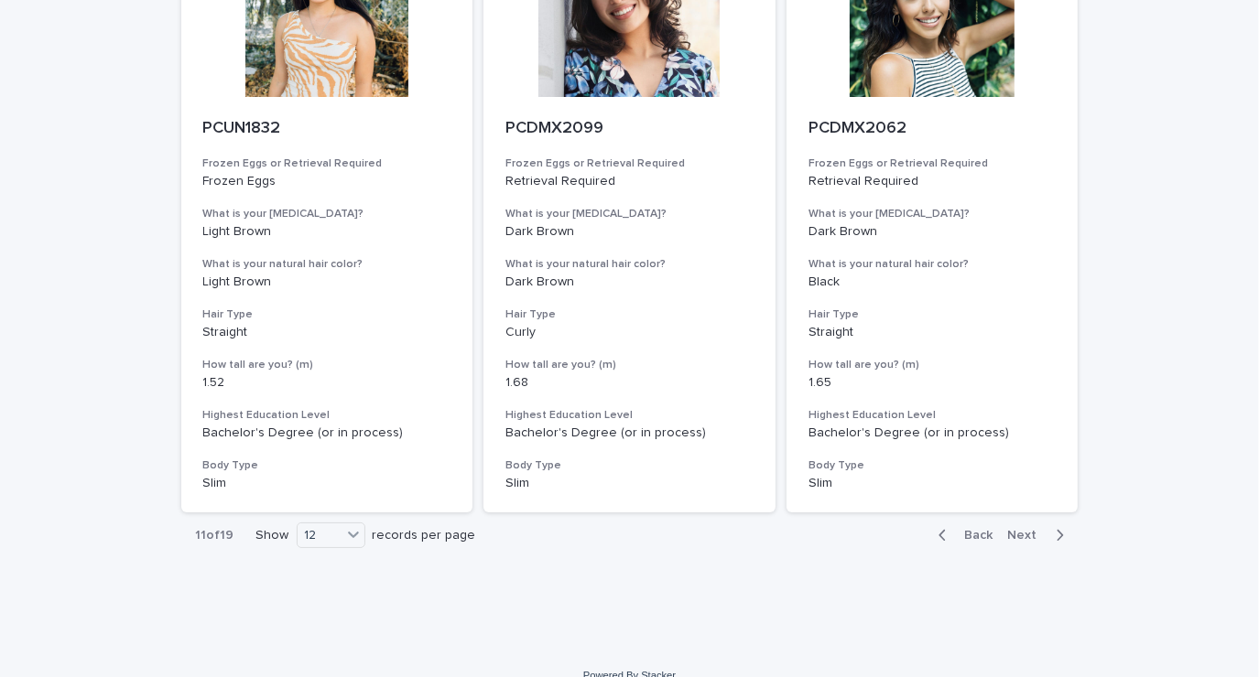
scroll to position [2059, 0]
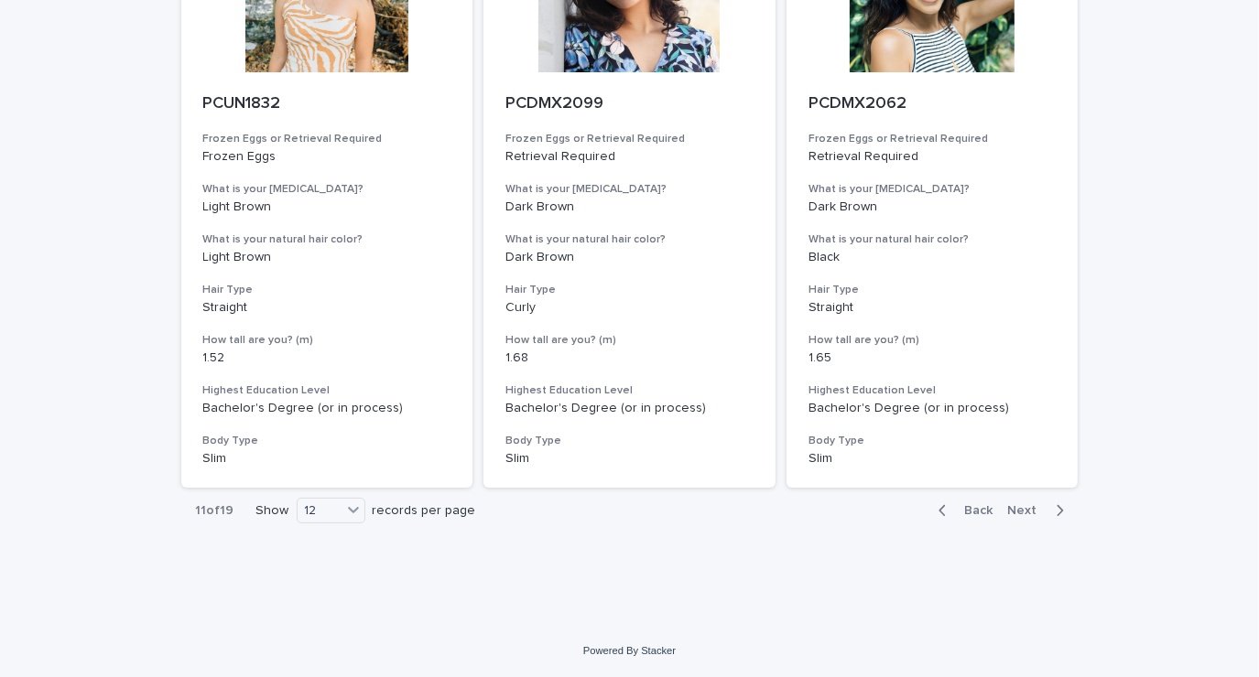
click at [1055, 512] on icon "button" at bounding box center [1059, 511] width 8 height 16
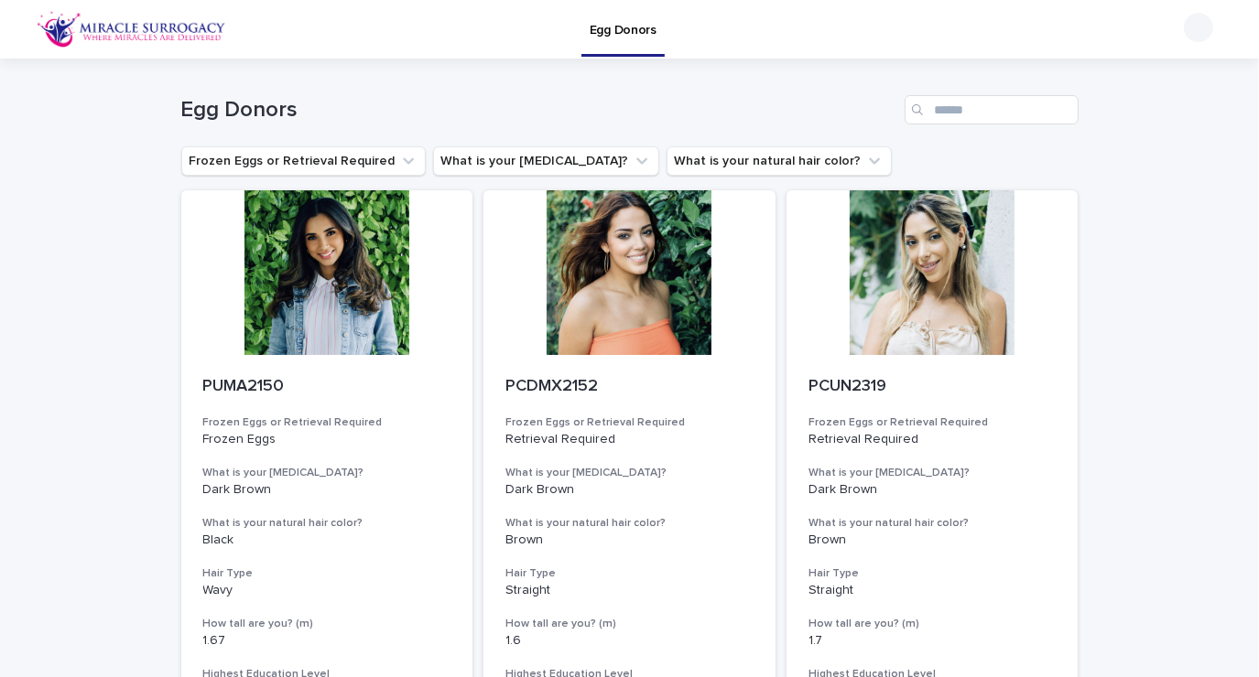
click at [657, 252] on div at bounding box center [629, 272] width 292 height 165
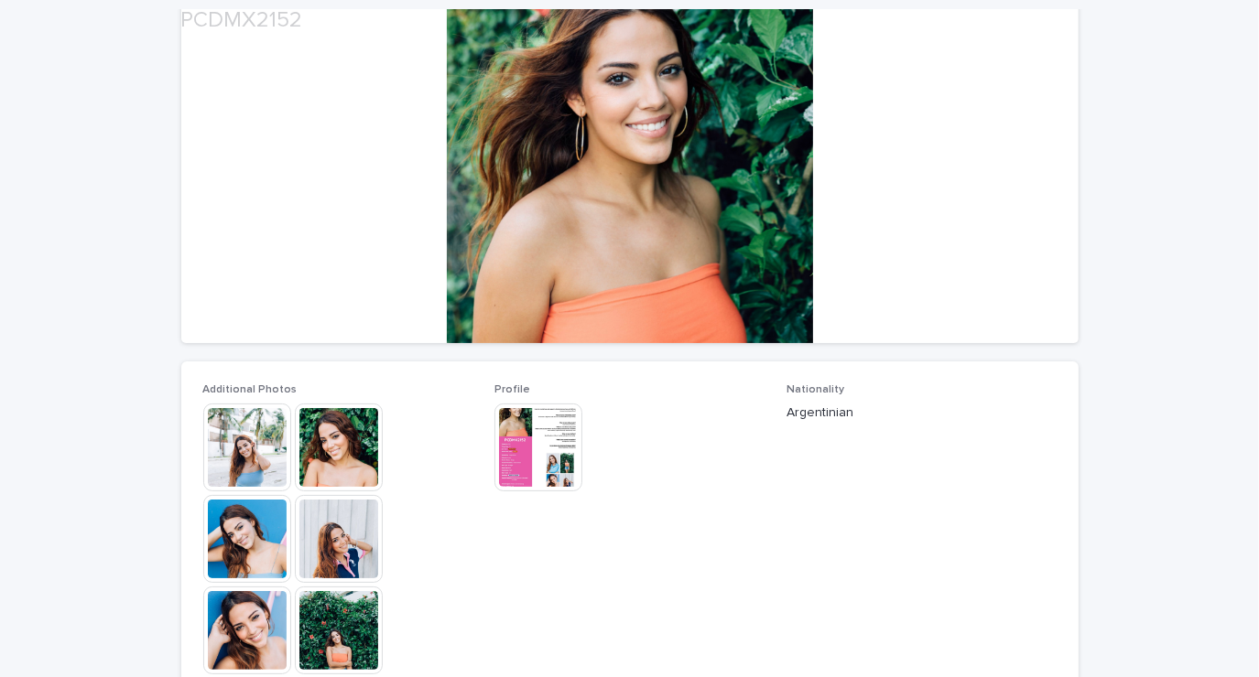
scroll to position [441, 0]
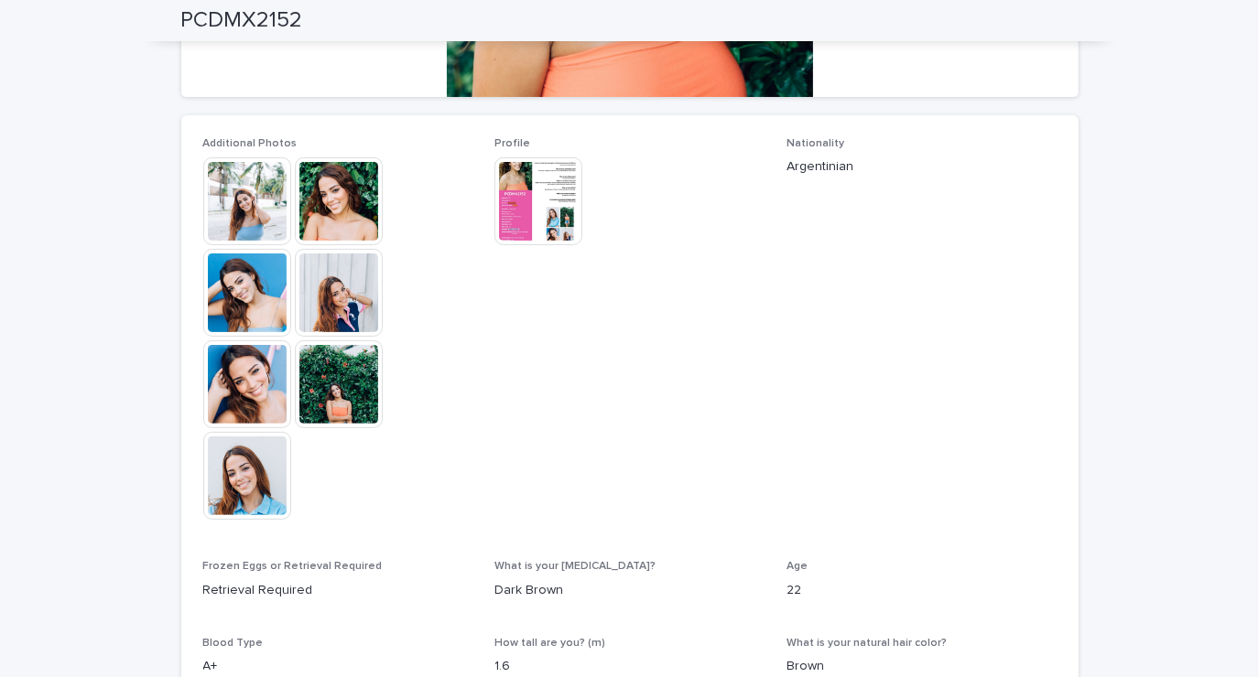
click at [252, 229] on img at bounding box center [247, 201] width 88 height 88
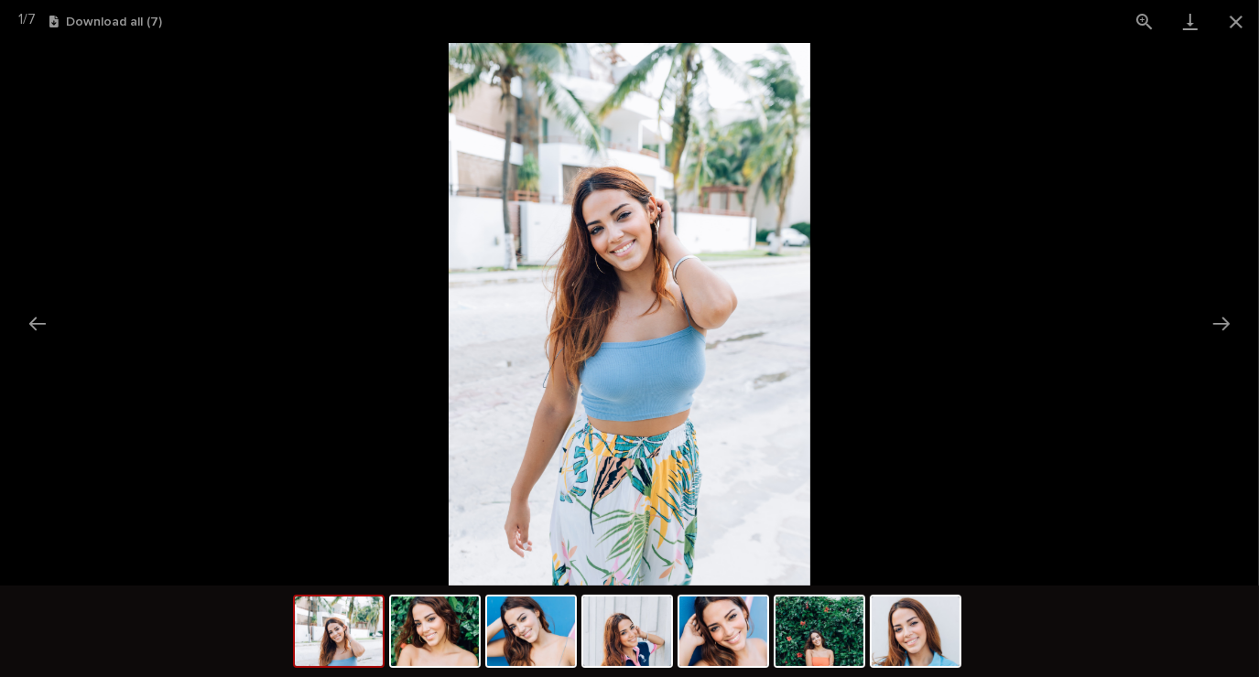
click at [1201, 395] on picture at bounding box center [629, 314] width 1259 height 543
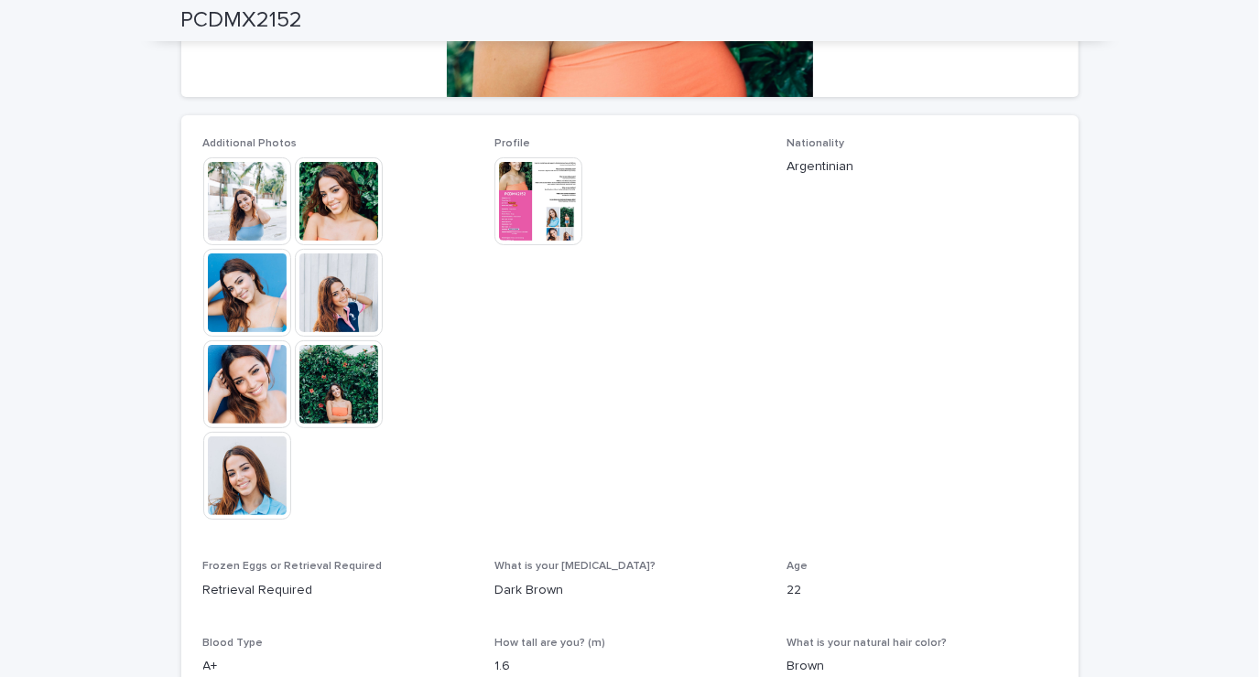
scroll to position [0, 0]
click at [317, 209] on img at bounding box center [339, 201] width 88 height 88
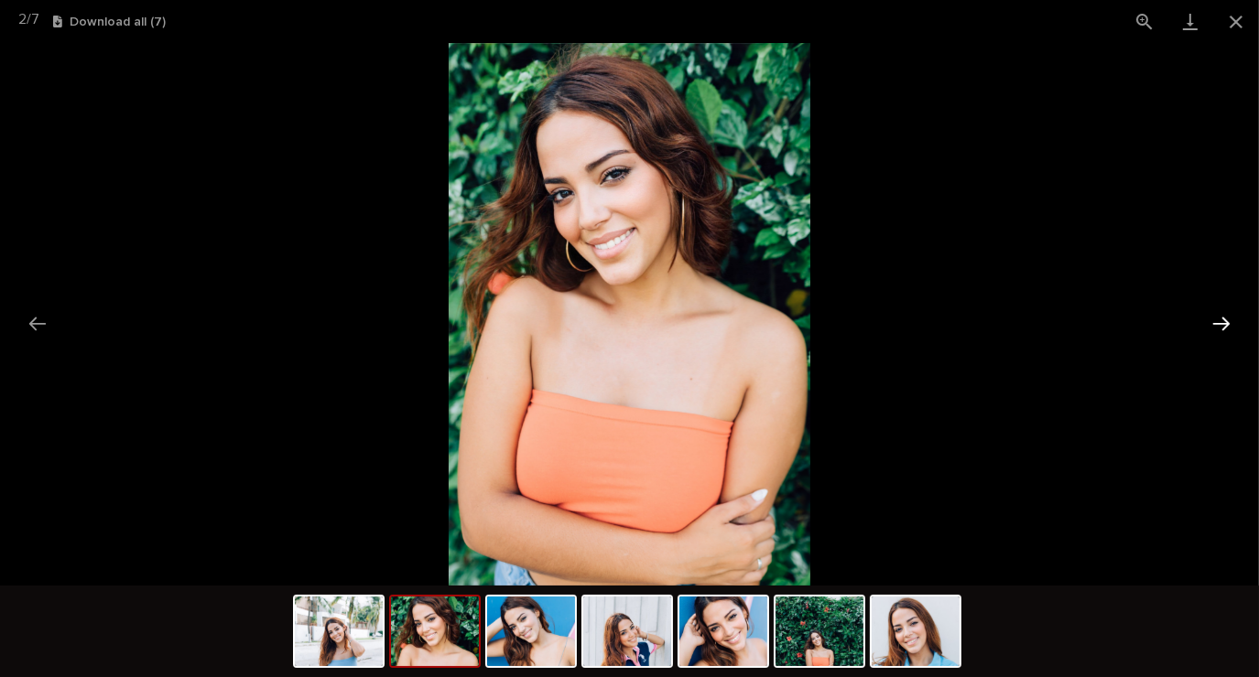
click at [1214, 330] on button "Next slide" at bounding box center [1221, 324] width 38 height 36
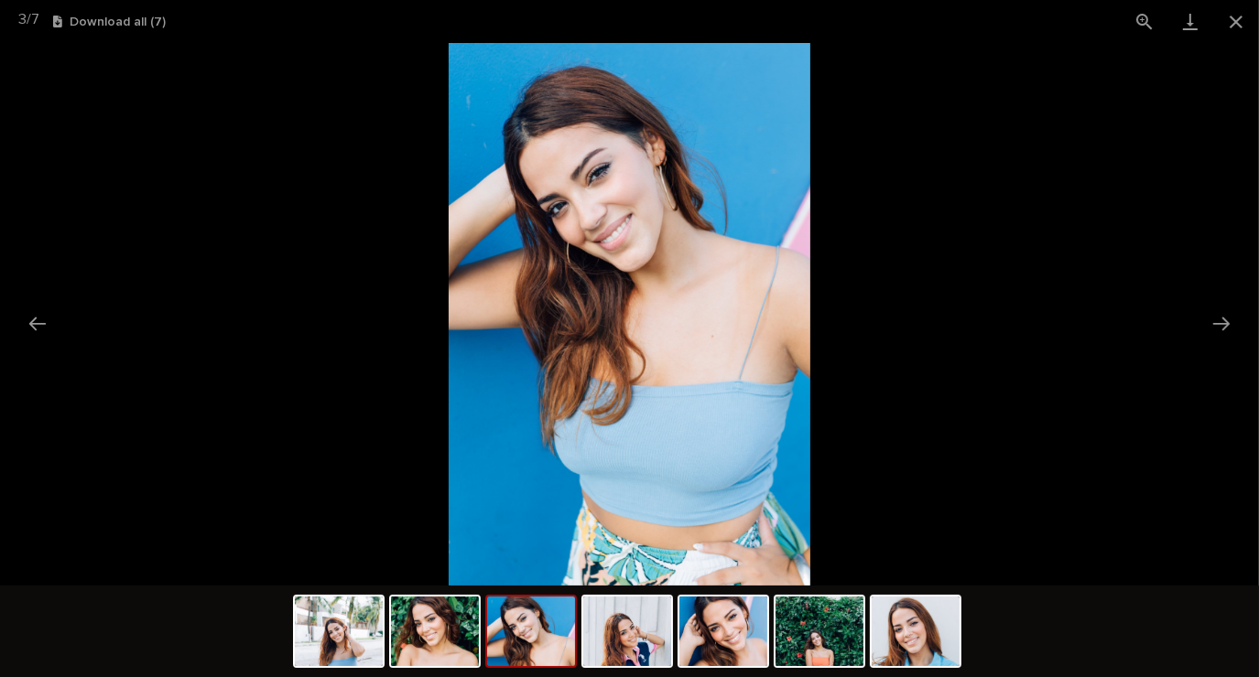
click at [1192, 341] on picture at bounding box center [629, 314] width 1259 height 543
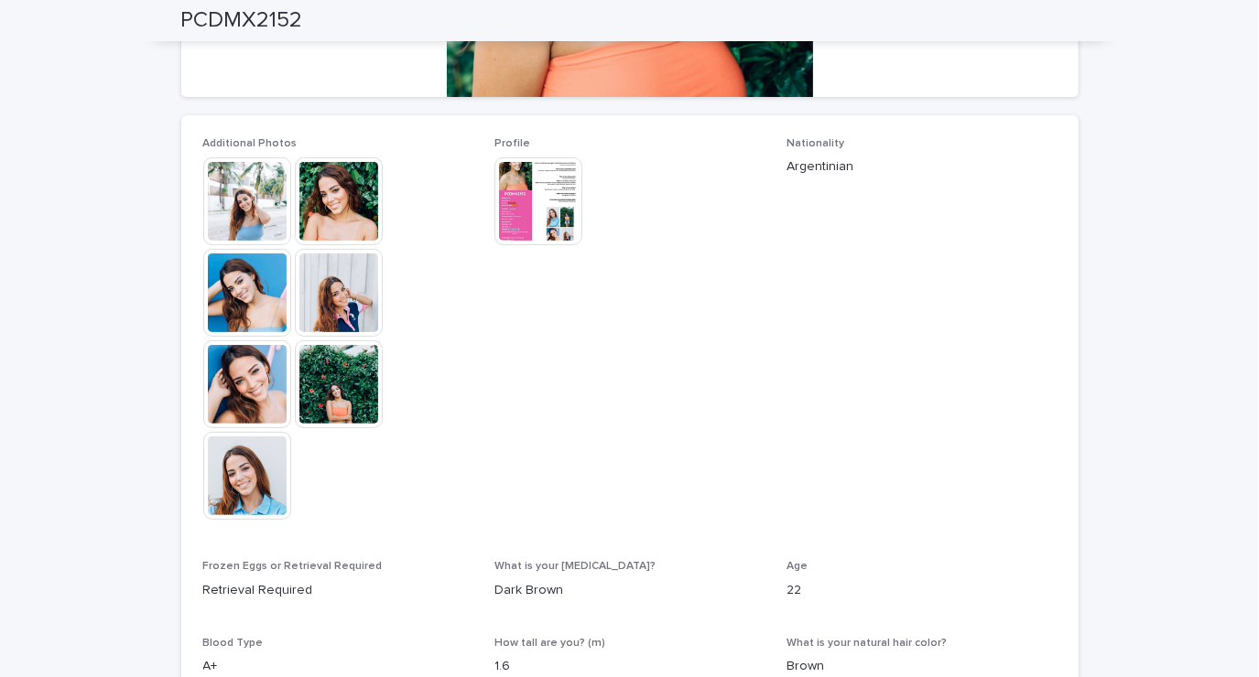
click at [325, 400] on img at bounding box center [339, 385] width 88 height 88
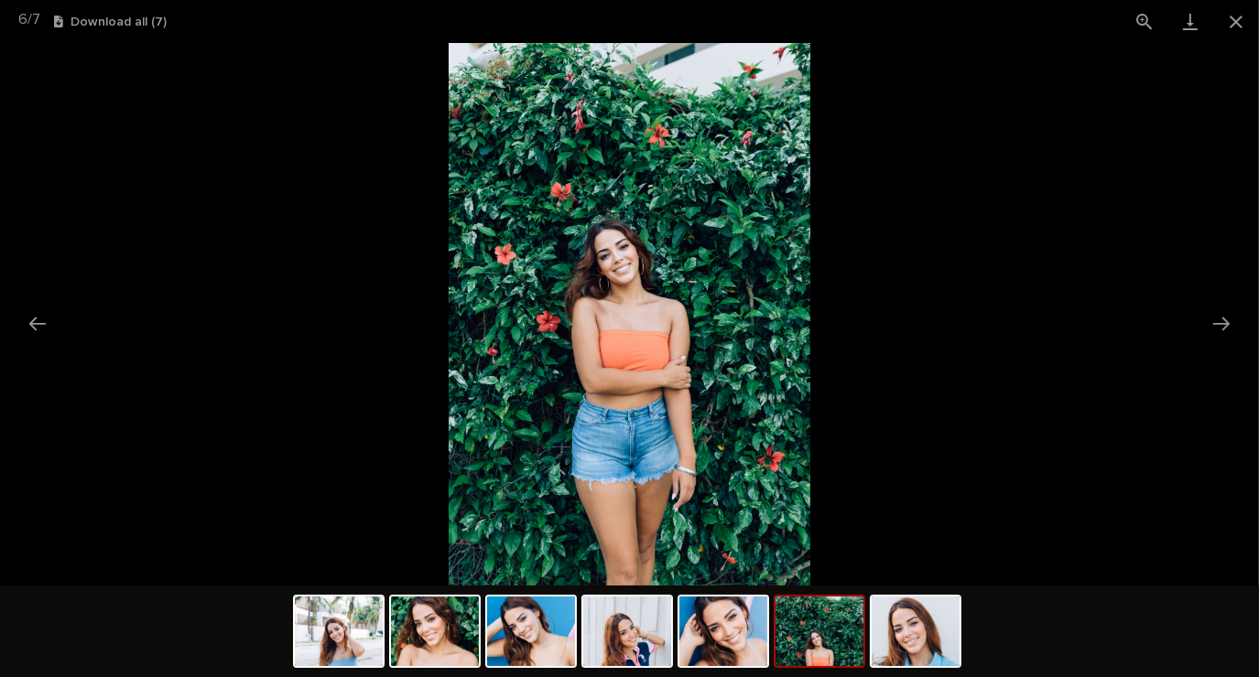
click at [1207, 360] on picture at bounding box center [629, 314] width 1259 height 543
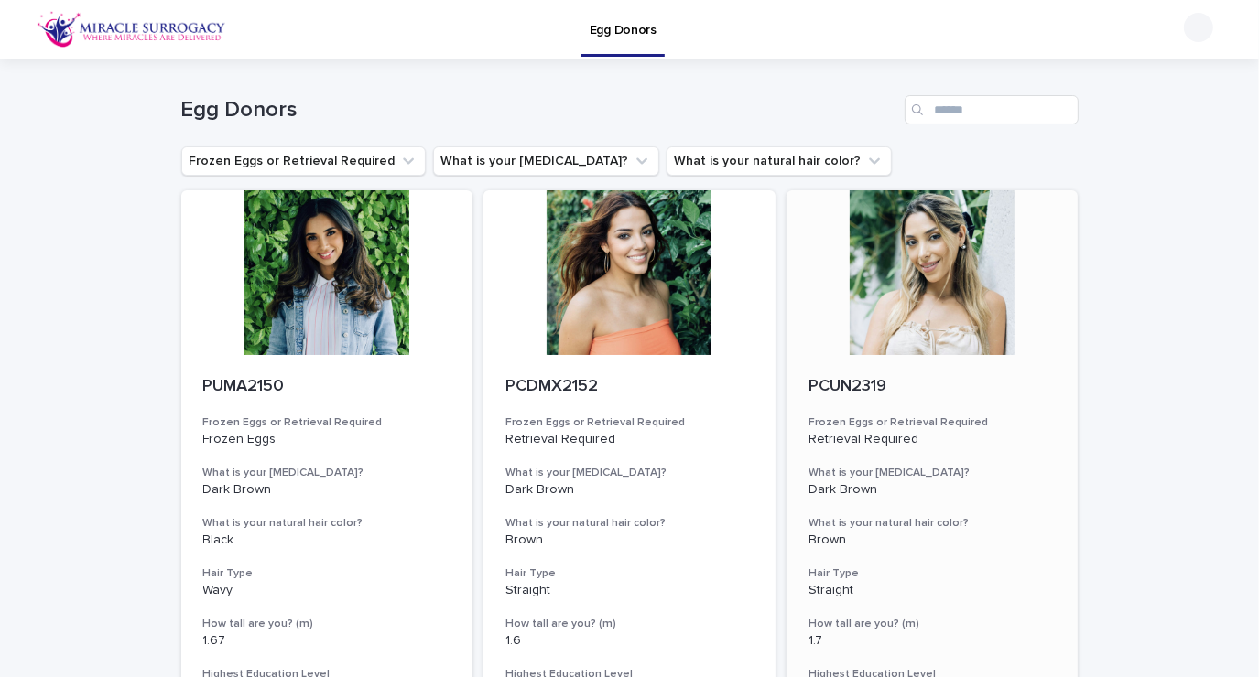
click at [956, 313] on div at bounding box center [932, 272] width 292 height 165
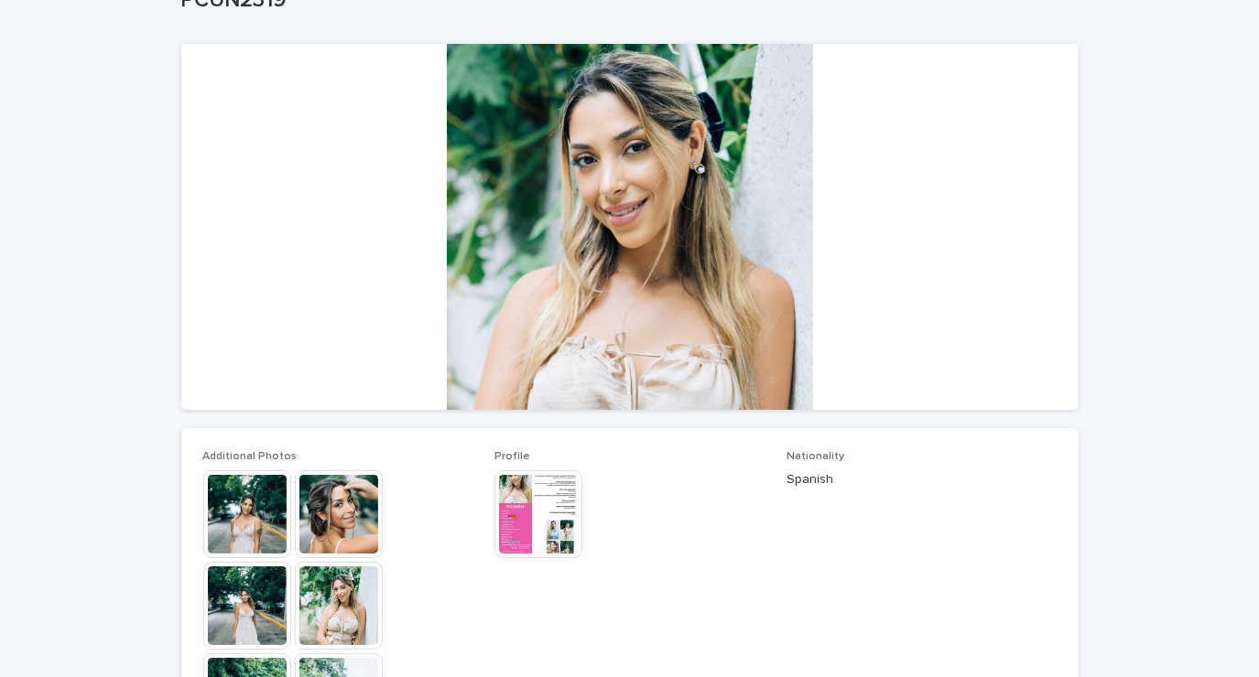
scroll to position [243, 0]
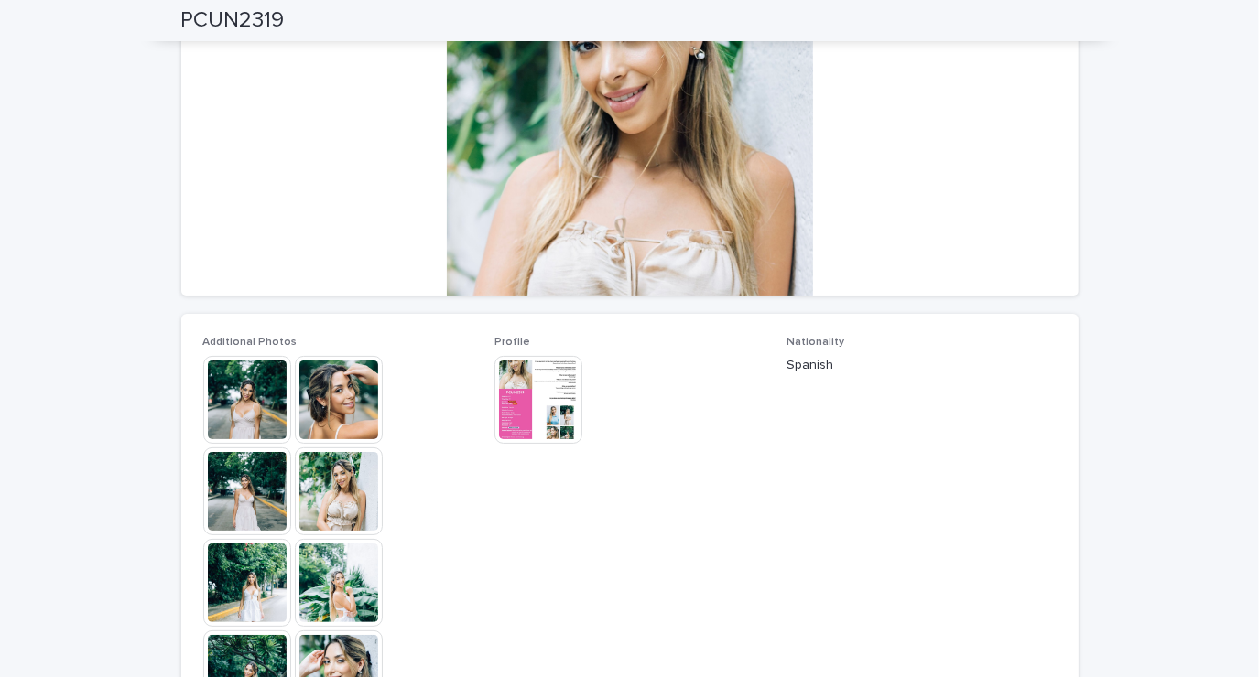
click at [344, 489] on img at bounding box center [339, 492] width 88 height 88
click at [250, 588] on img at bounding box center [247, 583] width 88 height 88
click at [341, 604] on img at bounding box center [339, 583] width 88 height 88
click at [1144, 455] on div "Loading... Saving… Loading... Saving… PCUN2319 PCUN2319 Sorry, there was an err…" at bounding box center [629, 558] width 1259 height 1484
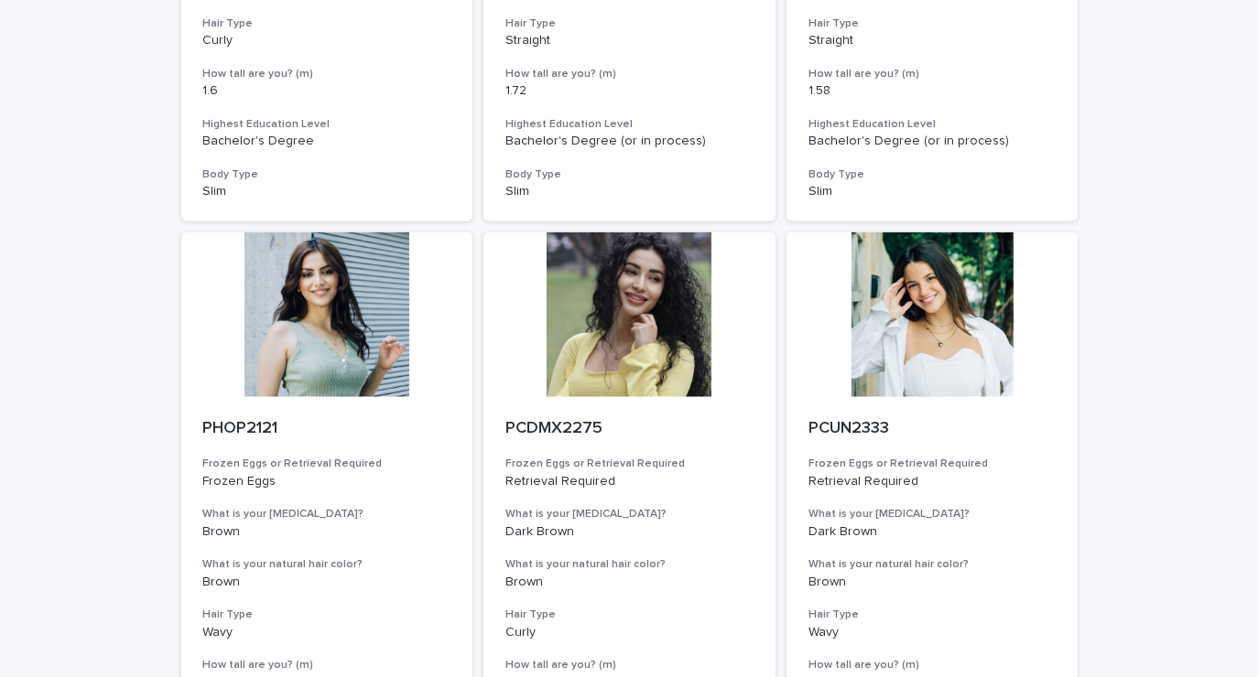
scroll to position [1963, 0]
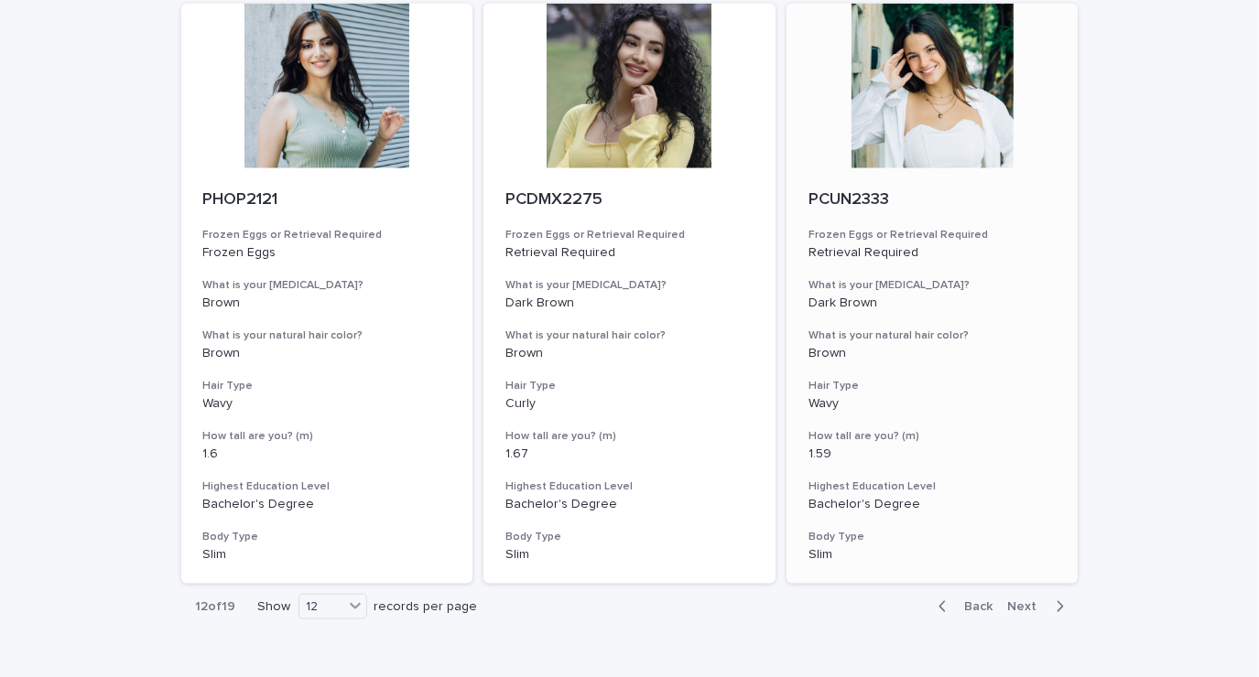
click at [938, 152] on div at bounding box center [932, 86] width 292 height 165
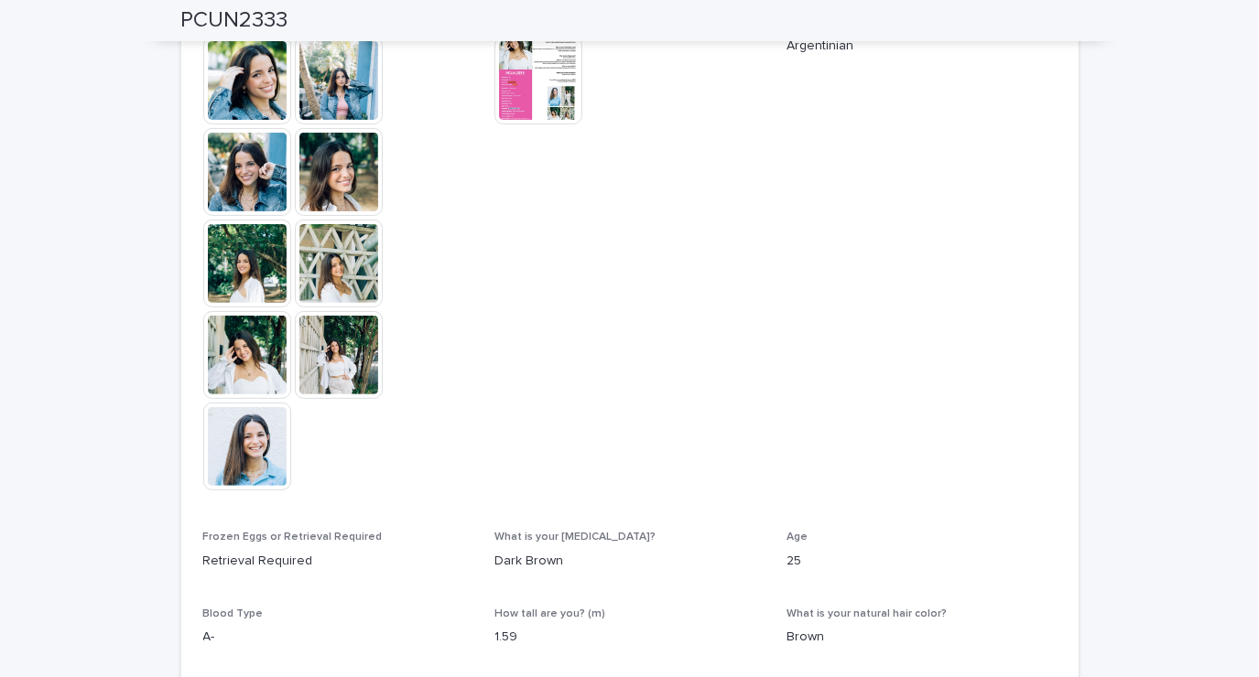
scroll to position [566, 0]
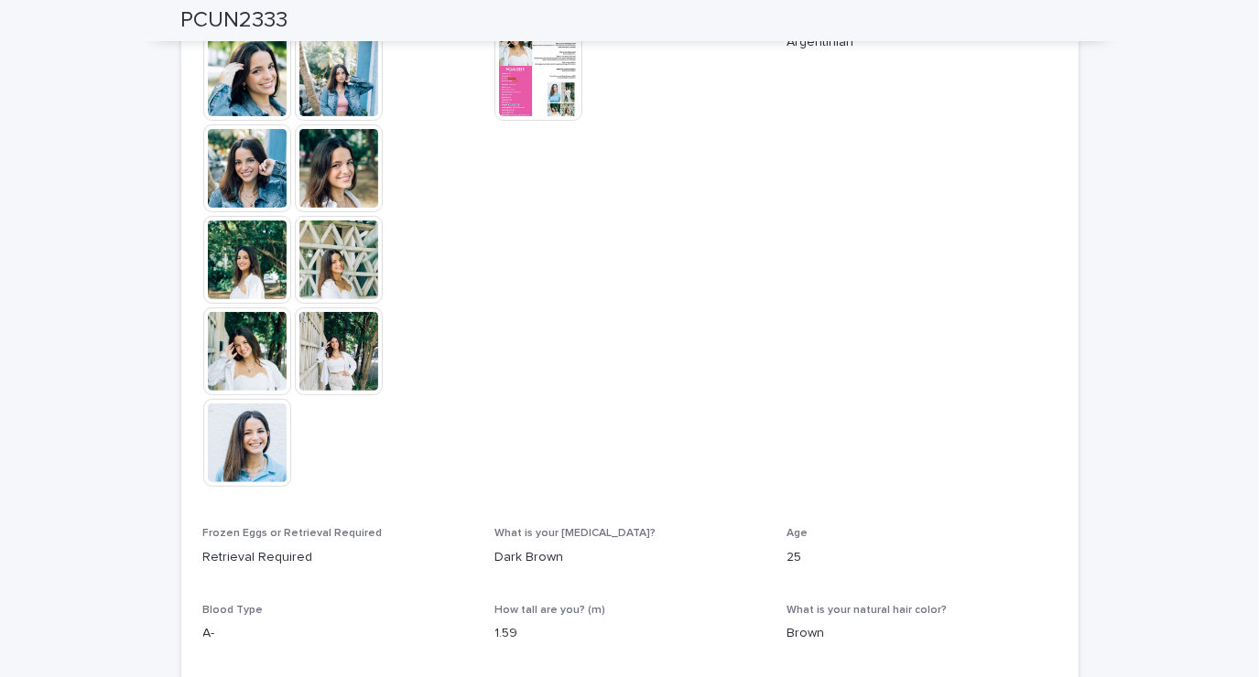
click at [241, 419] on img at bounding box center [247, 443] width 88 height 88
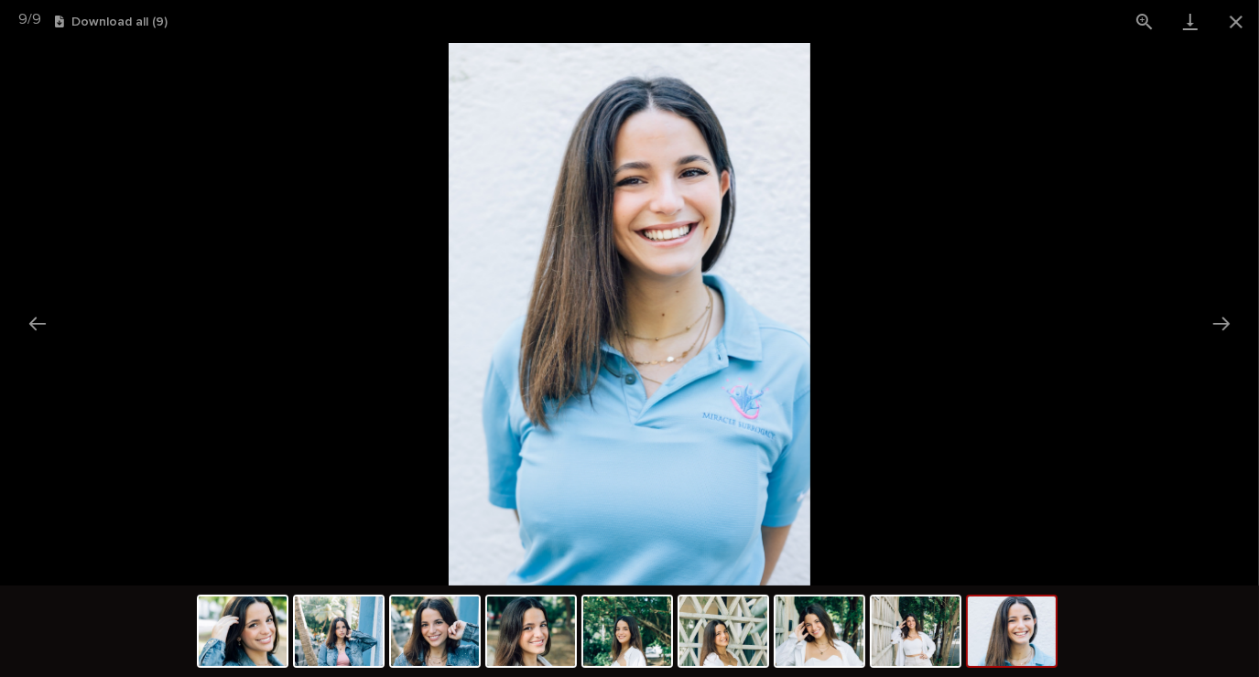
click at [1206, 341] on picture at bounding box center [629, 314] width 1259 height 543
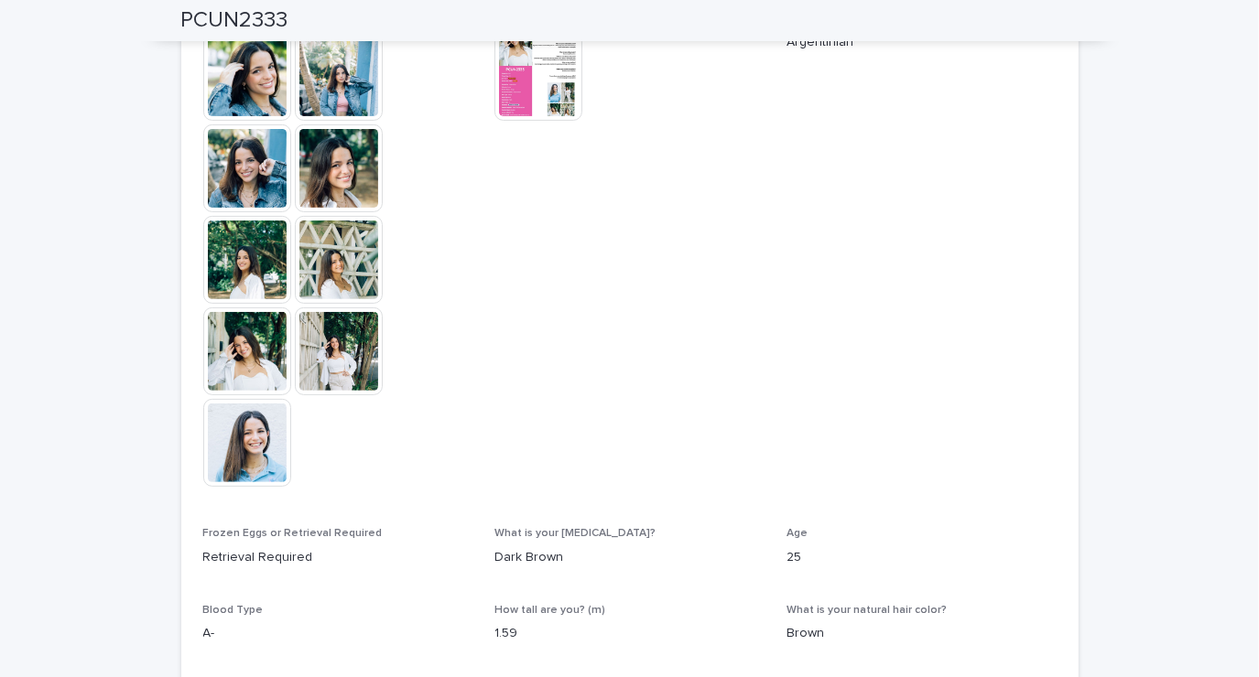
click at [242, 249] on img at bounding box center [247, 260] width 88 height 88
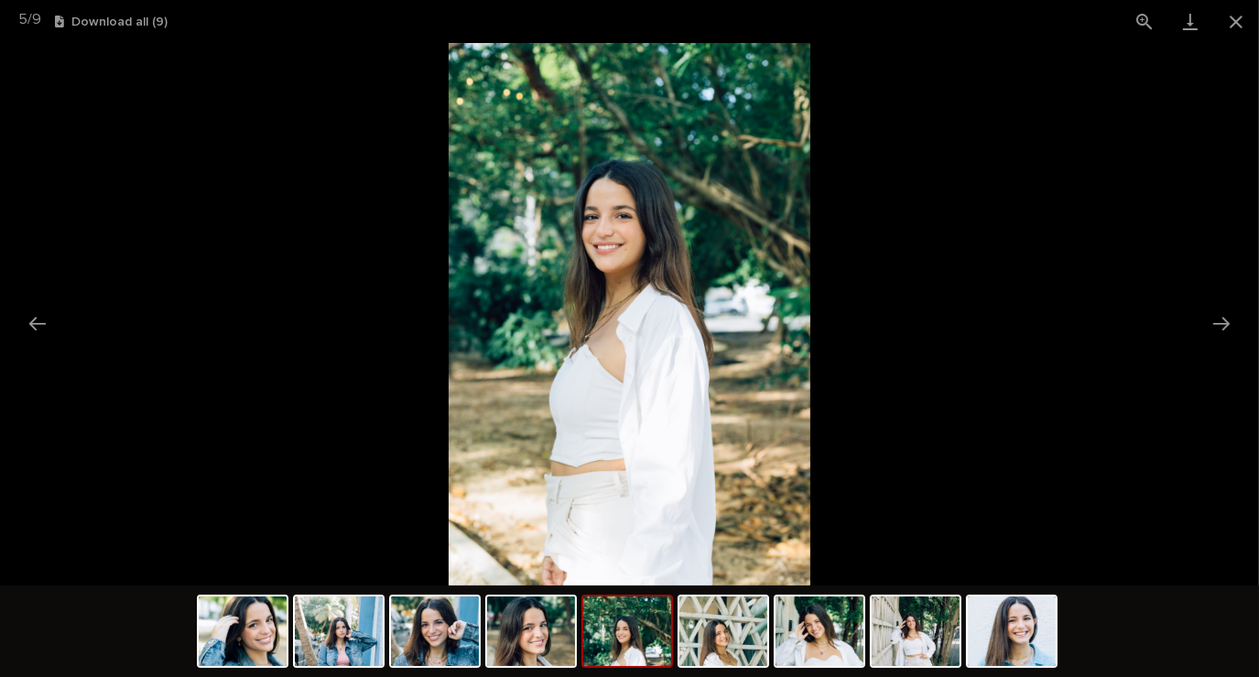
click at [1215, 368] on picture at bounding box center [629, 314] width 1259 height 543
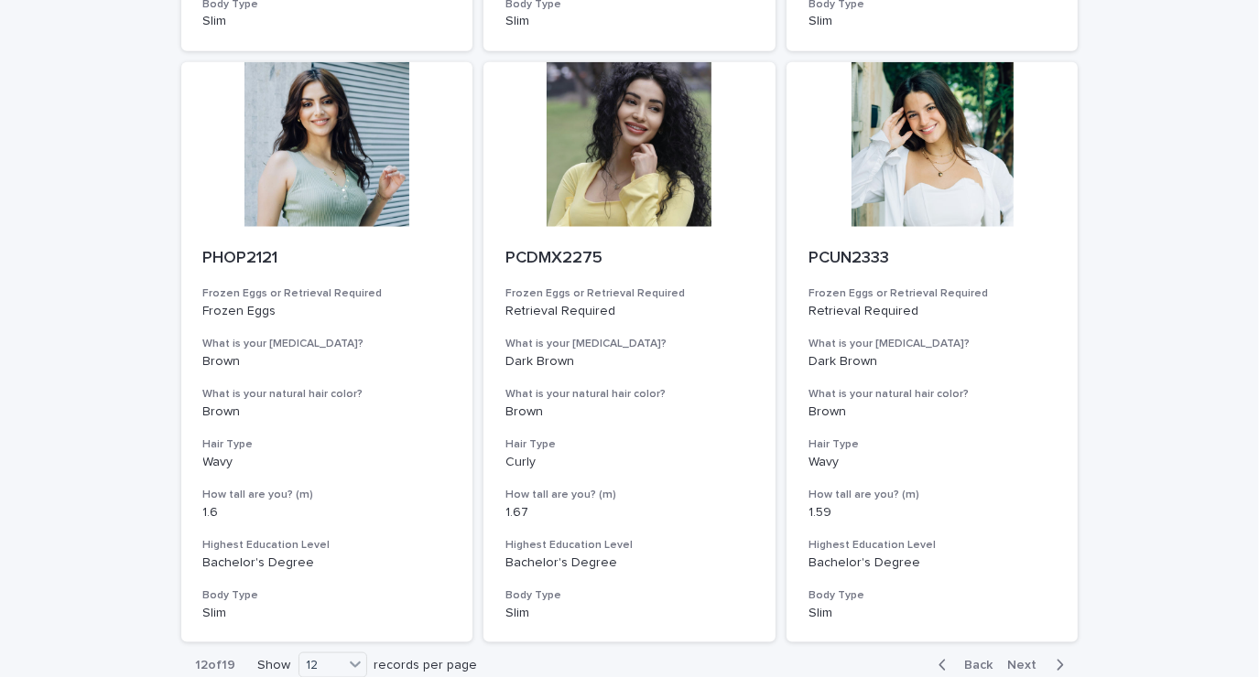
scroll to position [1904, 0]
click at [323, 161] on div at bounding box center [327, 144] width 292 height 165
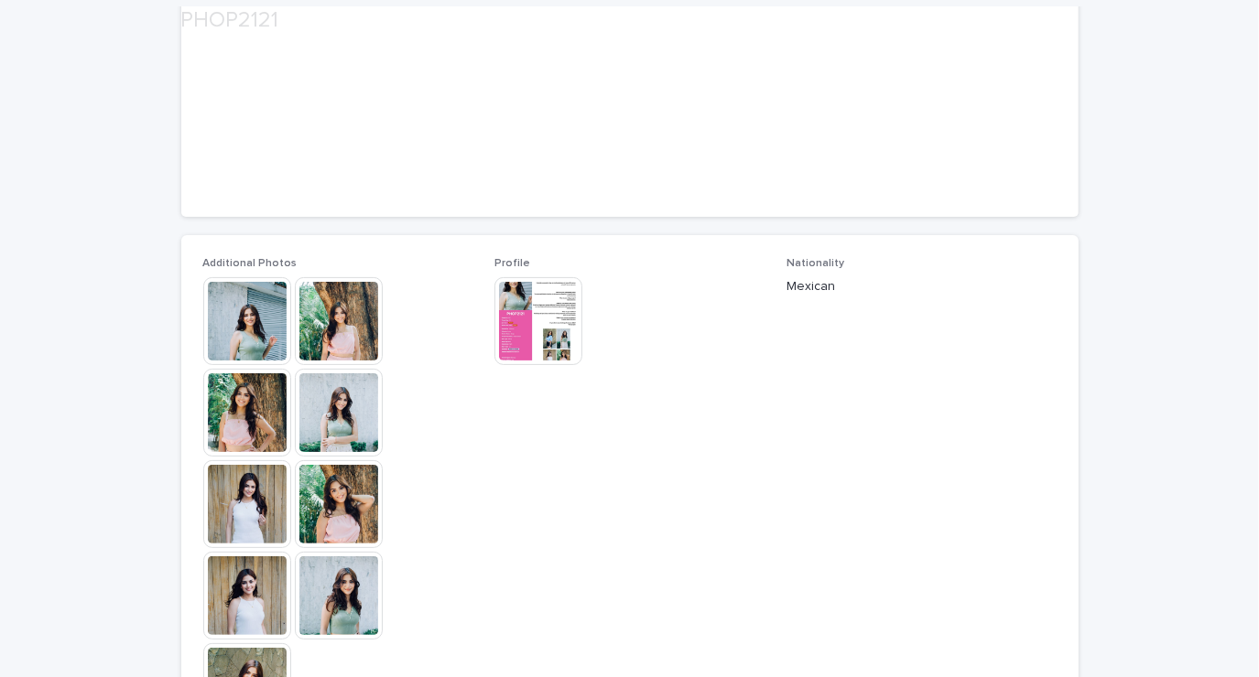
scroll to position [320, 0]
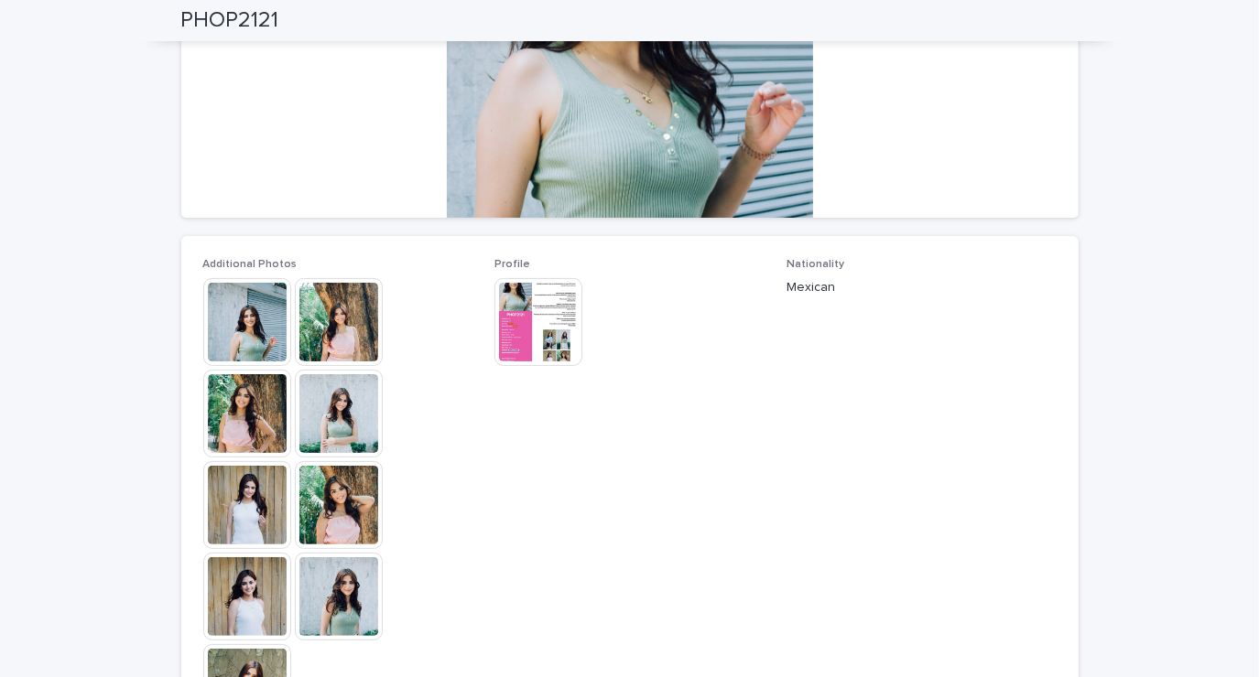
click at [335, 429] on img at bounding box center [339, 414] width 88 height 88
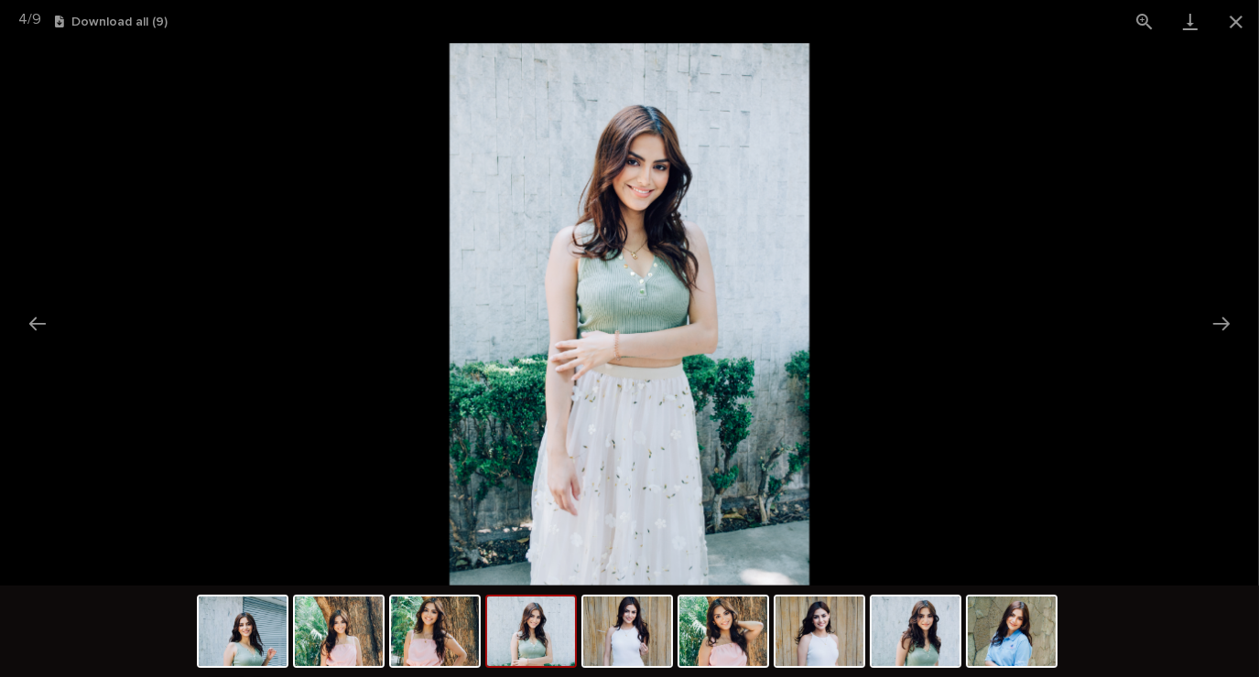
click at [51, 319] on button "Previous slide" at bounding box center [37, 324] width 38 height 36
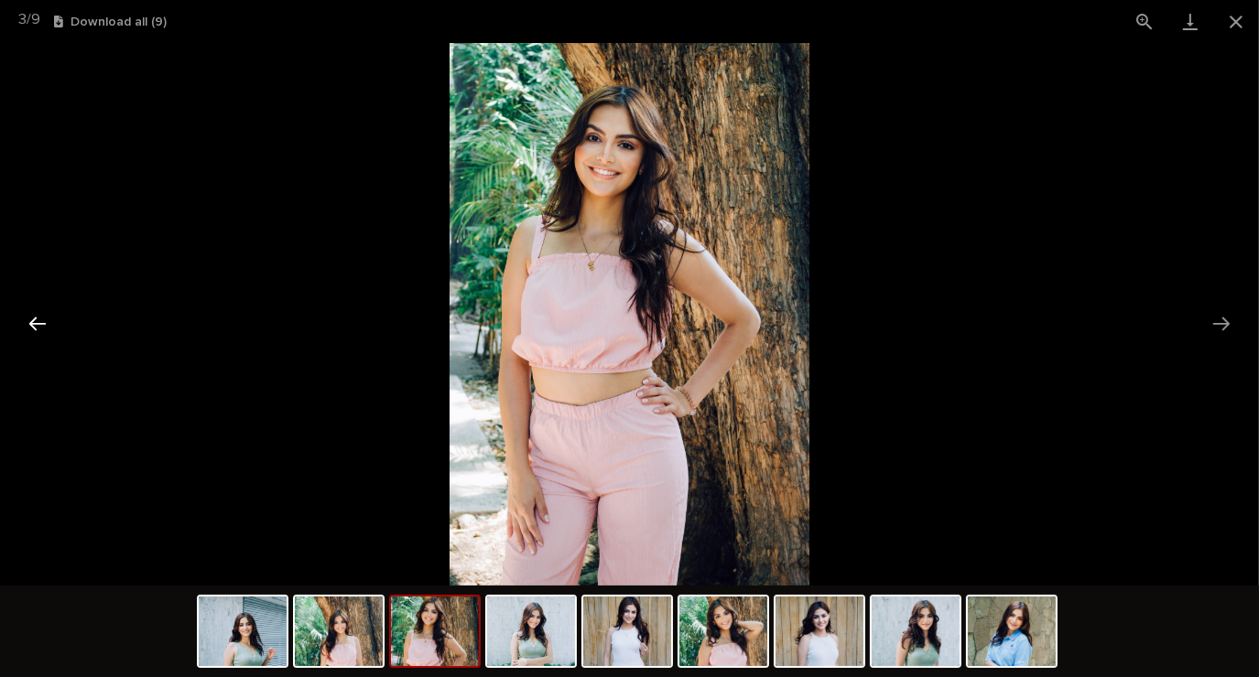
click at [46, 315] on button "Previous slide" at bounding box center [37, 324] width 38 height 36
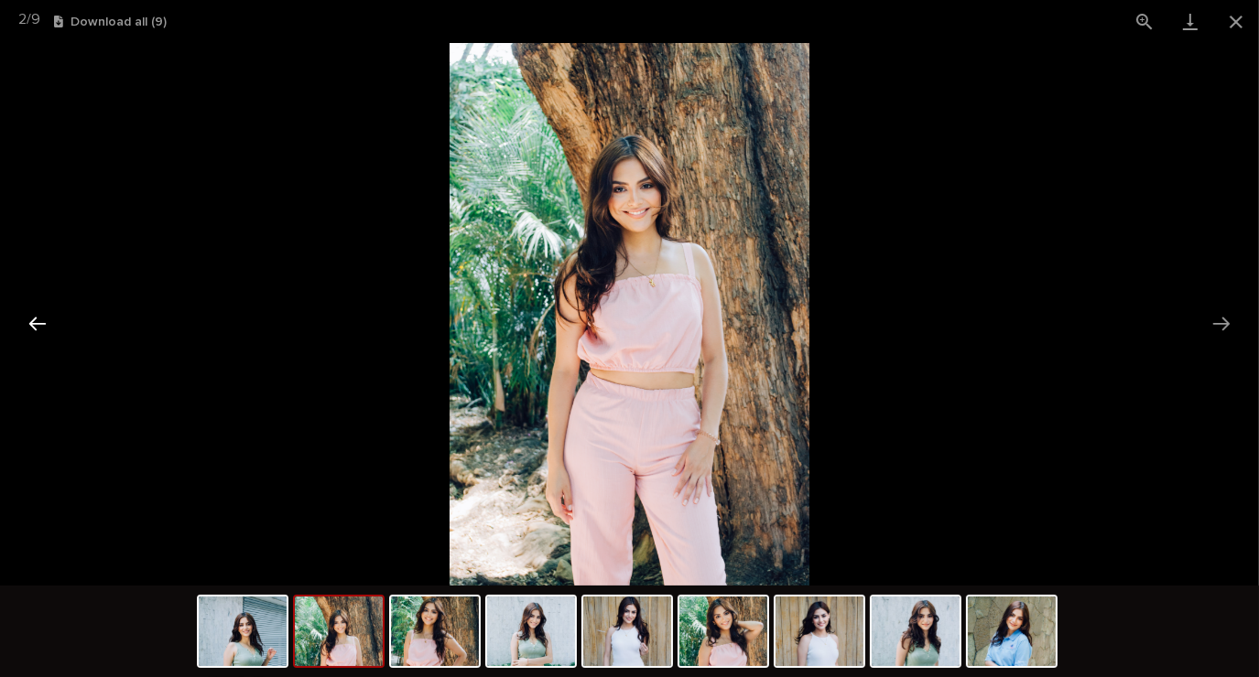
click at [45, 329] on button "Previous slide" at bounding box center [37, 324] width 38 height 36
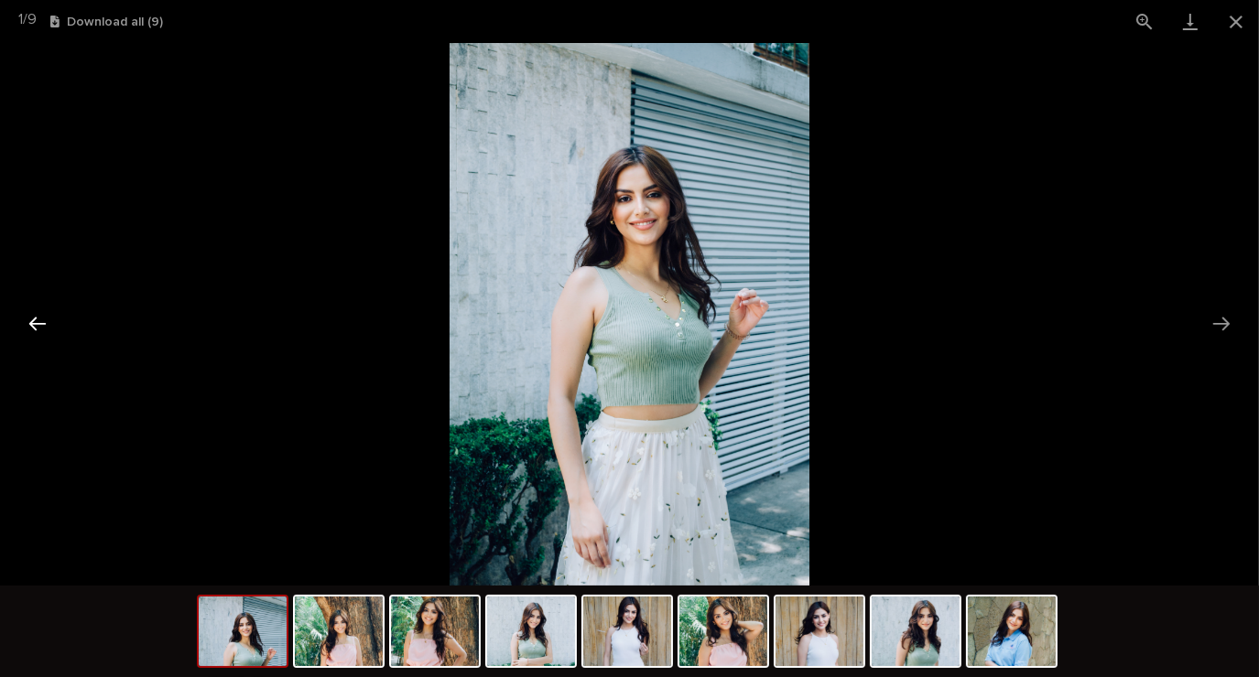
click at [54, 326] on button "Previous slide" at bounding box center [37, 324] width 38 height 36
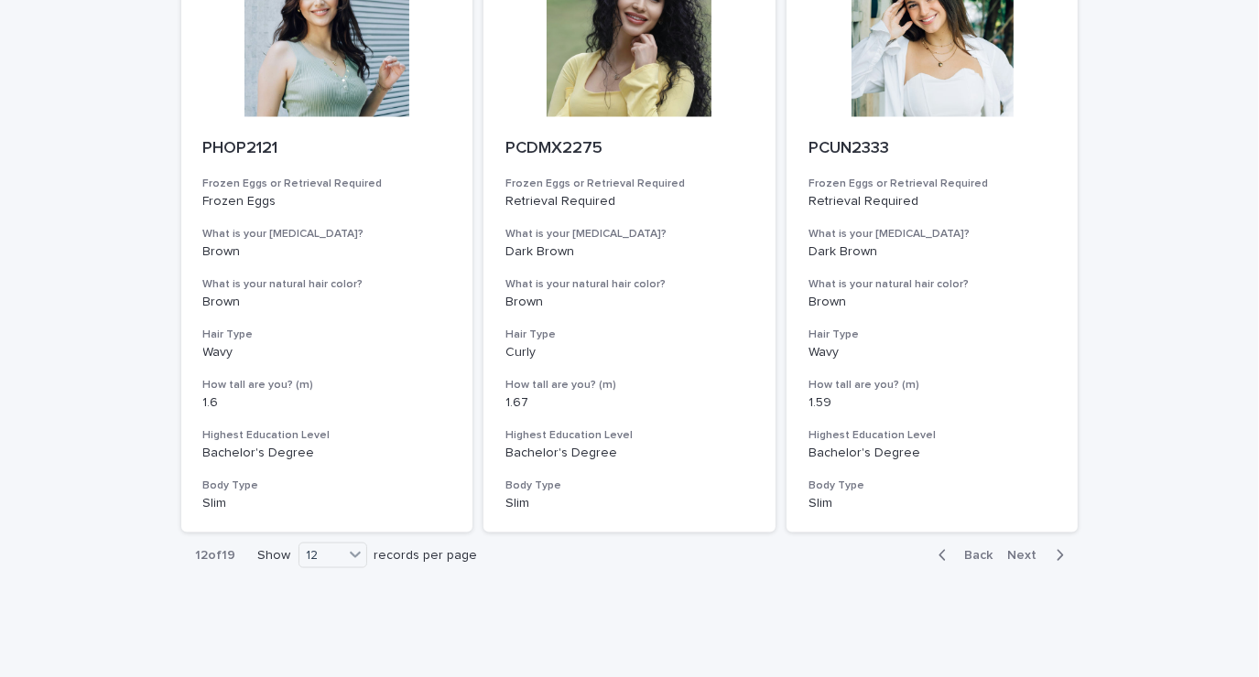
scroll to position [2059, 0]
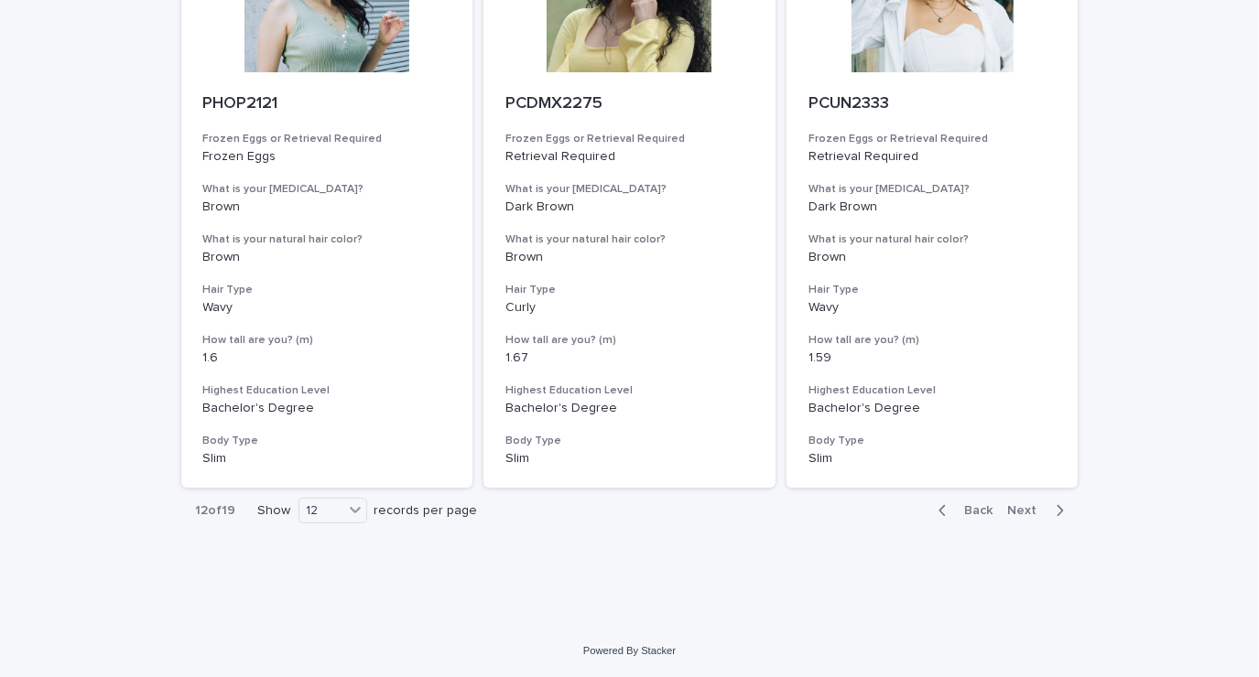
click at [1056, 509] on icon "button" at bounding box center [1059, 510] width 6 height 11
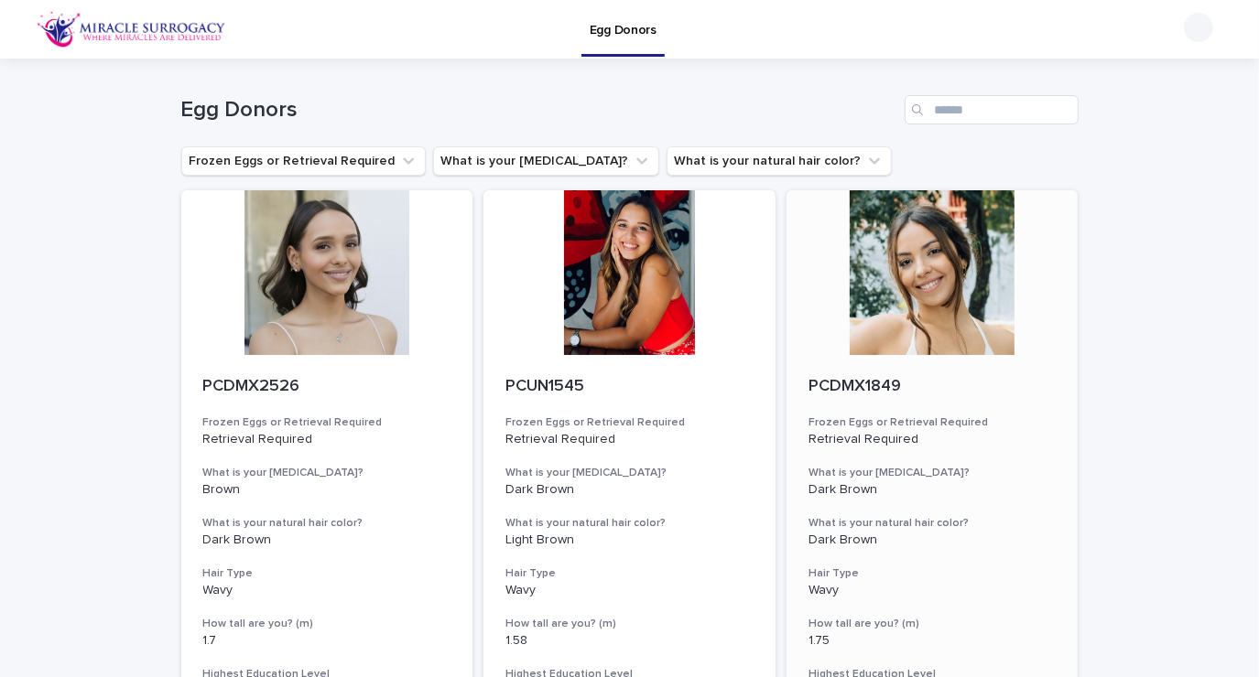
click at [932, 292] on div at bounding box center [932, 272] width 292 height 165
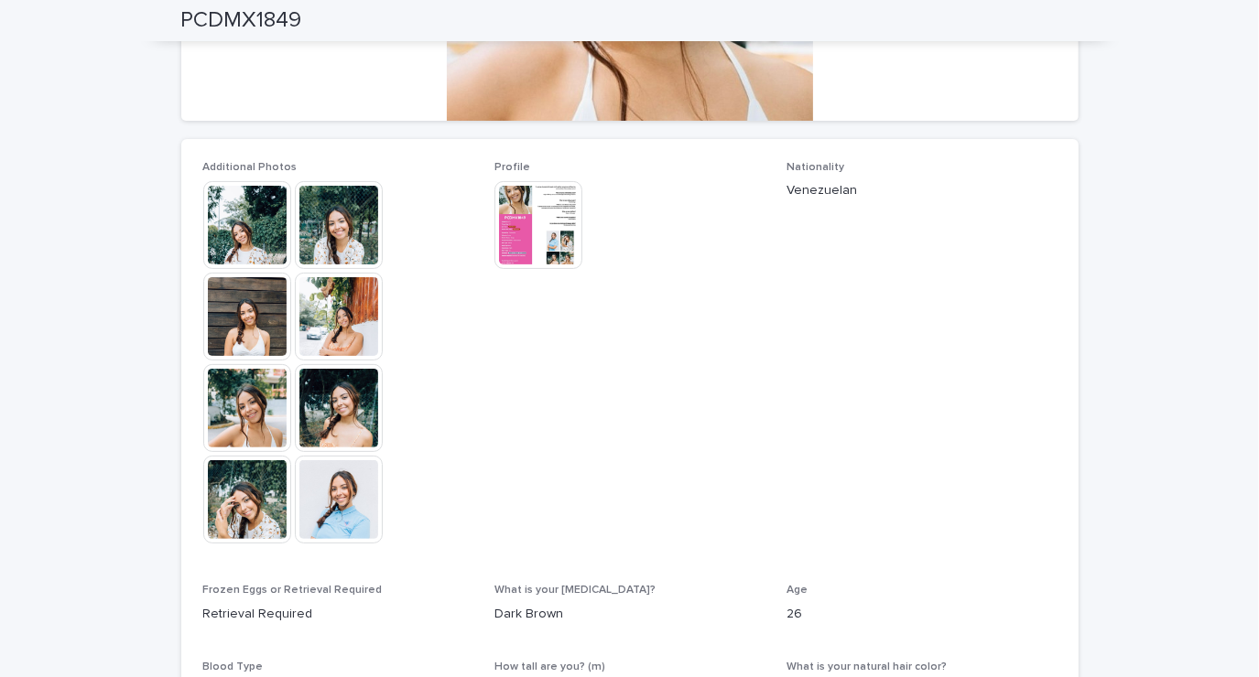
scroll to position [419, 0]
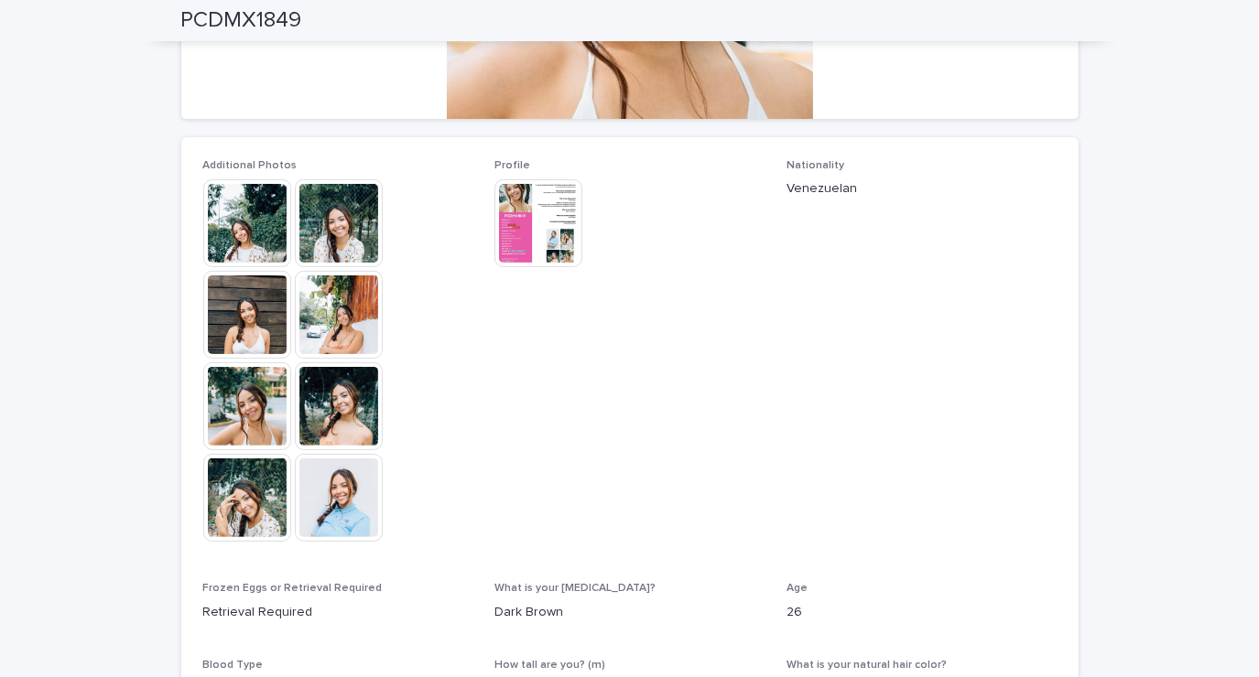
click at [256, 318] on img at bounding box center [247, 315] width 88 height 88
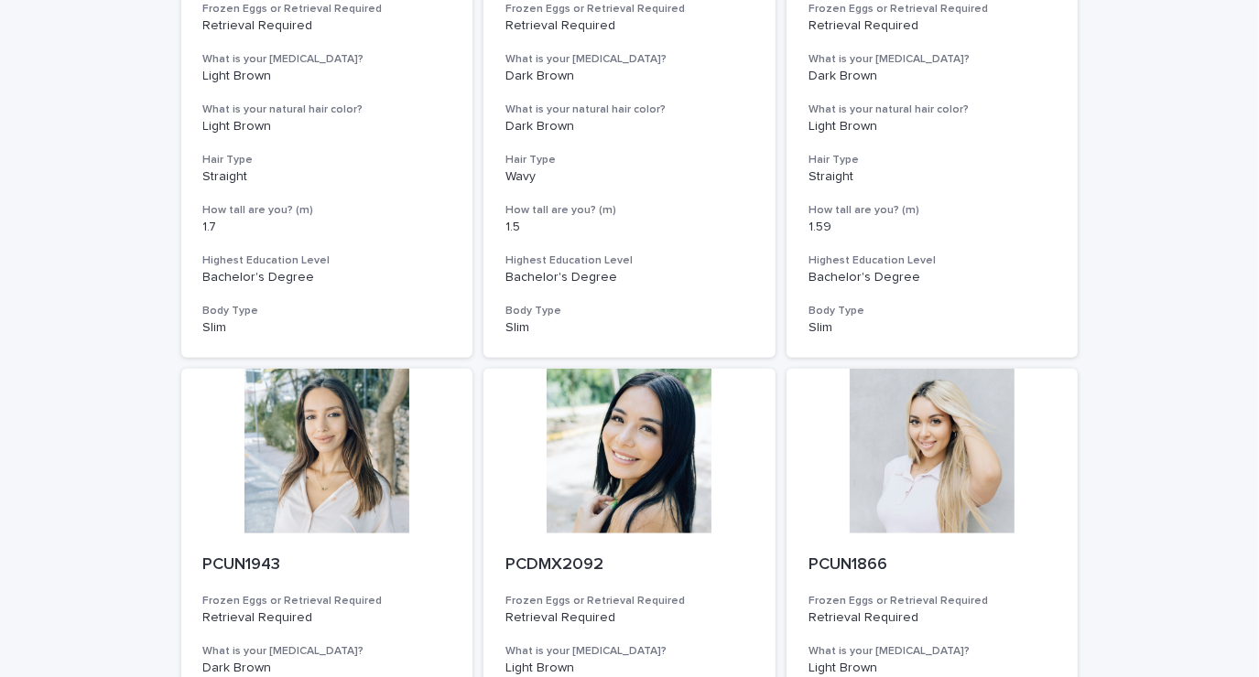
scroll to position [1008, 0]
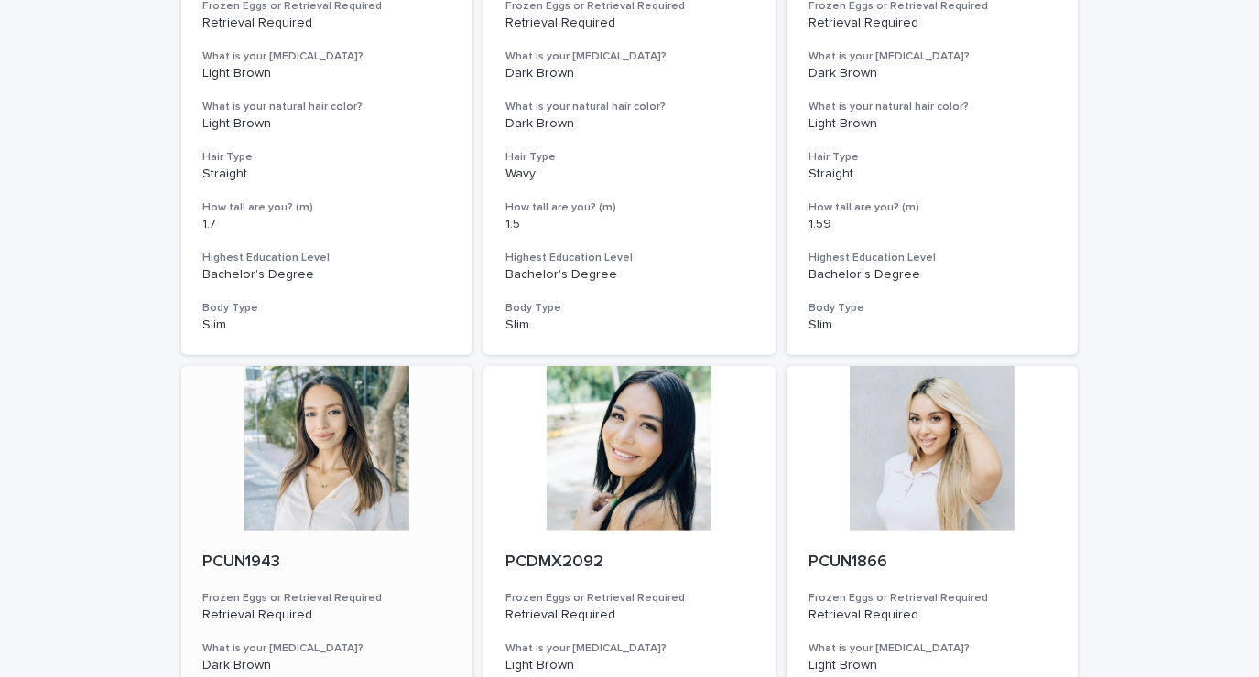
click at [316, 445] on div at bounding box center [327, 448] width 292 height 165
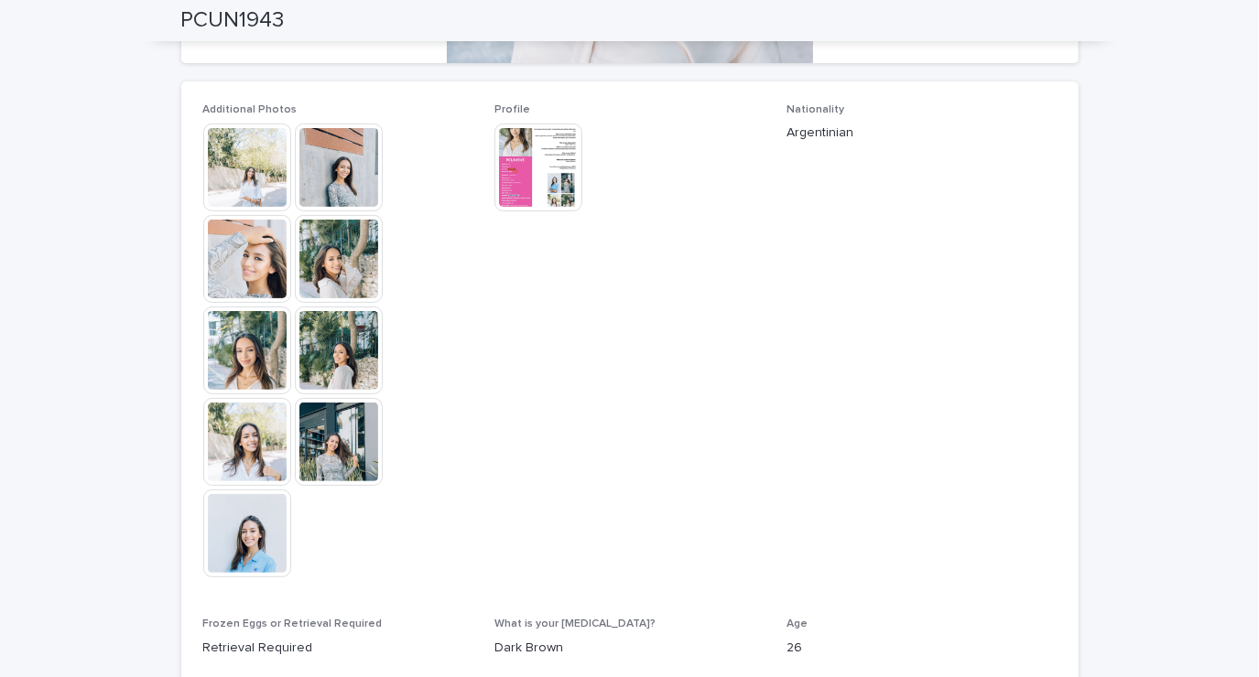
scroll to position [460, 0]
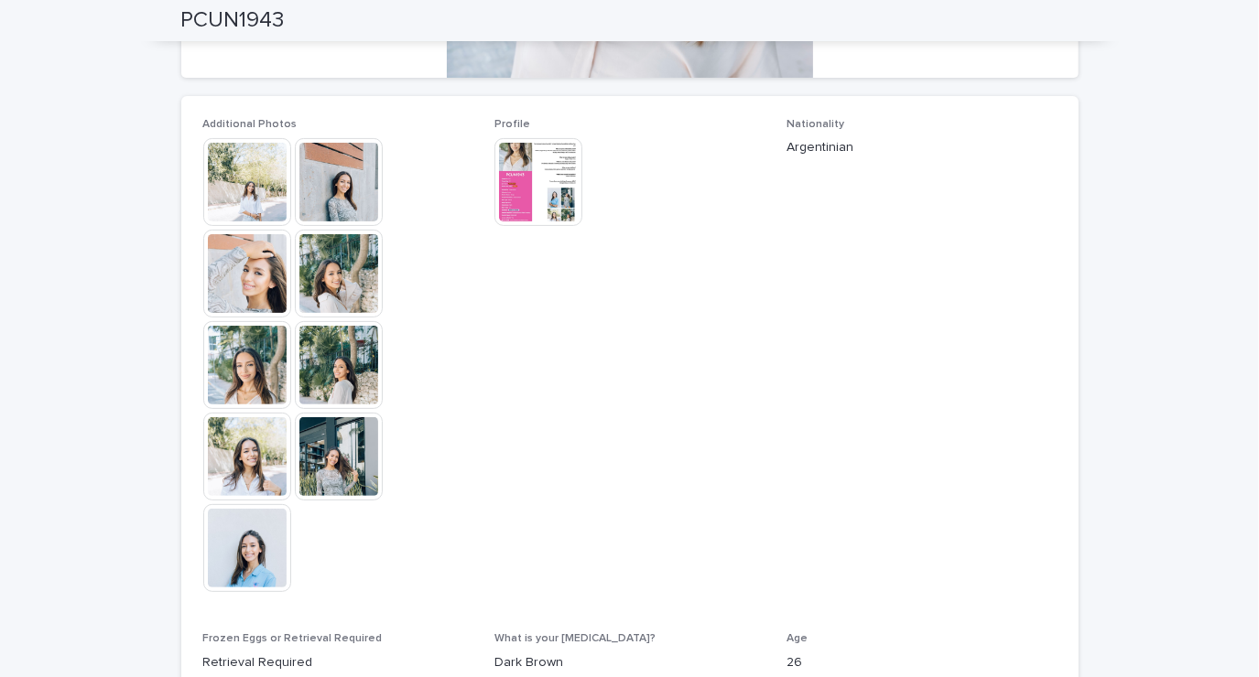
click at [240, 191] on img at bounding box center [247, 182] width 88 height 88
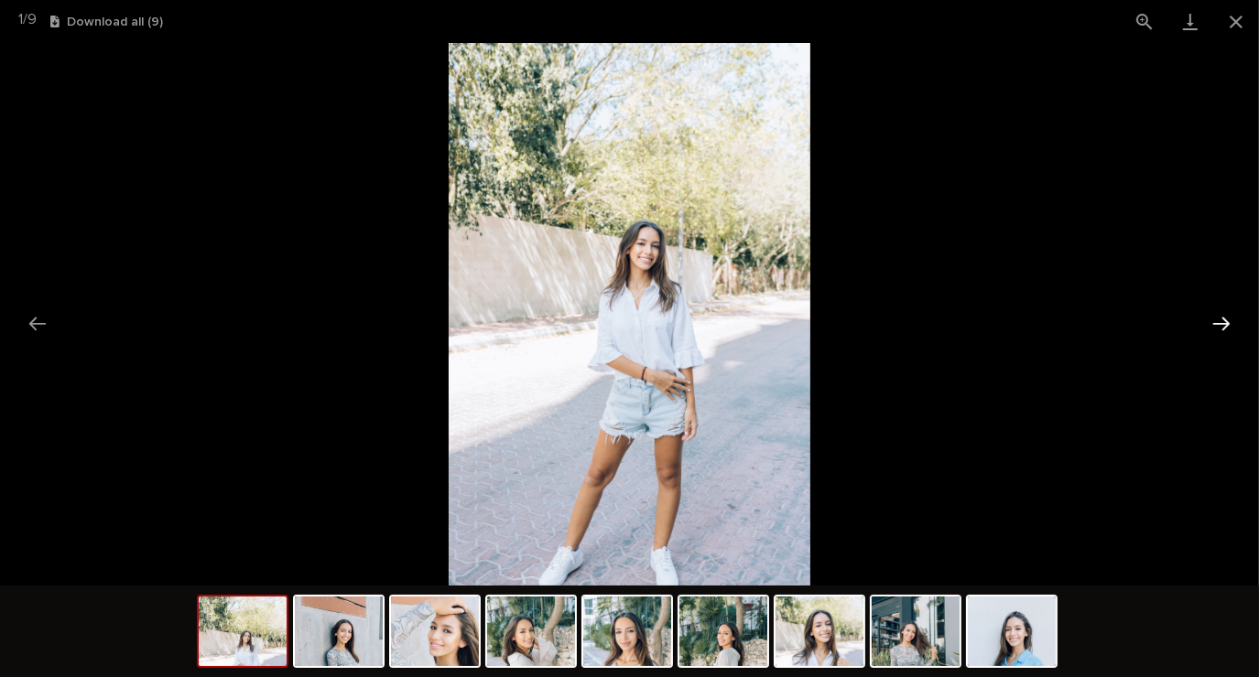
click at [1220, 326] on button "Next slide" at bounding box center [1221, 324] width 38 height 36
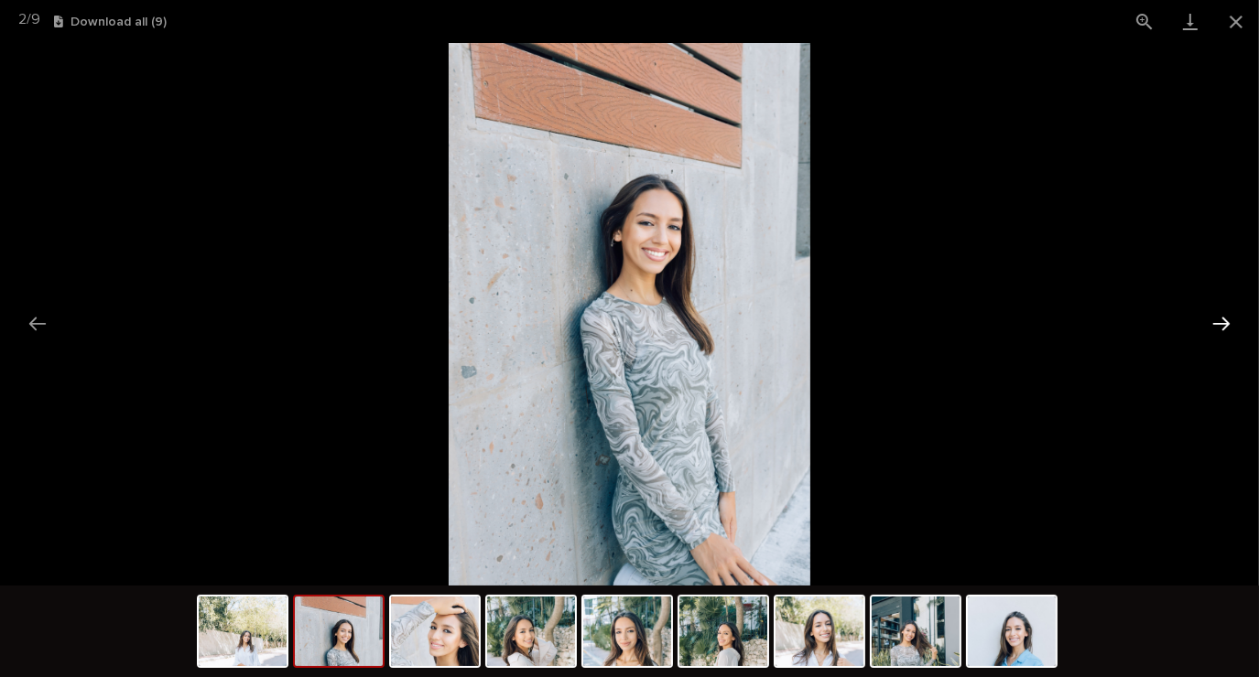
click at [1217, 328] on button "Next slide" at bounding box center [1221, 324] width 38 height 36
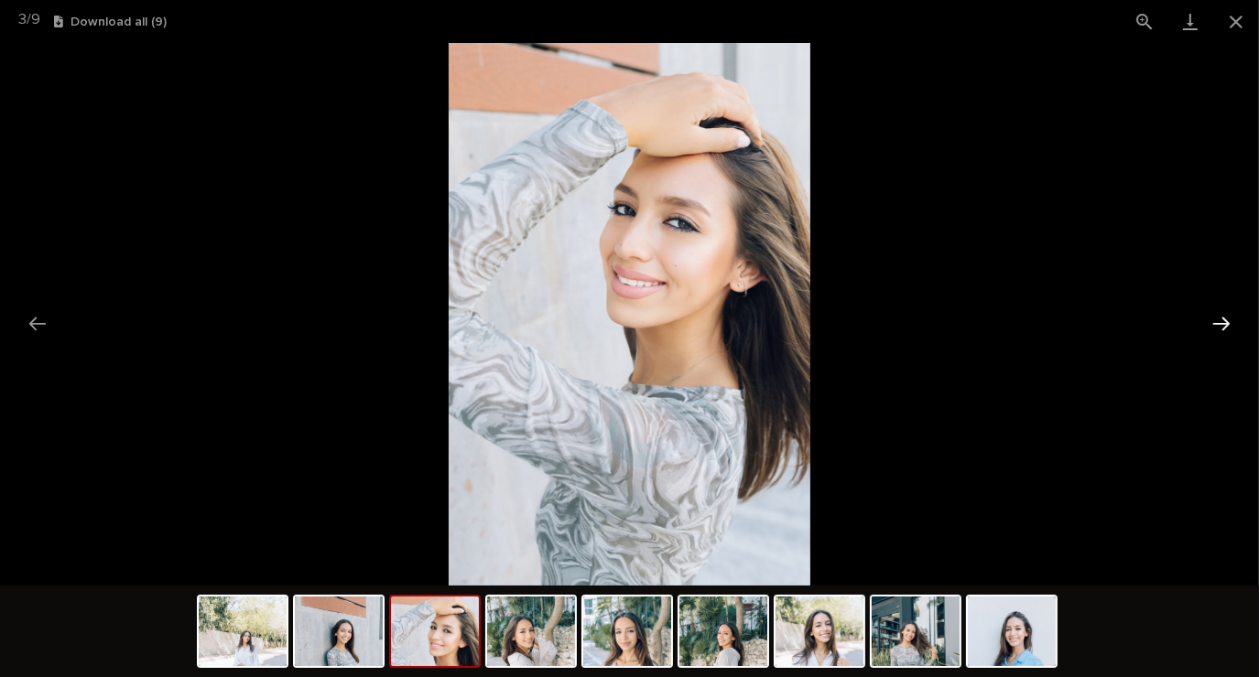
click at [1208, 340] on button "Next slide" at bounding box center [1221, 324] width 38 height 36
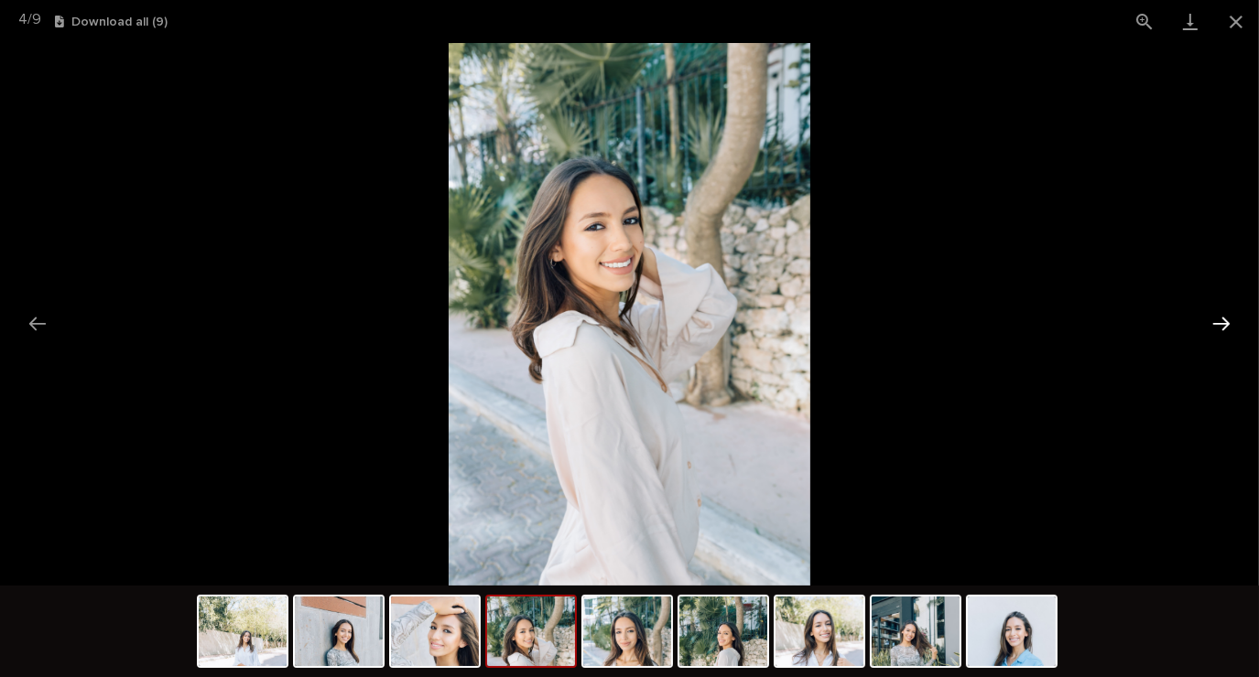
click at [1202, 339] on button "Next slide" at bounding box center [1221, 324] width 38 height 36
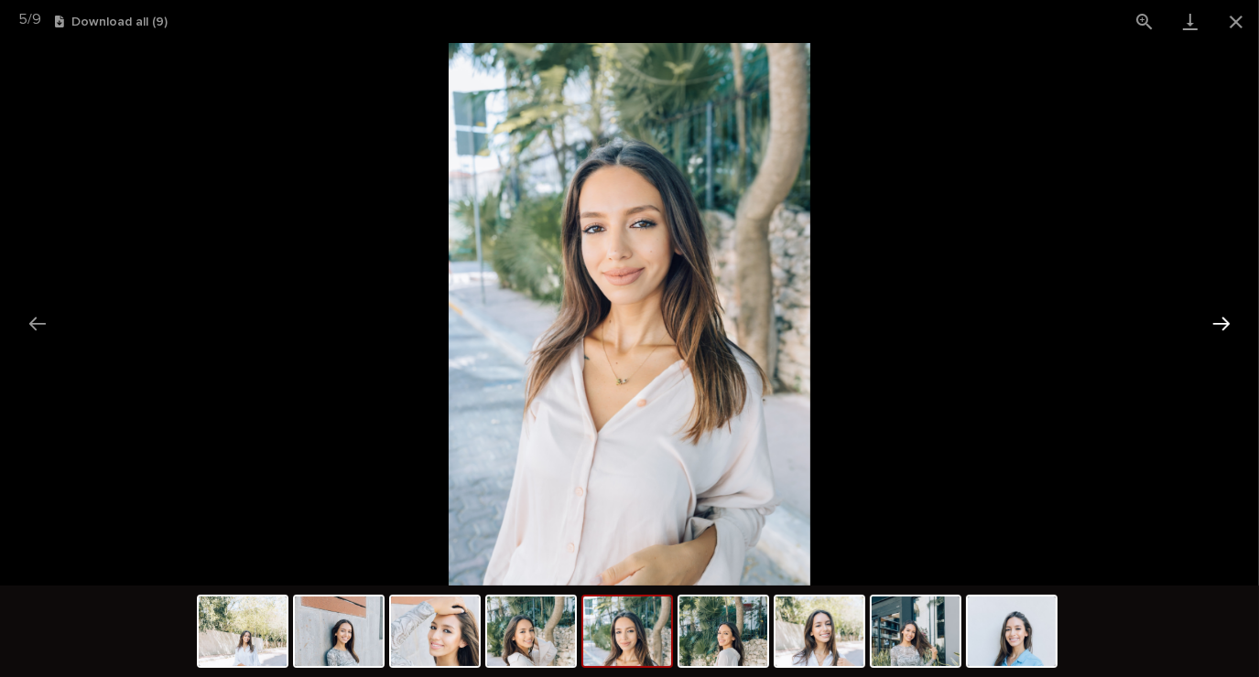
click at [1207, 336] on button "Next slide" at bounding box center [1221, 324] width 38 height 36
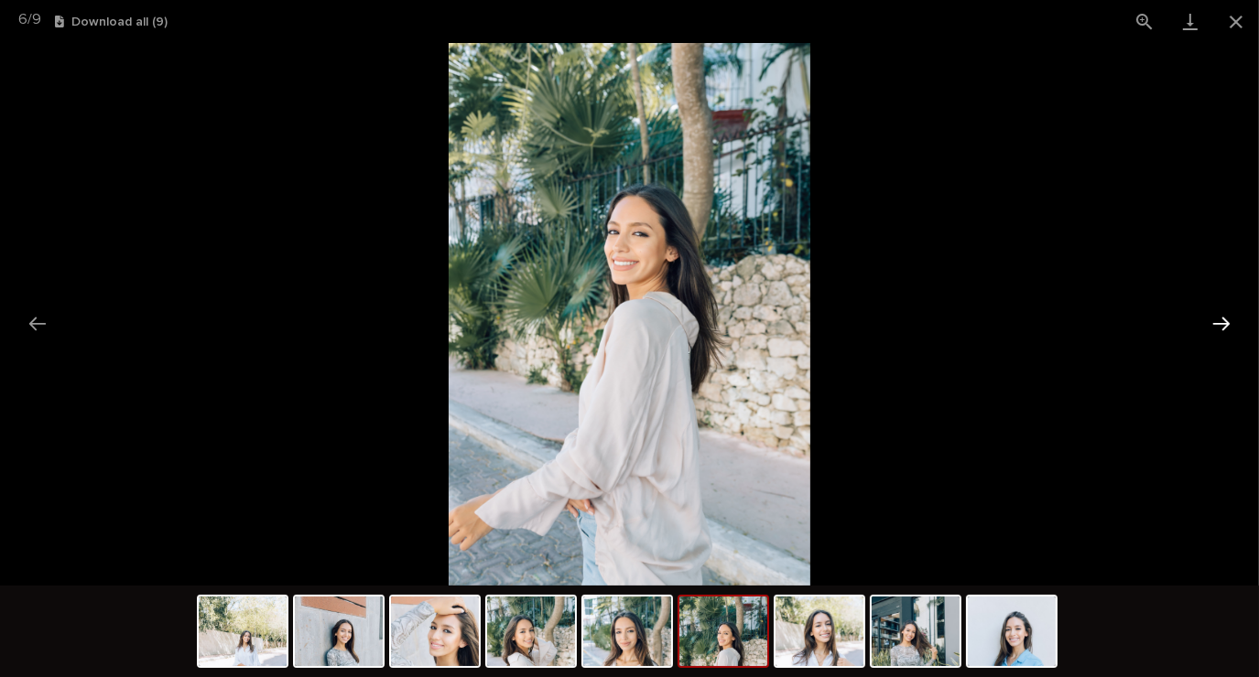
click at [1209, 328] on button "Next slide" at bounding box center [1221, 324] width 38 height 36
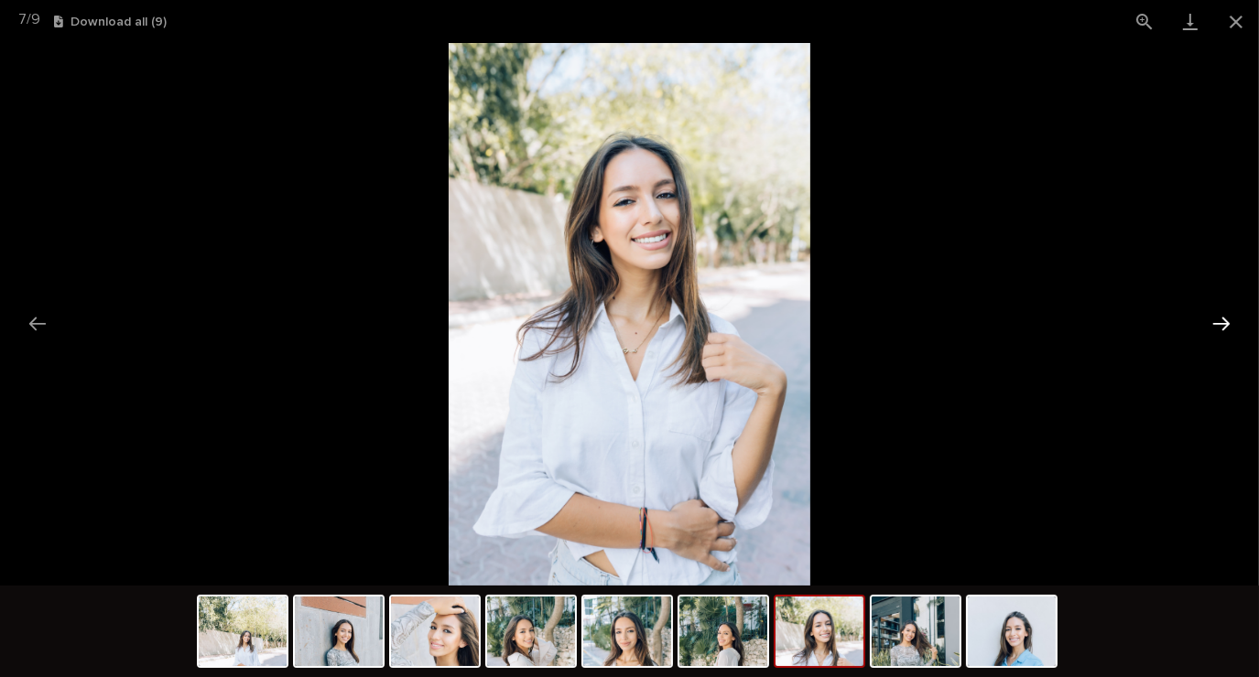
click at [1210, 328] on button "Next slide" at bounding box center [1221, 324] width 38 height 36
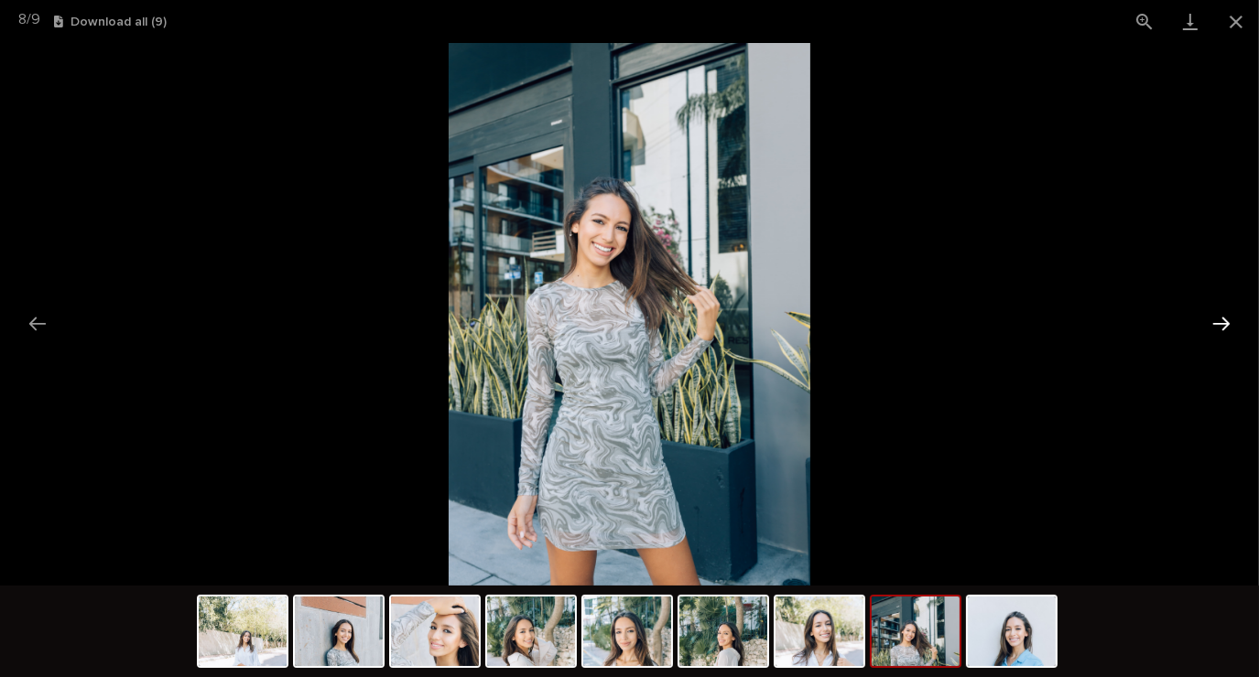
click at [1218, 326] on button "Next slide" at bounding box center [1221, 324] width 38 height 36
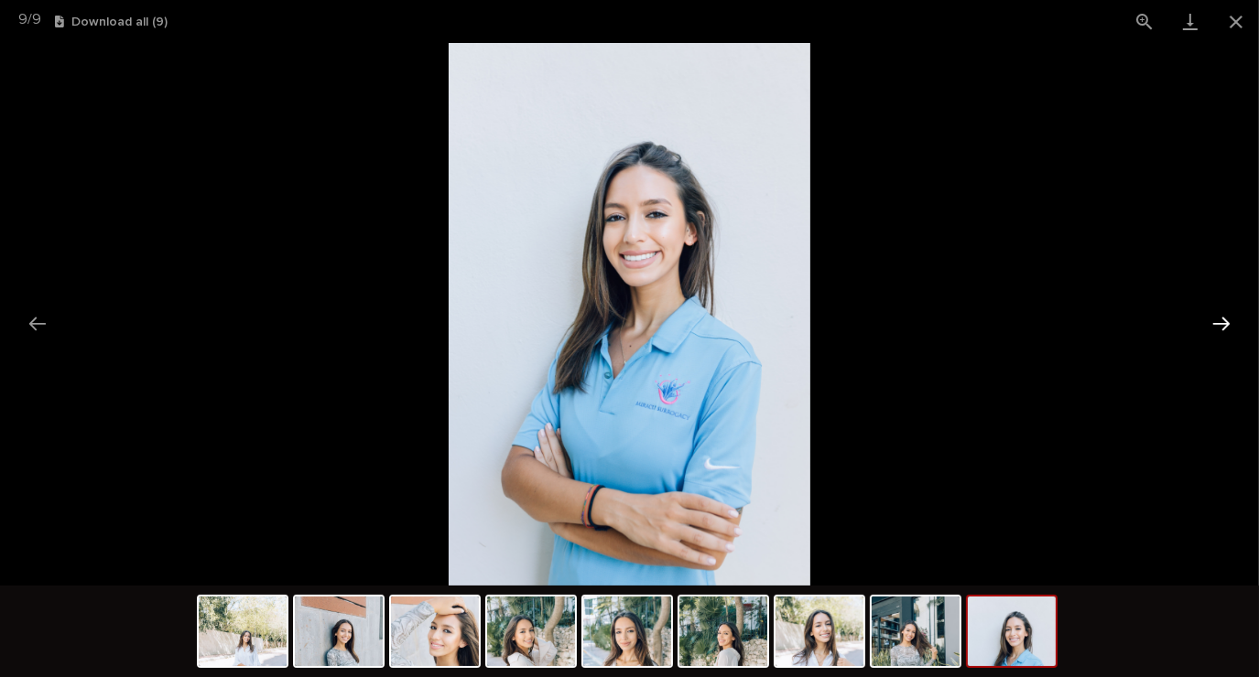
click at [1214, 334] on button "Next slide" at bounding box center [1221, 324] width 38 height 36
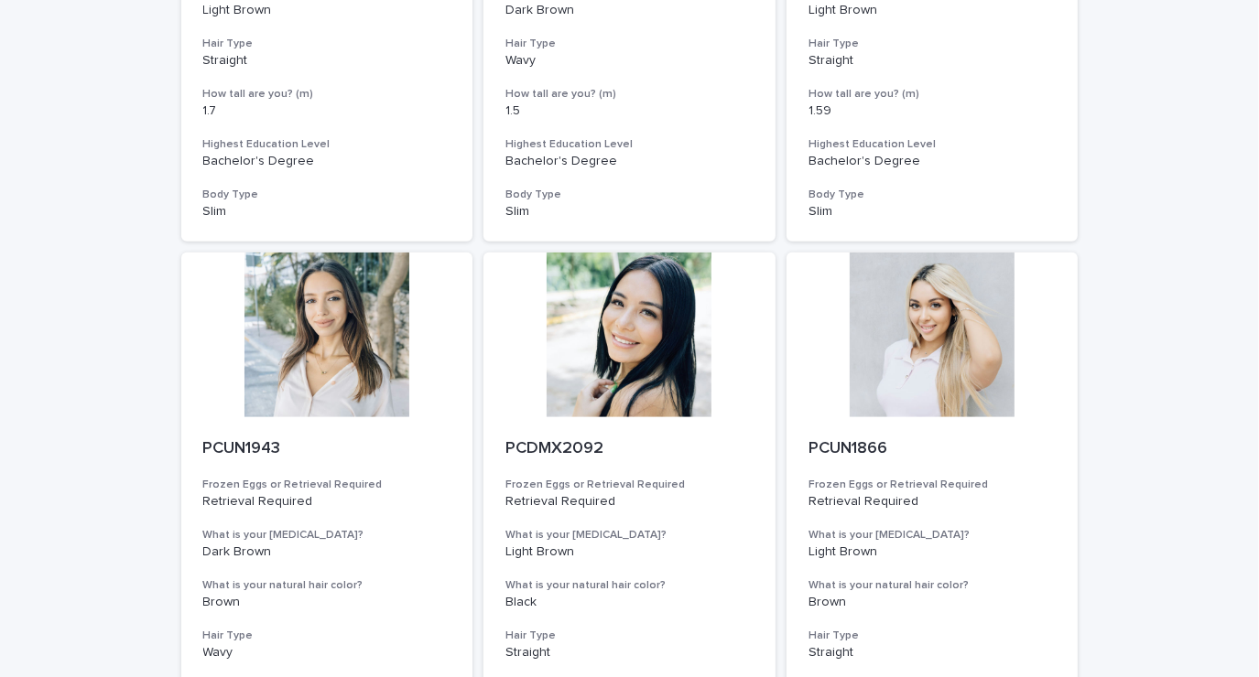
scroll to position [1133, 0]
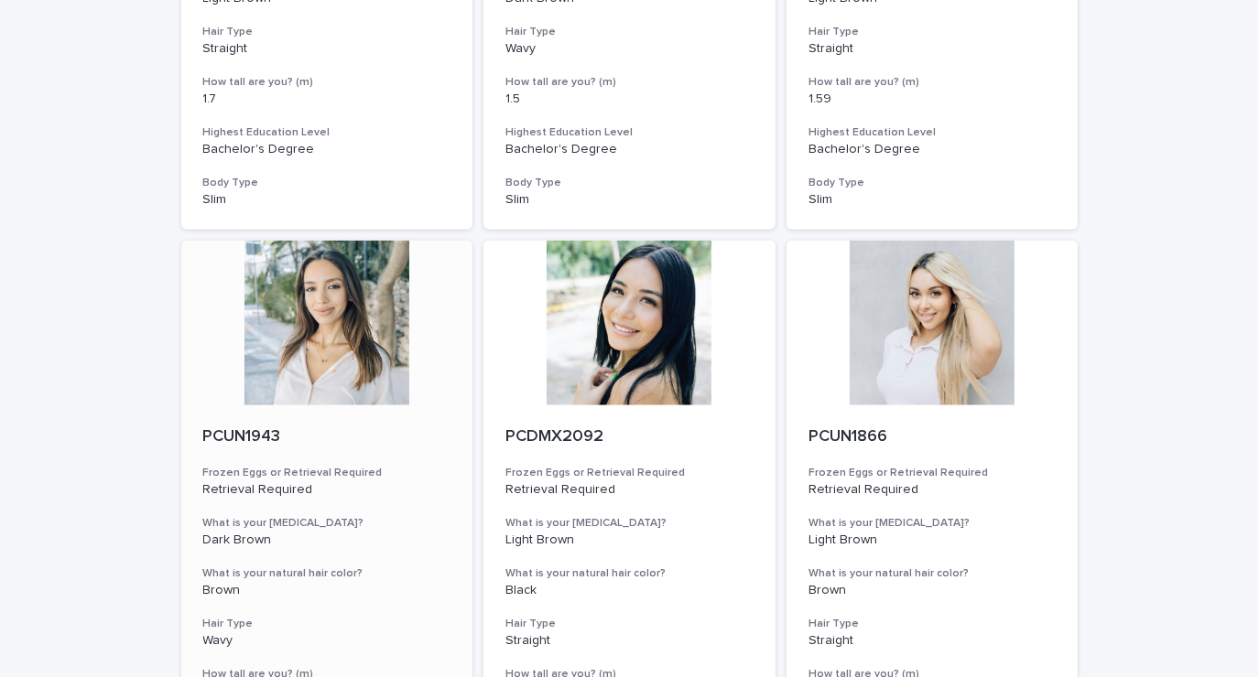
click at [308, 297] on div at bounding box center [327, 323] width 292 height 165
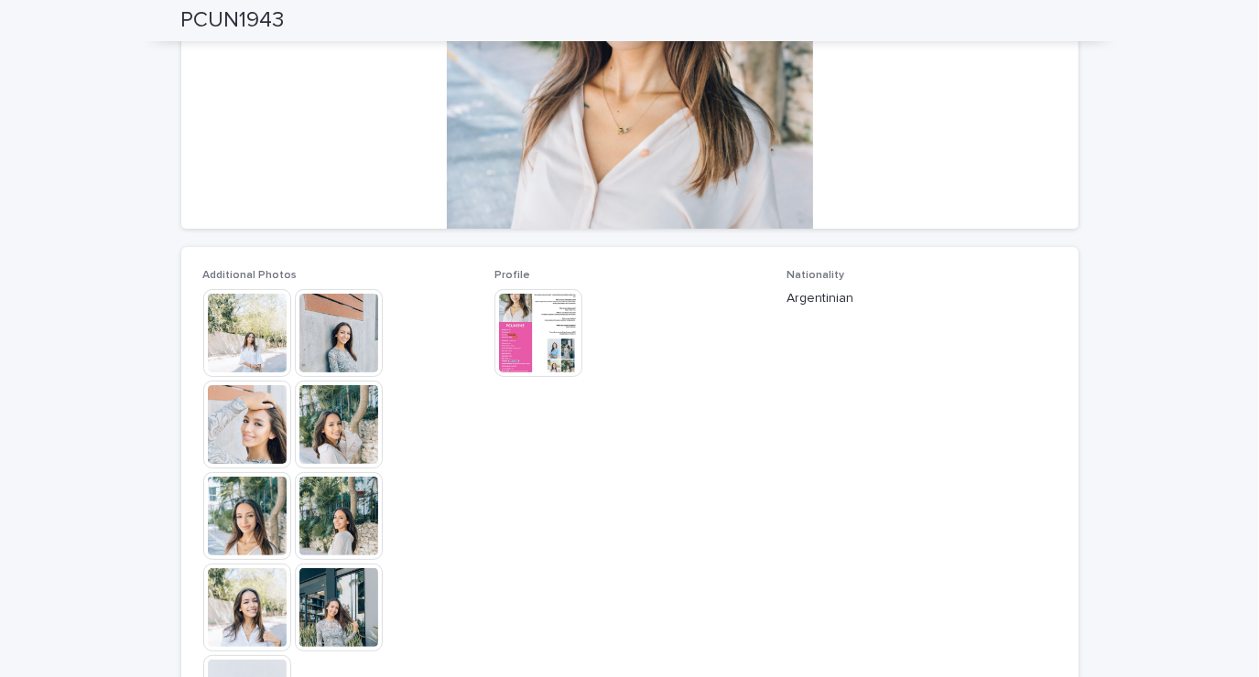
scroll to position [310, 0]
click at [530, 340] on img at bounding box center [538, 332] width 88 height 88
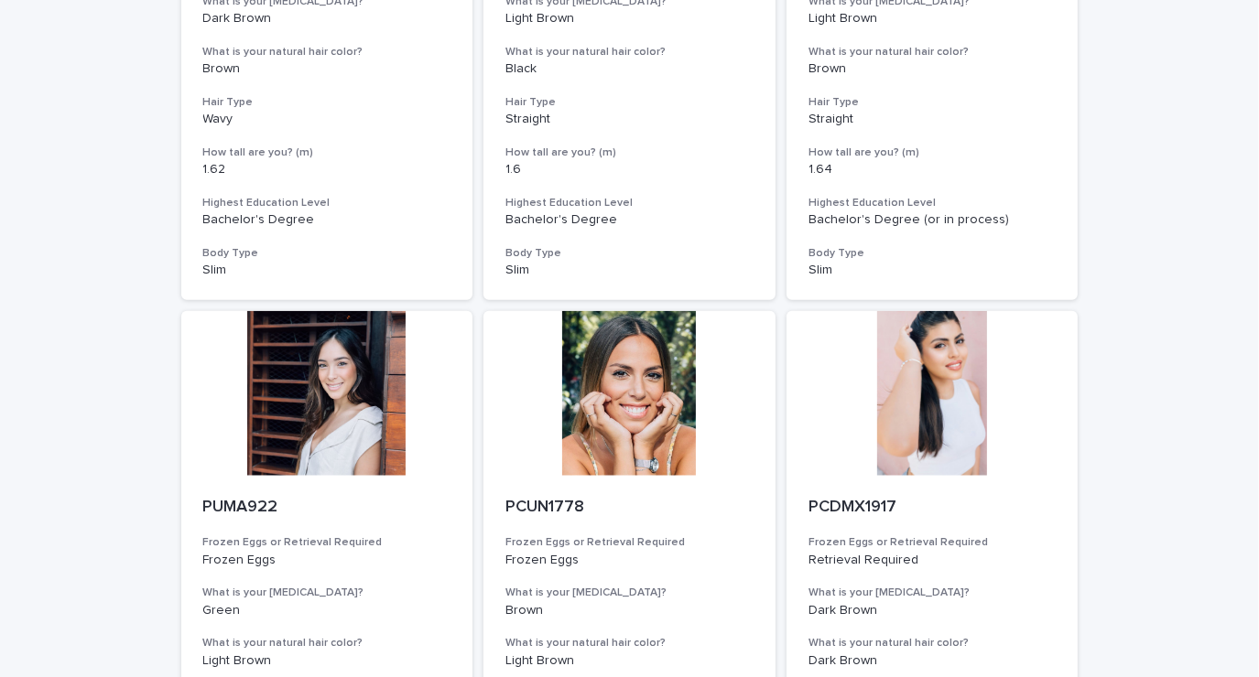
scroll to position [1659, 0]
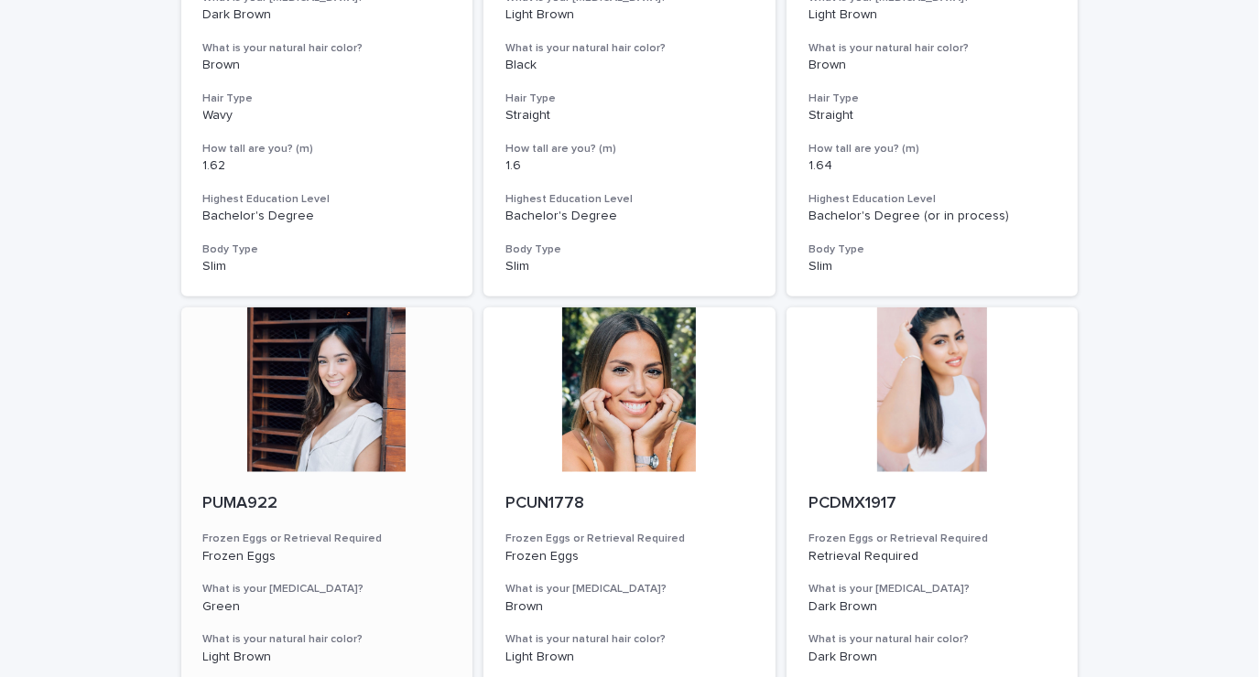
click at [282, 419] on div at bounding box center [327, 390] width 292 height 165
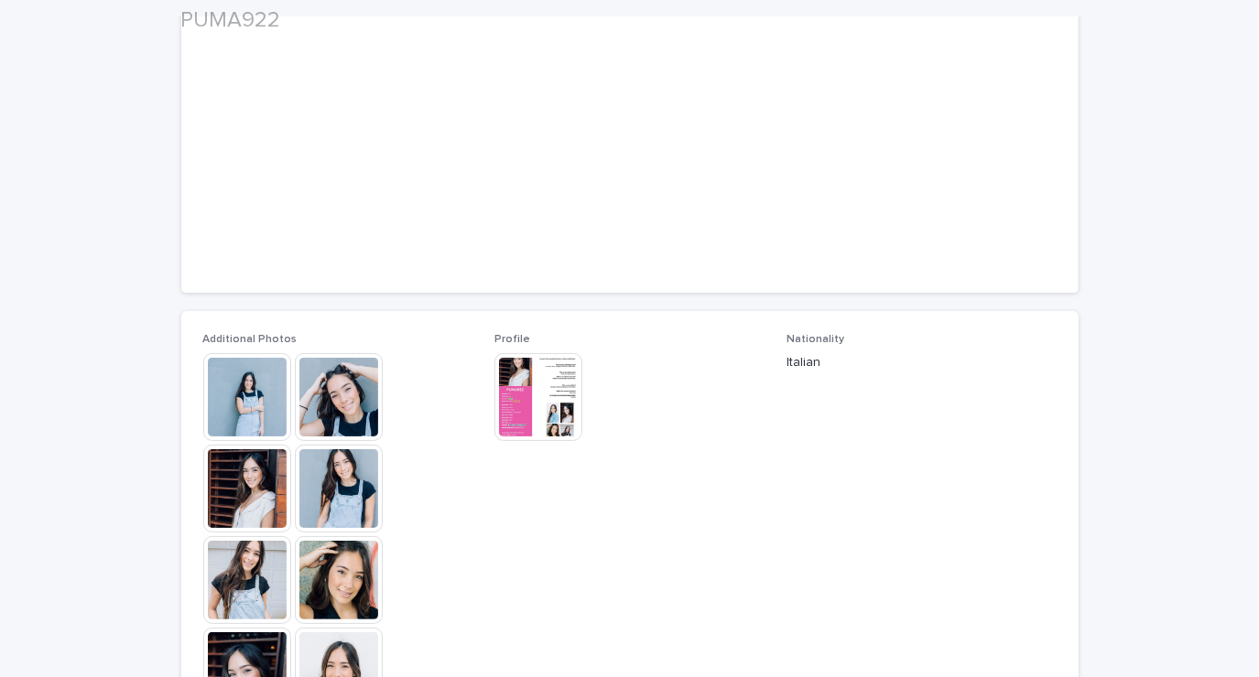
scroll to position [250, 0]
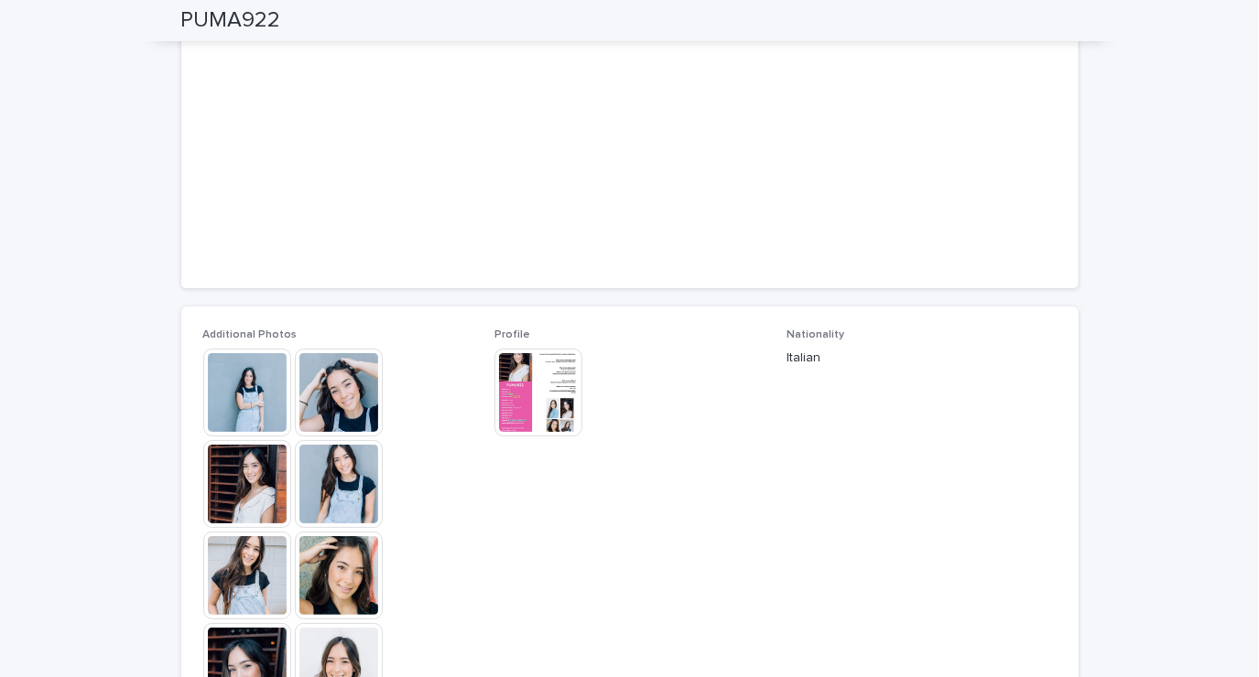
click at [337, 397] on img at bounding box center [339, 393] width 88 height 88
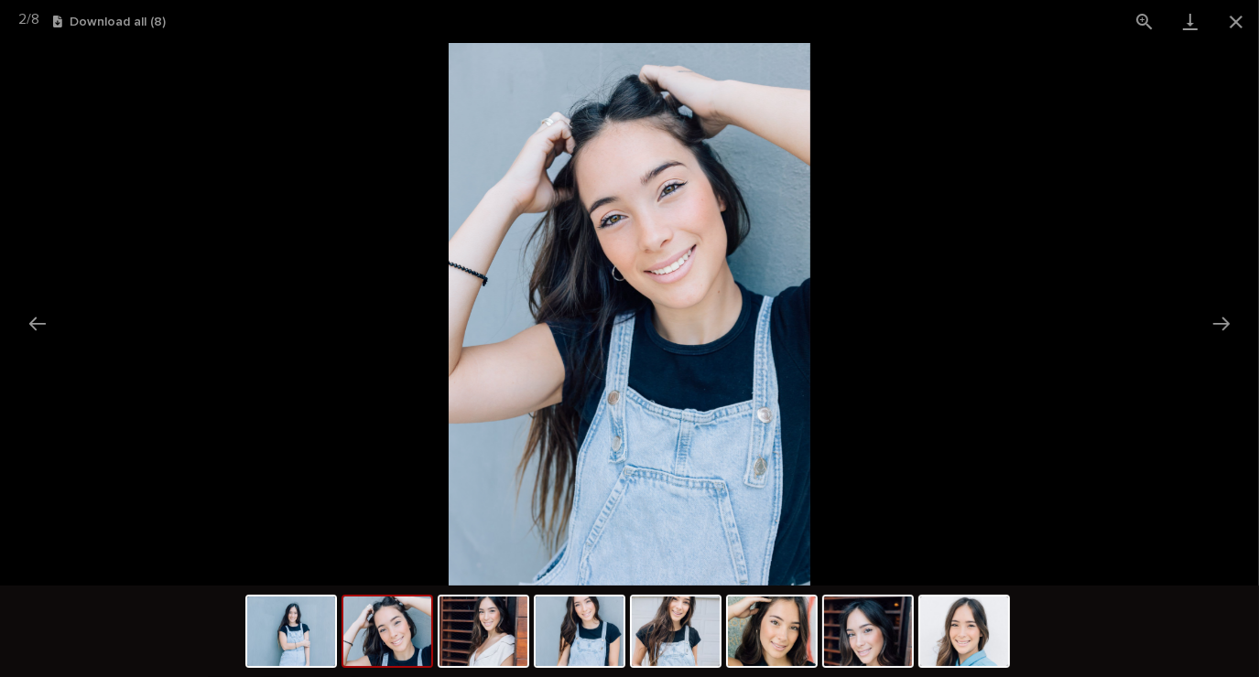
click at [1213, 330] on button "Next slide" at bounding box center [1221, 324] width 38 height 36
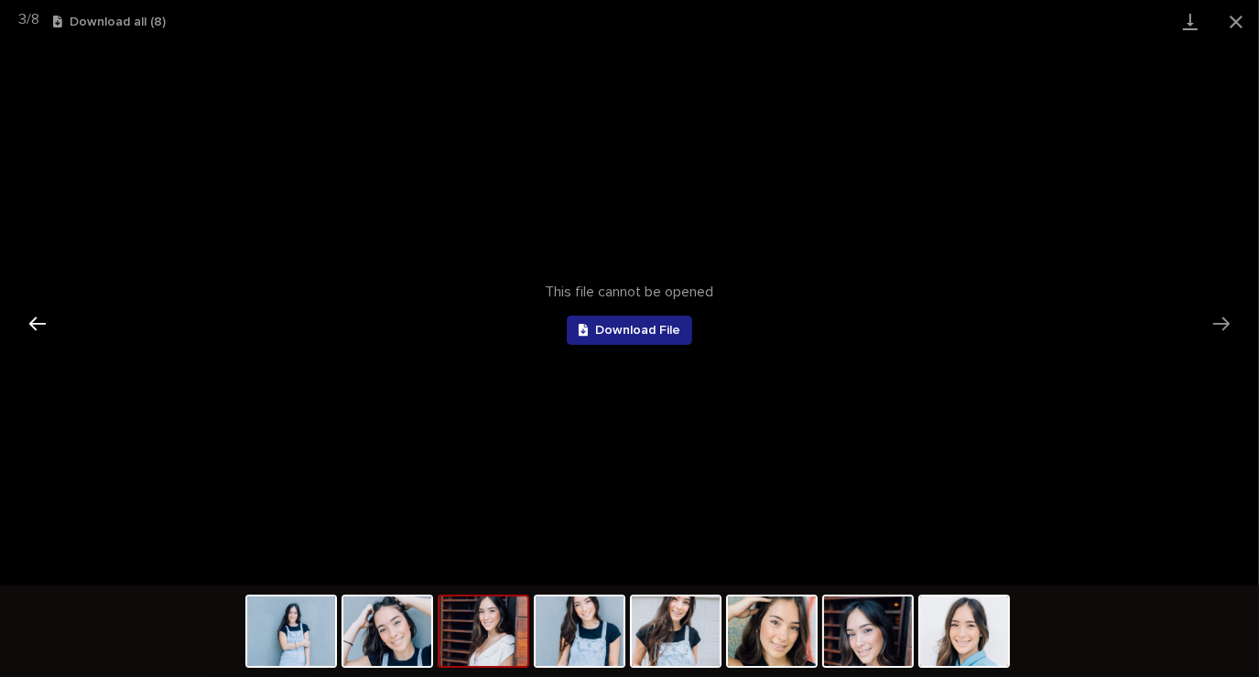
click at [41, 330] on button "Previous slide" at bounding box center [37, 324] width 38 height 36
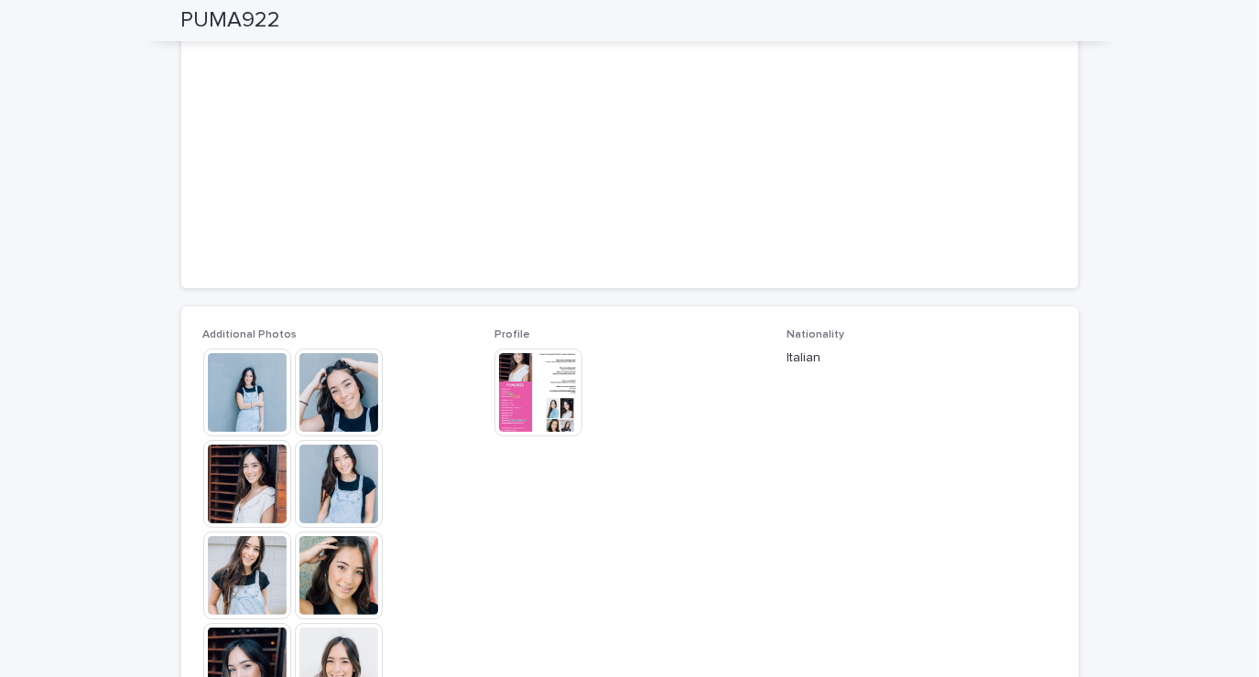
click at [328, 584] on img at bounding box center [339, 576] width 88 height 88
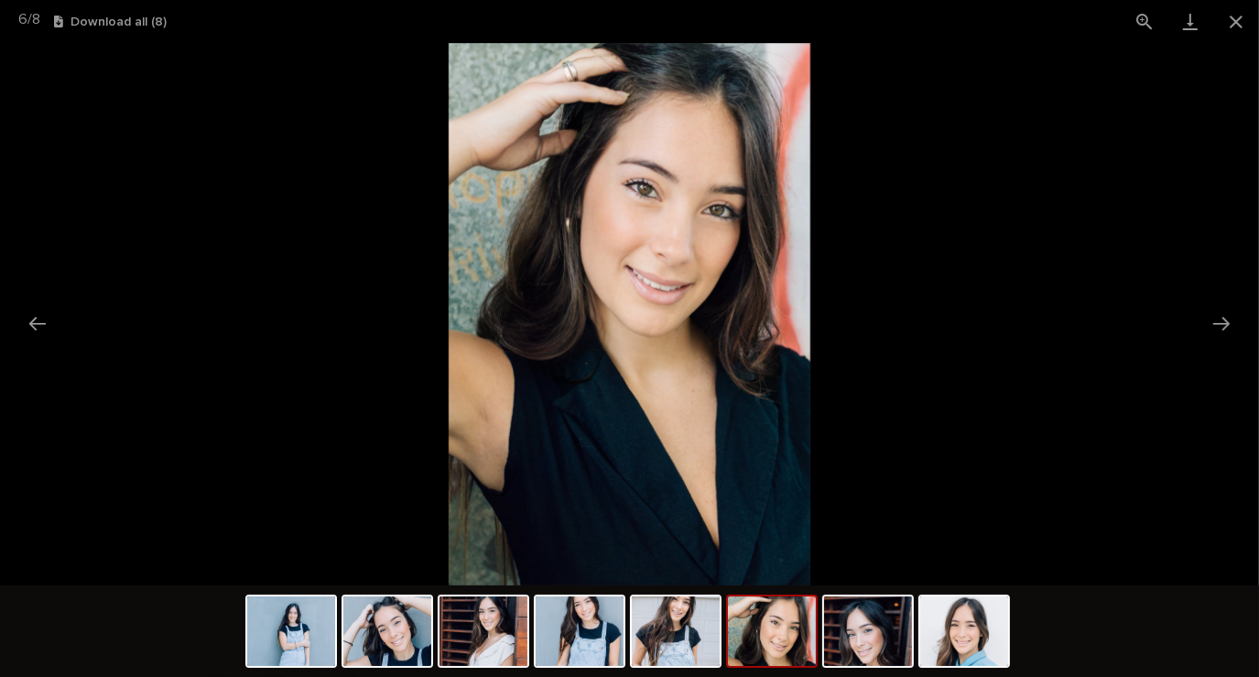
click at [60, 342] on picture at bounding box center [629, 314] width 1259 height 543
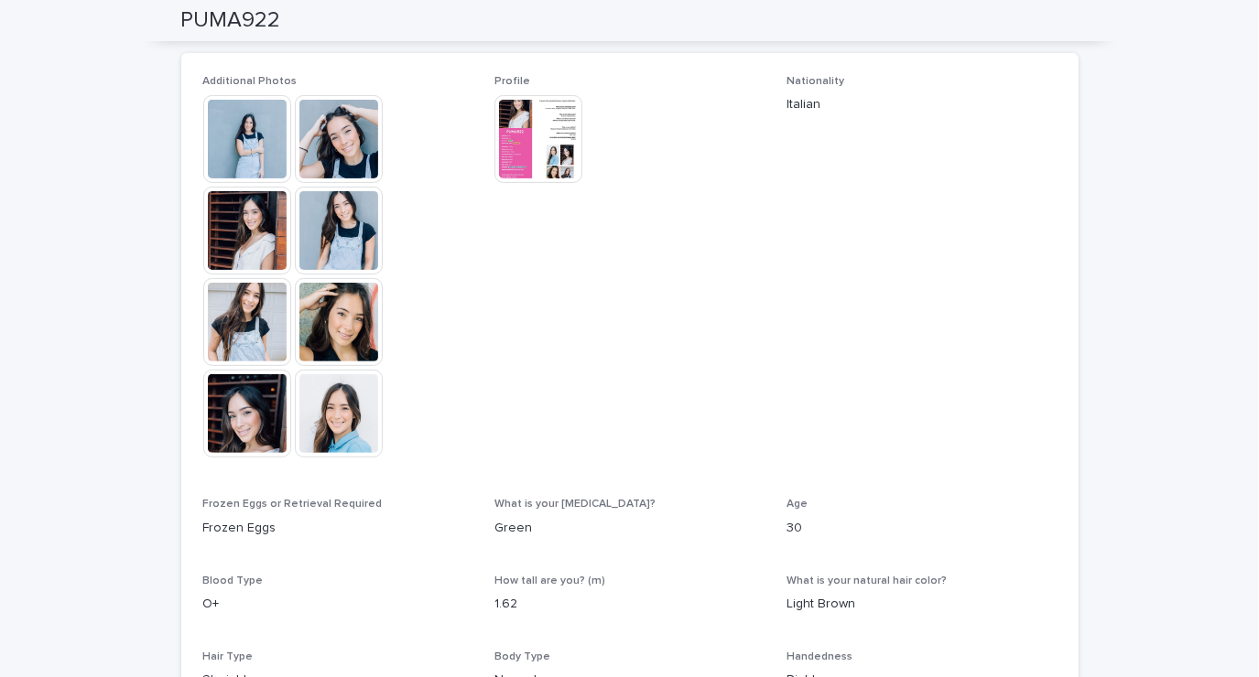
scroll to position [505, 0]
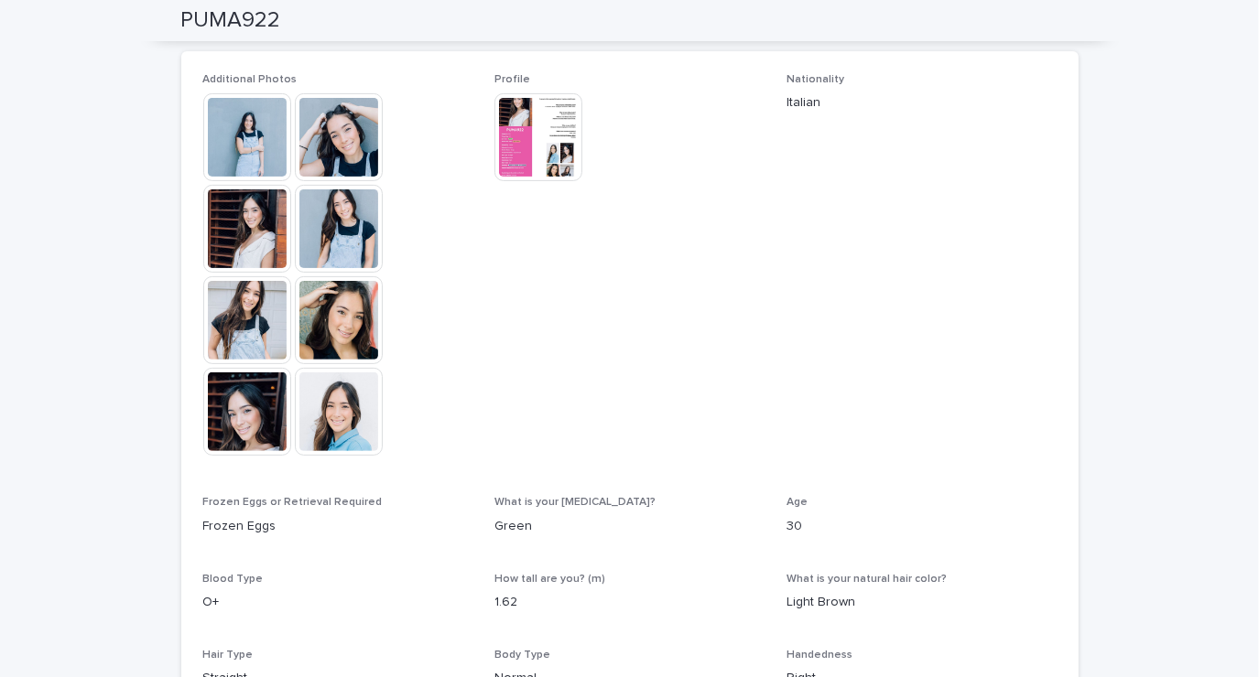
click at [253, 417] on img at bounding box center [247, 412] width 88 height 88
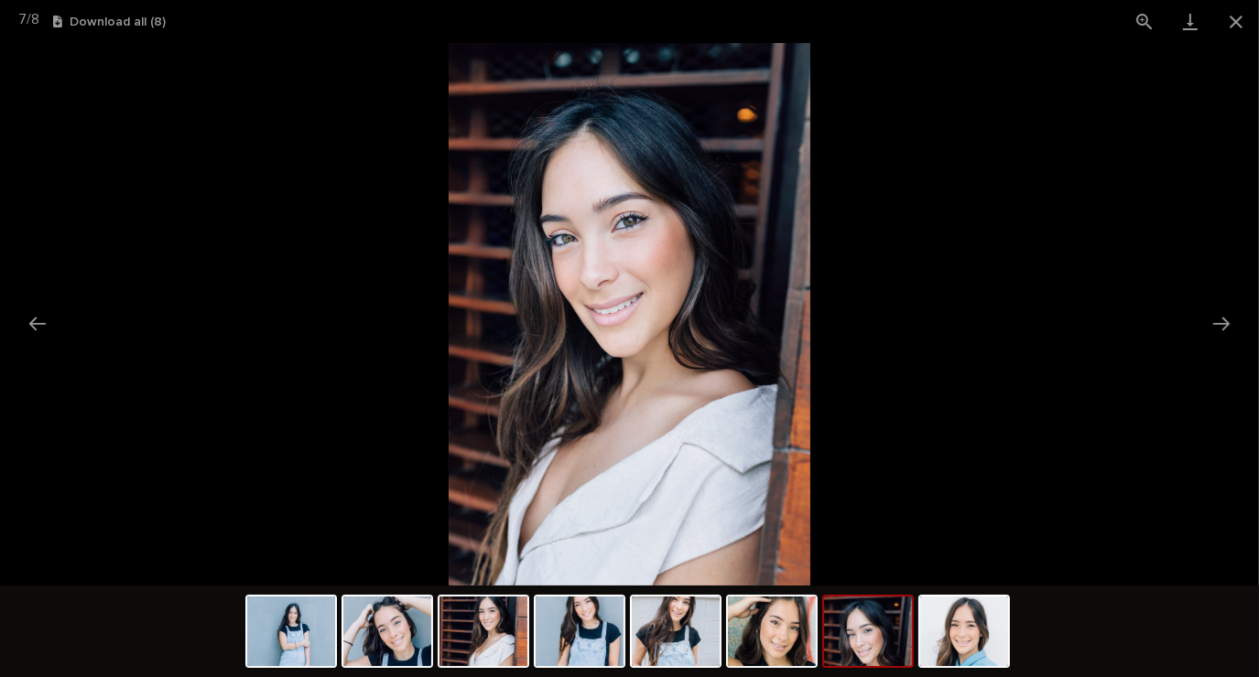
click at [63, 345] on picture at bounding box center [629, 314] width 1259 height 543
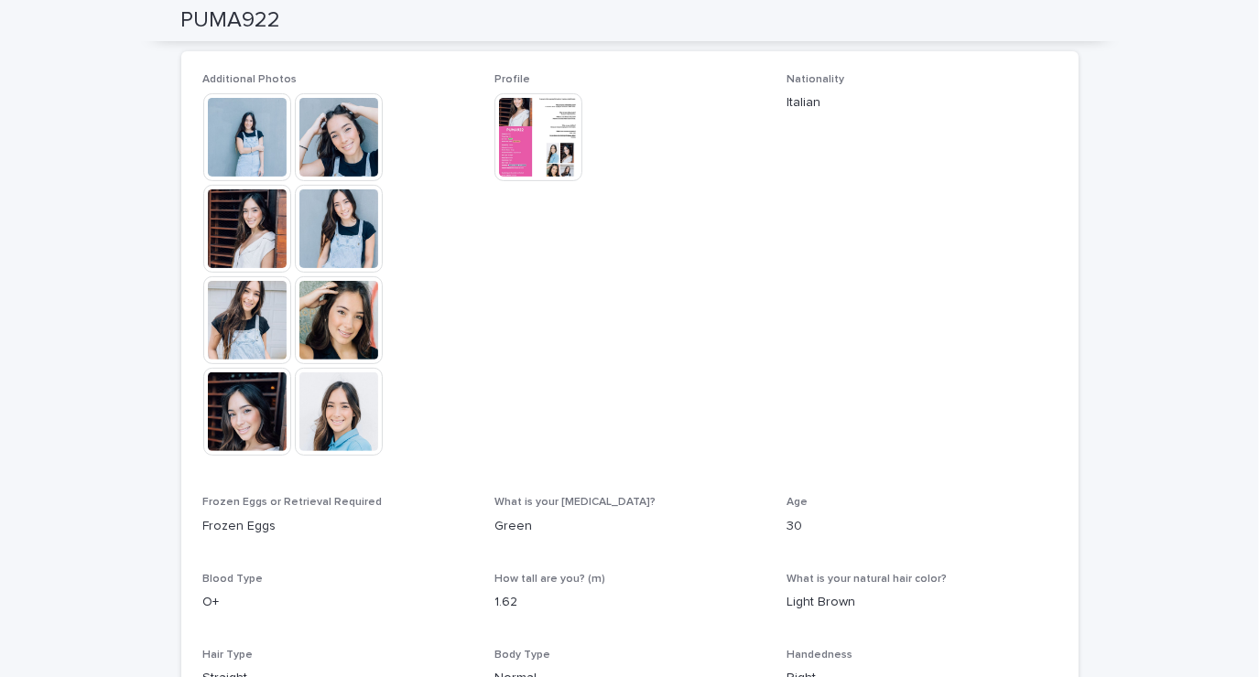
click at [323, 432] on img at bounding box center [339, 412] width 88 height 88
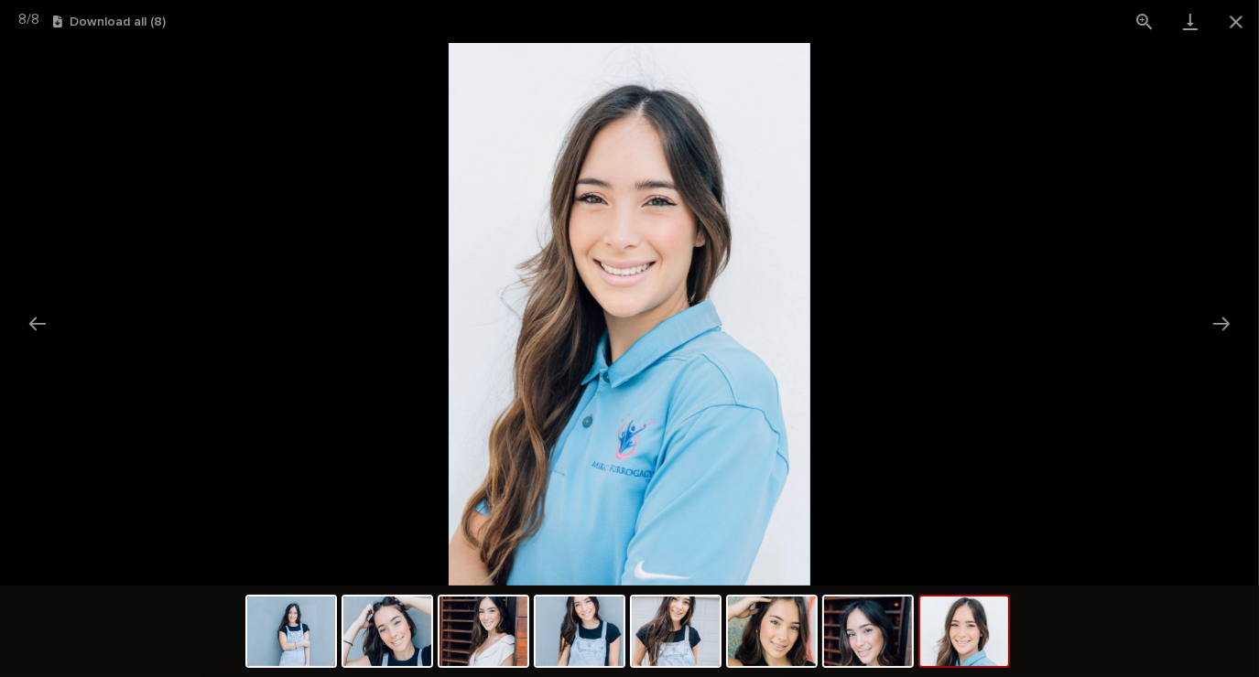
click at [70, 330] on picture at bounding box center [629, 314] width 1259 height 543
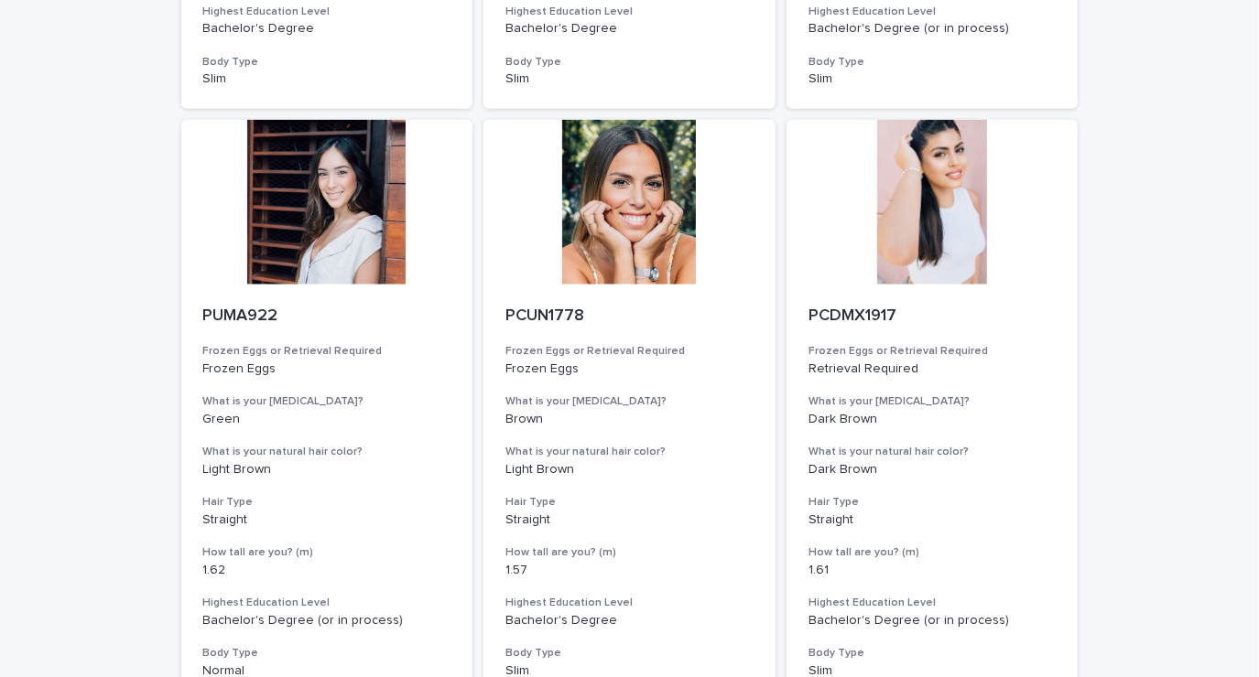
scroll to position [2059, 0]
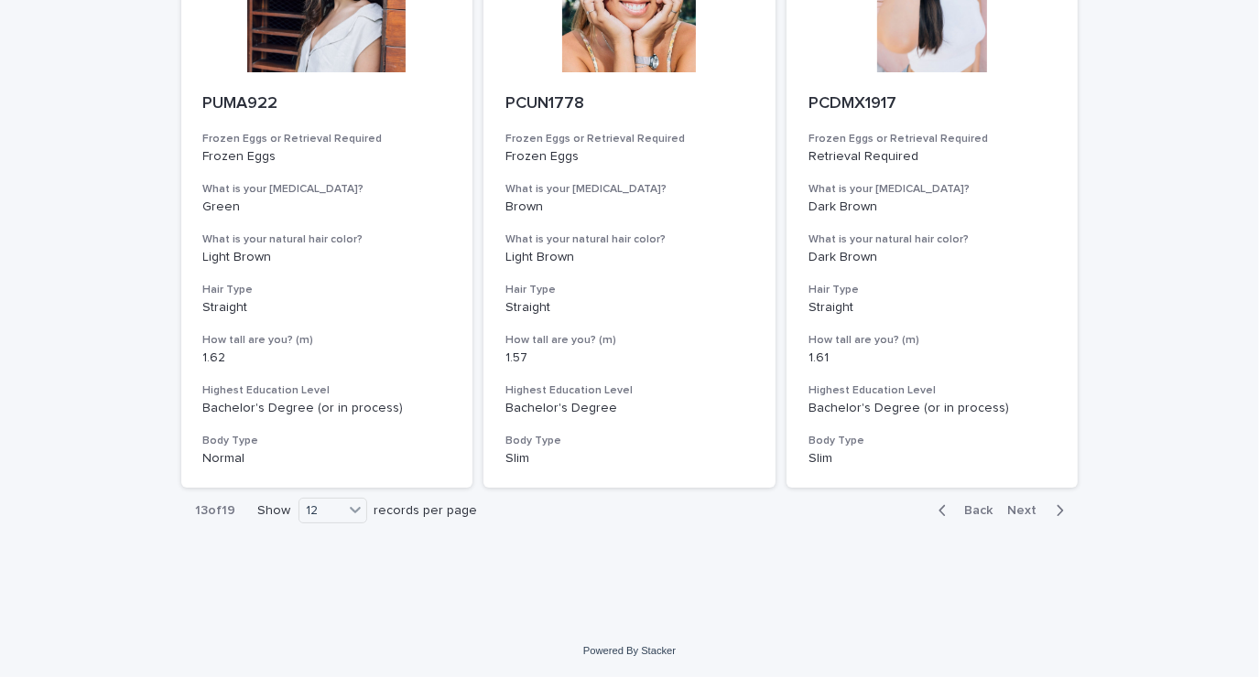
click at [1055, 515] on icon "button" at bounding box center [1059, 511] width 8 height 16
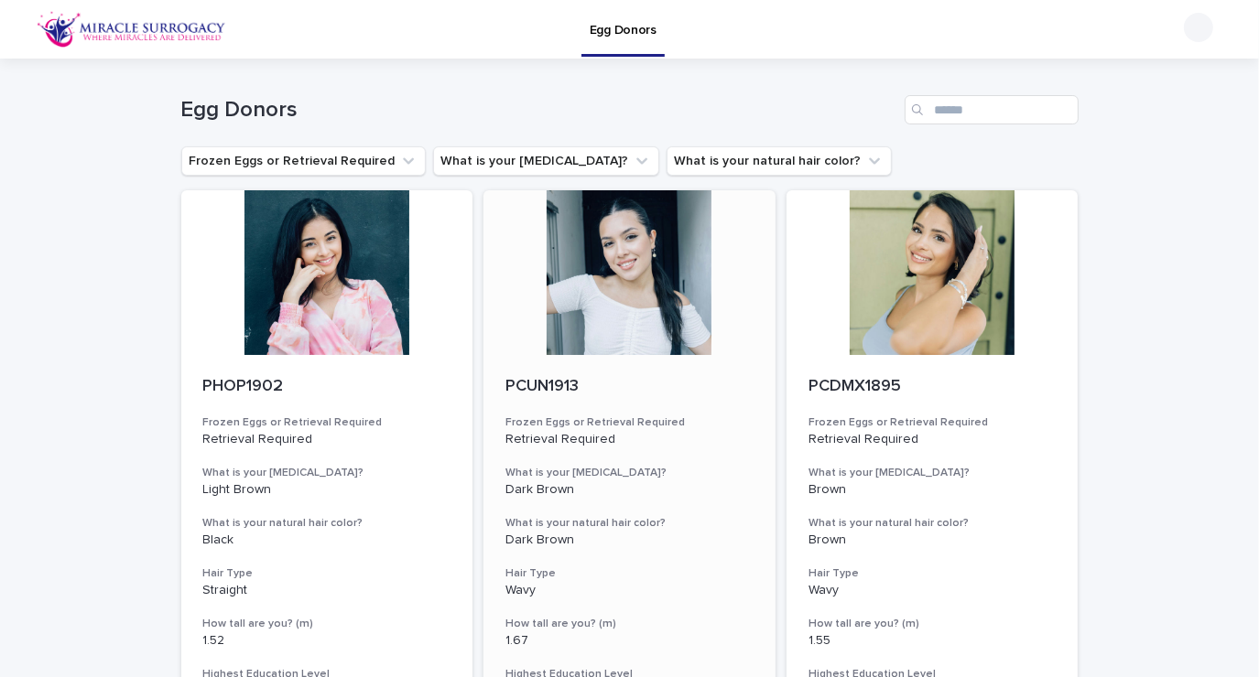
click at [632, 290] on div at bounding box center [629, 272] width 292 height 165
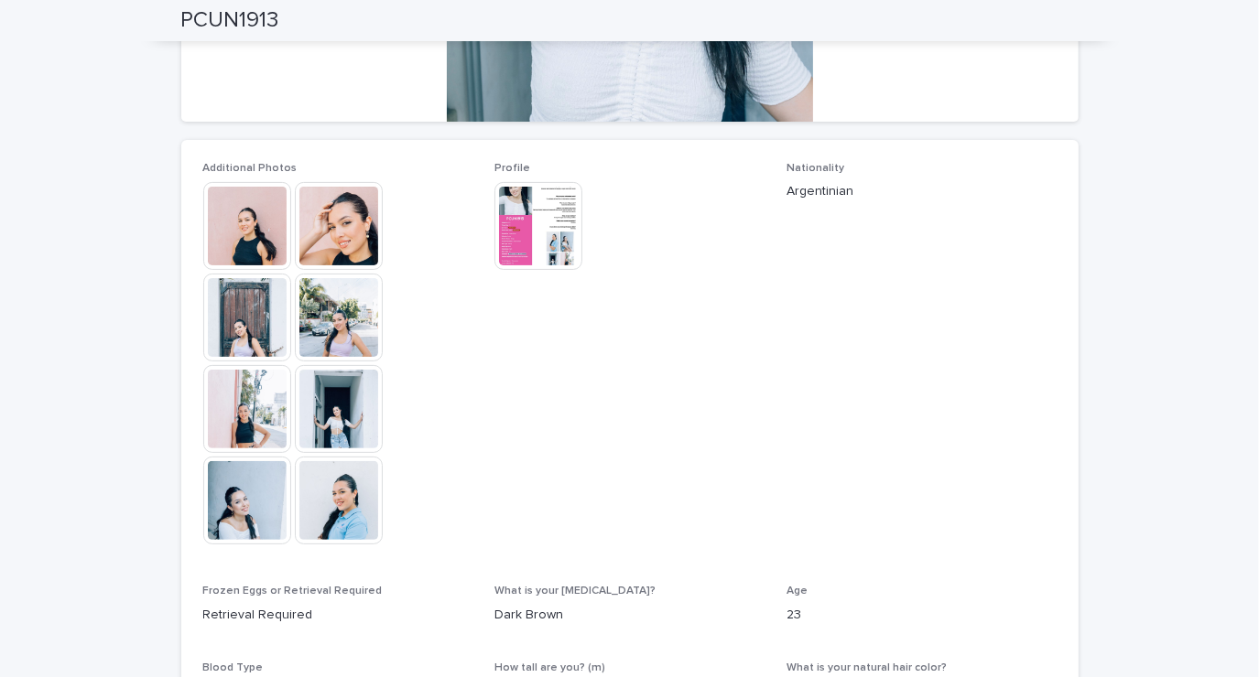
scroll to position [405, 0]
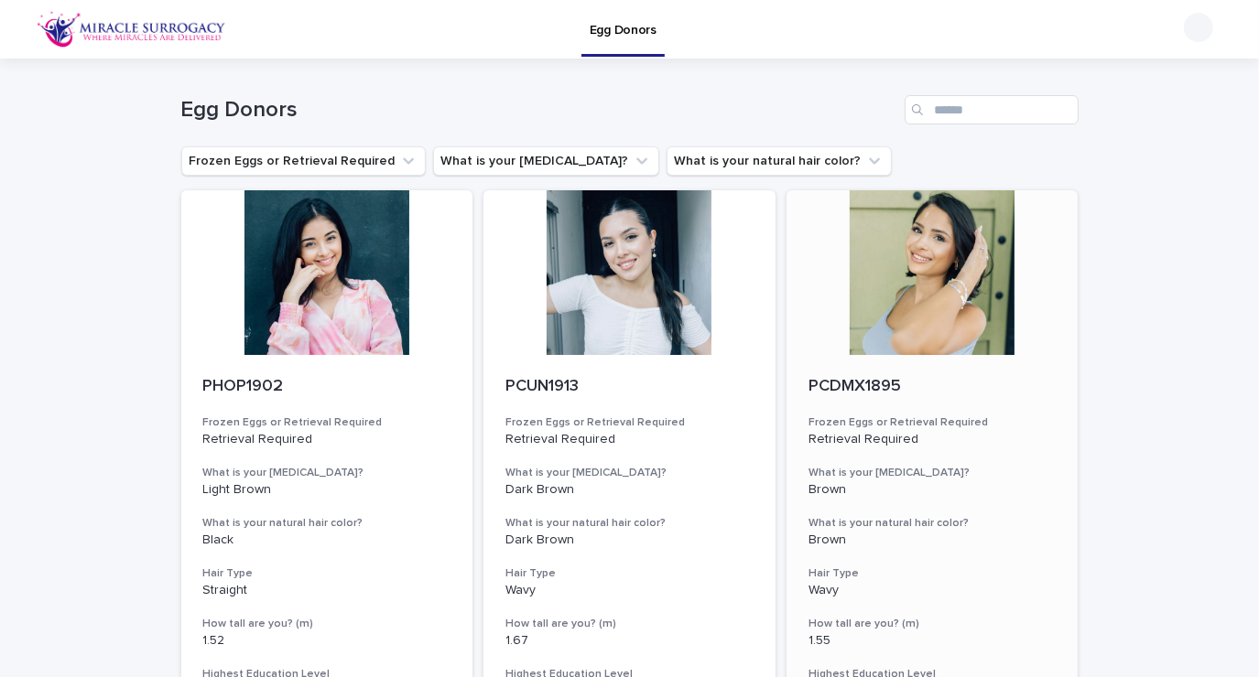
click at [1045, 325] on div at bounding box center [932, 272] width 292 height 165
click at [959, 276] on div at bounding box center [932, 272] width 292 height 165
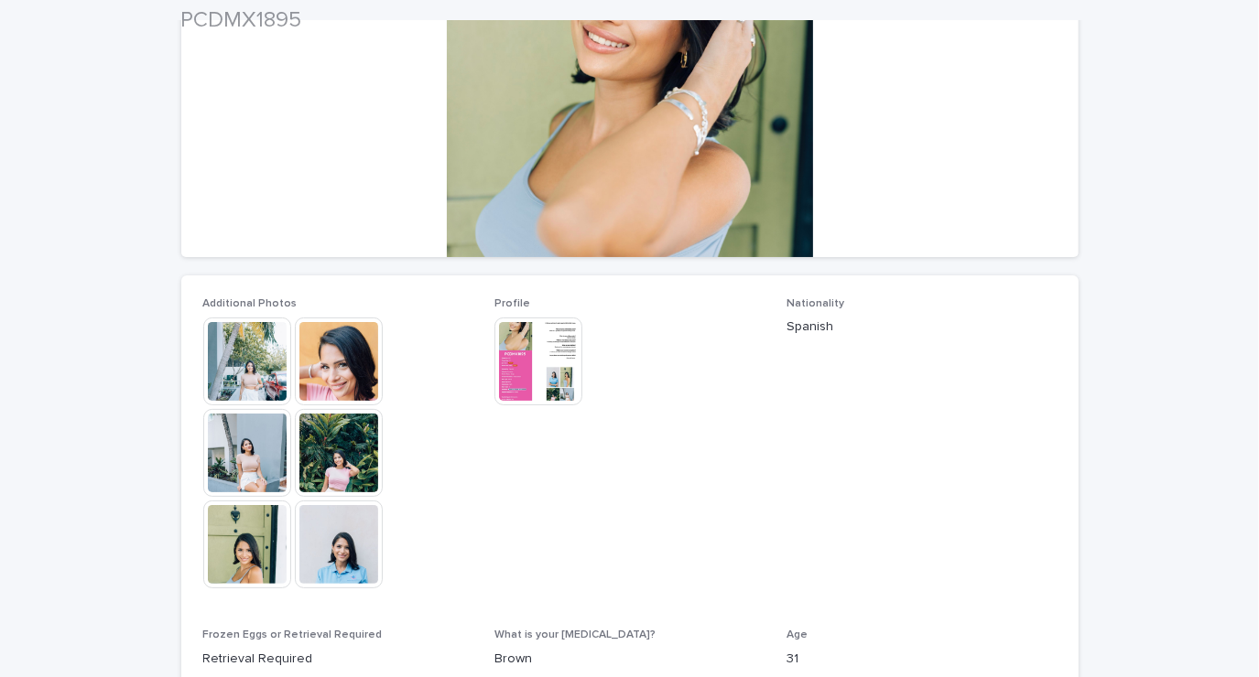
scroll to position [300, 0]
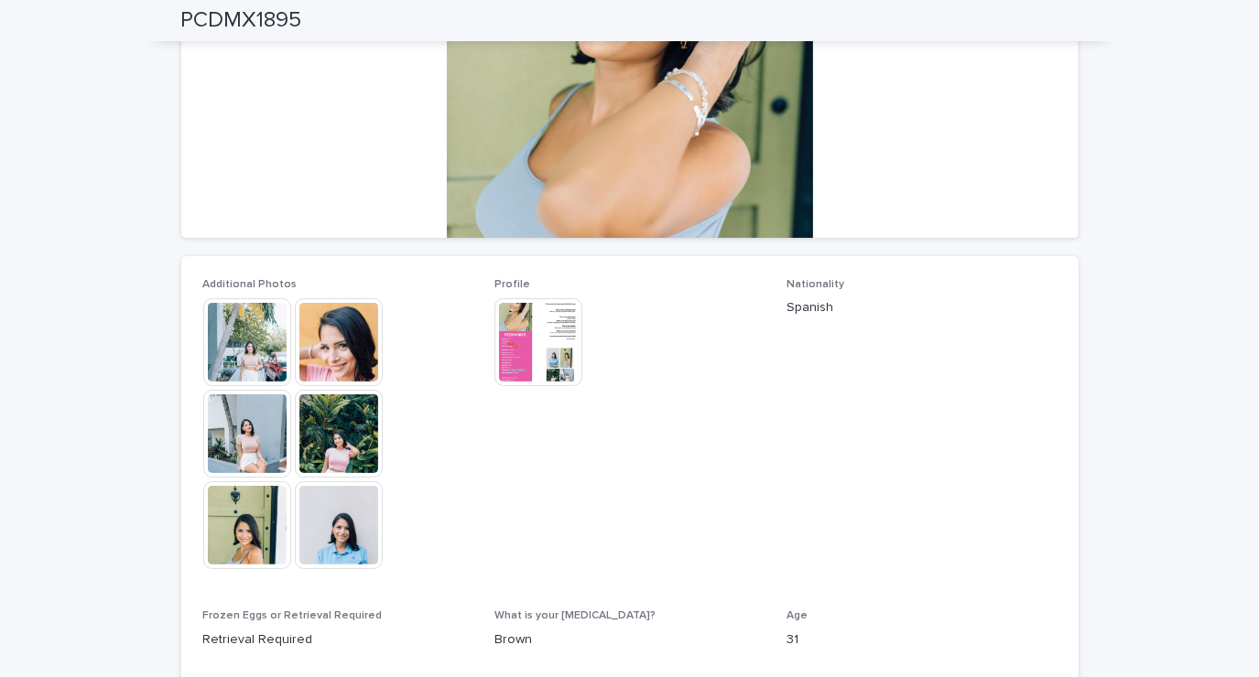
click at [327, 446] on img at bounding box center [339, 434] width 88 height 88
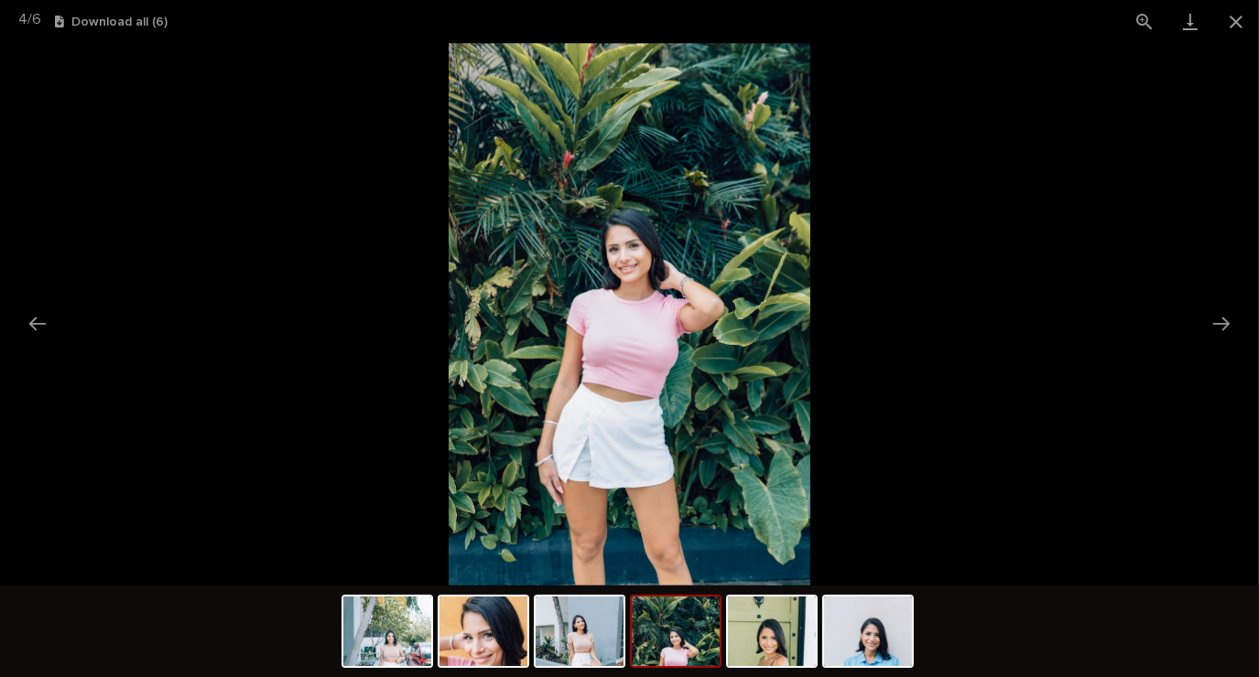
click at [48, 21] on div "4 / 6 Download all ( 6 )" at bounding box center [629, 21] width 1259 height 43
click at [56, 360] on picture at bounding box center [629, 314] width 1259 height 543
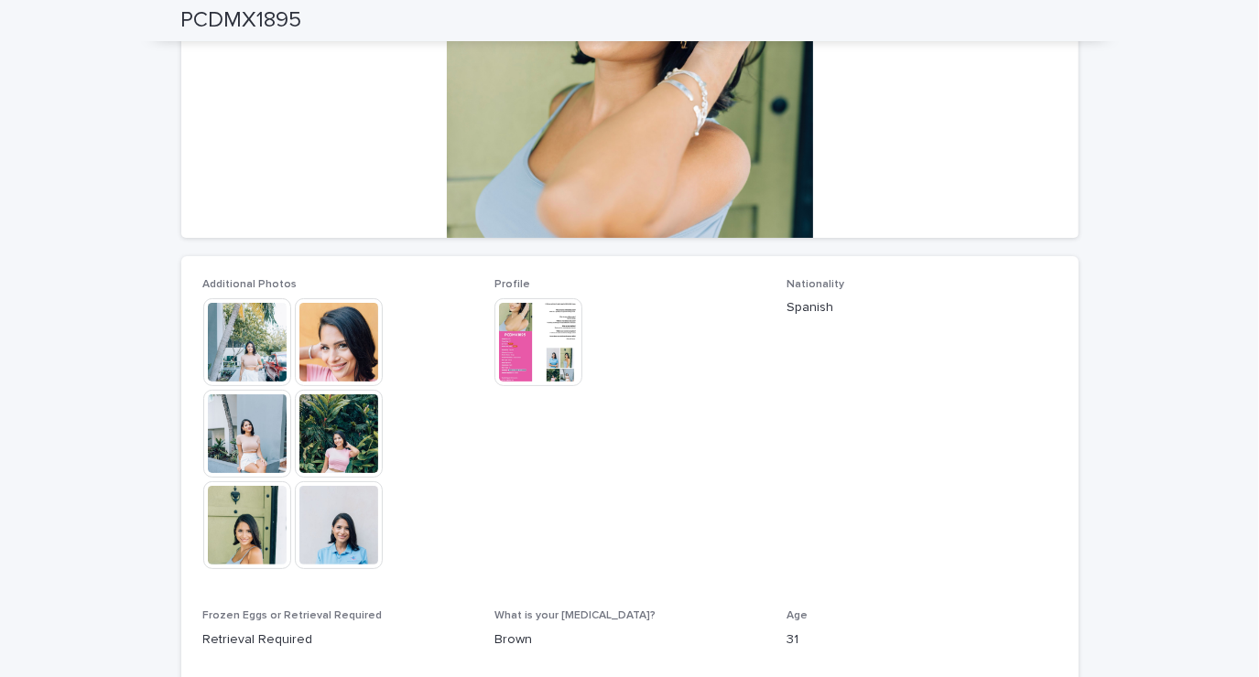
click at [1132, 460] on div "Loading... Saving… Loading... Saving… PCDMX1895 PCDMX1895 Sorry, there was an e…" at bounding box center [629, 389] width 1259 height 1262
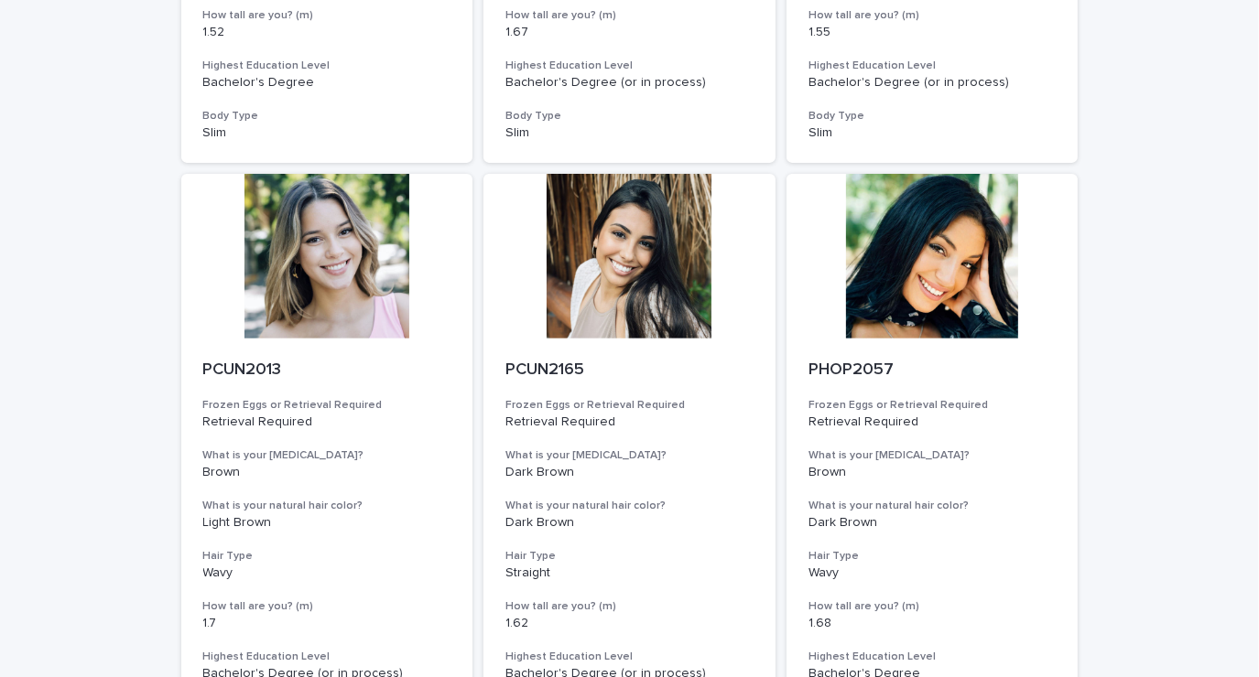
scroll to position [635, 0]
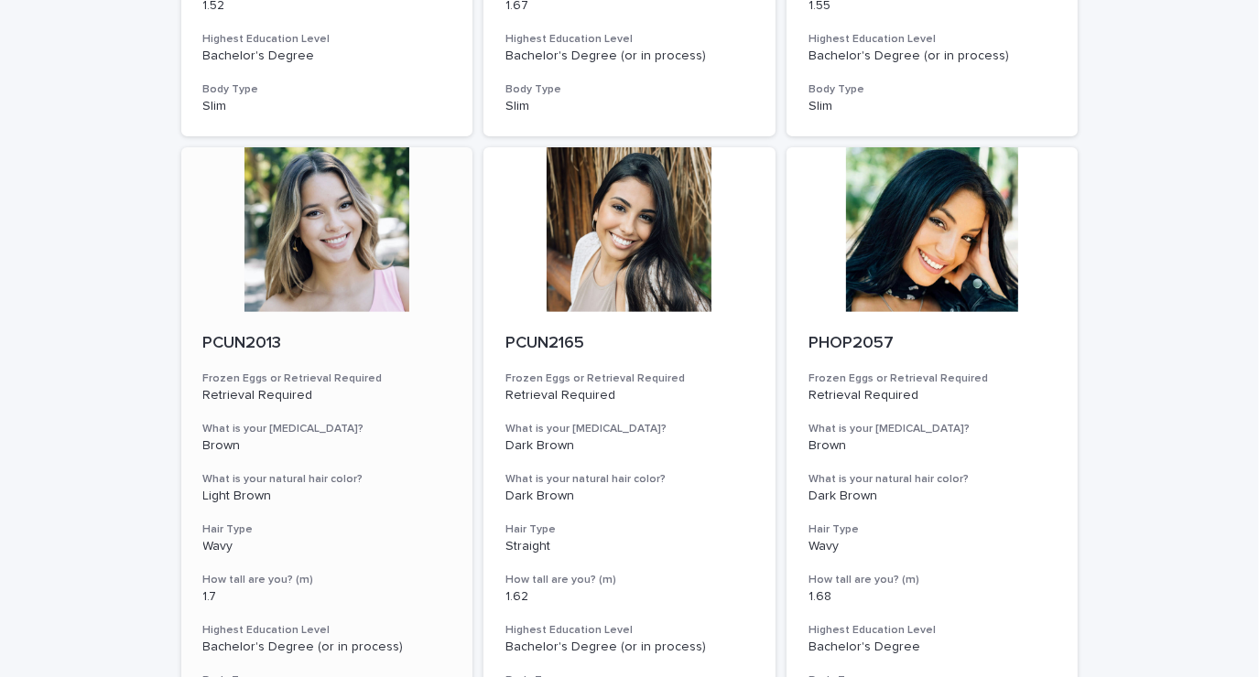
click at [341, 265] on div at bounding box center [327, 229] width 292 height 165
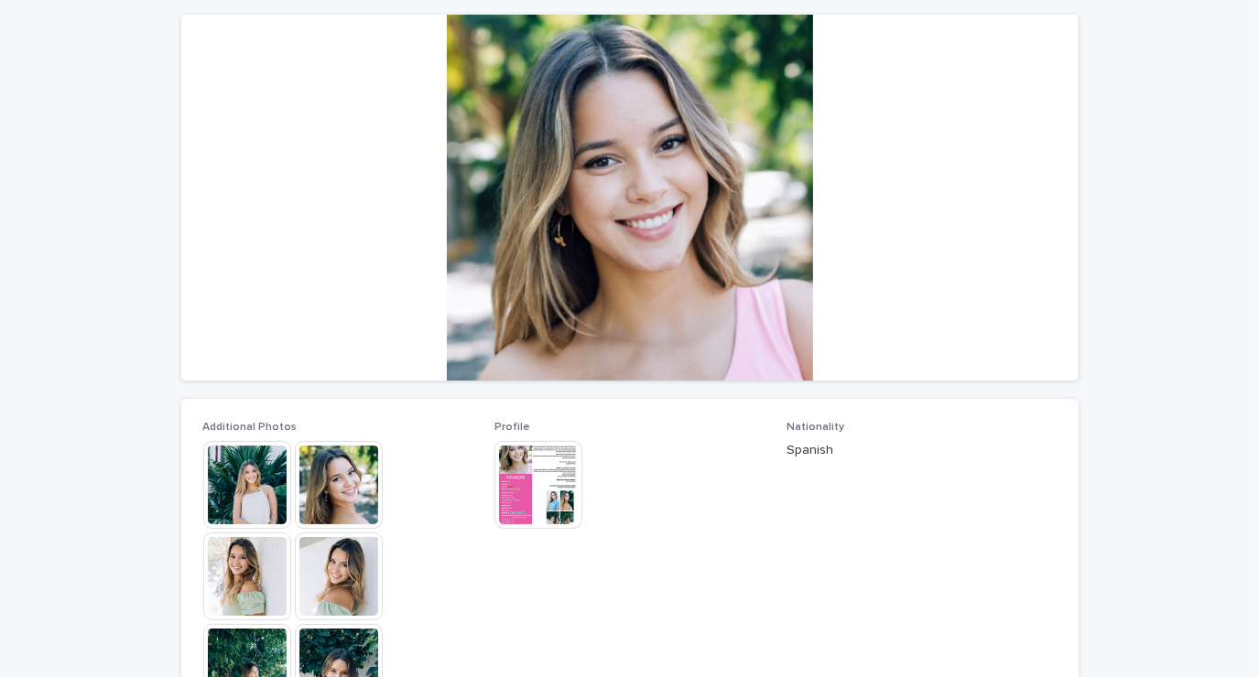
scroll to position [538, 0]
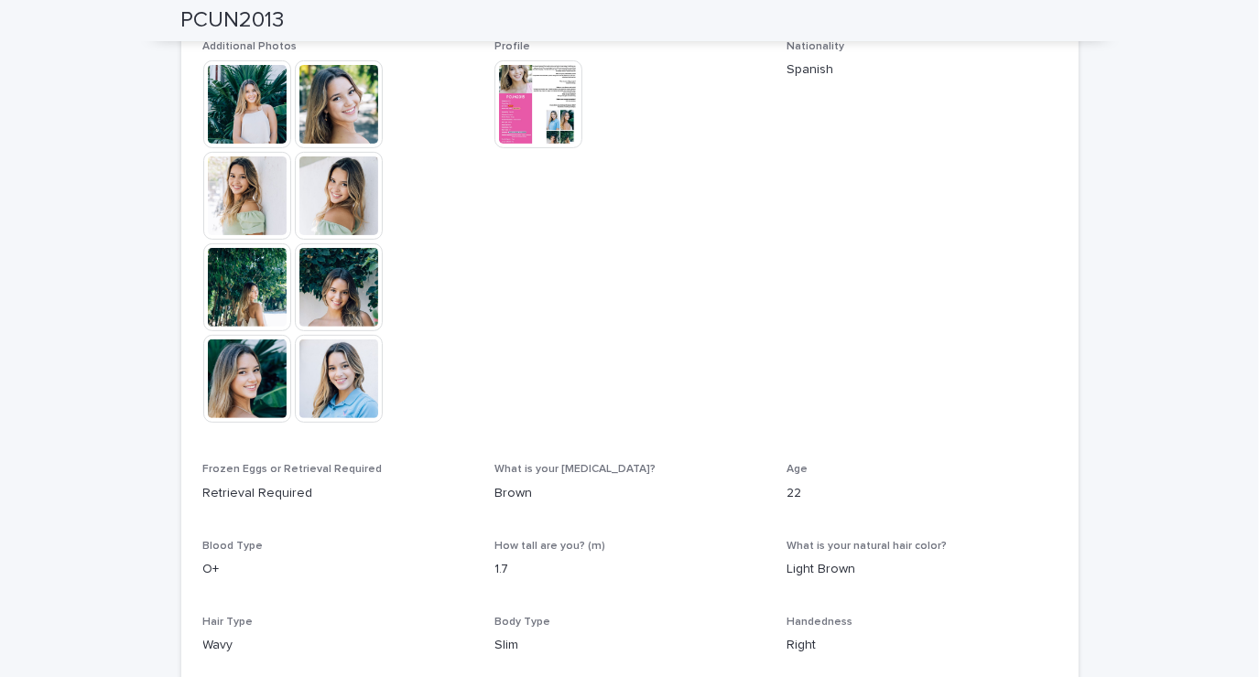
click at [339, 196] on img at bounding box center [339, 196] width 88 height 88
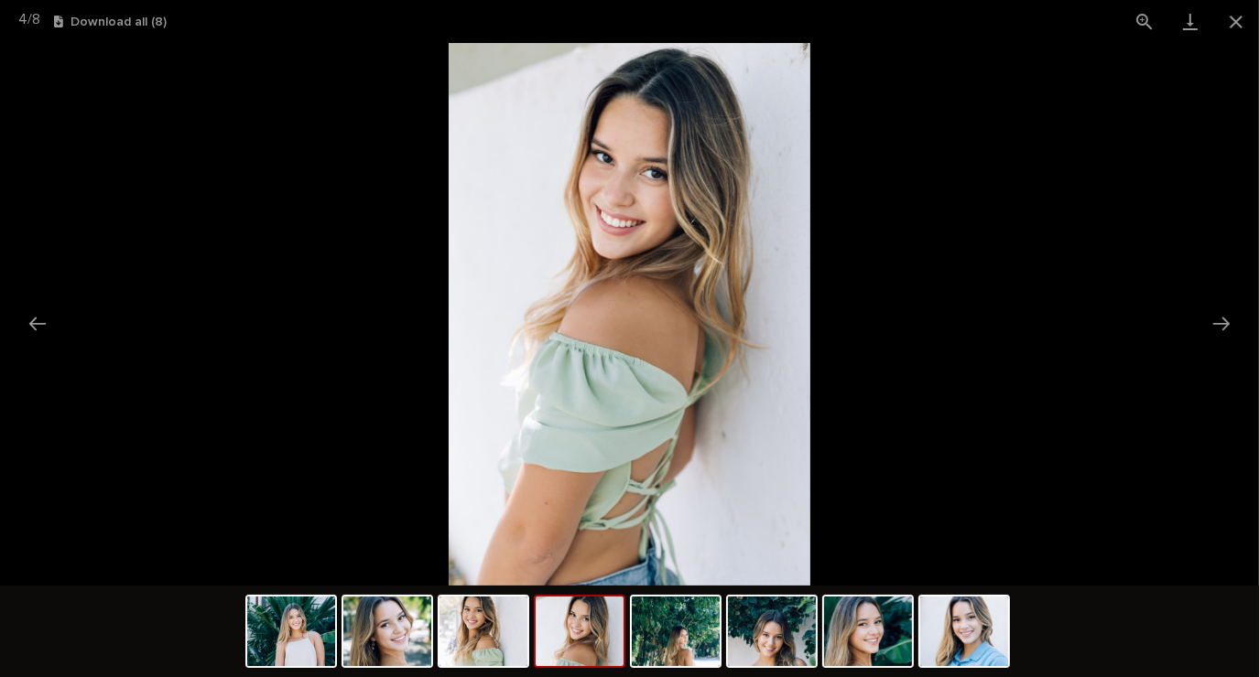
click at [1216, 337] on button "Next slide" at bounding box center [1221, 324] width 38 height 36
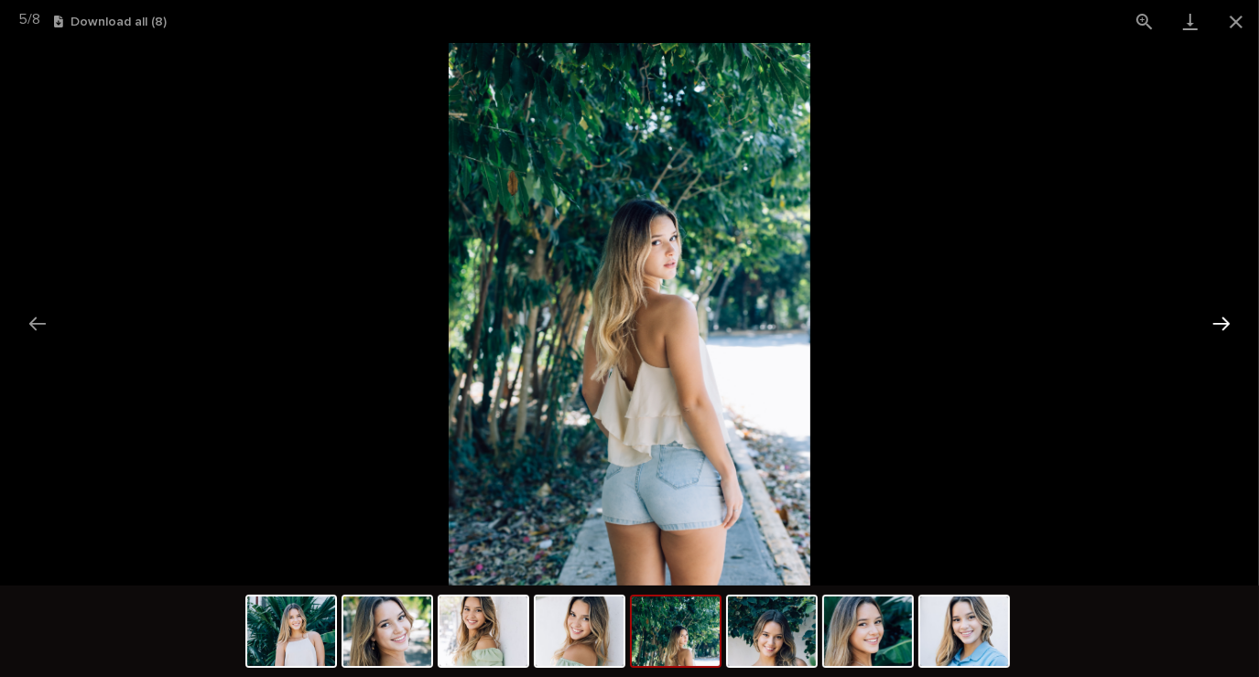
click at [1213, 333] on button "Next slide" at bounding box center [1221, 324] width 38 height 36
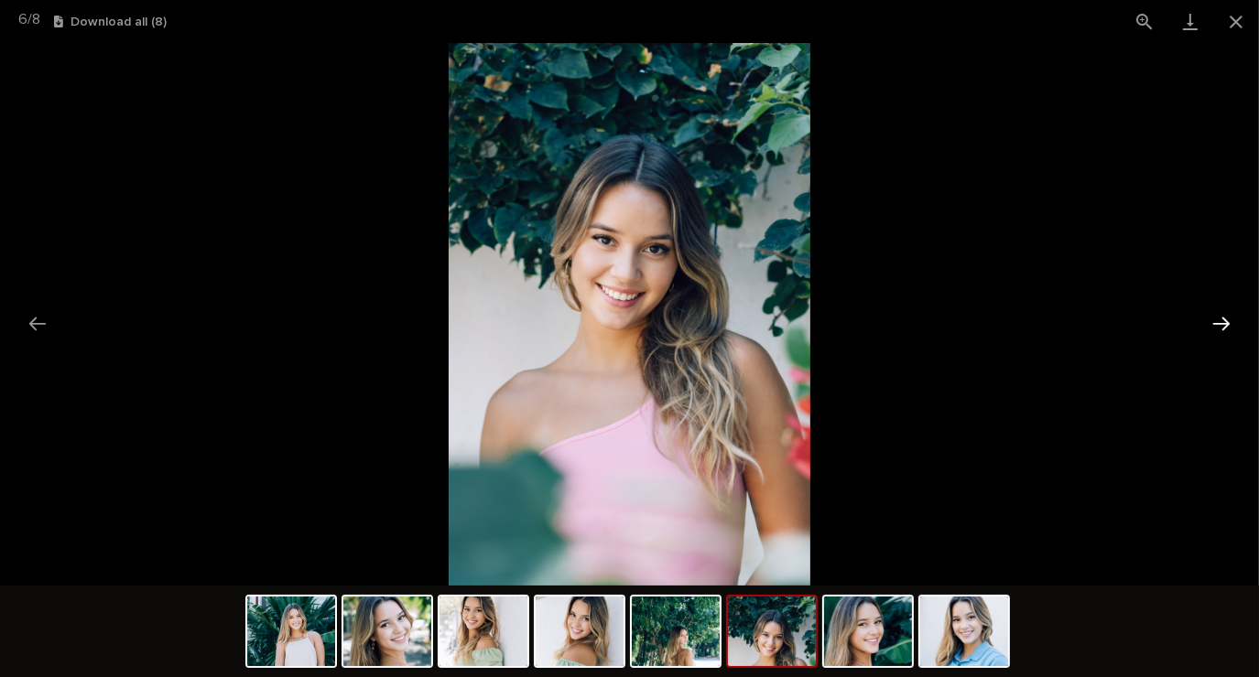
click at [1212, 338] on button "Next slide" at bounding box center [1221, 324] width 38 height 36
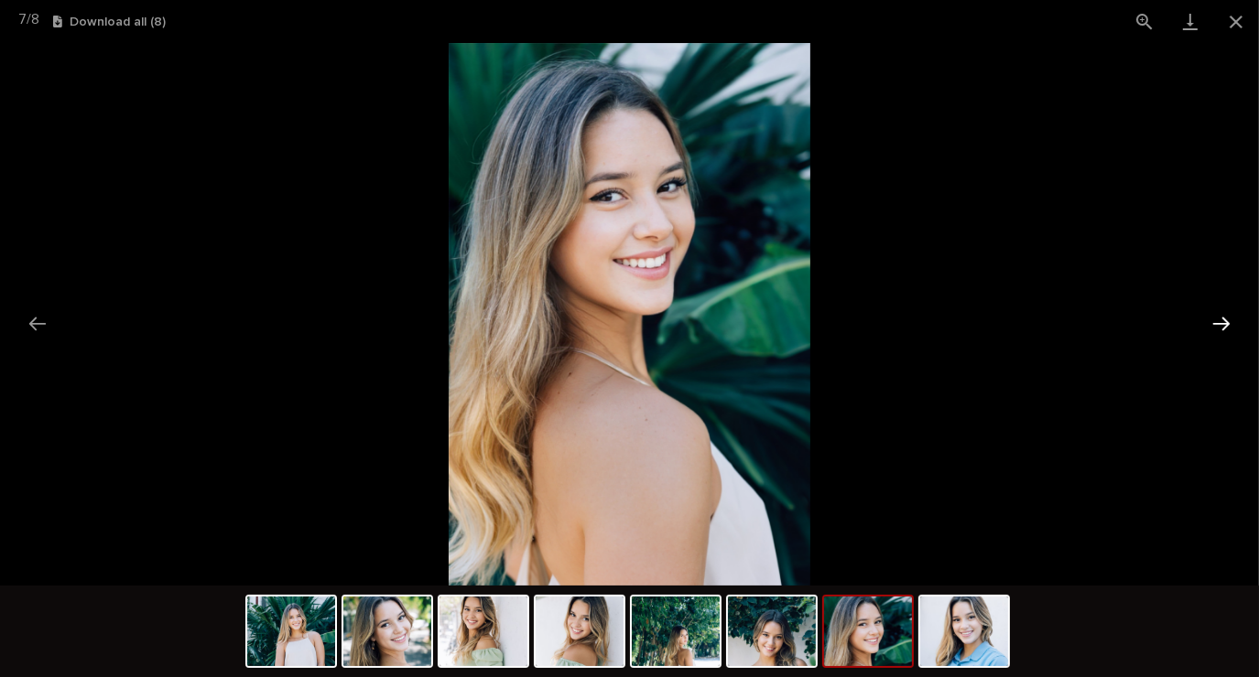
click at [1212, 329] on button "Next slide" at bounding box center [1221, 324] width 38 height 36
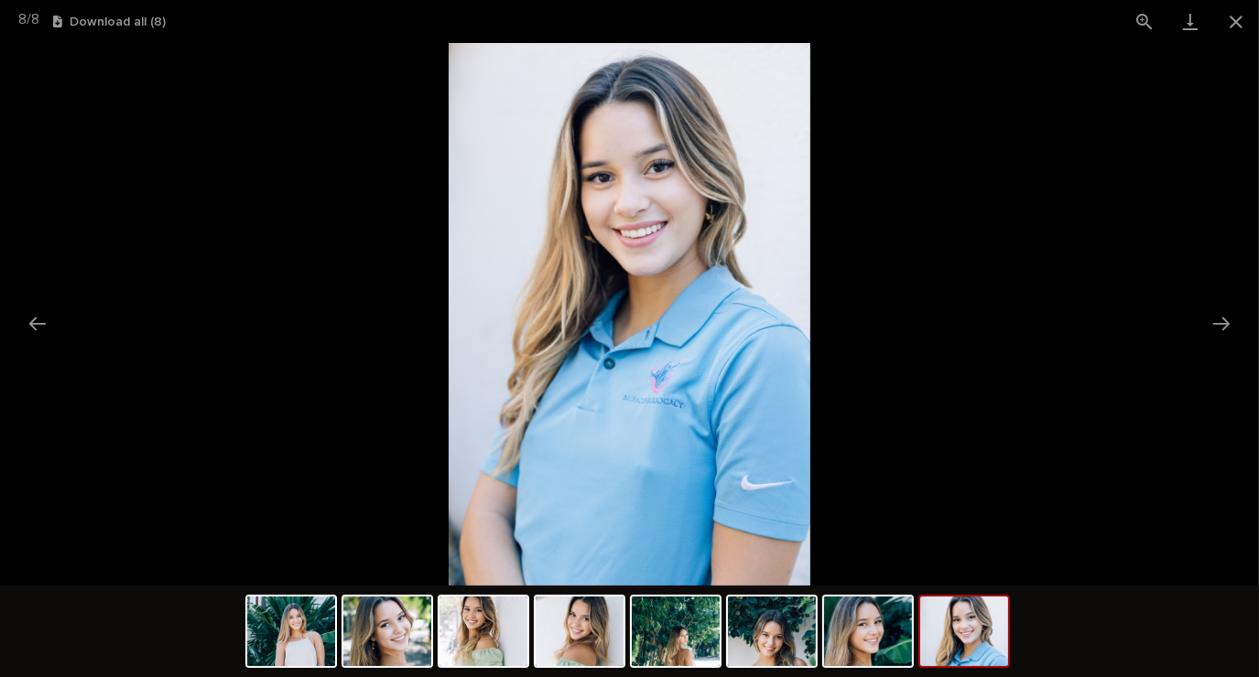
click at [1199, 338] on picture at bounding box center [629, 314] width 1259 height 543
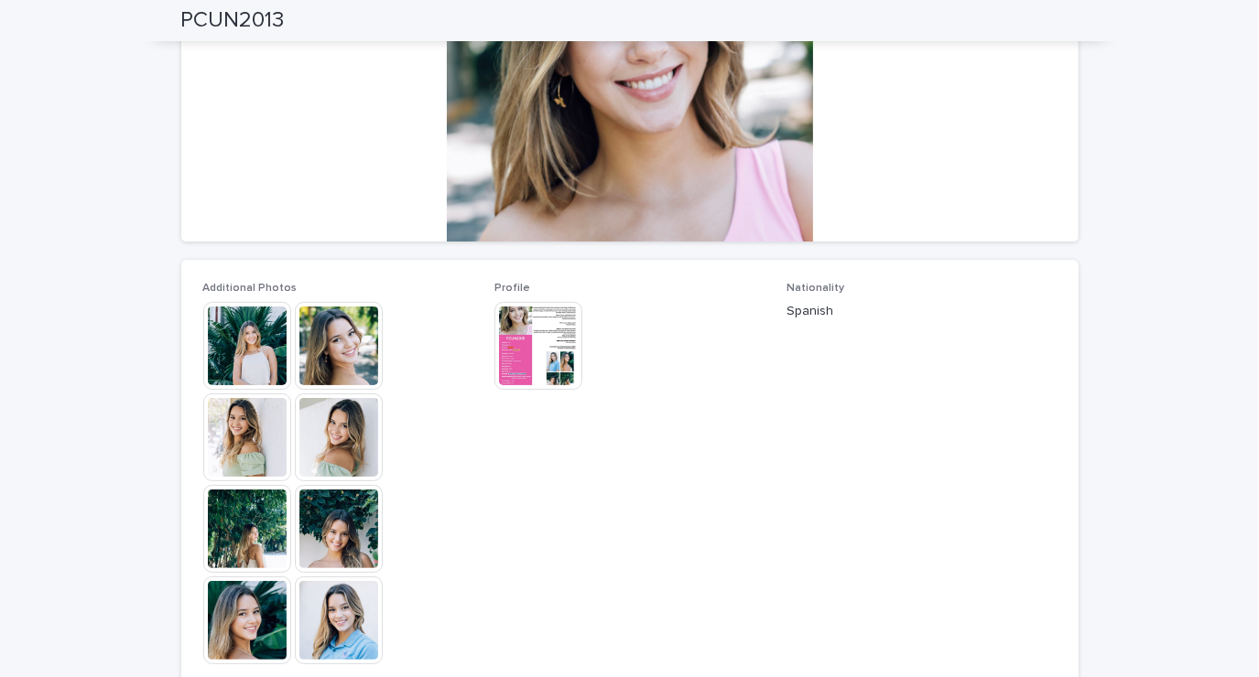
scroll to position [298, 0]
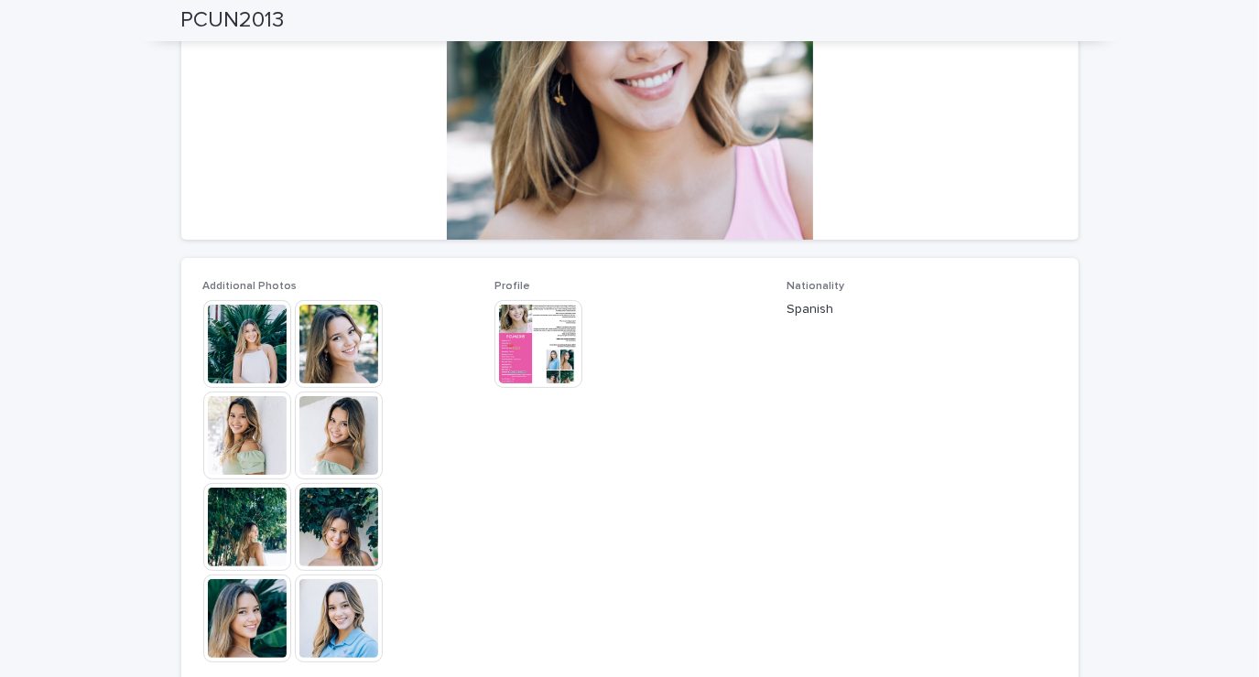
click at [518, 329] on img at bounding box center [538, 344] width 88 height 88
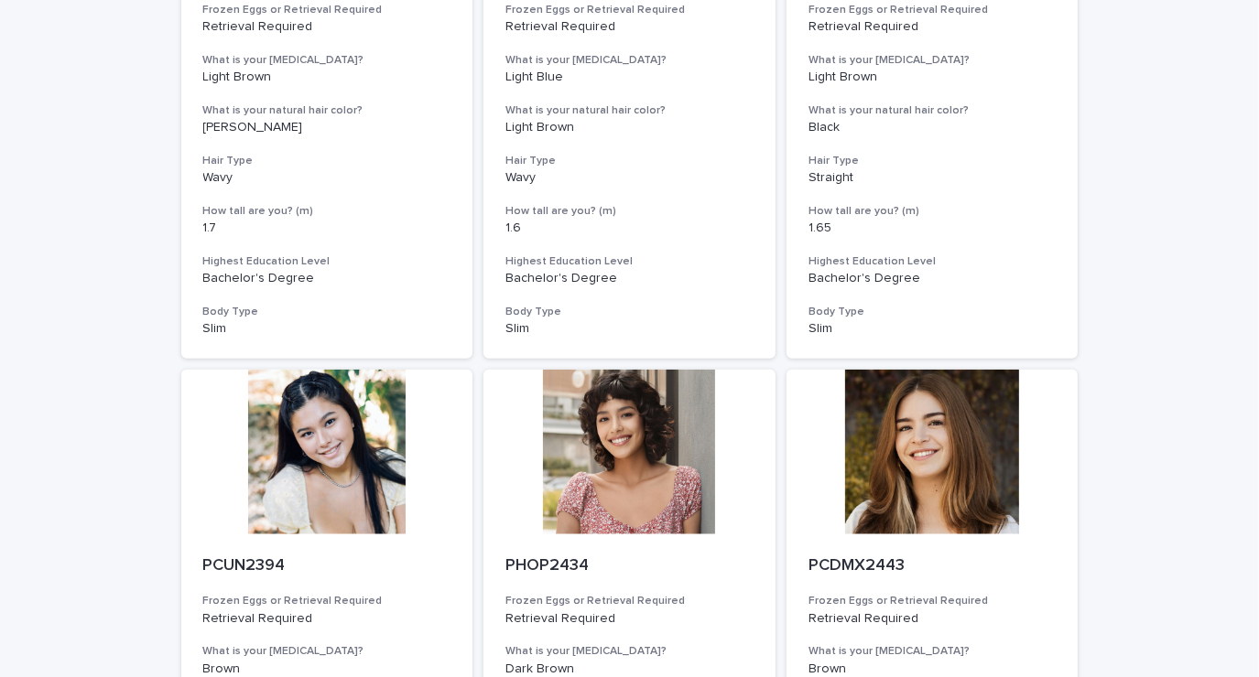
scroll to position [1667, 0]
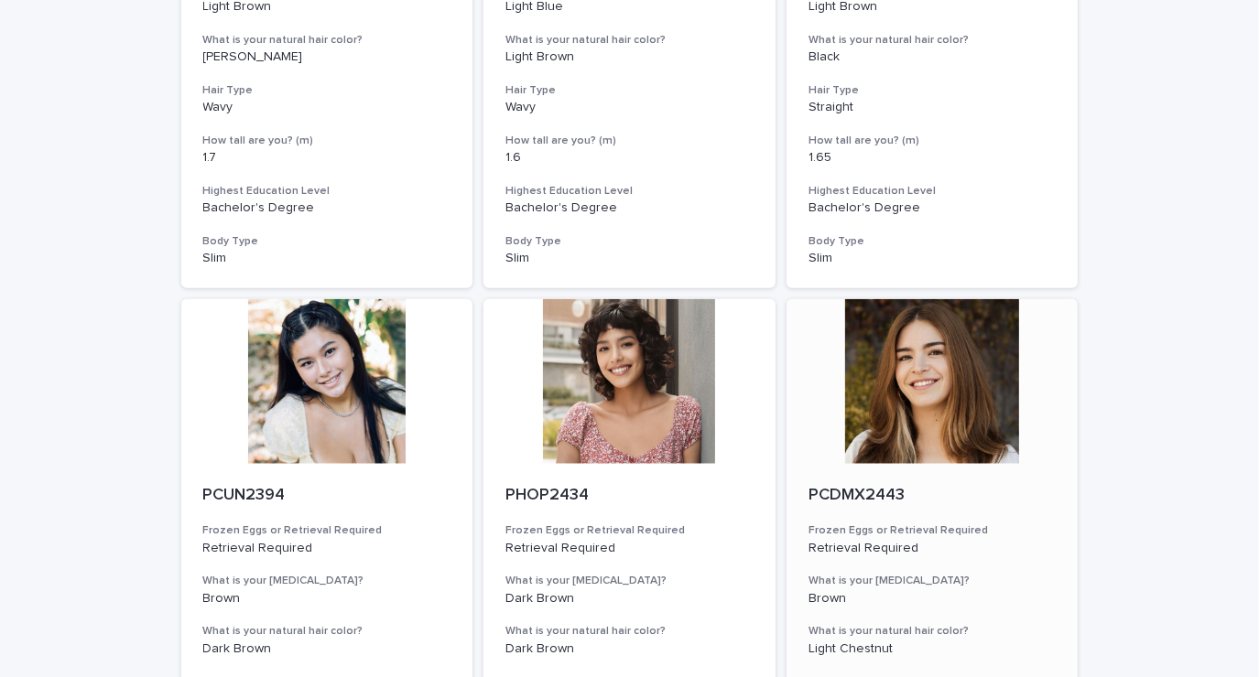
click at [976, 417] on div at bounding box center [932, 381] width 292 height 165
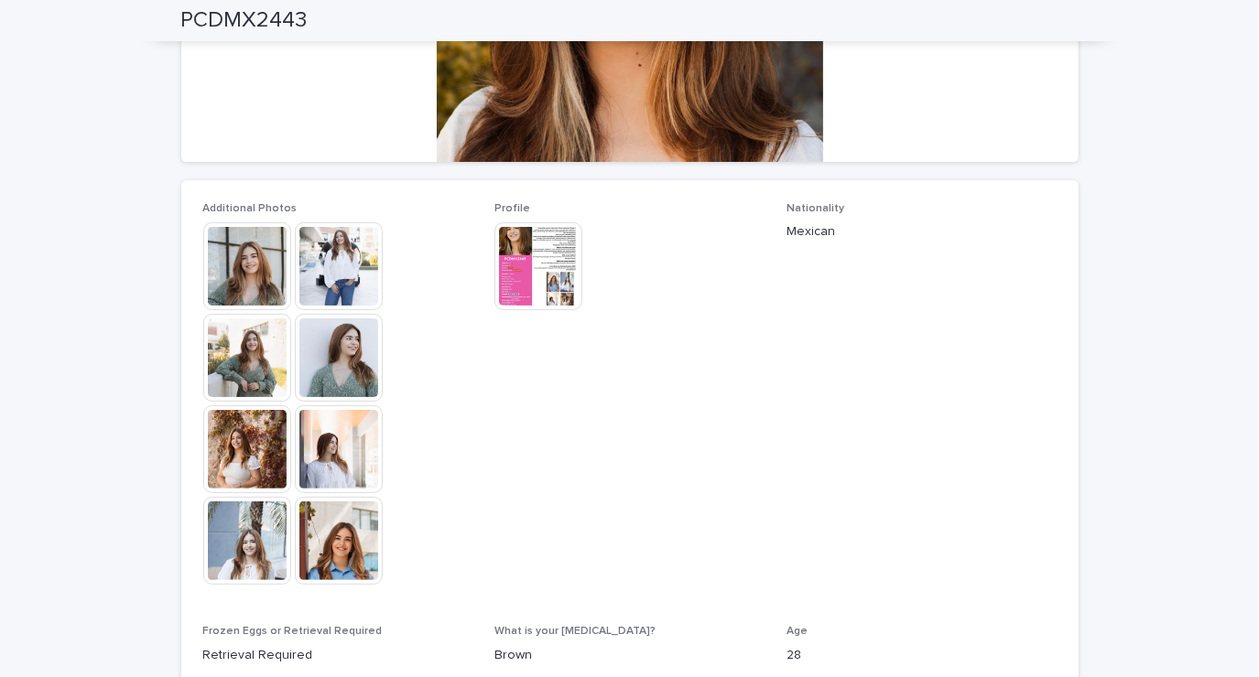
scroll to position [377, 0]
click at [240, 447] on img at bounding box center [247, 449] width 88 height 88
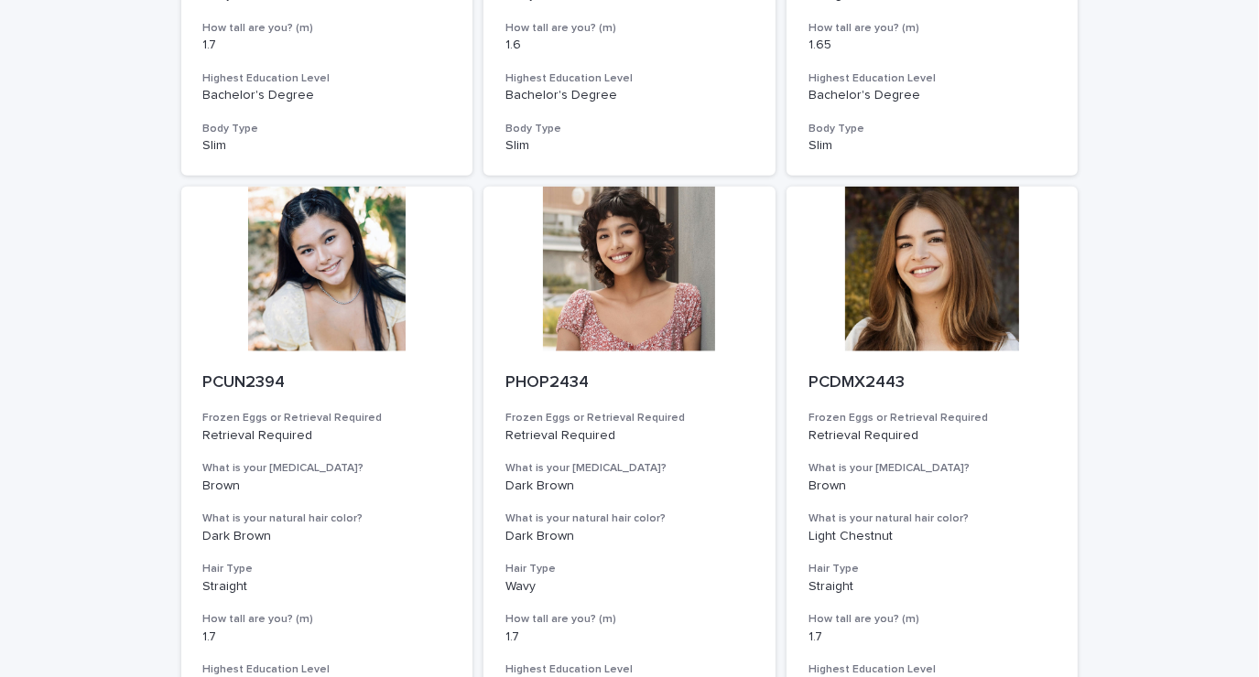
scroll to position [1756, 0]
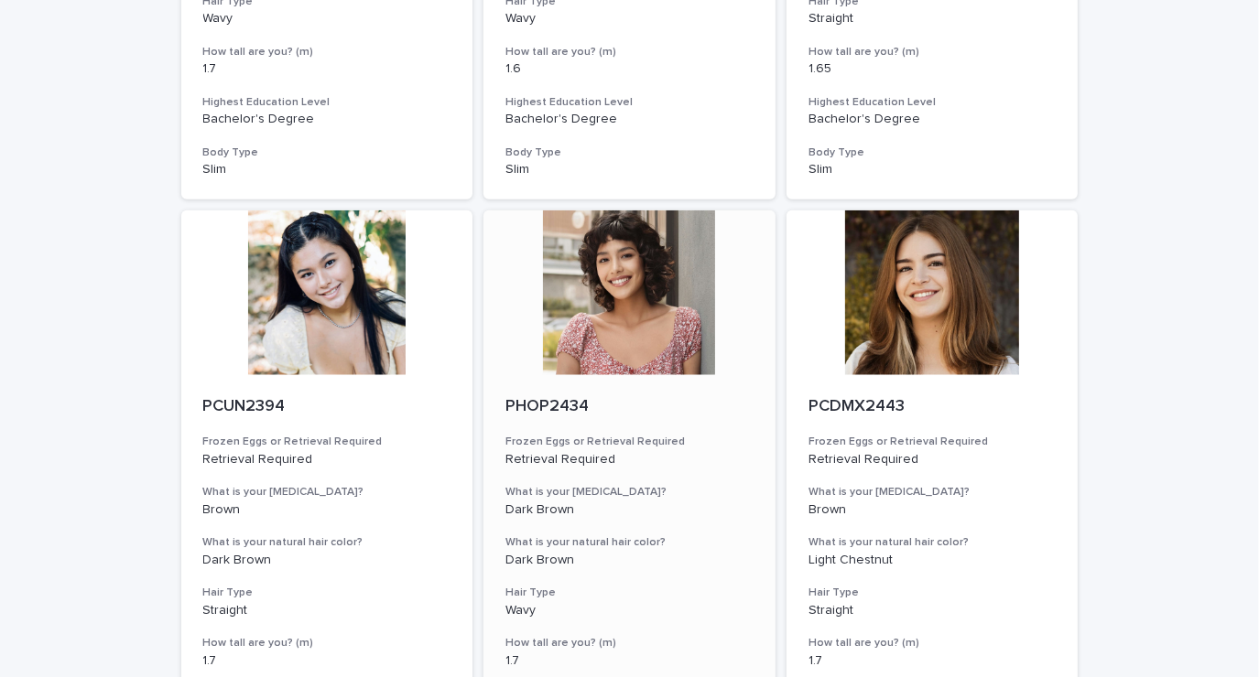
click at [598, 379] on div "PHOP2434 Frozen Eggs or Retrieval Required Retrieval Required What is your [MED…" at bounding box center [629, 583] width 292 height 417
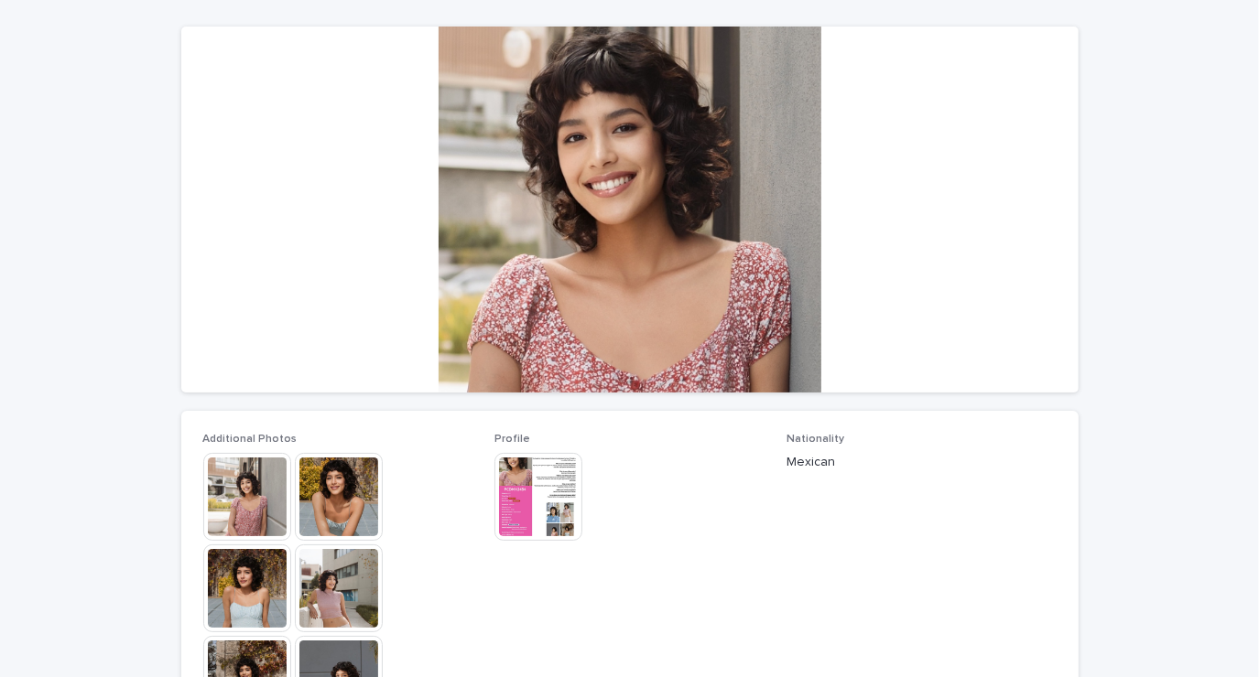
scroll to position [161, 0]
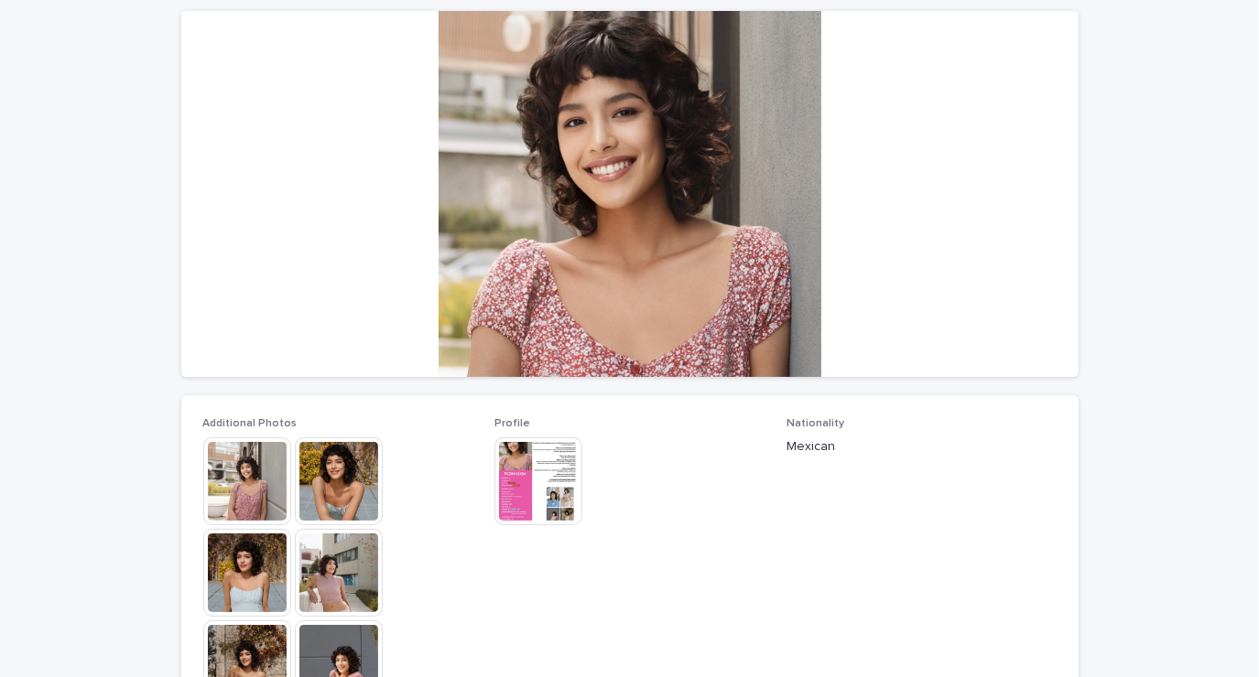
click at [253, 482] on img at bounding box center [247, 482] width 88 height 88
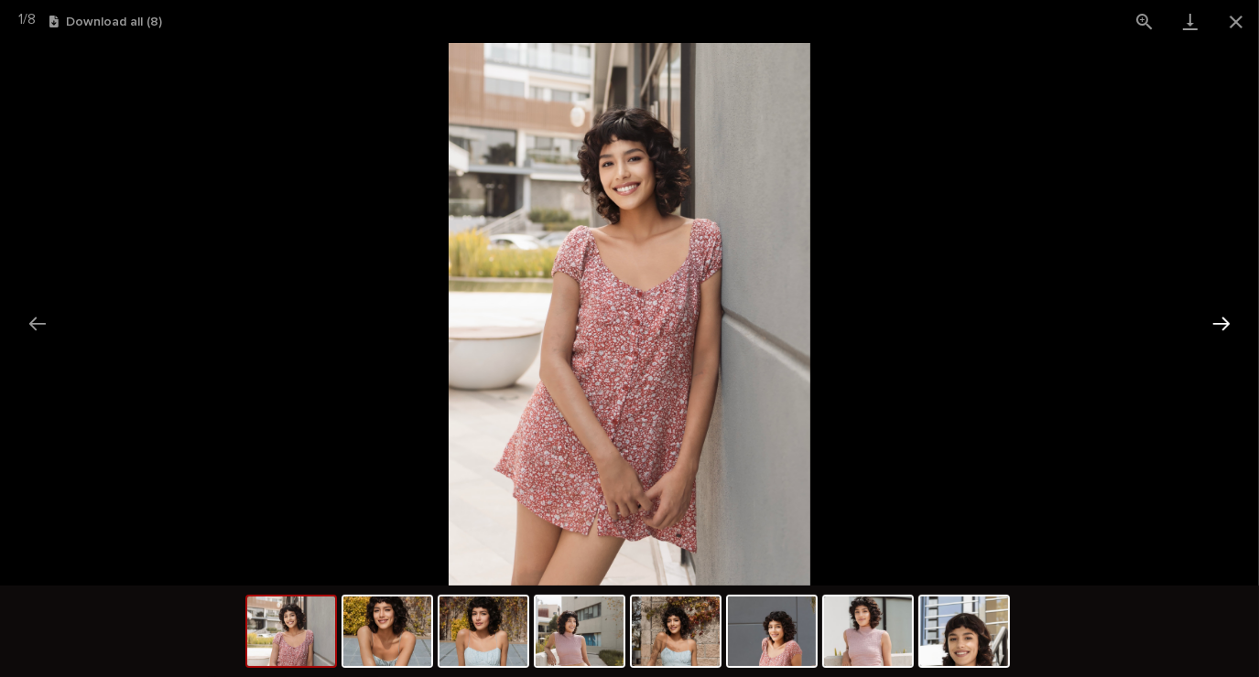
click at [1209, 341] on button "Next slide" at bounding box center [1221, 324] width 38 height 36
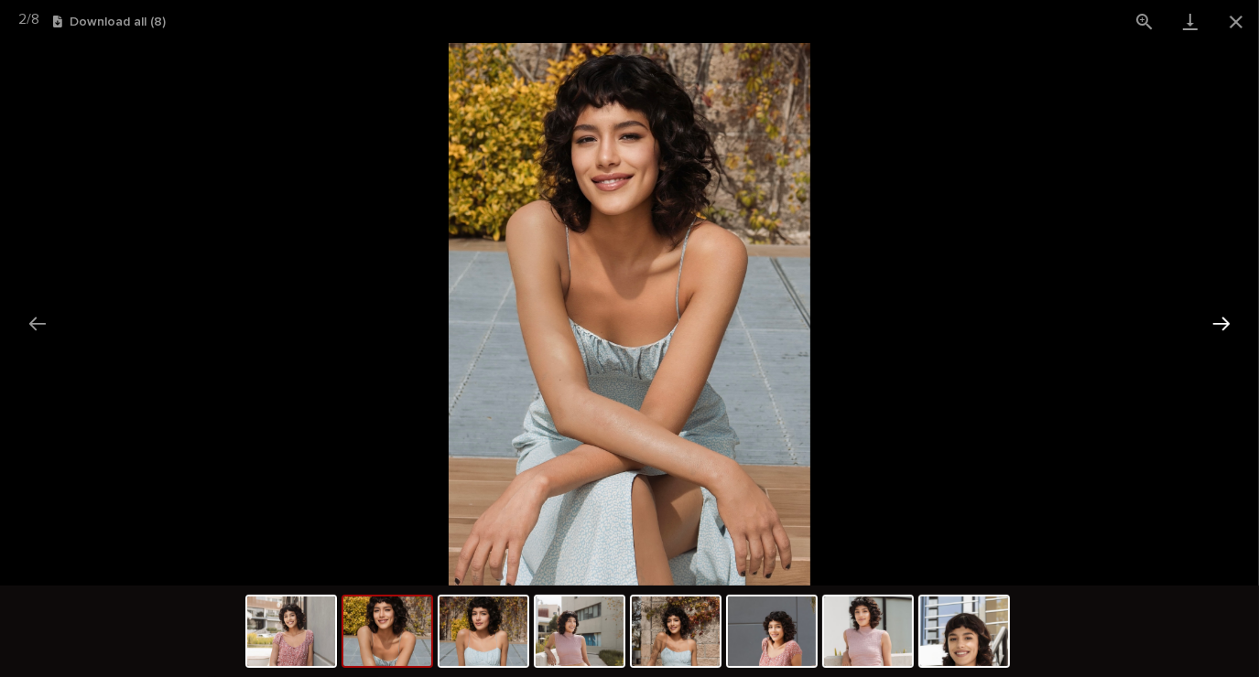
click at [1209, 322] on button "Next slide" at bounding box center [1221, 324] width 38 height 36
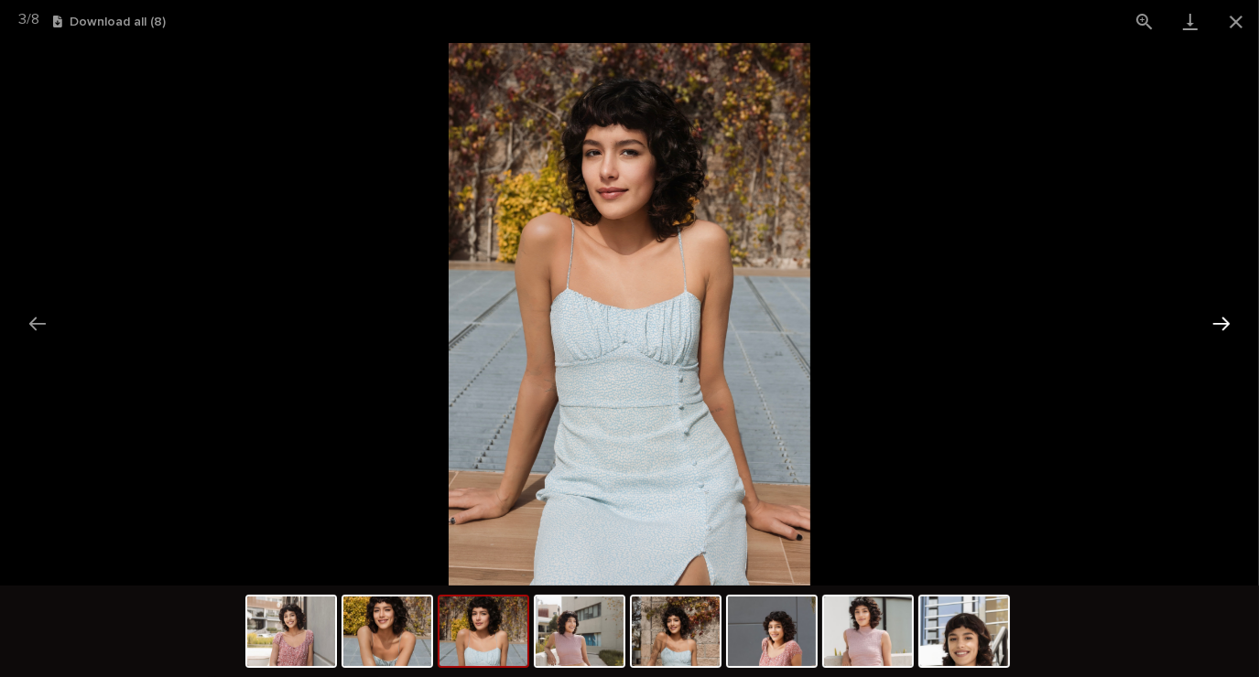
click at [1202, 337] on button "Next slide" at bounding box center [1221, 324] width 38 height 36
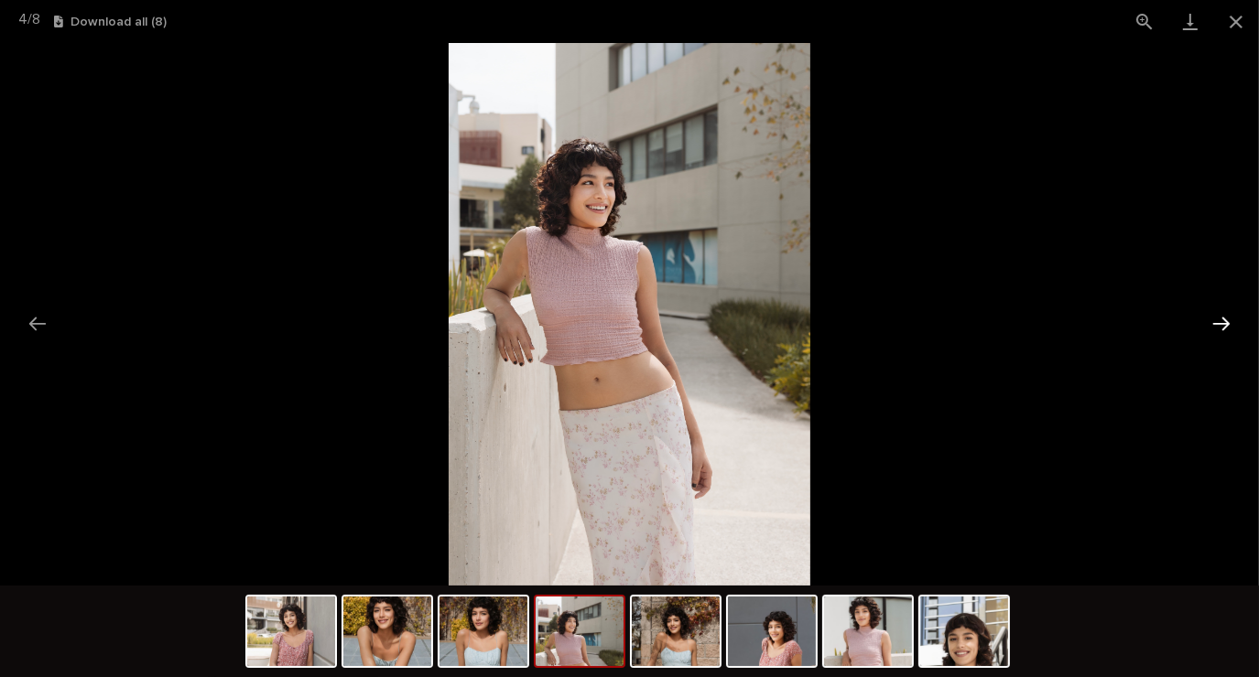
click at [1213, 335] on button "Next slide" at bounding box center [1221, 324] width 38 height 36
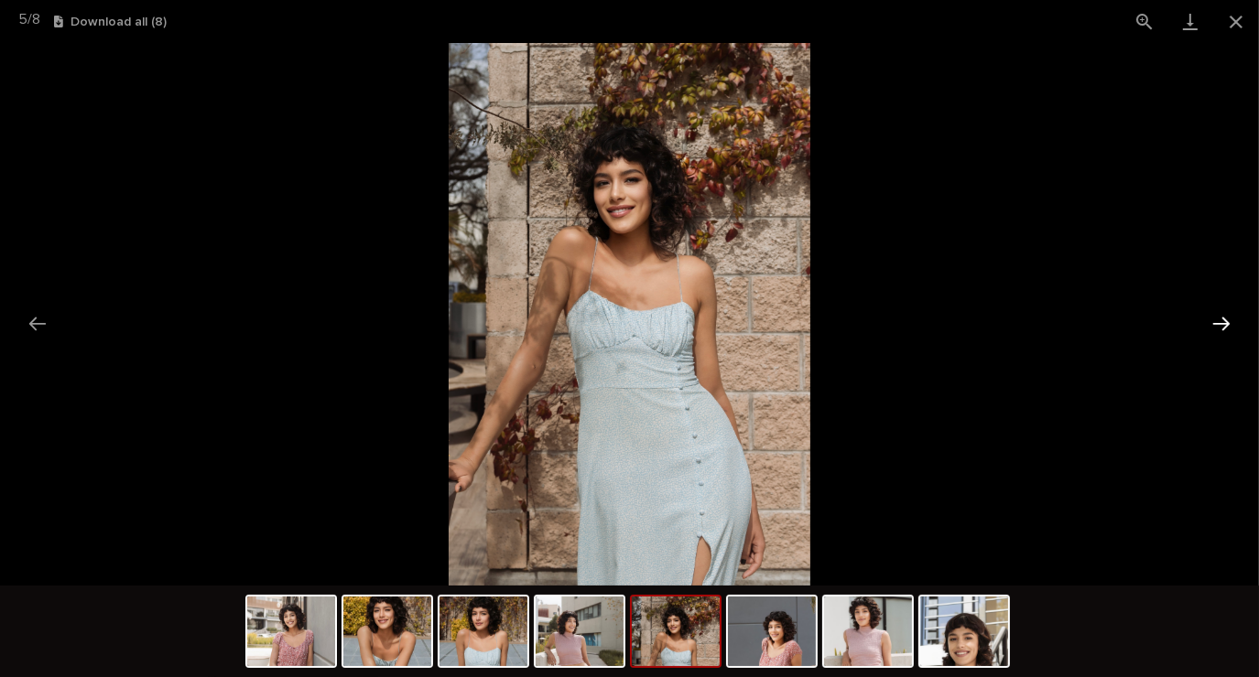
click at [1223, 336] on button "Next slide" at bounding box center [1221, 324] width 38 height 36
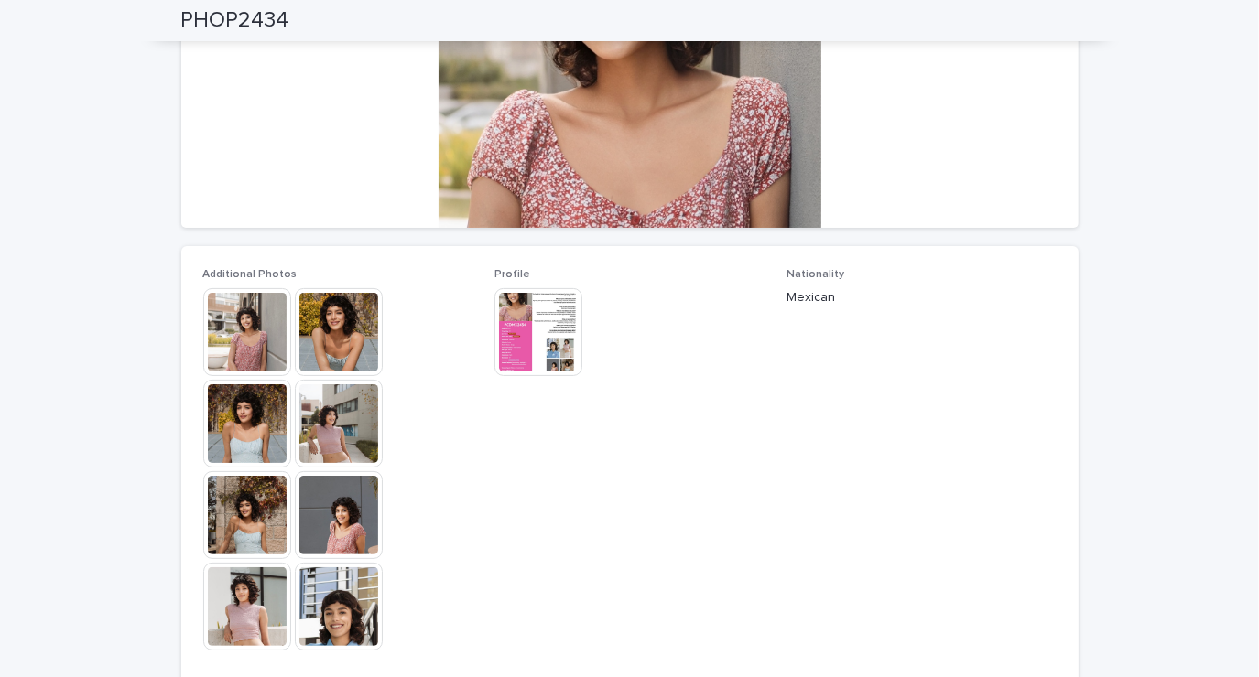
scroll to position [309, 0]
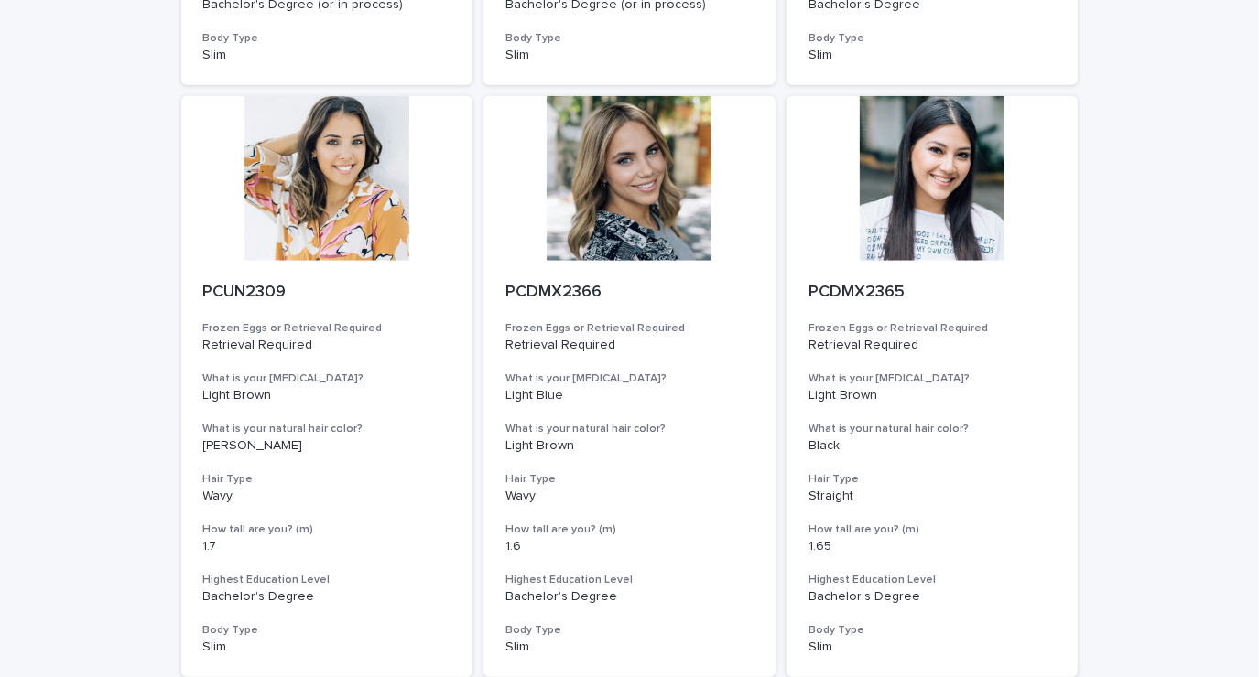
scroll to position [2059, 0]
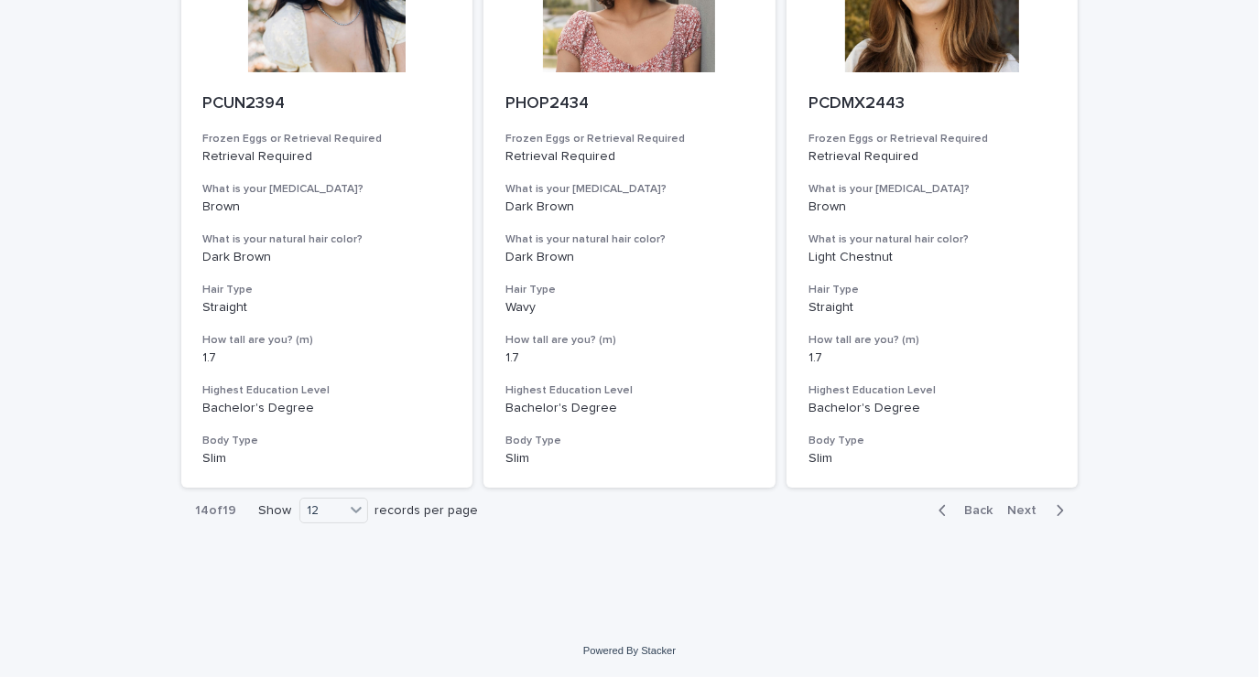
click at [1055, 503] on icon "button" at bounding box center [1059, 511] width 8 height 16
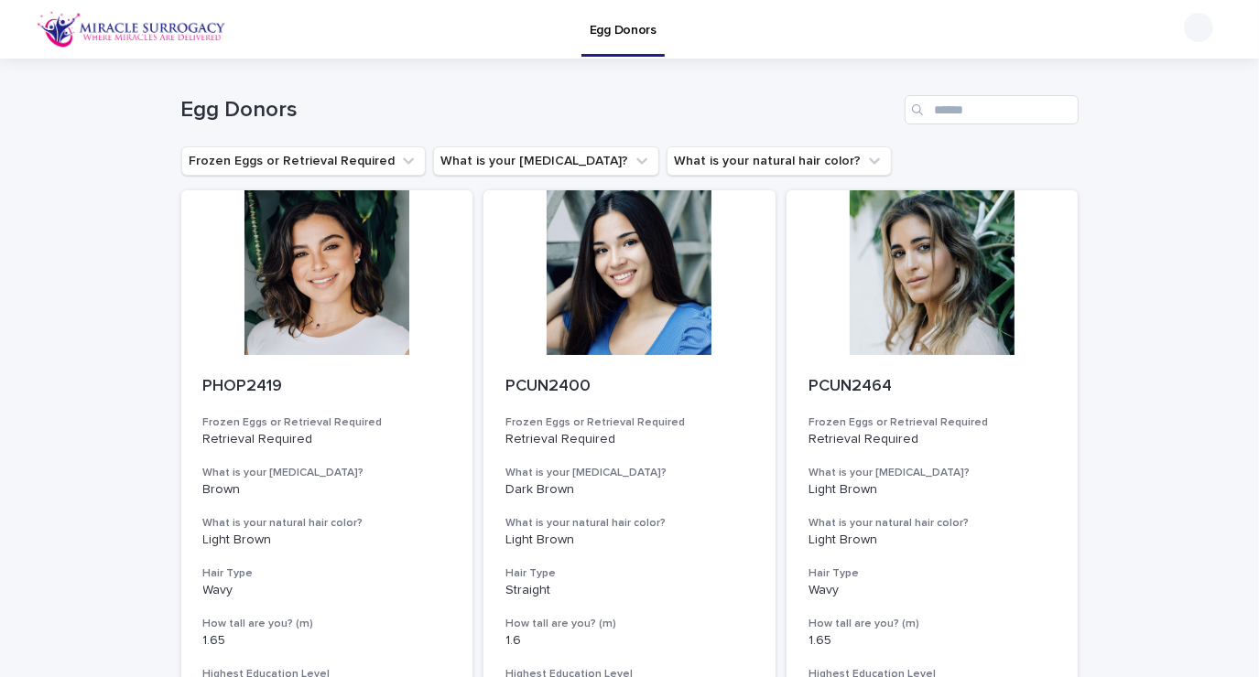
click at [957, 322] on div at bounding box center [932, 272] width 292 height 165
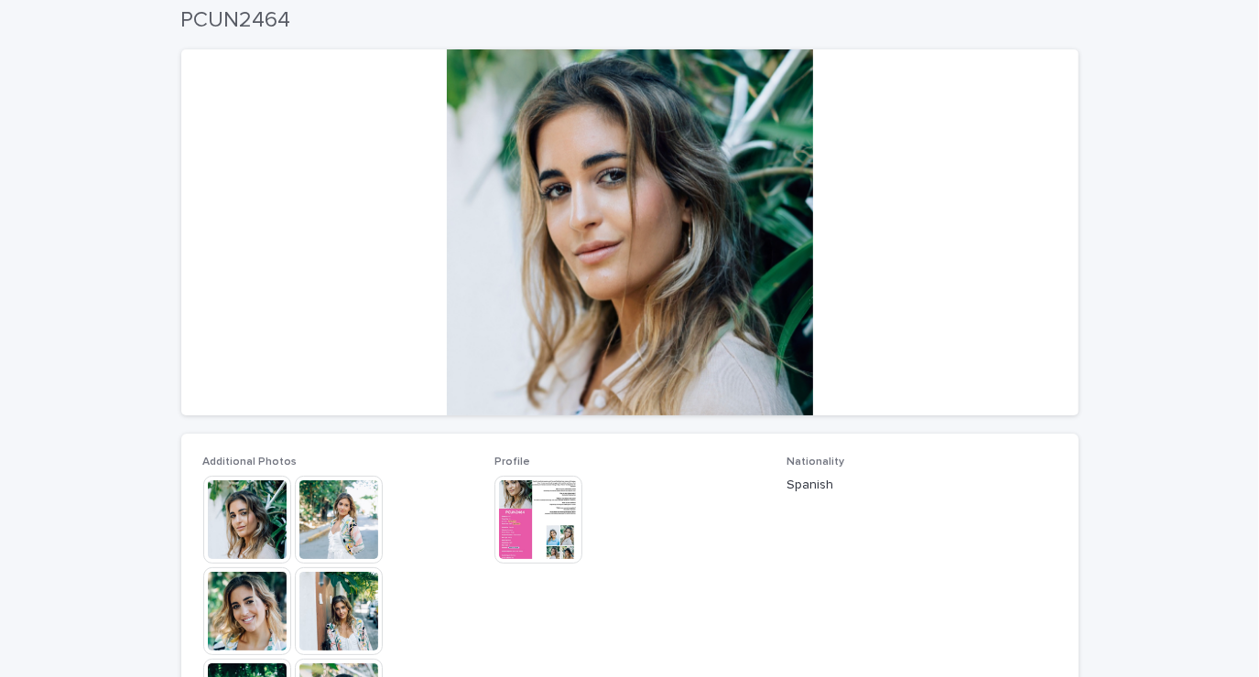
scroll to position [103, 0]
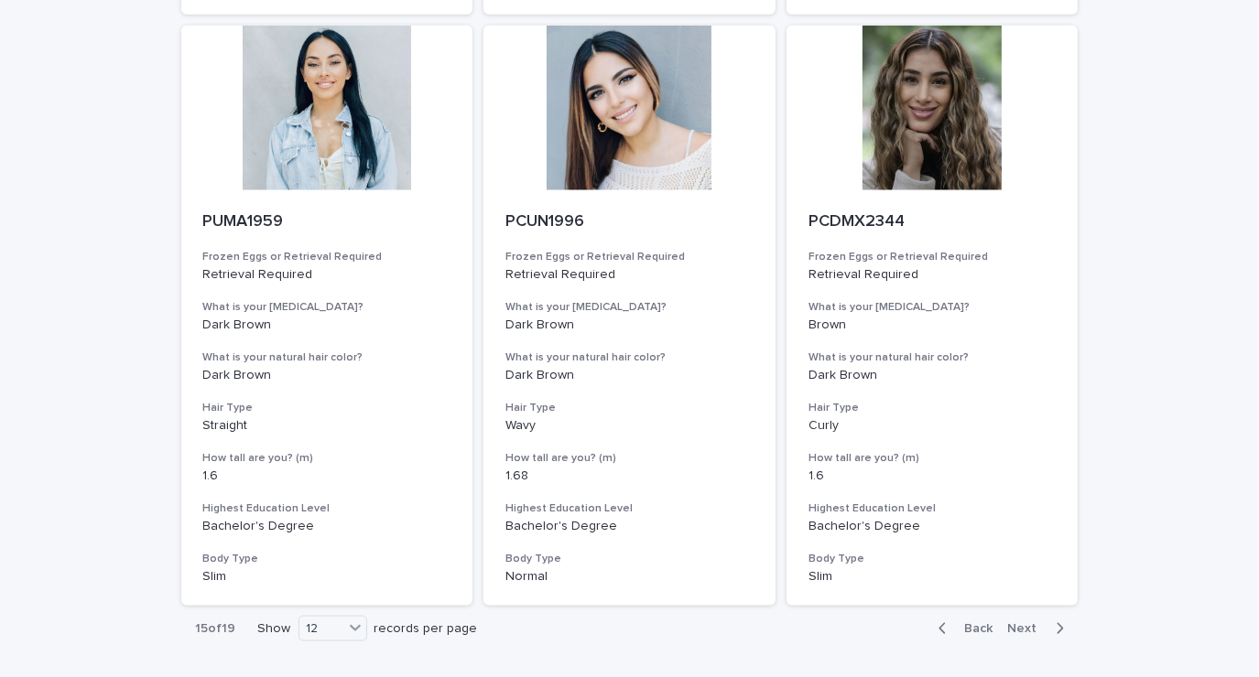
scroll to position [2059, 0]
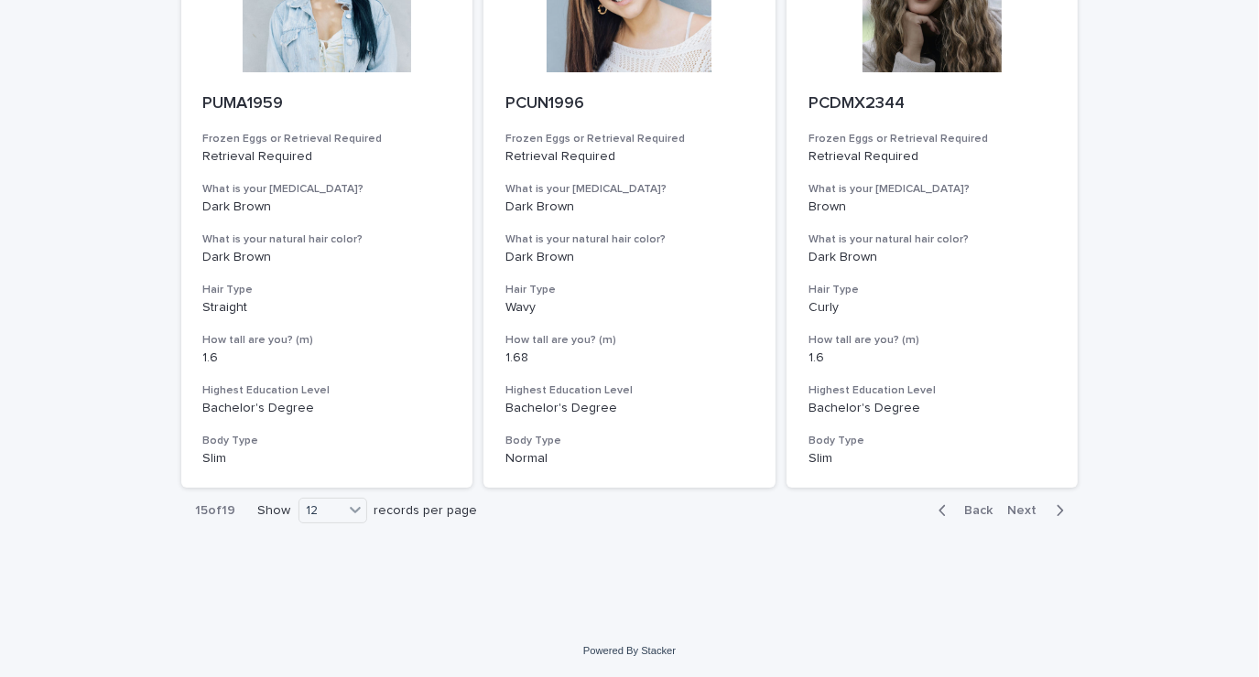
click at [1048, 517] on div "button" at bounding box center [1056, 511] width 16 height 16
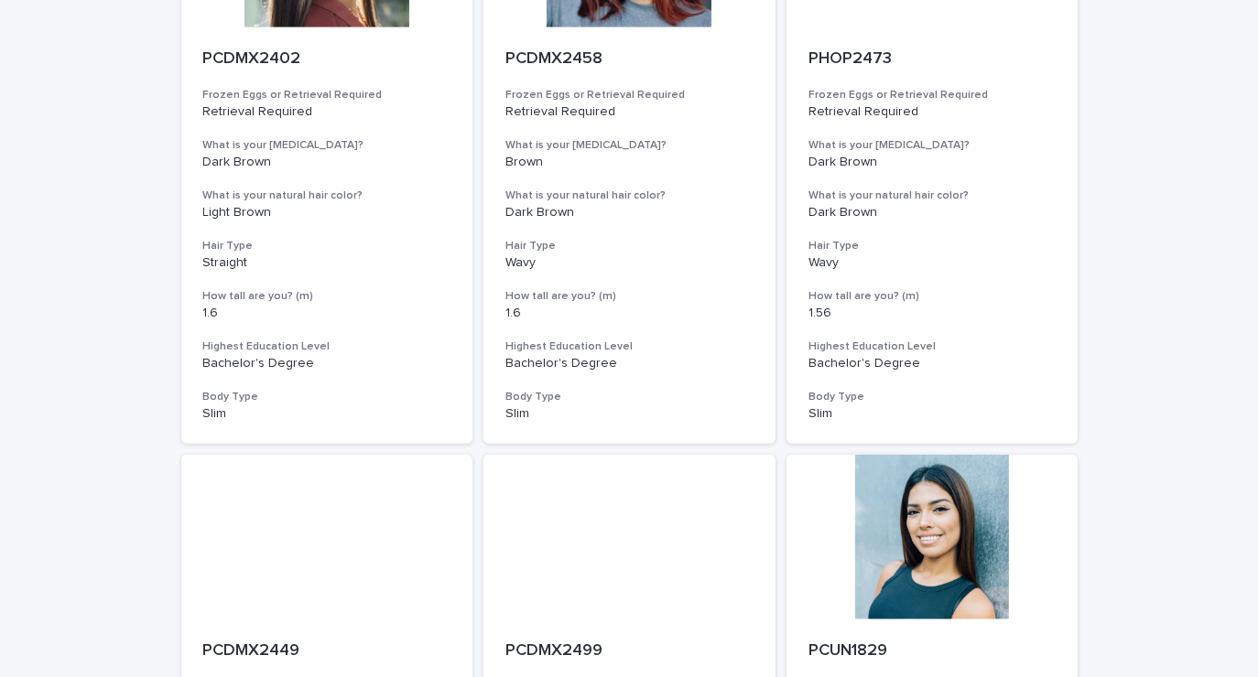
scroll to position [2059, 0]
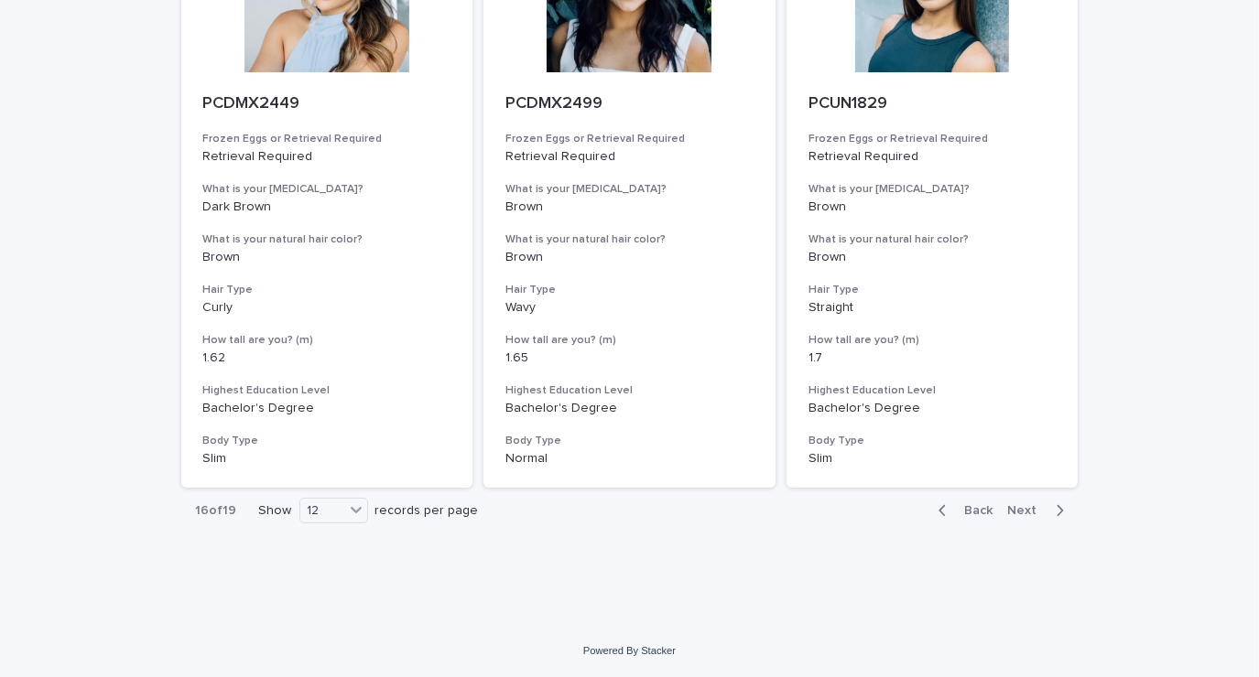
click at [932, 511] on button "Back" at bounding box center [962, 511] width 77 height 16
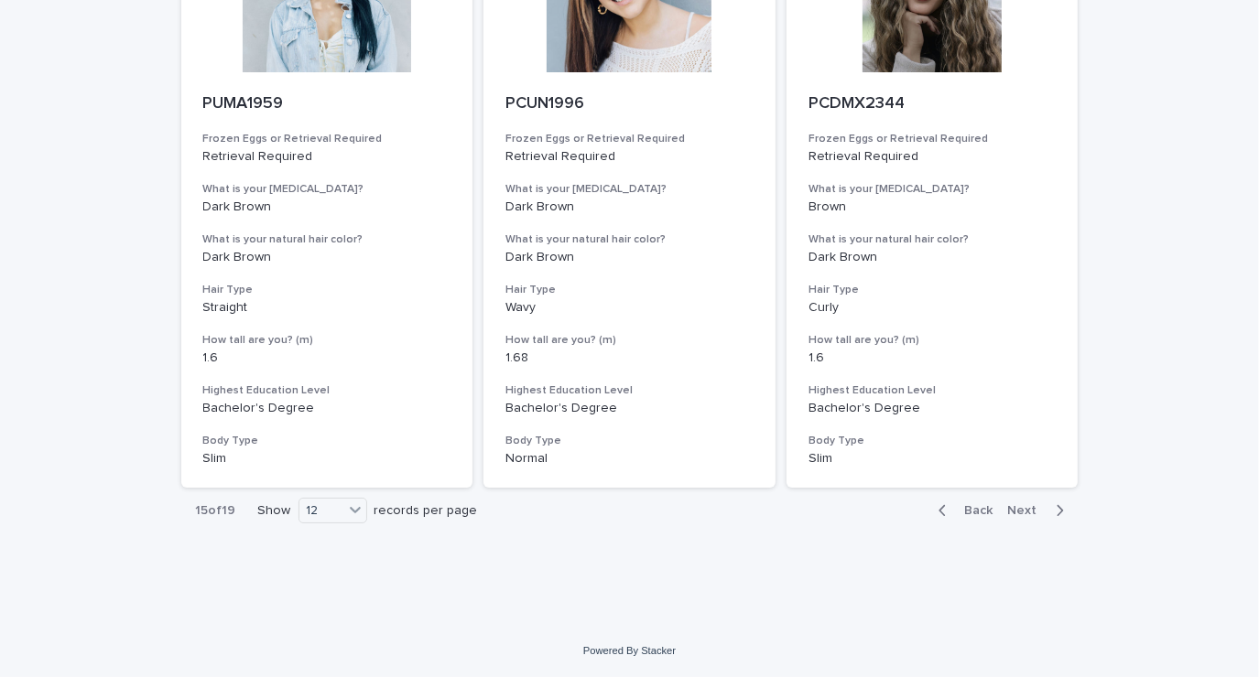
click at [938, 516] on icon "button" at bounding box center [942, 511] width 8 height 16
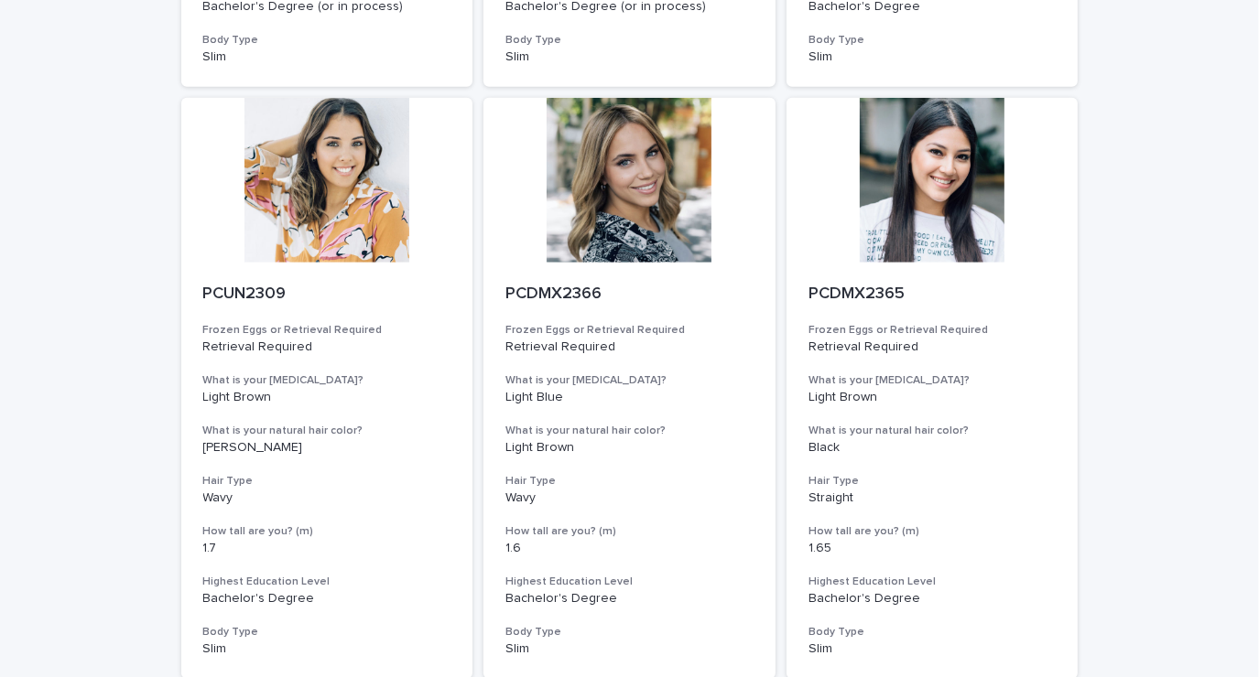
scroll to position [1270, 0]
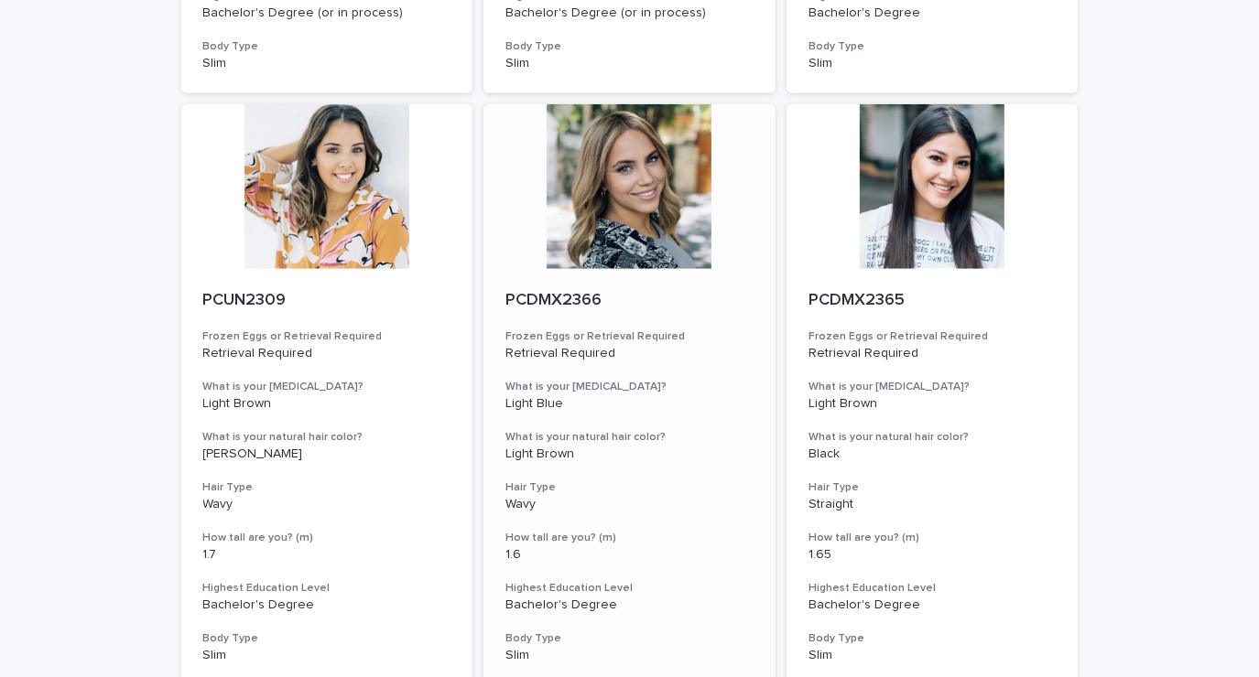
click at [643, 200] on div at bounding box center [629, 186] width 292 height 165
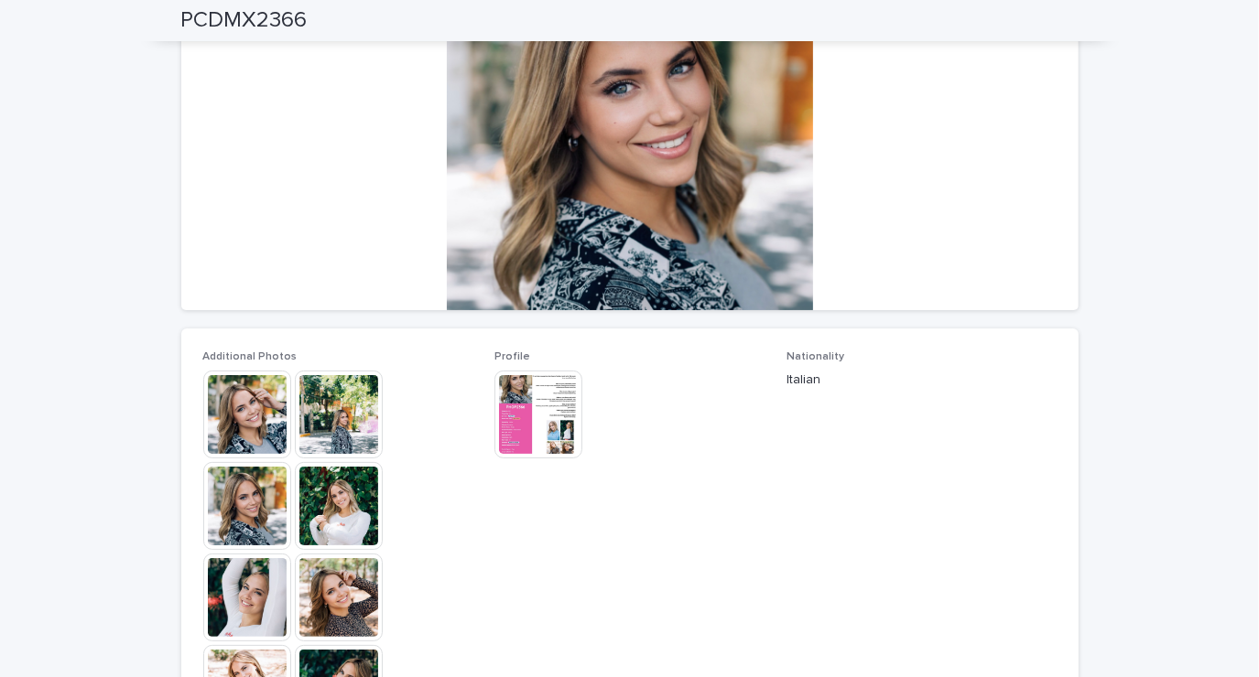
scroll to position [229, 0]
click at [245, 427] on img at bounding box center [247, 414] width 88 height 88
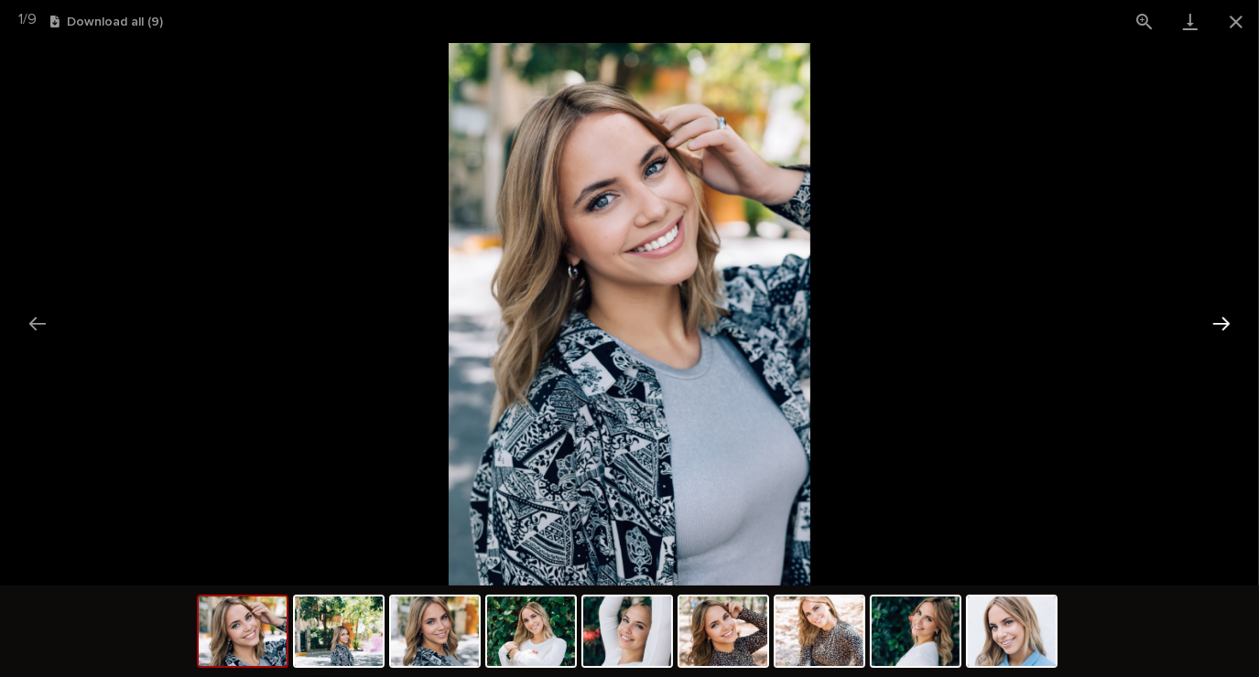
click at [1221, 326] on button "Next slide" at bounding box center [1221, 324] width 38 height 36
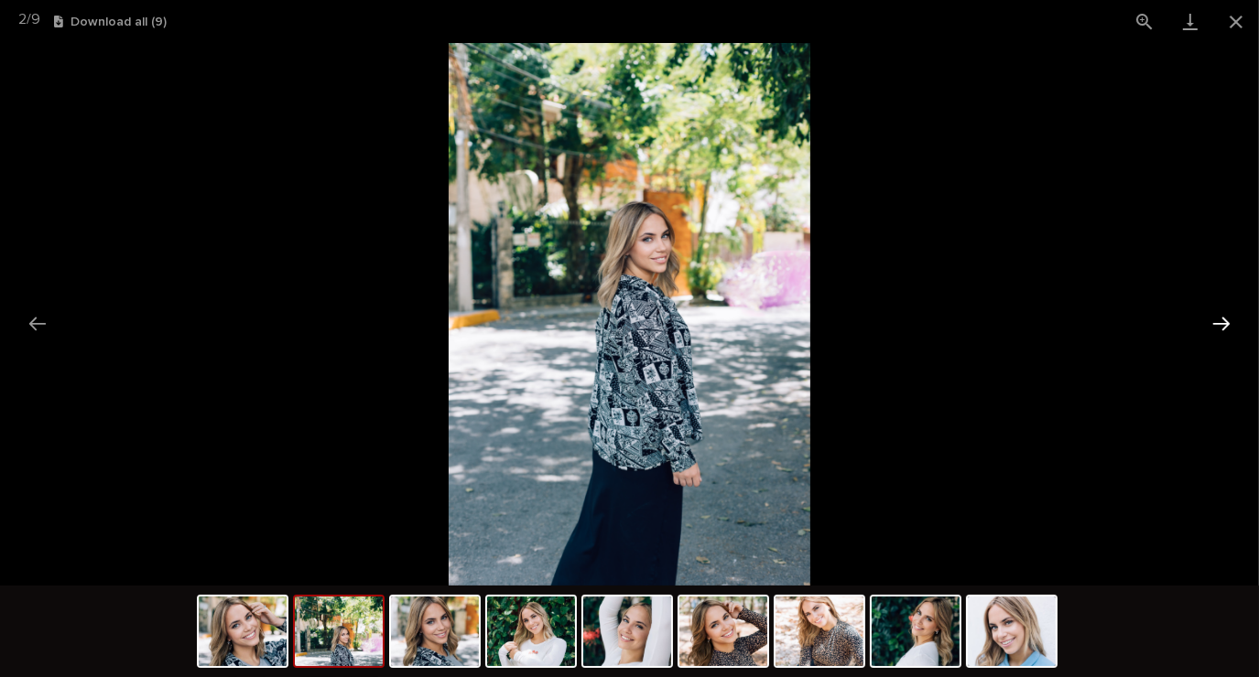
click at [1212, 327] on button "Next slide" at bounding box center [1221, 324] width 38 height 36
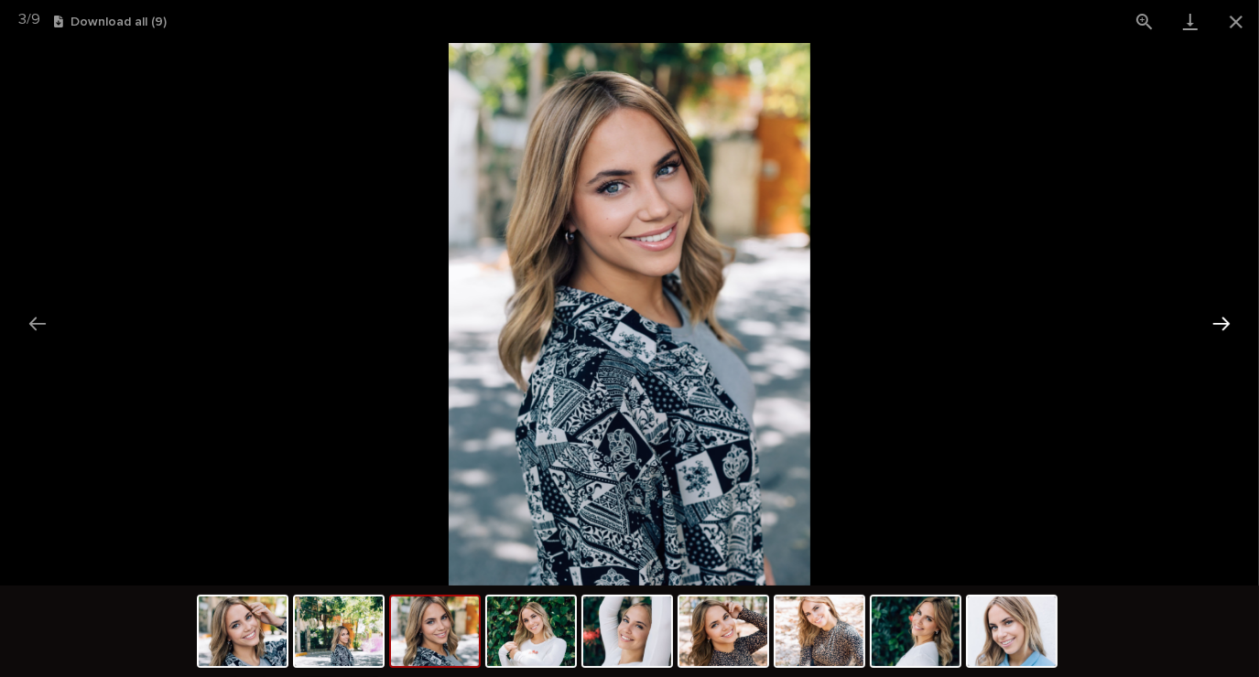
click at [1207, 335] on button "Next slide" at bounding box center [1221, 324] width 38 height 36
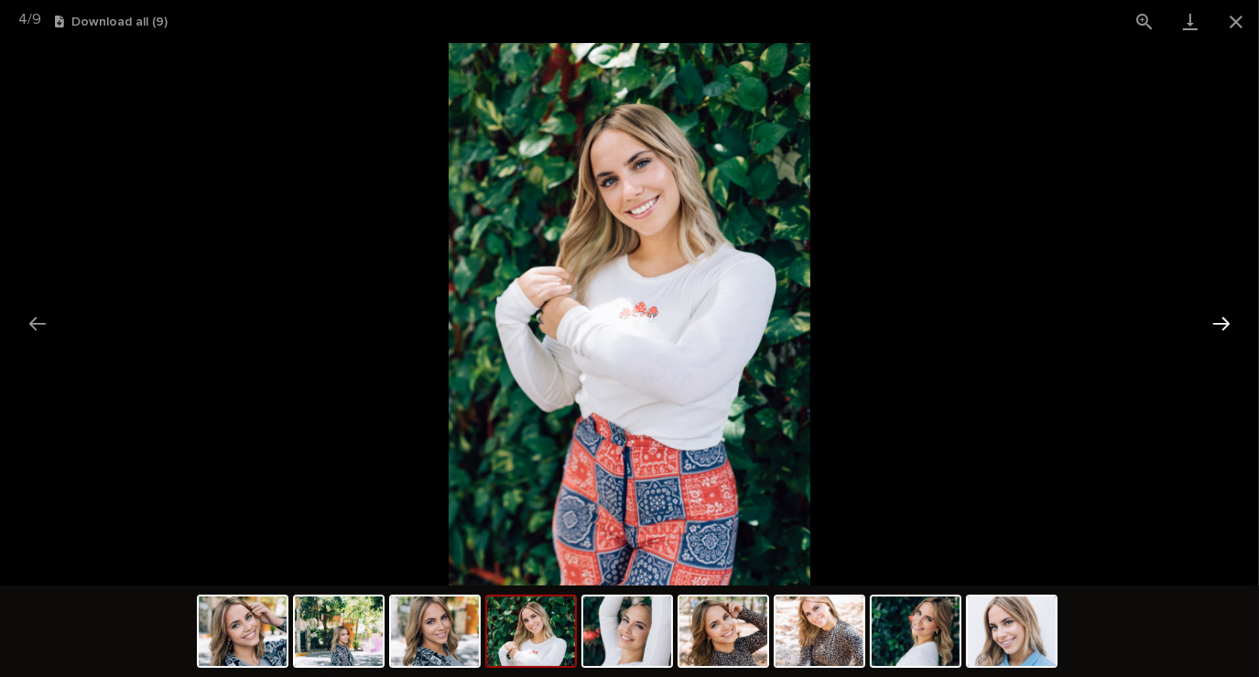
click at [1218, 334] on button "Next slide" at bounding box center [1221, 324] width 38 height 36
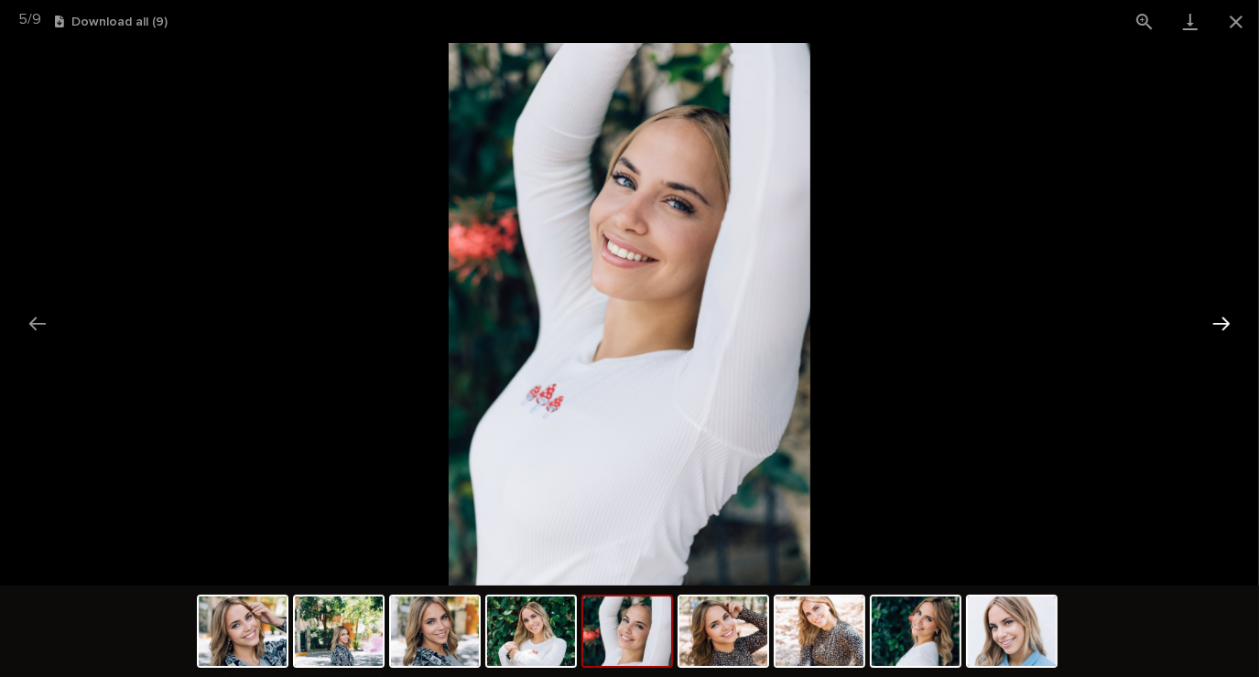
click at [1217, 337] on button "Next slide" at bounding box center [1221, 324] width 38 height 36
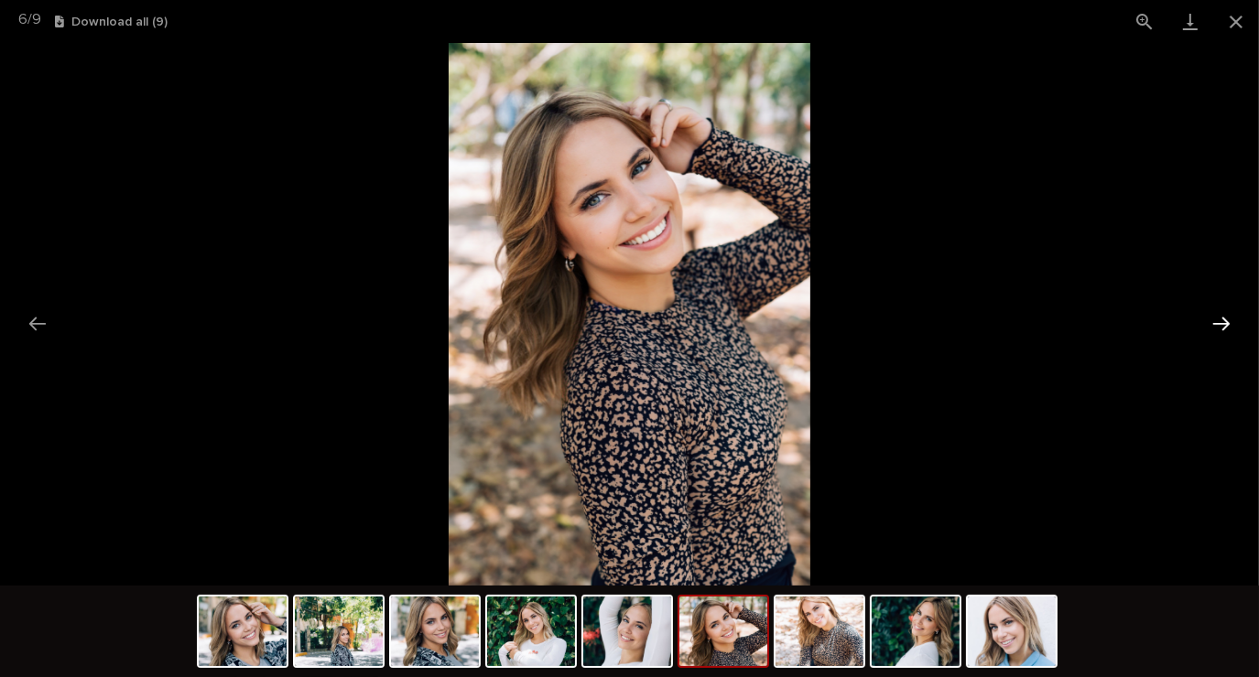
click at [1218, 336] on button "Next slide" at bounding box center [1221, 324] width 38 height 36
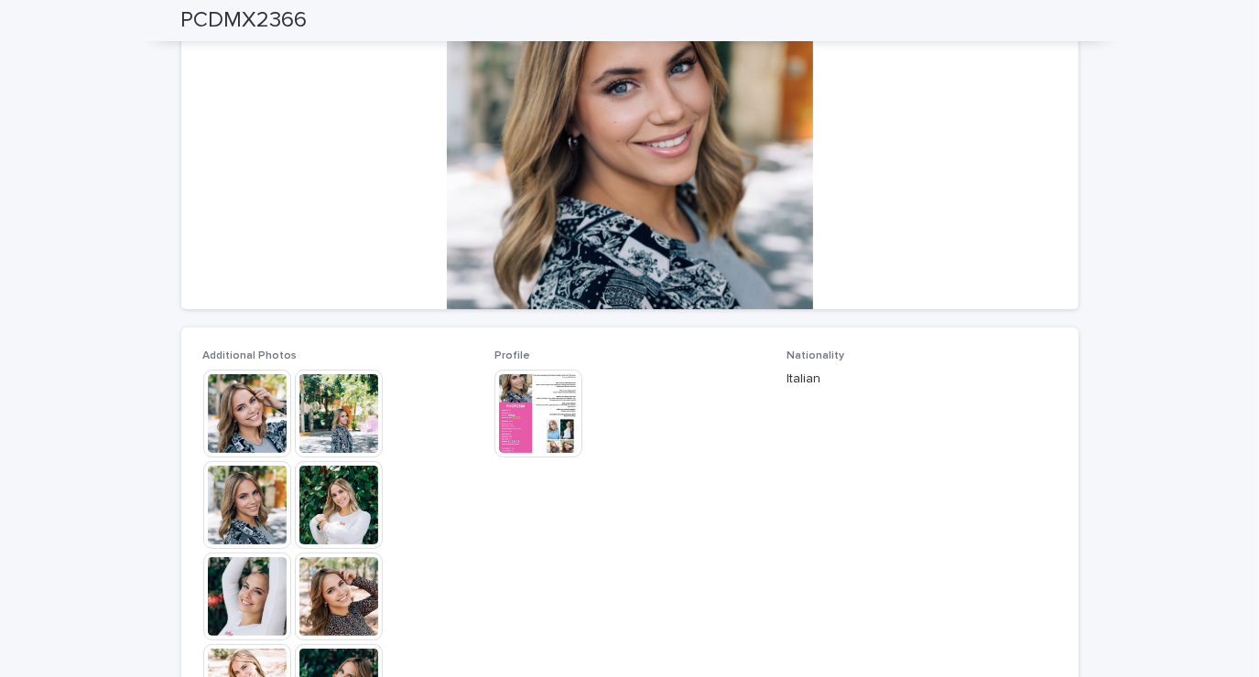
click at [530, 428] on img at bounding box center [538, 414] width 88 height 88
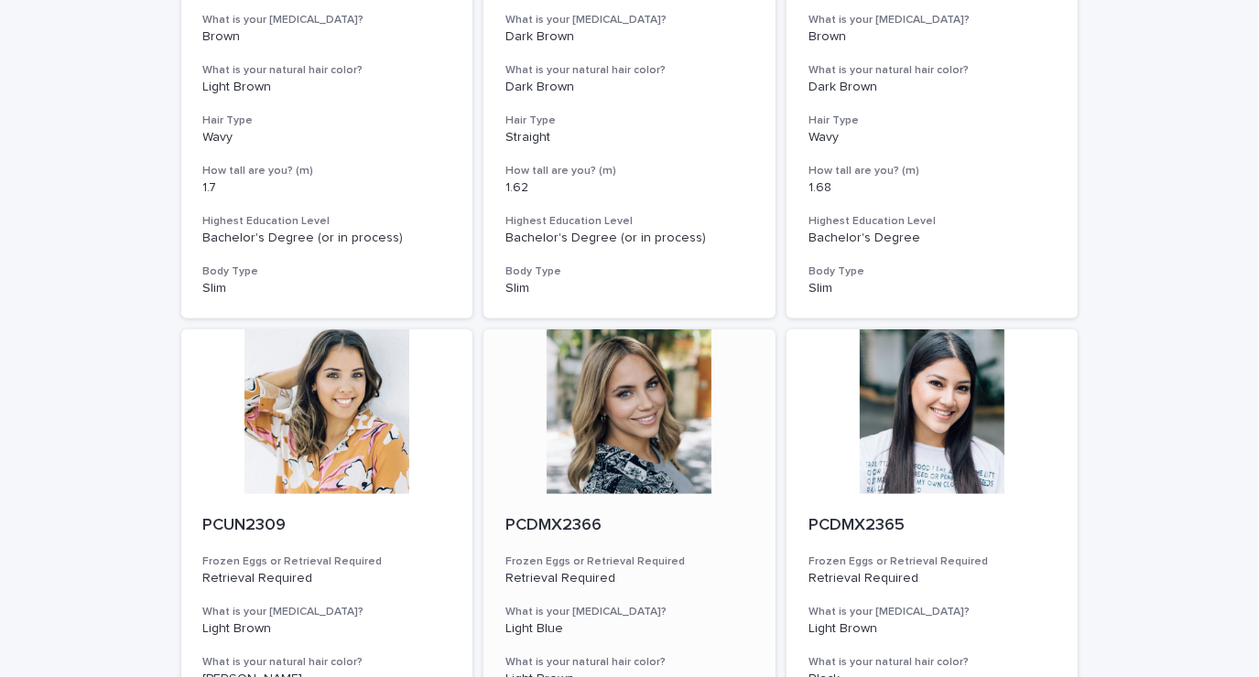
click at [595, 425] on div at bounding box center [629, 412] width 292 height 165
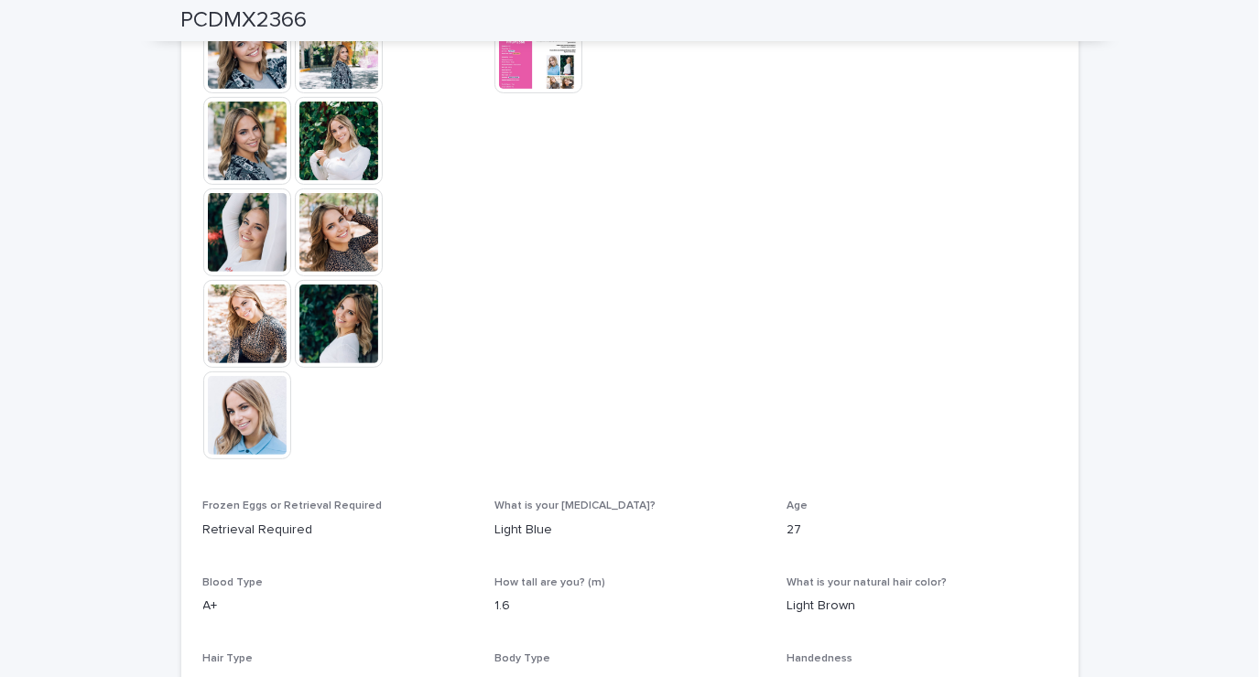
scroll to position [594, 0]
click at [245, 215] on img at bounding box center [247, 232] width 88 height 88
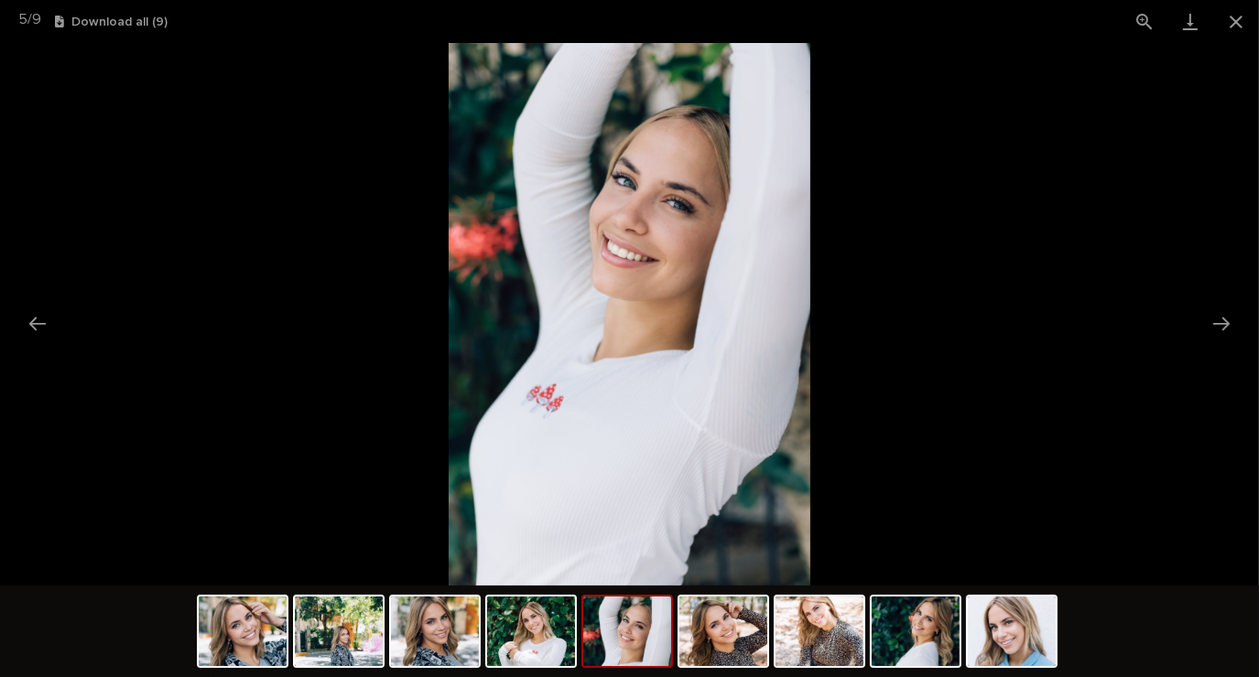
click at [40, 338] on button "Previous slide" at bounding box center [37, 324] width 38 height 36
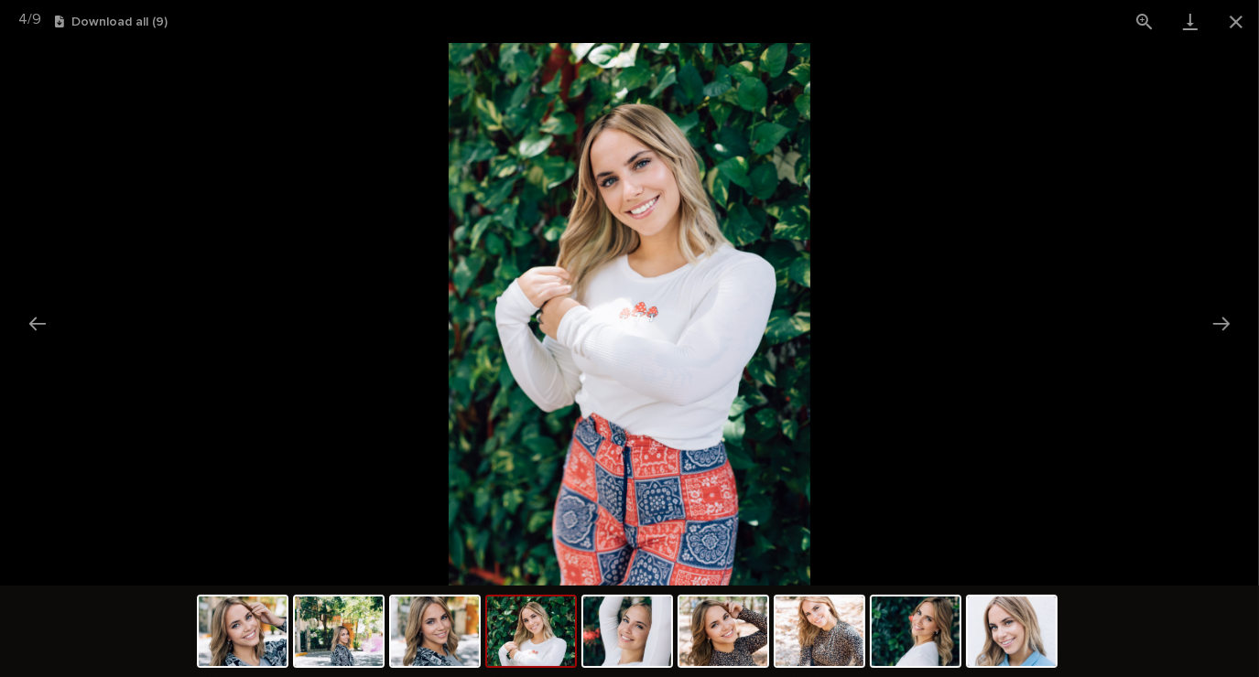
click at [57, 295] on picture at bounding box center [629, 314] width 1259 height 543
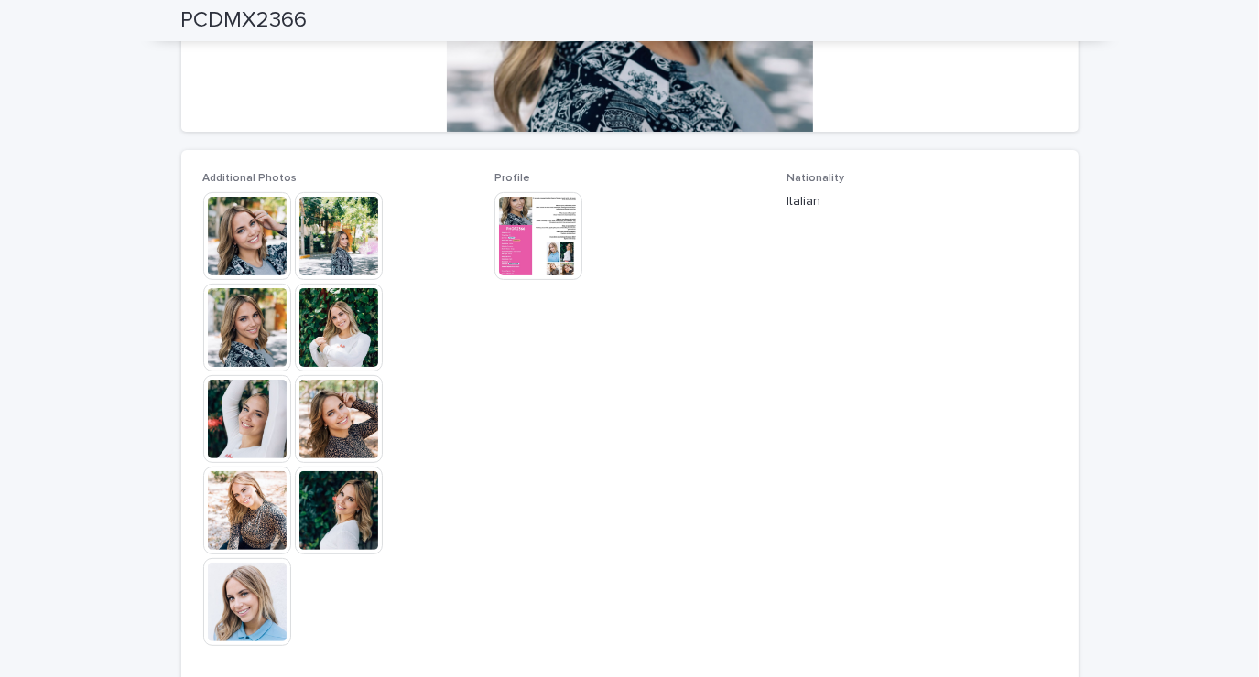
scroll to position [388, 0]
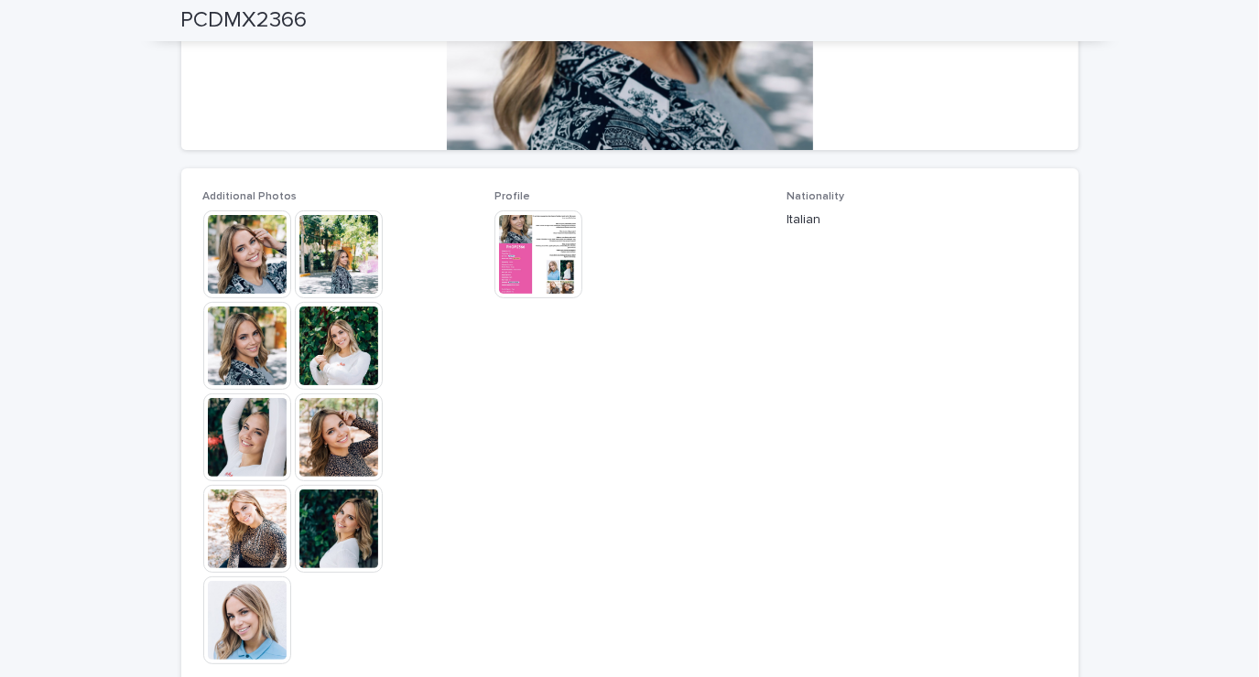
click at [320, 265] on img at bounding box center [339, 255] width 88 height 88
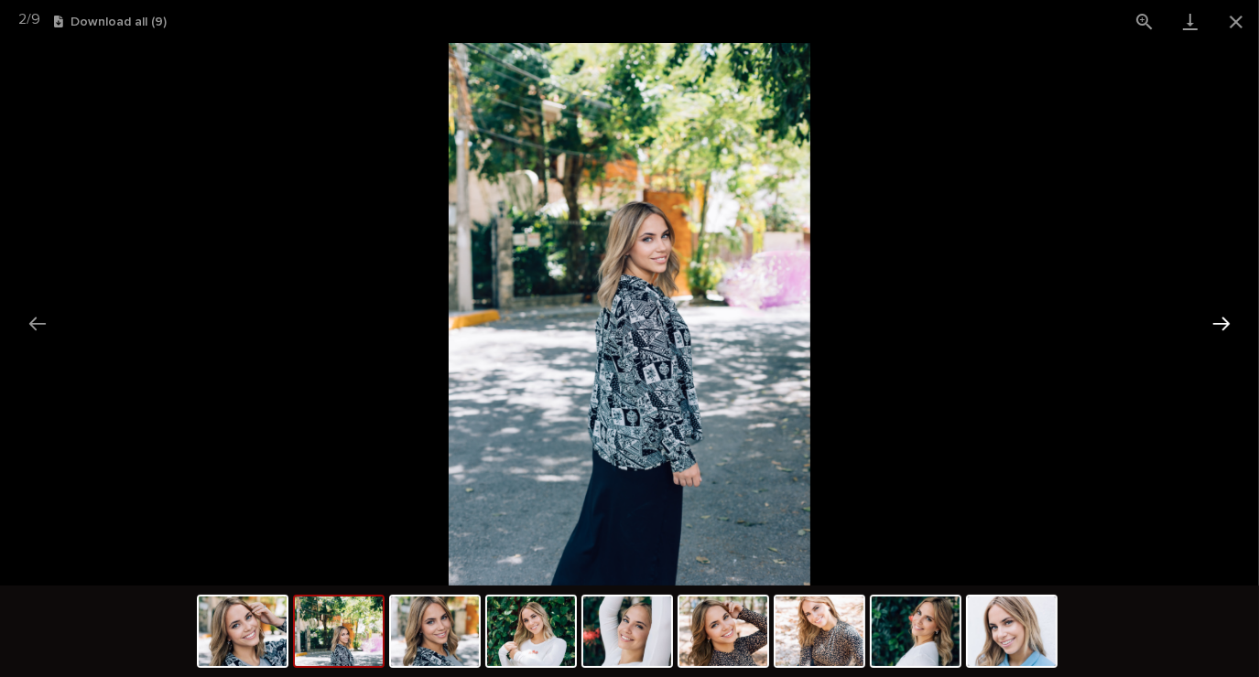
click at [1207, 335] on button "Next slide" at bounding box center [1221, 324] width 38 height 36
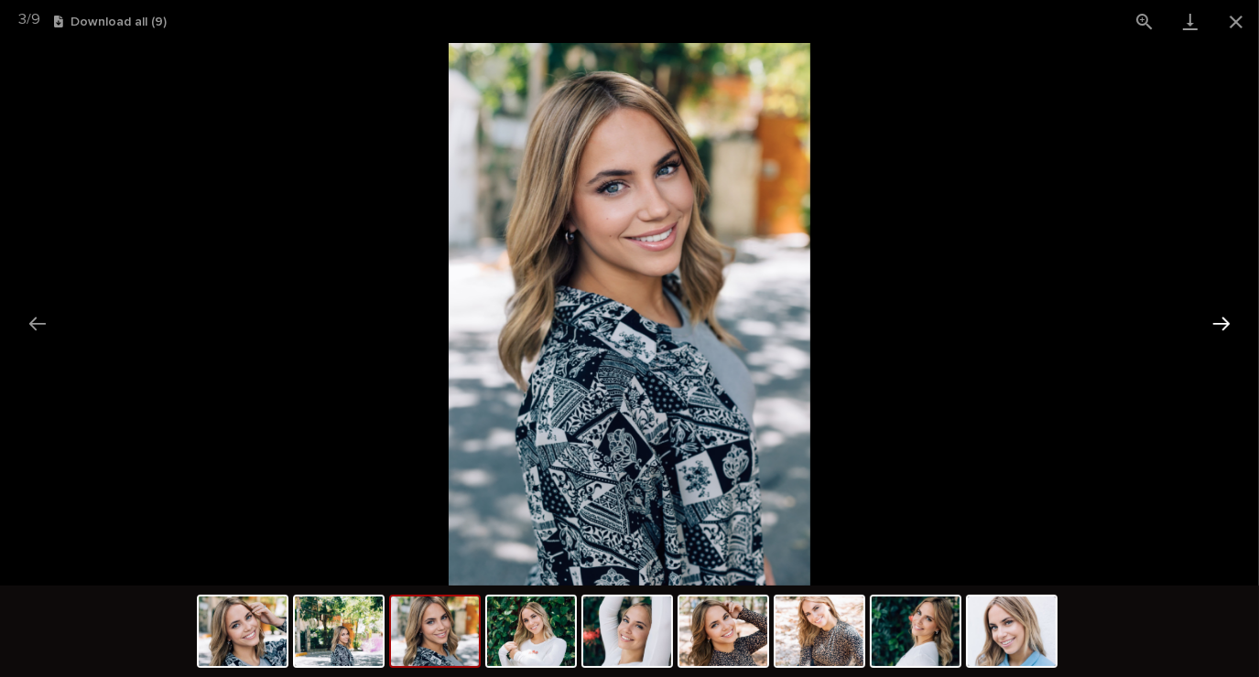
click at [1211, 320] on button "Next slide" at bounding box center [1221, 324] width 38 height 36
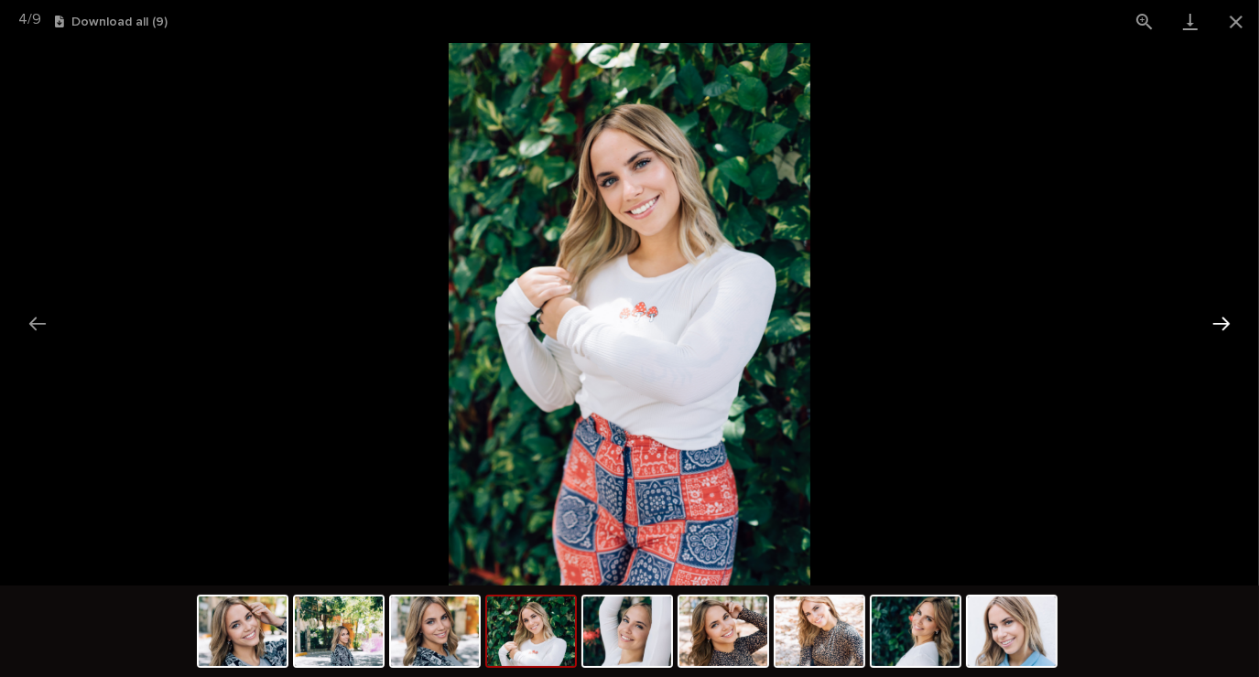
click at [1226, 340] on button "Next slide" at bounding box center [1221, 324] width 38 height 36
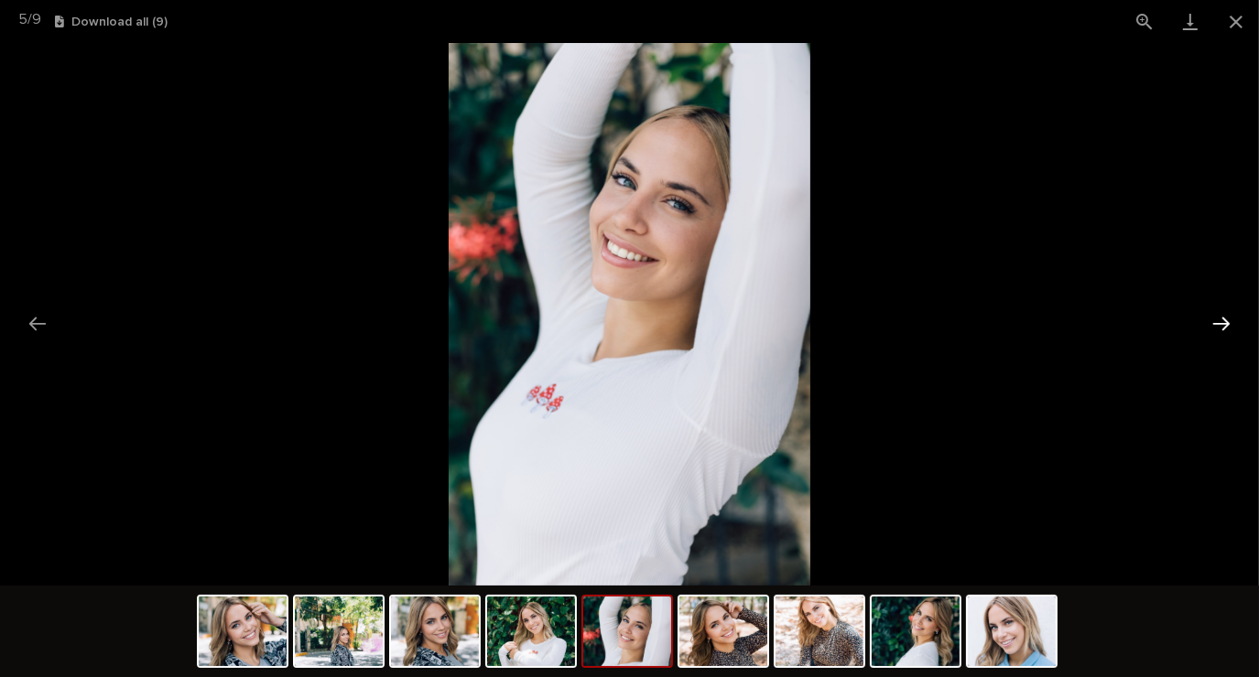
click at [1212, 327] on button "Next slide" at bounding box center [1221, 324] width 38 height 36
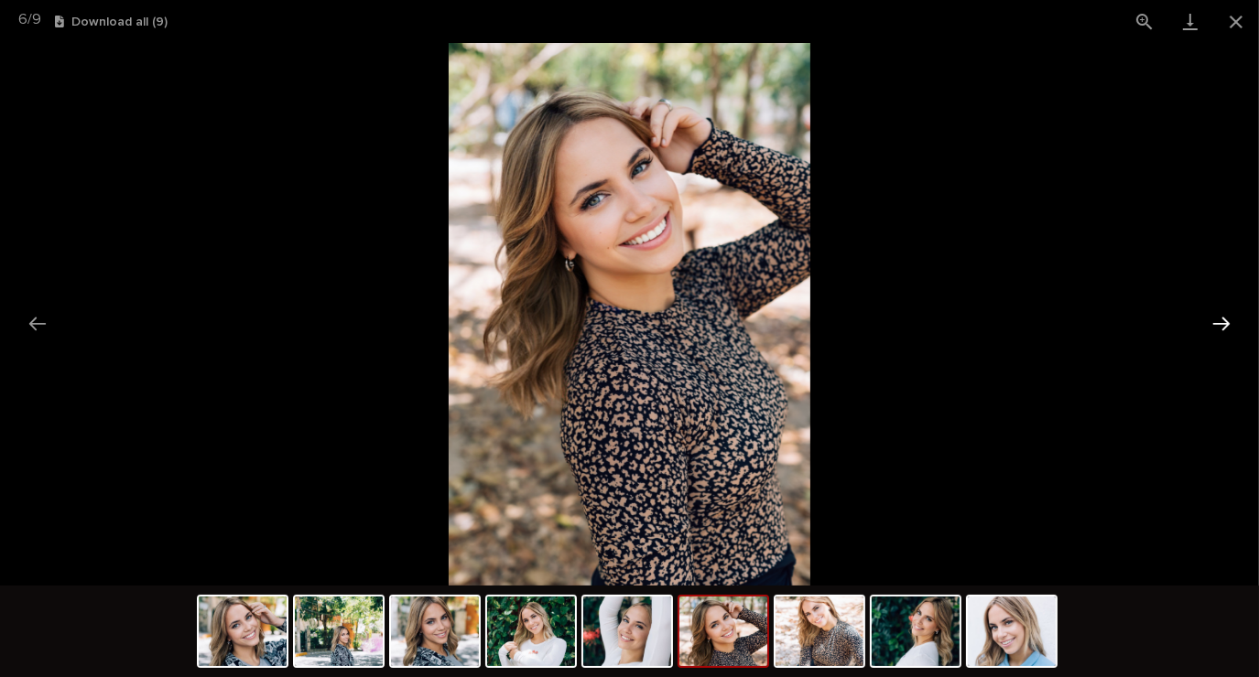
click at [1215, 313] on button "Next slide" at bounding box center [1221, 324] width 38 height 36
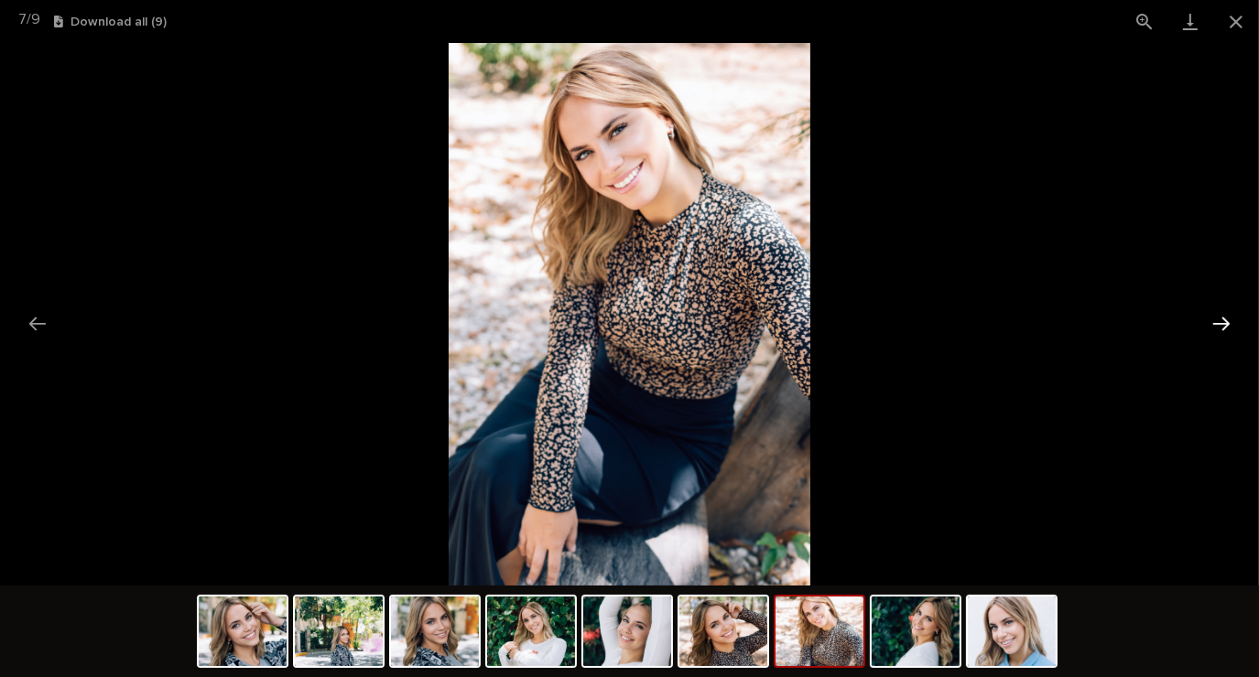
click at [1218, 322] on button "Next slide" at bounding box center [1221, 324] width 38 height 36
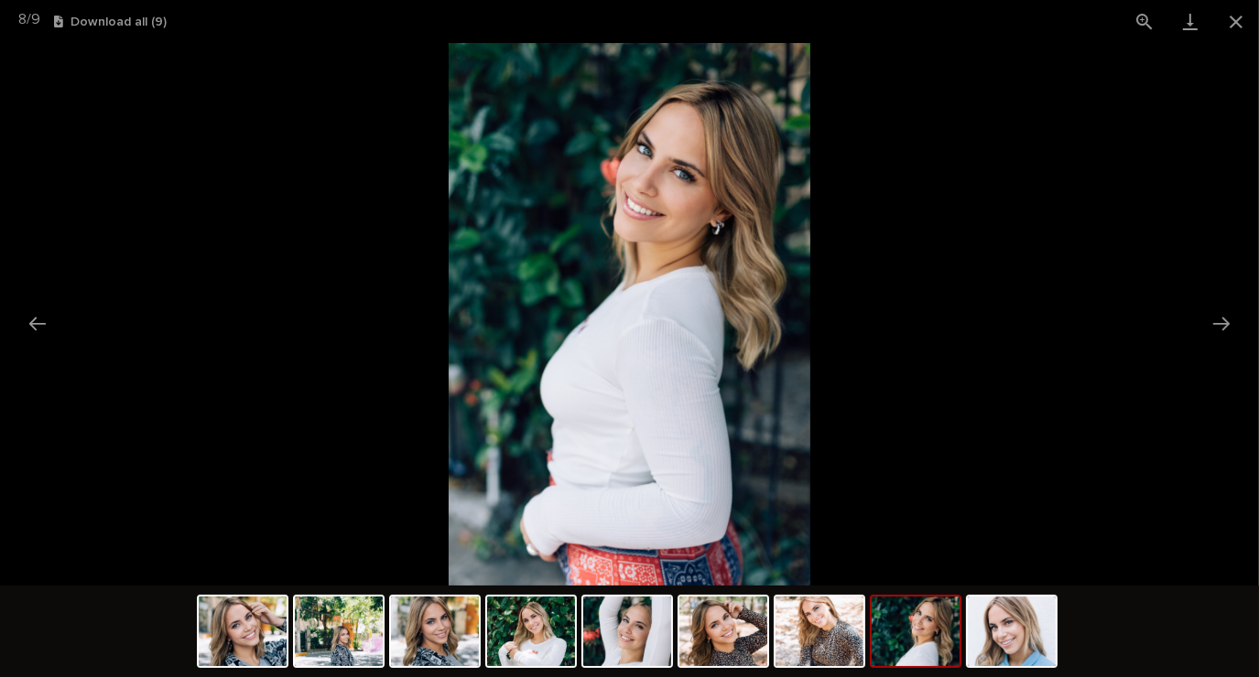
click at [1253, 319] on picture at bounding box center [629, 314] width 1259 height 543
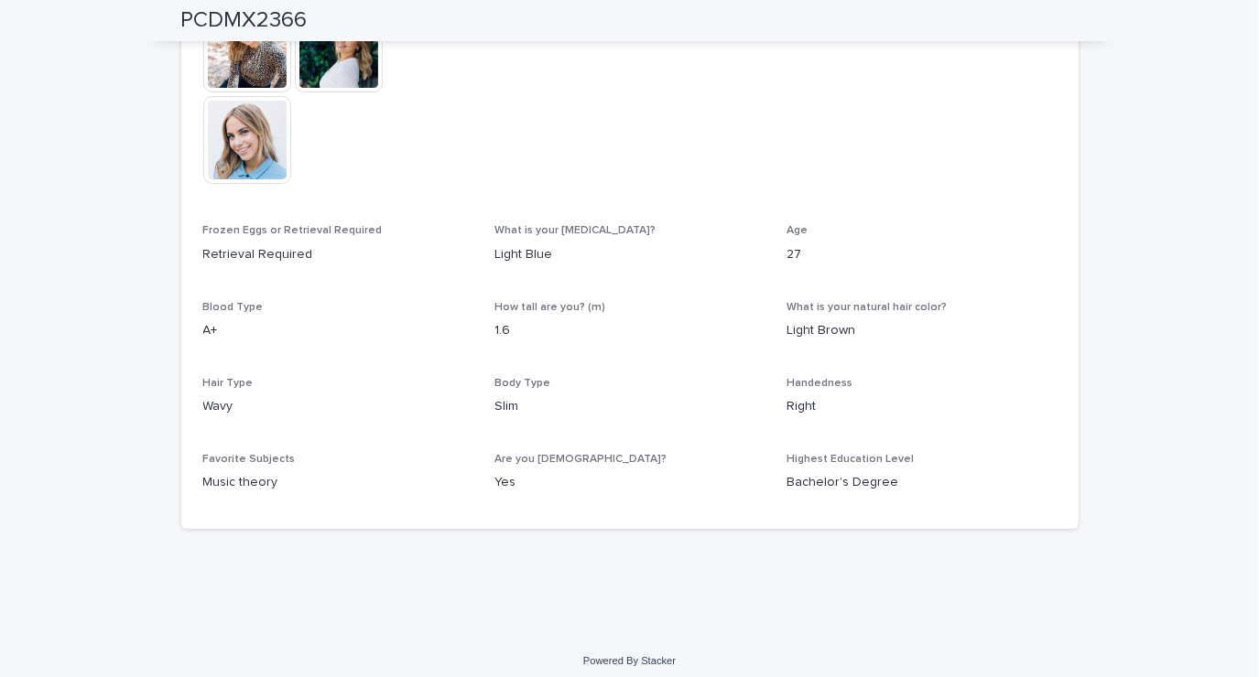
scroll to position [879, 0]
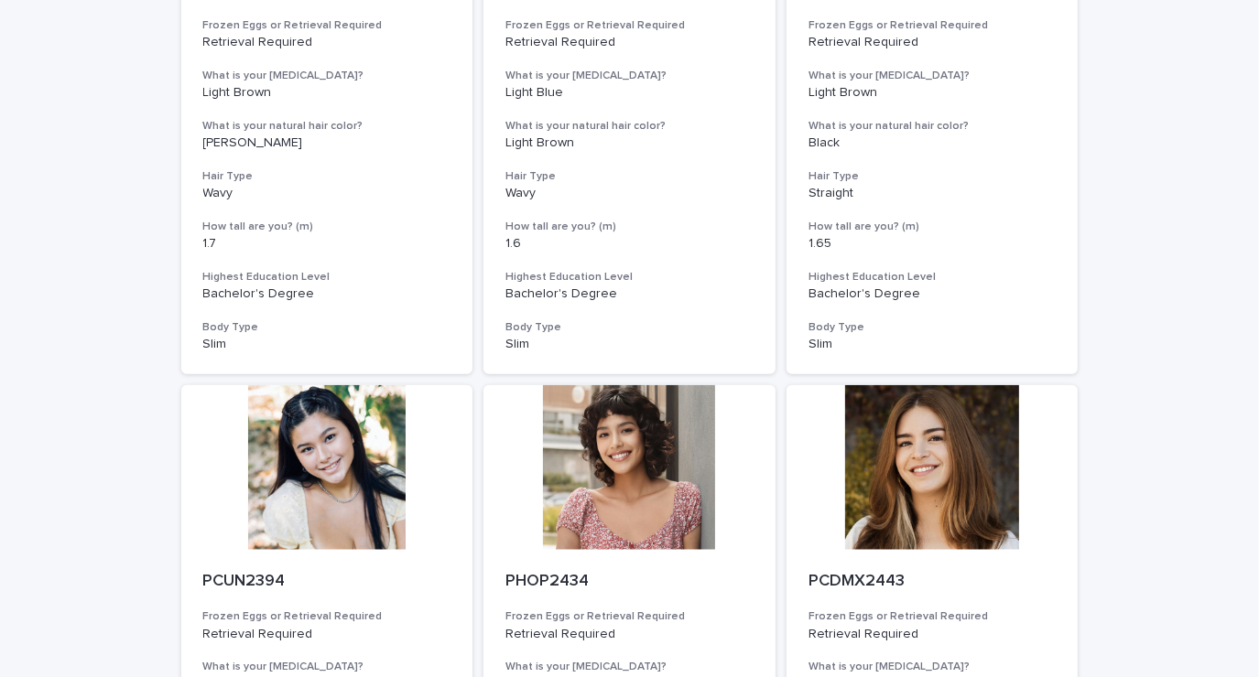
scroll to position [2059, 0]
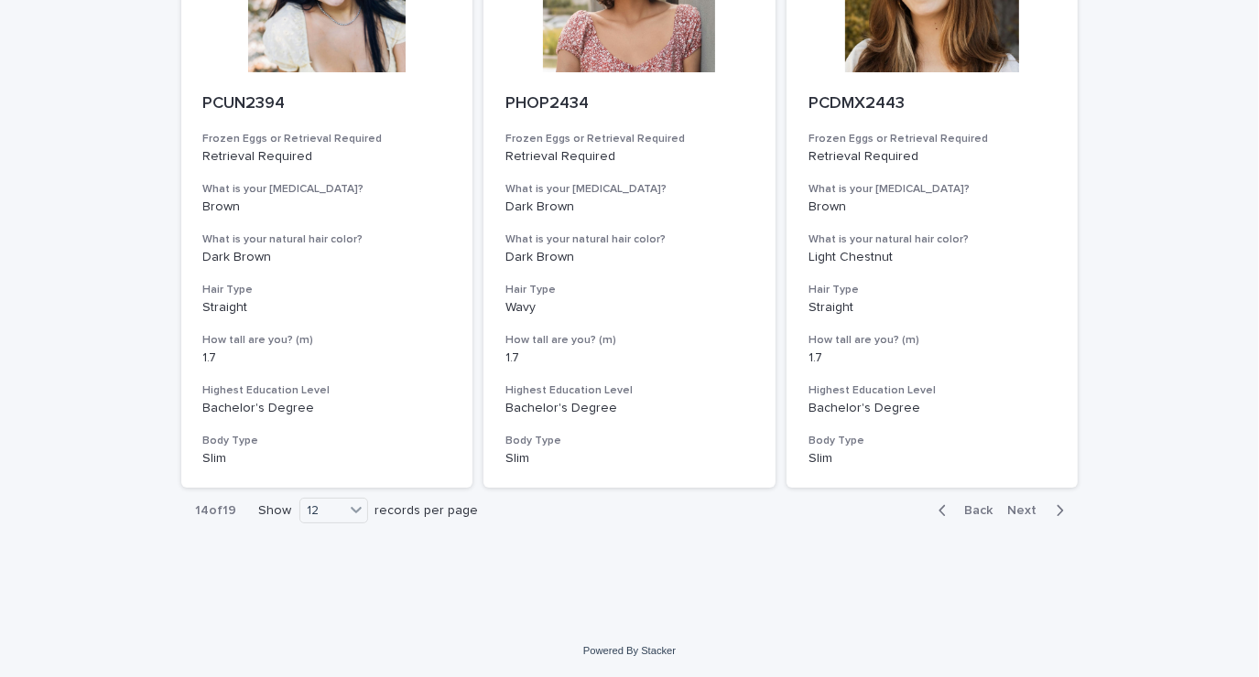
click at [1056, 515] on icon "button" at bounding box center [1059, 510] width 6 height 11
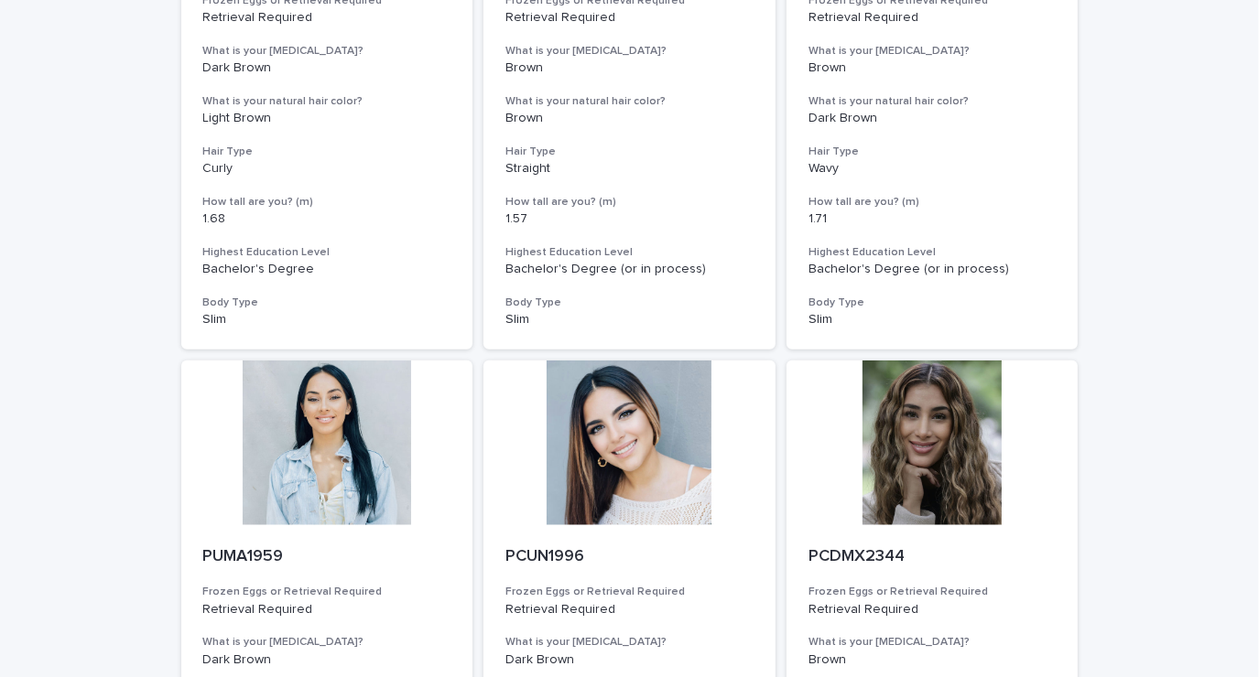
scroll to position [2059, 0]
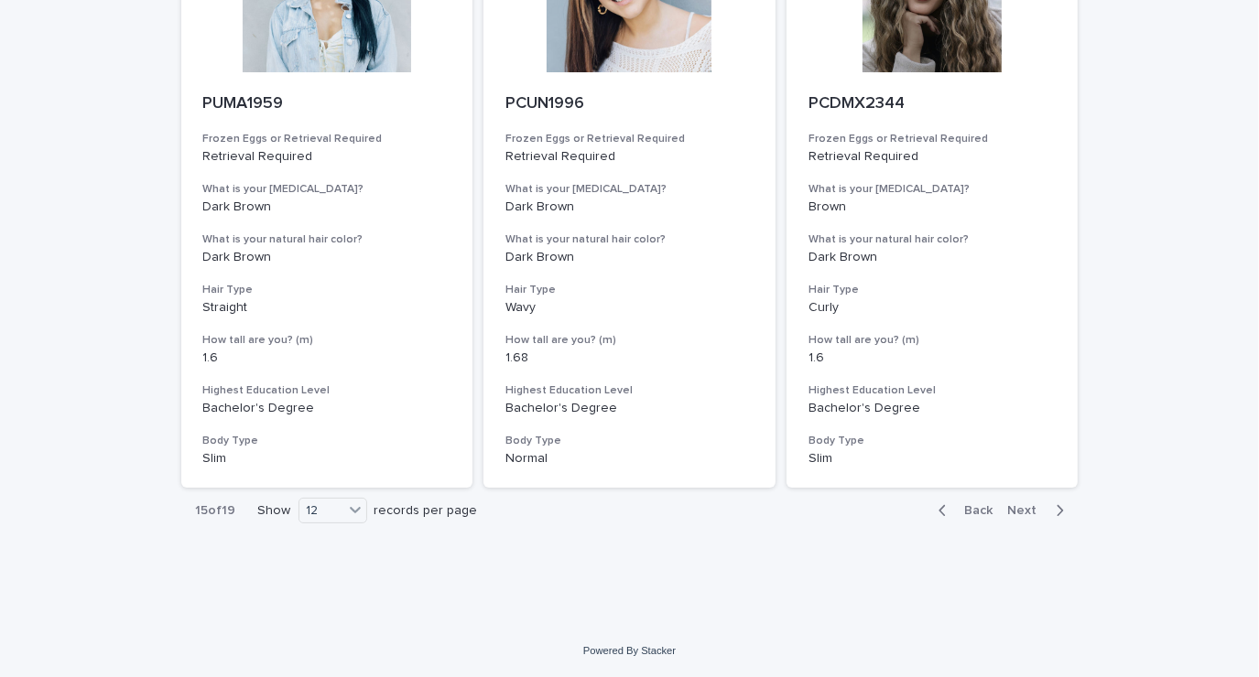
click at [1048, 516] on div "button" at bounding box center [1056, 511] width 16 height 16
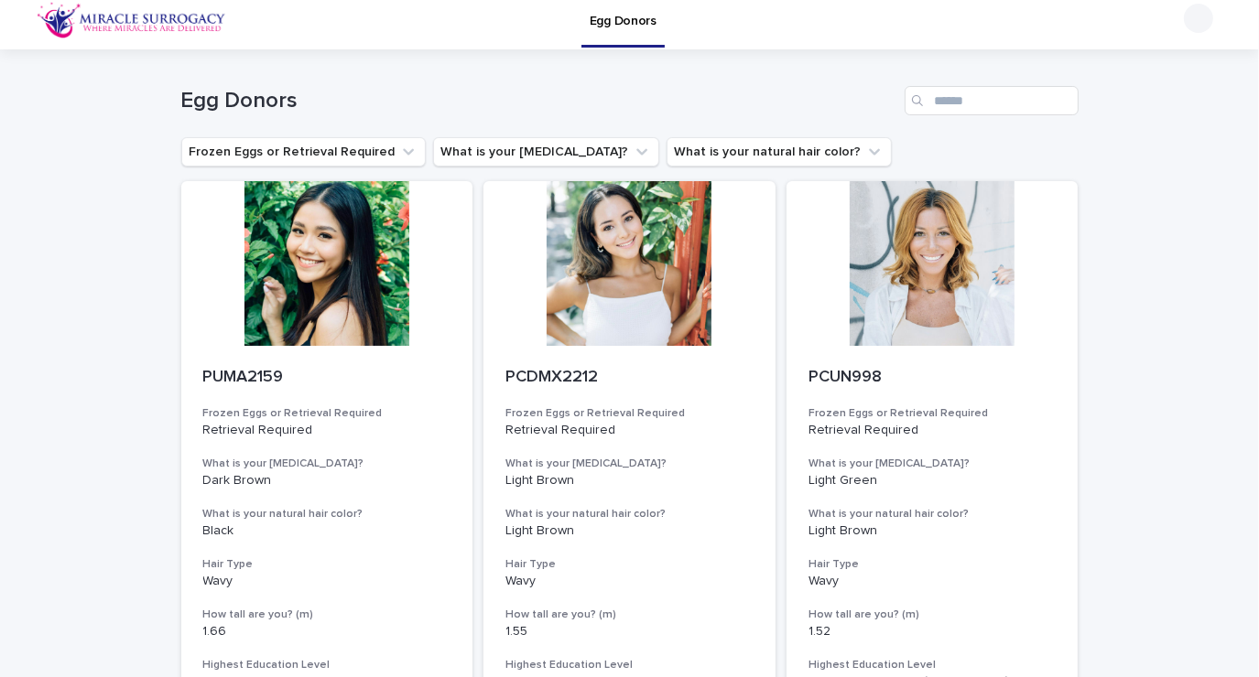
scroll to position [15, 0]
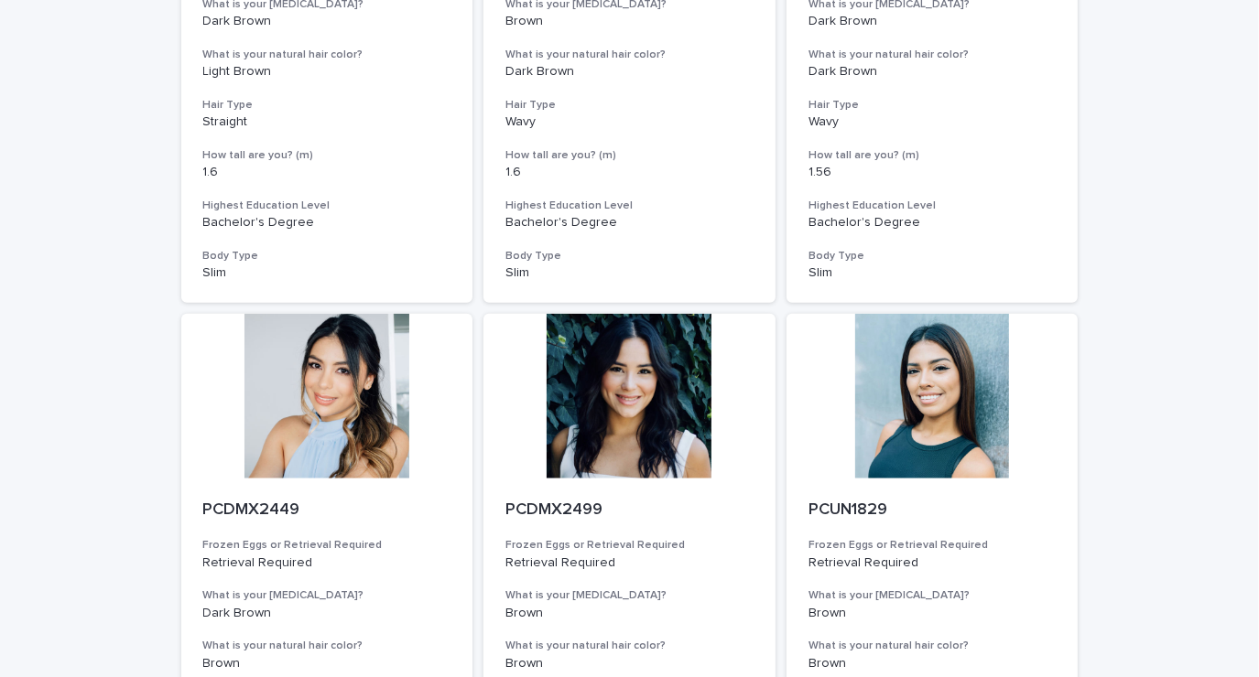
scroll to position [1685, 0]
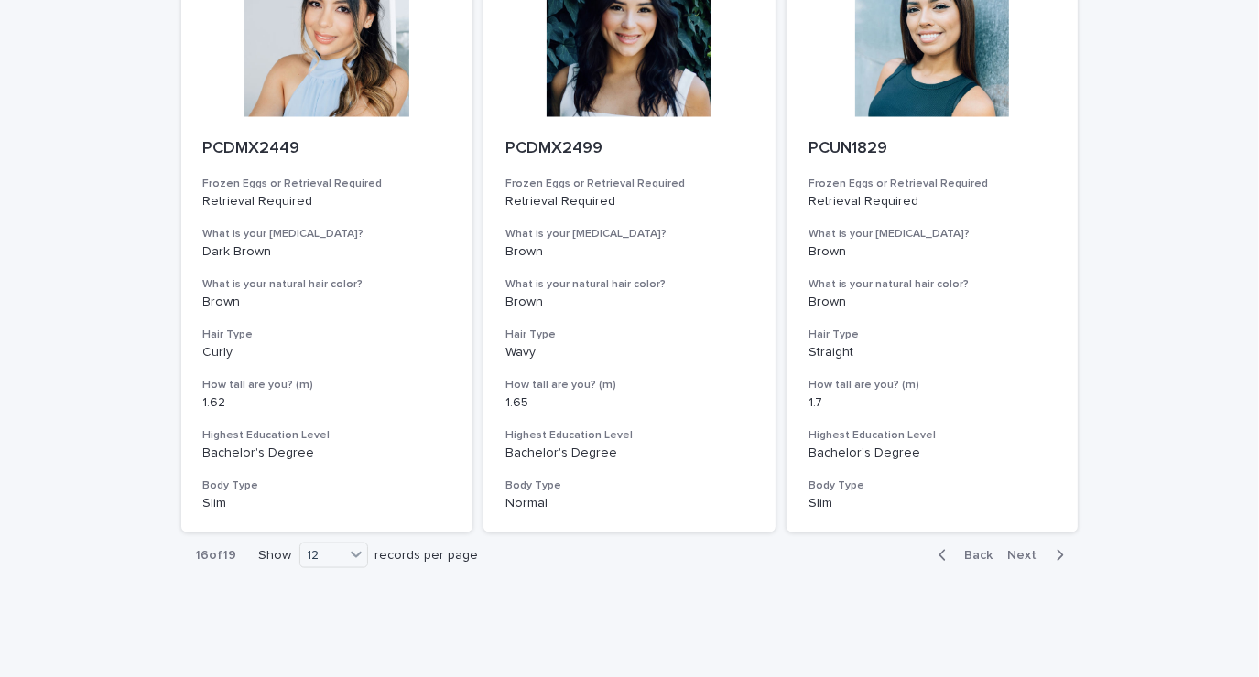
scroll to position [2019, 0]
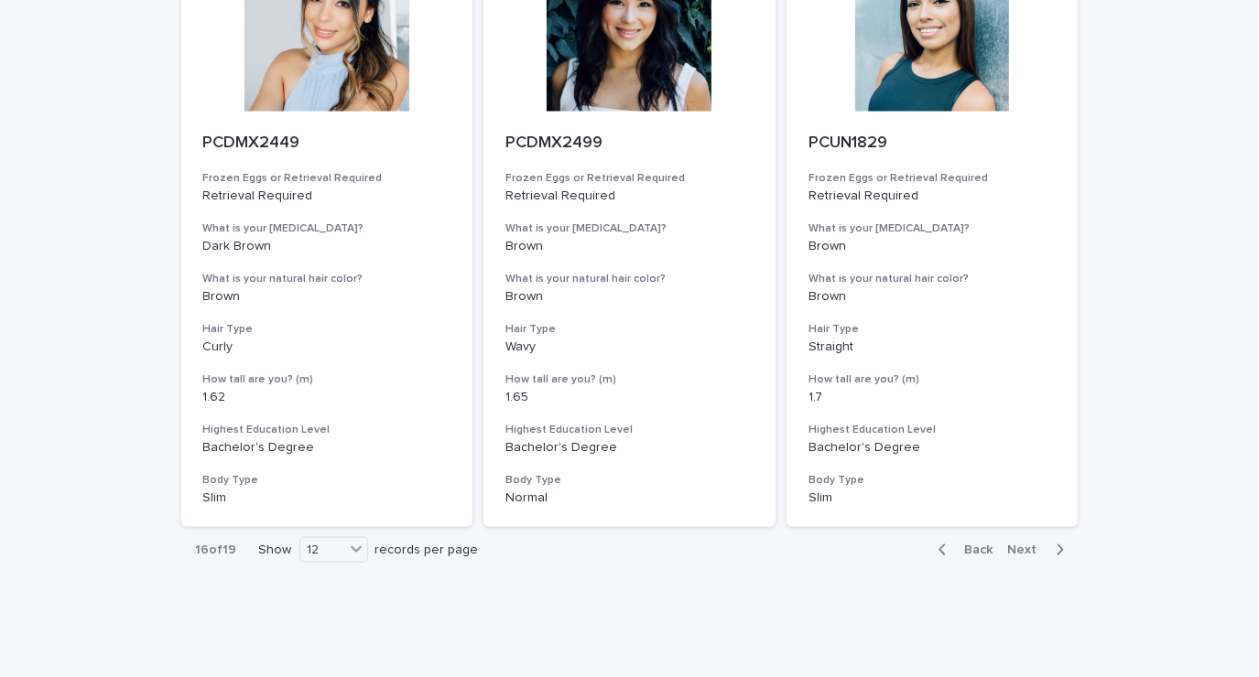
click at [1048, 555] on div "button" at bounding box center [1056, 550] width 16 height 16
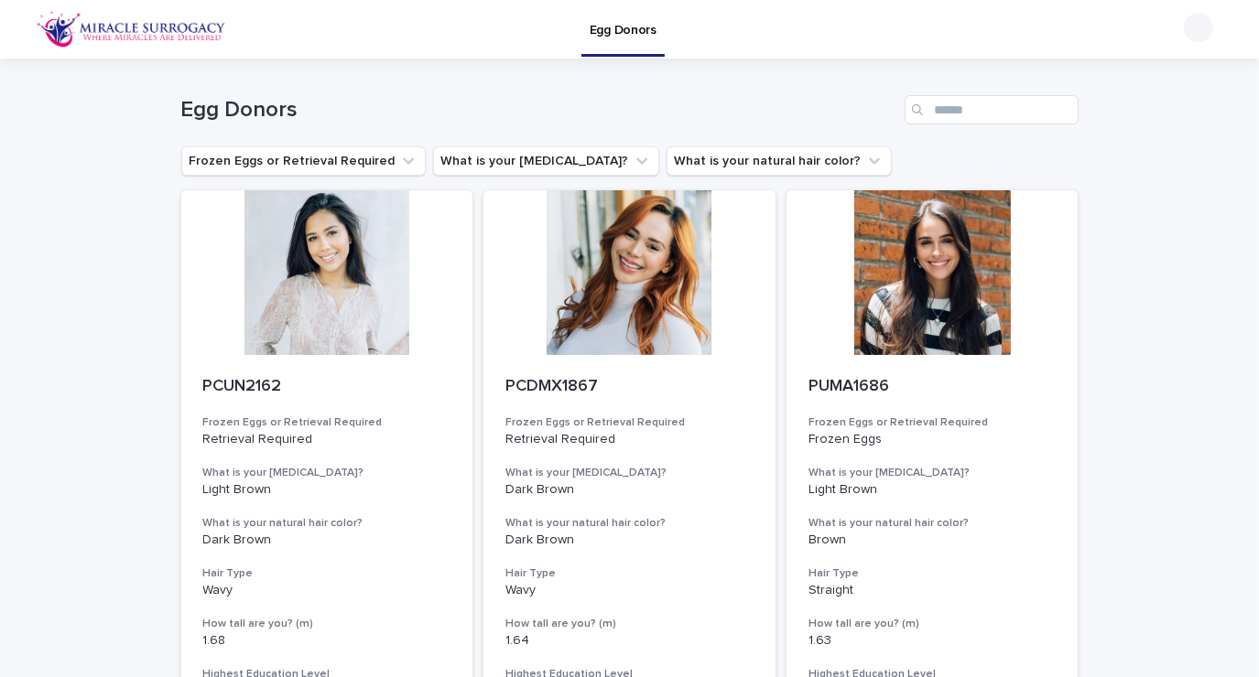
click at [950, 313] on div at bounding box center [932, 272] width 292 height 165
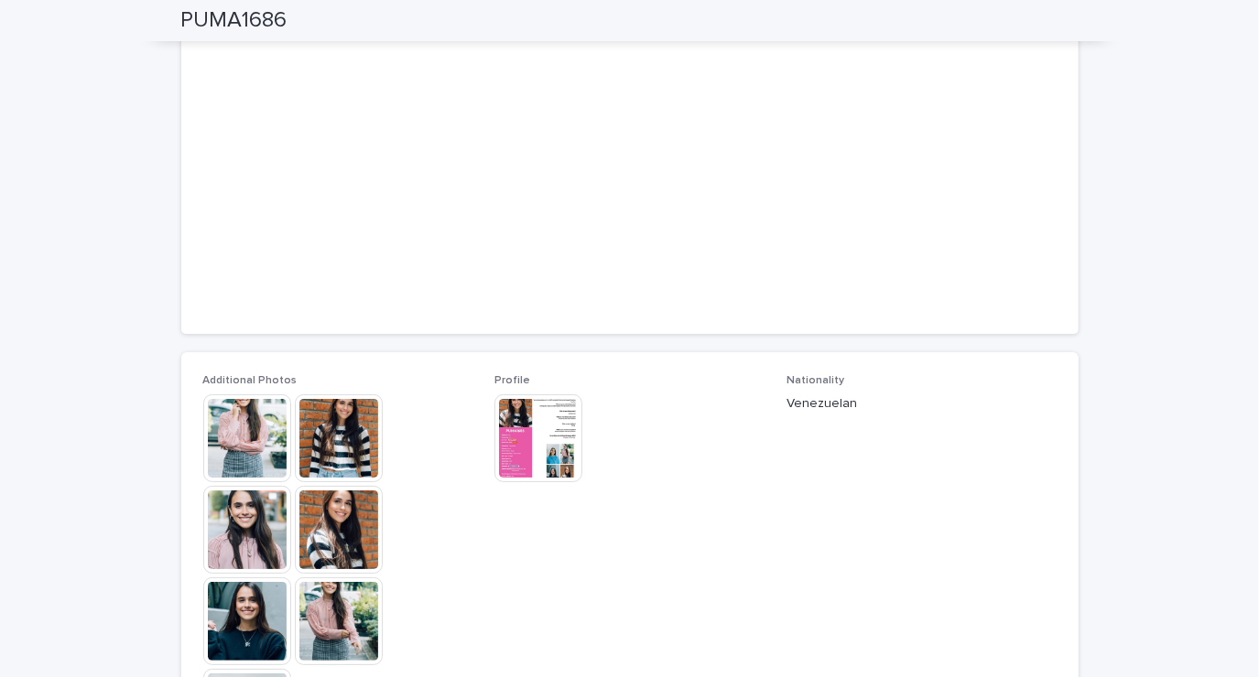
scroll to position [205, 0]
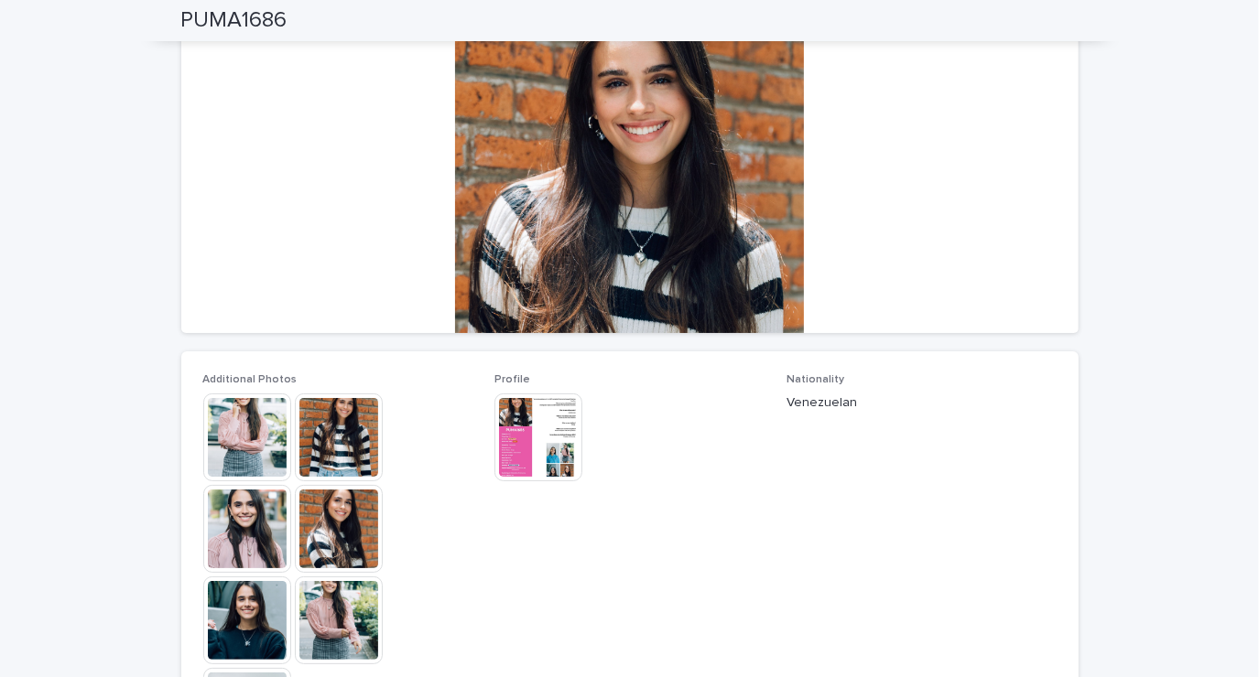
click at [338, 532] on img at bounding box center [339, 529] width 88 height 88
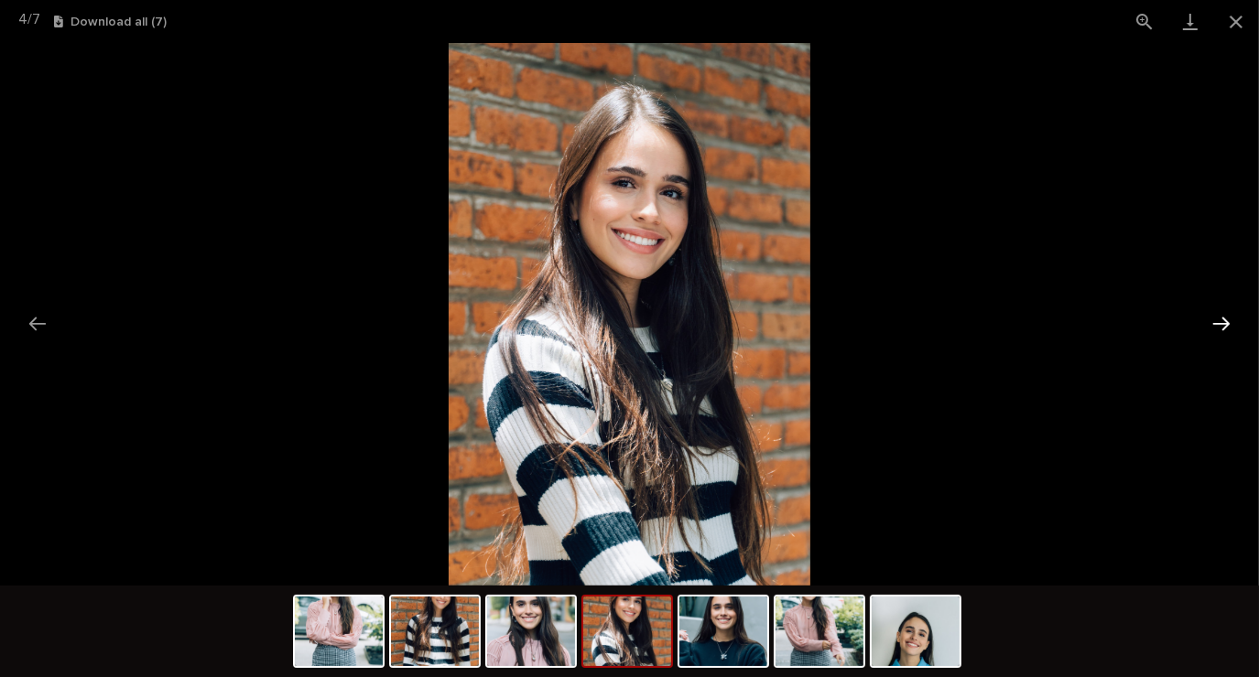
click at [1220, 329] on button "Next slide" at bounding box center [1221, 324] width 38 height 36
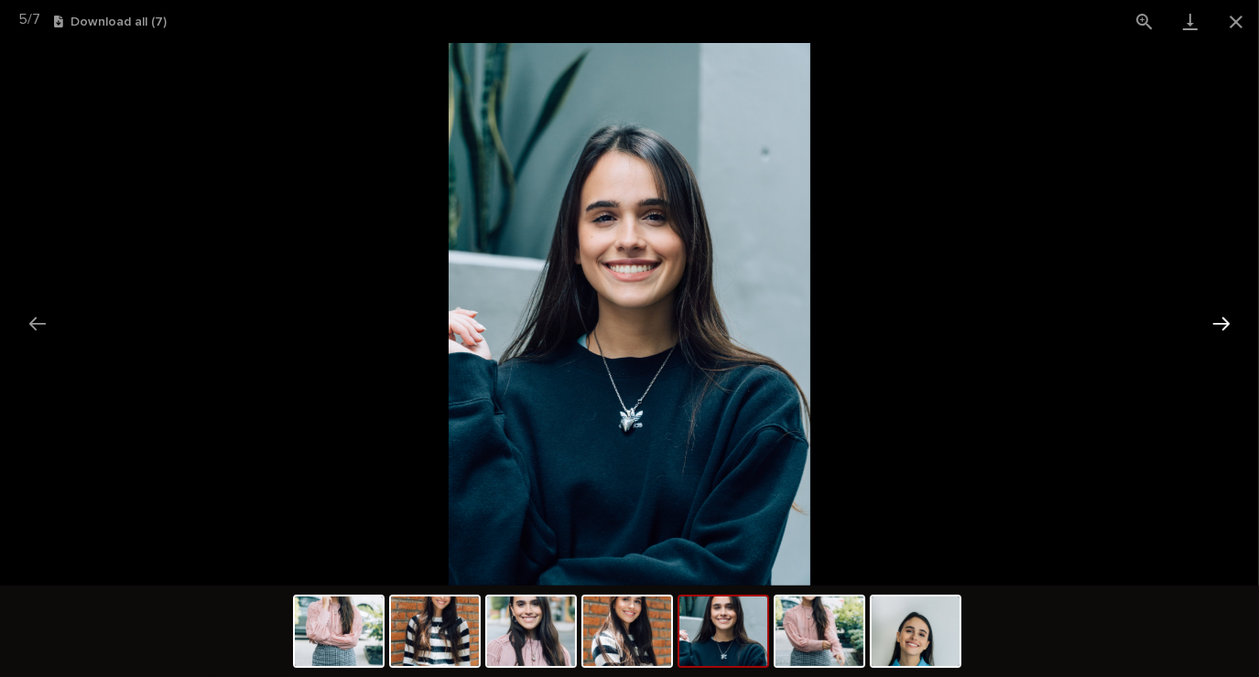
click at [1222, 328] on button "Next slide" at bounding box center [1221, 324] width 38 height 36
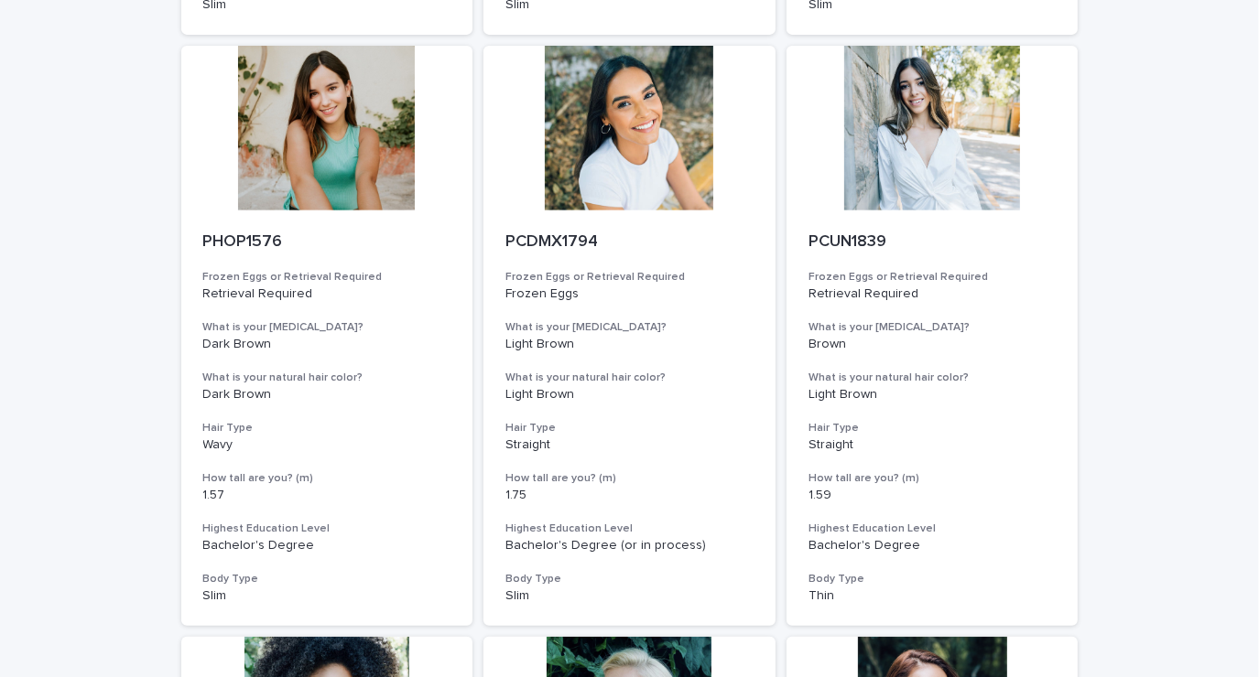
scroll to position [739, 0]
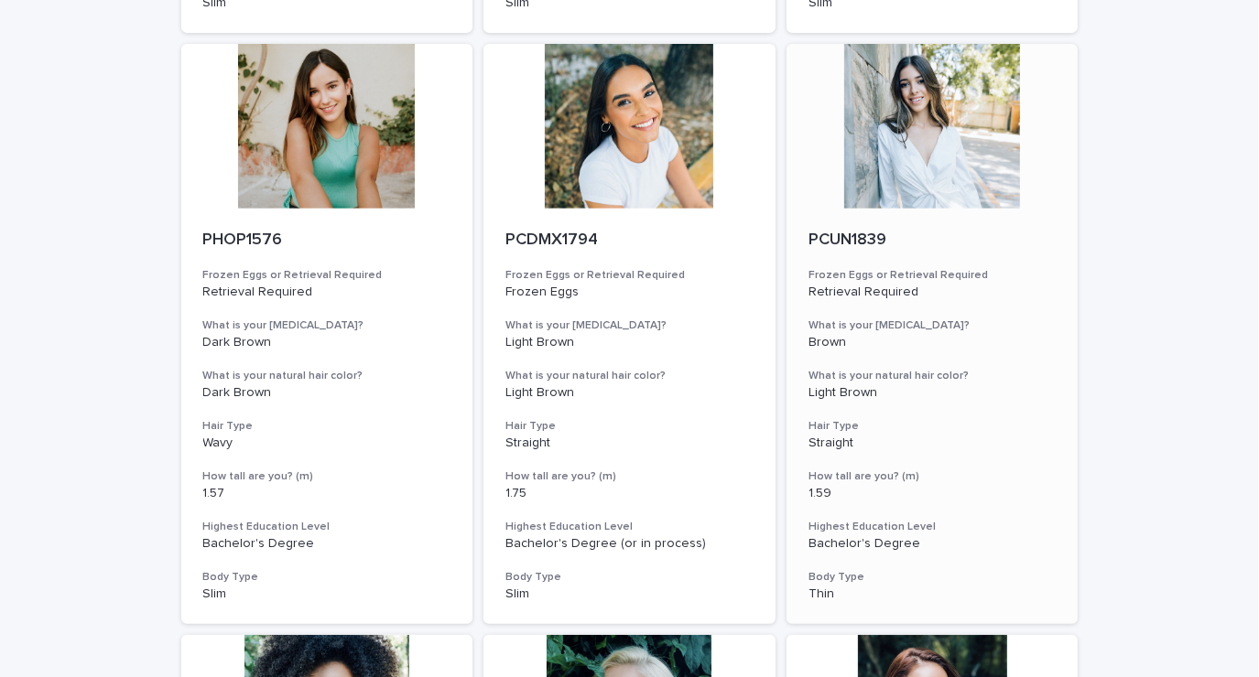
click at [947, 164] on div at bounding box center [932, 126] width 292 height 165
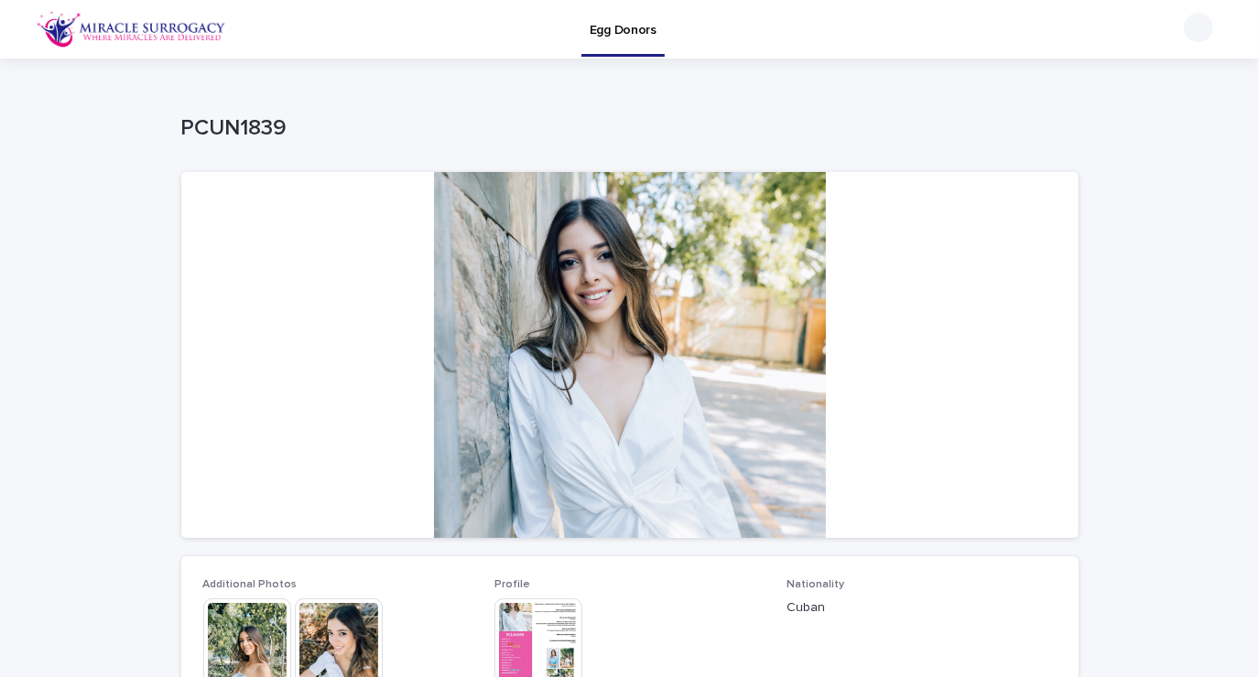
click at [1048, 395] on div at bounding box center [629, 355] width 897 height 366
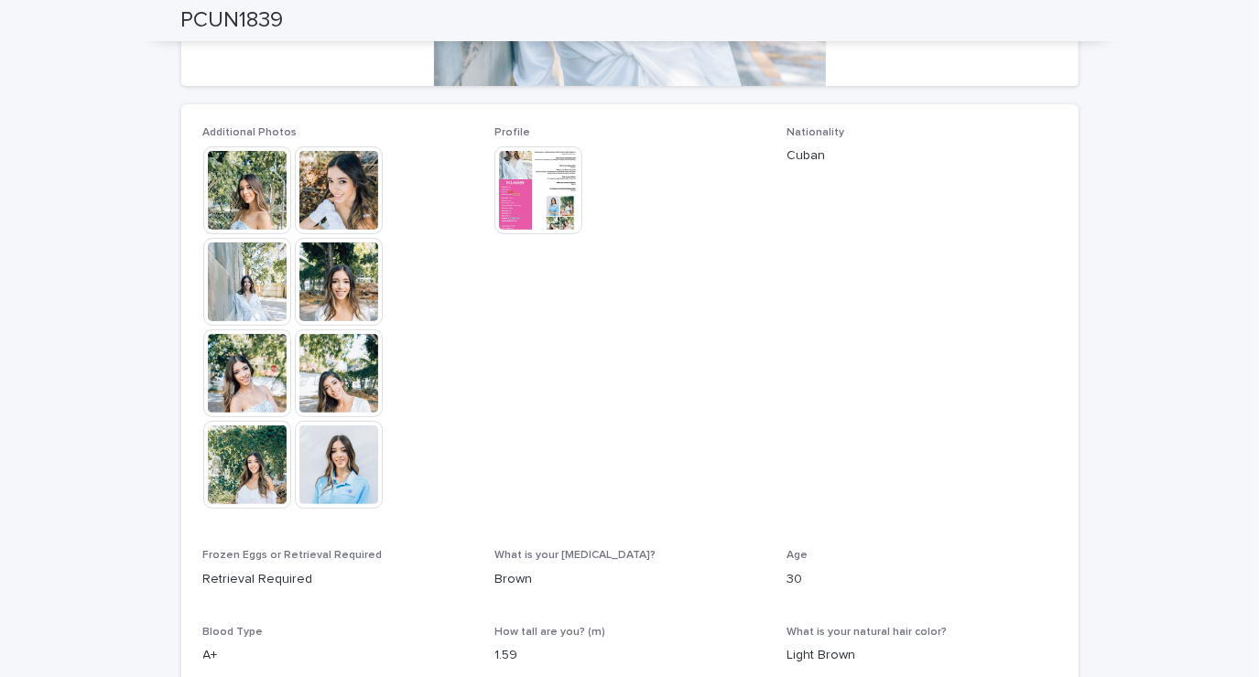
scroll to position [451, 0]
click at [228, 210] on img at bounding box center [247, 191] width 88 height 88
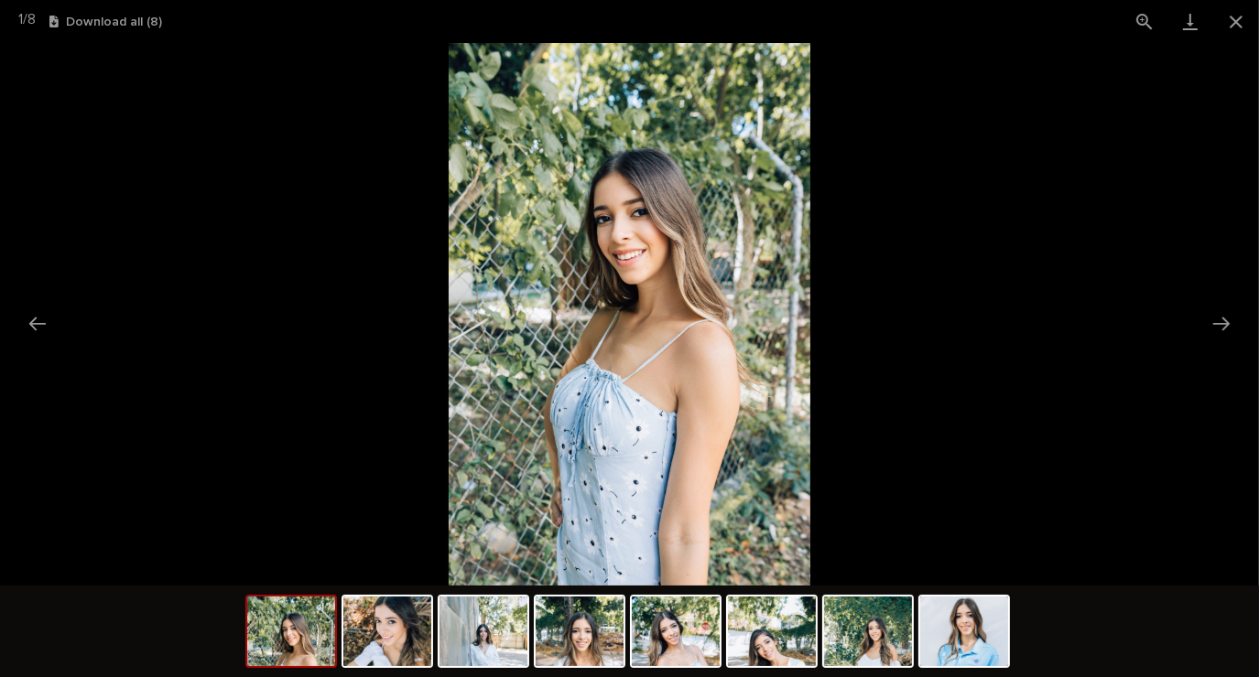
click at [1161, 322] on picture at bounding box center [629, 314] width 1259 height 543
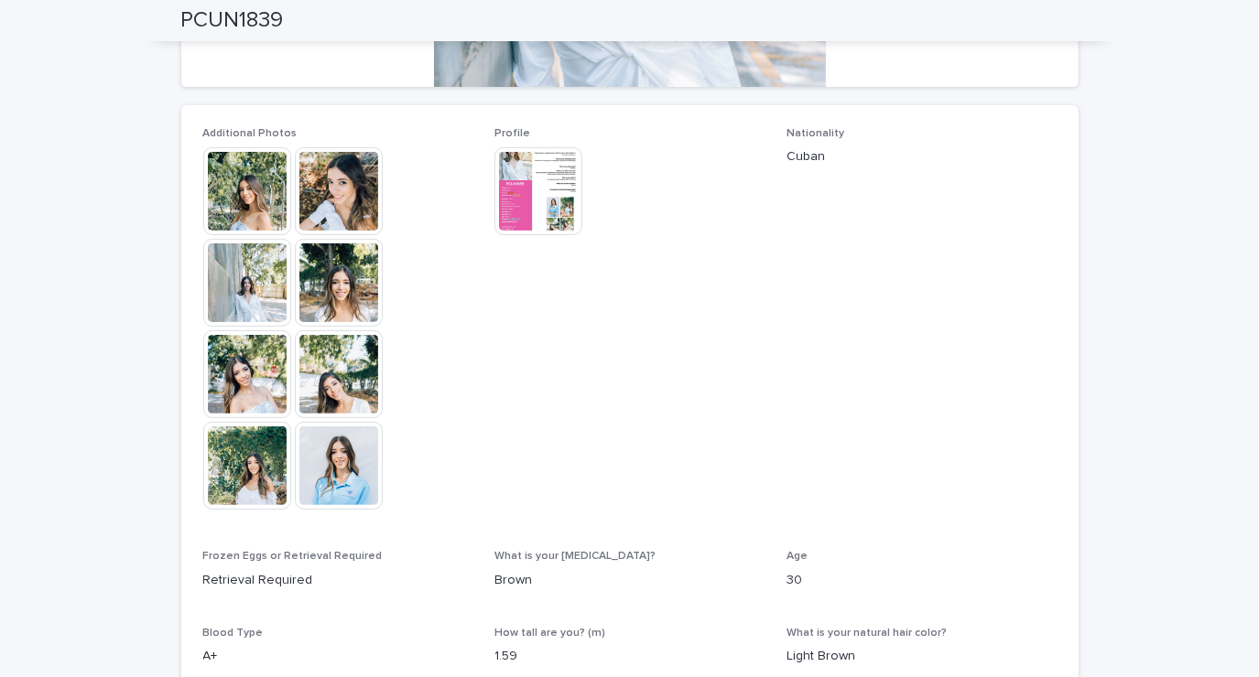
scroll to position [0, 0]
click at [328, 198] on img at bounding box center [339, 191] width 88 height 88
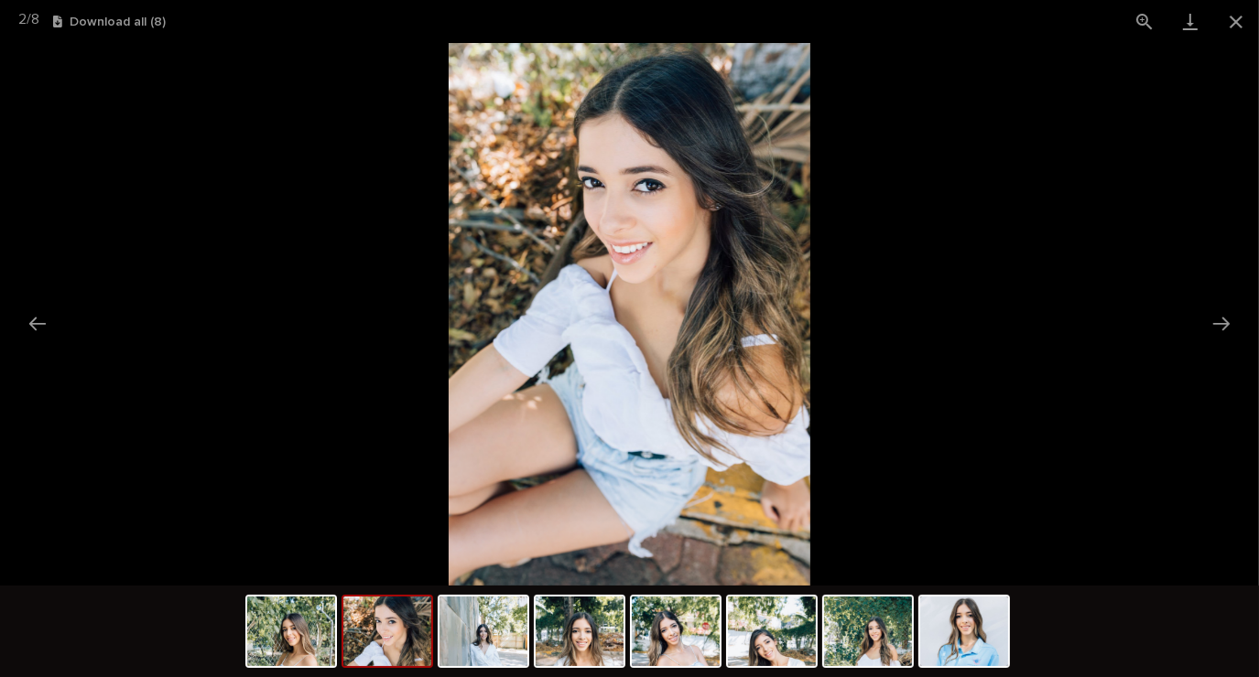
click at [1102, 438] on picture at bounding box center [629, 314] width 1259 height 543
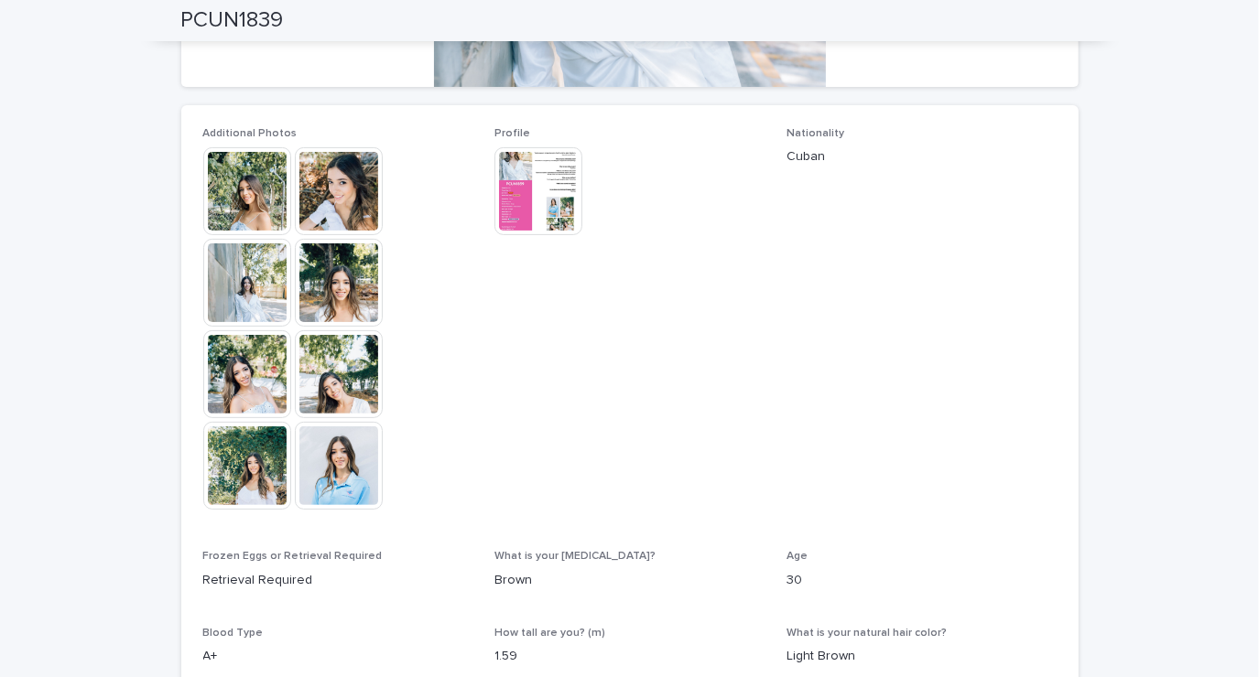
click at [242, 193] on img at bounding box center [247, 191] width 88 height 88
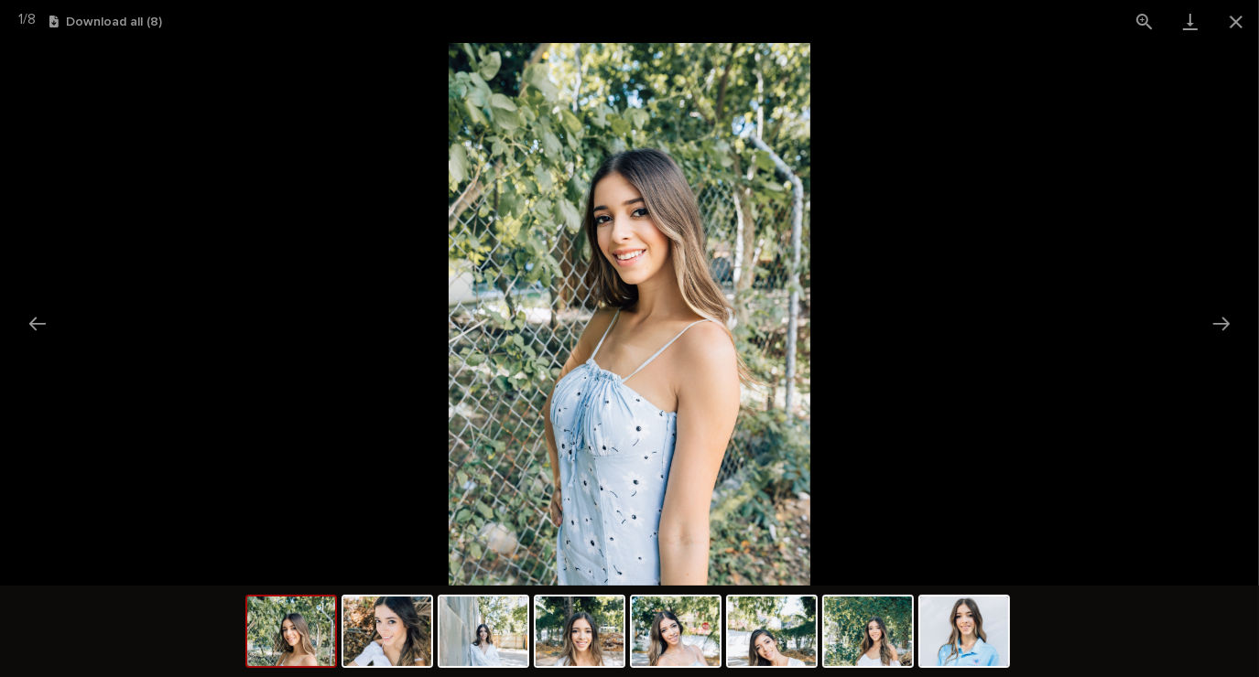
click at [1221, 320] on button "Next slide" at bounding box center [1221, 324] width 38 height 36
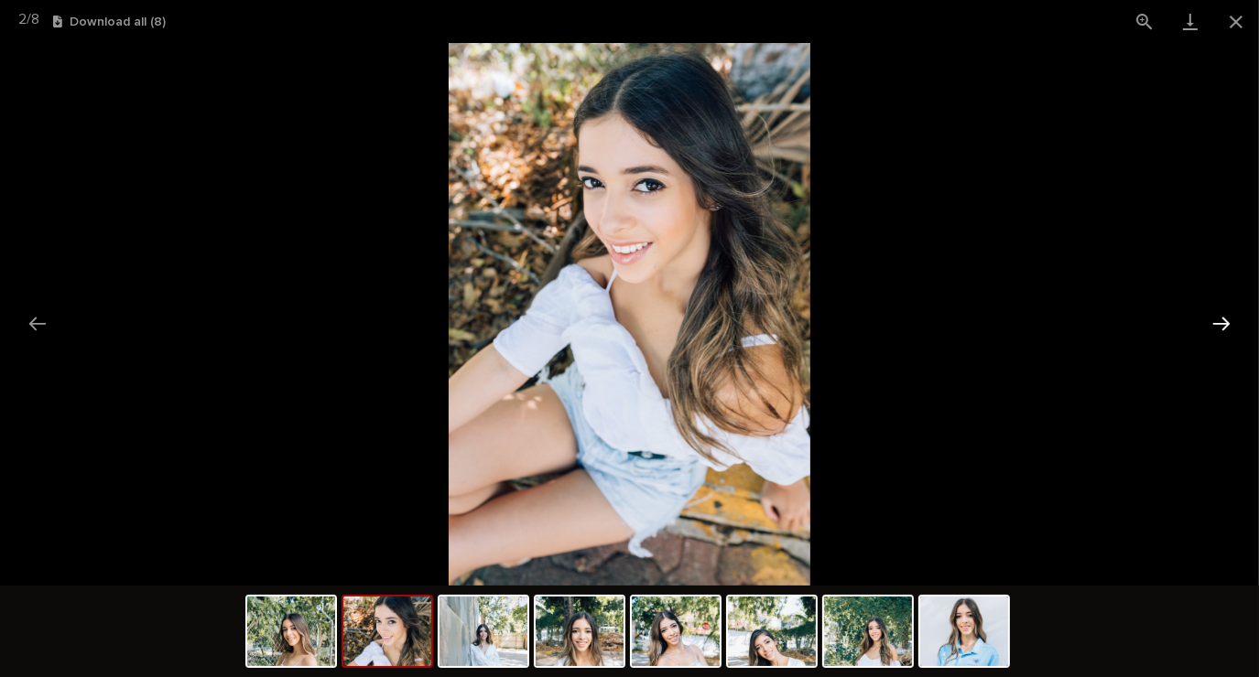
click at [1222, 335] on button "Next slide" at bounding box center [1221, 324] width 38 height 36
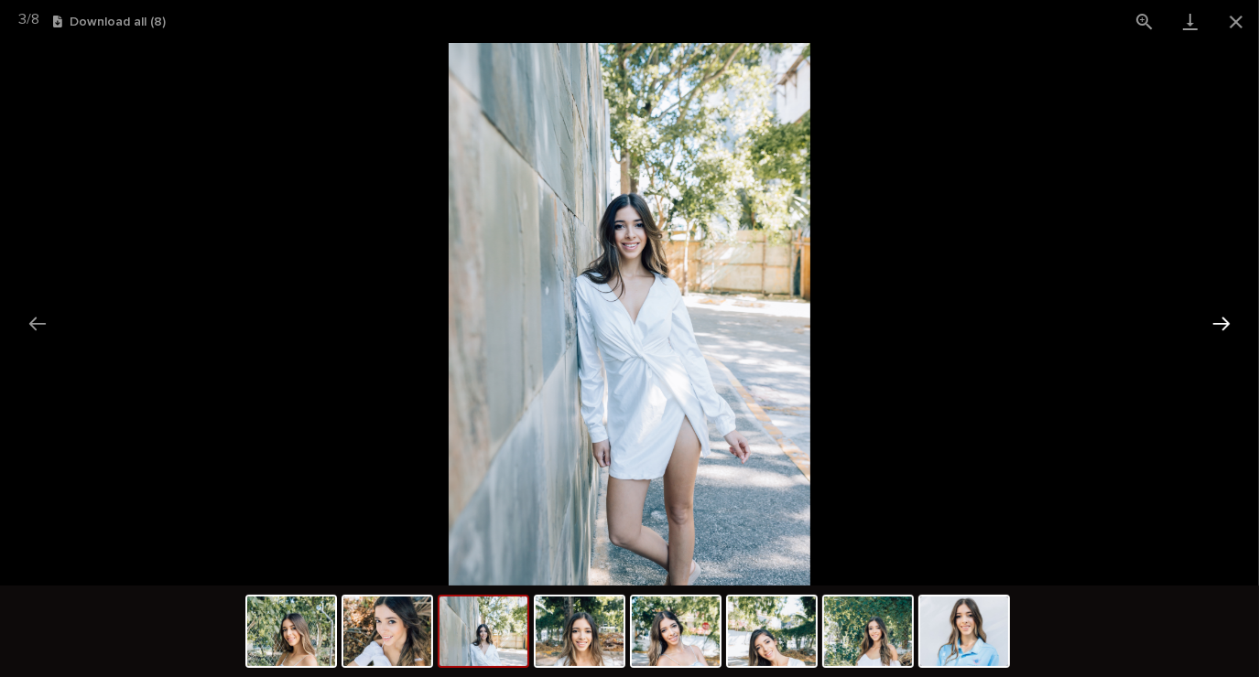
click at [1216, 330] on button "Next slide" at bounding box center [1221, 324] width 38 height 36
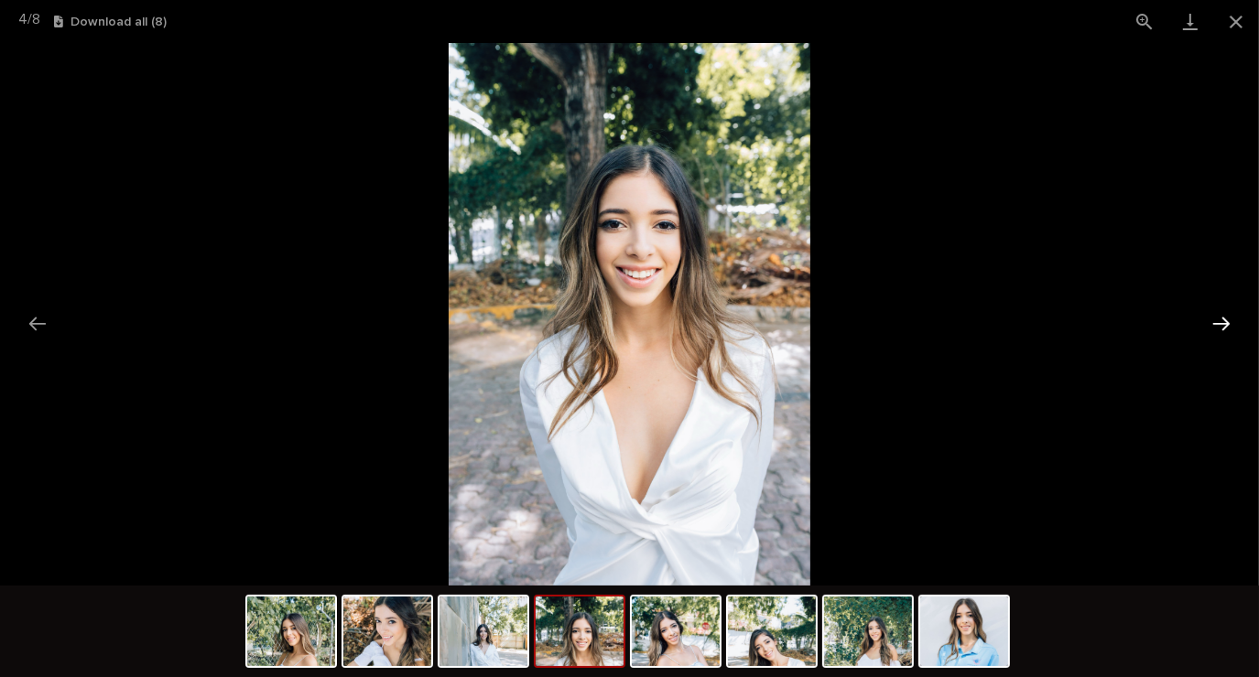
click at [1213, 330] on button "Next slide" at bounding box center [1221, 324] width 38 height 36
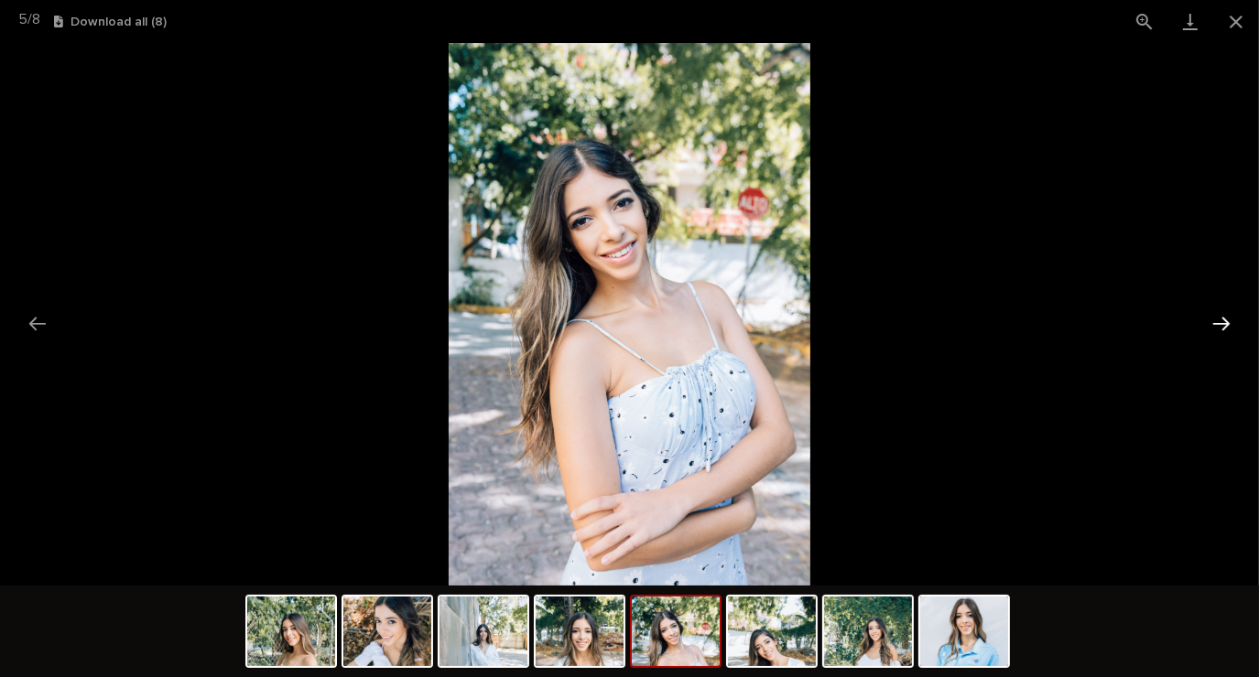
click at [1223, 328] on button "Next slide" at bounding box center [1221, 324] width 38 height 36
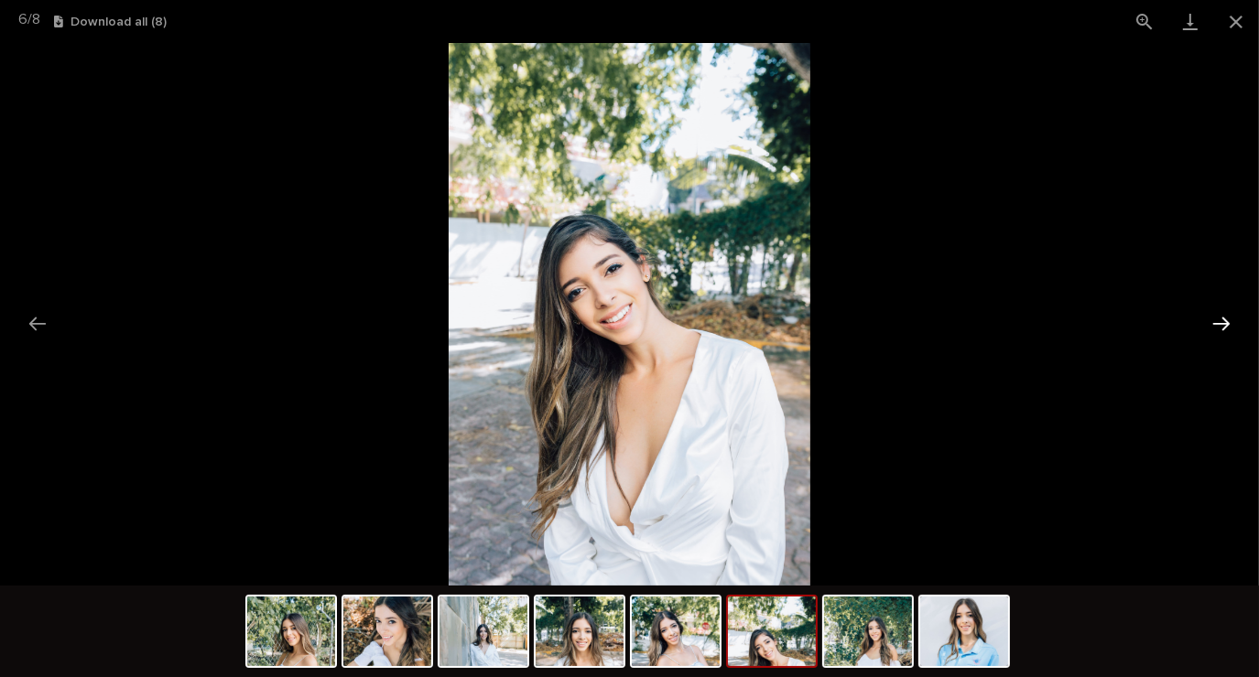
click at [1220, 322] on button "Next slide" at bounding box center [1221, 324] width 38 height 36
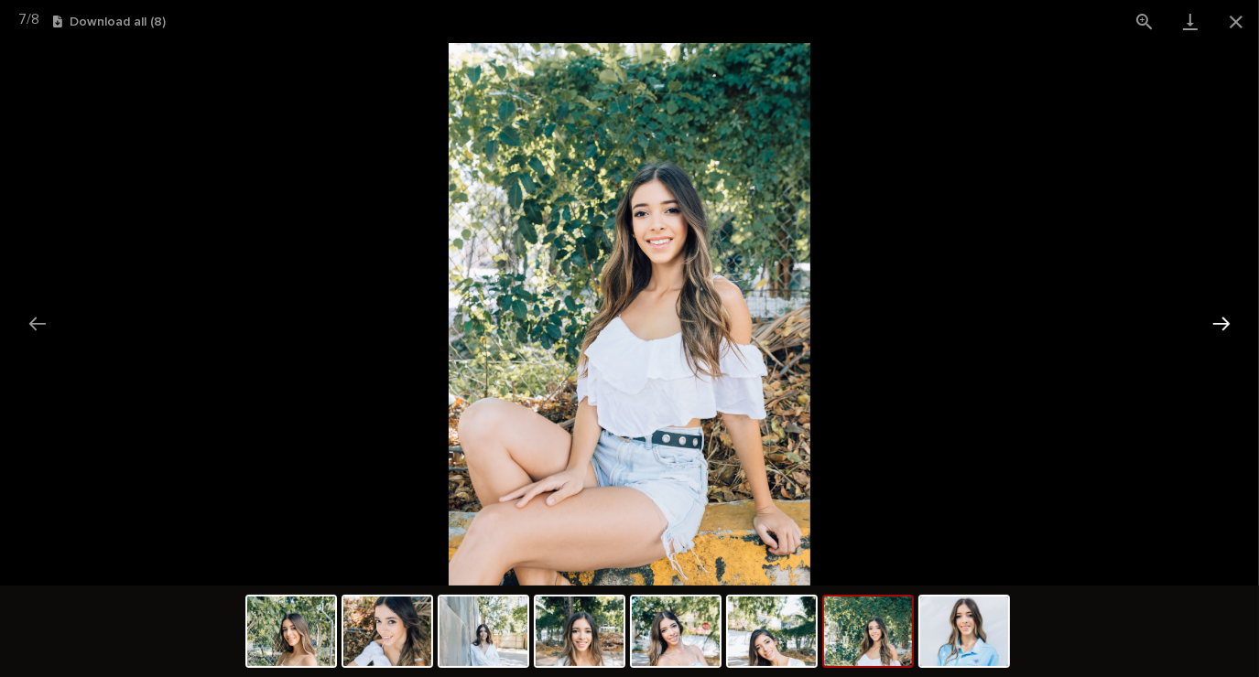
click at [1221, 317] on button "Next slide" at bounding box center [1221, 324] width 38 height 36
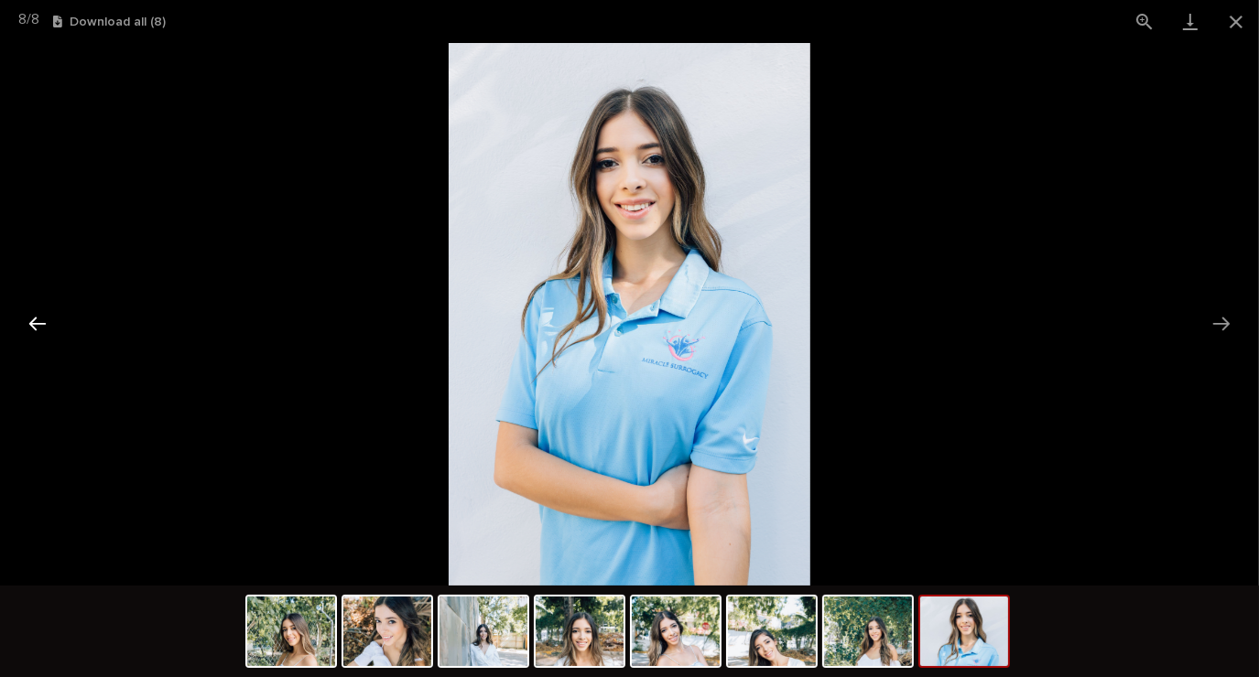
click at [38, 332] on button "Previous slide" at bounding box center [37, 324] width 38 height 36
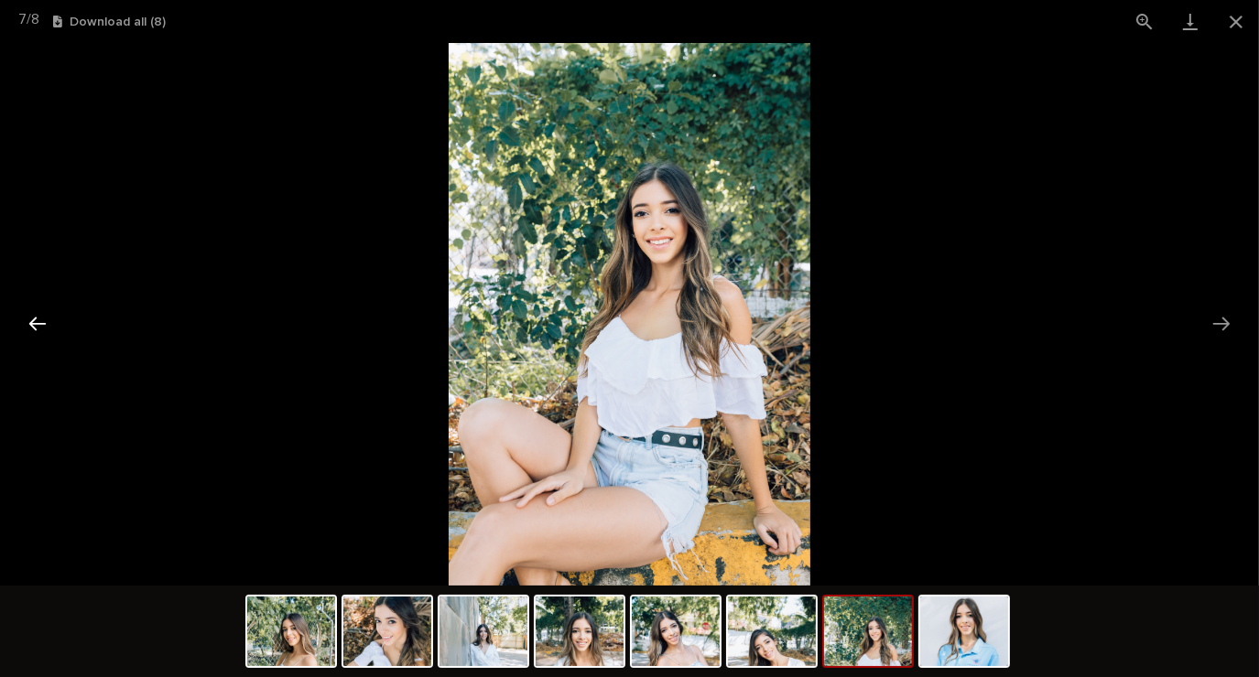
click at [28, 313] on button "Previous slide" at bounding box center [37, 324] width 38 height 36
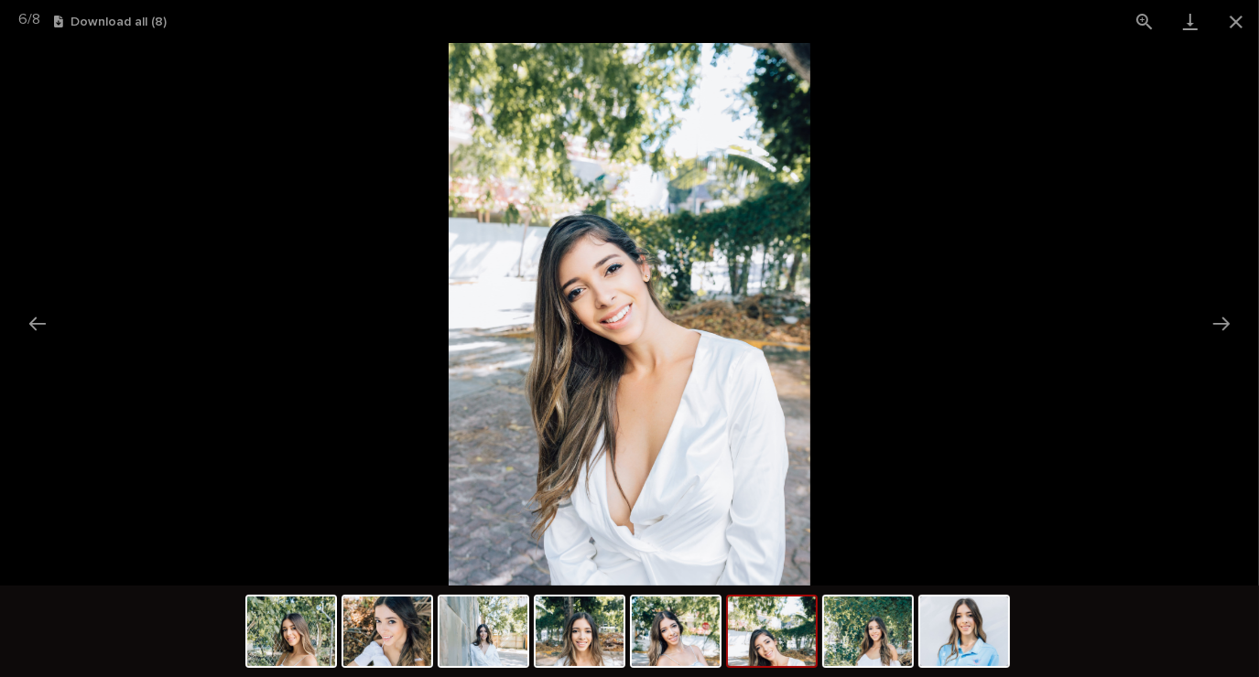
click at [38, 346] on picture at bounding box center [629, 314] width 1259 height 543
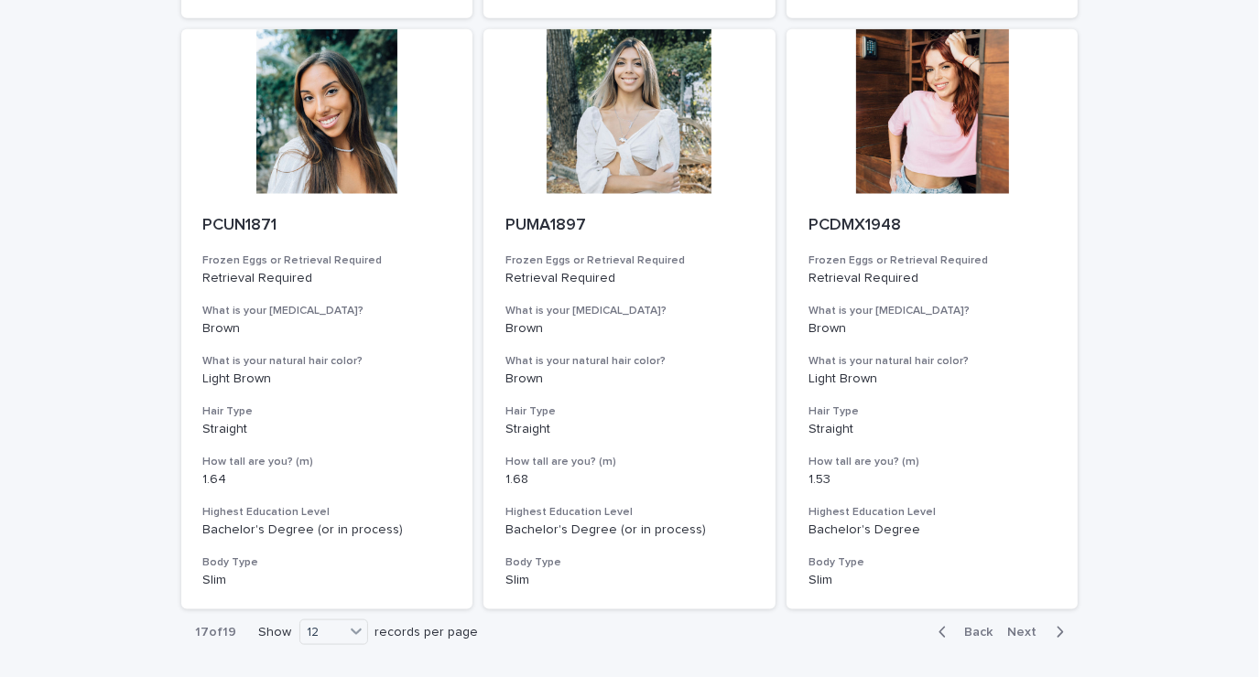
scroll to position [2059, 0]
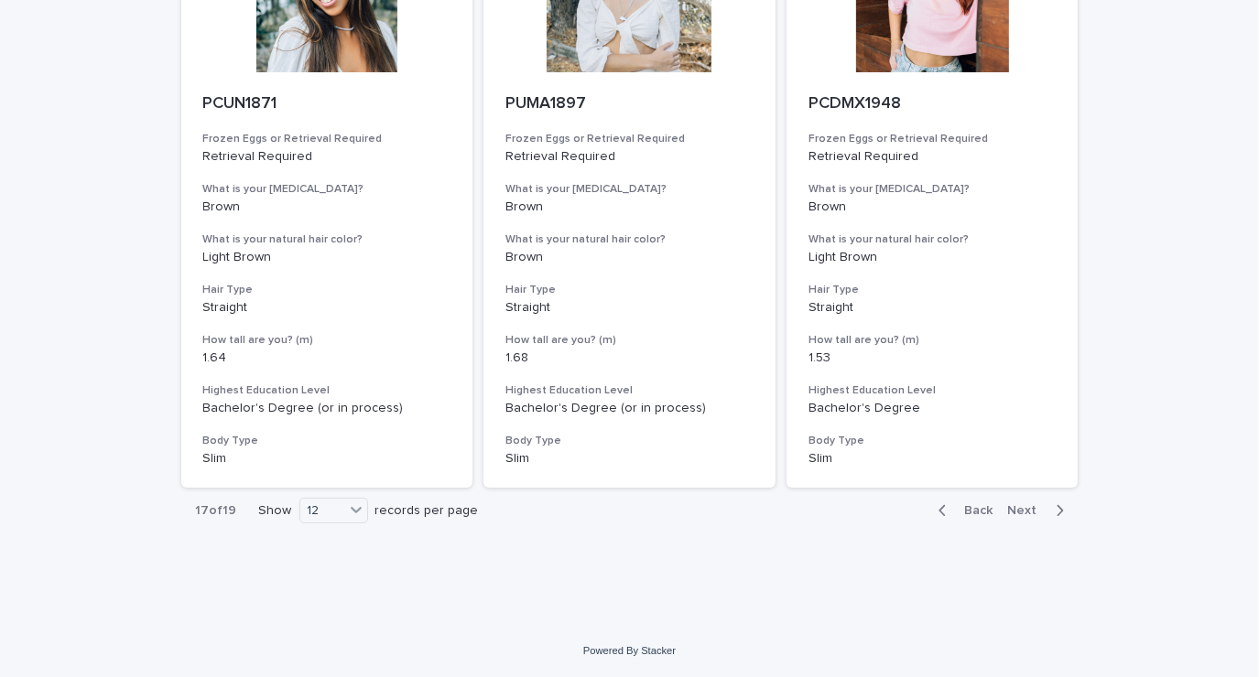
click at [938, 518] on icon "button" at bounding box center [942, 511] width 8 height 16
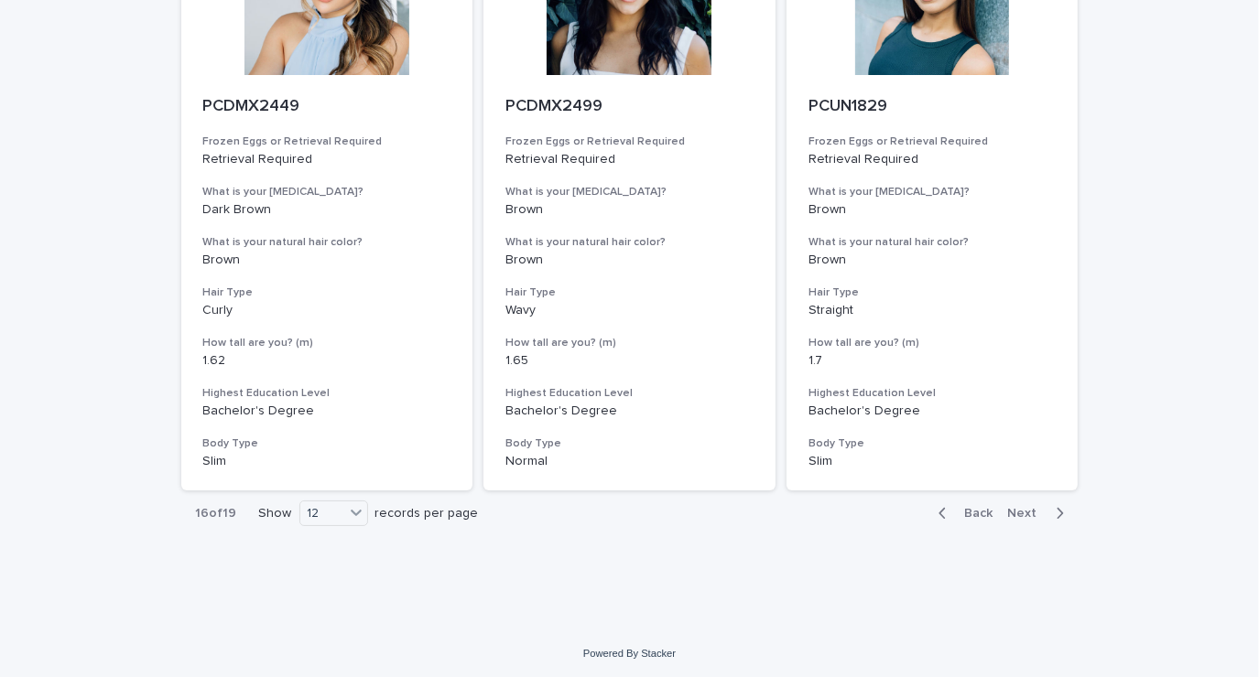
scroll to position [2059, 0]
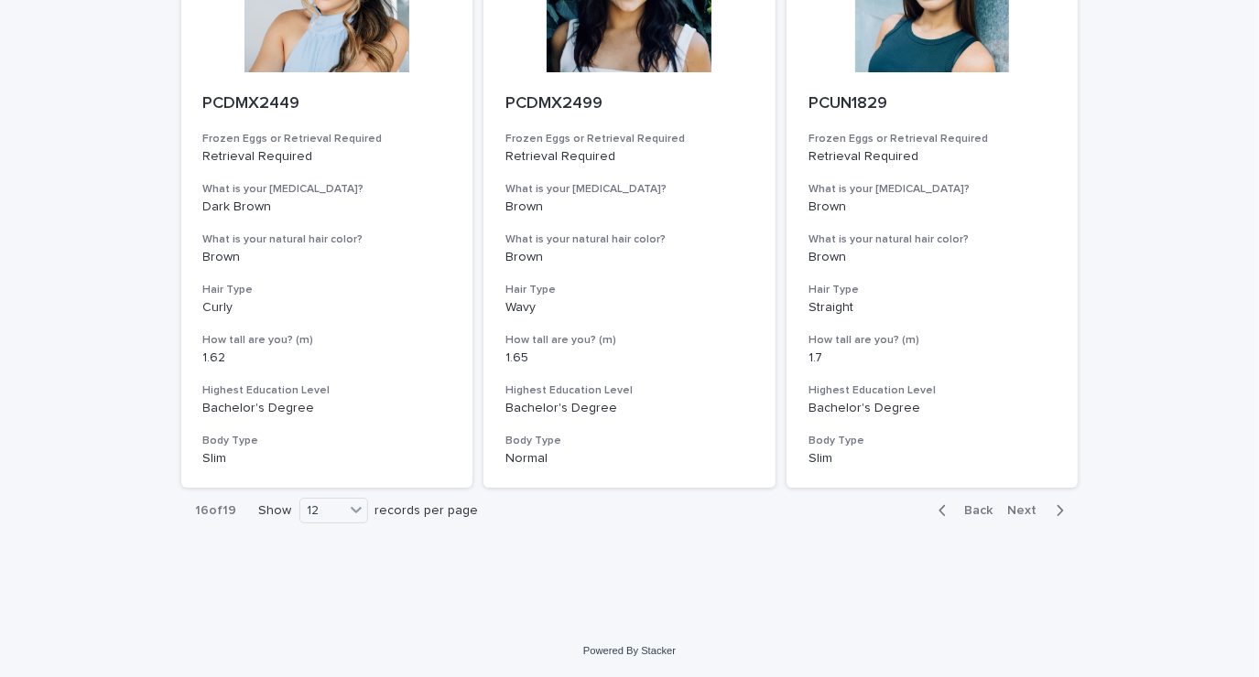
click at [932, 515] on button "Back" at bounding box center [962, 511] width 77 height 16
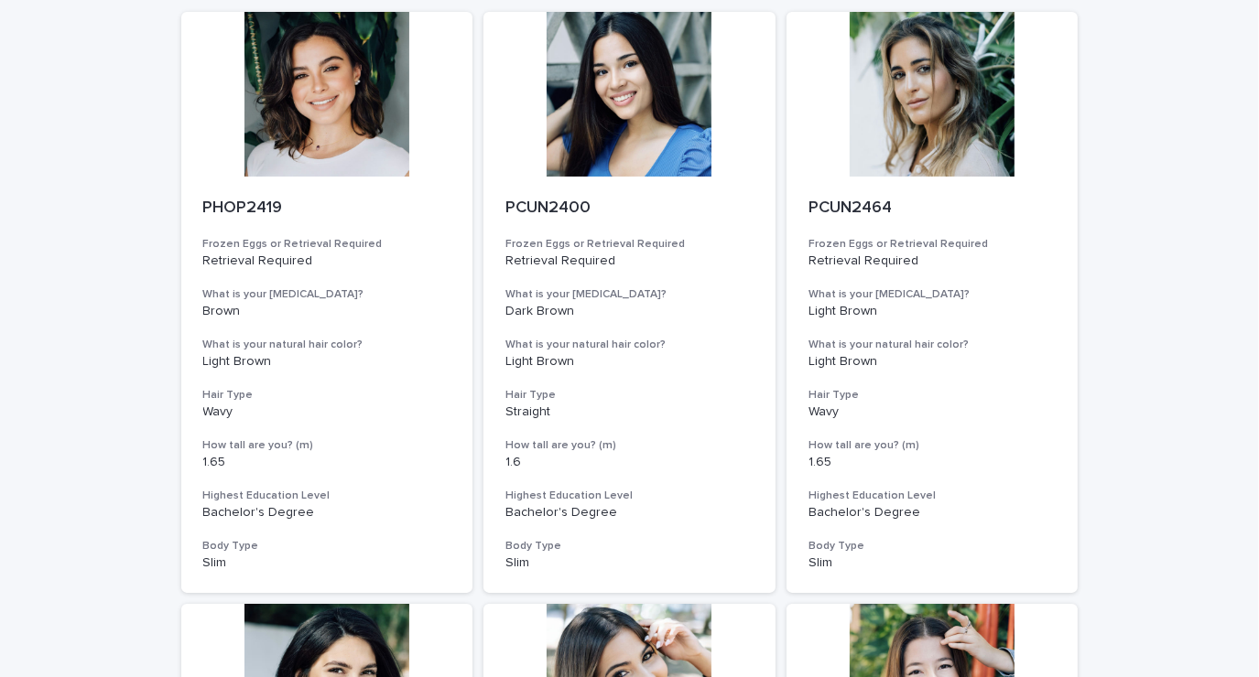
scroll to position [183, 0]
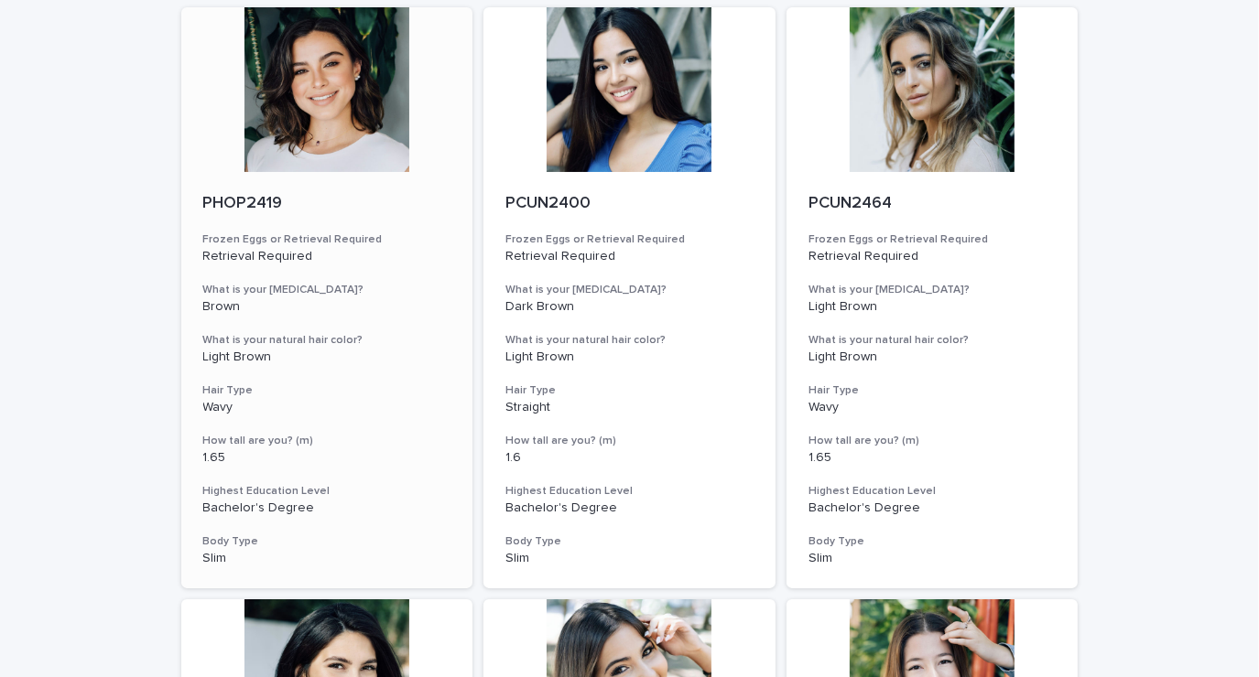
click at [308, 136] on div at bounding box center [327, 89] width 292 height 165
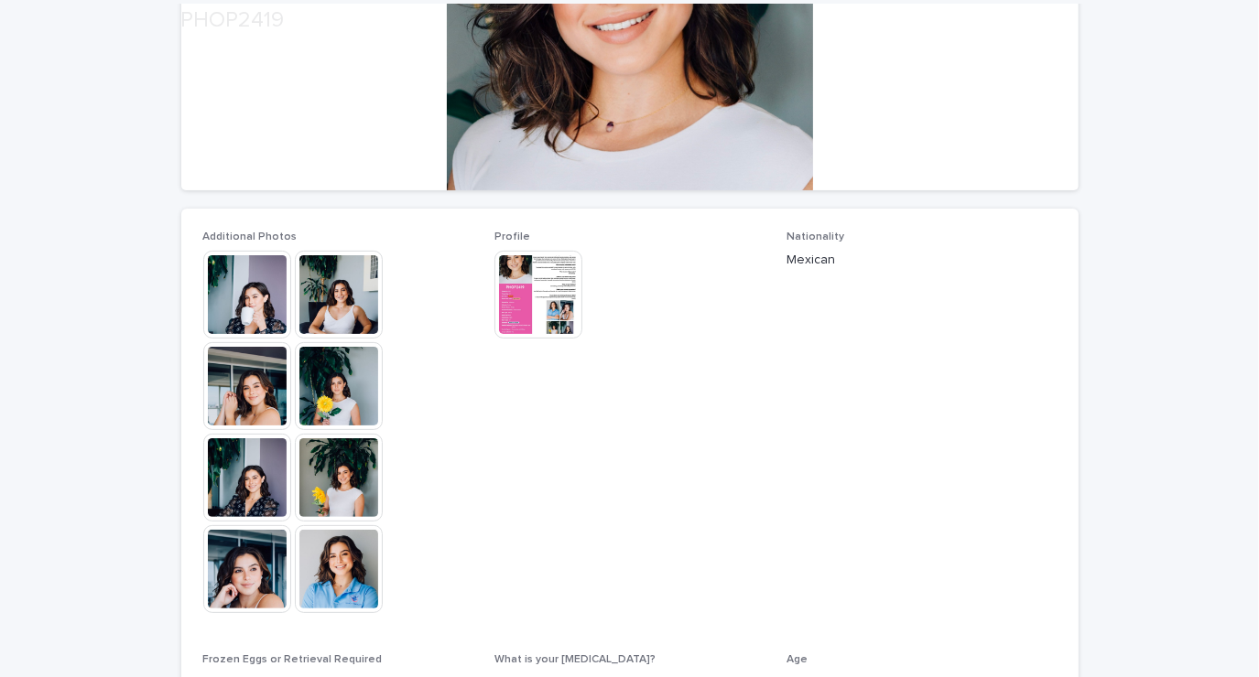
scroll to position [389, 0]
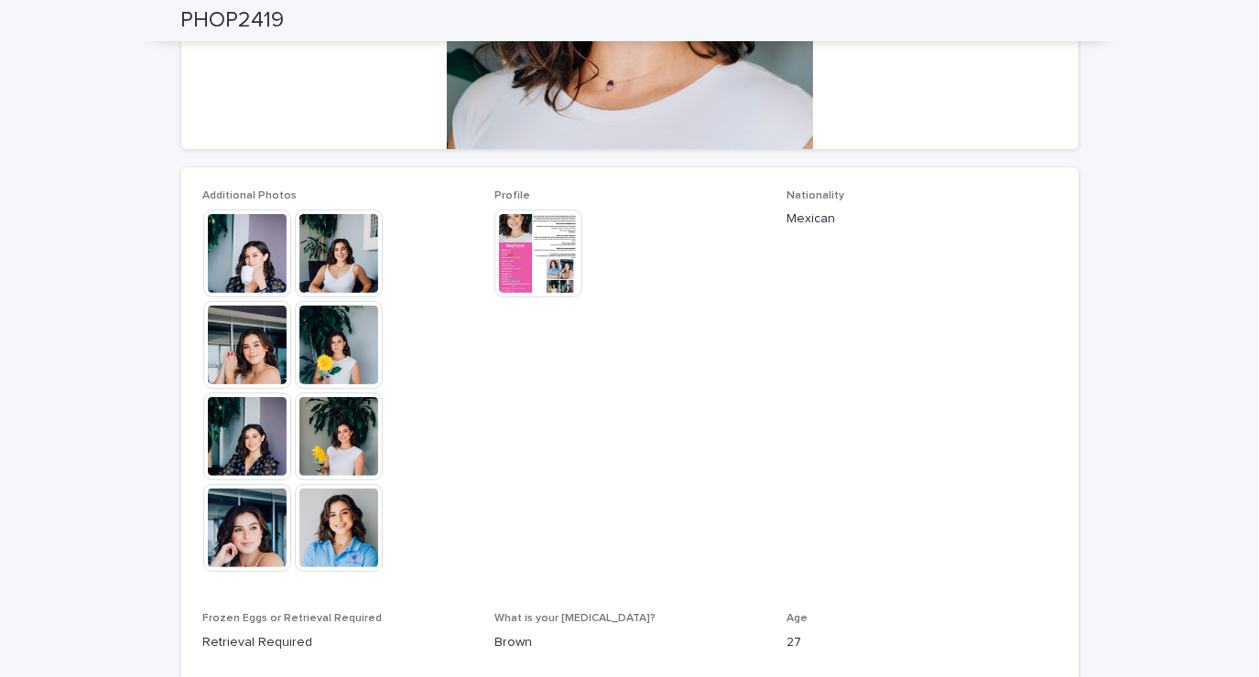
click at [244, 256] on img at bounding box center [247, 254] width 88 height 88
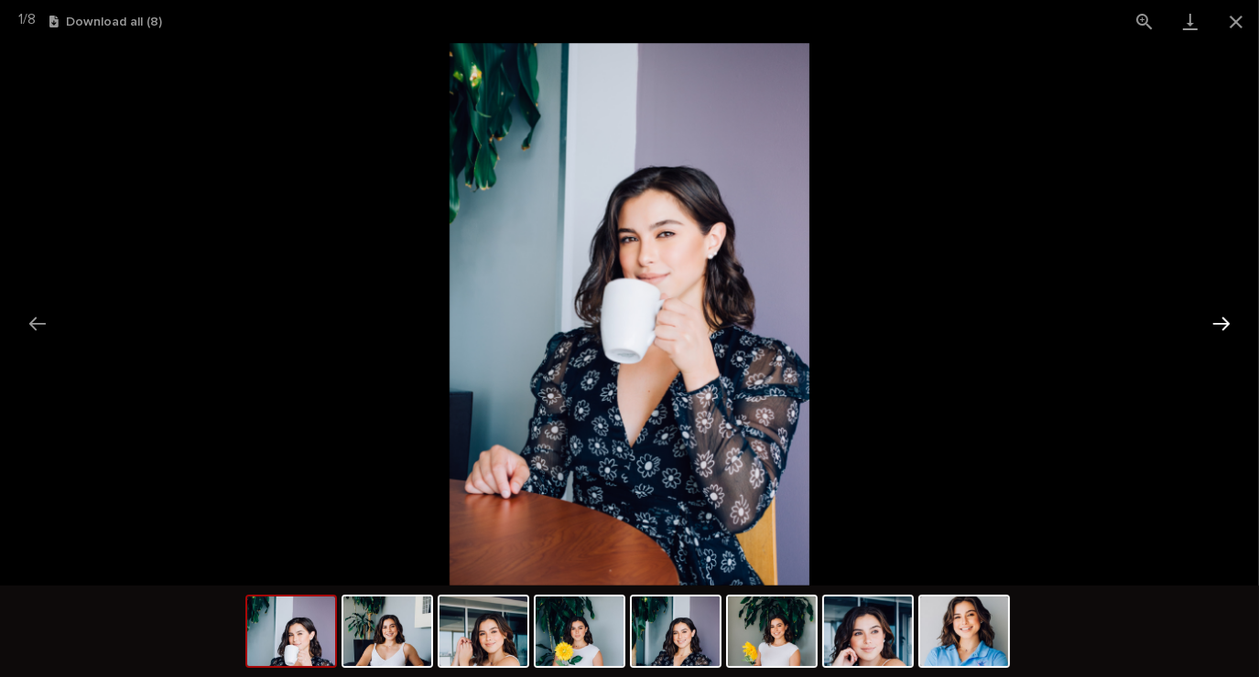
click at [1218, 322] on button "Next slide" at bounding box center [1221, 324] width 38 height 36
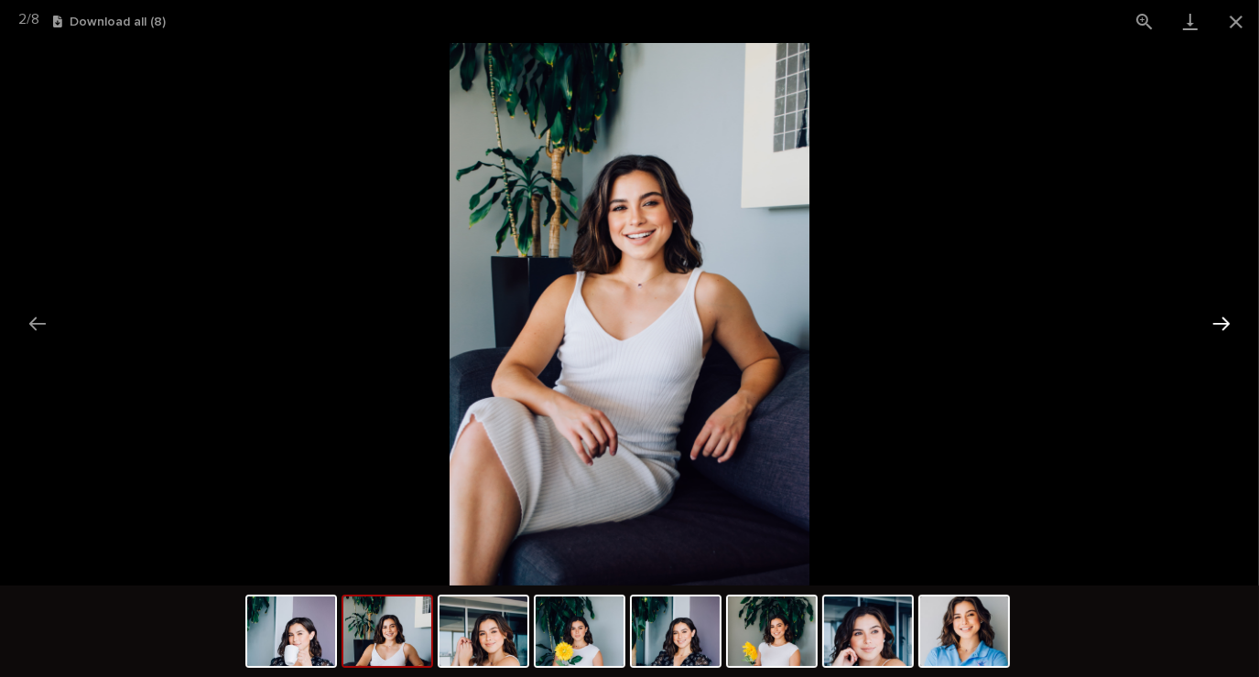
click at [1215, 331] on button "Next slide" at bounding box center [1221, 324] width 38 height 36
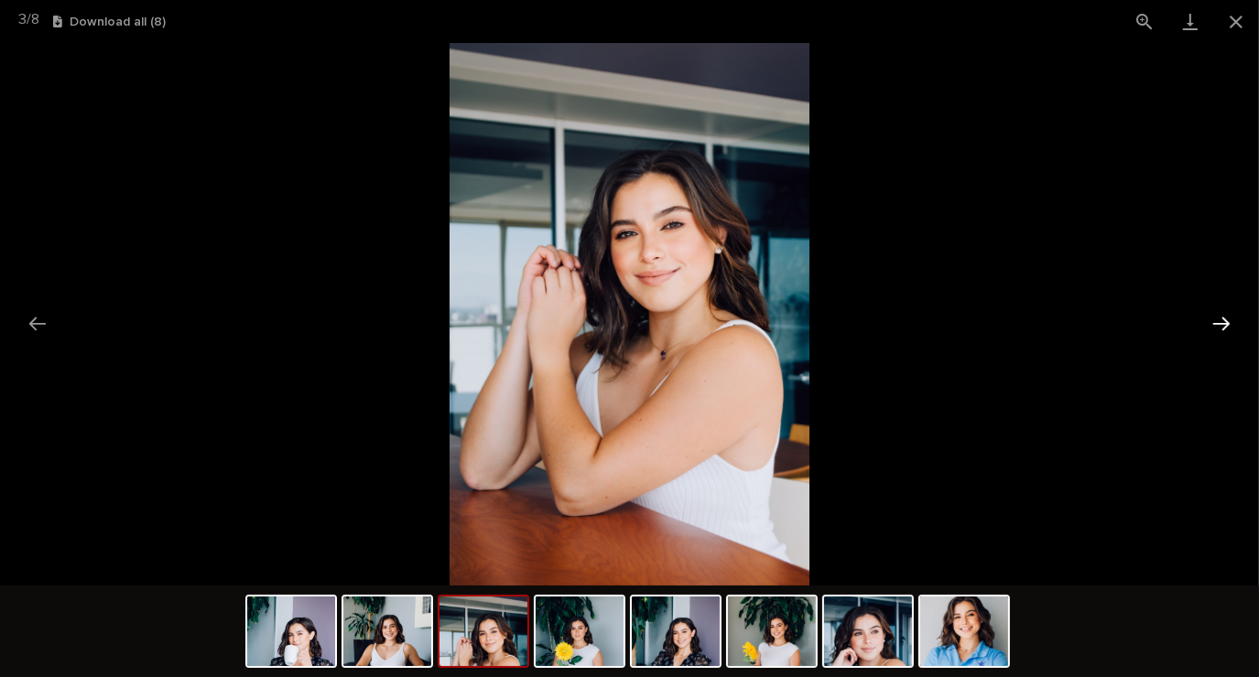
click at [1216, 330] on button "Next slide" at bounding box center [1221, 324] width 38 height 36
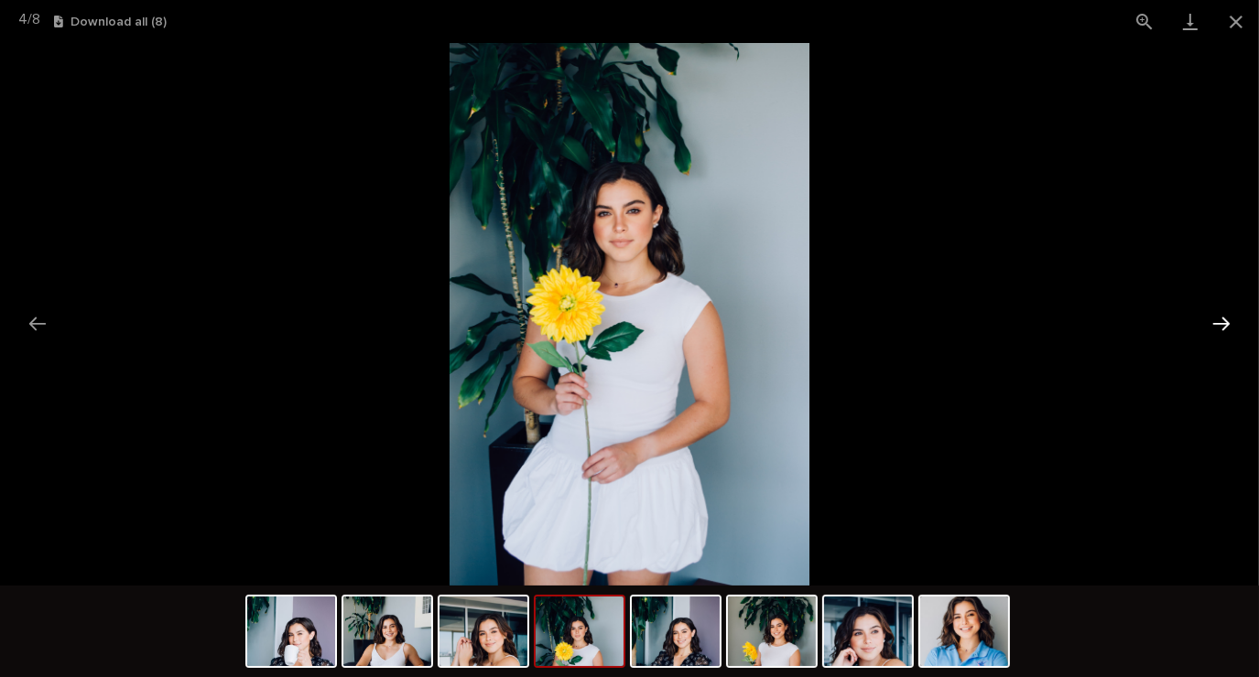
click at [1203, 333] on button "Next slide" at bounding box center [1221, 324] width 38 height 36
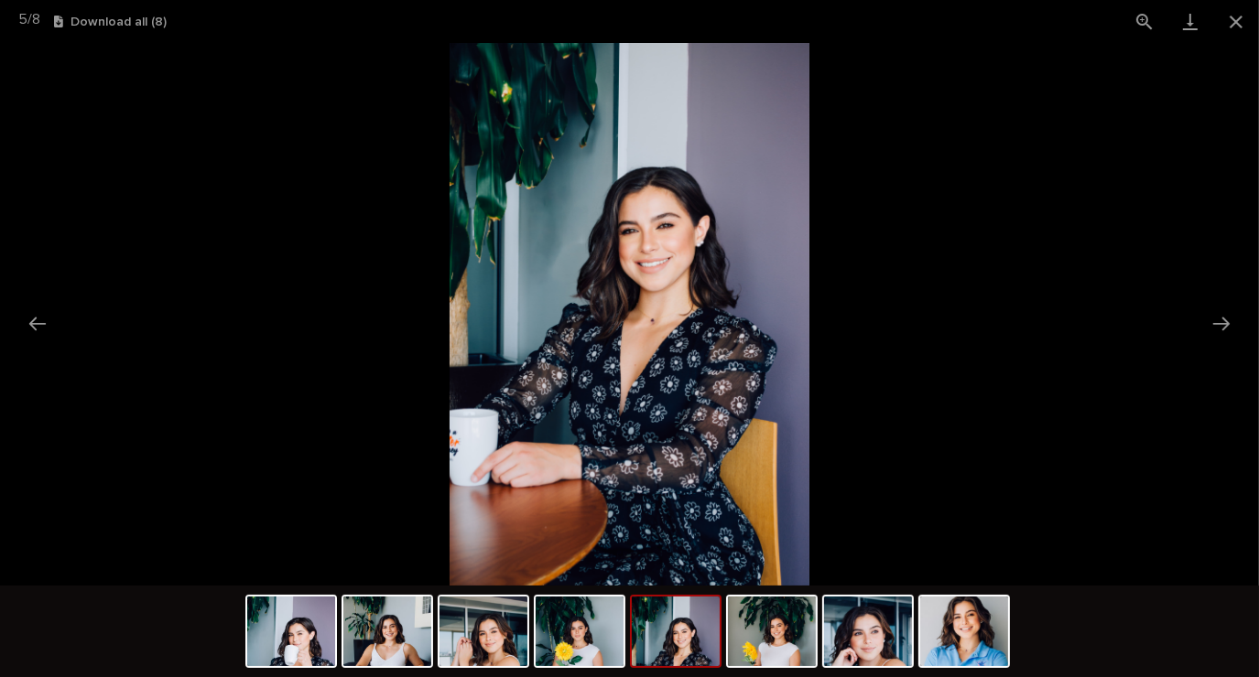
click at [1200, 330] on picture at bounding box center [629, 314] width 1259 height 543
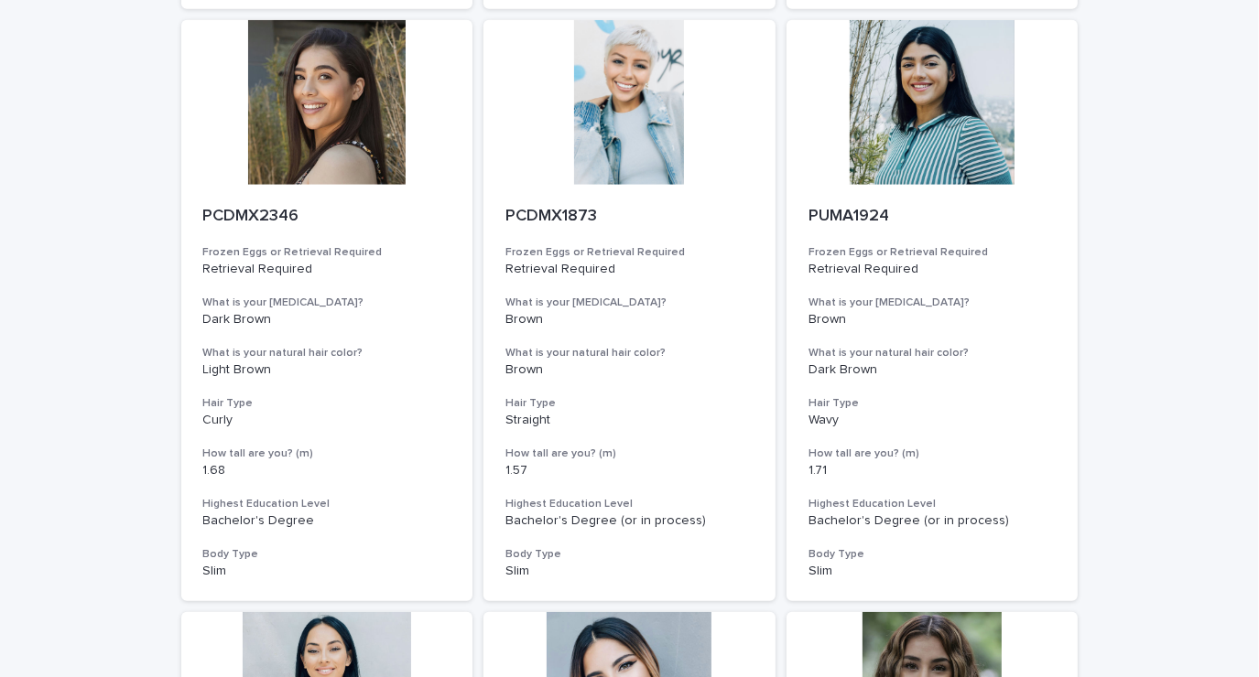
scroll to position [2059, 0]
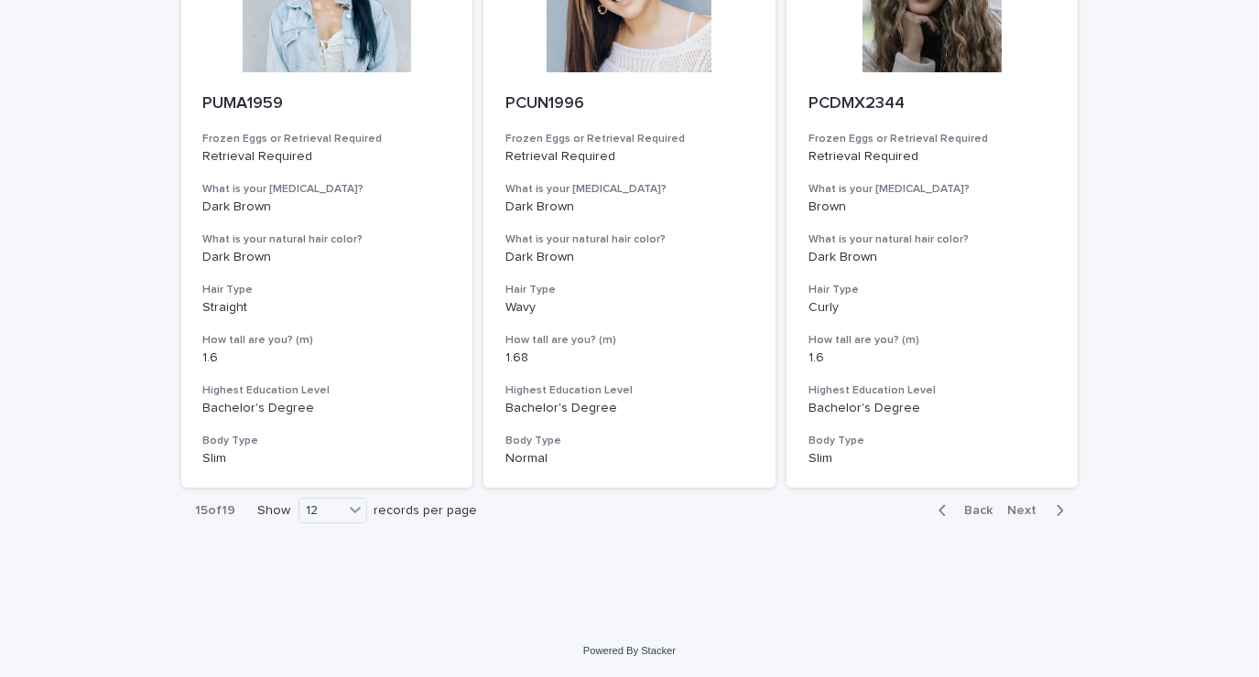
click at [1055, 515] on icon "button" at bounding box center [1059, 511] width 8 height 16
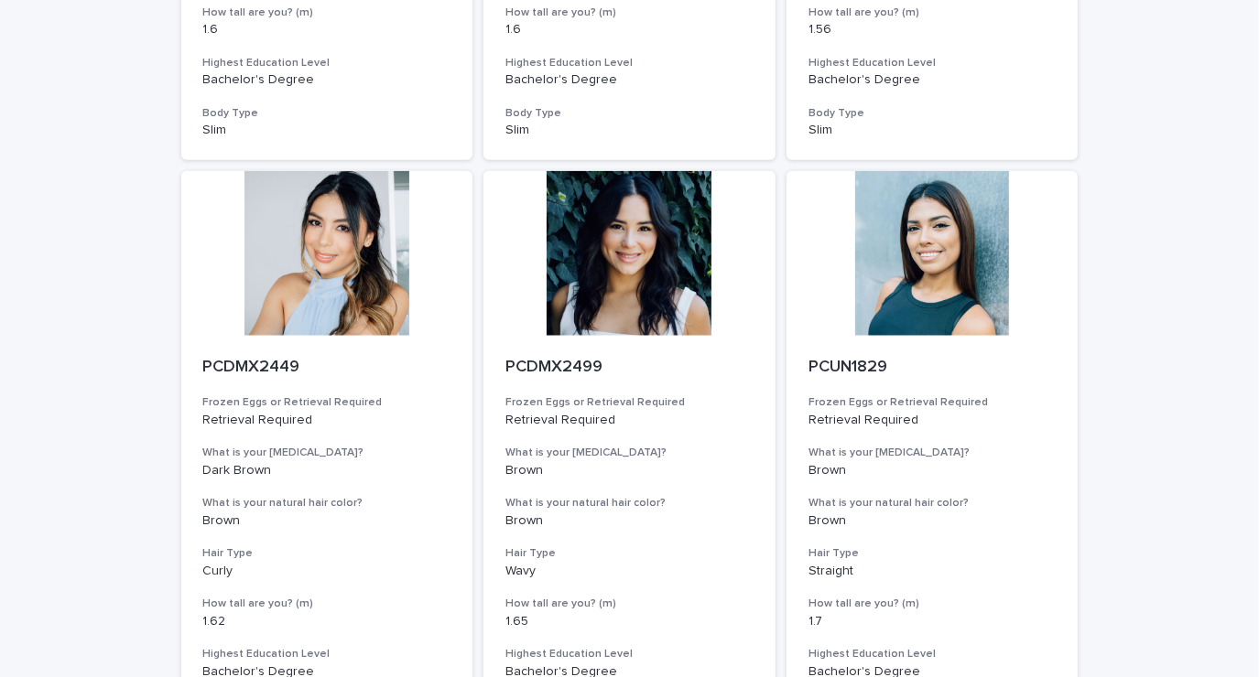
scroll to position [2059, 0]
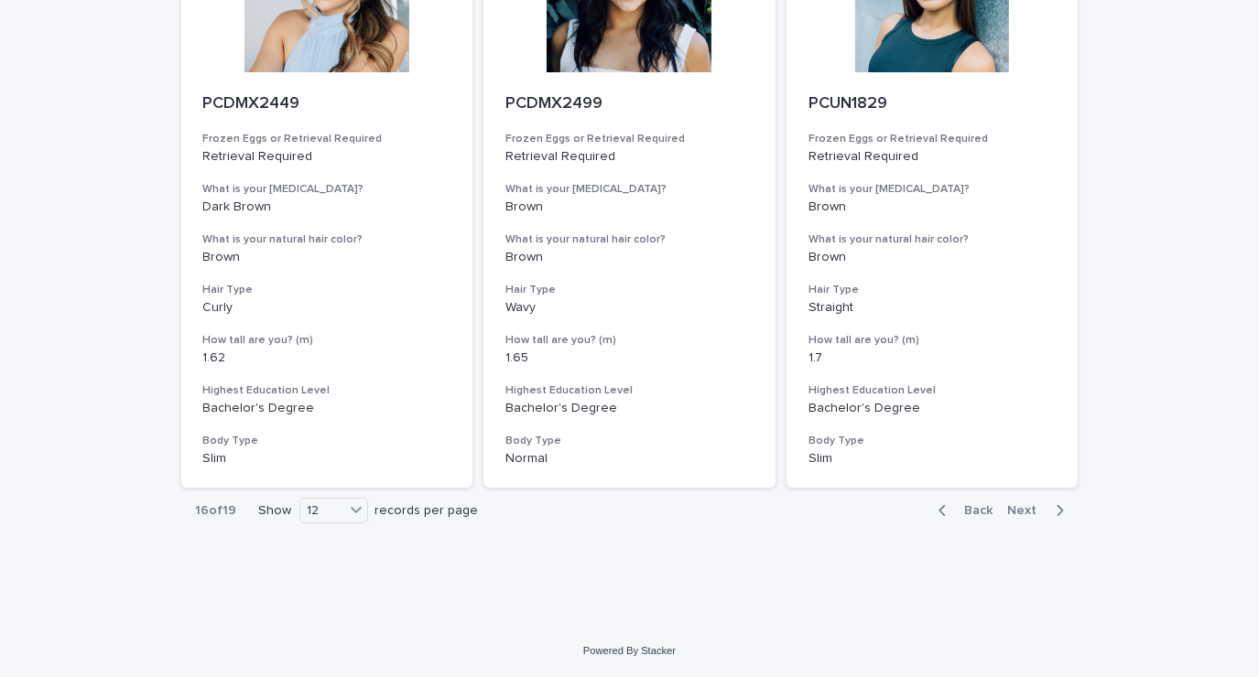
click at [1056, 515] on icon "button" at bounding box center [1059, 510] width 6 height 11
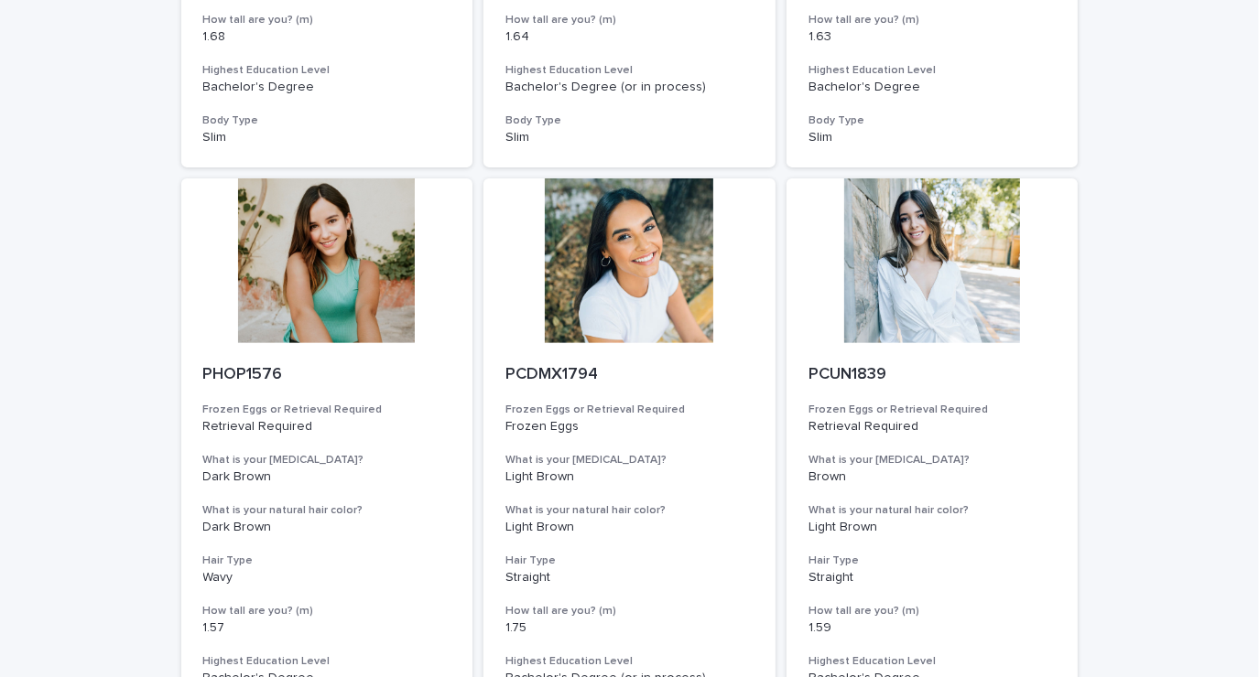
scroll to position [606, 0]
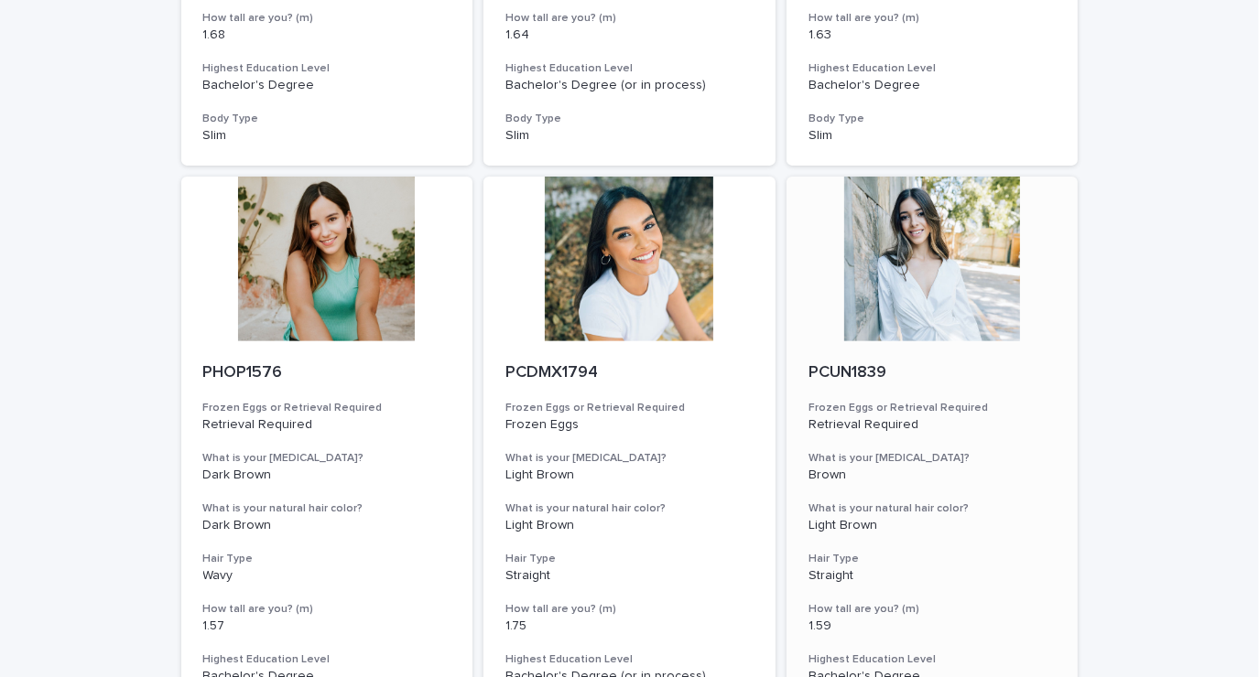
click at [948, 268] on div at bounding box center [932, 259] width 292 height 165
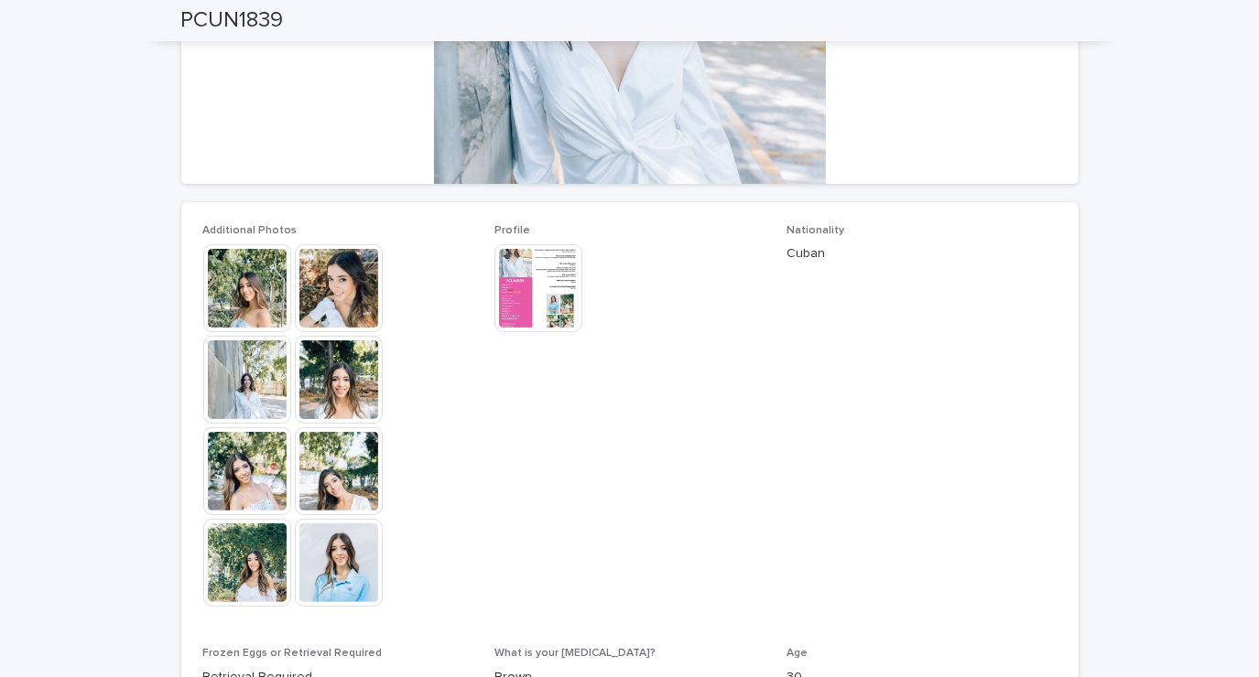
scroll to position [359, 0]
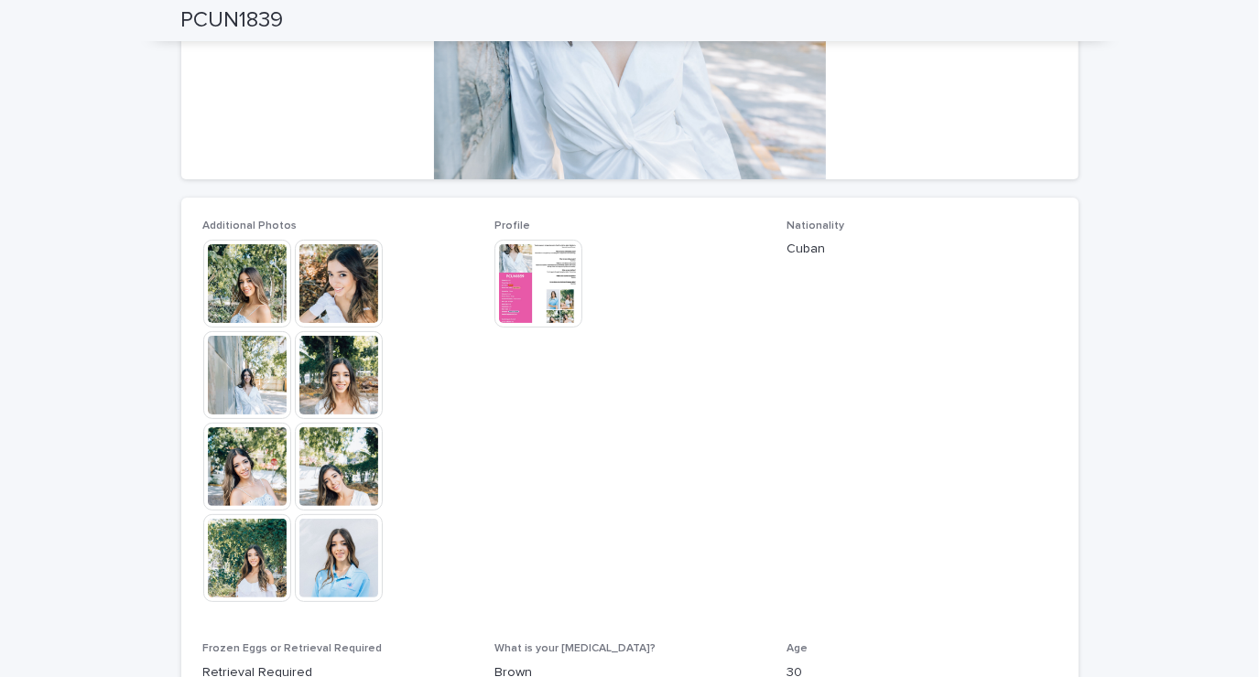
click at [1030, 341] on span "Nationality Cuban" at bounding box center [921, 420] width 270 height 401
click at [536, 293] on img at bounding box center [538, 284] width 88 height 88
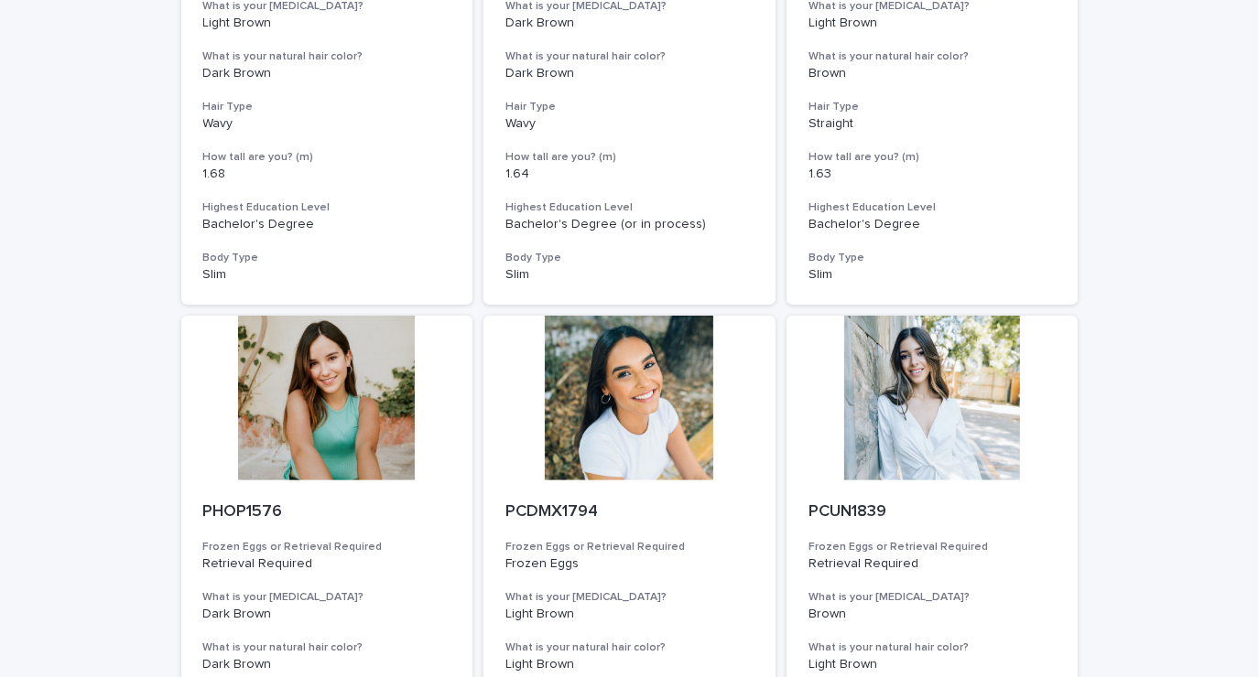
scroll to position [469, 0]
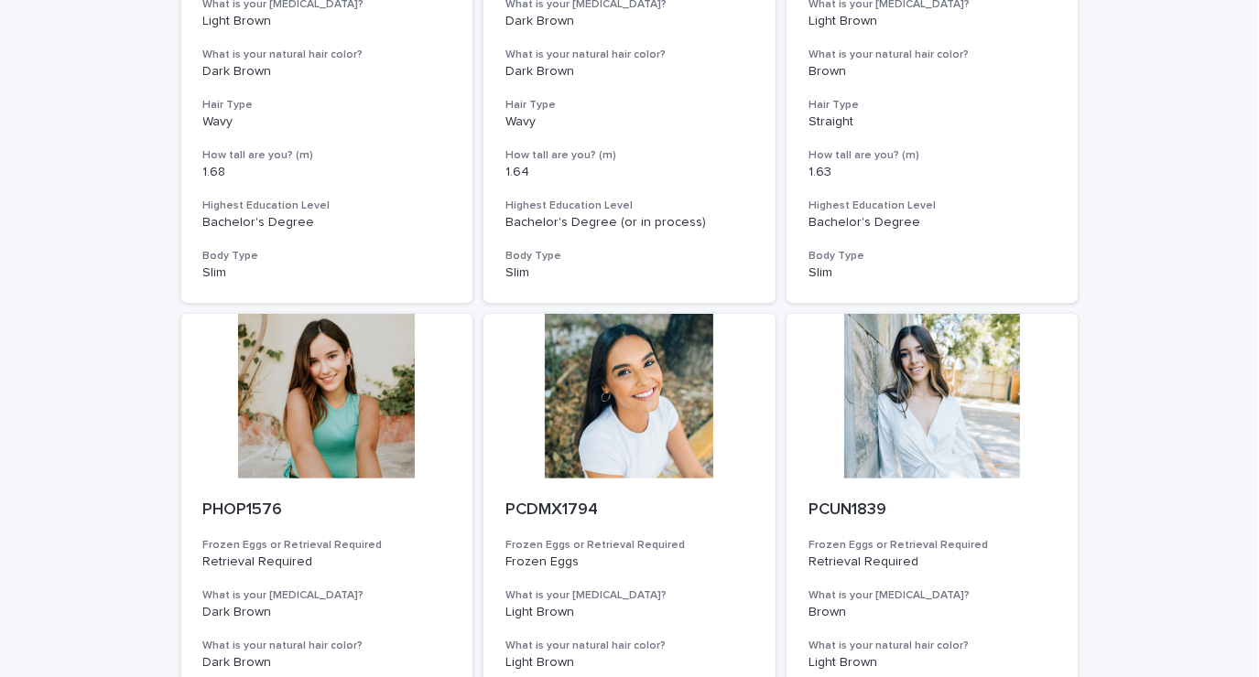
click at [315, 472] on div at bounding box center [327, 396] width 292 height 165
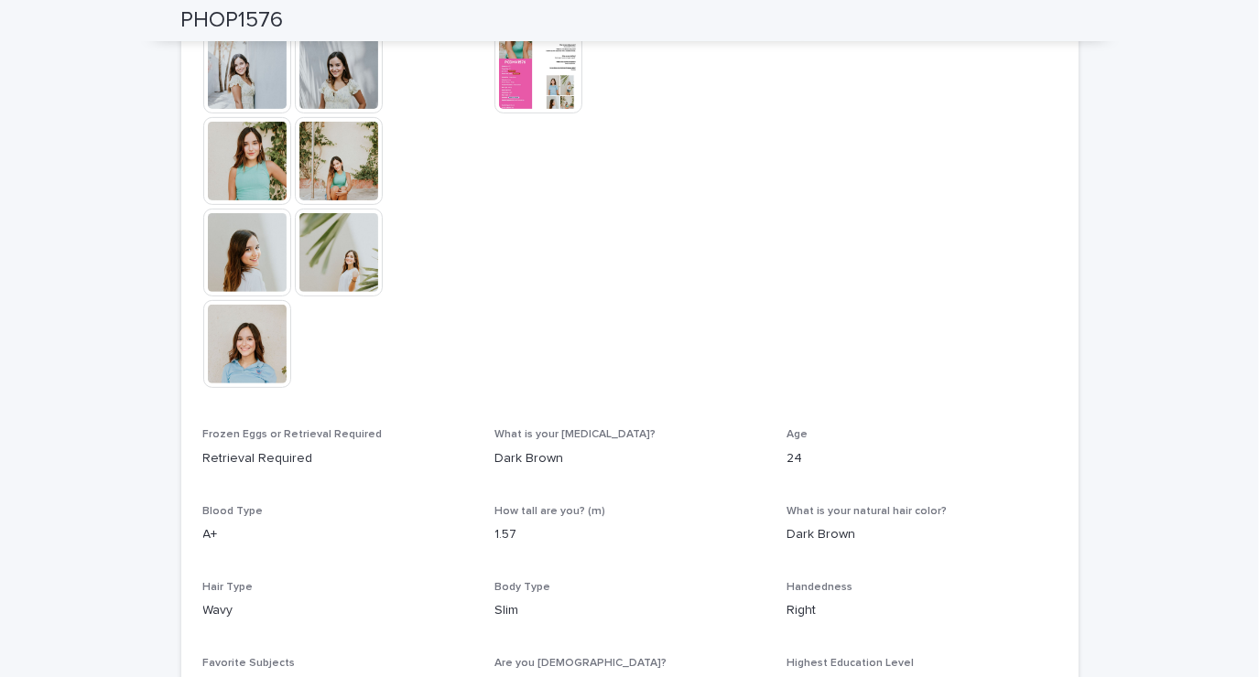
scroll to position [570, 0]
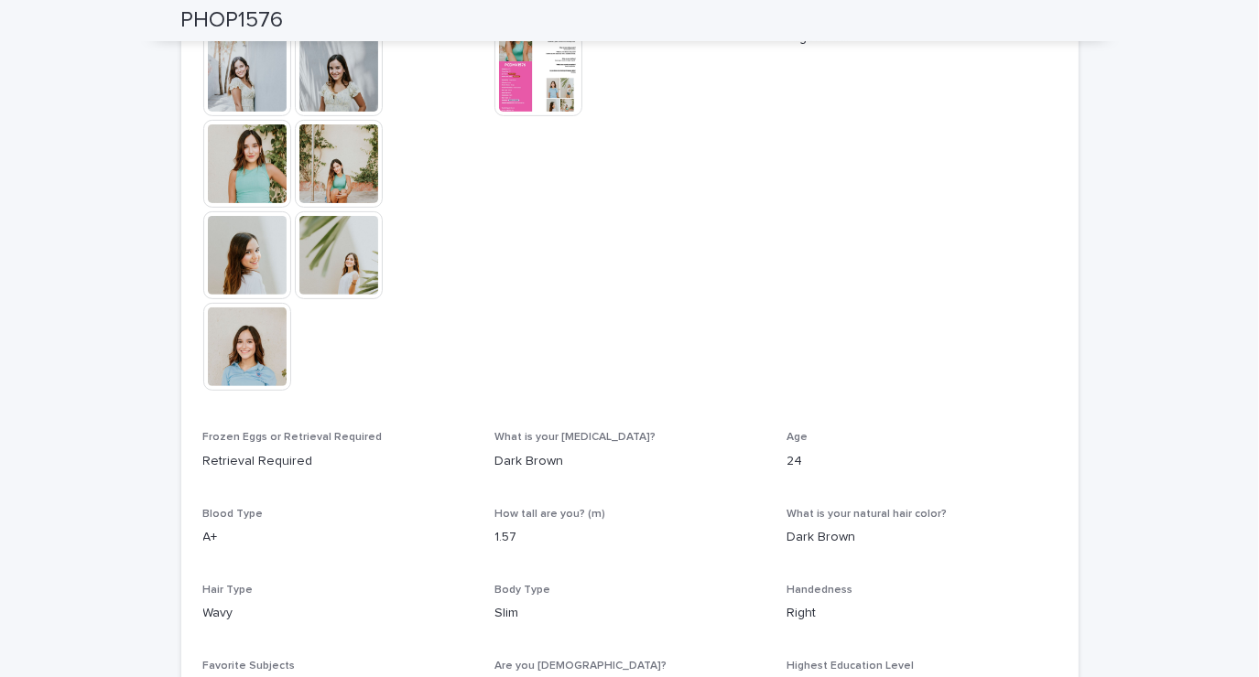
click at [248, 249] on img at bounding box center [247, 255] width 88 height 88
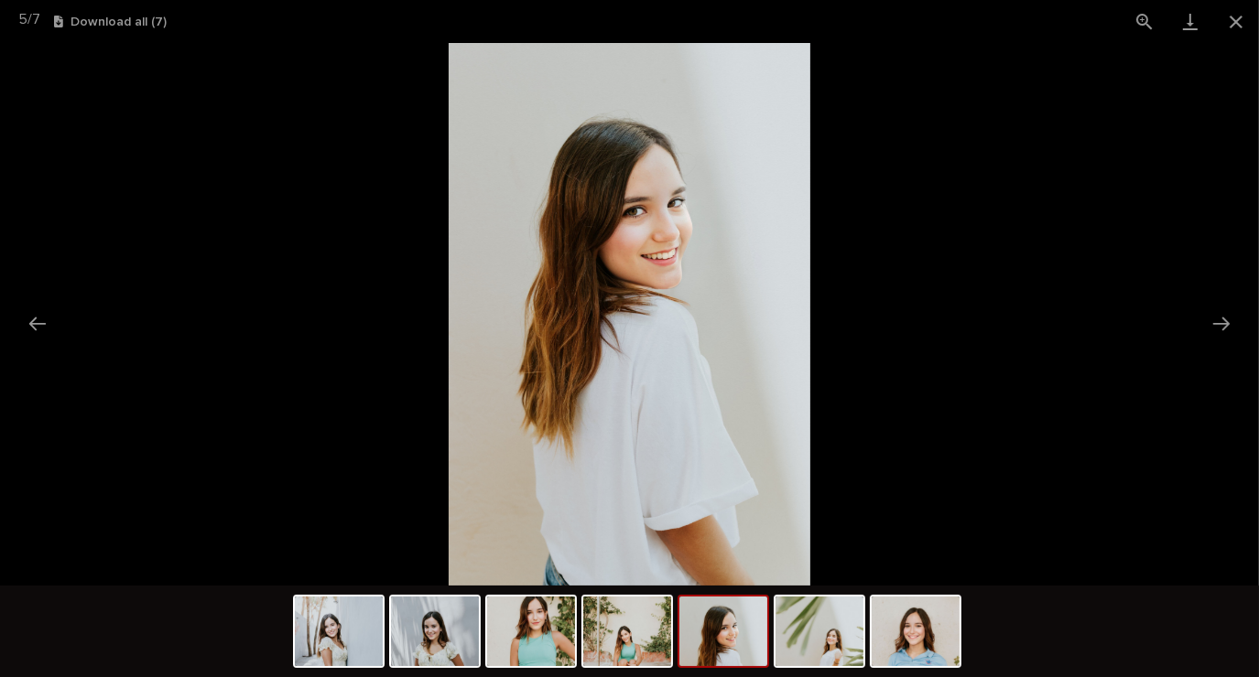
click at [1227, 325] on button "Next slide" at bounding box center [1221, 324] width 38 height 36
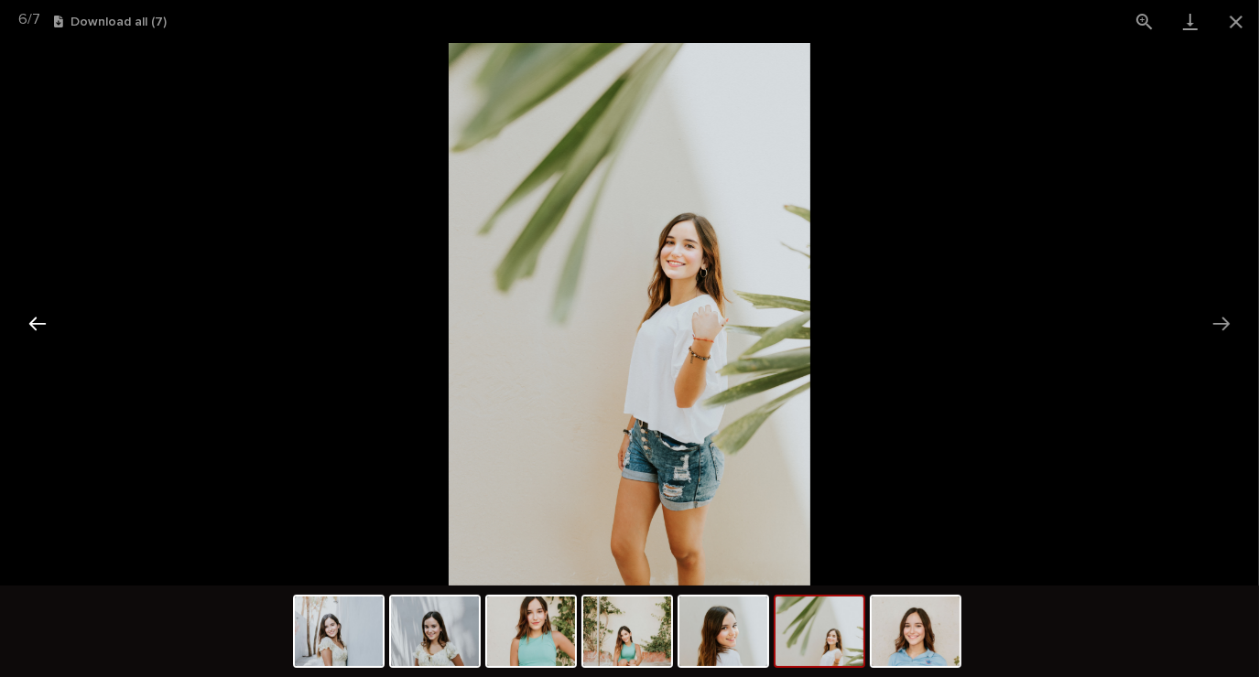
click at [38, 332] on button "Previous slide" at bounding box center [37, 324] width 38 height 36
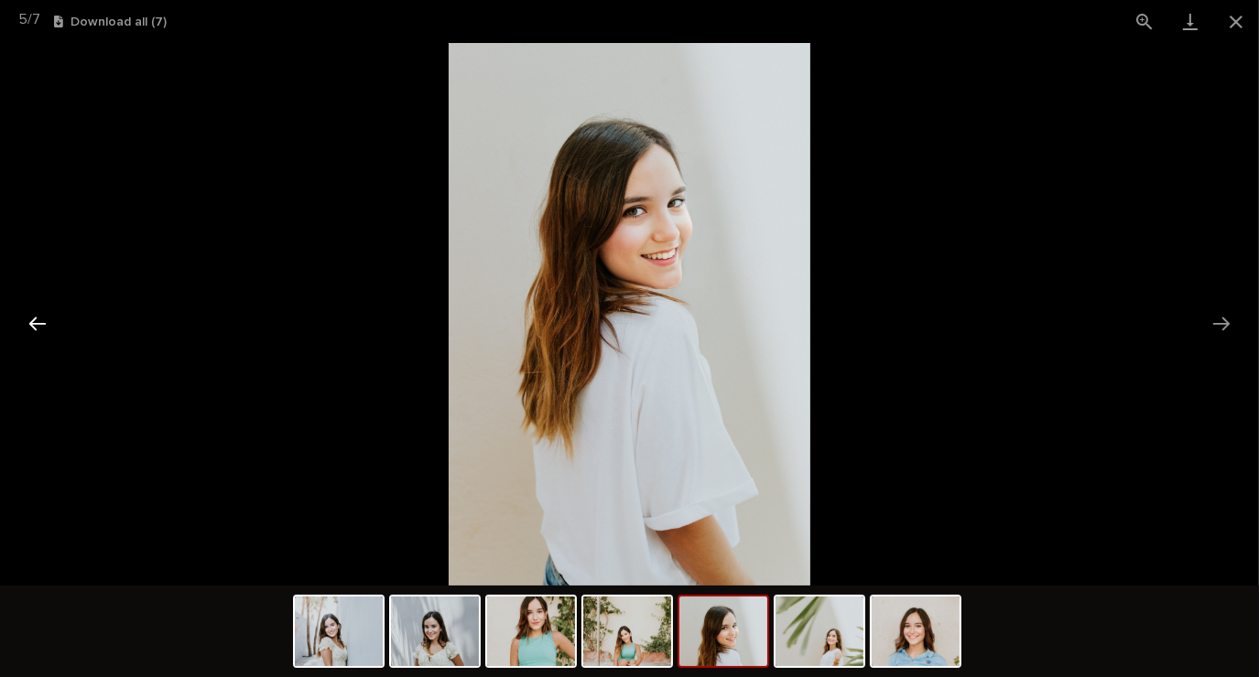
click at [40, 337] on button "Previous slide" at bounding box center [37, 324] width 38 height 36
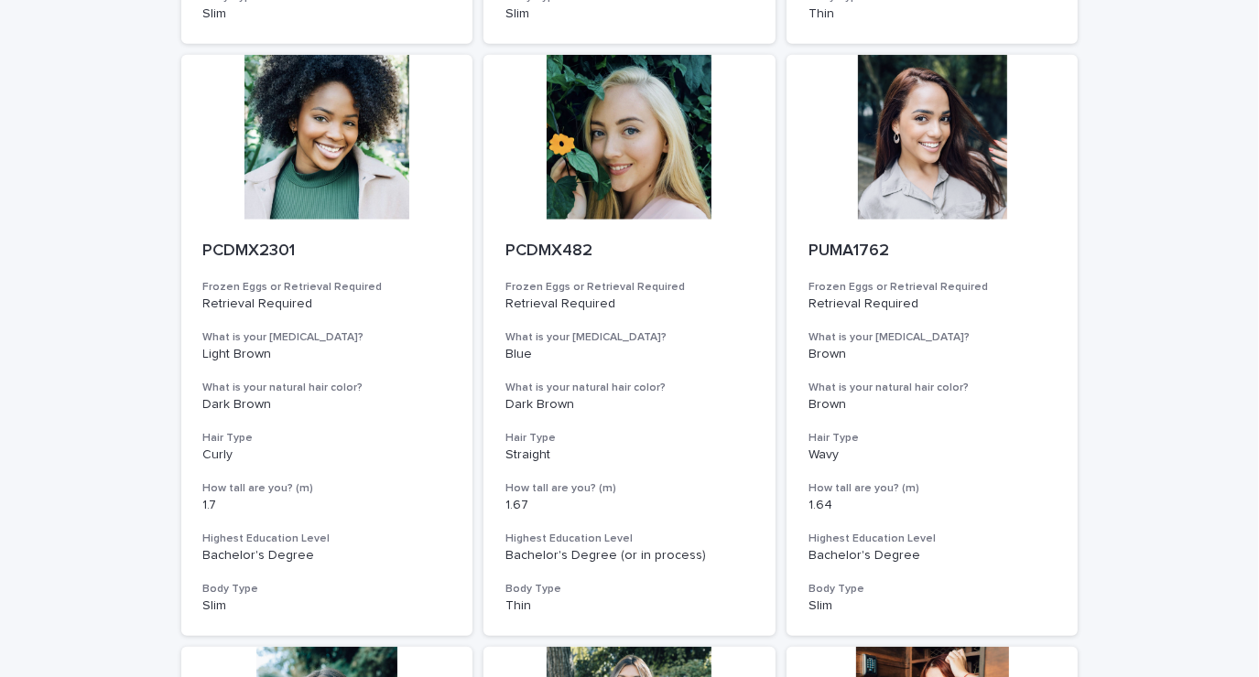
scroll to position [1323, 0]
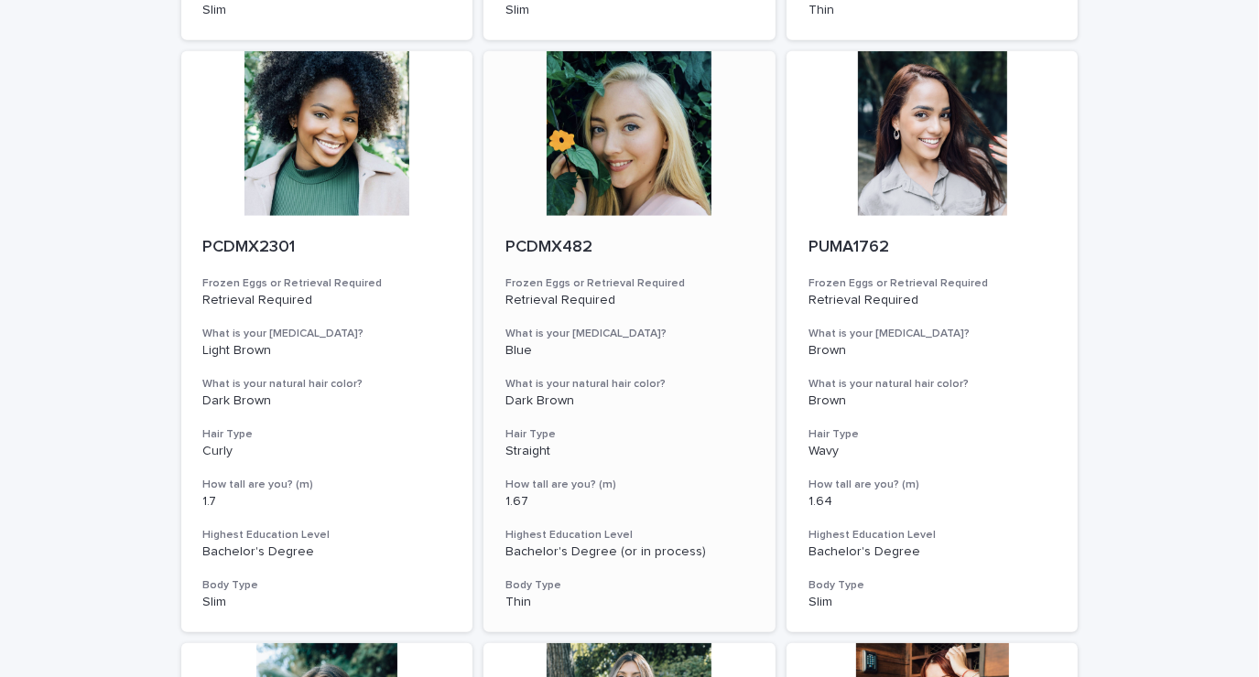
click at [630, 155] on div at bounding box center [629, 133] width 292 height 165
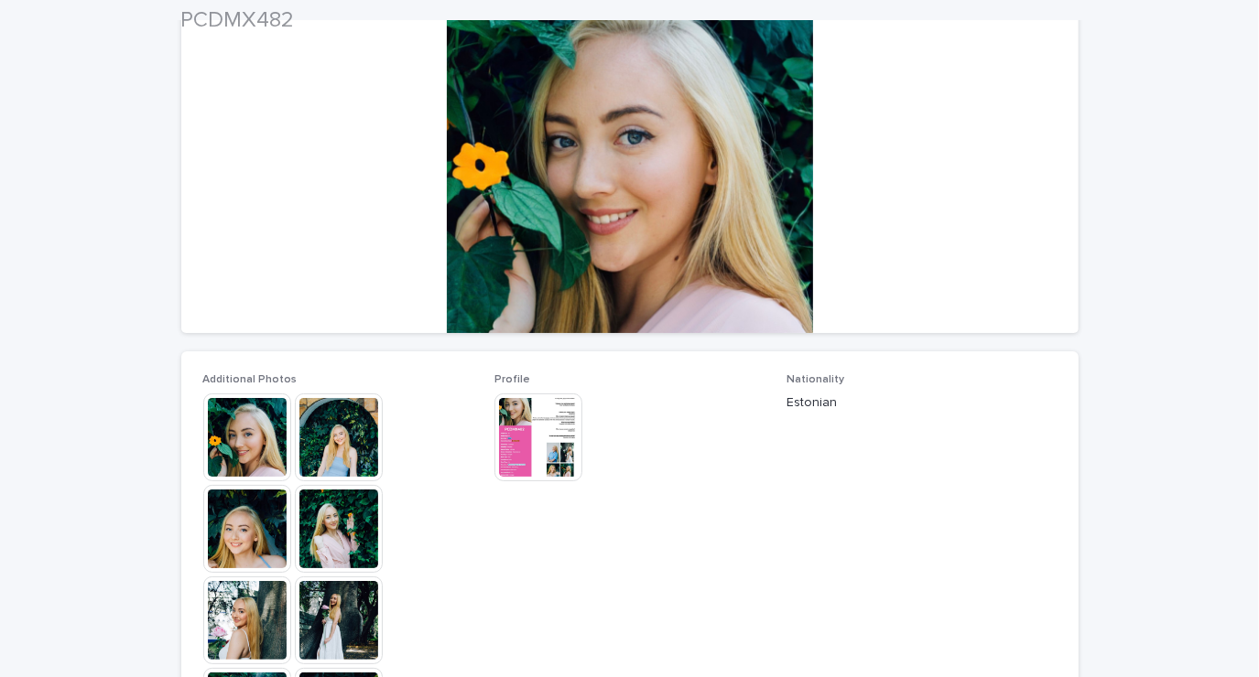
scroll to position [209, 0]
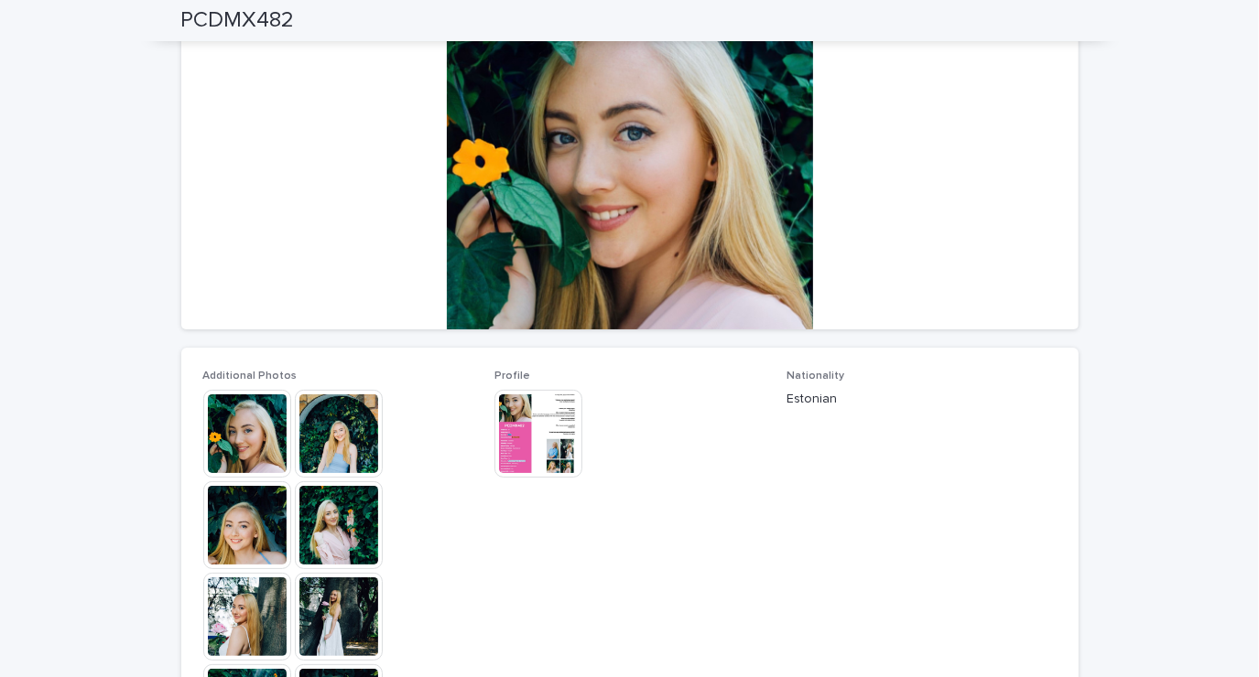
click at [330, 417] on img at bounding box center [339, 434] width 88 height 88
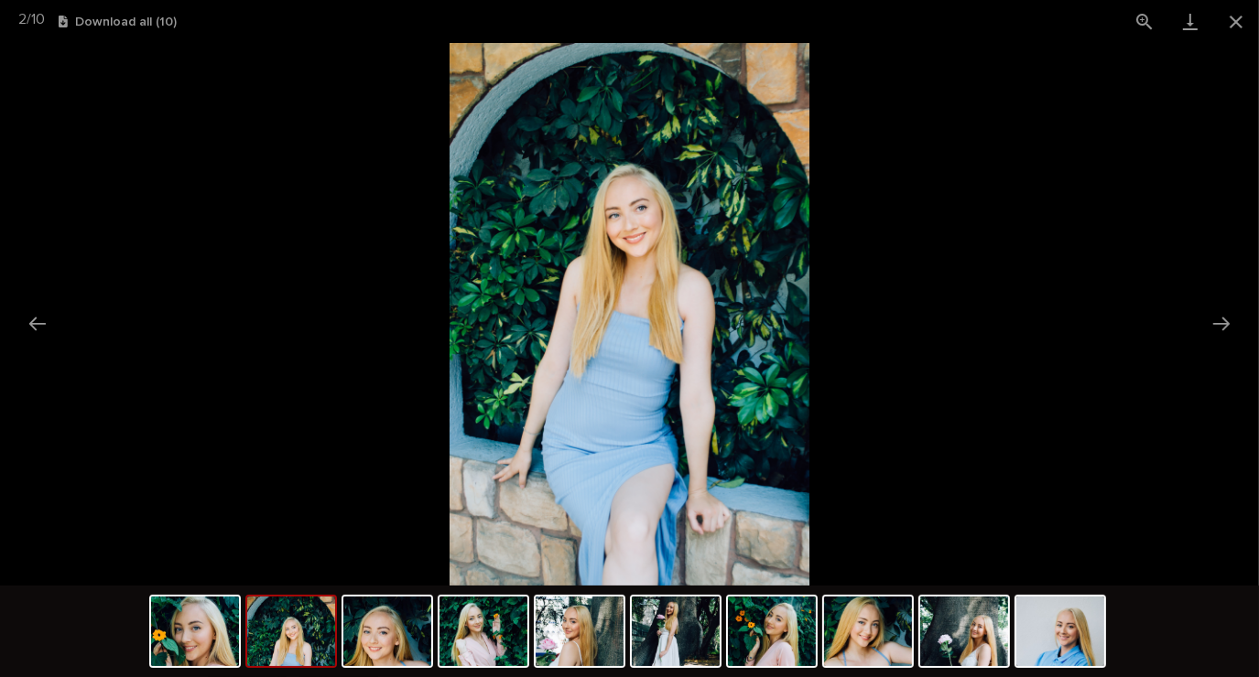
click at [1216, 323] on button "Next slide" at bounding box center [1221, 324] width 38 height 36
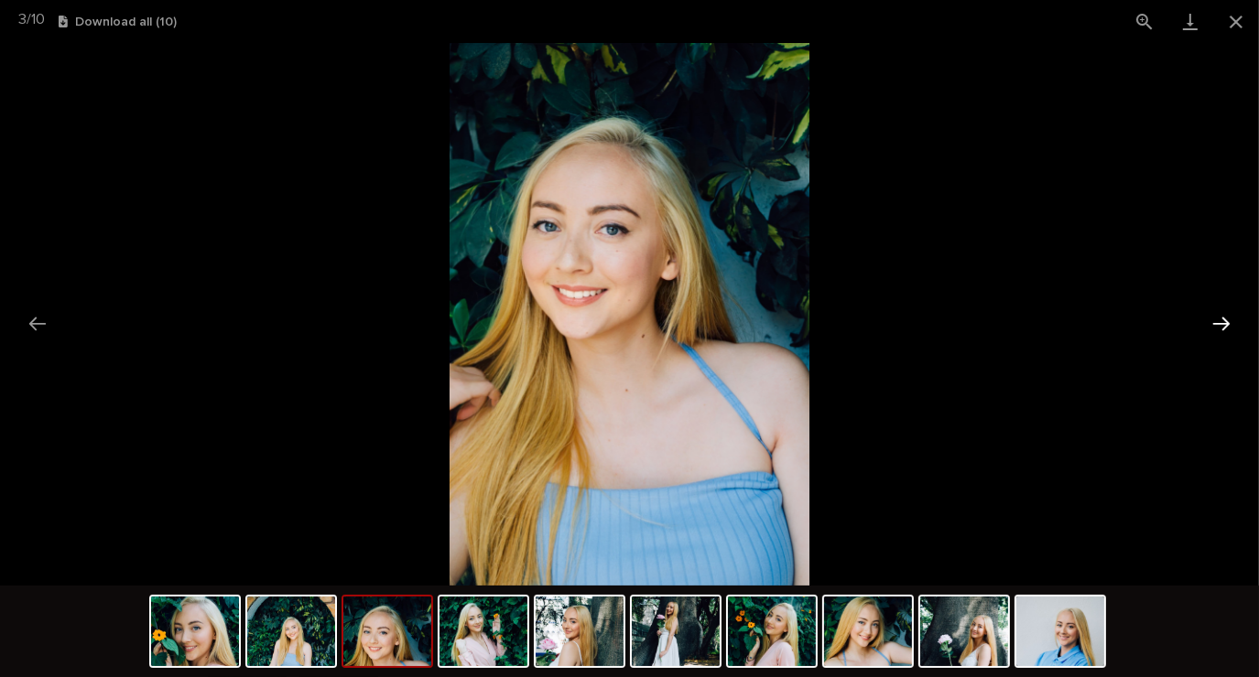
click at [1203, 330] on button "Next slide" at bounding box center [1221, 324] width 38 height 36
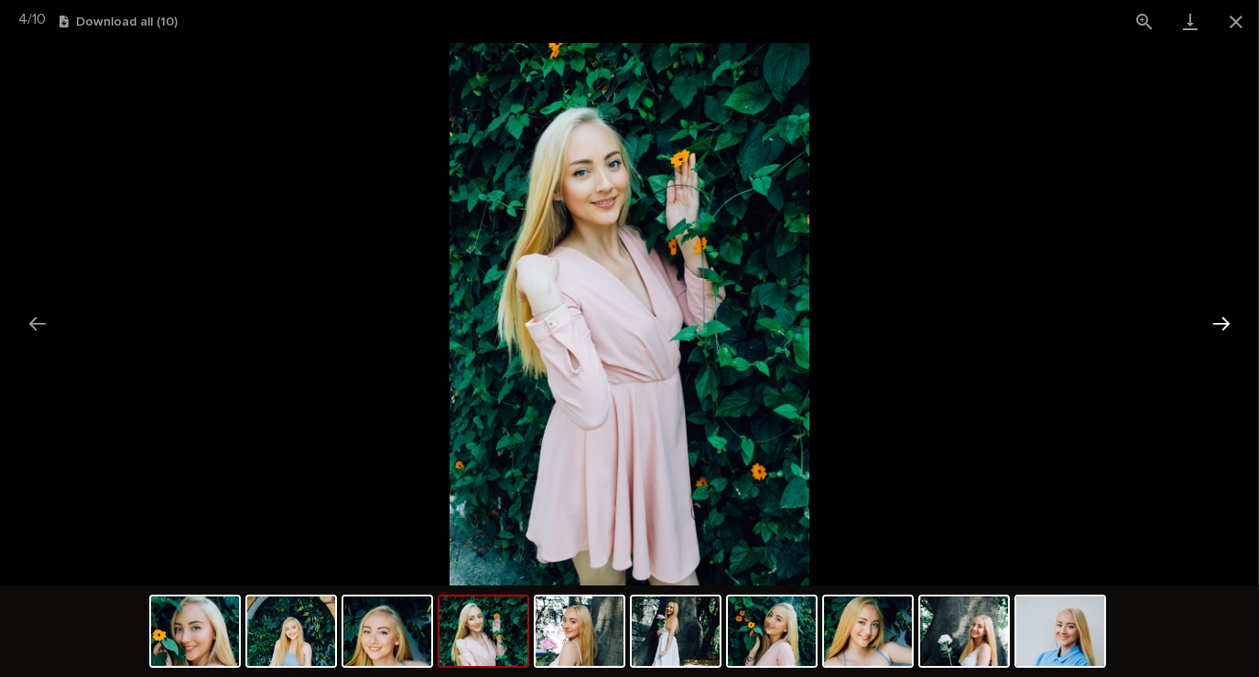
click at [1216, 331] on button "Next slide" at bounding box center [1221, 324] width 38 height 36
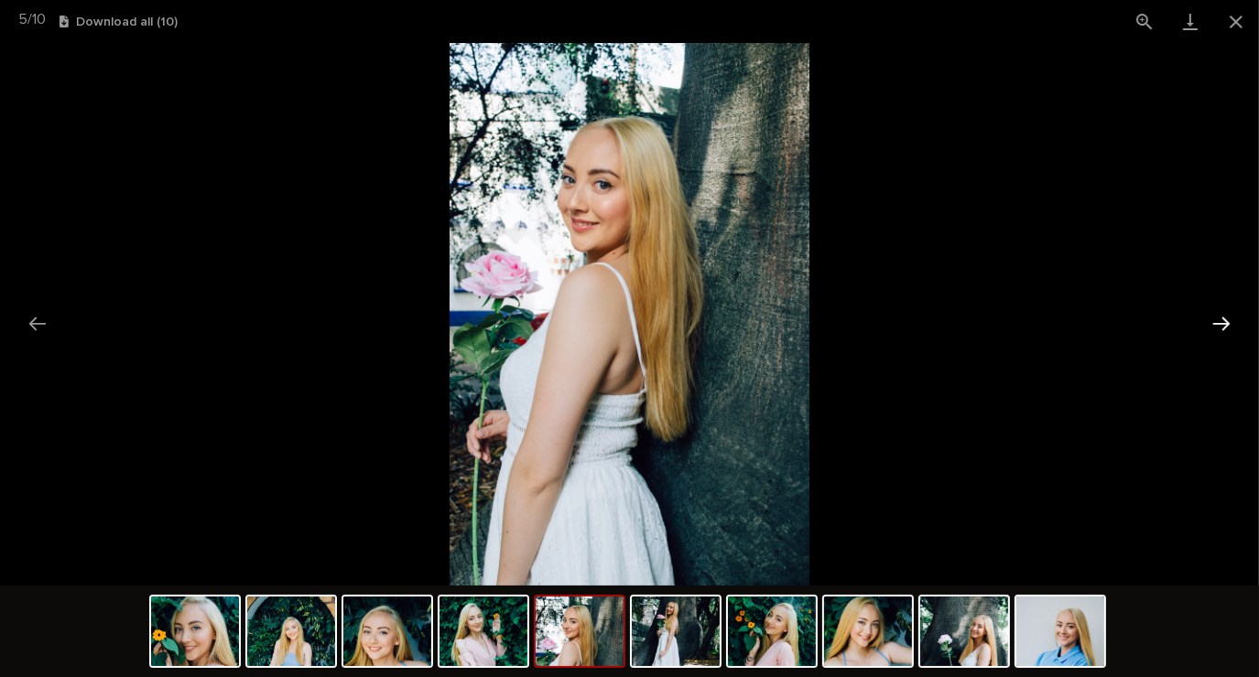
click at [1218, 330] on button "Next slide" at bounding box center [1221, 324] width 38 height 36
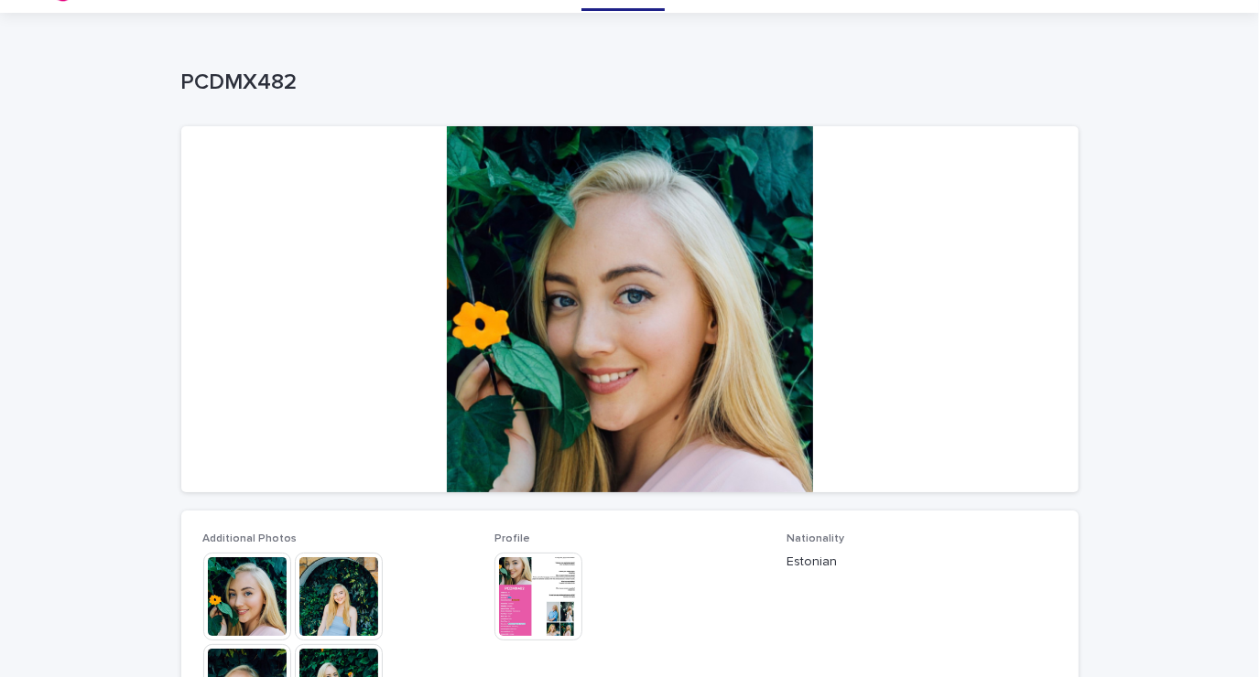
scroll to position [46, 0]
click at [542, 612] on img at bounding box center [538, 597] width 88 height 88
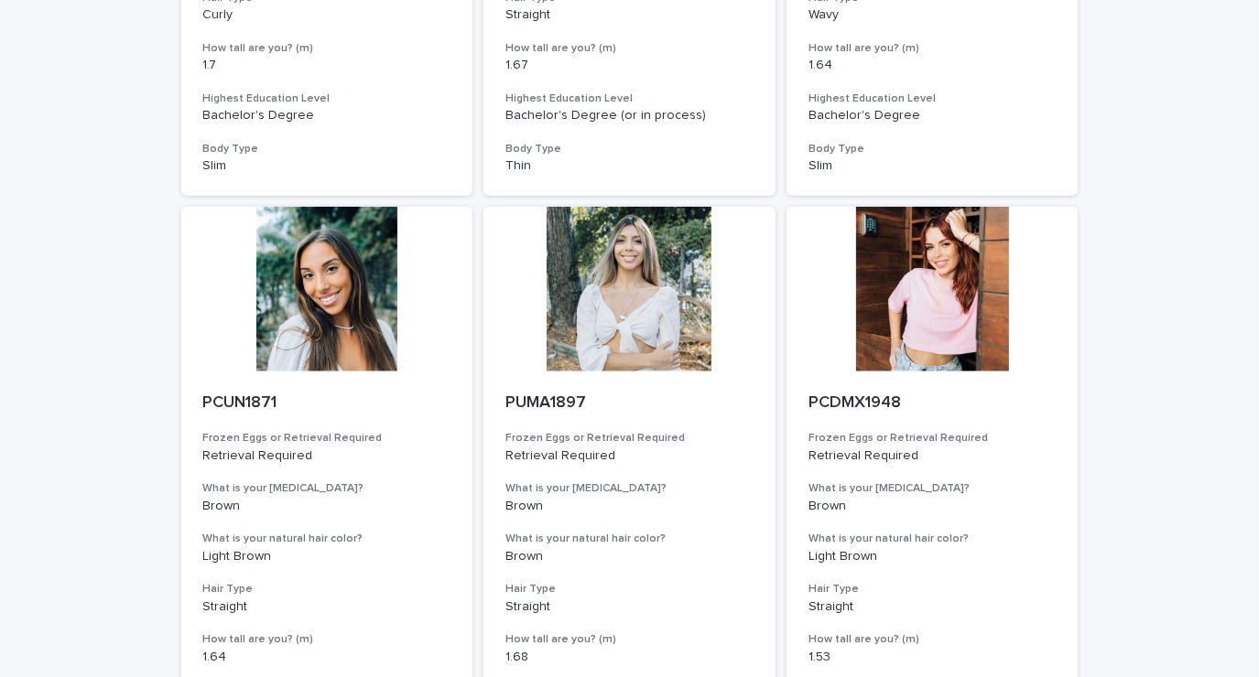
scroll to position [1488, 0]
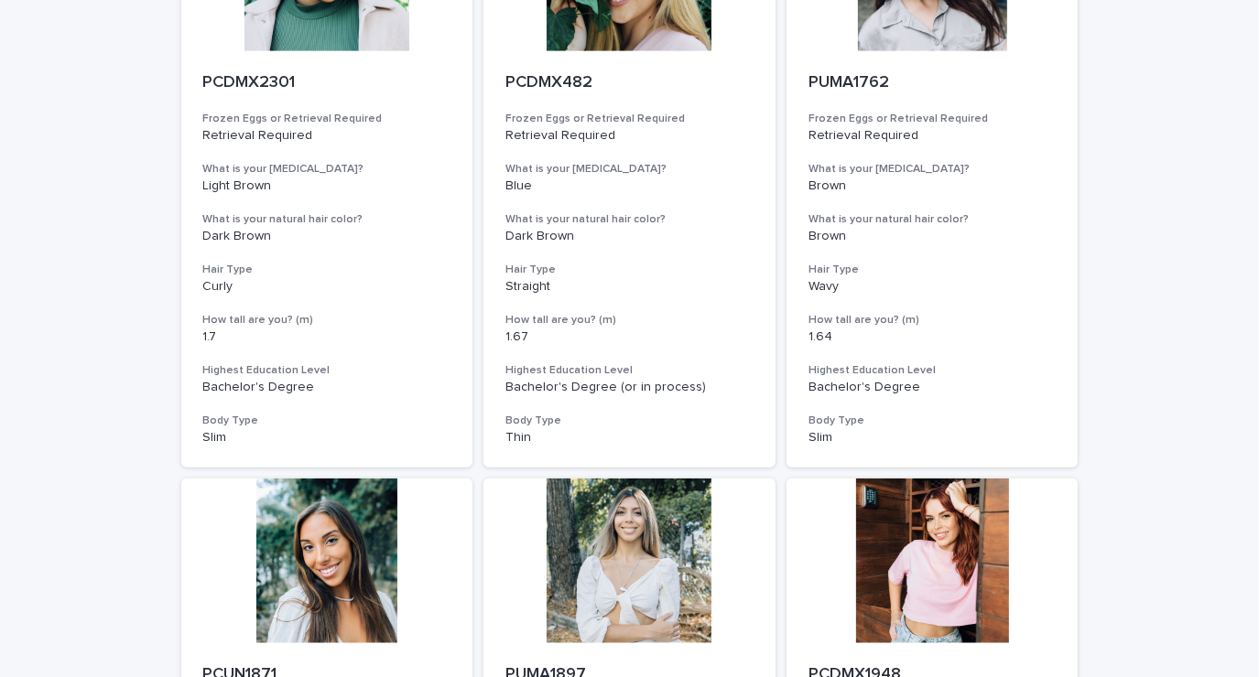
click at [670, 99] on div "PCDMX482 Frozen Eggs or Retrieval Required Retrieval Required What is your [MED…" at bounding box center [629, 259] width 292 height 417
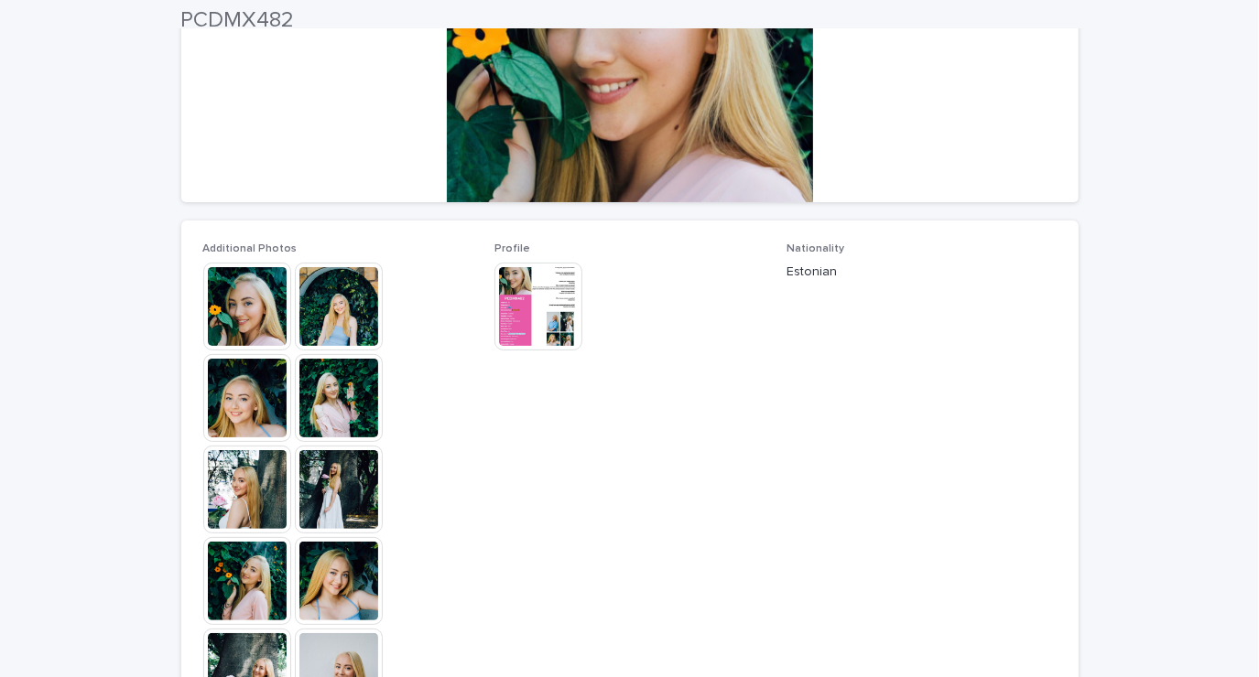
scroll to position [406, 0]
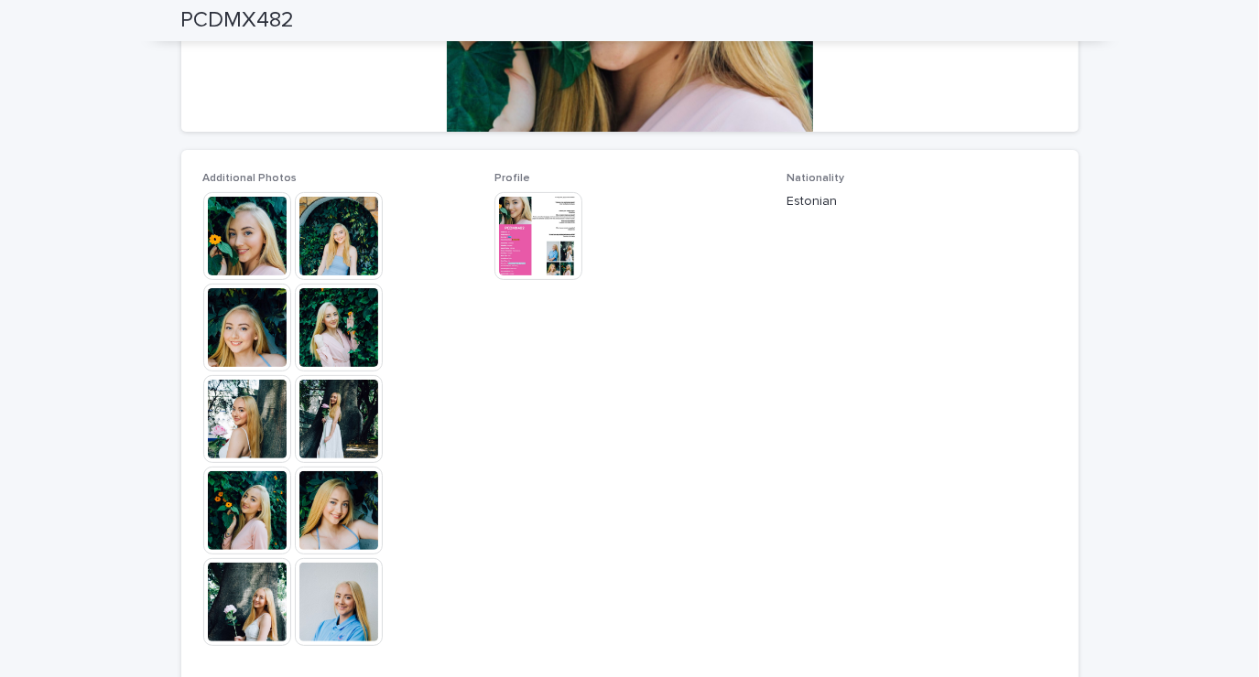
click at [533, 245] on img at bounding box center [538, 236] width 88 height 88
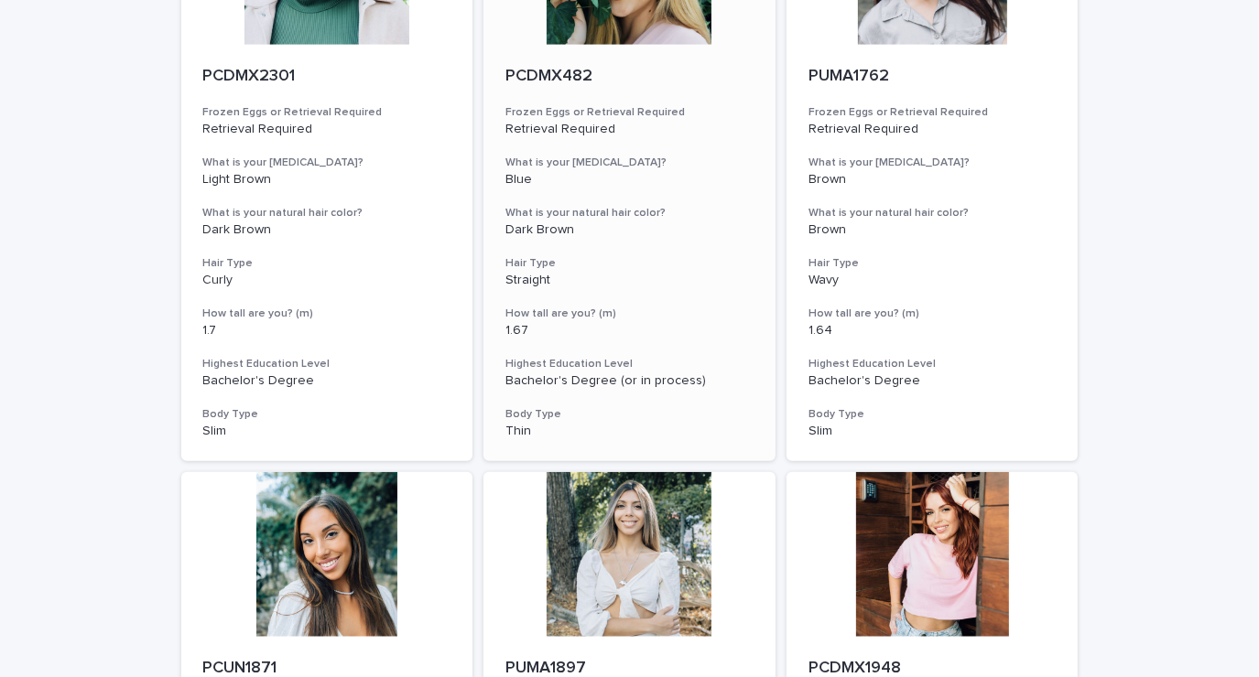
click at [640, 70] on p "PCDMX482" at bounding box center [629, 77] width 248 height 20
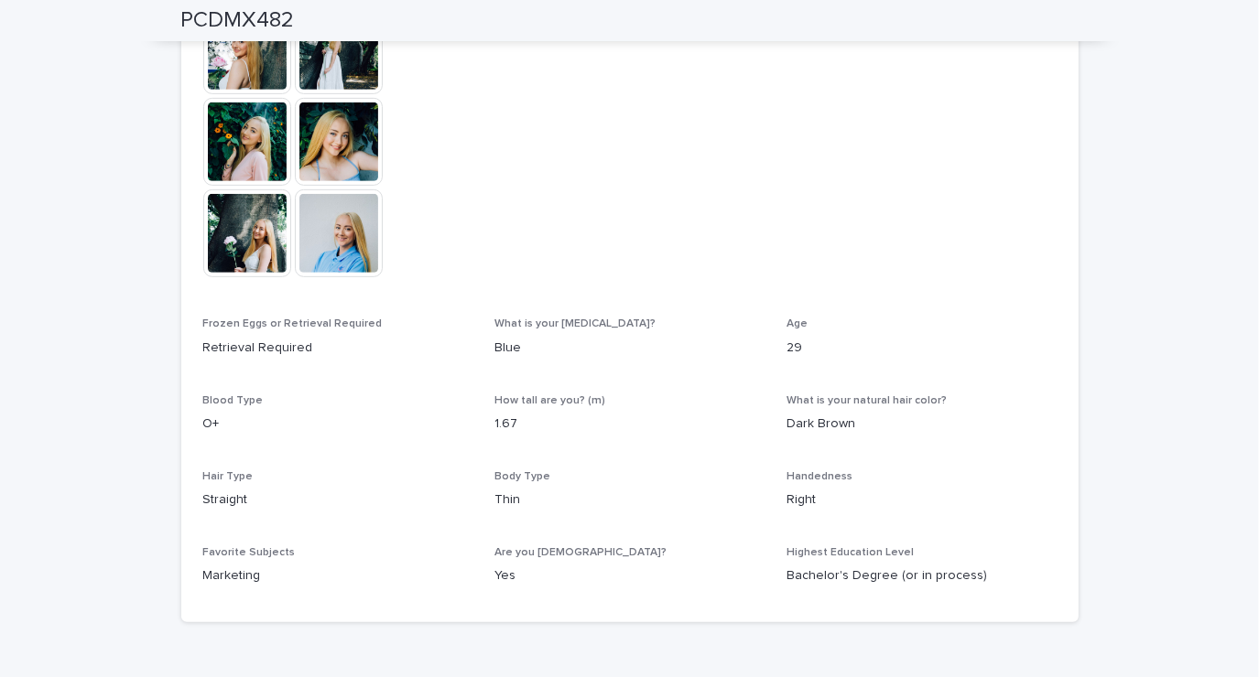
click at [687, 170] on span "Profile This file cannot be opened Download File" at bounding box center [629, 49] width 270 height 492
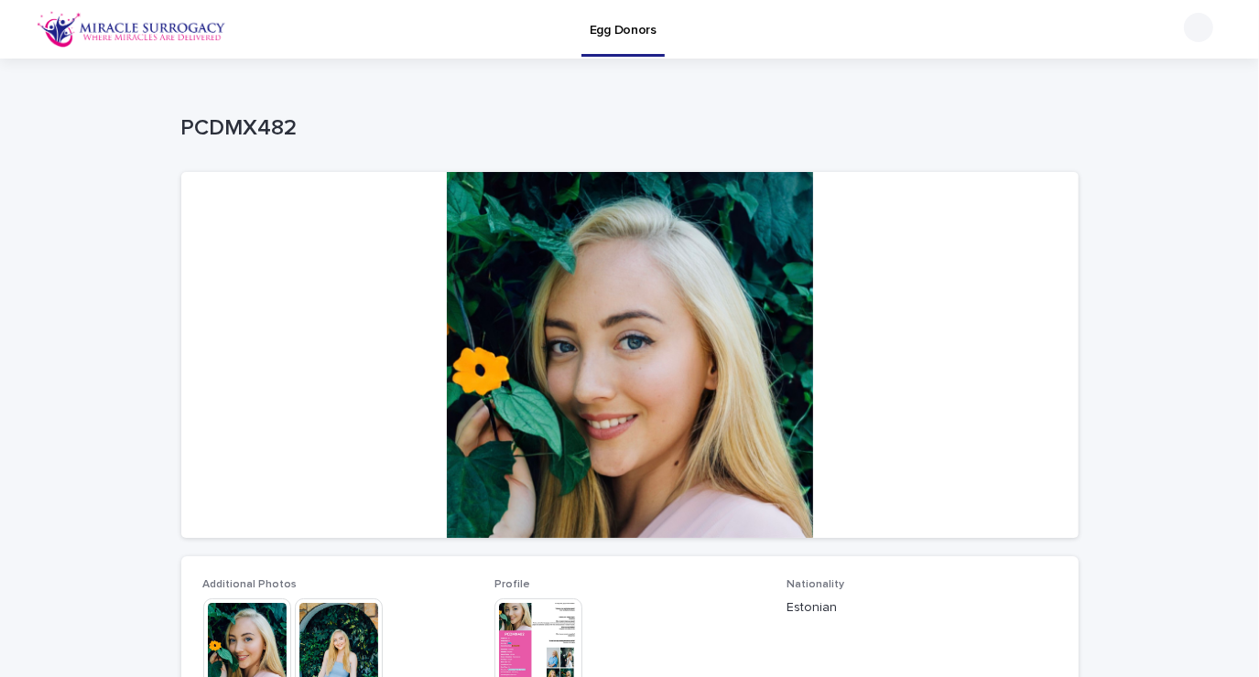
click at [753, 419] on div at bounding box center [629, 355] width 897 height 366
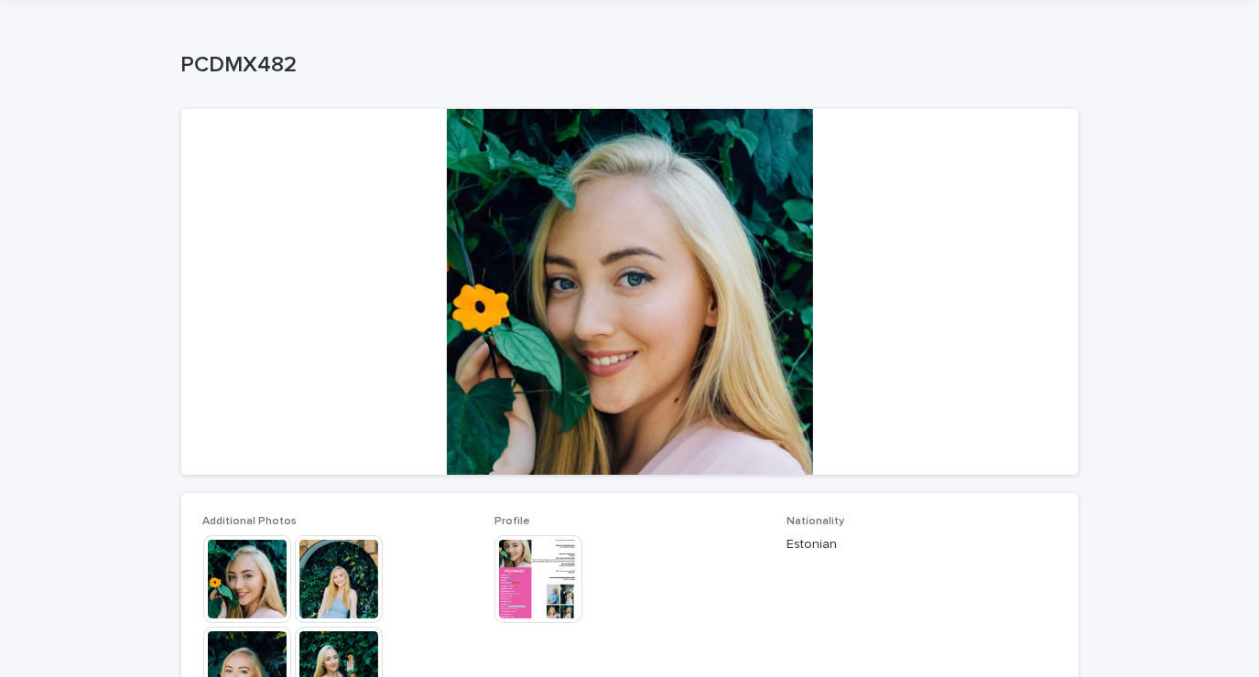
scroll to position [104, 0]
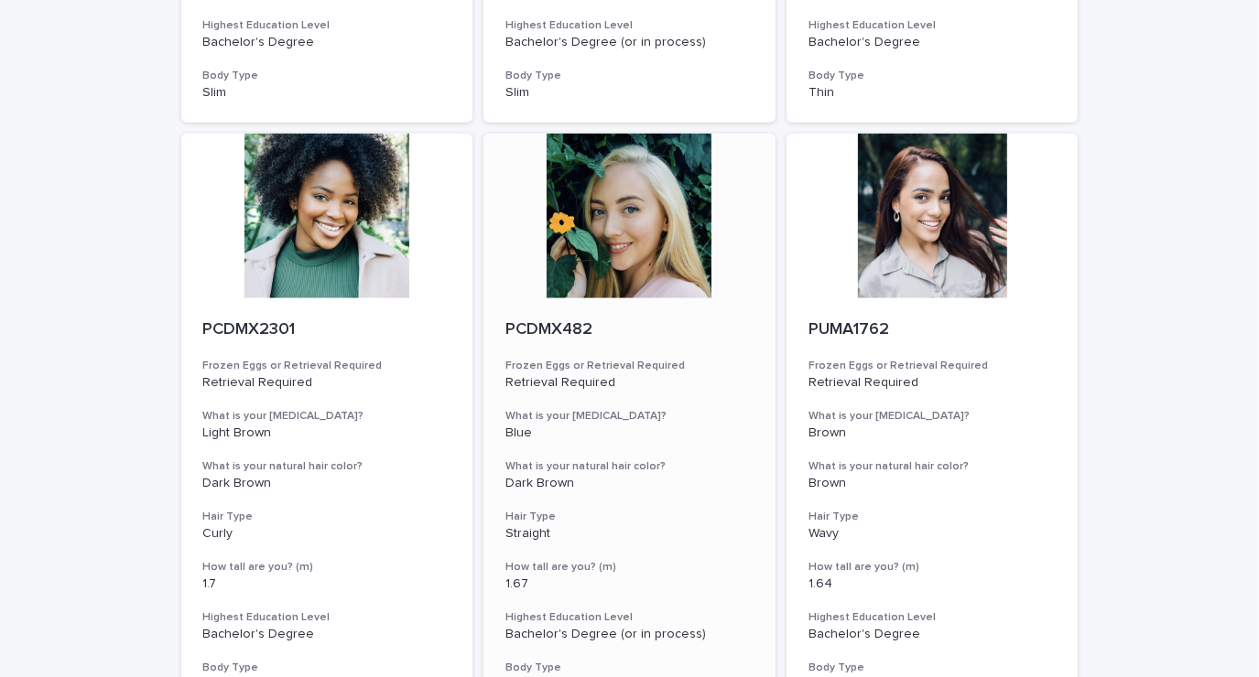
click at [629, 207] on div at bounding box center [629, 216] width 292 height 165
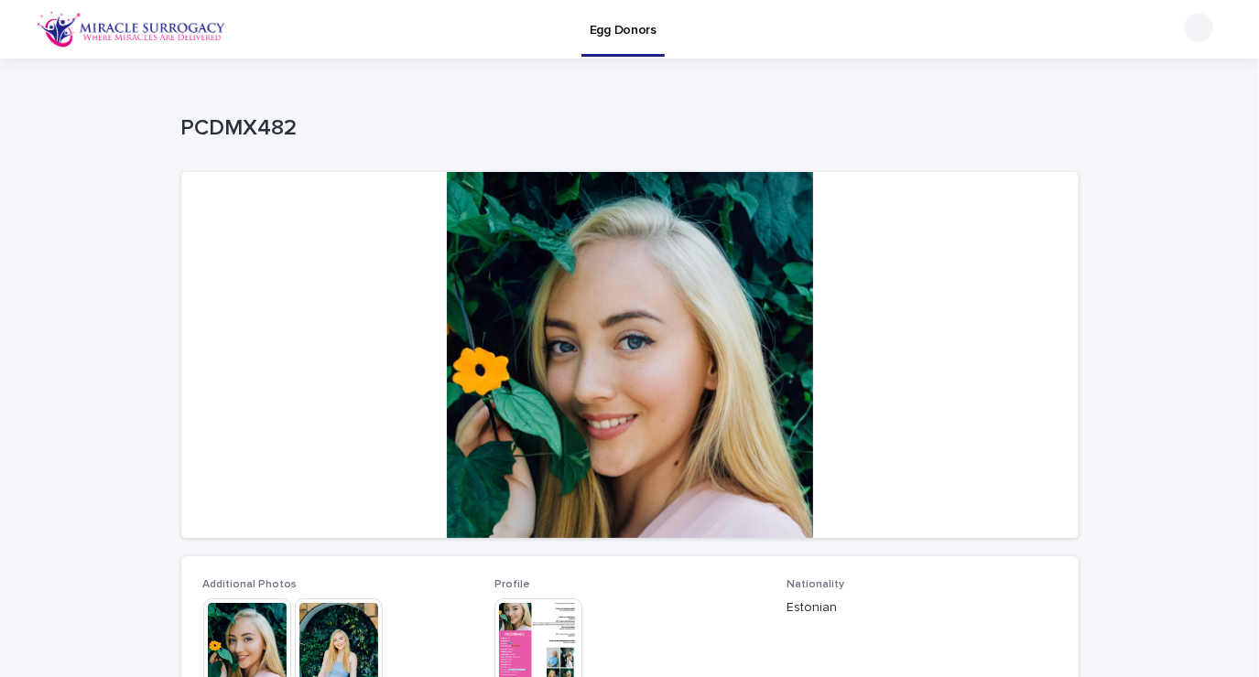
click at [544, 631] on img at bounding box center [538, 643] width 88 height 88
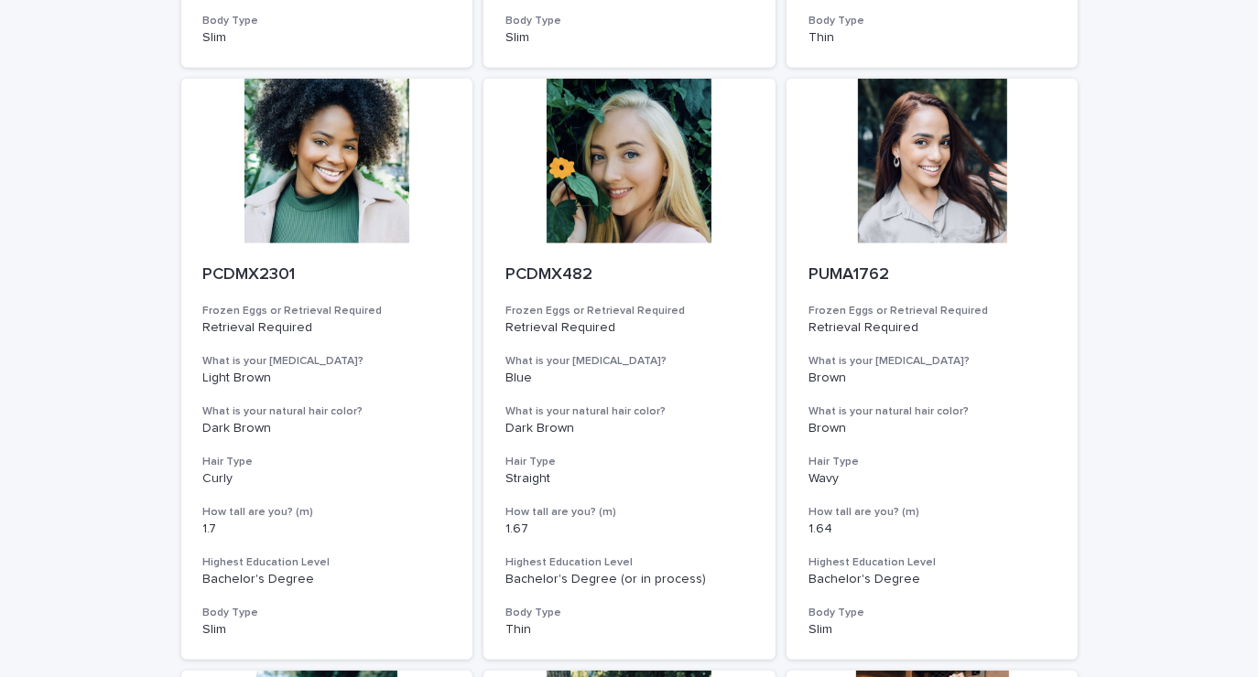
scroll to position [2059, 0]
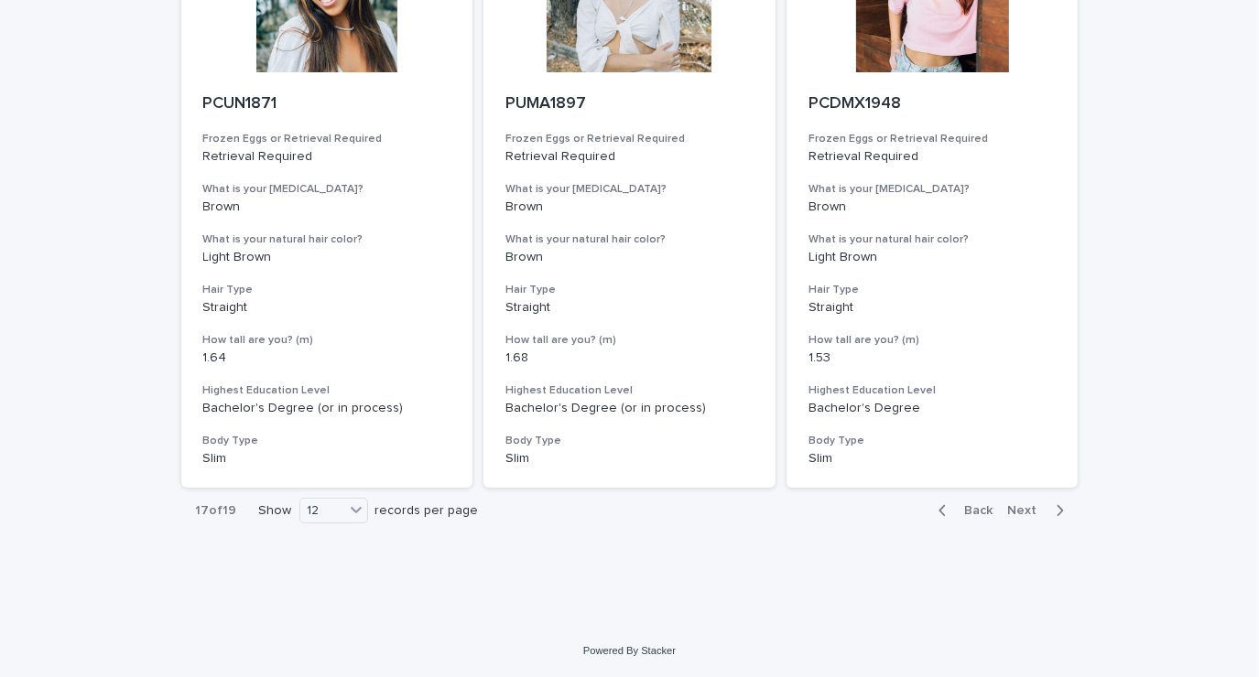
click at [1055, 510] on icon "button" at bounding box center [1059, 511] width 8 height 16
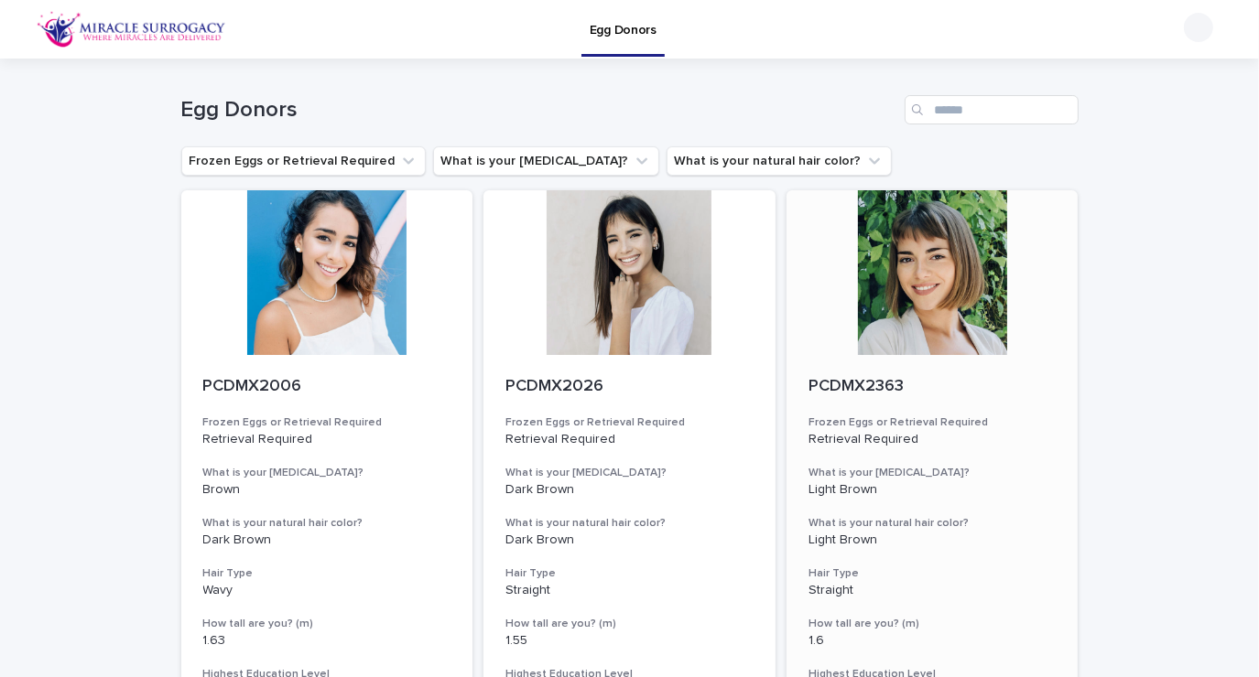
click at [873, 302] on div at bounding box center [932, 272] width 292 height 165
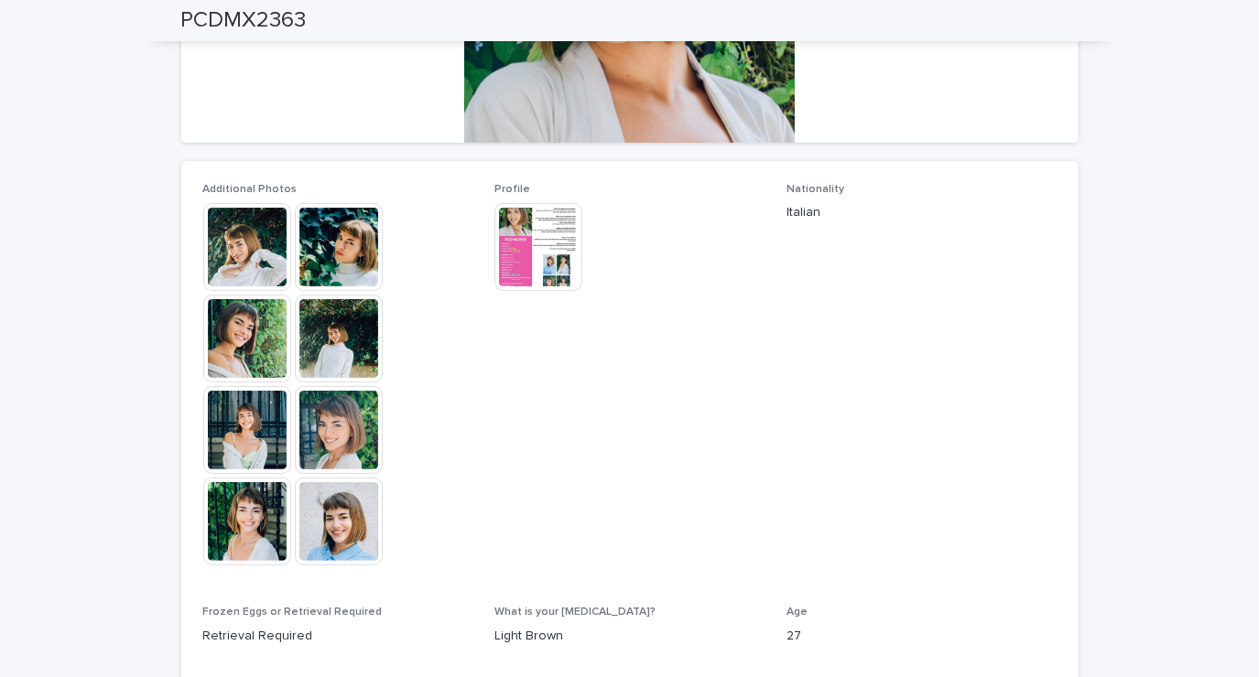
scroll to position [396, 0]
click at [225, 244] on img at bounding box center [247, 246] width 88 height 88
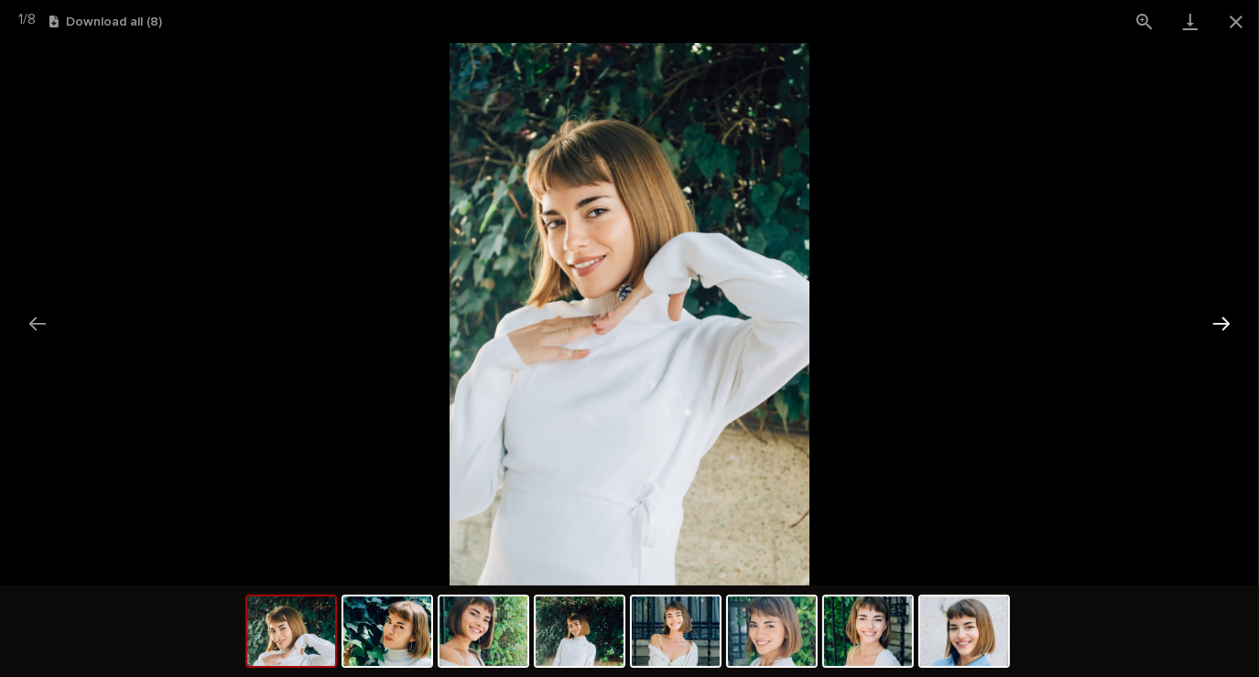
click at [1209, 329] on button "Next slide" at bounding box center [1221, 324] width 38 height 36
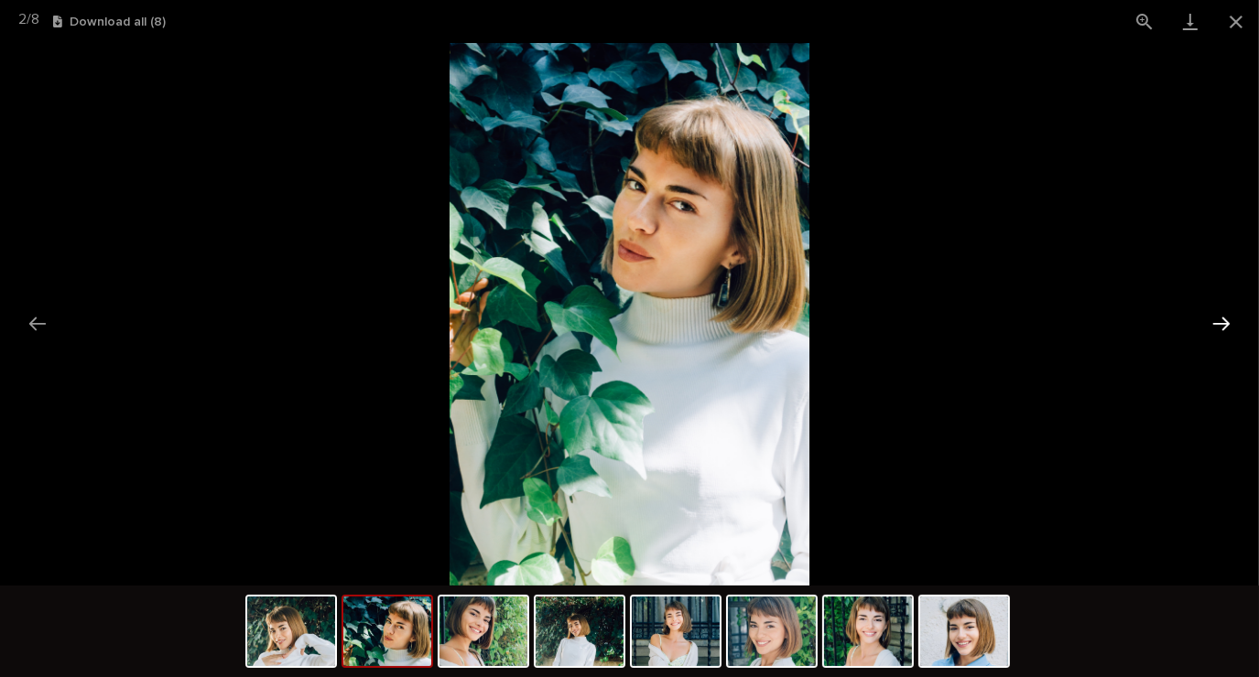
click at [1208, 330] on button "Next slide" at bounding box center [1221, 324] width 38 height 36
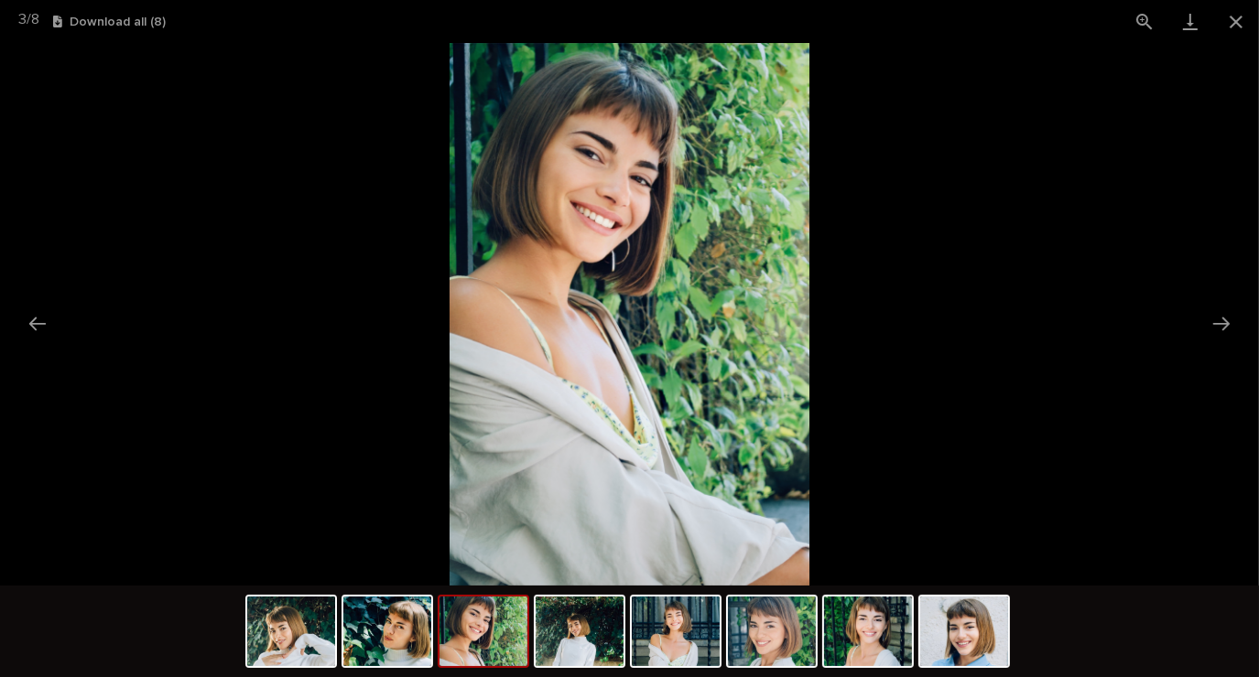
click at [1201, 329] on picture at bounding box center [629, 314] width 1259 height 543
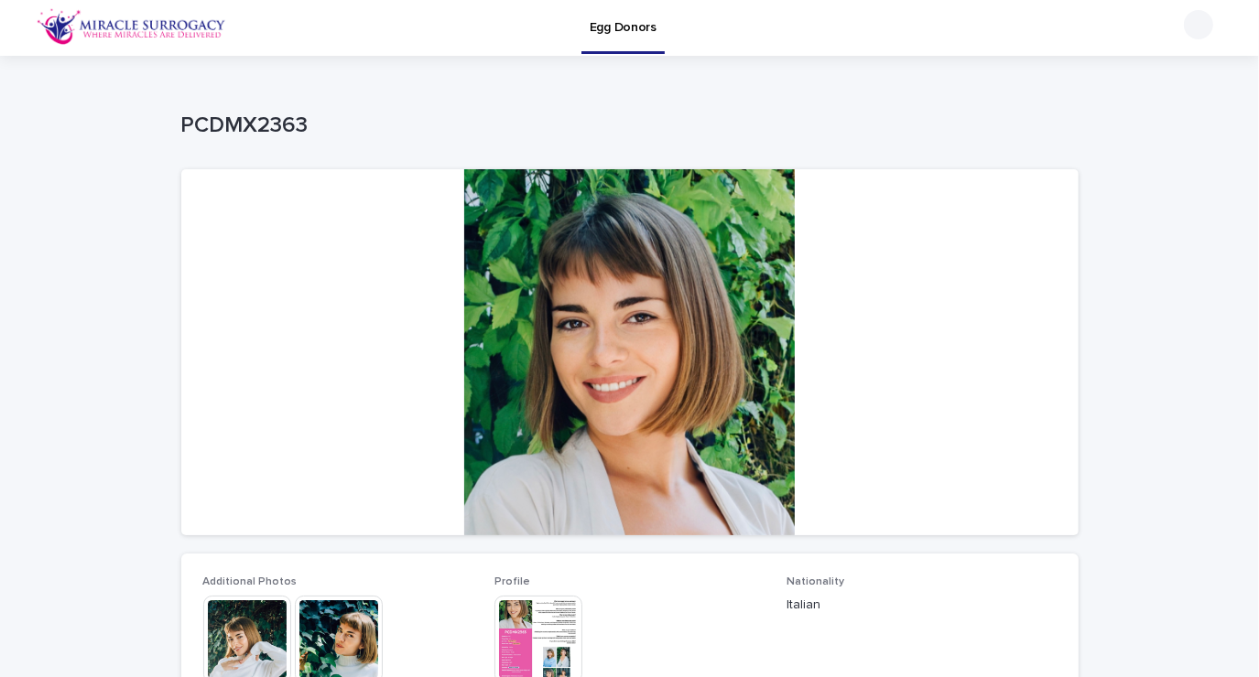
scroll to position [4, 0]
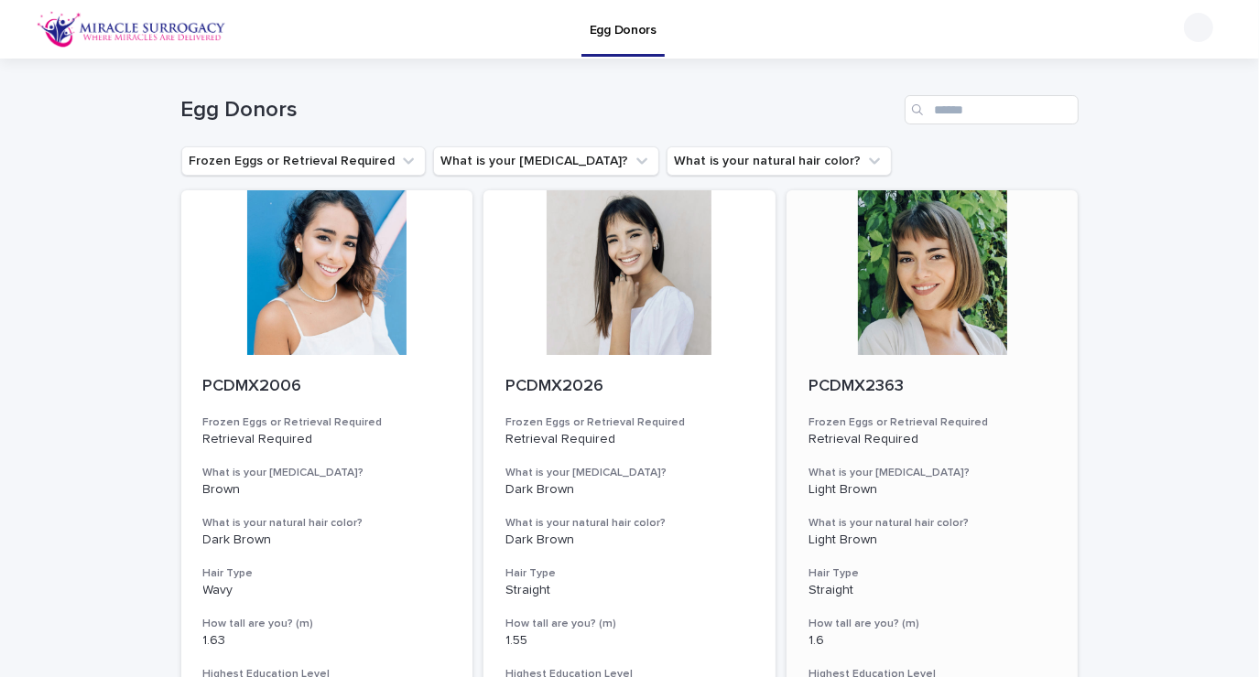
click at [956, 290] on div at bounding box center [932, 272] width 292 height 165
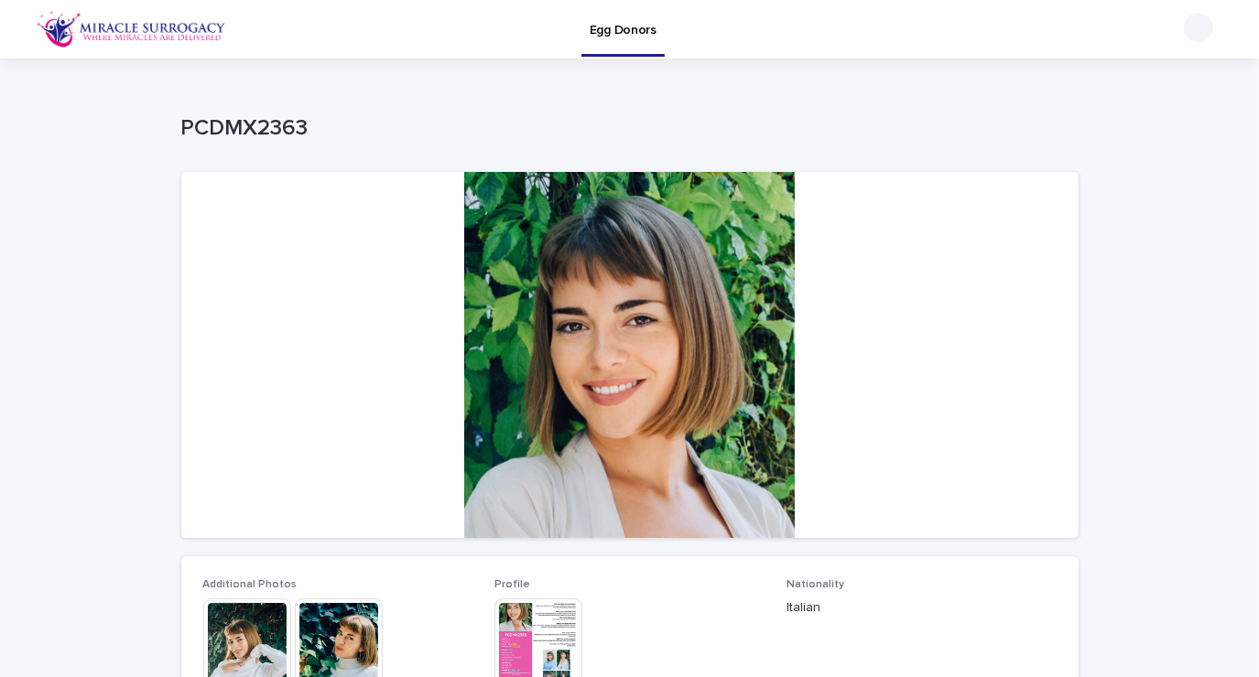
click at [531, 628] on img at bounding box center [538, 643] width 88 height 88
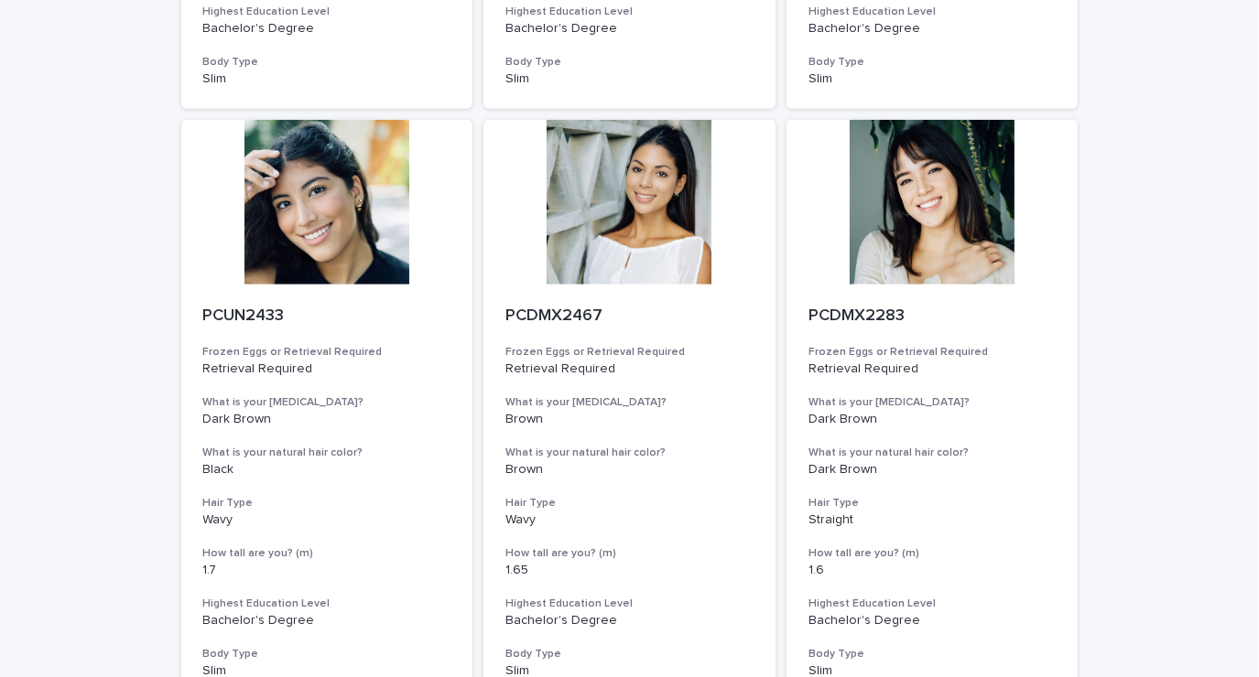
scroll to position [1243, 0]
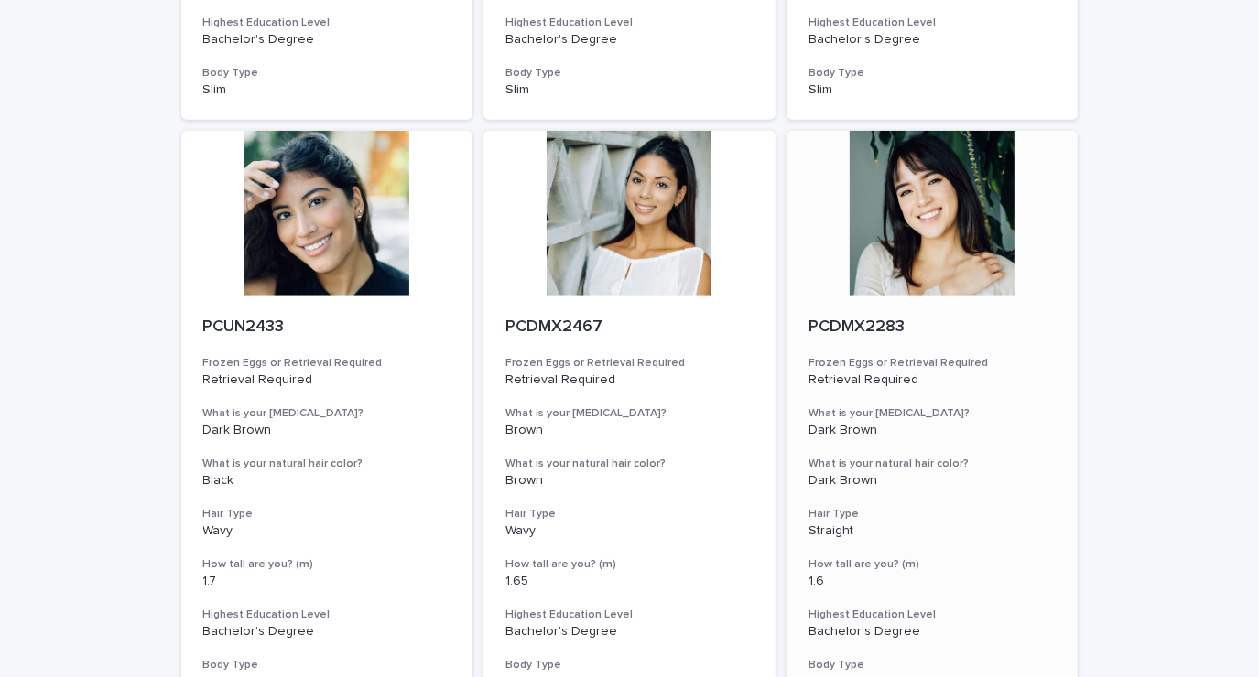
click at [964, 189] on div at bounding box center [932, 213] width 292 height 165
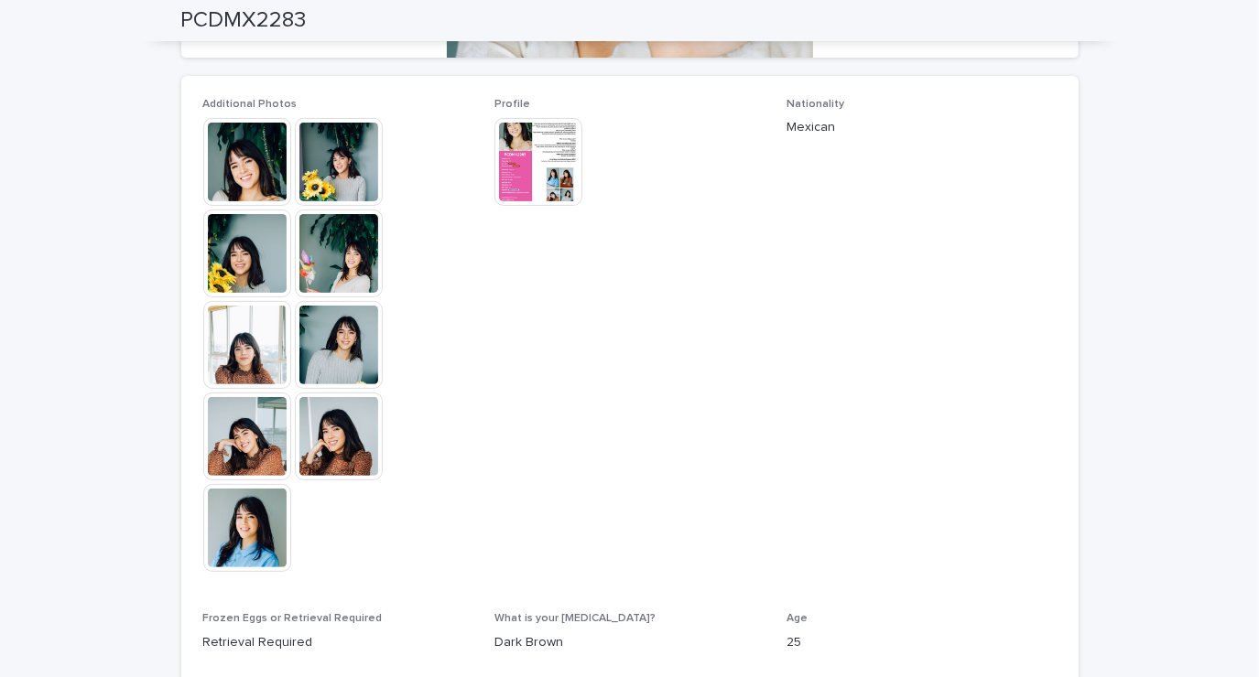
scroll to position [494, 0]
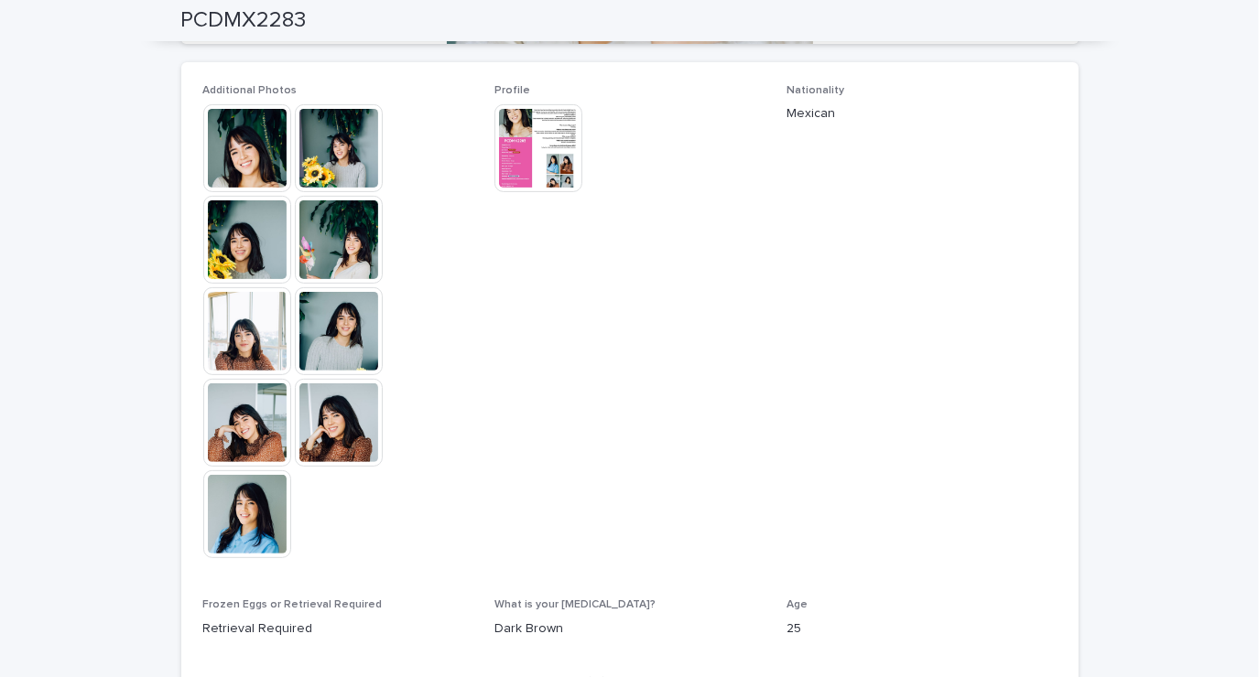
click at [348, 338] on img at bounding box center [339, 331] width 88 height 88
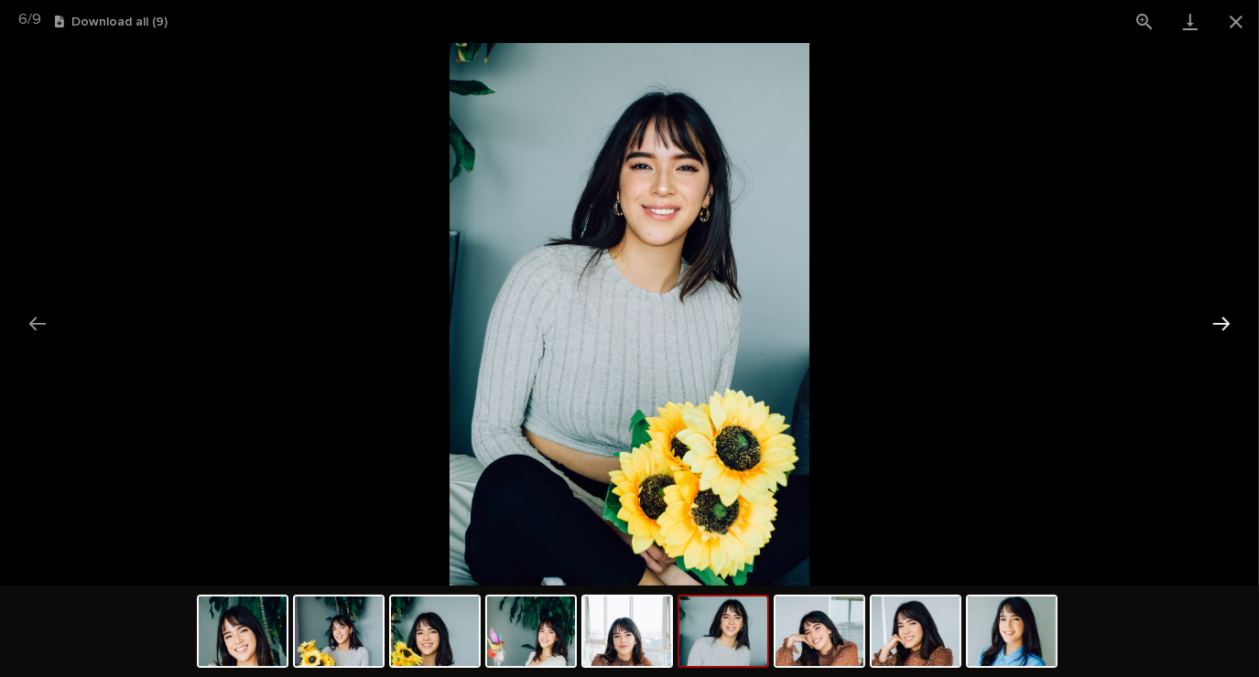
click at [1225, 319] on button "Next slide" at bounding box center [1221, 324] width 38 height 36
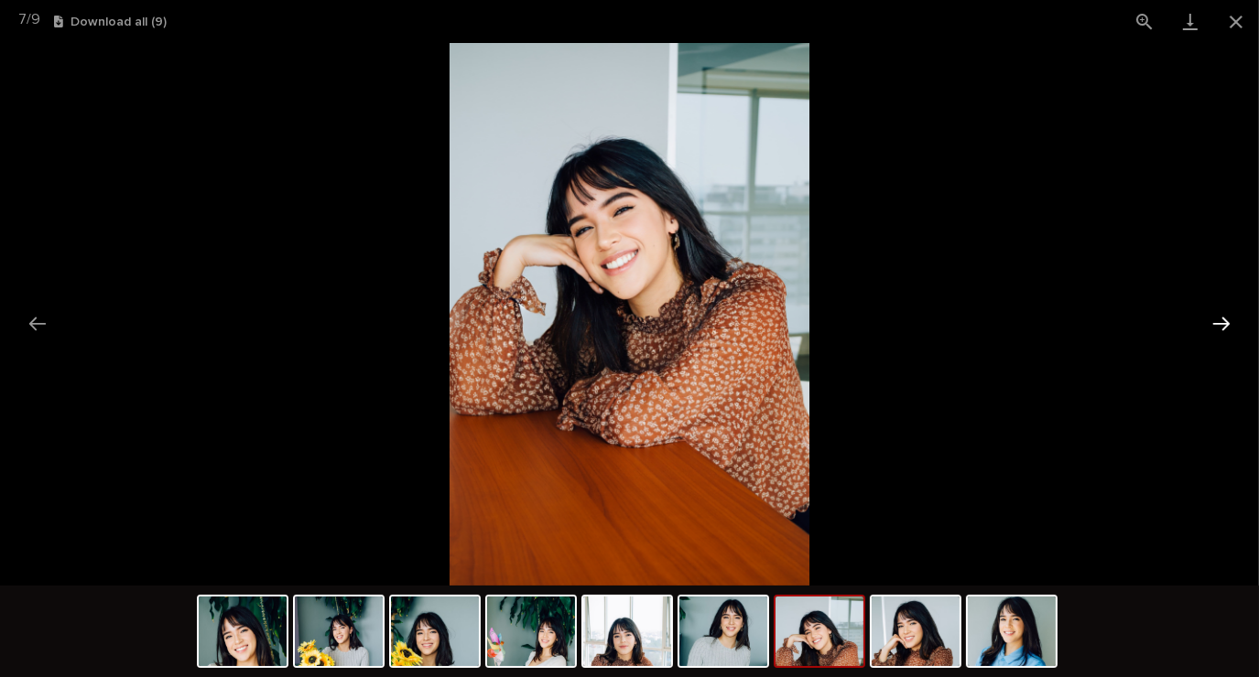
click at [1206, 336] on button "Next slide" at bounding box center [1221, 324] width 38 height 36
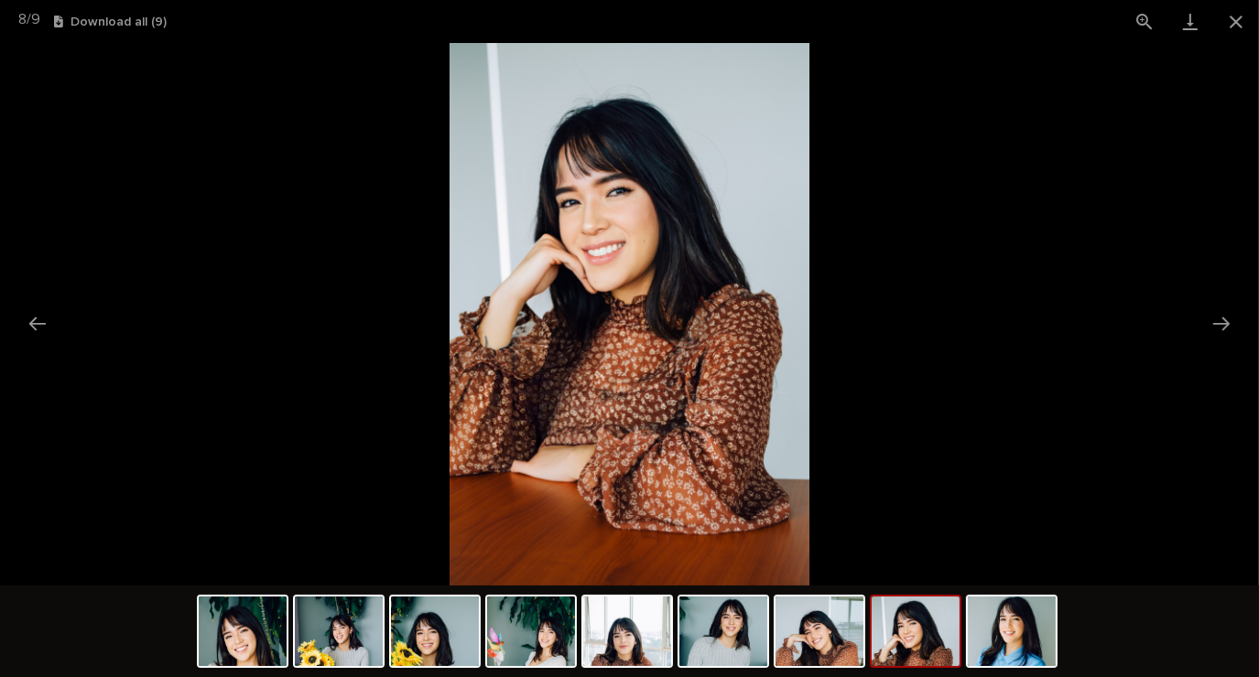
click at [1197, 342] on picture at bounding box center [629, 314] width 1259 height 543
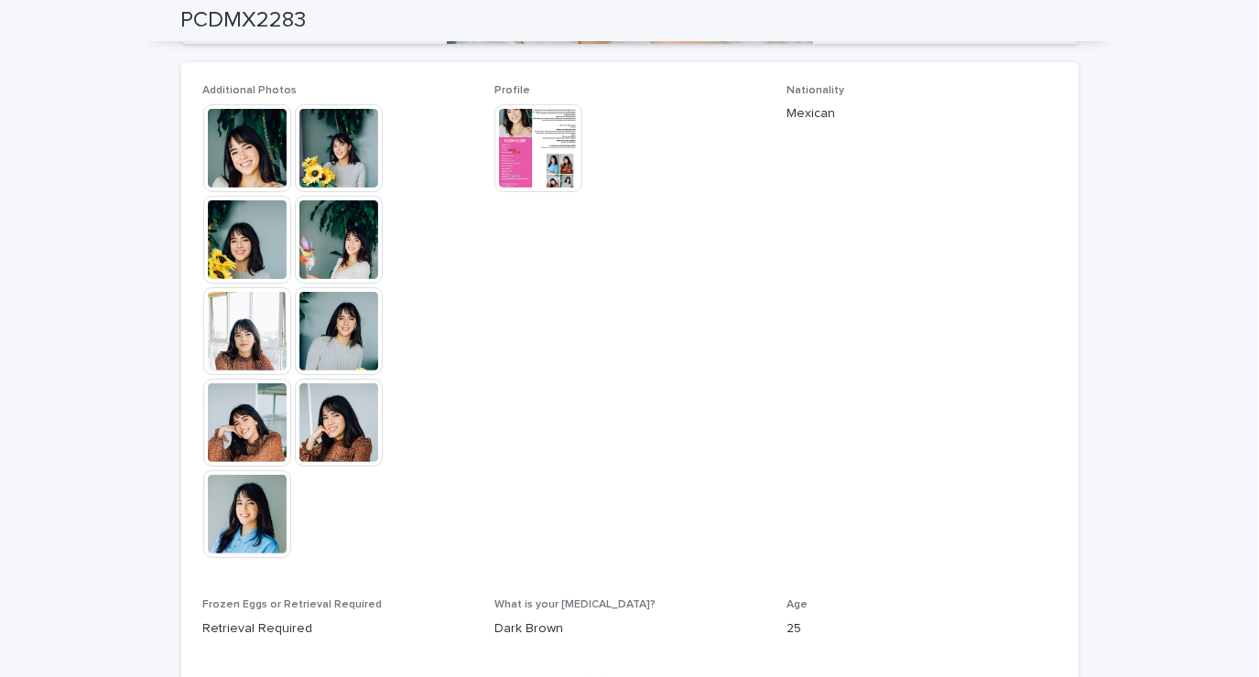
click at [1192, 345] on div "Loading... Saving… Loading... Saving… PCDMX2283 PCDMX2283 Sorry, there was an e…" at bounding box center [629, 286] width 1259 height 1445
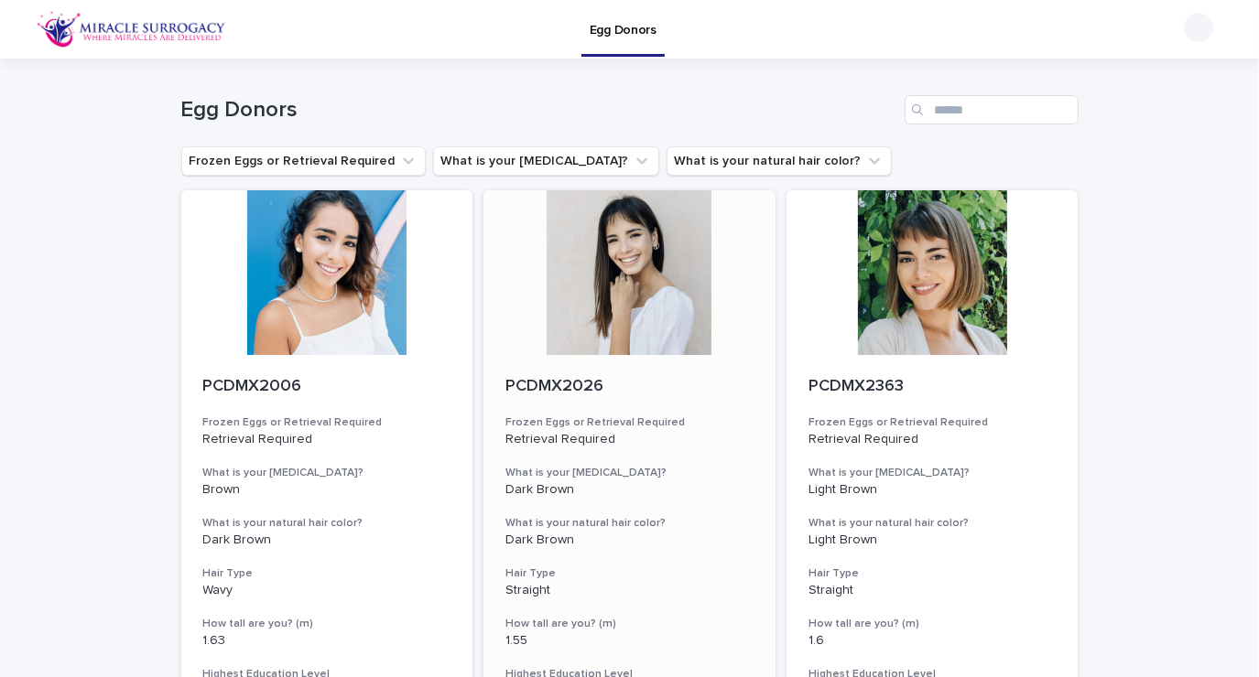
click at [638, 297] on div at bounding box center [629, 272] width 292 height 165
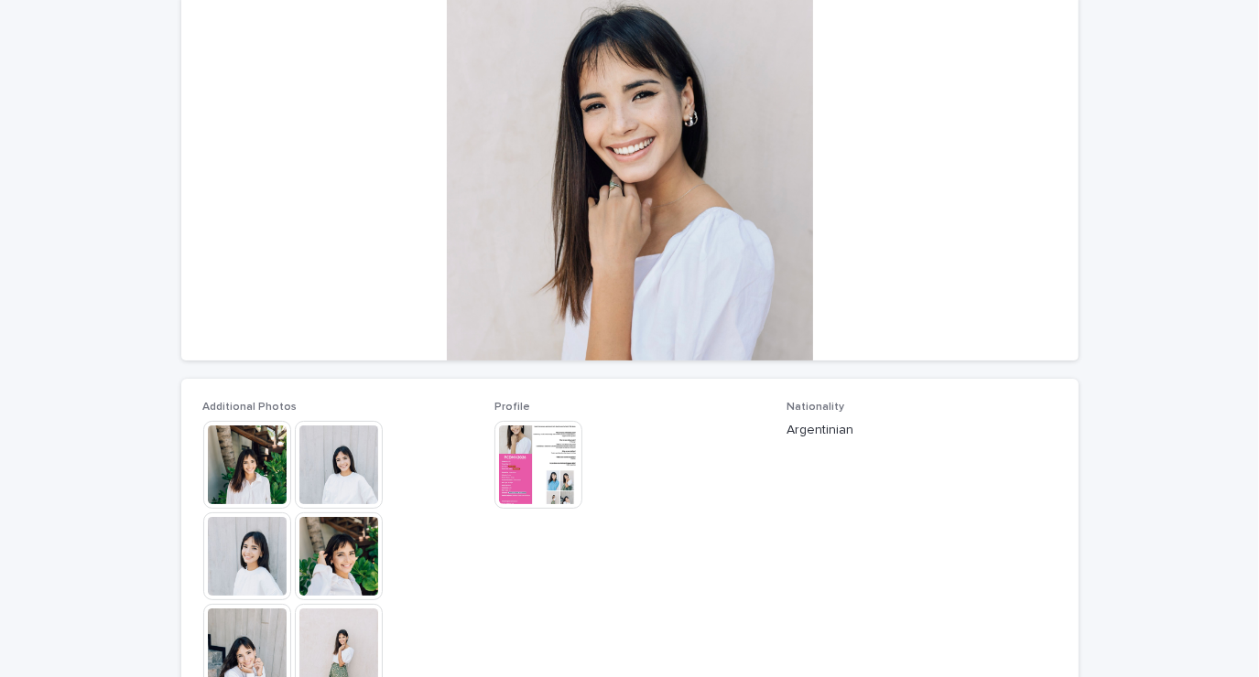
scroll to position [403, 0]
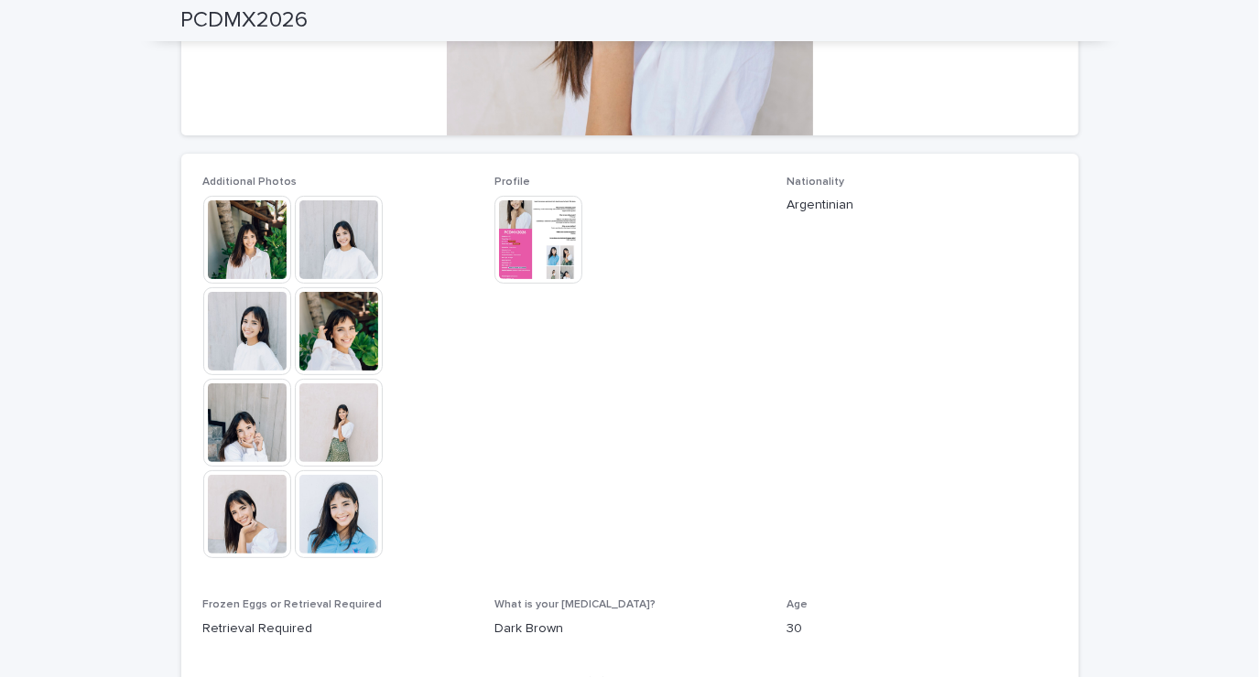
click at [319, 265] on img at bounding box center [339, 240] width 88 height 88
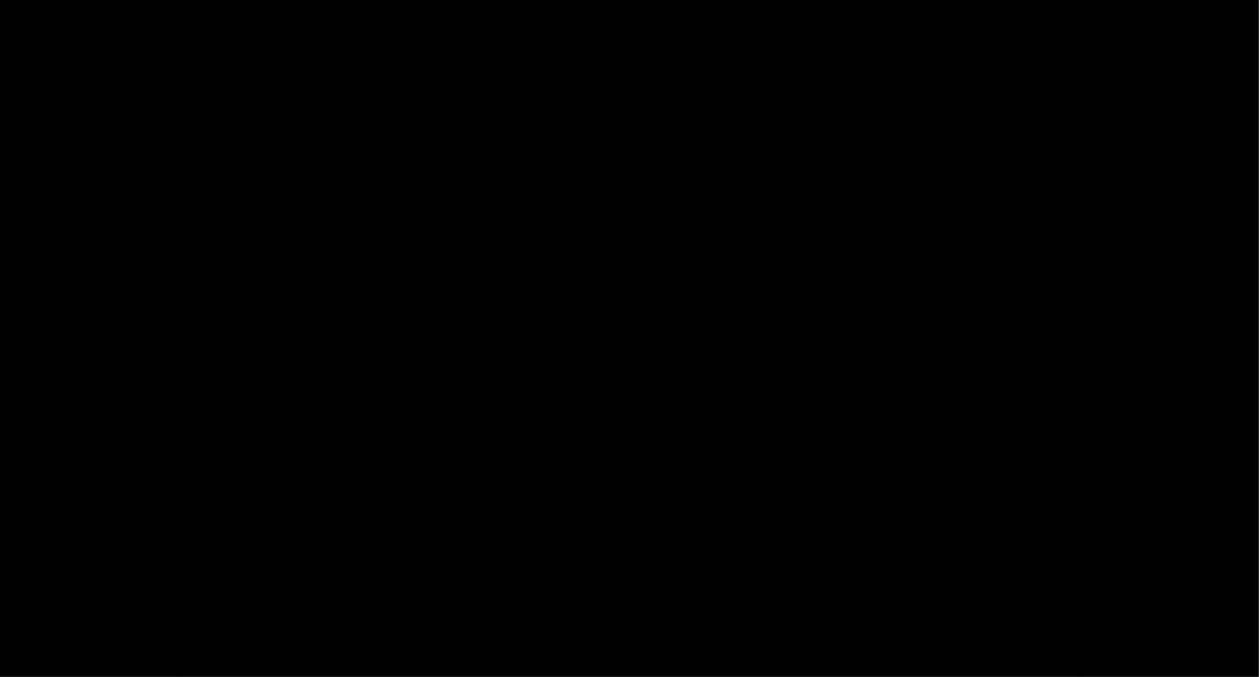
click at [326, 244] on picture at bounding box center [630, 315] width 630 height 272
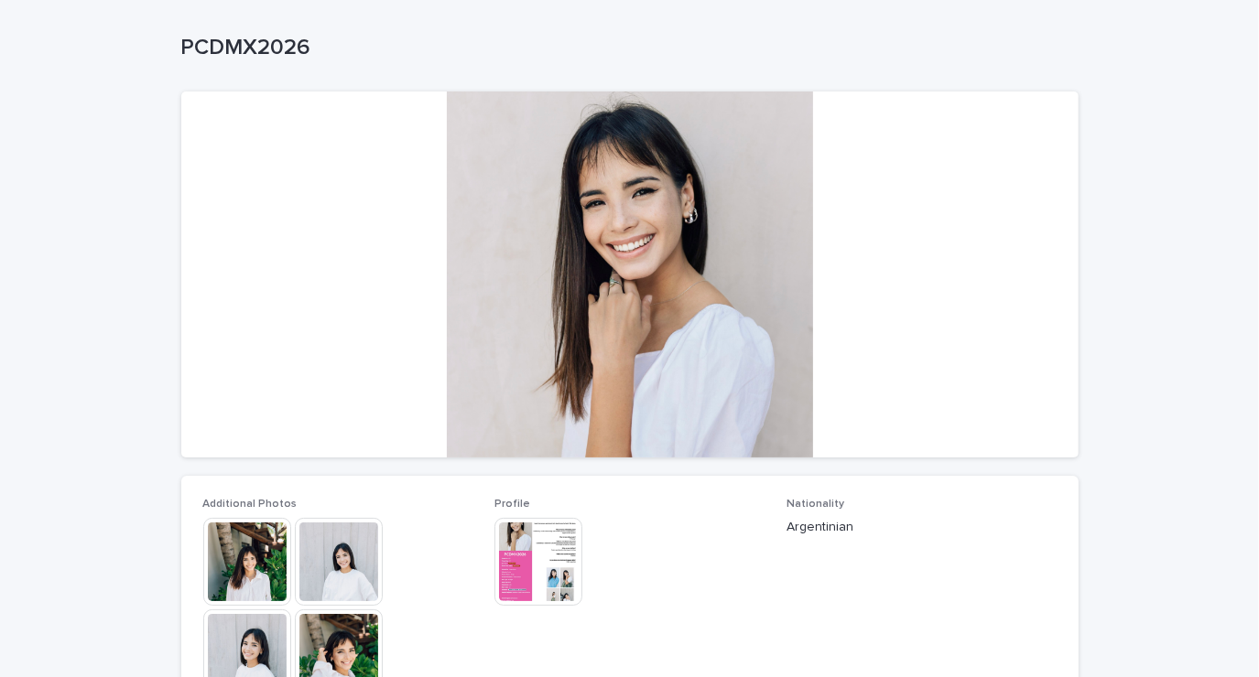
scroll to position [77, 0]
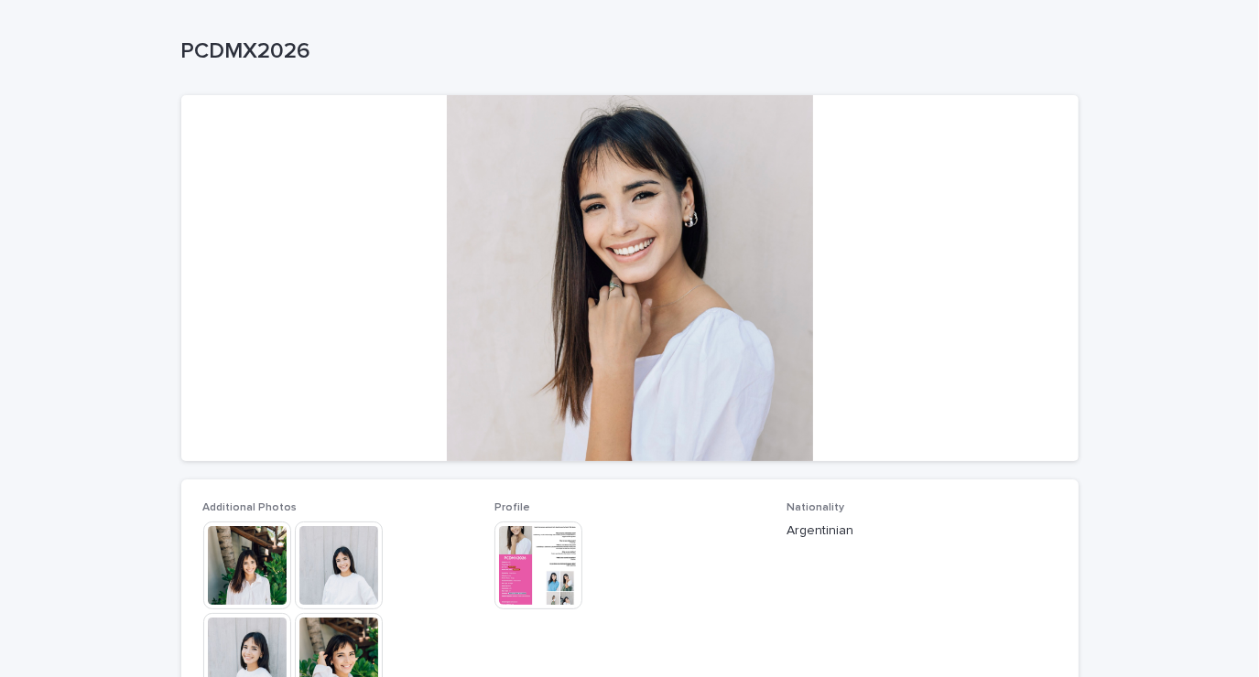
click at [319, 578] on img at bounding box center [339, 566] width 88 height 88
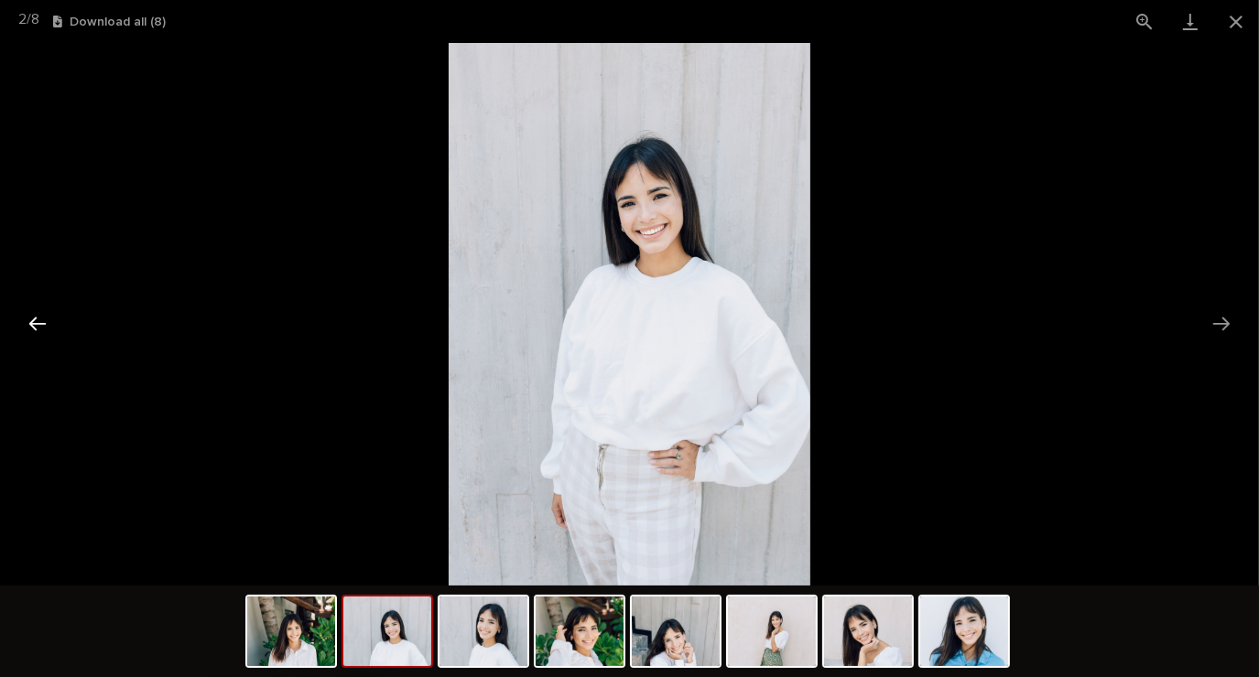
click at [46, 341] on button "Previous slide" at bounding box center [37, 324] width 38 height 36
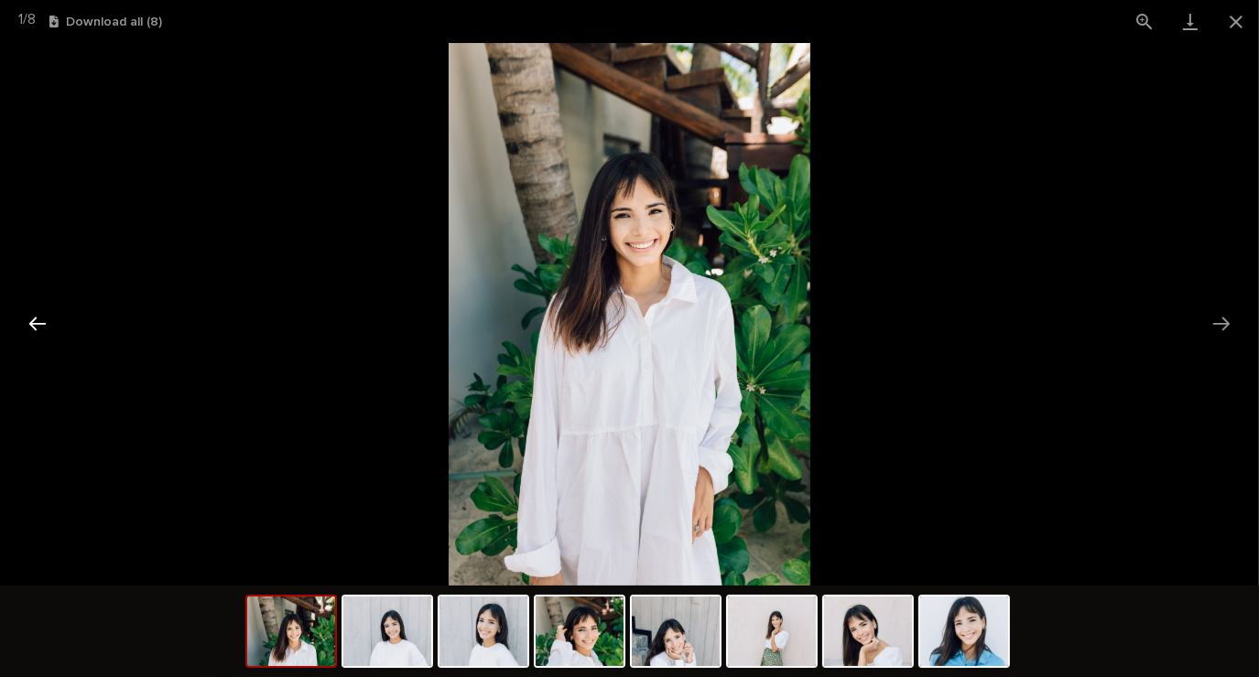
click at [48, 324] on button "Previous slide" at bounding box center [37, 324] width 38 height 36
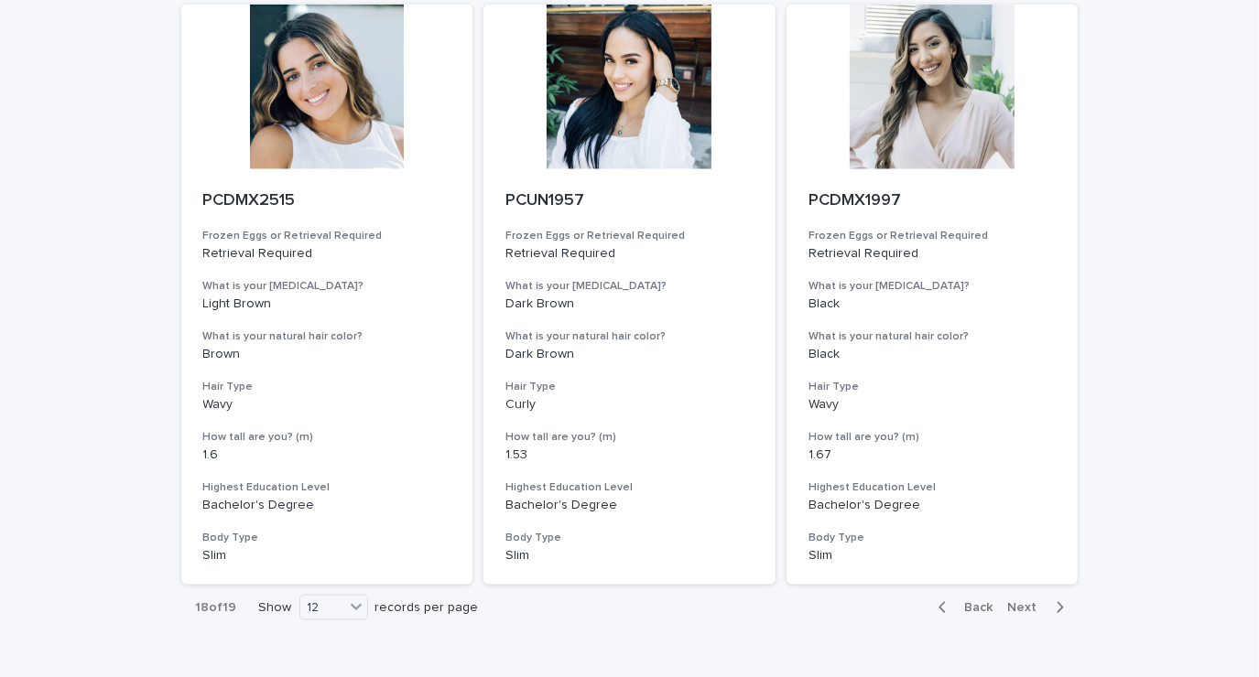
scroll to position [2059, 0]
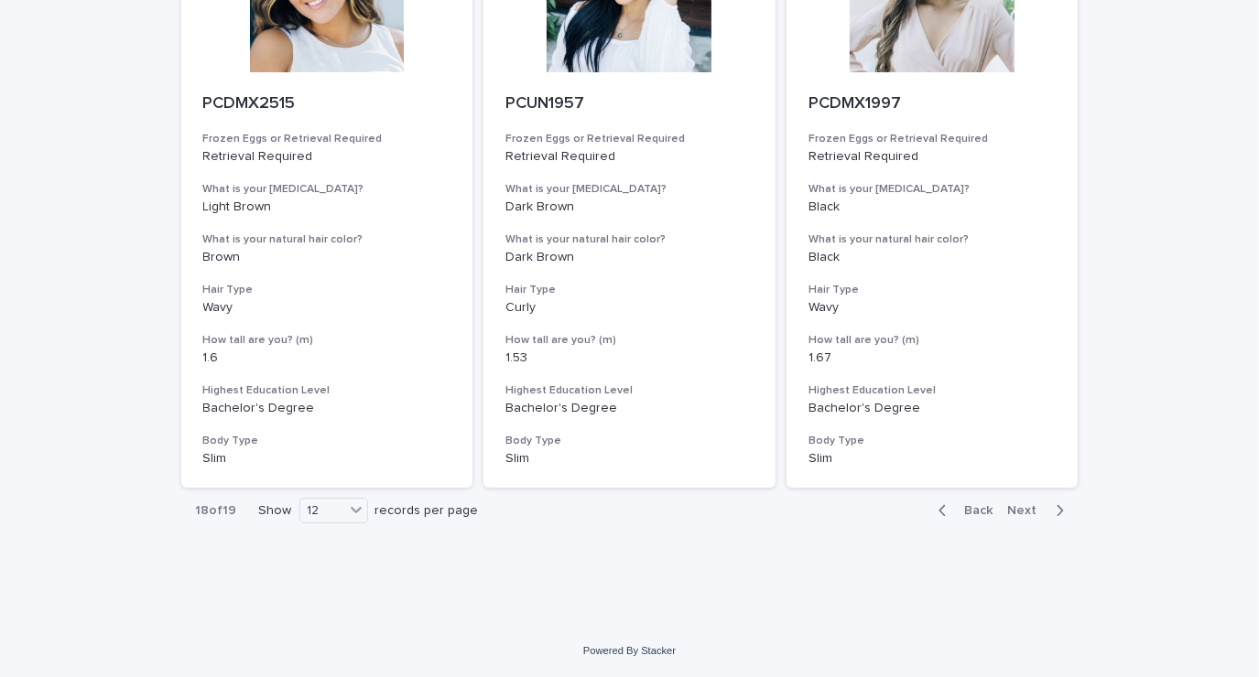
click at [1048, 510] on div "button" at bounding box center [1056, 511] width 16 height 16
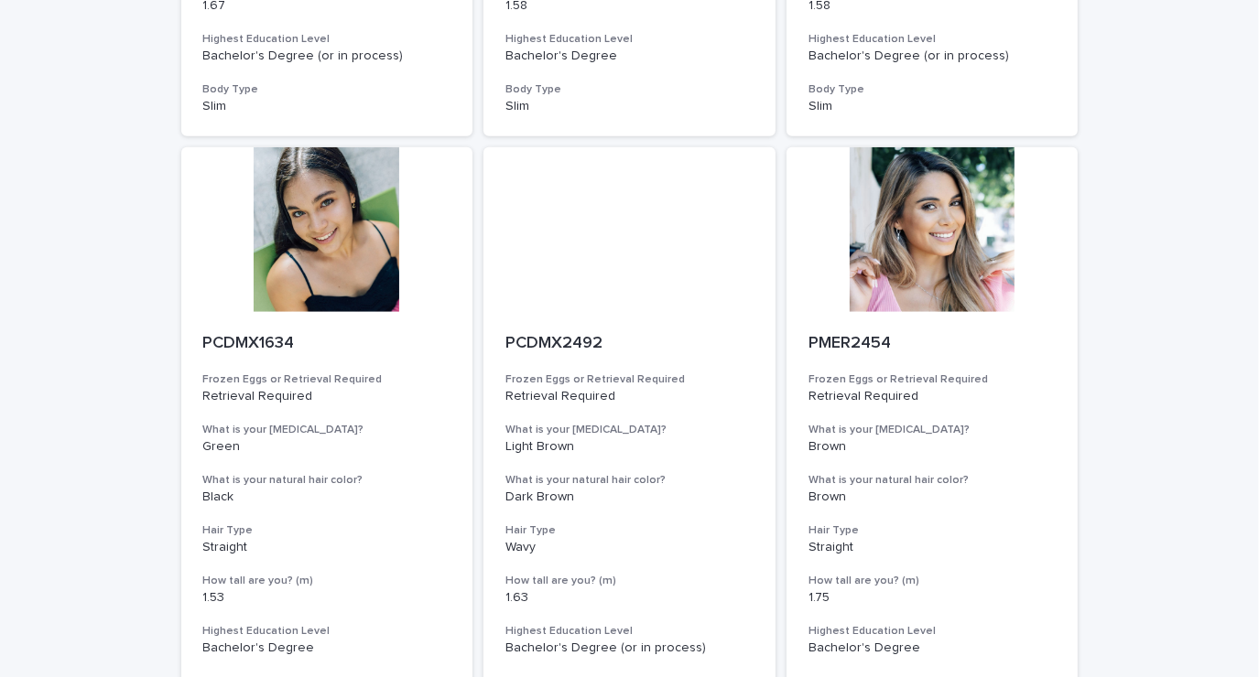
scroll to position [1226, 0]
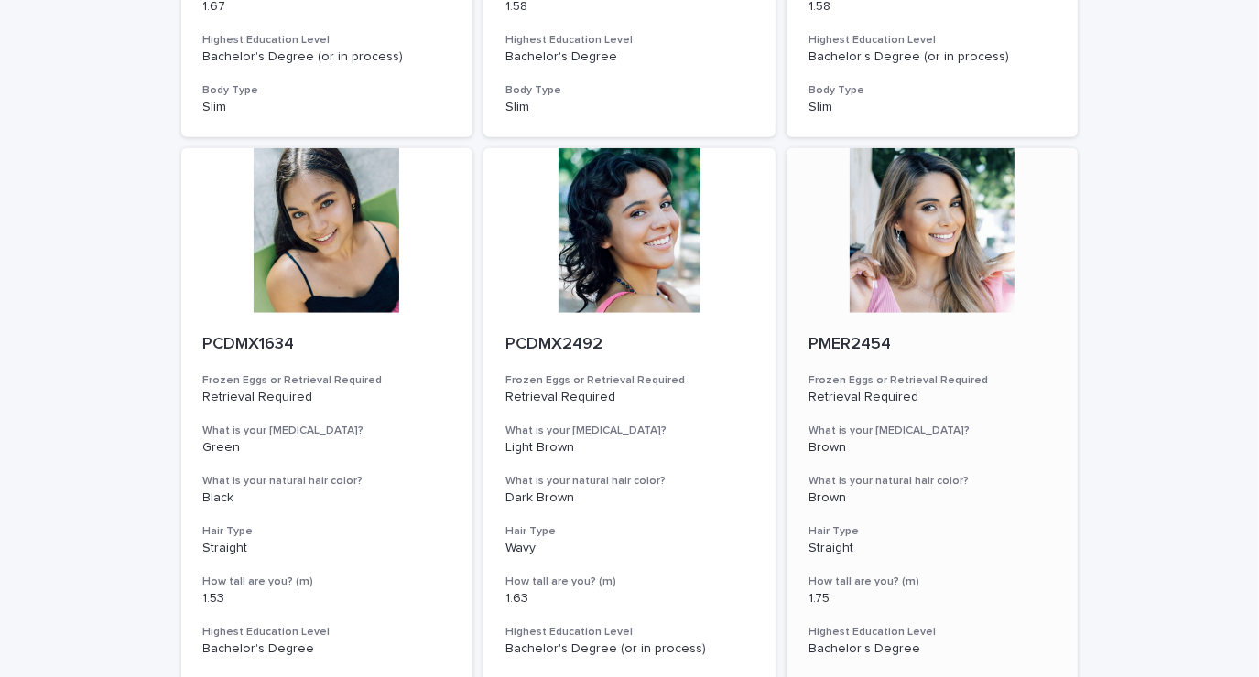
click at [908, 263] on div at bounding box center [932, 230] width 292 height 165
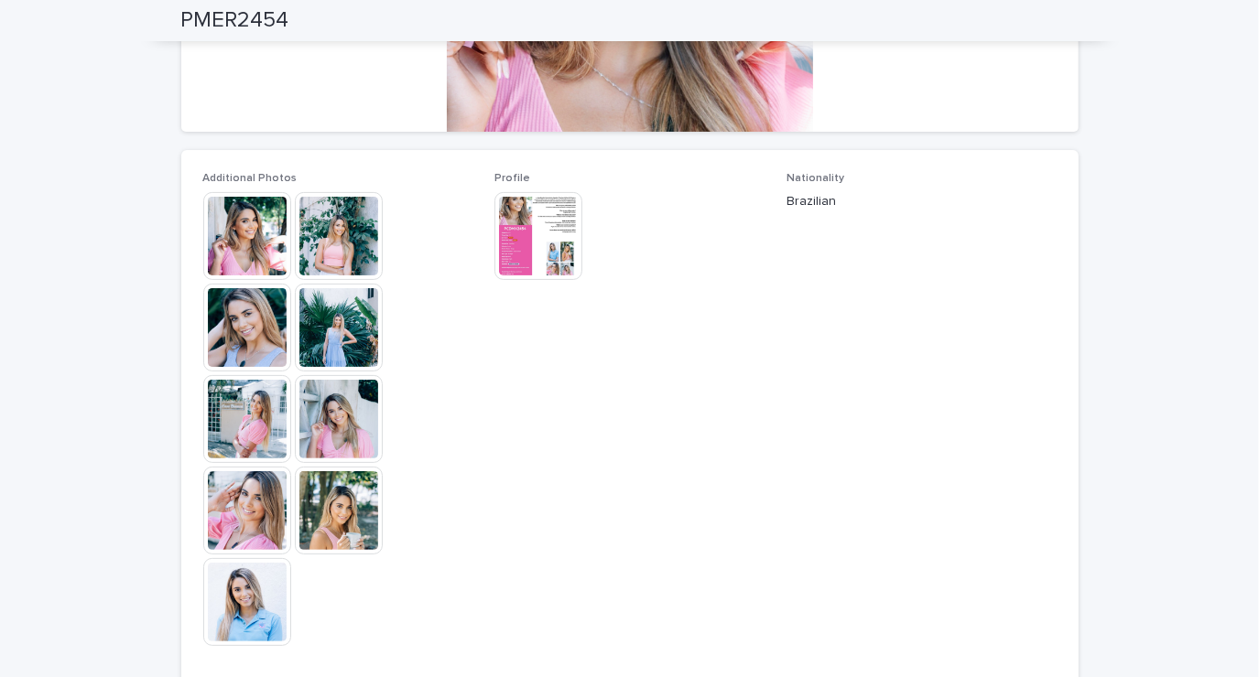
scroll to position [352, 0]
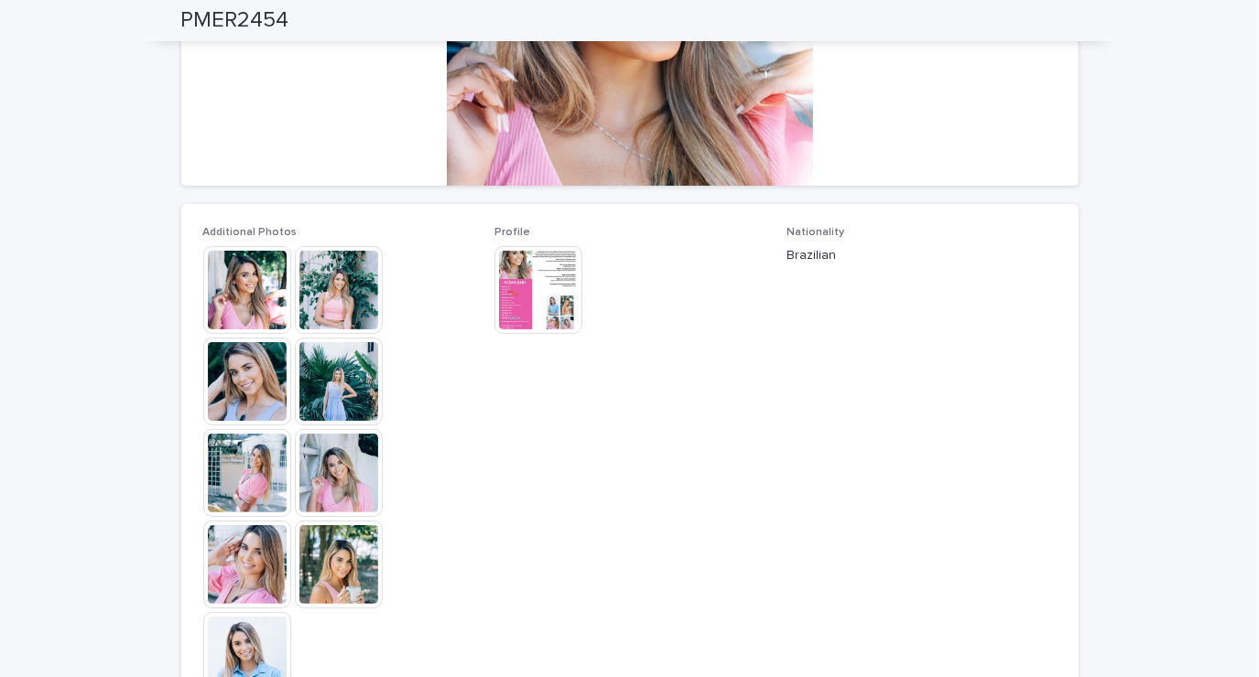
click at [983, 465] on span "Nationality [DEMOGRAPHIC_DATA]" at bounding box center [921, 472] width 270 height 492
click at [237, 650] on img at bounding box center [247, 656] width 88 height 88
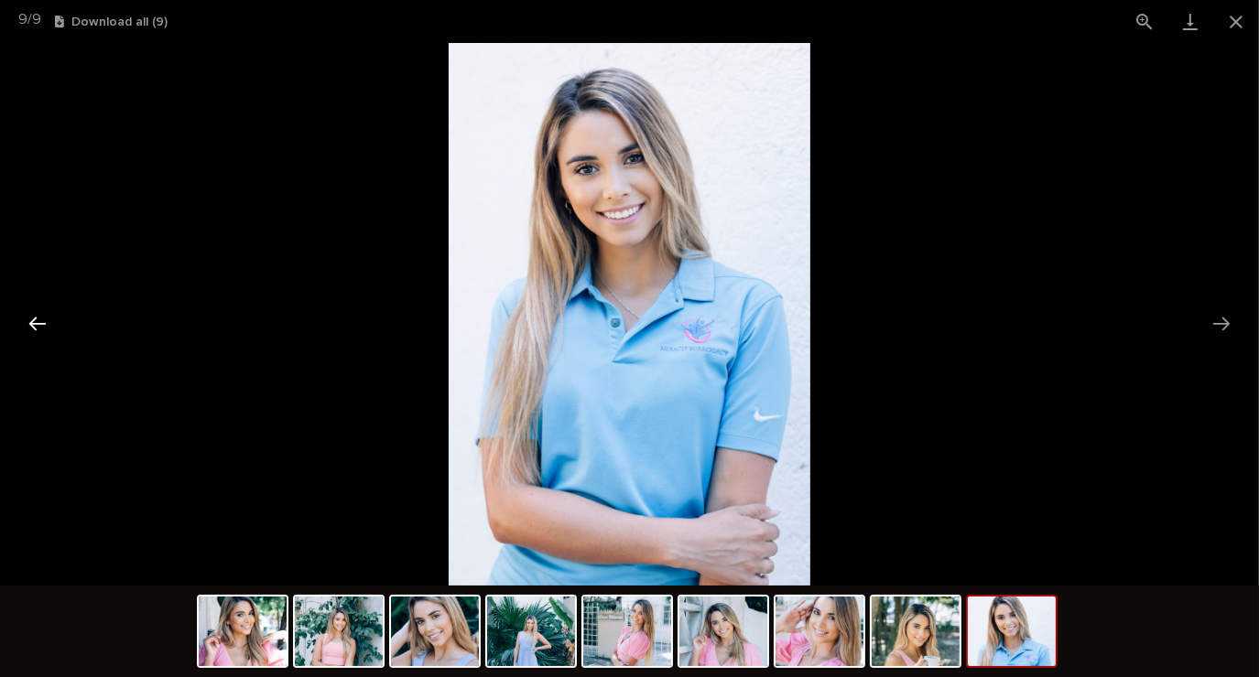
click at [38, 311] on button "Previous slide" at bounding box center [37, 324] width 38 height 36
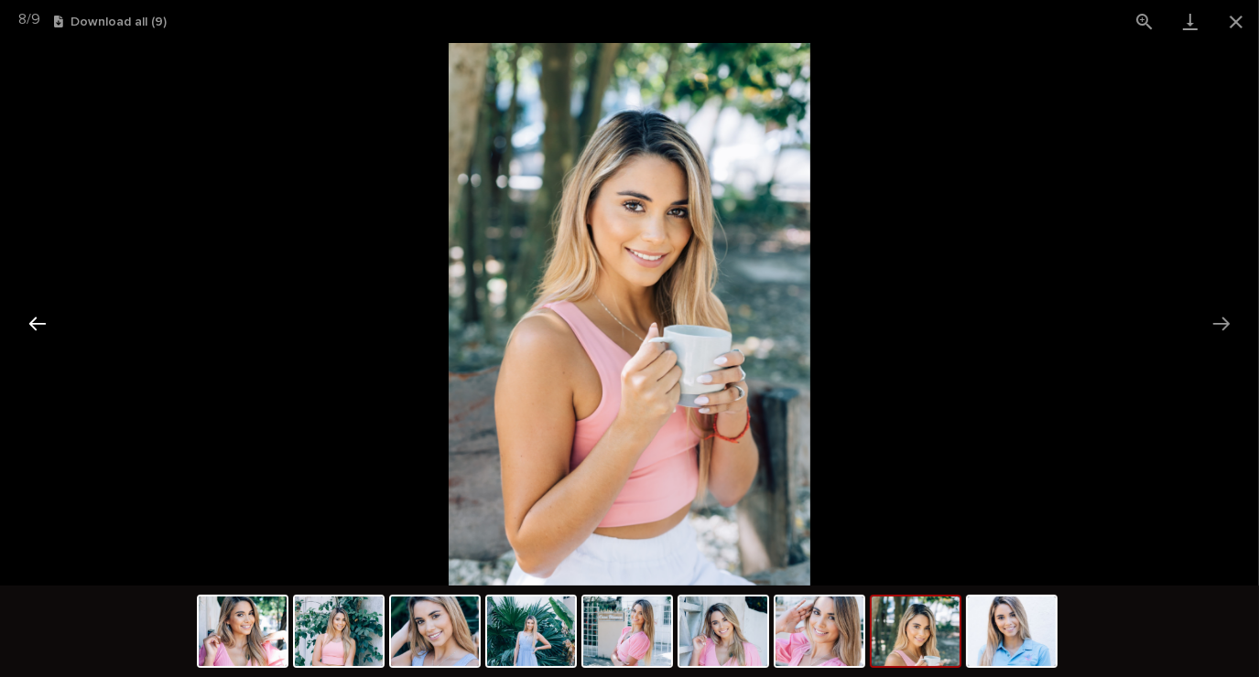
click at [46, 333] on button "Previous slide" at bounding box center [37, 324] width 38 height 36
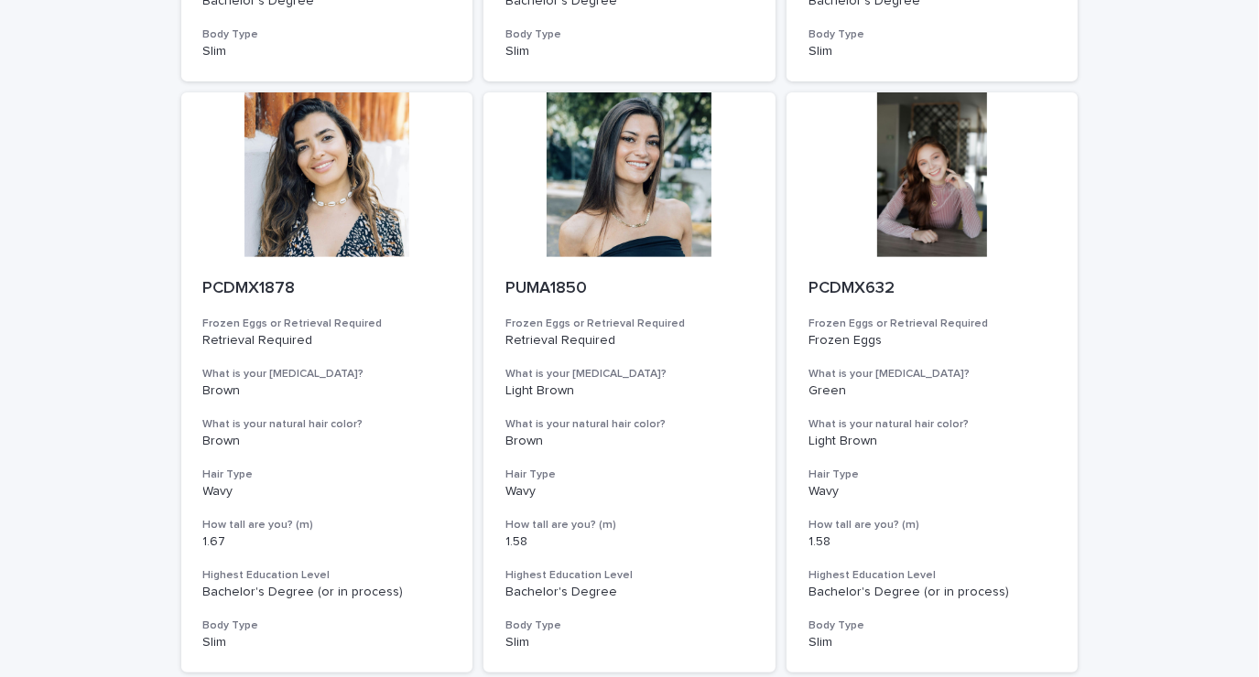
scroll to position [1467, 0]
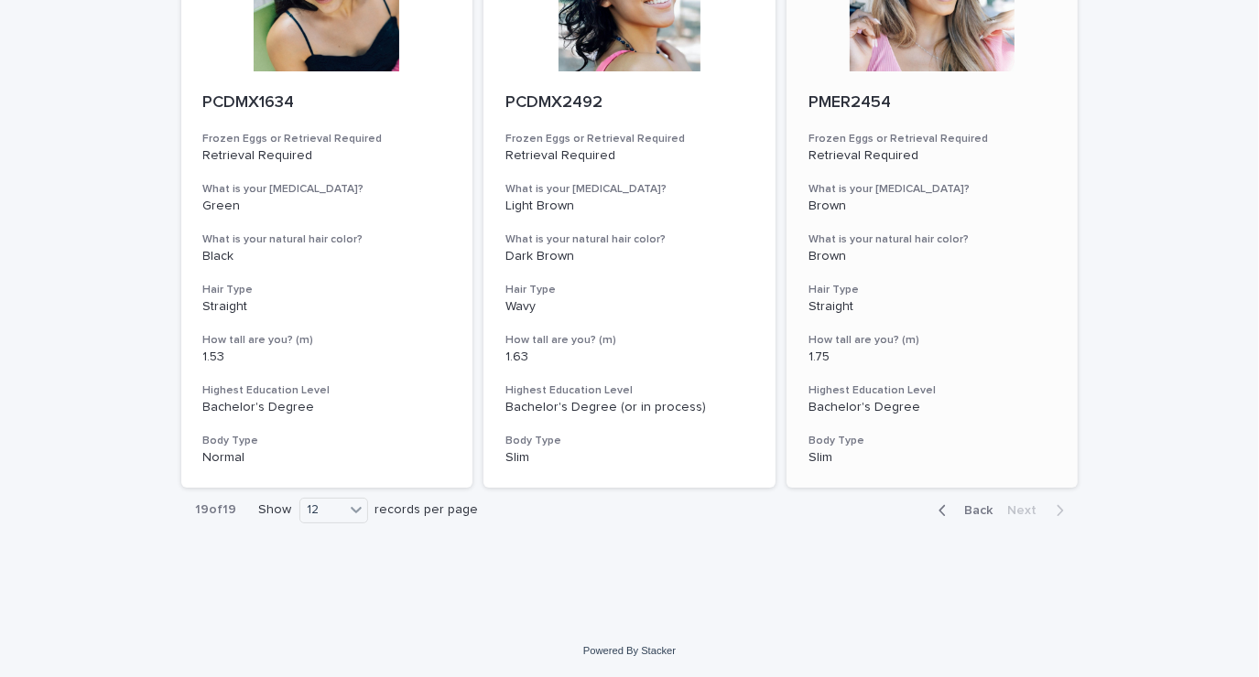
click at [1002, 295] on h3 "Hair Type" at bounding box center [932, 290] width 248 height 15
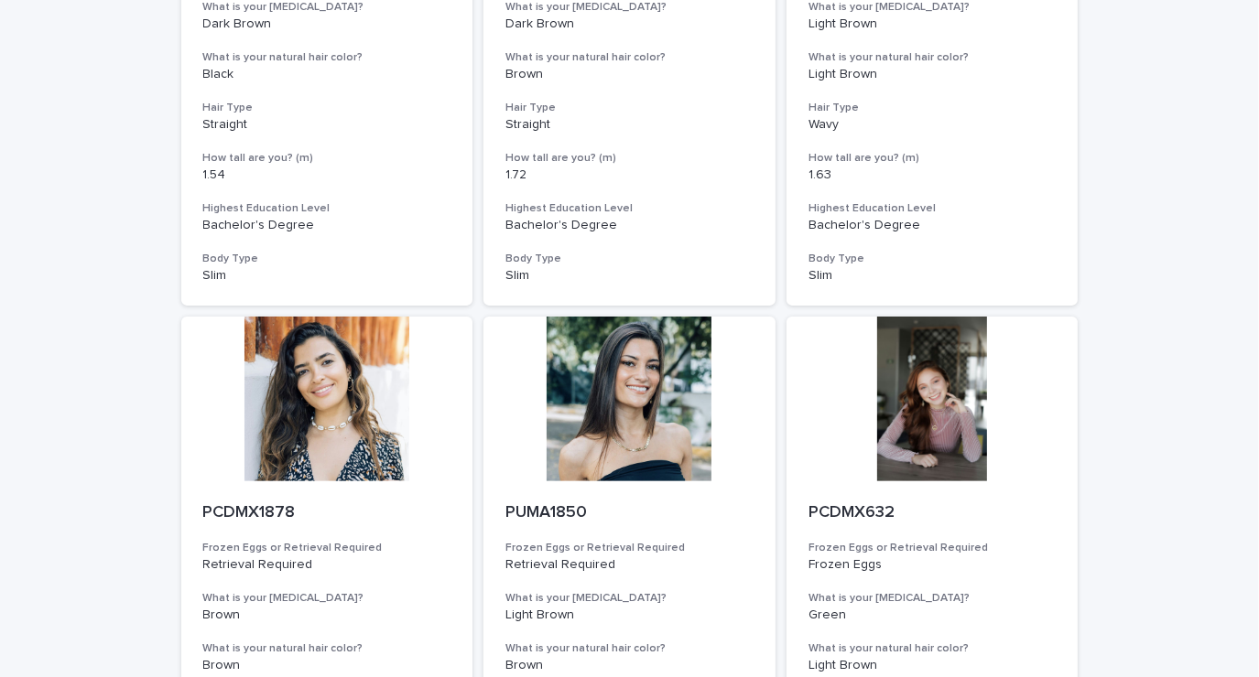
scroll to position [489, 0]
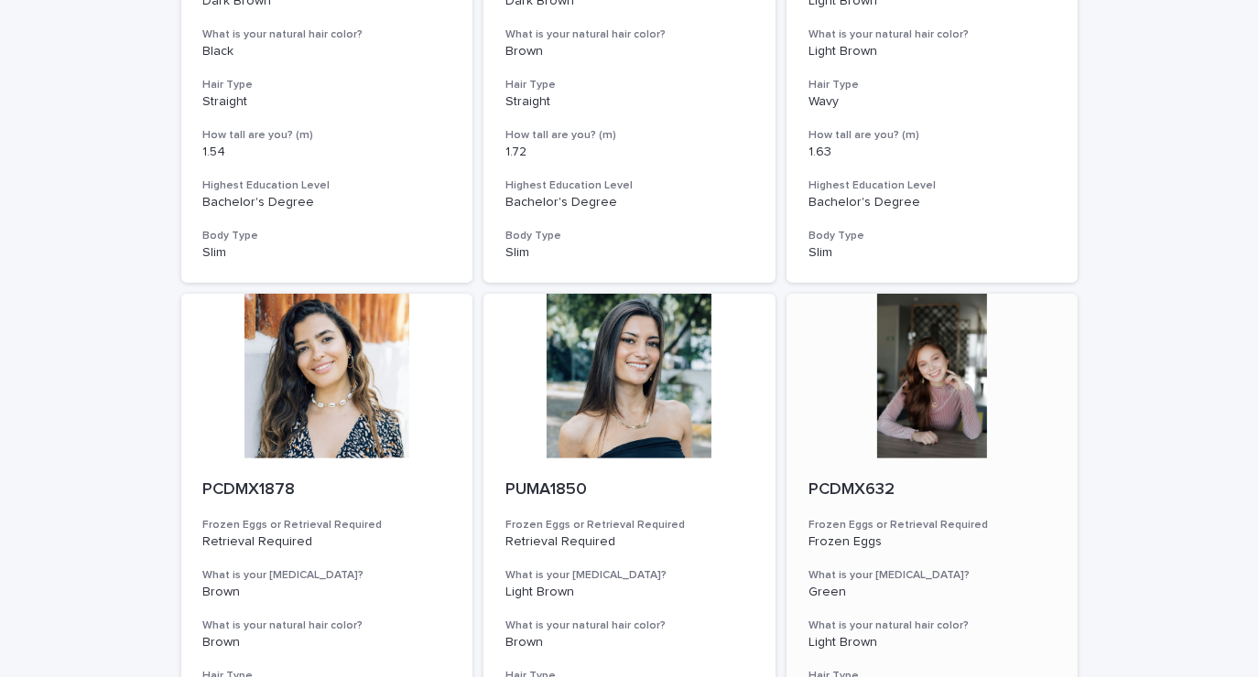
click at [1067, 330] on div at bounding box center [932, 376] width 292 height 165
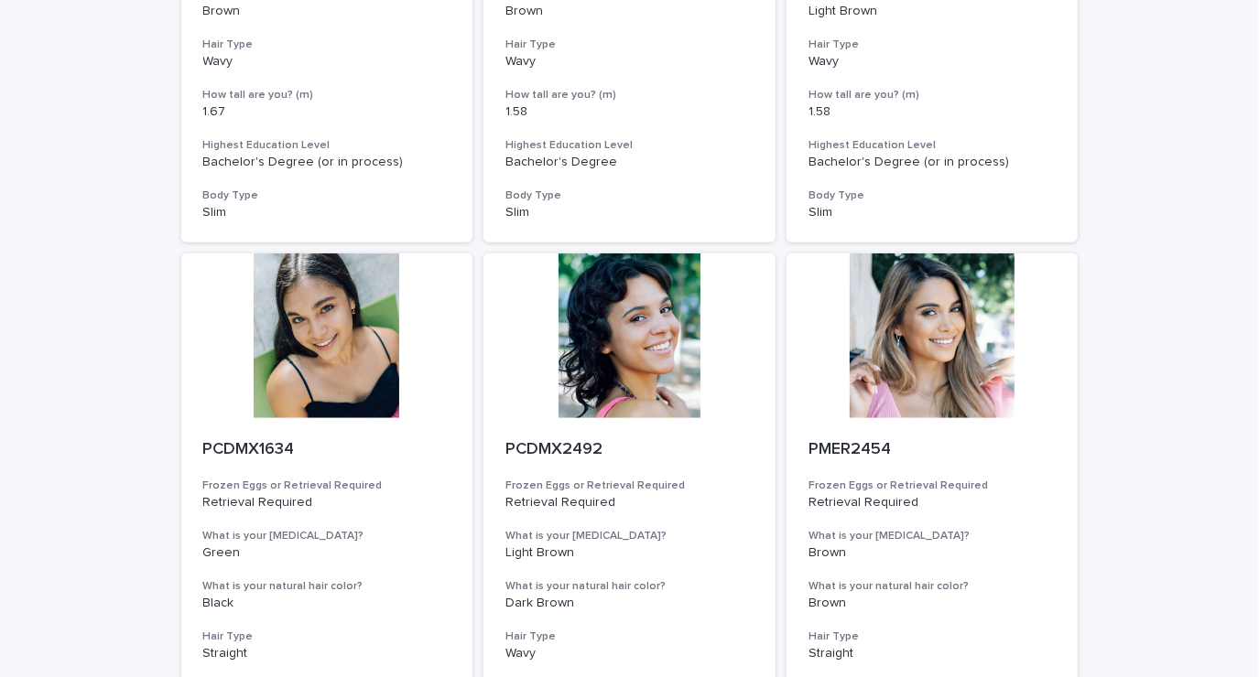
scroll to position [1467, 0]
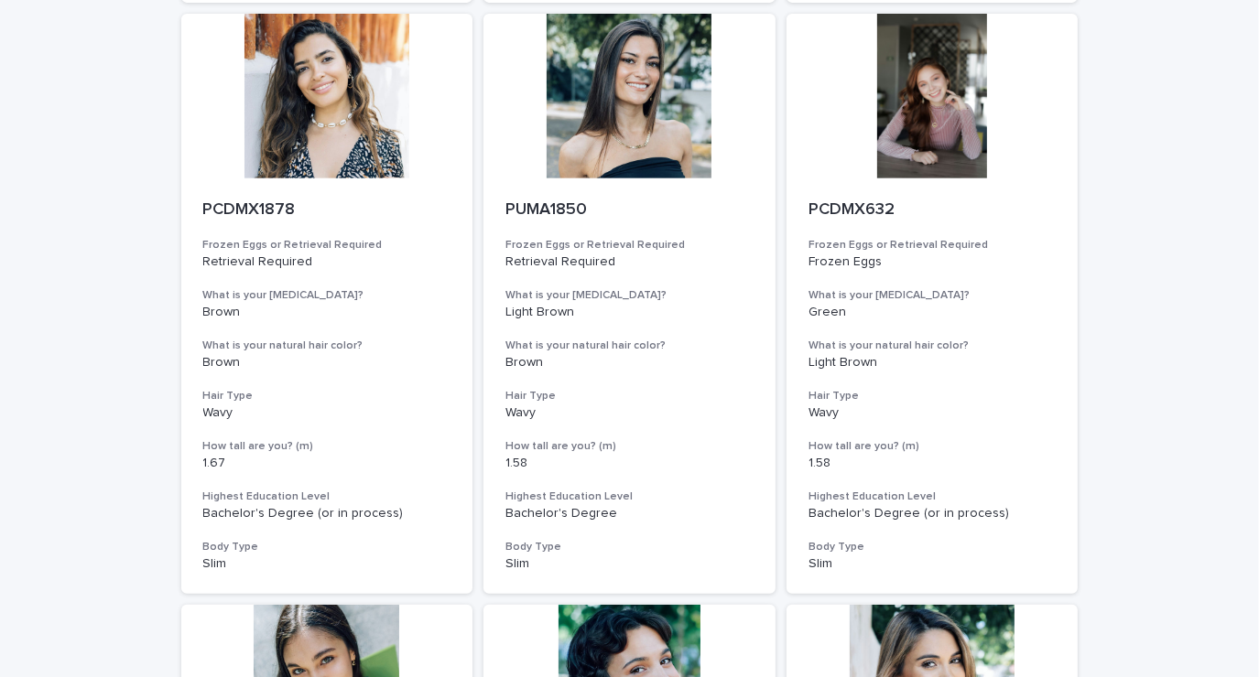
click at [962, 92] on div at bounding box center [932, 96] width 292 height 165
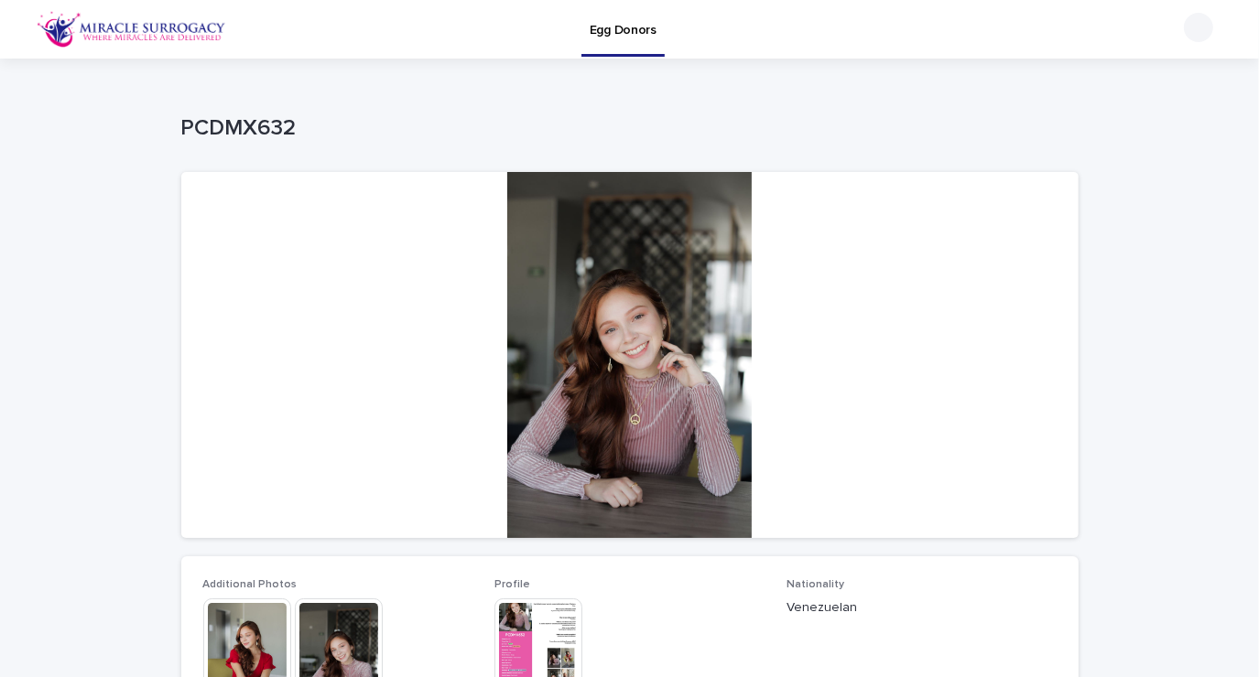
click at [999, 192] on div at bounding box center [629, 355] width 897 height 366
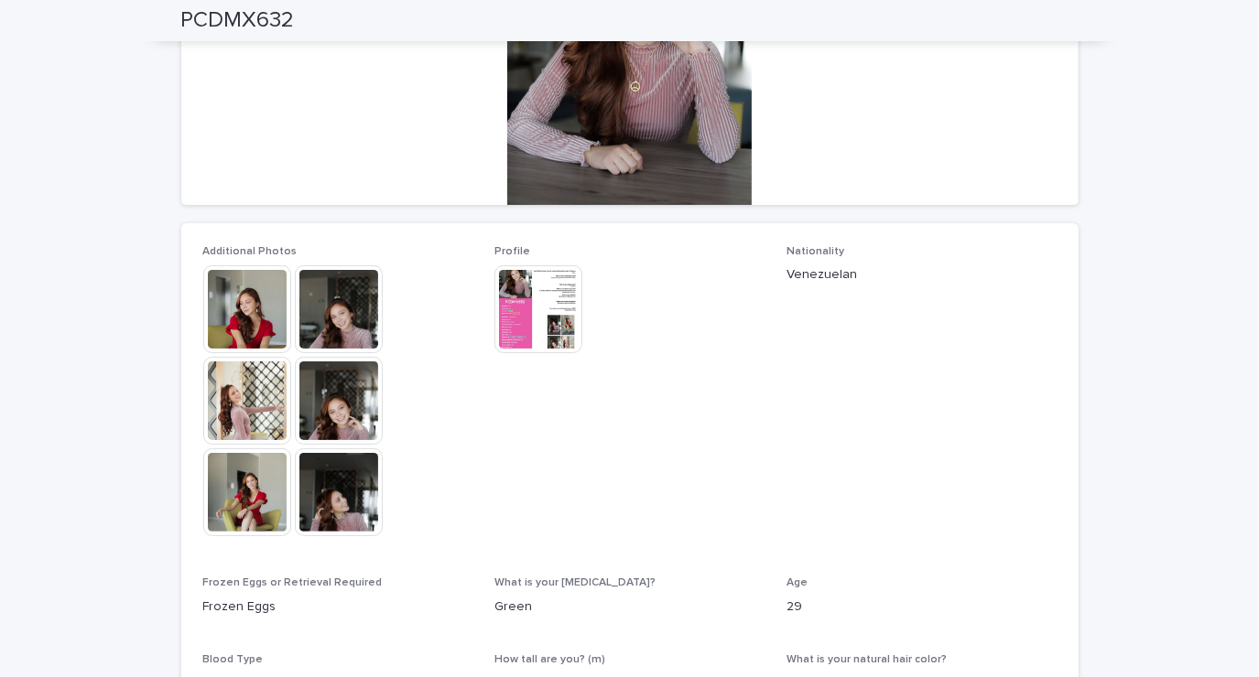
scroll to position [341, 0]
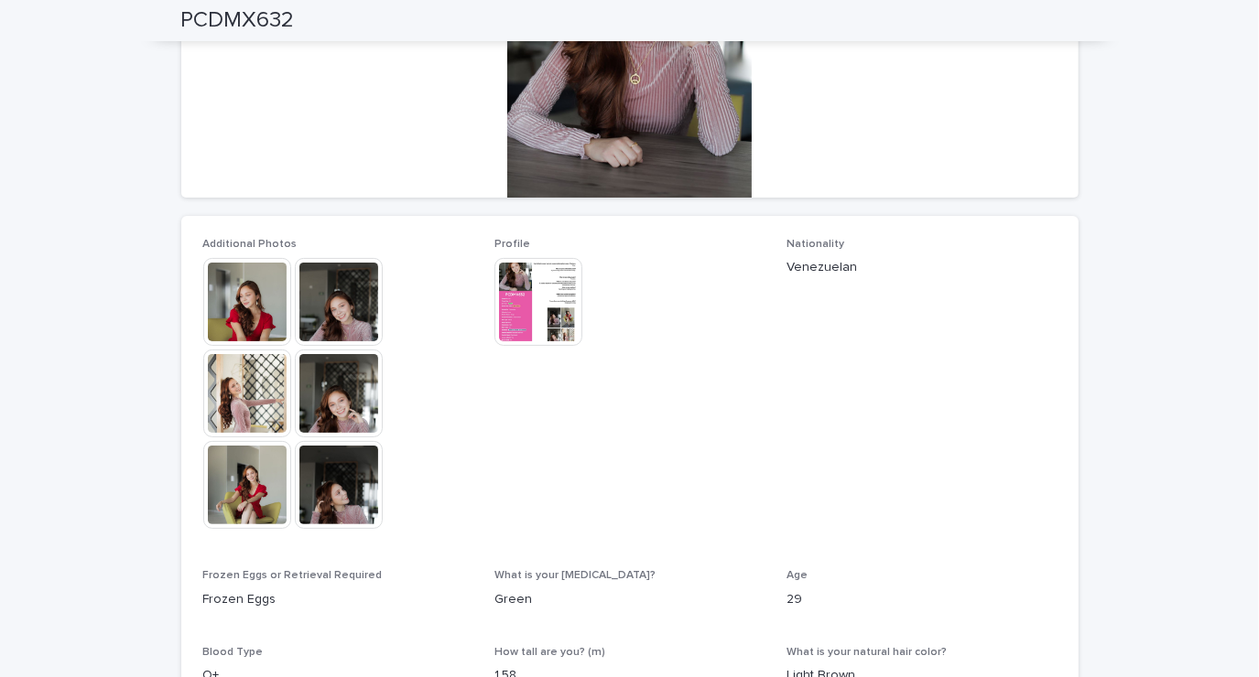
click at [228, 312] on img at bounding box center [247, 302] width 88 height 88
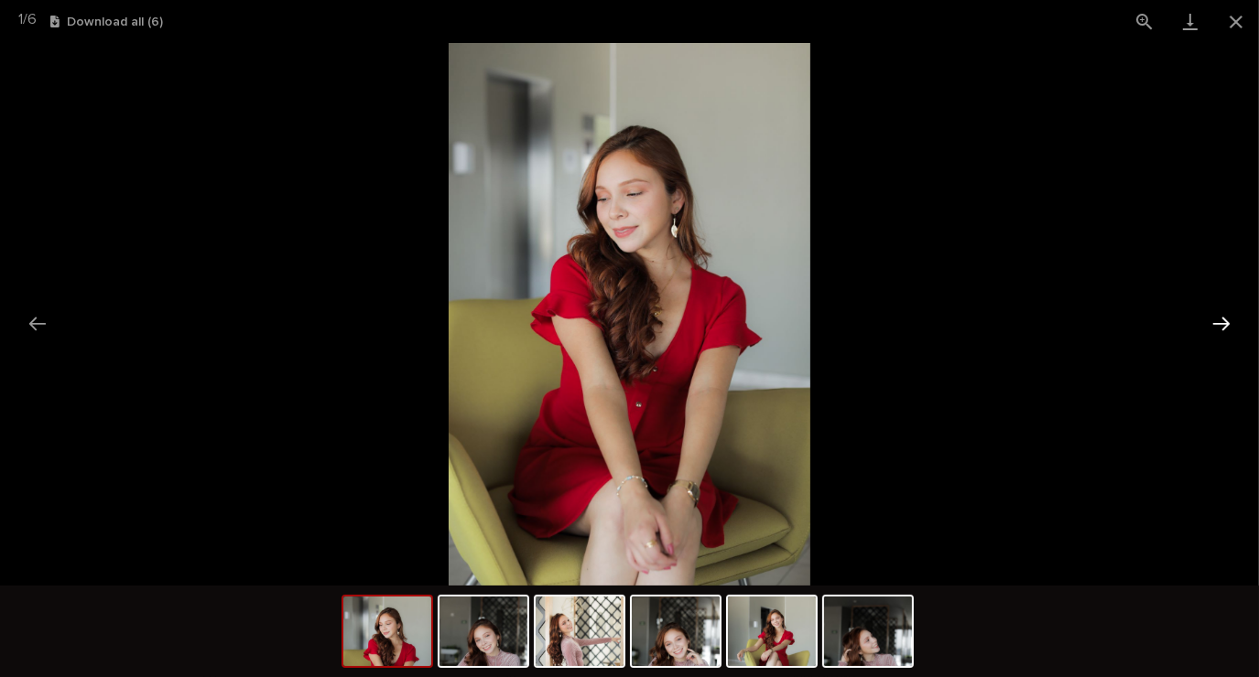
click at [1214, 326] on button "Next slide" at bounding box center [1221, 324] width 38 height 36
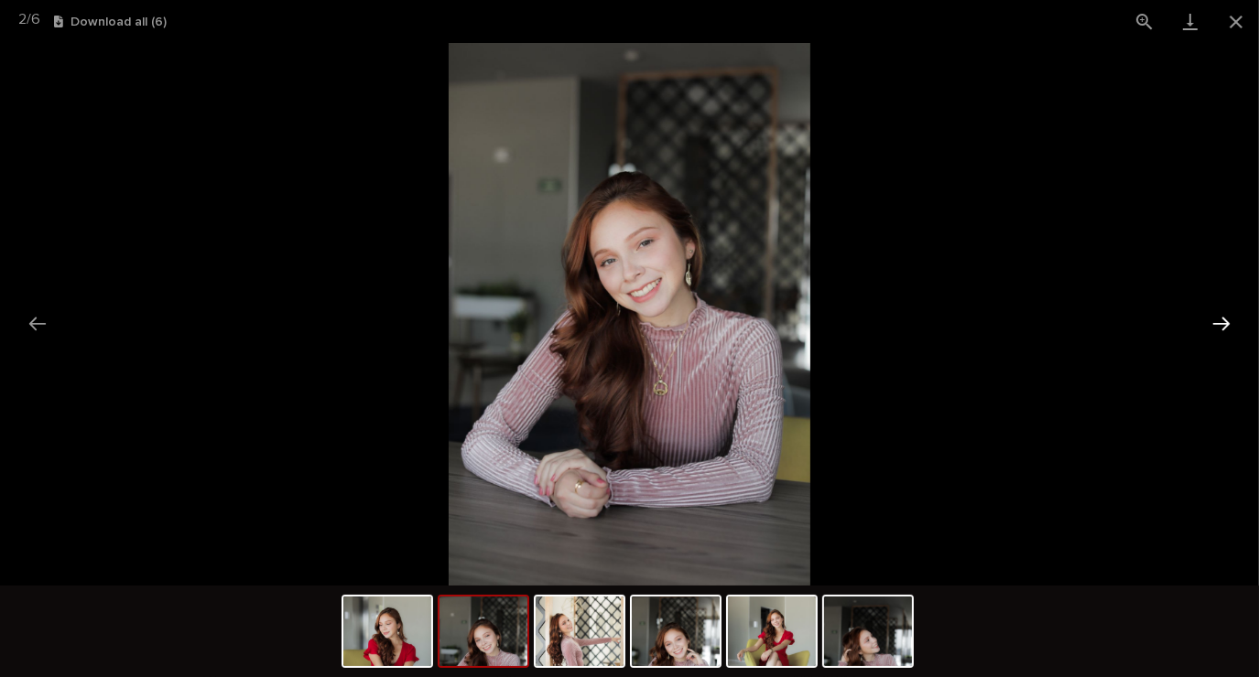
click at [1209, 330] on button "Next slide" at bounding box center [1221, 324] width 38 height 36
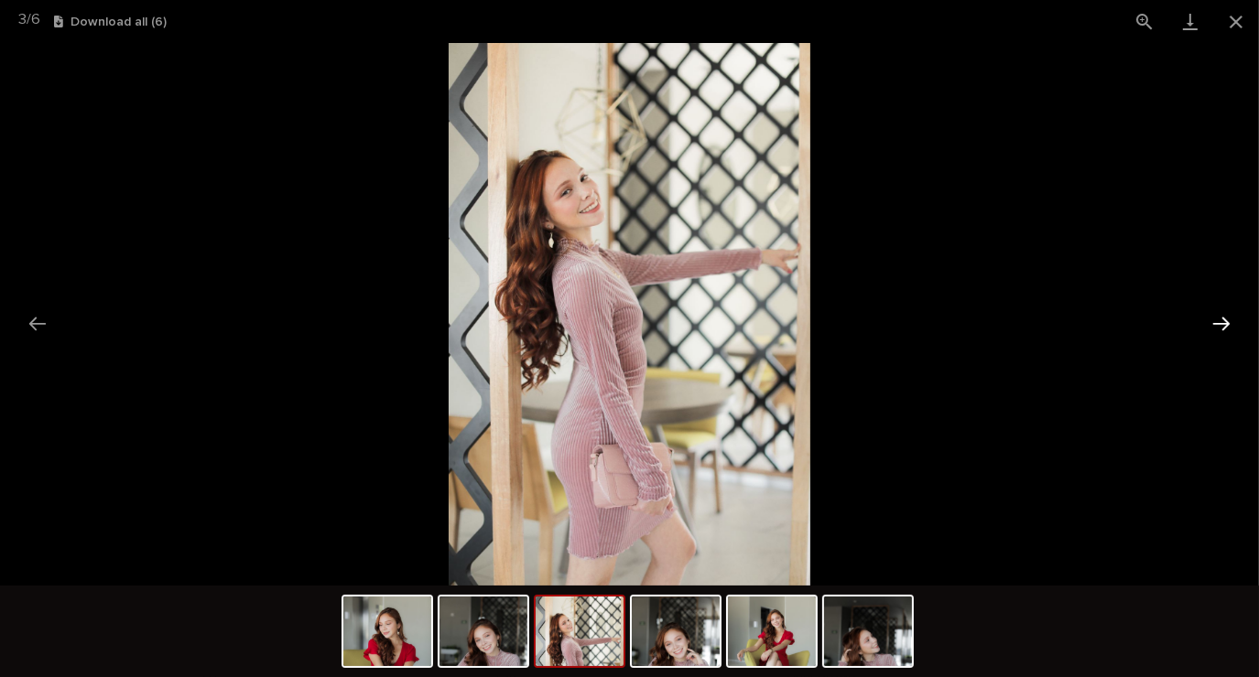
click at [1207, 341] on button "Next slide" at bounding box center [1221, 324] width 38 height 36
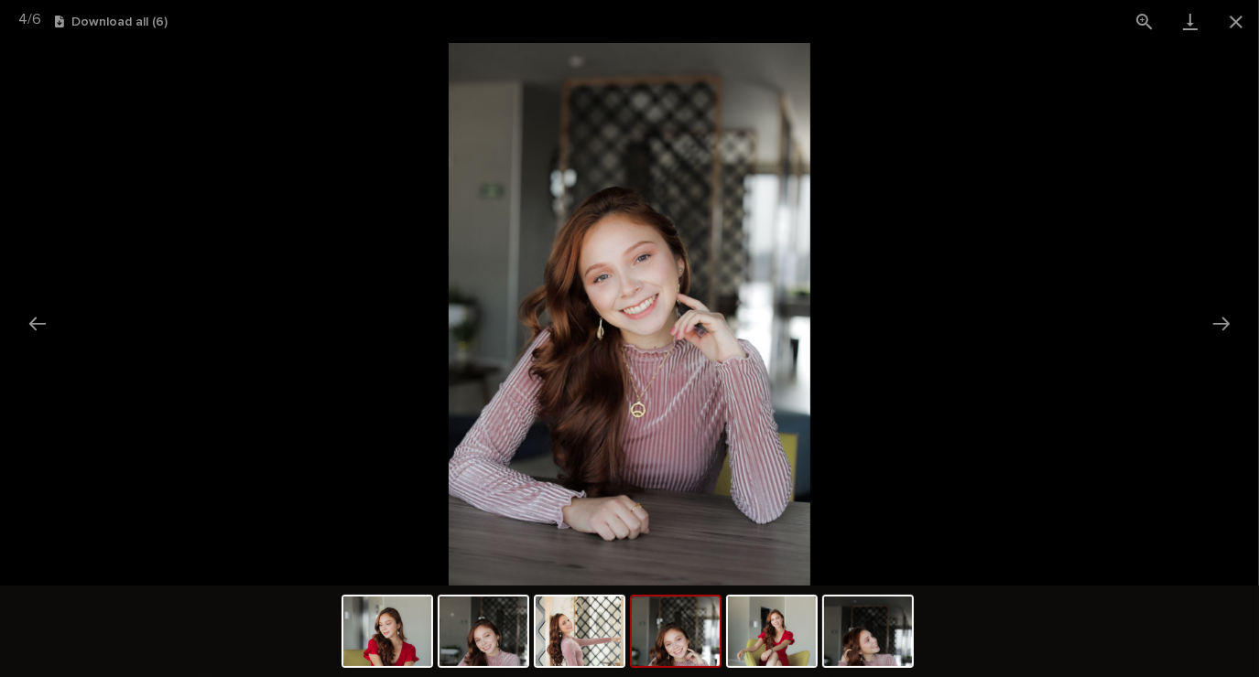
click at [1203, 341] on picture at bounding box center [629, 314] width 1259 height 543
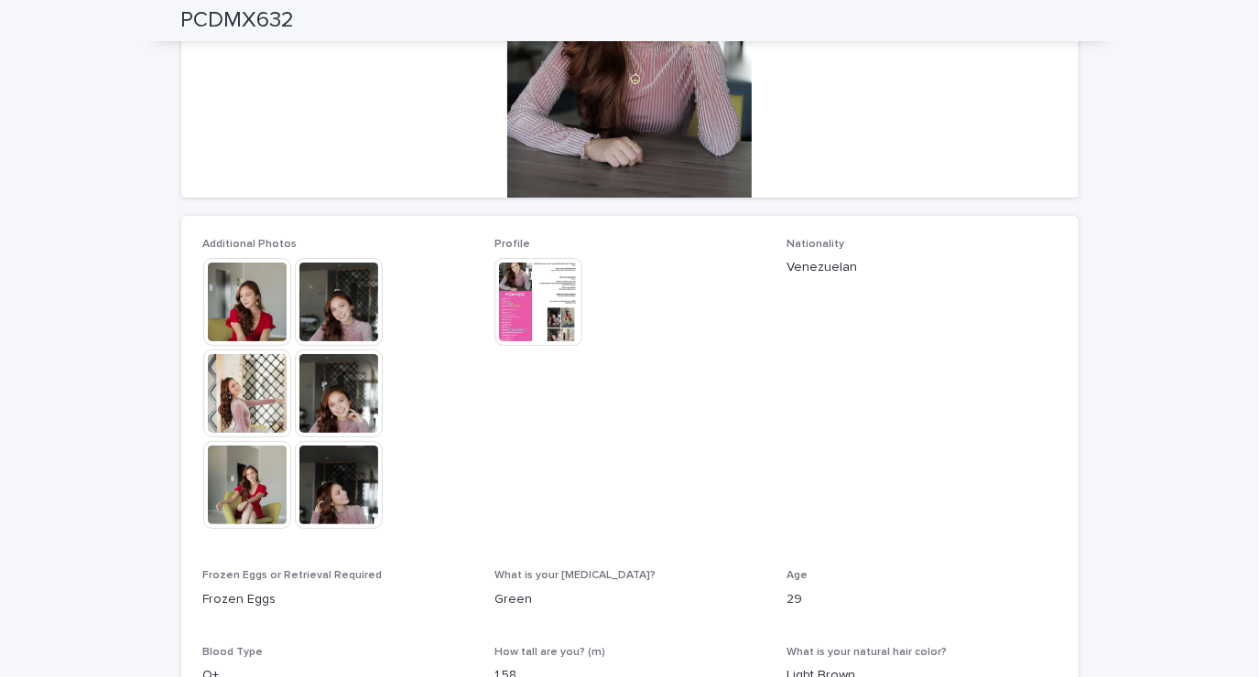
click at [1202, 352] on div "Loading... Saving… Loading... Saving… PCDMX632 PCDMX632 Sorry, there was an err…" at bounding box center [629, 349] width 1259 height 1262
click at [322, 422] on img at bounding box center [339, 394] width 88 height 88
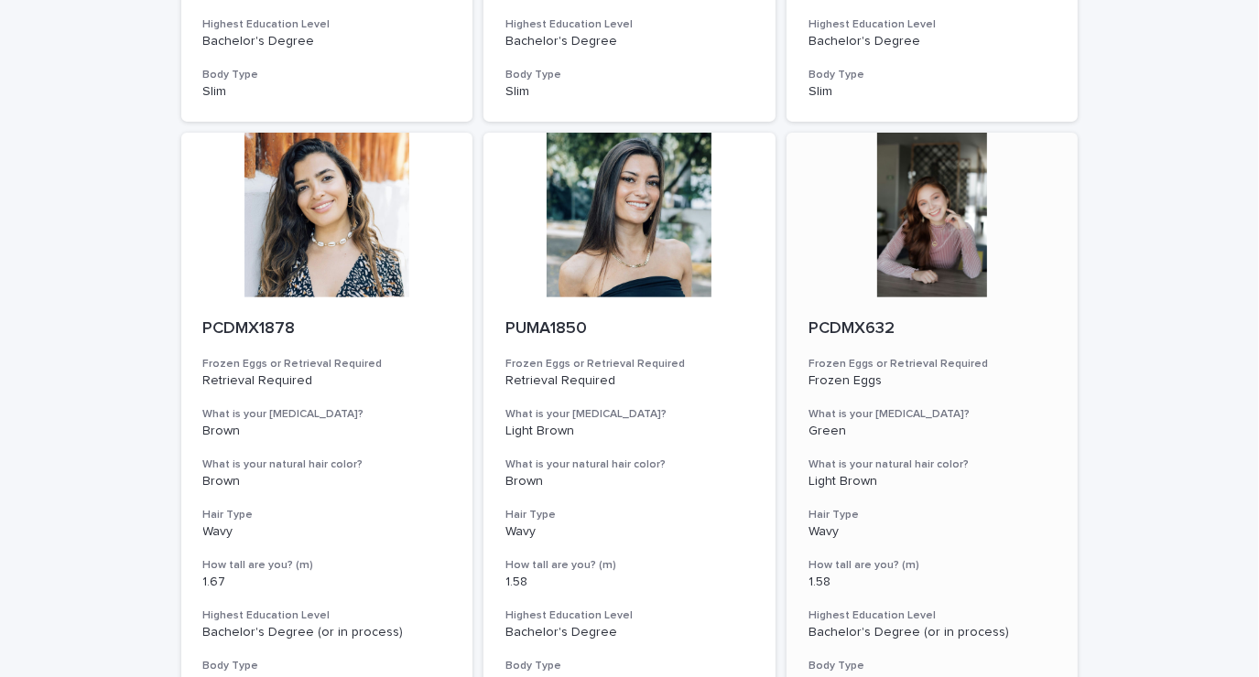
click at [946, 246] on div at bounding box center [932, 215] width 292 height 165
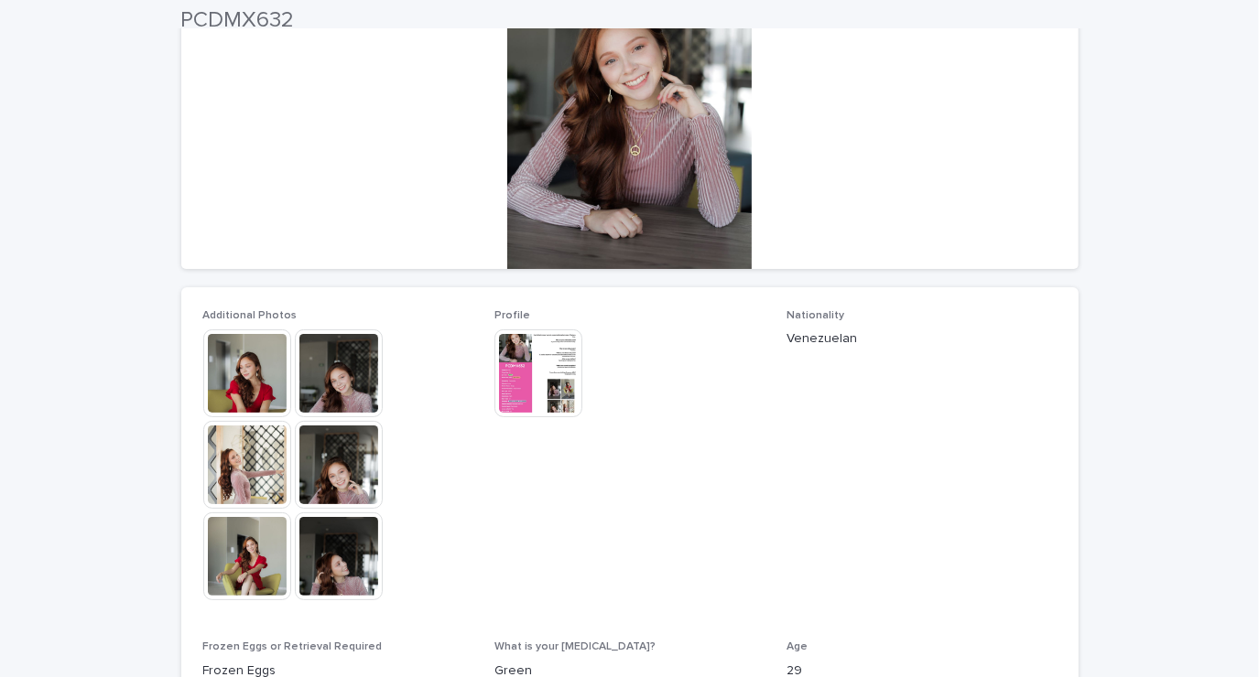
scroll to position [277, 0]
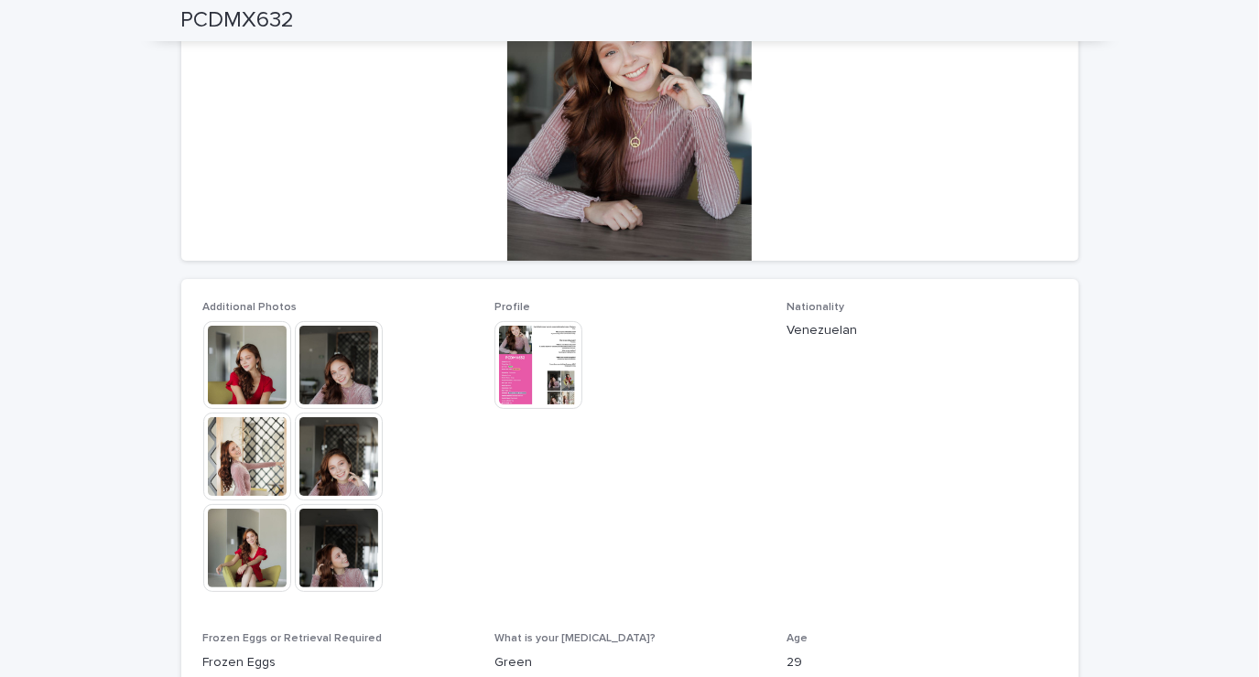
click at [531, 366] on img at bounding box center [538, 365] width 88 height 88
